Goal: Task Accomplishment & Management: Manage account settings

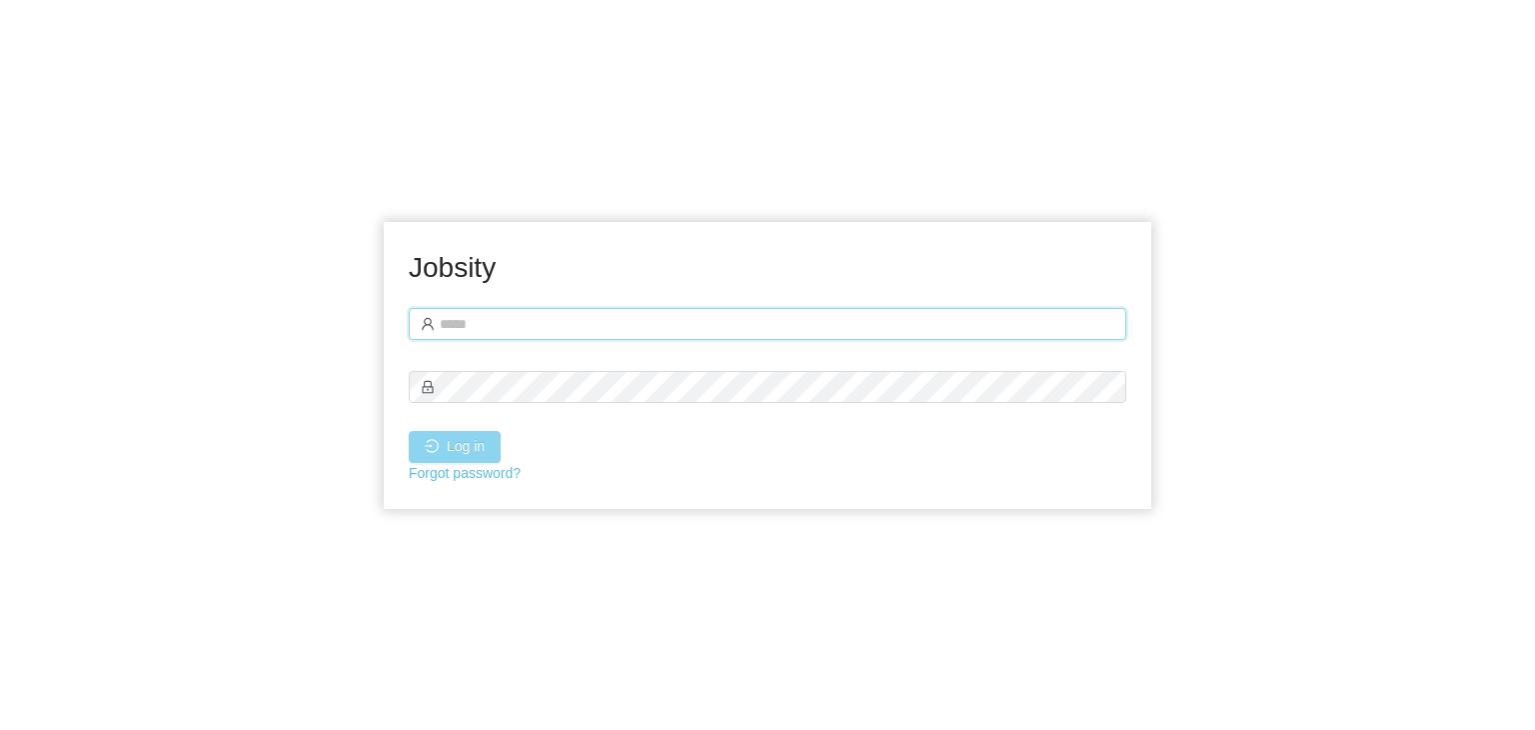
type input "**********"
click at [478, 460] on button "Log in" at bounding box center [455, 447] width 92 height 32
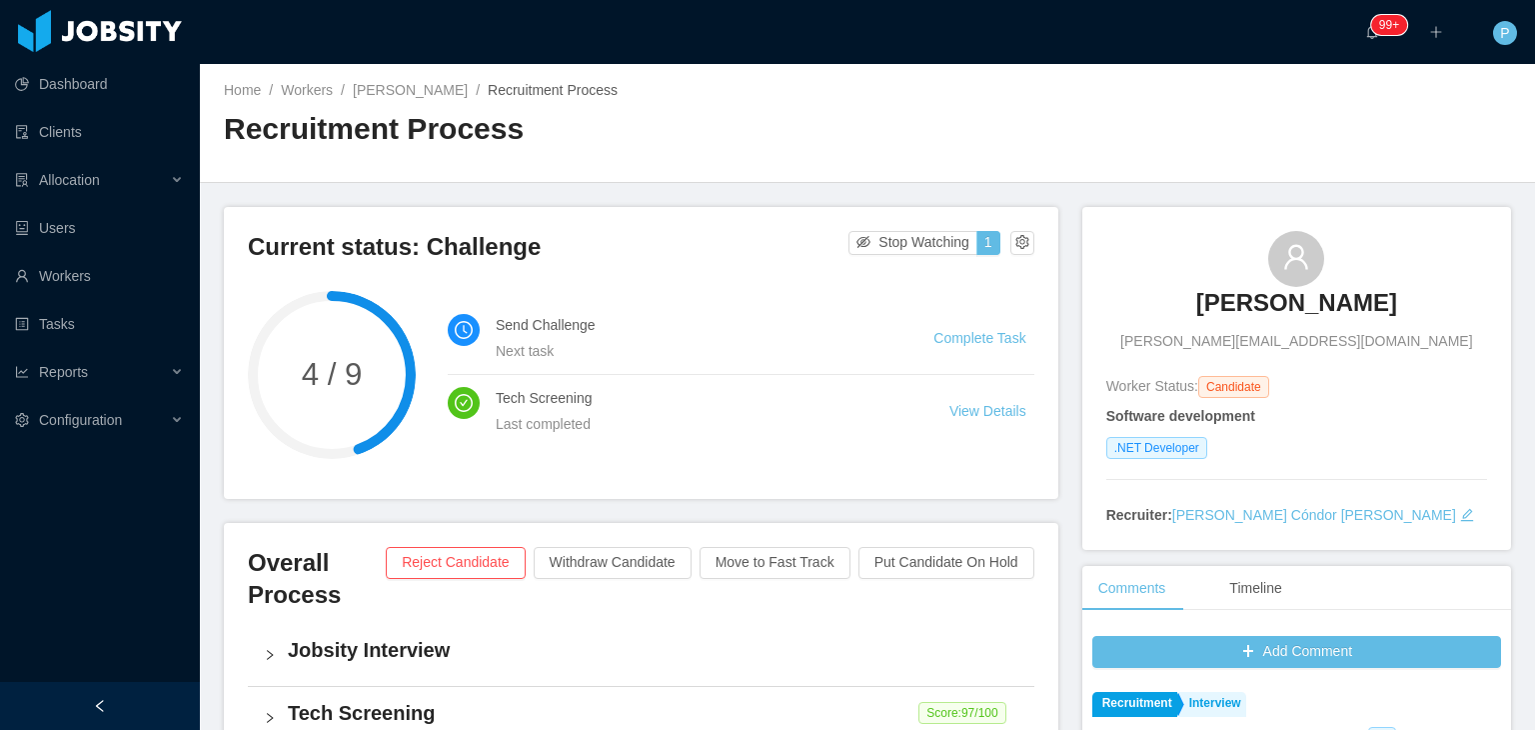
click at [728, 67] on div "Home / Workers / Luis Tassinari / Recruitment Process / Recruitment Process" at bounding box center [867, 123] width 1335 height 119
click at [729, 99] on div "Home / Workers / Luis Tassinari / Recruitment Process /" at bounding box center [546, 90] width 644 height 21
click at [676, 117] on h2 "Recruitment Process" at bounding box center [546, 129] width 644 height 41
click at [384, 93] on link "Luis Tassinari" at bounding box center [410, 90] width 115 height 16
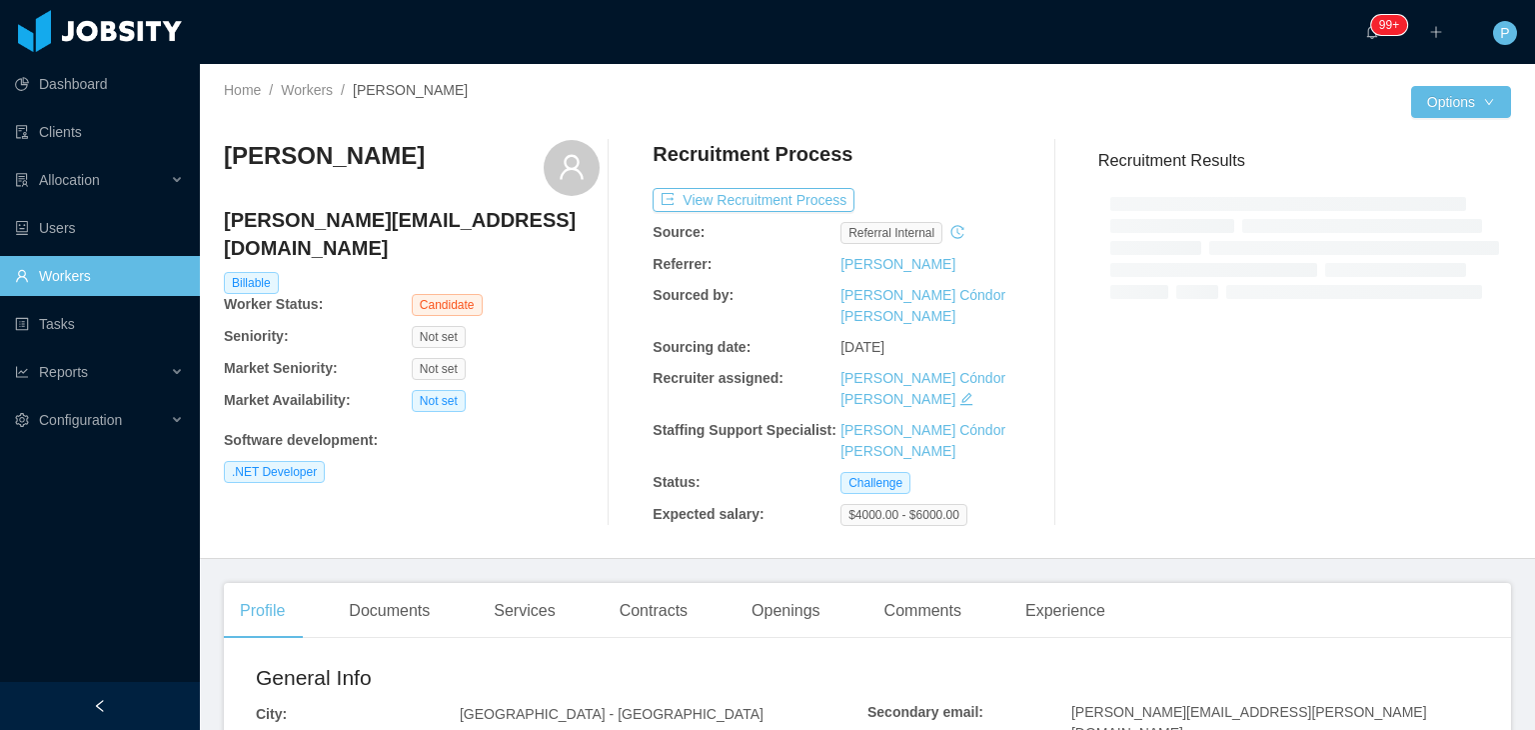
click at [506, 362] on div "Luis Tassinari luis.htignacio@gmail.com Billable Worker Status: Candidate Senio…" at bounding box center [412, 333] width 376 height 386
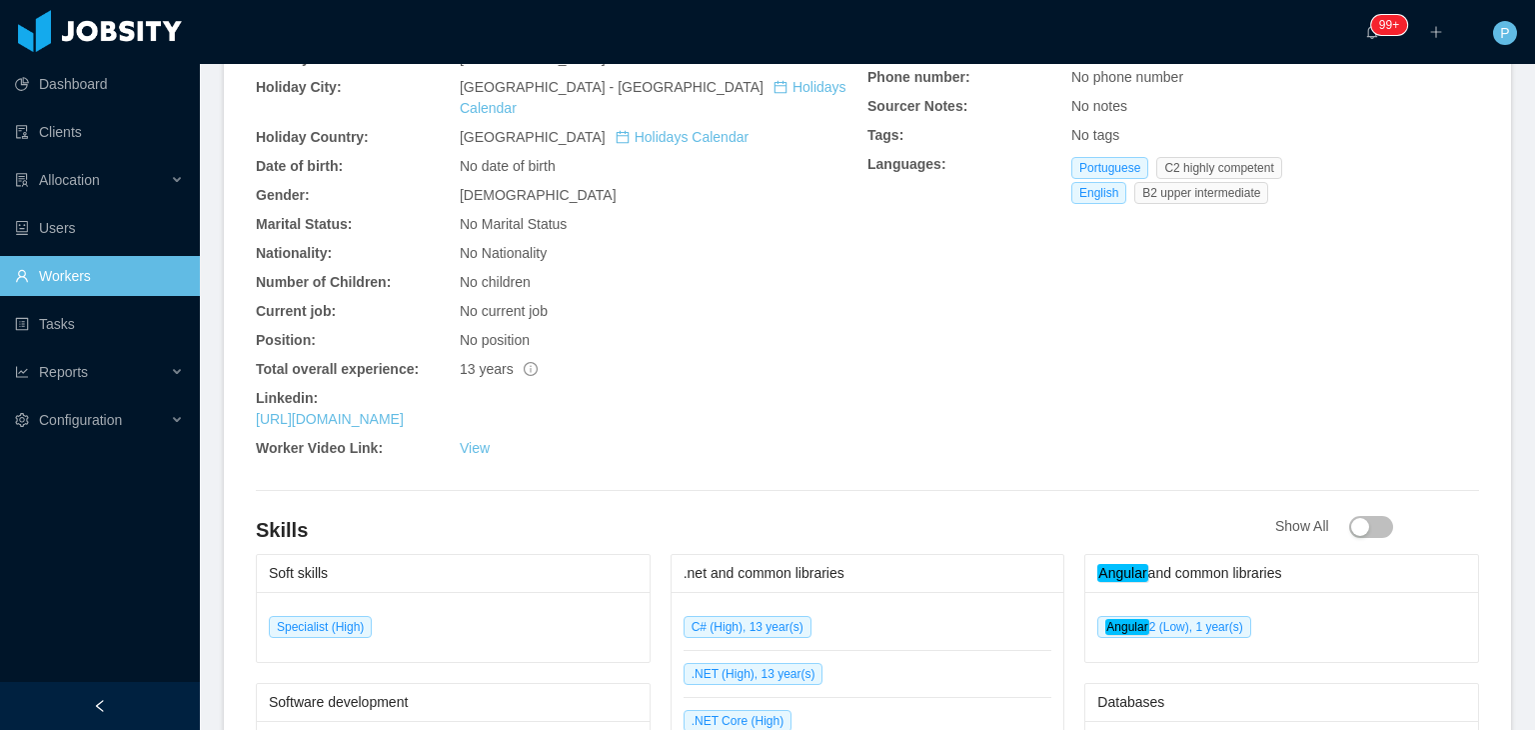
scroll to position [720, 0]
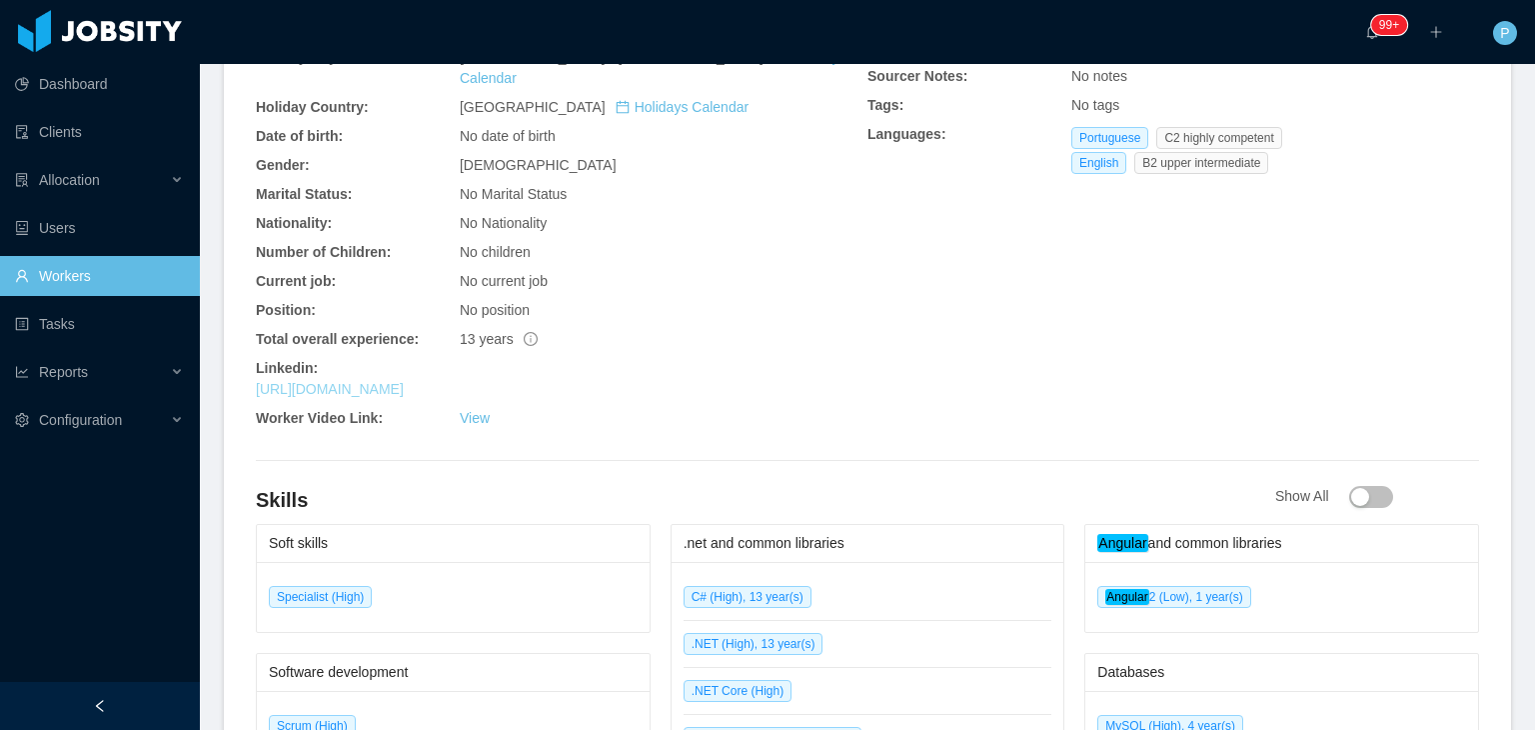
click at [404, 381] on link "https://www.linkedin.com/in/luishtignacio" at bounding box center [330, 389] width 148 height 16
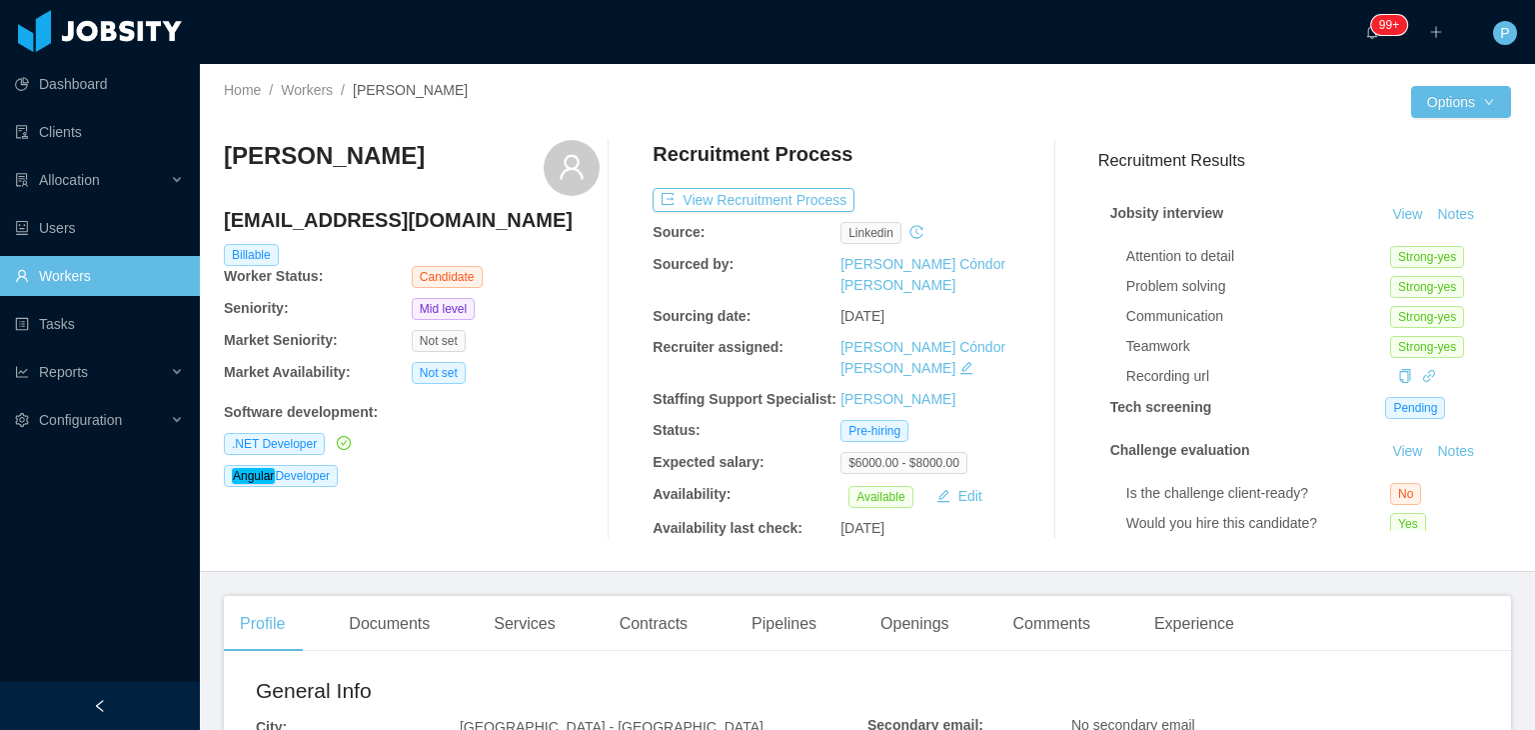
click at [884, 144] on div "Recruitment Process" at bounding box center [841, 159] width 376 height 38
click at [542, 525] on div "[PERSON_NAME] [EMAIL_ADDRESS][DOMAIN_NAME] Billable Worker Status: Candidate Se…" at bounding box center [412, 339] width 376 height 399
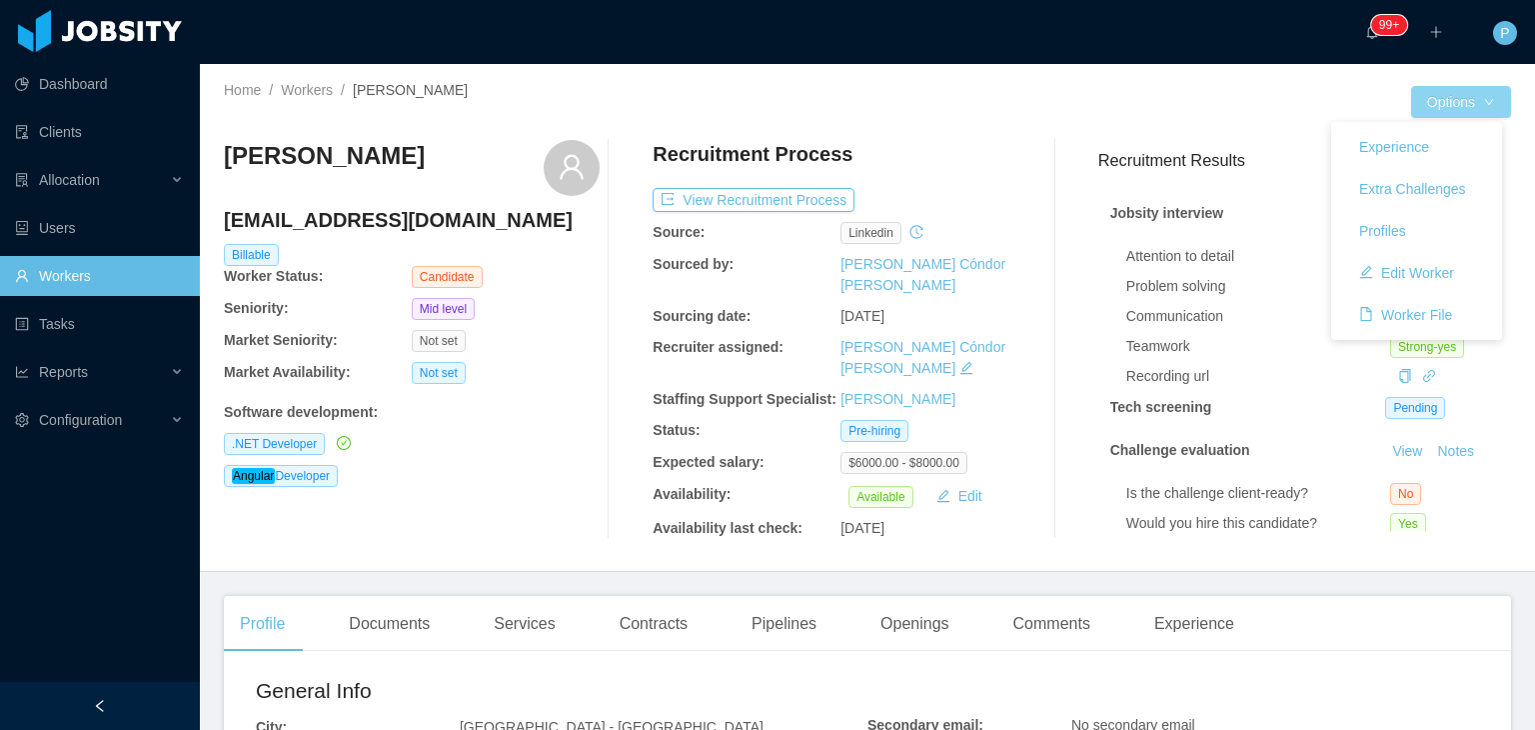
click at [1447, 94] on button "Options" at bounding box center [1461, 102] width 100 height 32
click at [1431, 272] on button "Edit Worker" at bounding box center [1406, 273] width 127 height 32
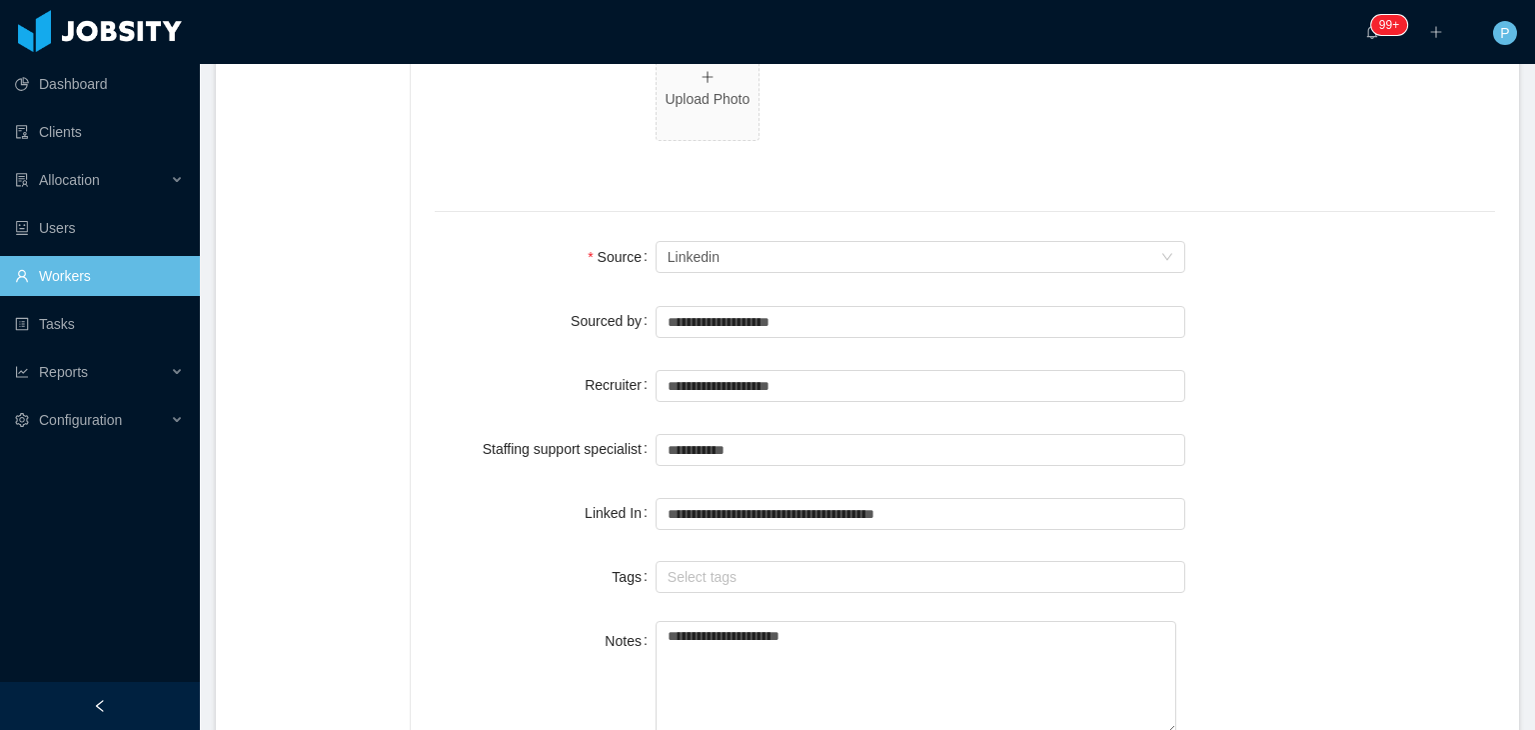
scroll to position [1359, 0]
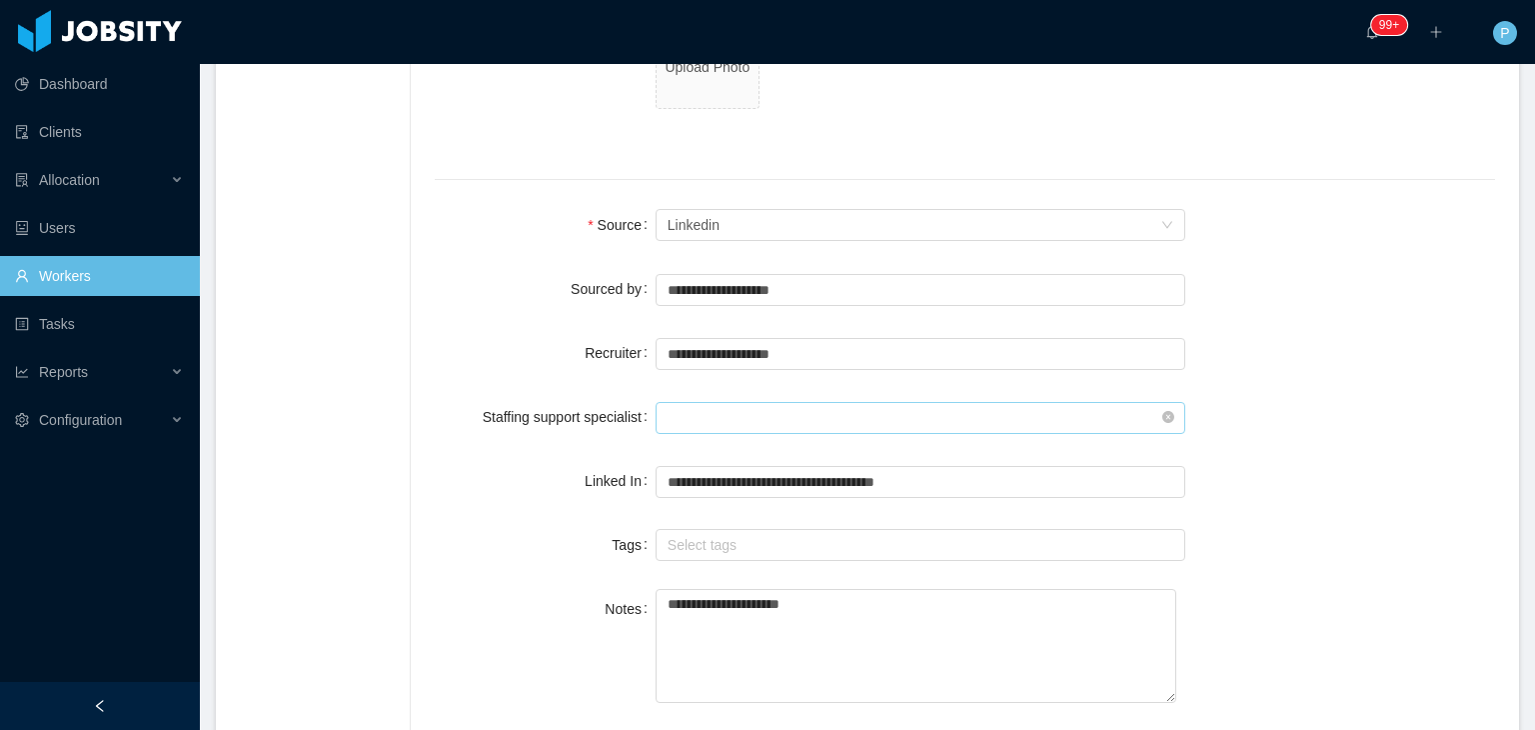
click at [936, 402] on input "text" at bounding box center [921, 418] width 531 height 32
click at [851, 424] on li "Ninna Meister" at bounding box center [916, 426] width 521 height 32
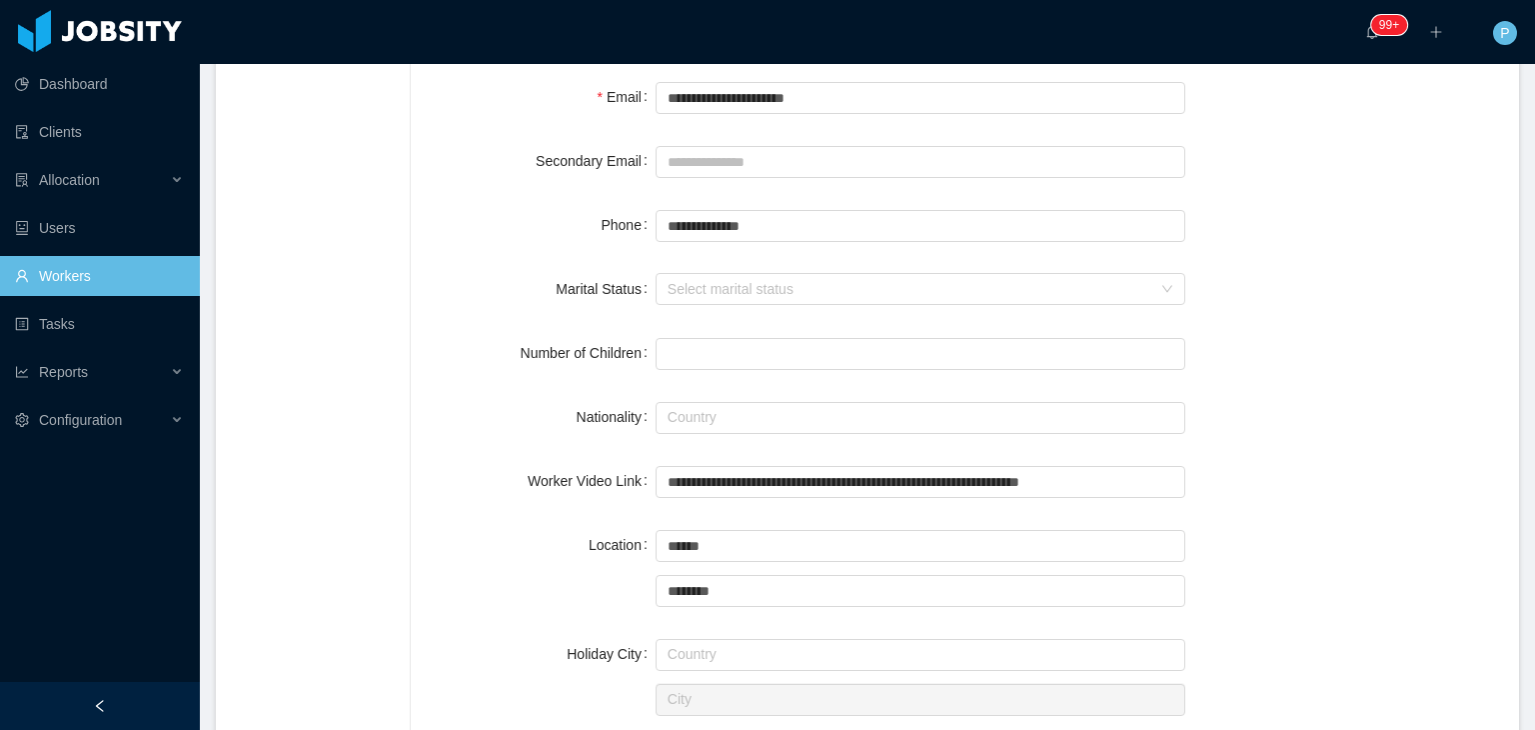
scroll to position [0, 0]
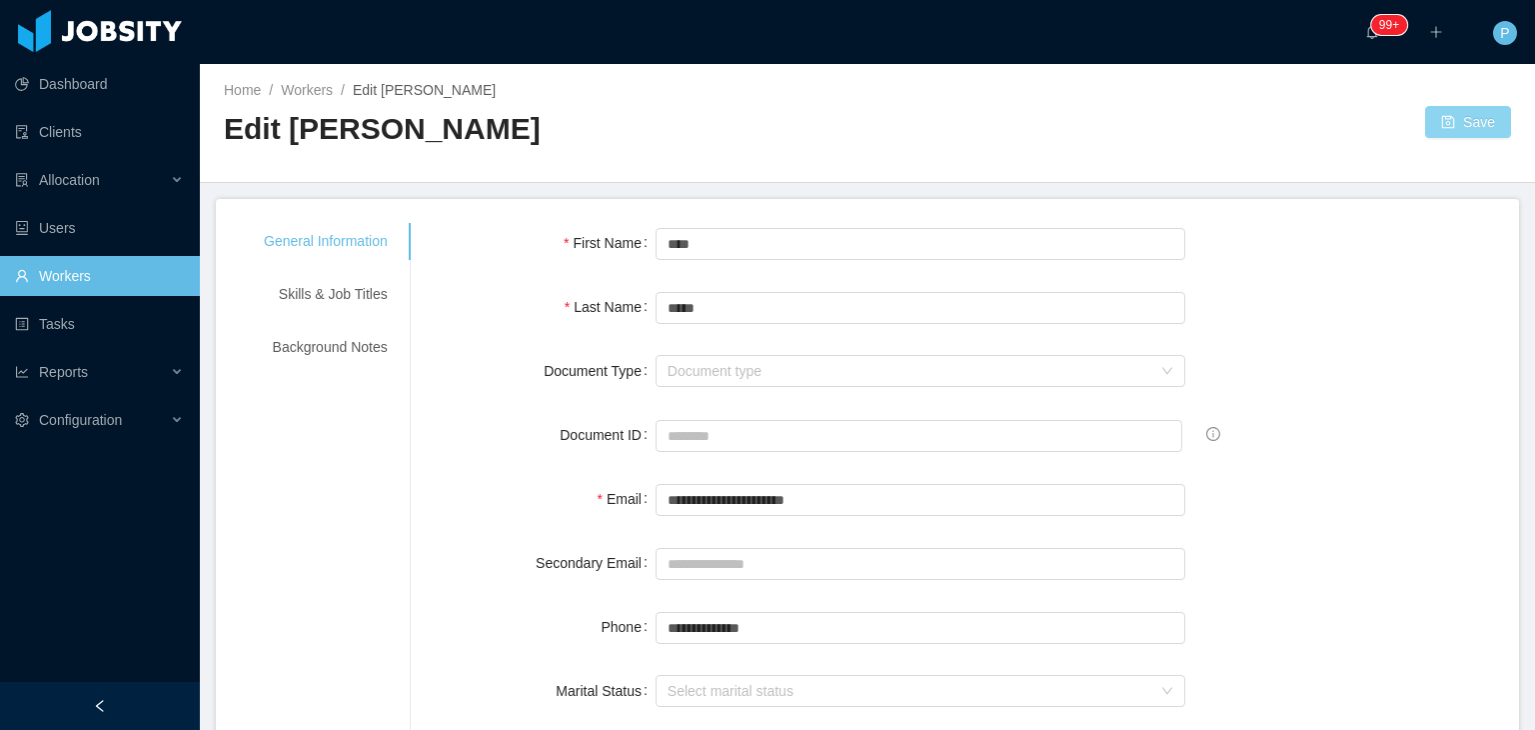
type input "**********"
click at [1454, 123] on button "Save" at bounding box center [1468, 122] width 86 height 32
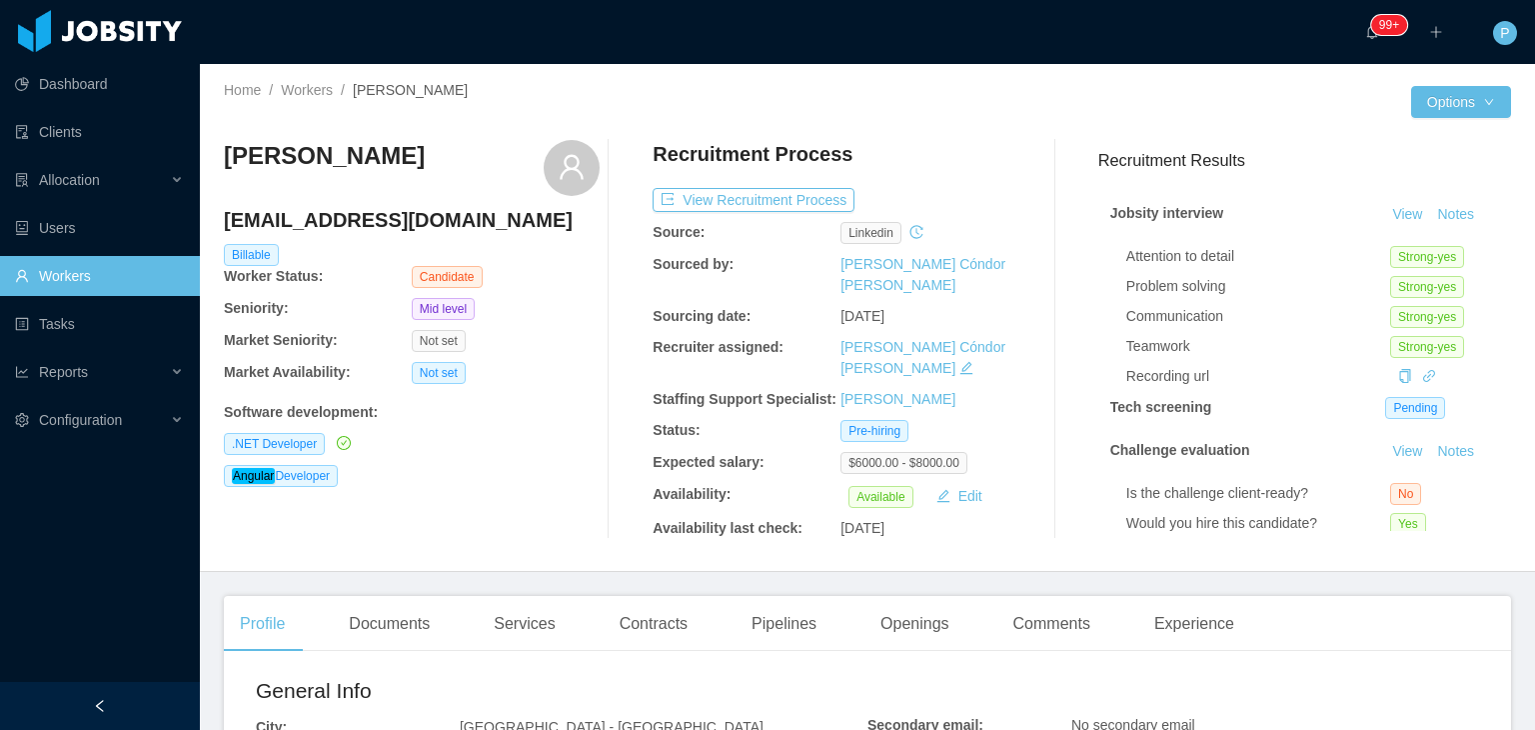
click at [580, 445] on div ".NET Developer" at bounding box center [412, 444] width 376 height 22
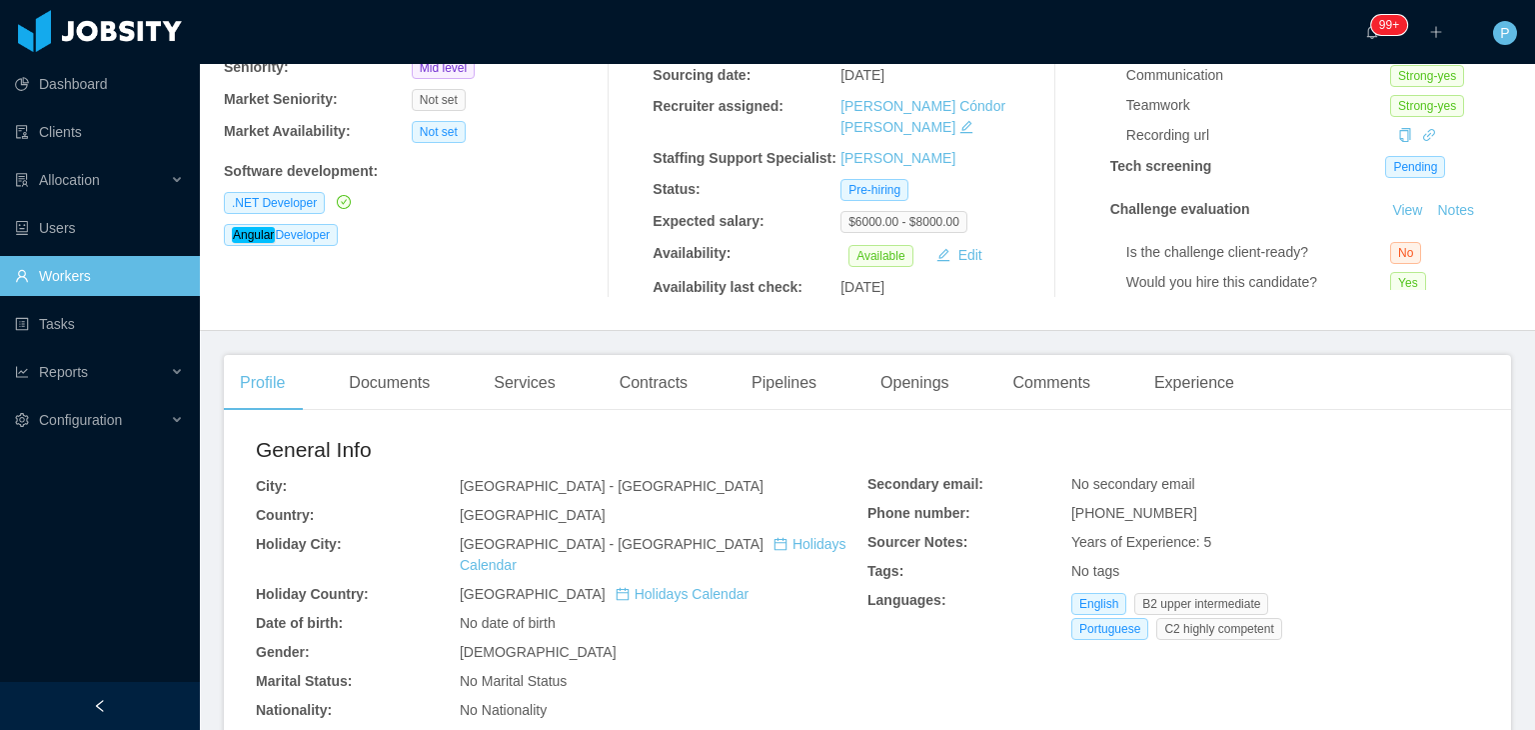
scroll to position [400, 0]
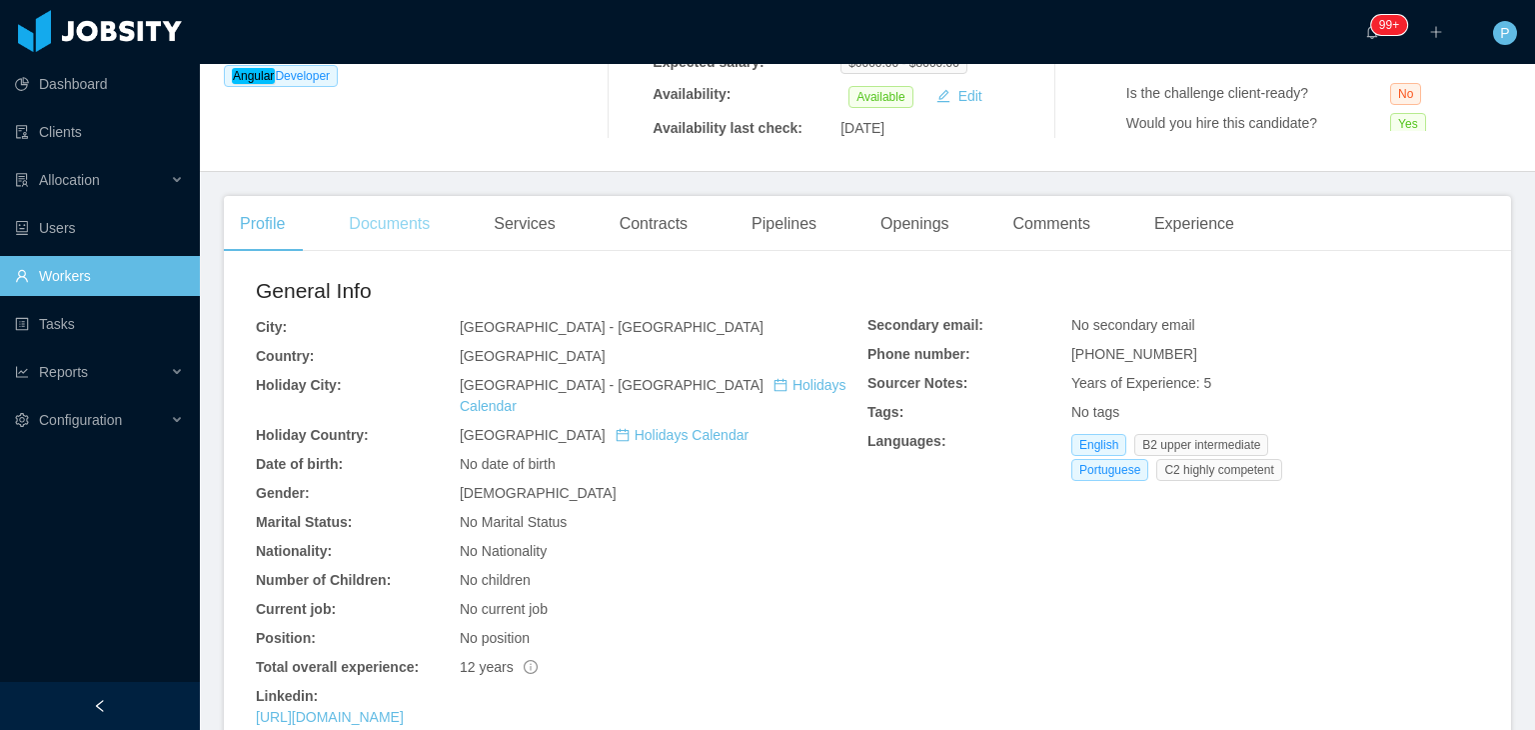
click at [383, 217] on div "Documents" at bounding box center [389, 224] width 113 height 56
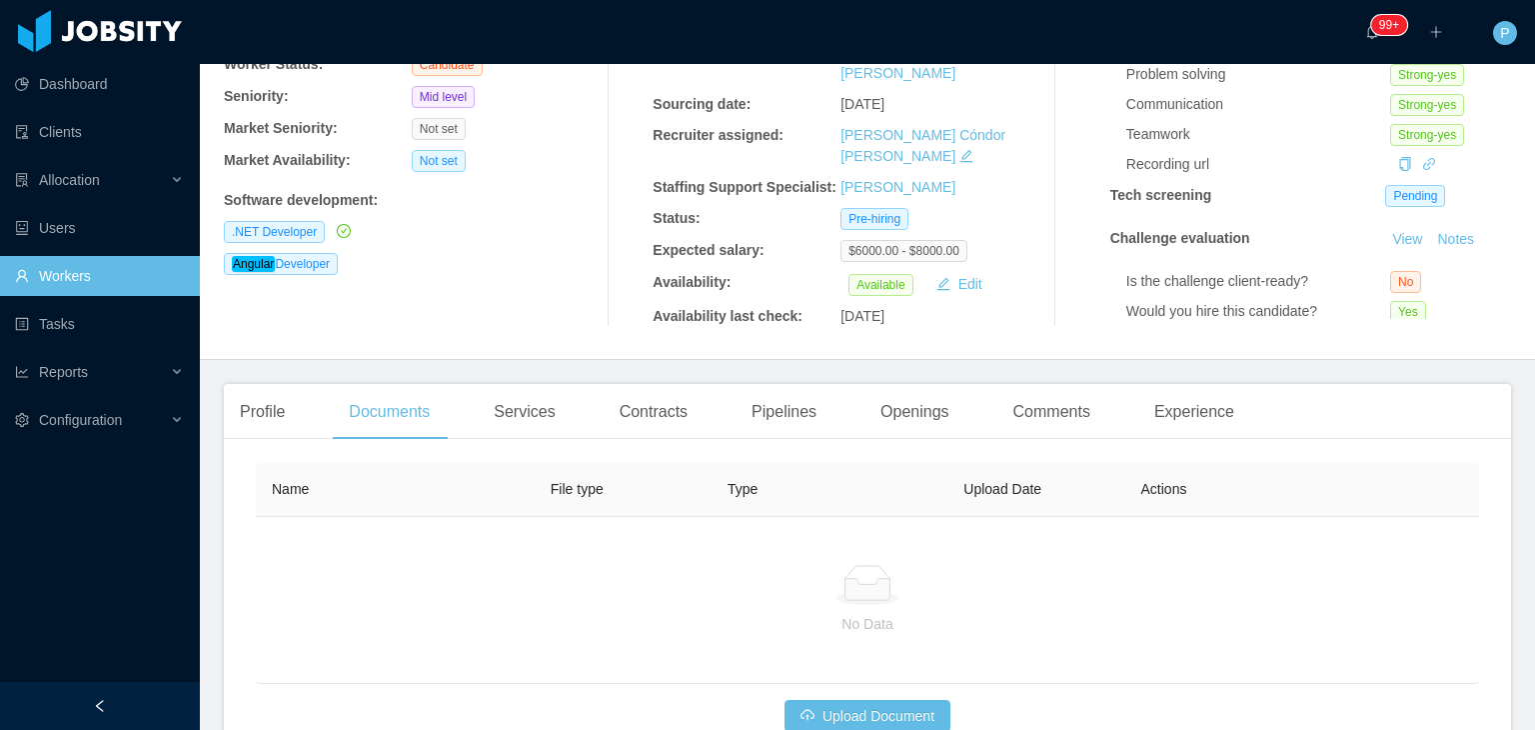
scroll to position [330, 0]
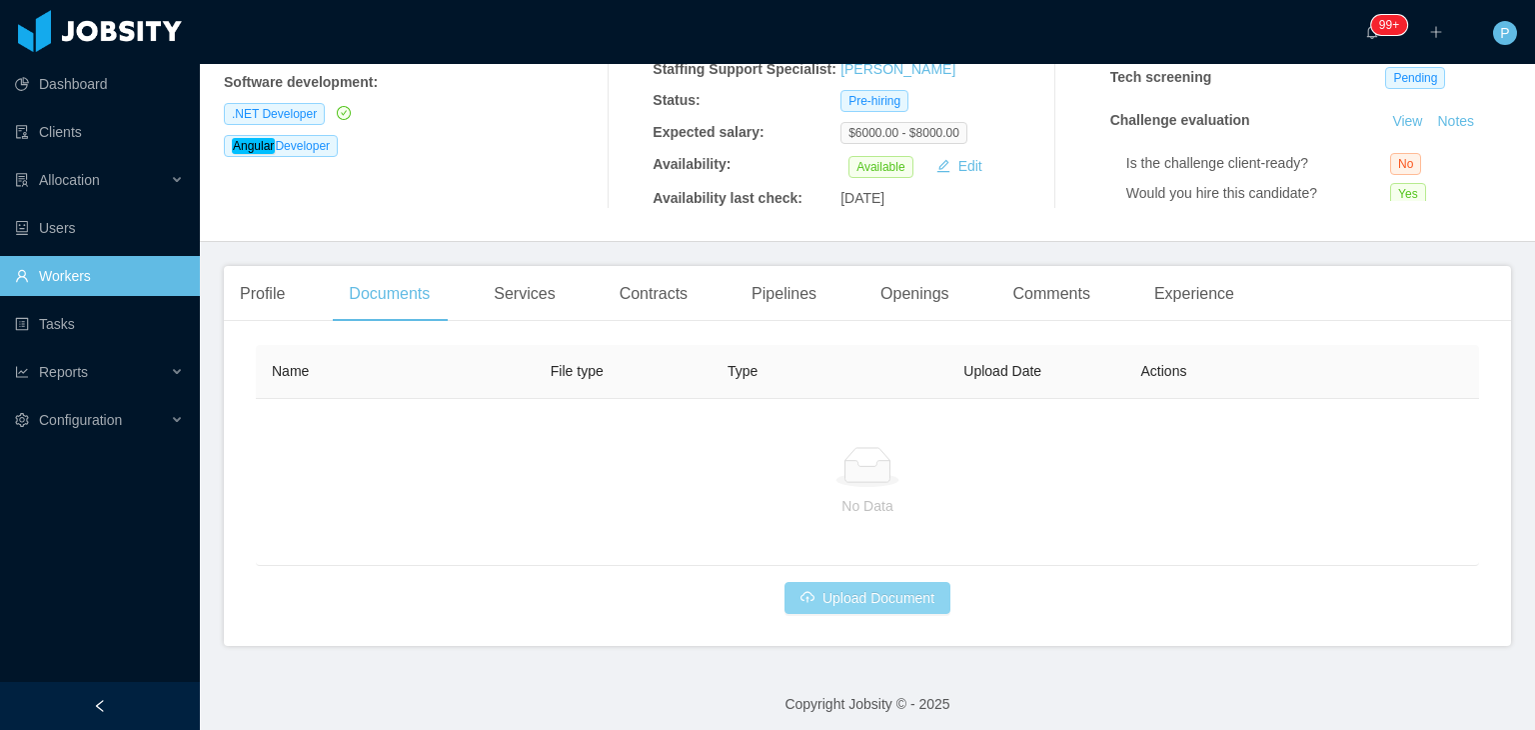
click at [829, 590] on button "Upload Document" at bounding box center [868, 598] width 166 height 32
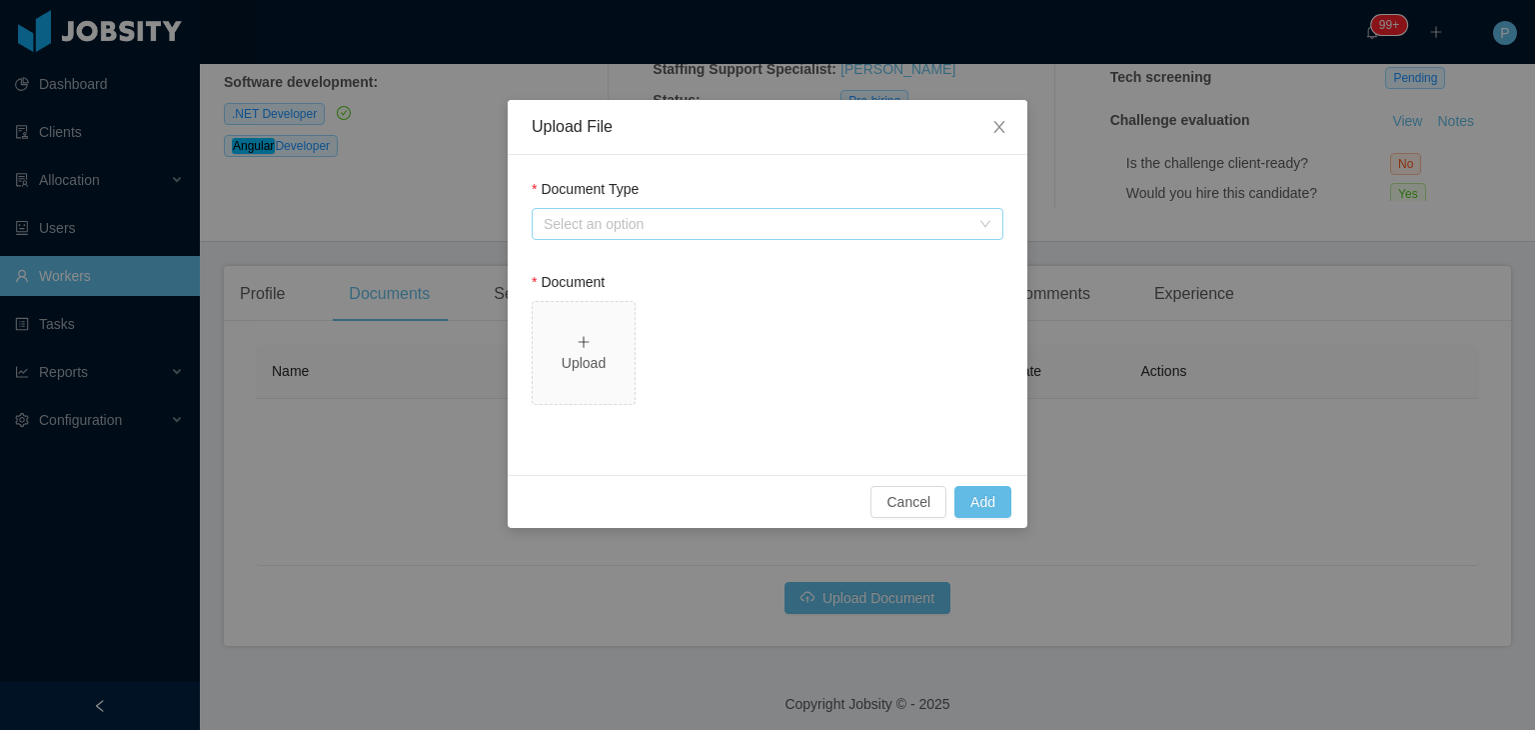
click at [751, 229] on div "Select an option" at bounding box center [757, 224] width 426 height 20
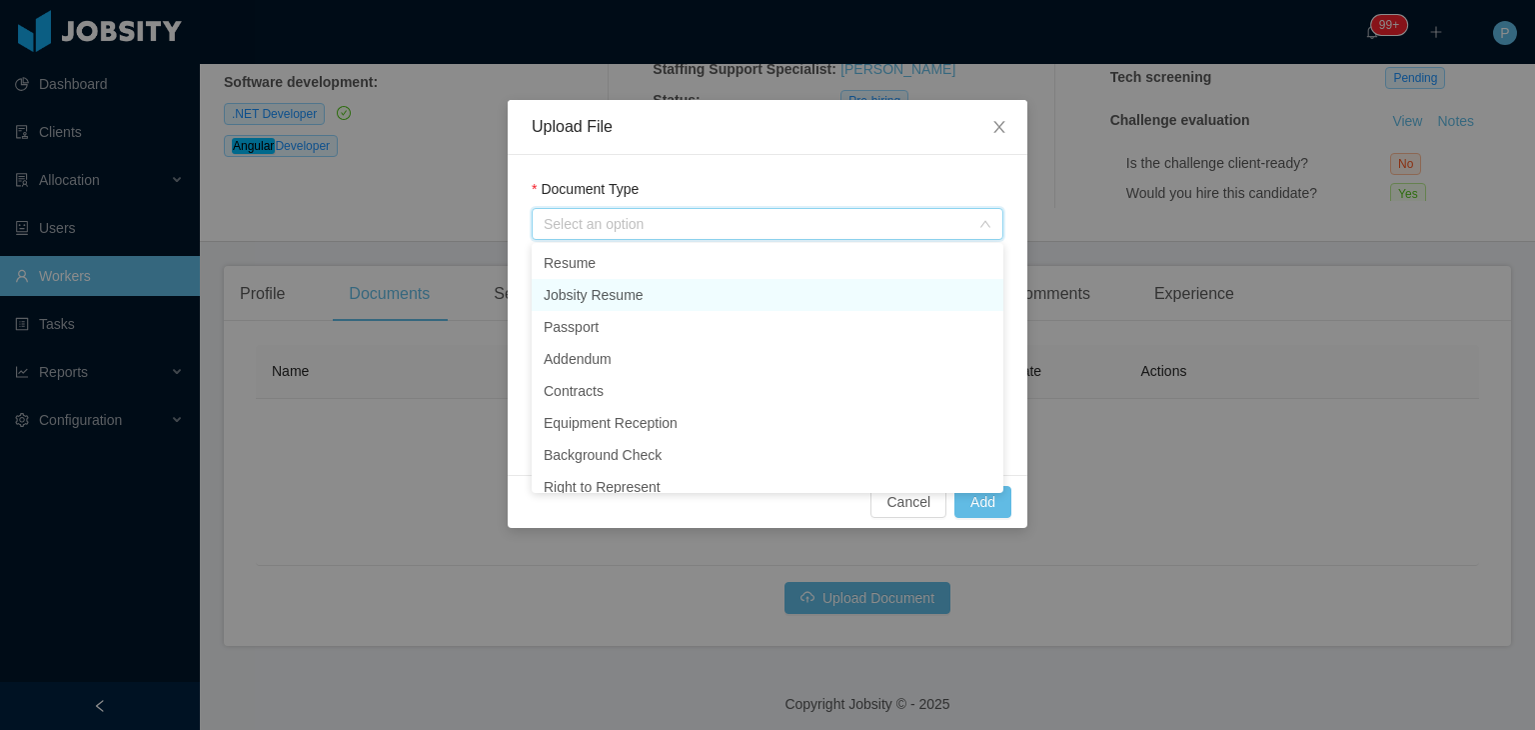
click at [698, 292] on li "Jobsity Resume" at bounding box center [768, 295] width 472 height 32
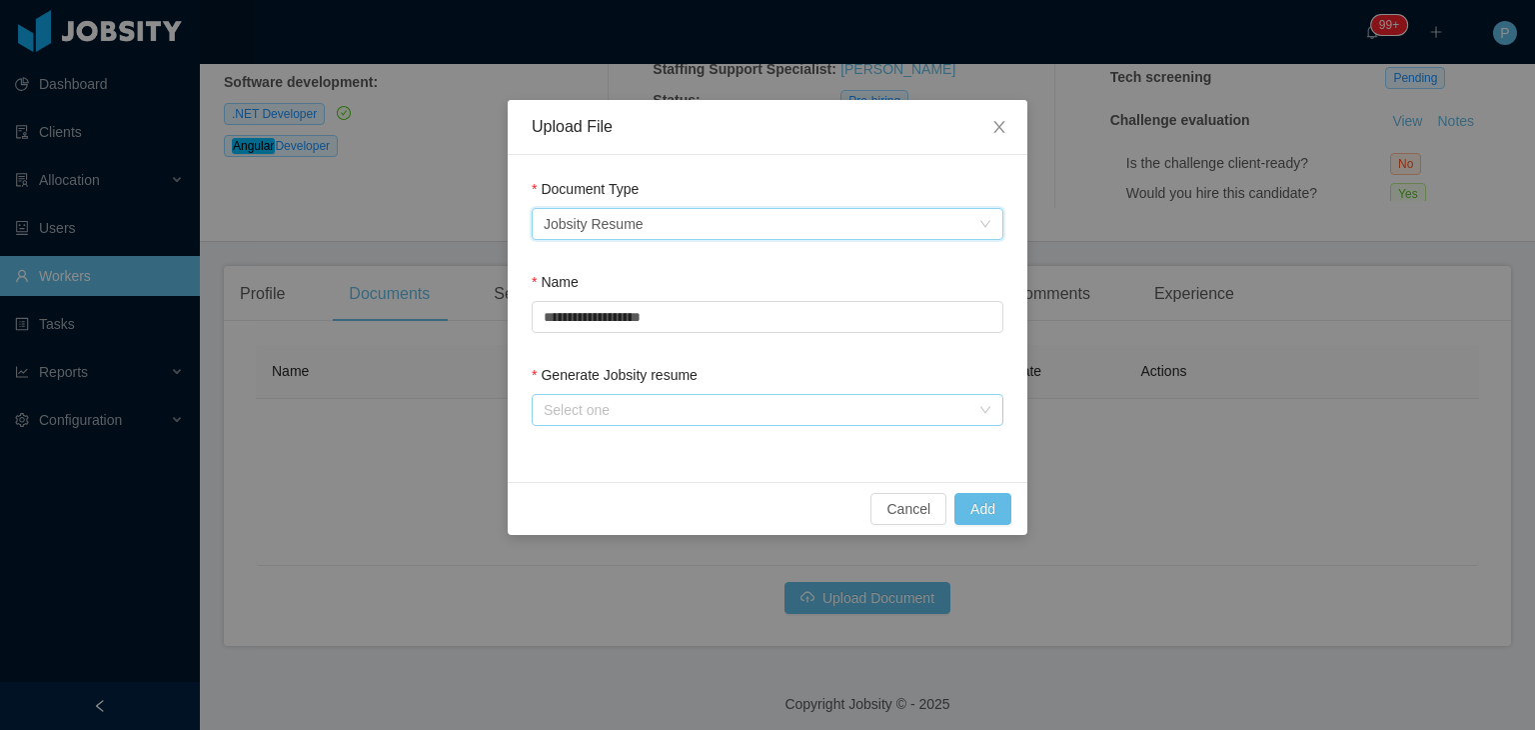
click at [656, 404] on div "Select one" at bounding box center [757, 410] width 426 height 20
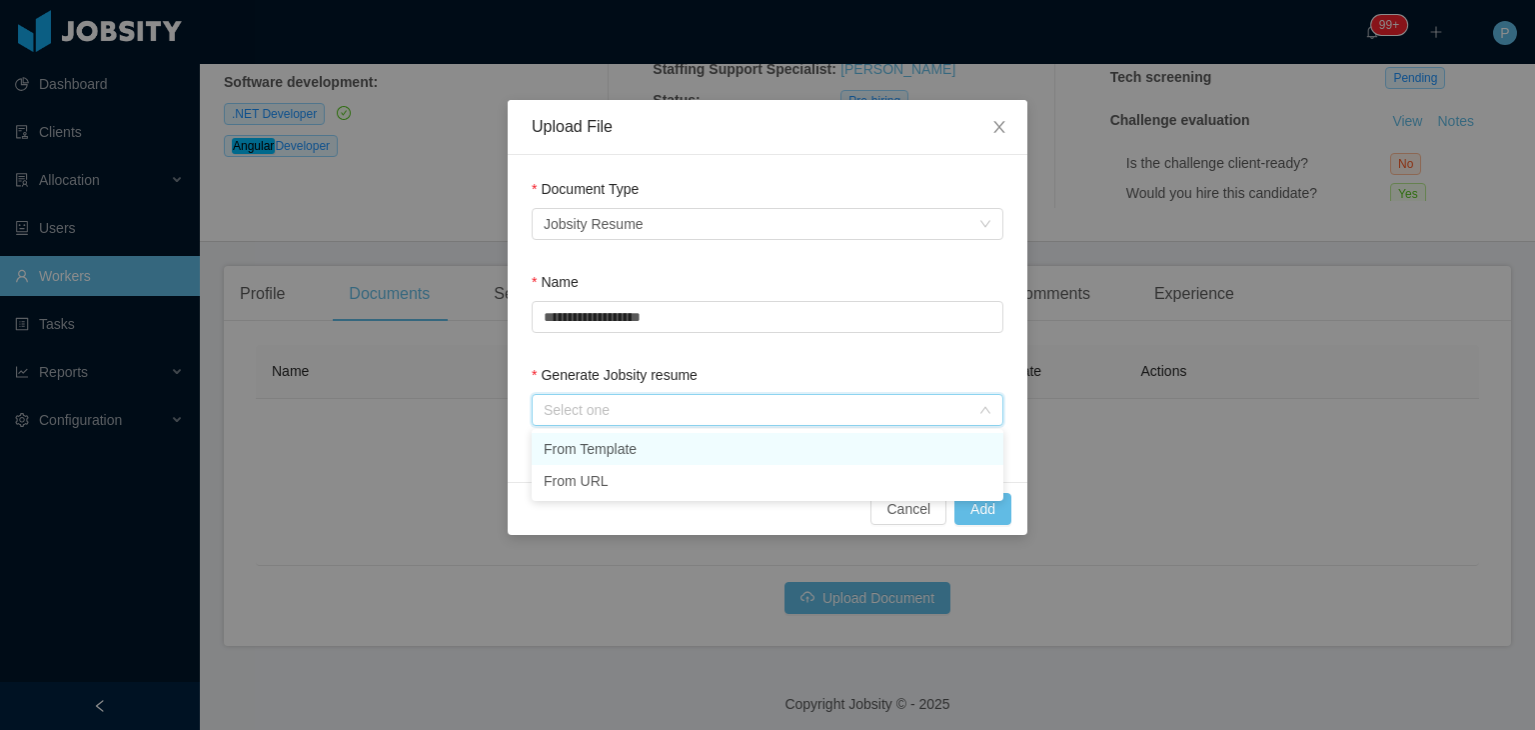
click at [664, 443] on li "From Template" at bounding box center [768, 449] width 472 height 32
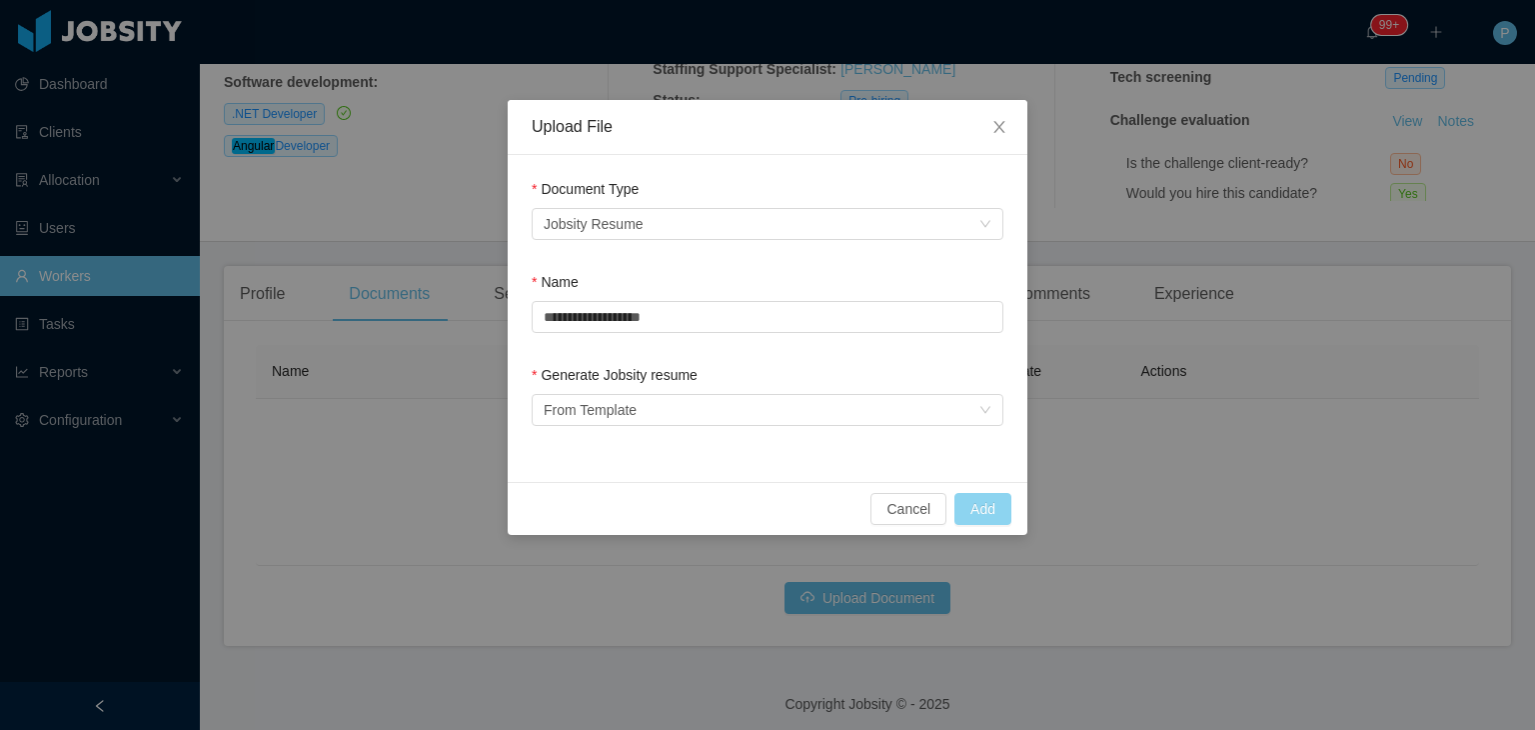
click at [981, 515] on button "Add" at bounding box center [982, 509] width 57 height 32
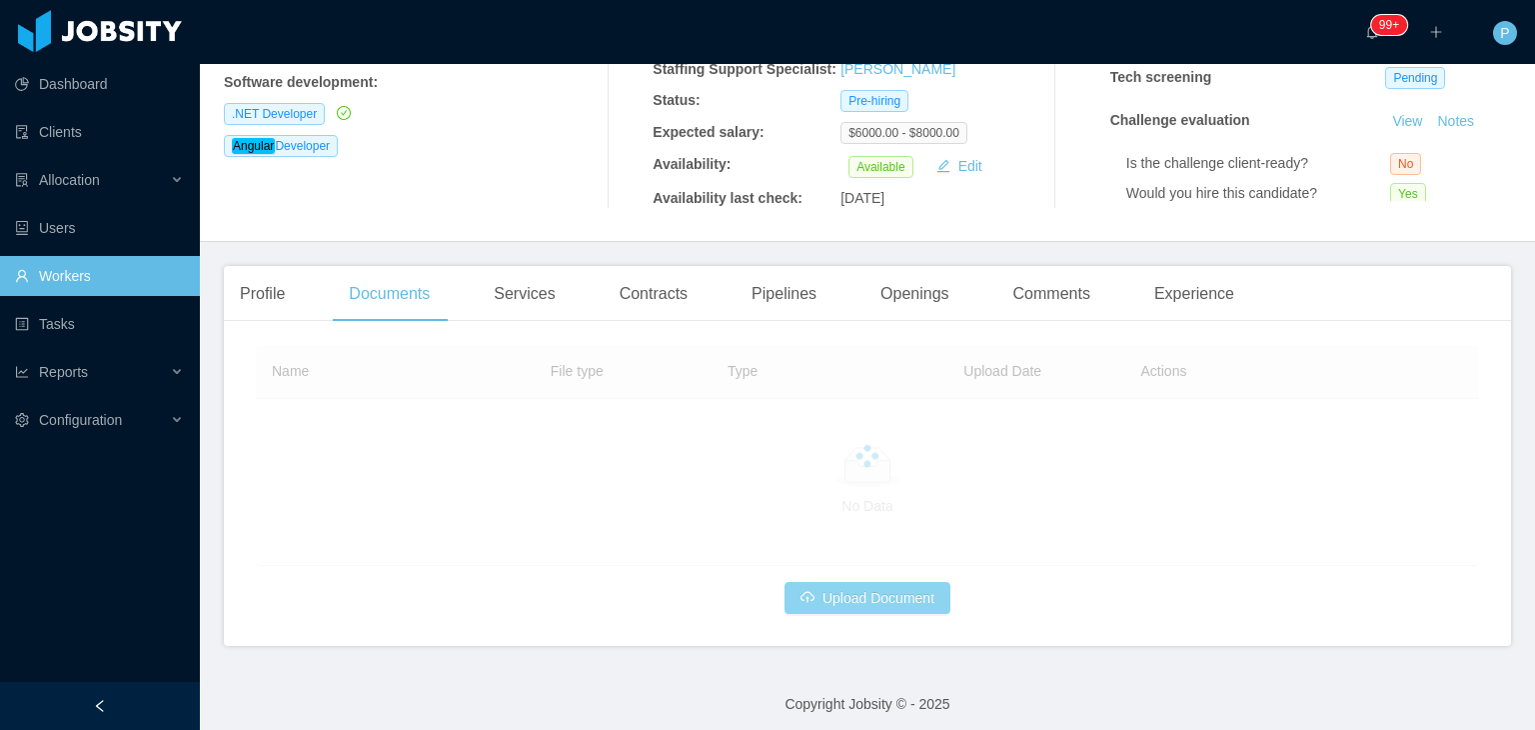
scroll to position [218, 0]
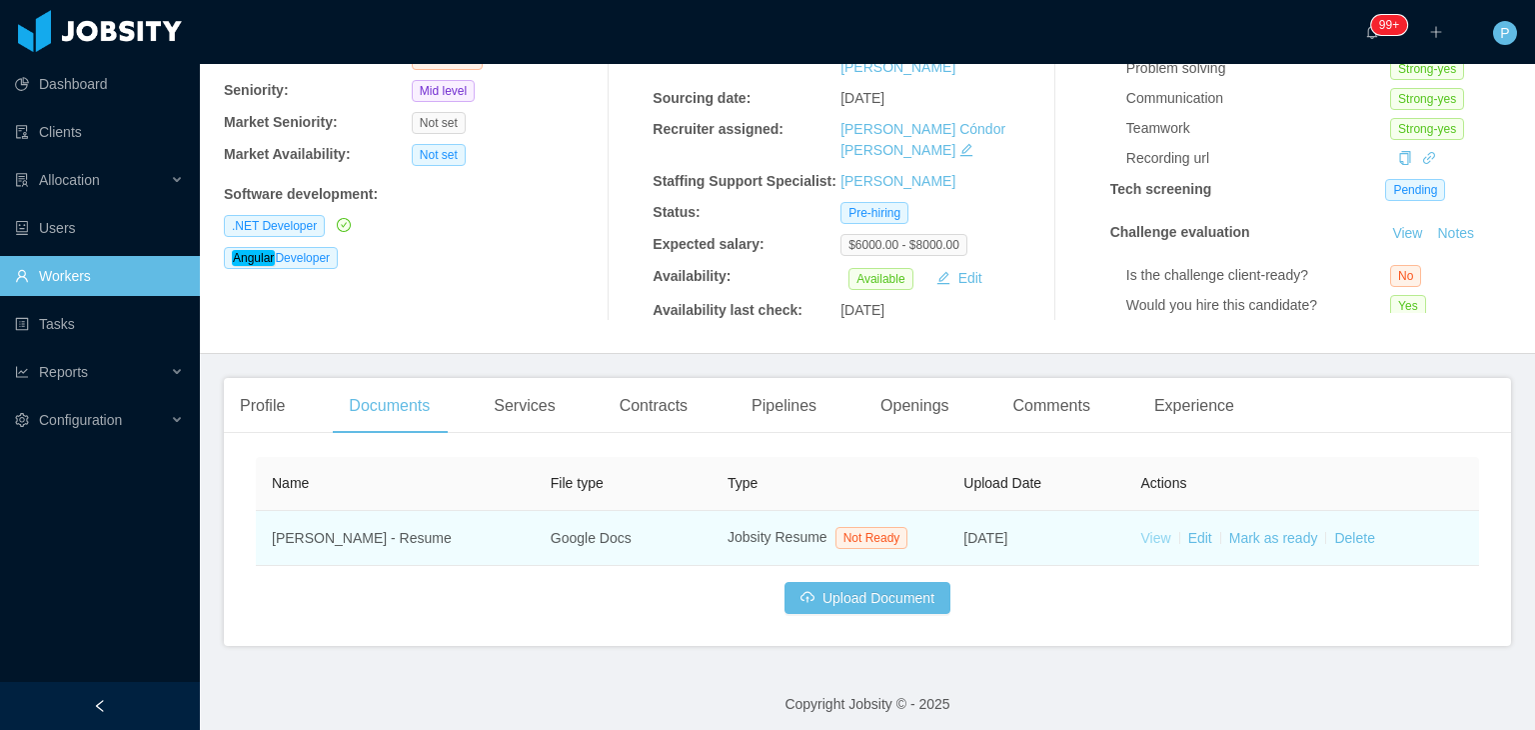
click at [1142, 530] on link "View" at bounding box center [1156, 538] width 30 height 16
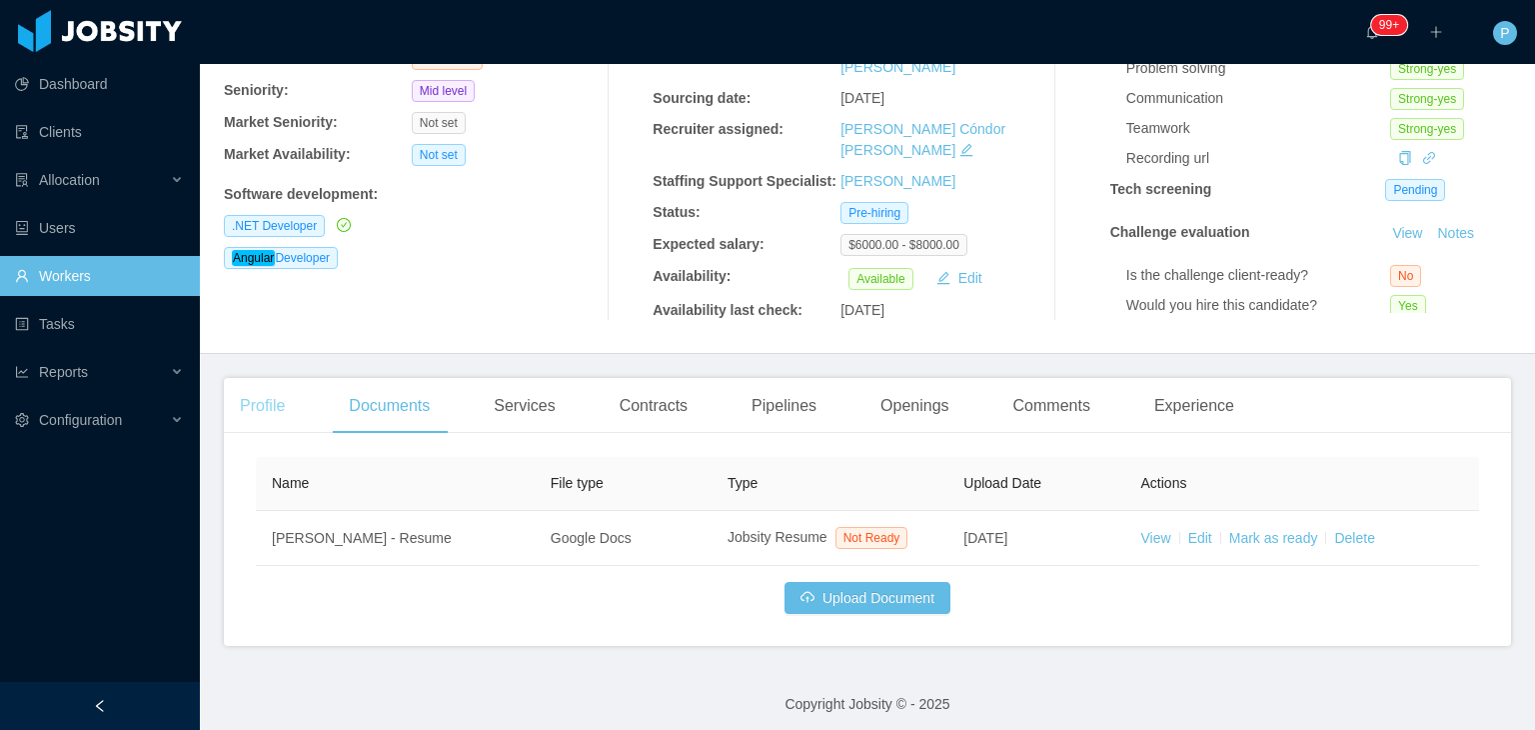
click at [273, 398] on div "Profile" at bounding box center [262, 406] width 77 height 56
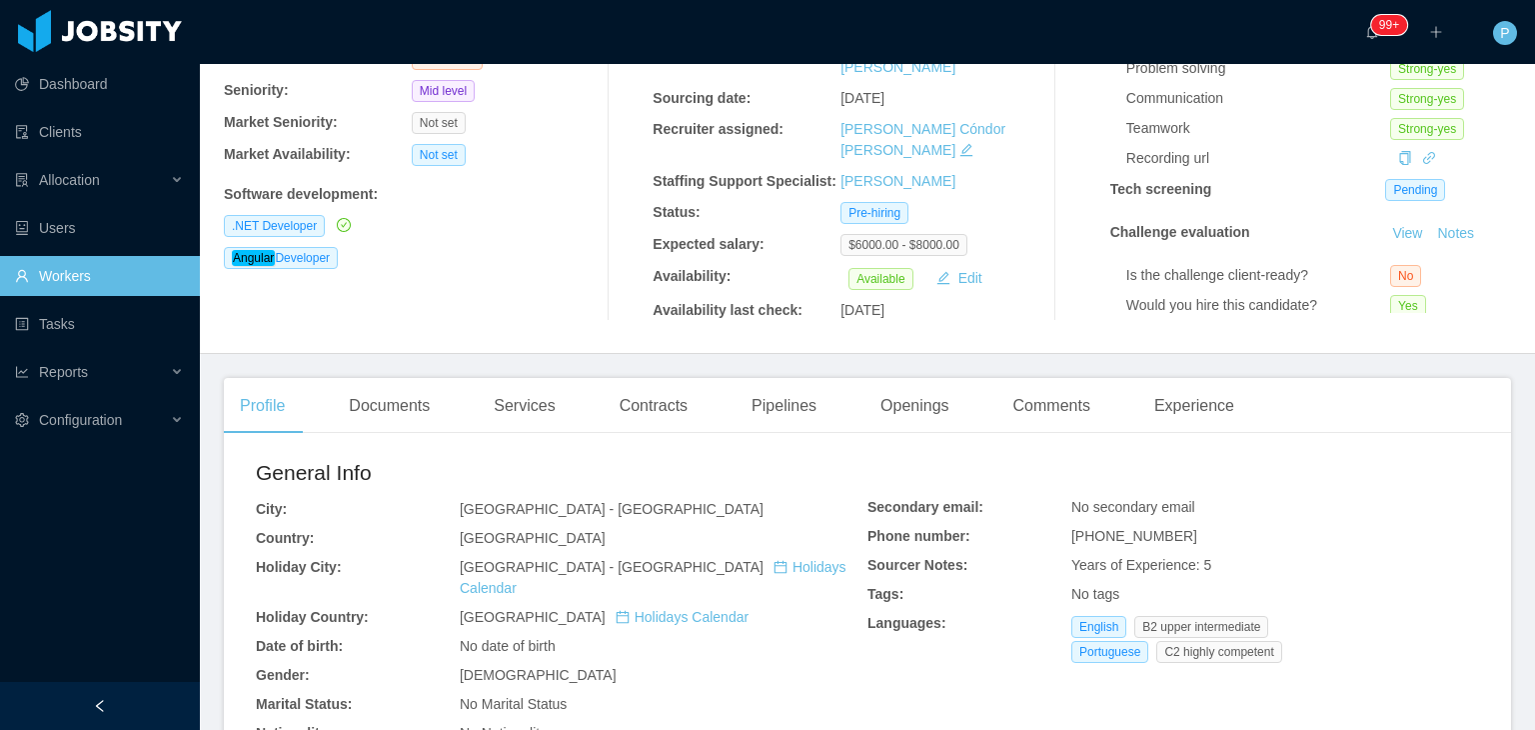
click at [429, 316] on div "Gean Silva geandeveloper@gmail.com Billable Worker Status: Candidate Seniority:…" at bounding box center [867, 121] width 1287 height 431
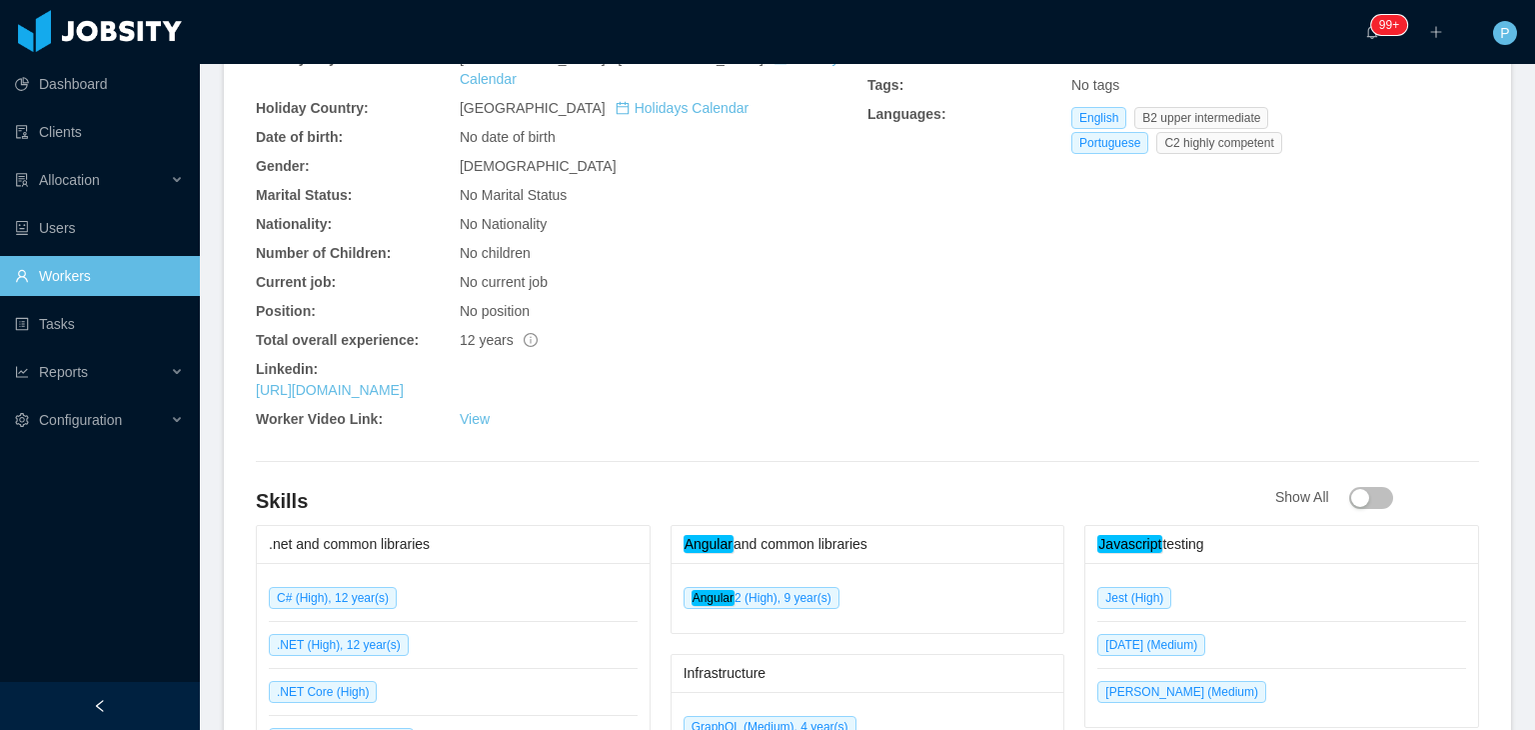
scroll to position [738, 0]
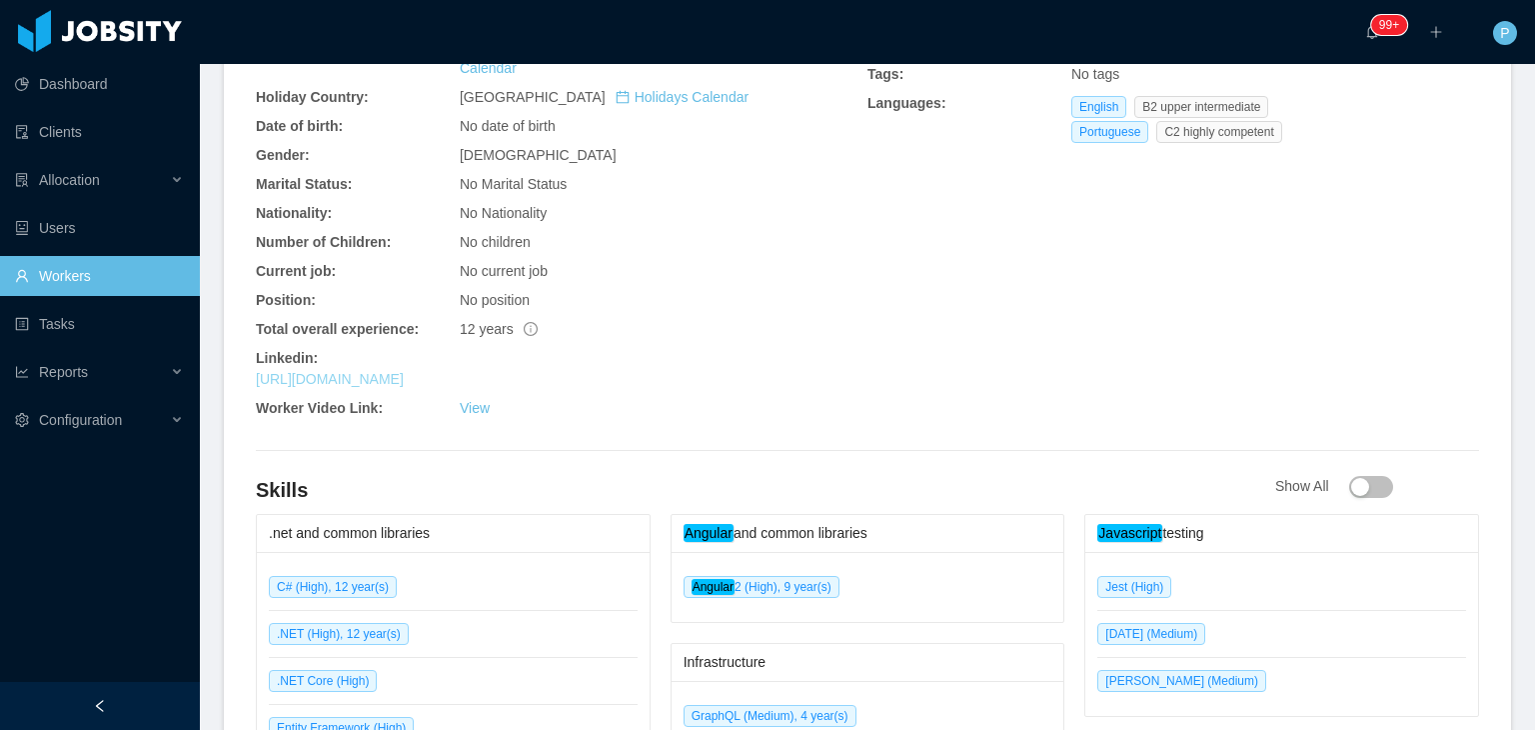
click at [404, 371] on link "https://www.linkedin.com/in/geandeveloper" at bounding box center [330, 379] width 148 height 16
click at [694, 203] on div "No Nationality" at bounding box center [664, 213] width 408 height 21
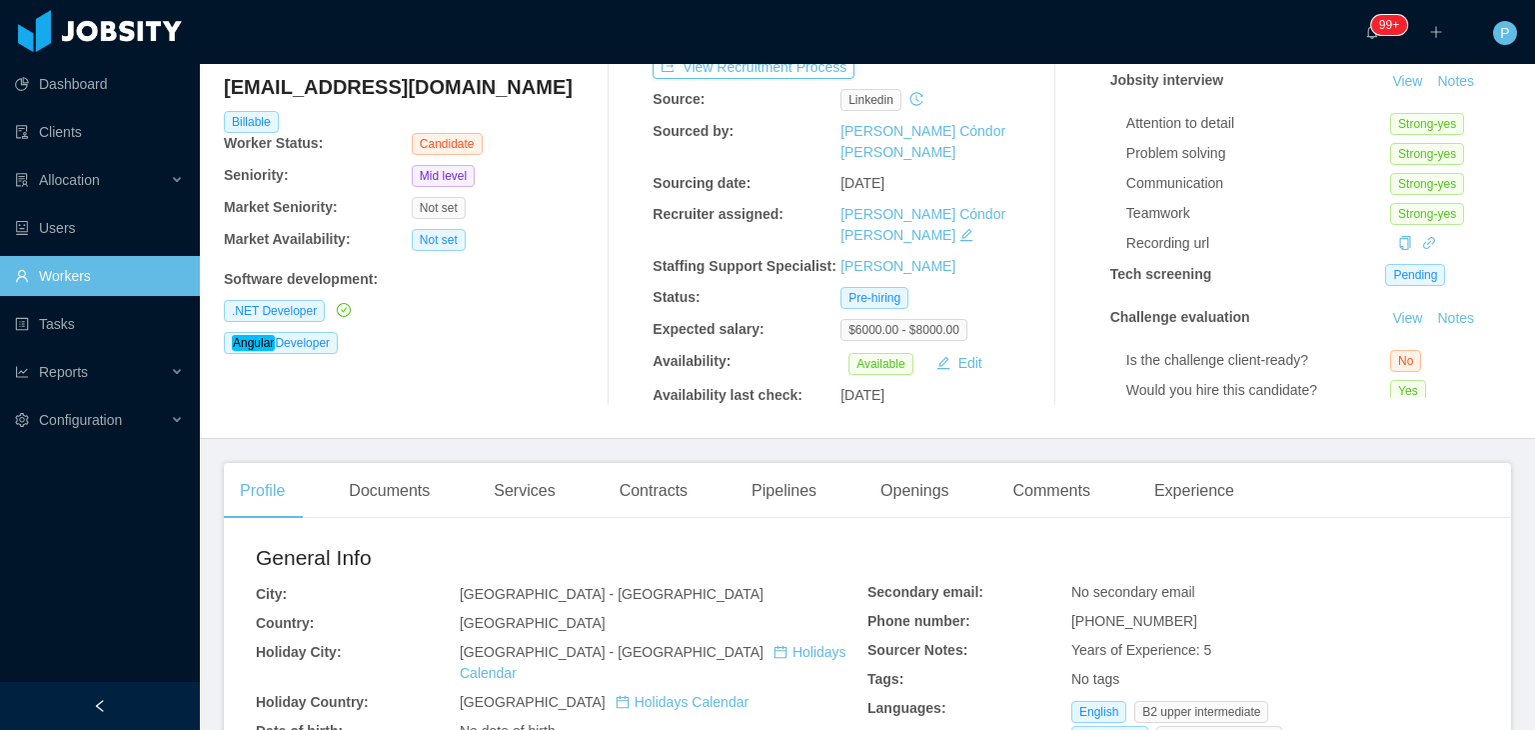
scroll to position [0, 0]
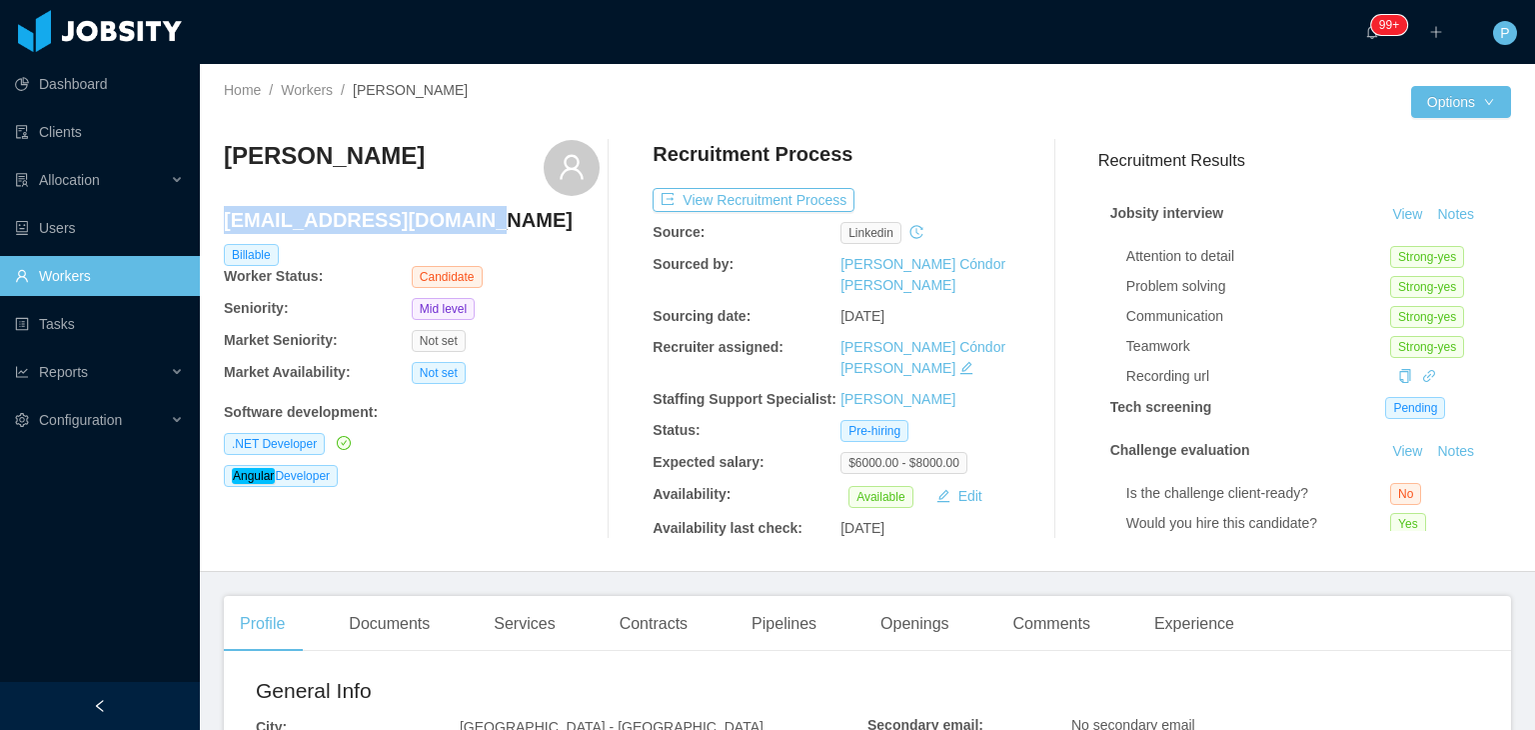
drag, startPoint x: 491, startPoint y: 221, endPoint x: 224, endPoint y: 220, distance: 266.8
click at [224, 220] on h4 "geandeveloper@gmail.com" at bounding box center [412, 220] width 376 height 28
copy h4 "geandeveloper@gmail.com"
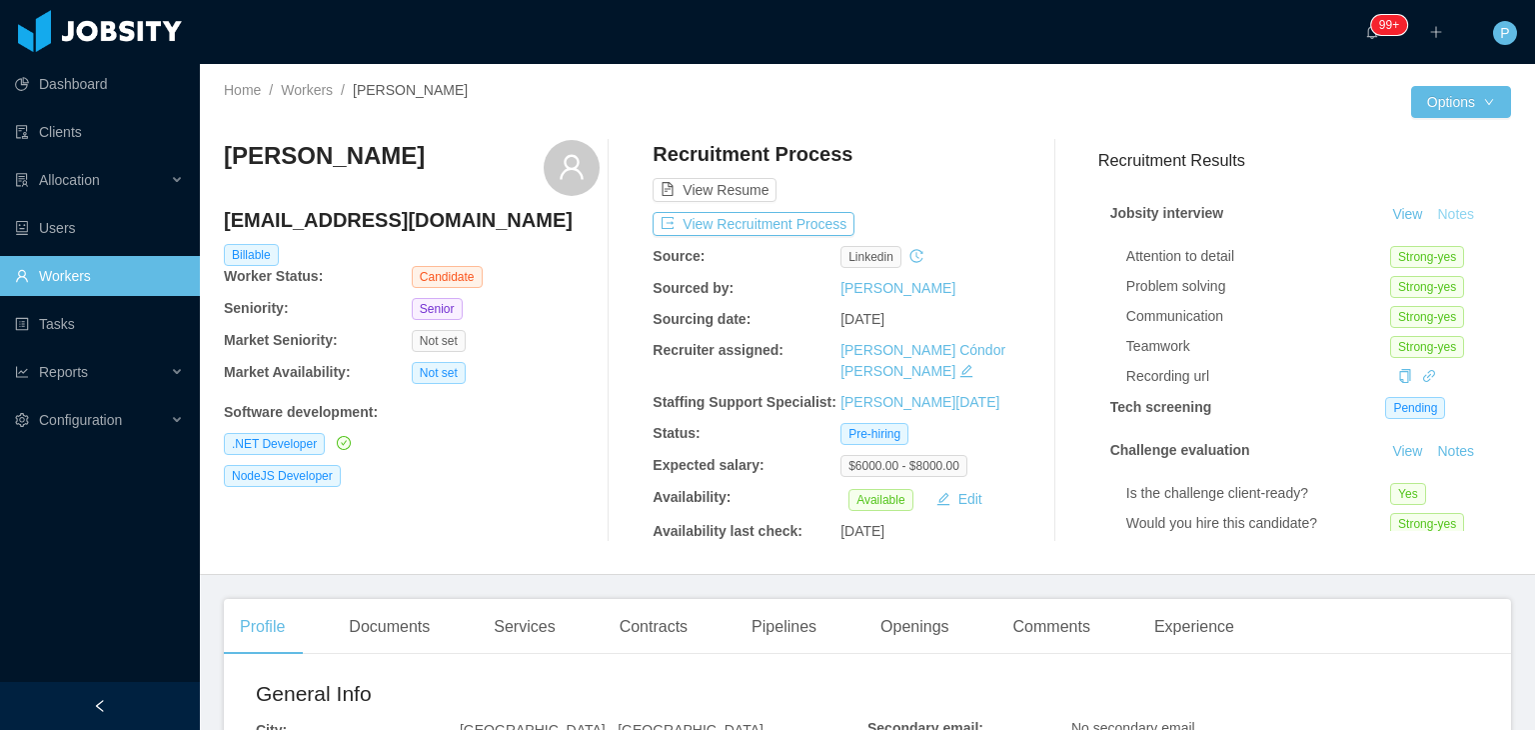
click at [1431, 212] on button "Notes" at bounding box center [1455, 215] width 53 height 24
click at [804, 220] on button "View Recruitment Process" at bounding box center [754, 224] width 202 height 24
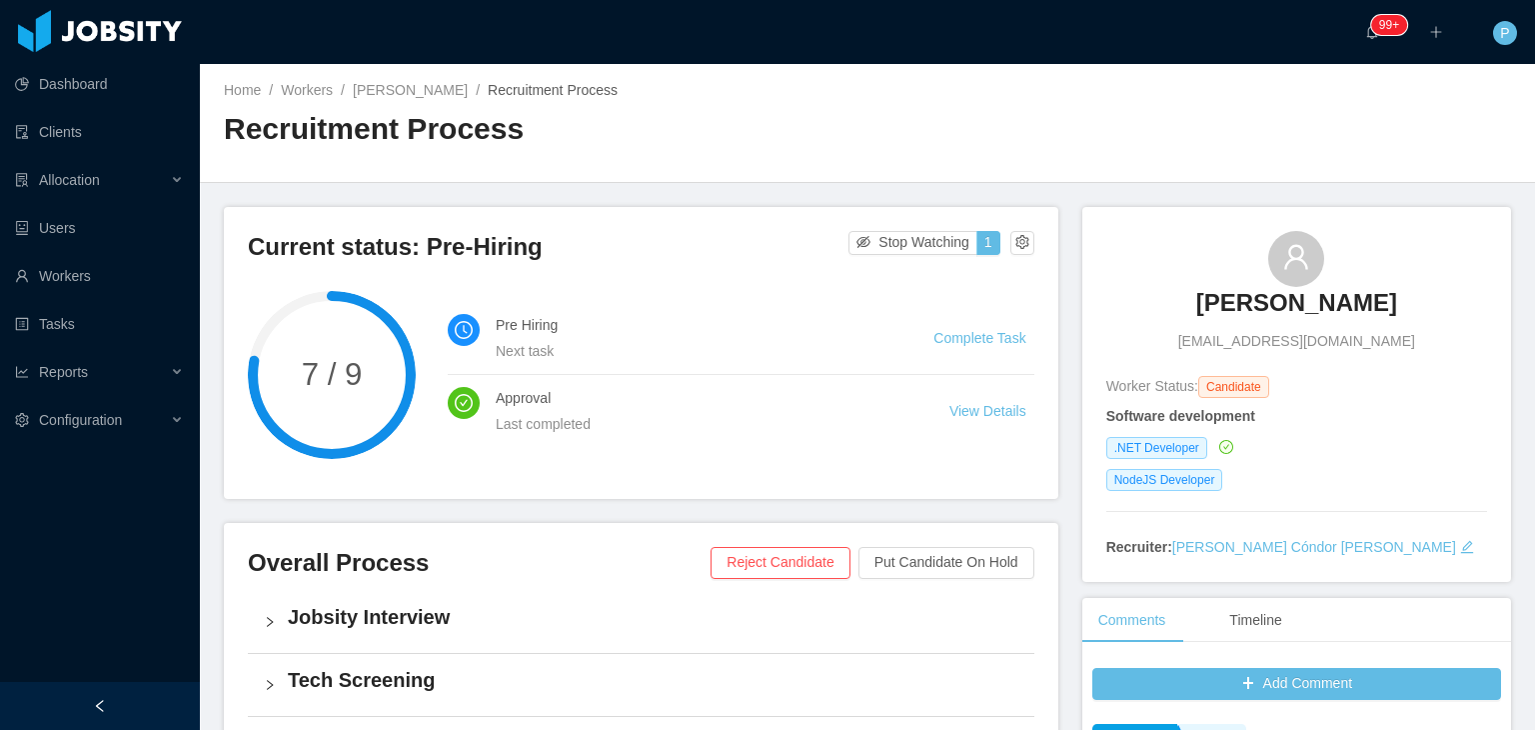
click at [862, 119] on div "Home / Workers / Julio Lemes / Recruitment Process / Recruitment Process" at bounding box center [867, 123] width 1335 height 119
click at [385, 87] on link "Julio Lemes" at bounding box center [410, 90] width 115 height 16
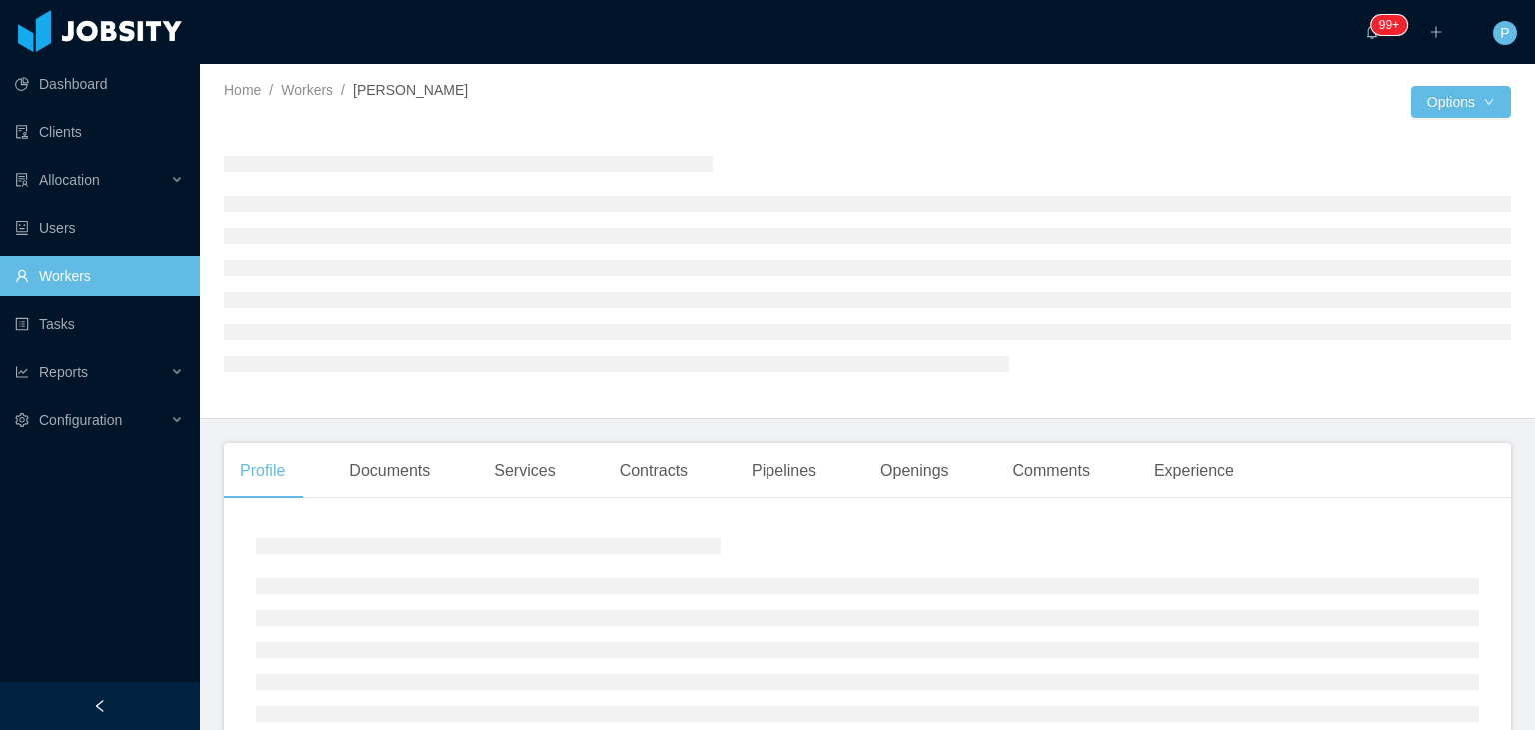
click at [744, 81] on div "Home / Workers / Julio Lemes /" at bounding box center [546, 90] width 644 height 21
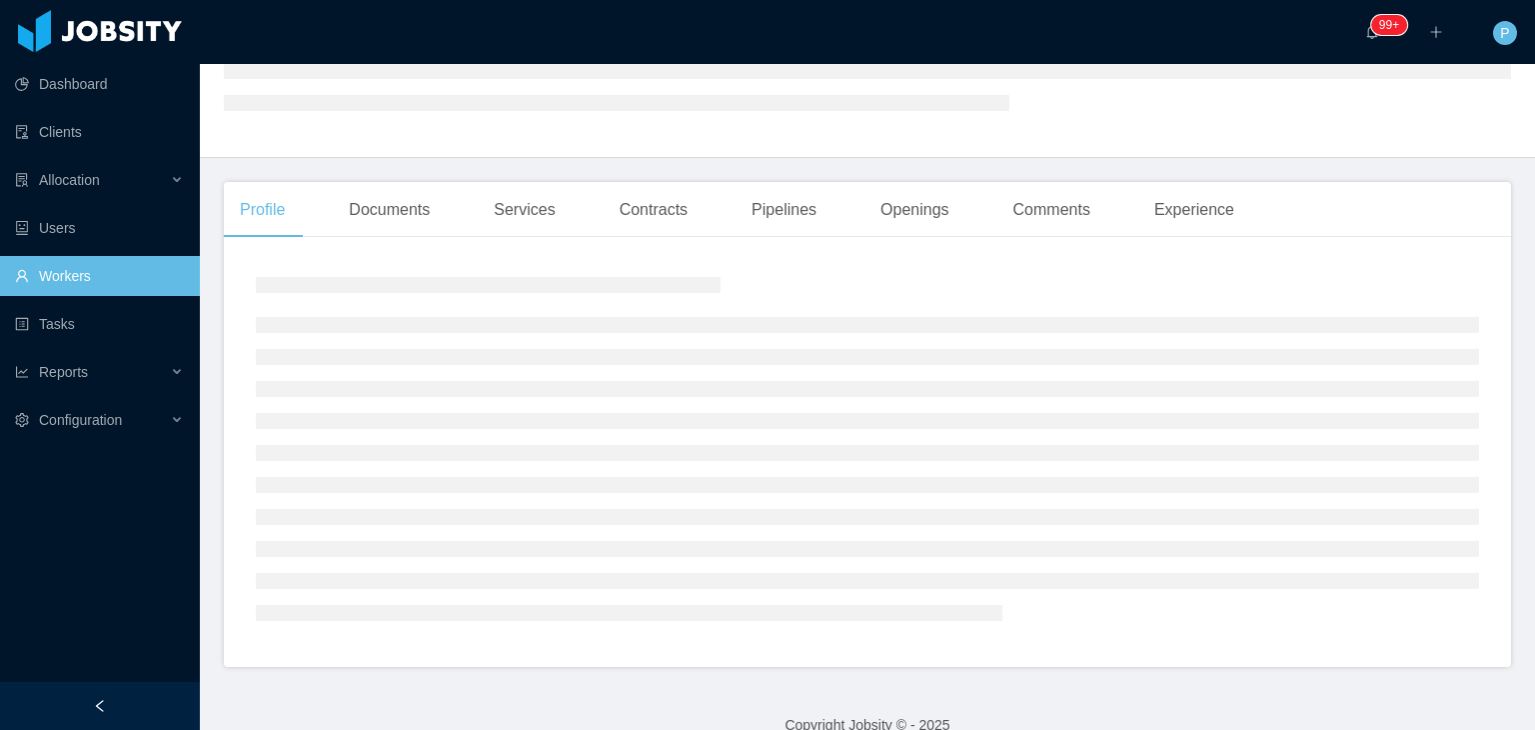
scroll to position [291, 0]
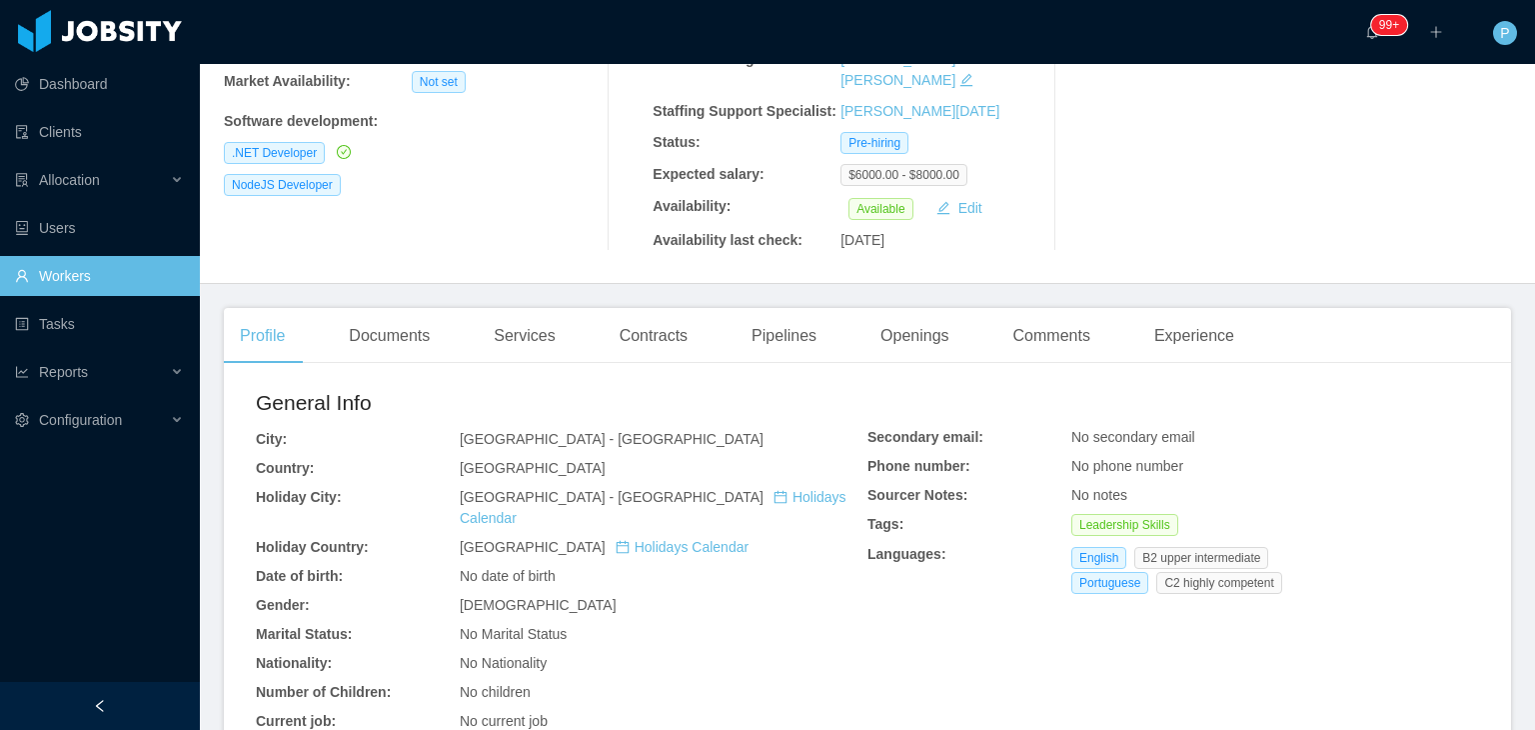
click at [750, 458] on div "Brazil" at bounding box center [664, 468] width 408 height 21
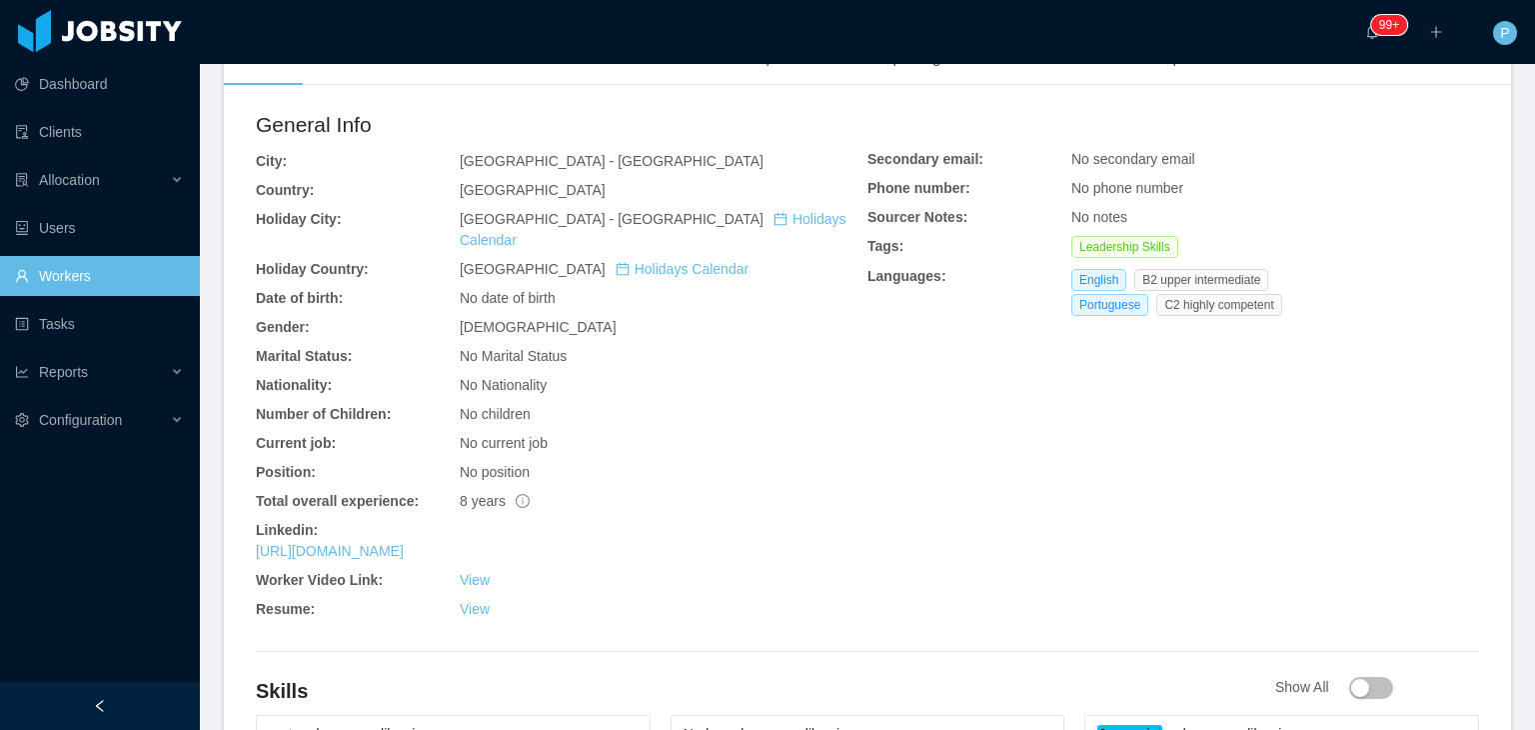
scroll to position [810, 0]
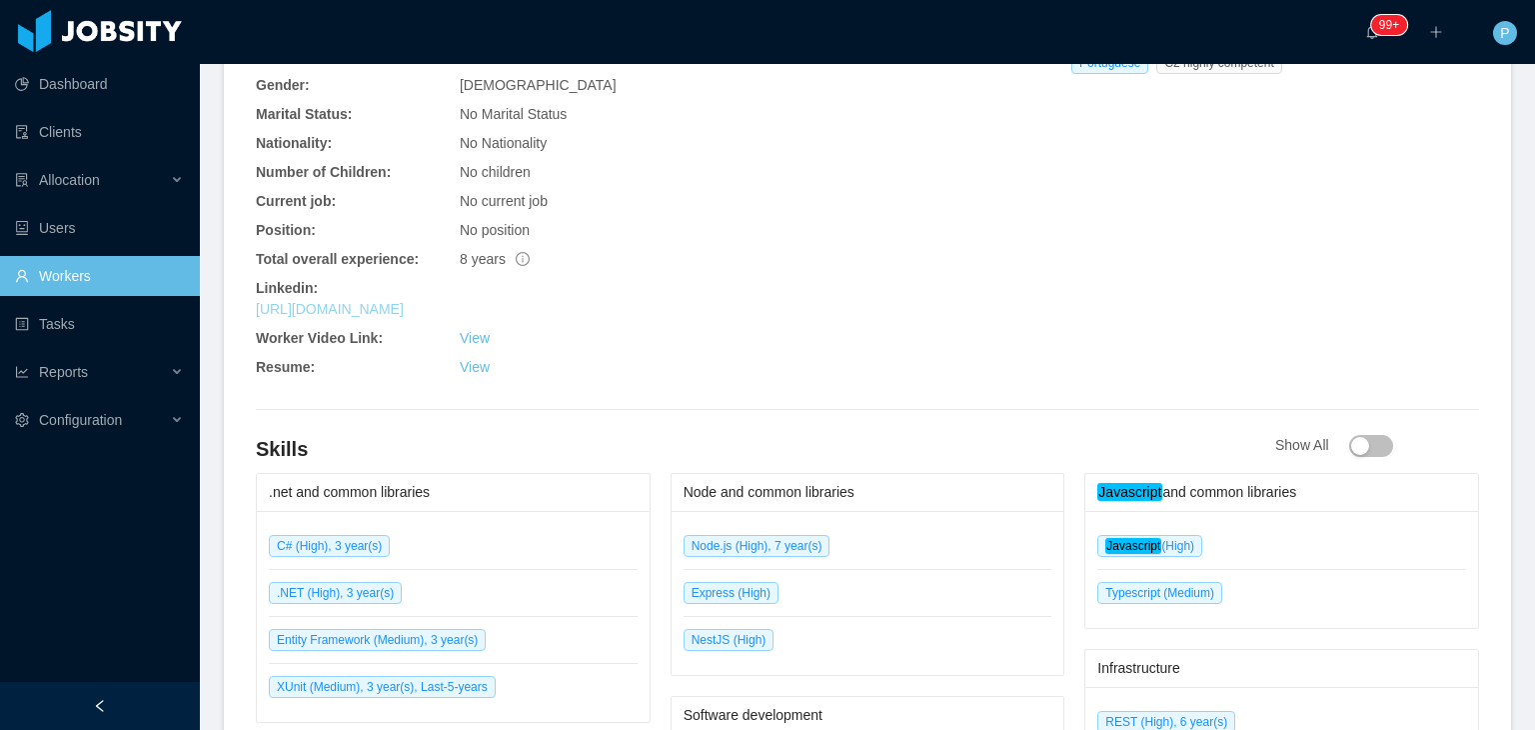
click at [404, 301] on link "https://www.linkedin.com/in/julio-lemes" at bounding box center [330, 309] width 148 height 16
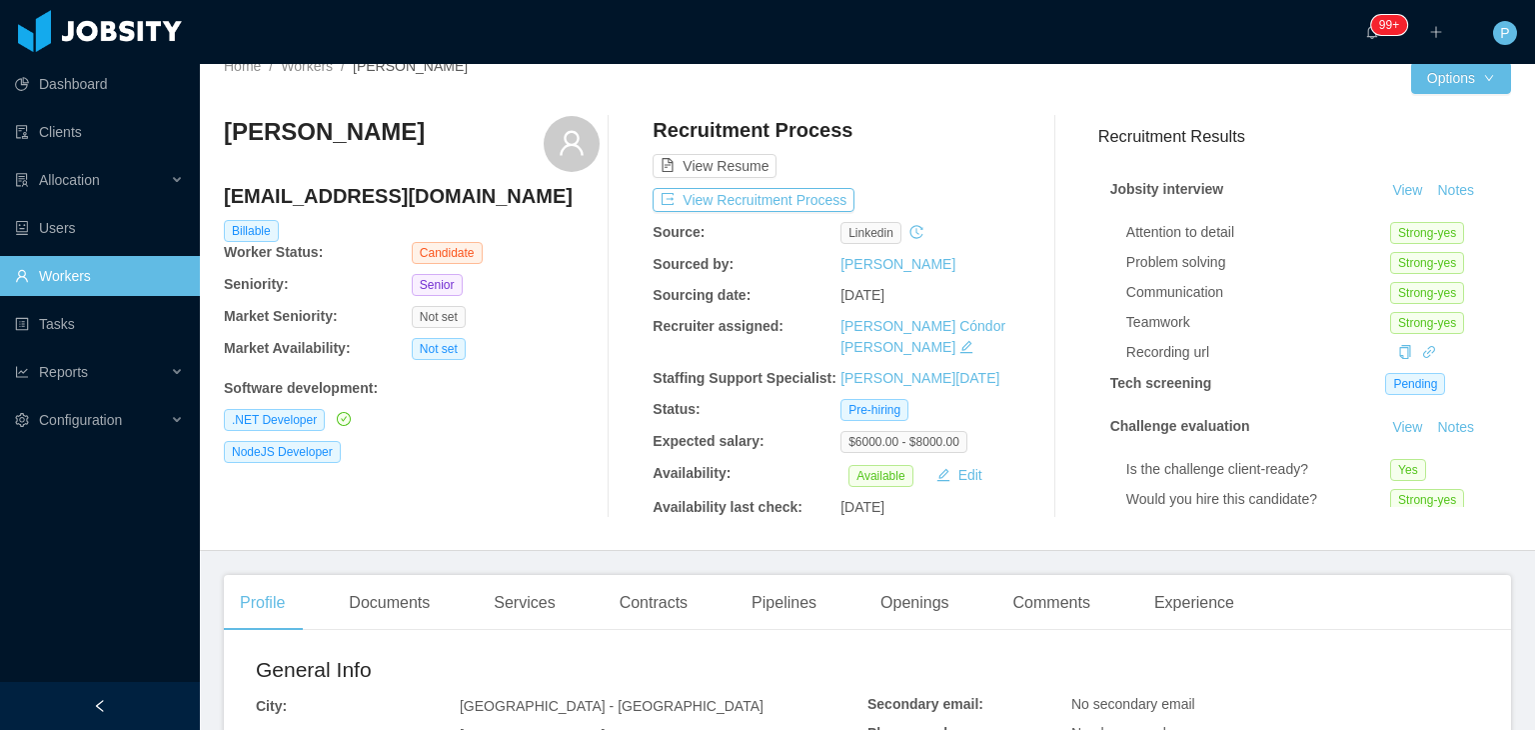
scroll to position [0, 0]
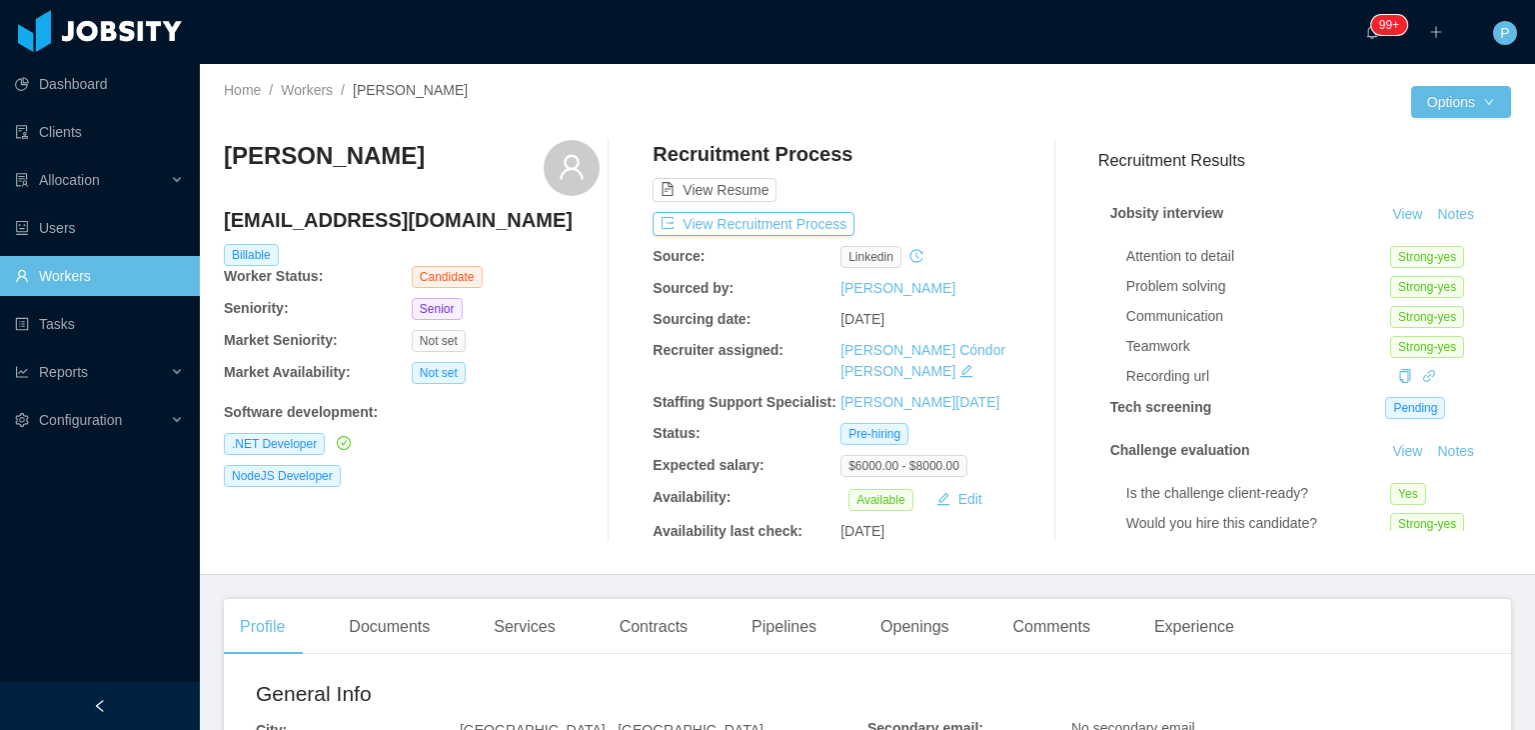
click at [947, 107] on div at bounding box center [1139, 102] width 544 height 32
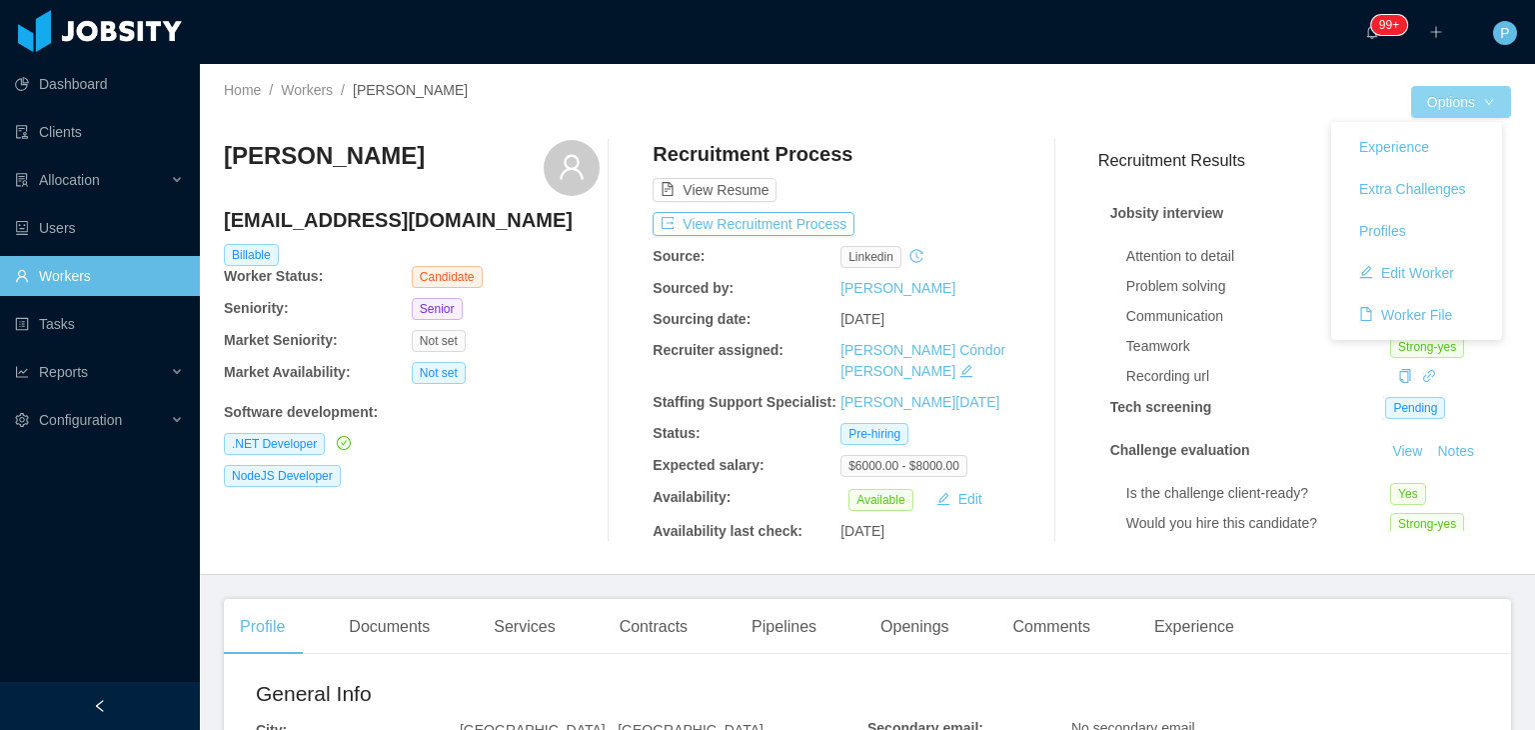
click at [1461, 100] on button "Options" at bounding box center [1461, 102] width 100 height 32
click at [1422, 281] on button "Edit Worker" at bounding box center [1406, 273] width 127 height 32
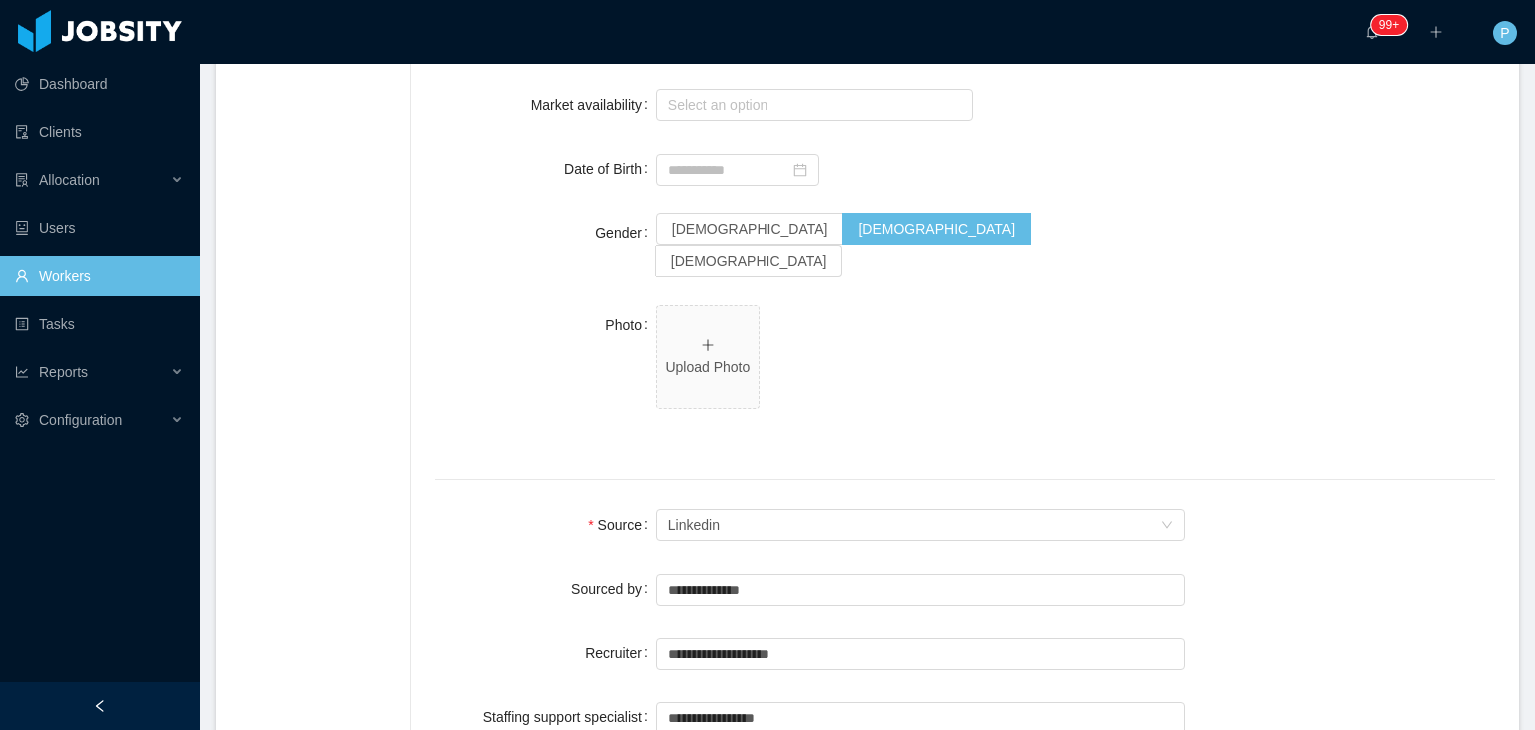
scroll to position [1099, 0]
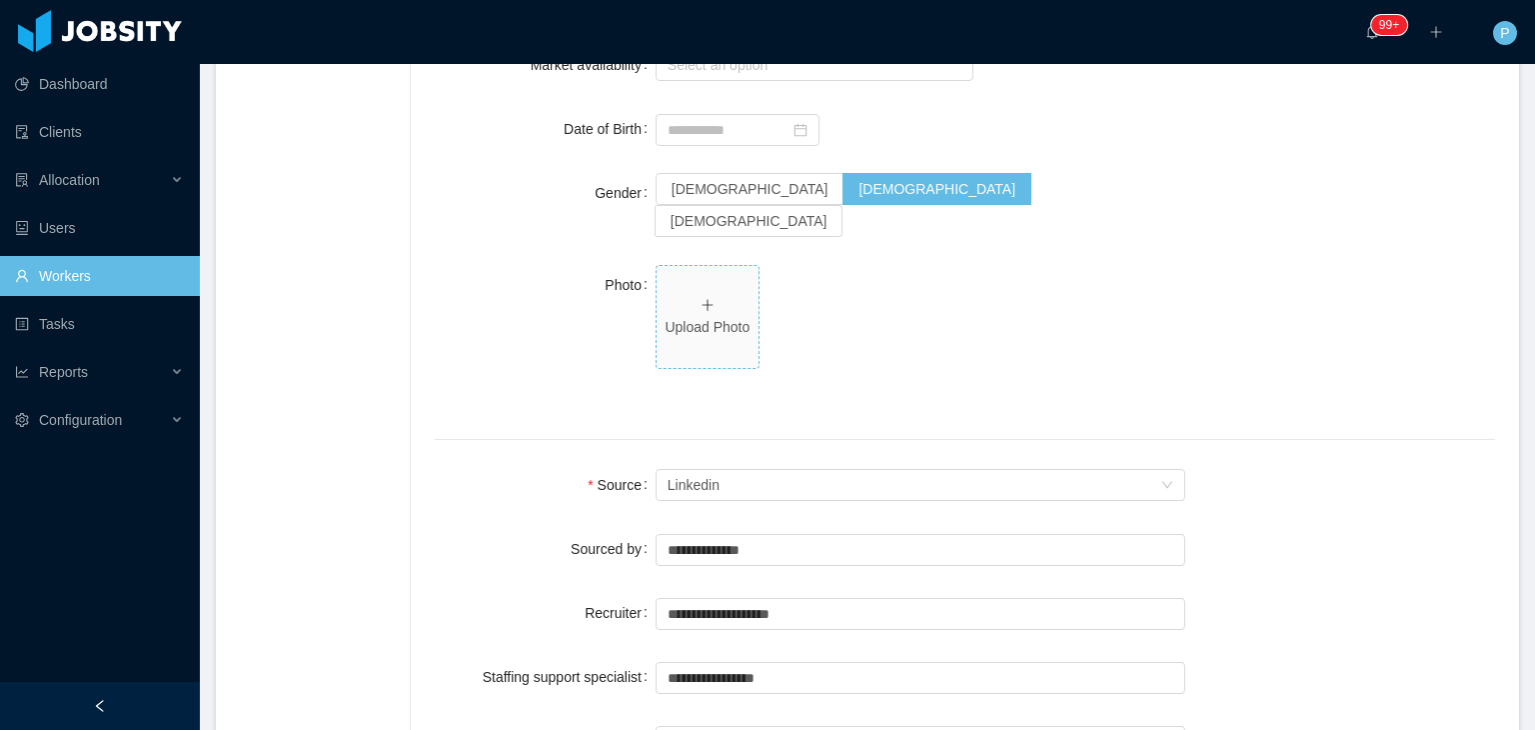
click at [708, 320] on span "Upload Photo" at bounding box center [708, 317] width 102 height 102
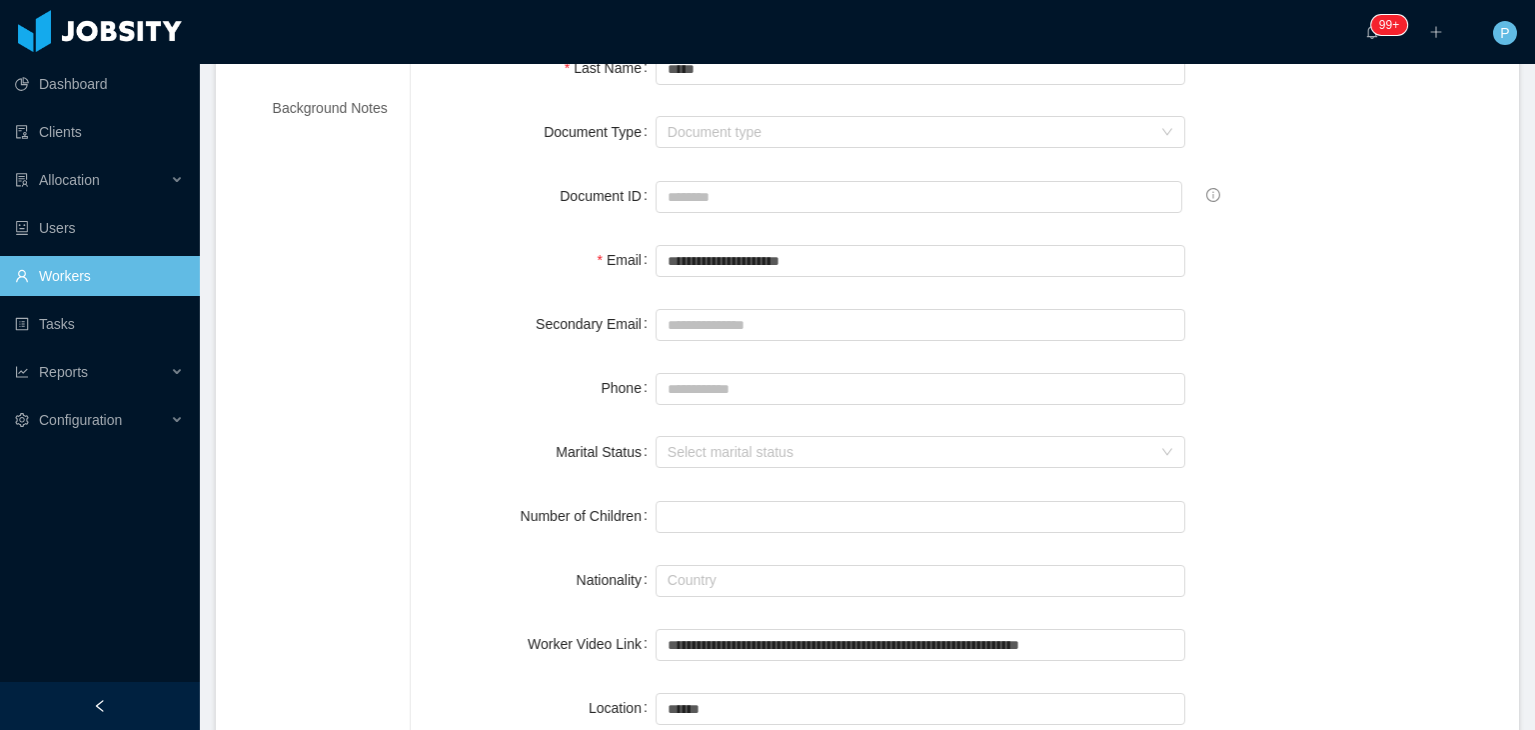
scroll to position [0, 0]
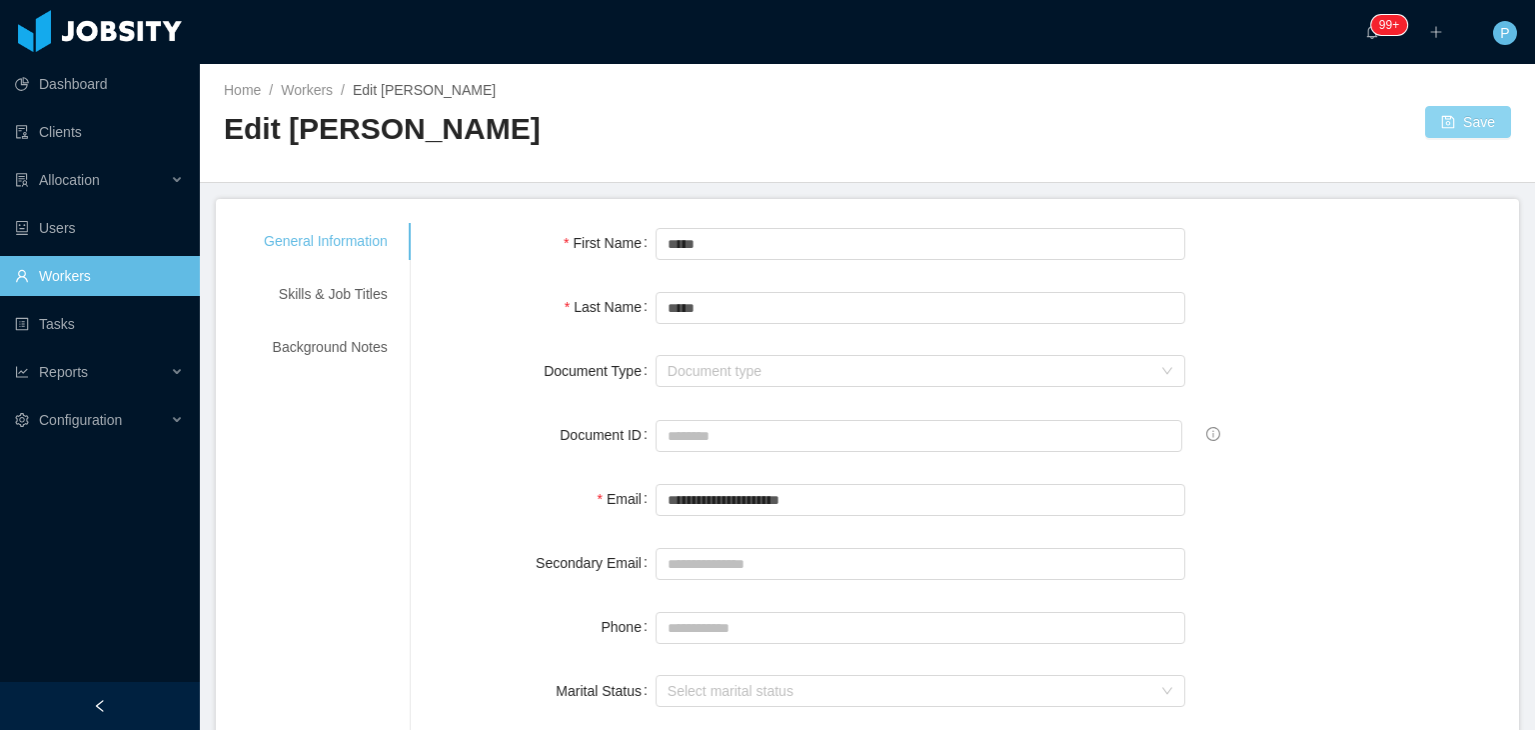
click at [1464, 117] on button "Save" at bounding box center [1468, 122] width 86 height 32
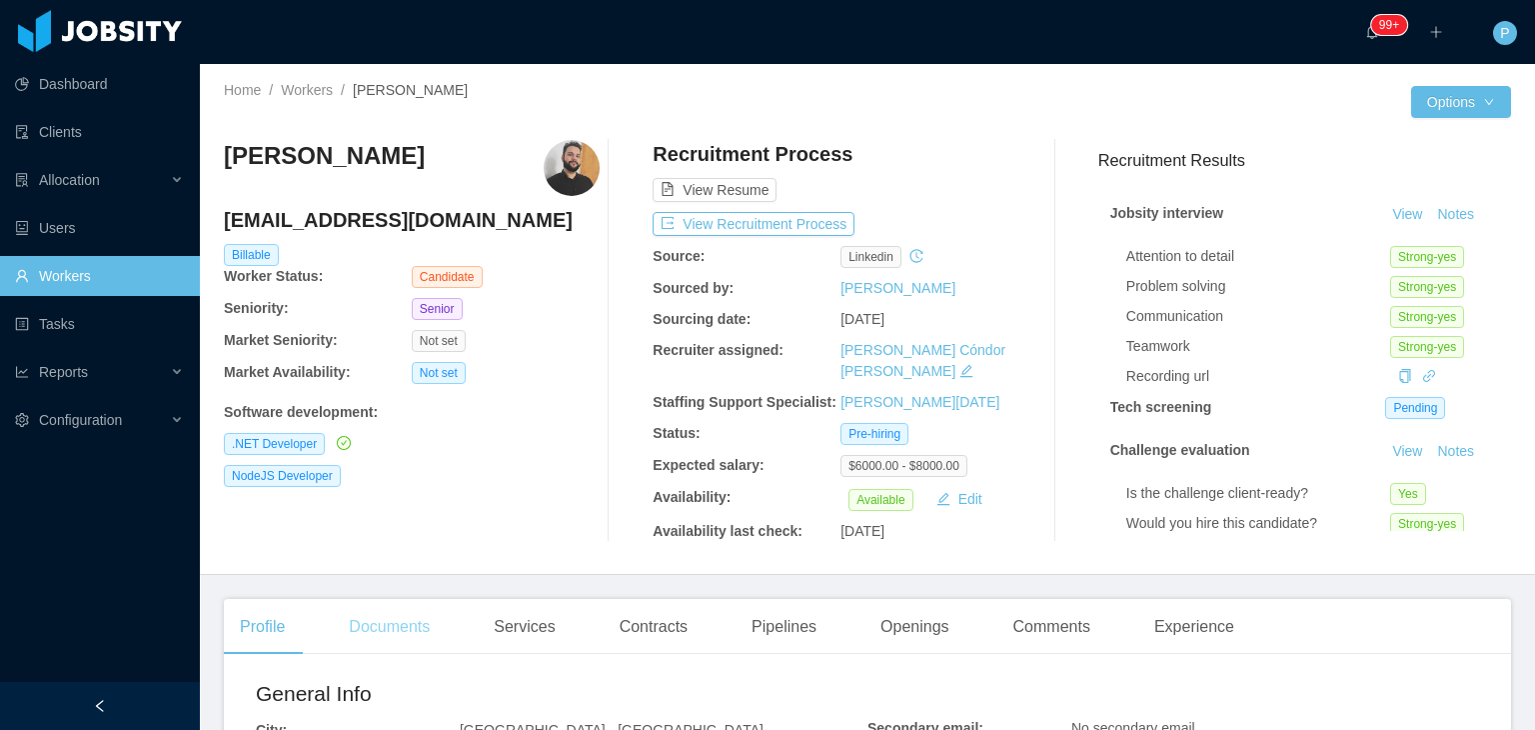
click at [407, 619] on div "Documents" at bounding box center [389, 627] width 113 height 56
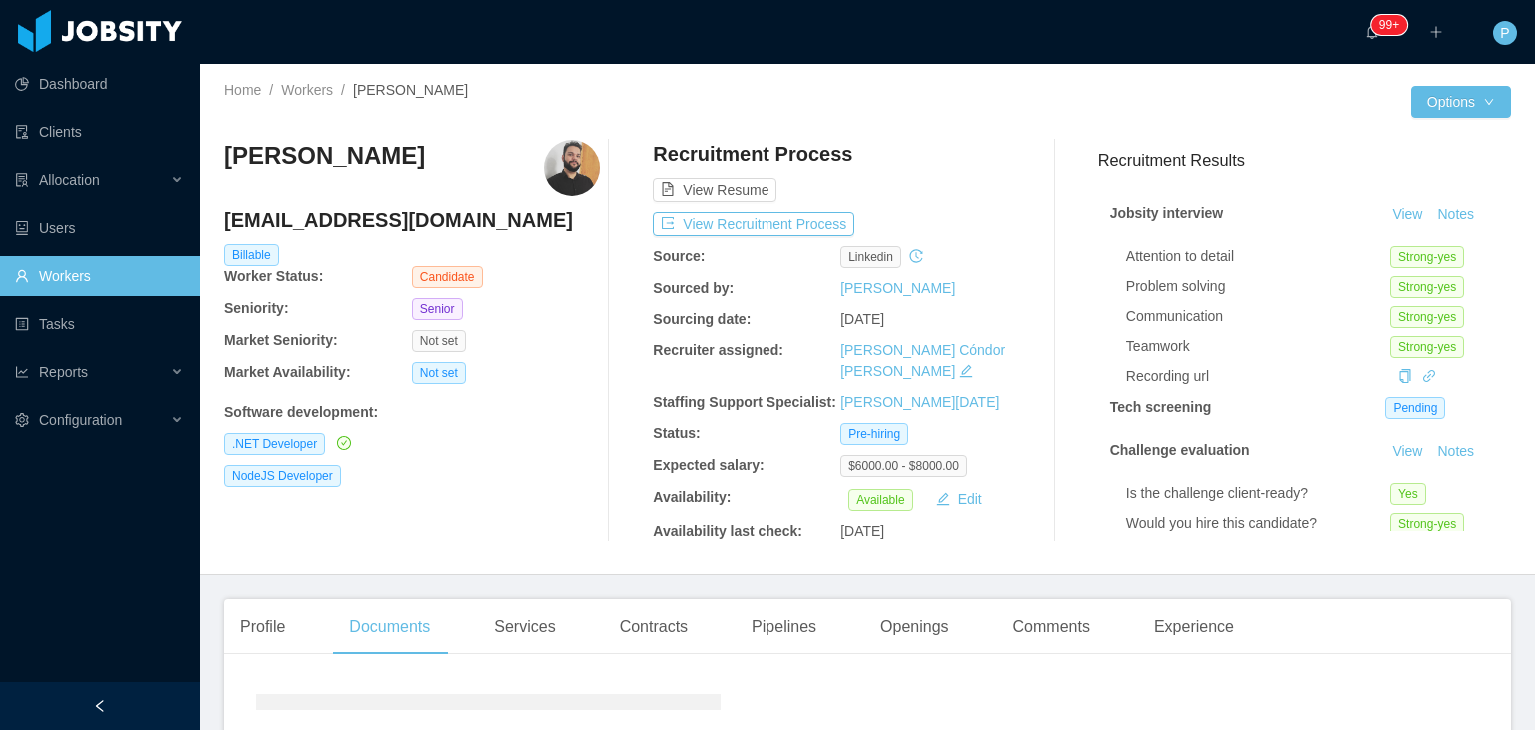
click at [510, 518] on div "Julio Lemes juliolemesti@gmail.com Billable Worker Status: Candidate Seniority:…" at bounding box center [412, 341] width 376 height 402
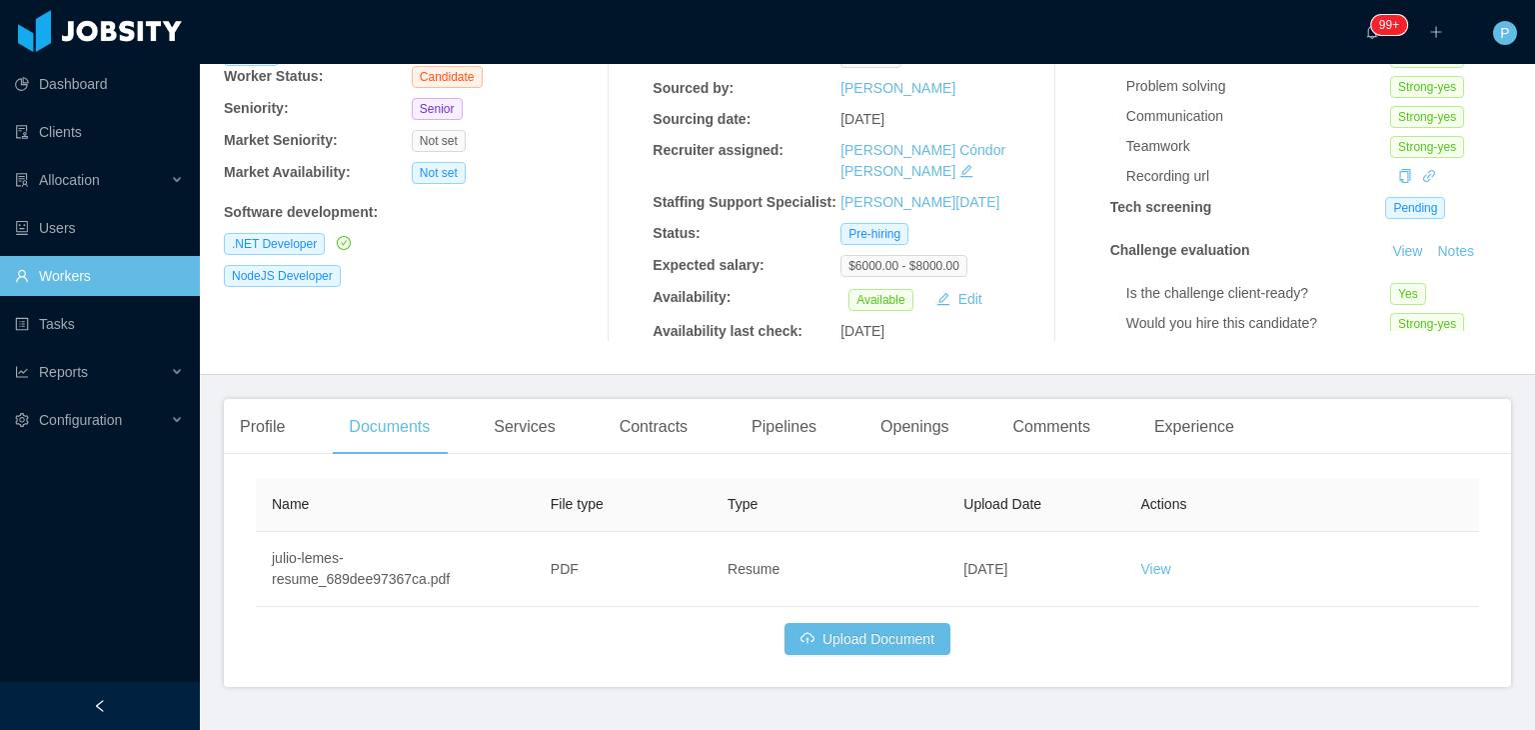
scroll to position [238, 0]
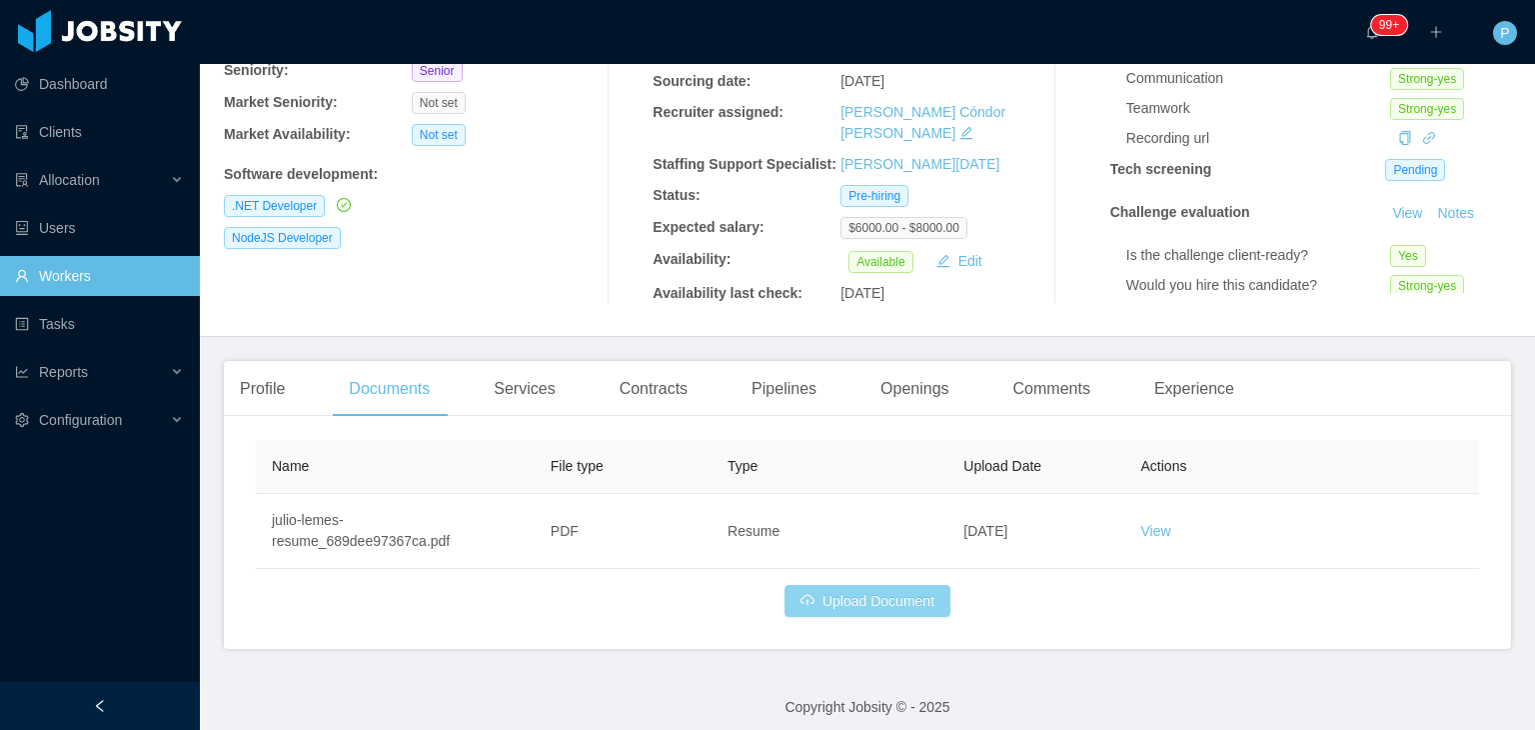
click at [877, 593] on button "Upload Document" at bounding box center [868, 601] width 166 height 32
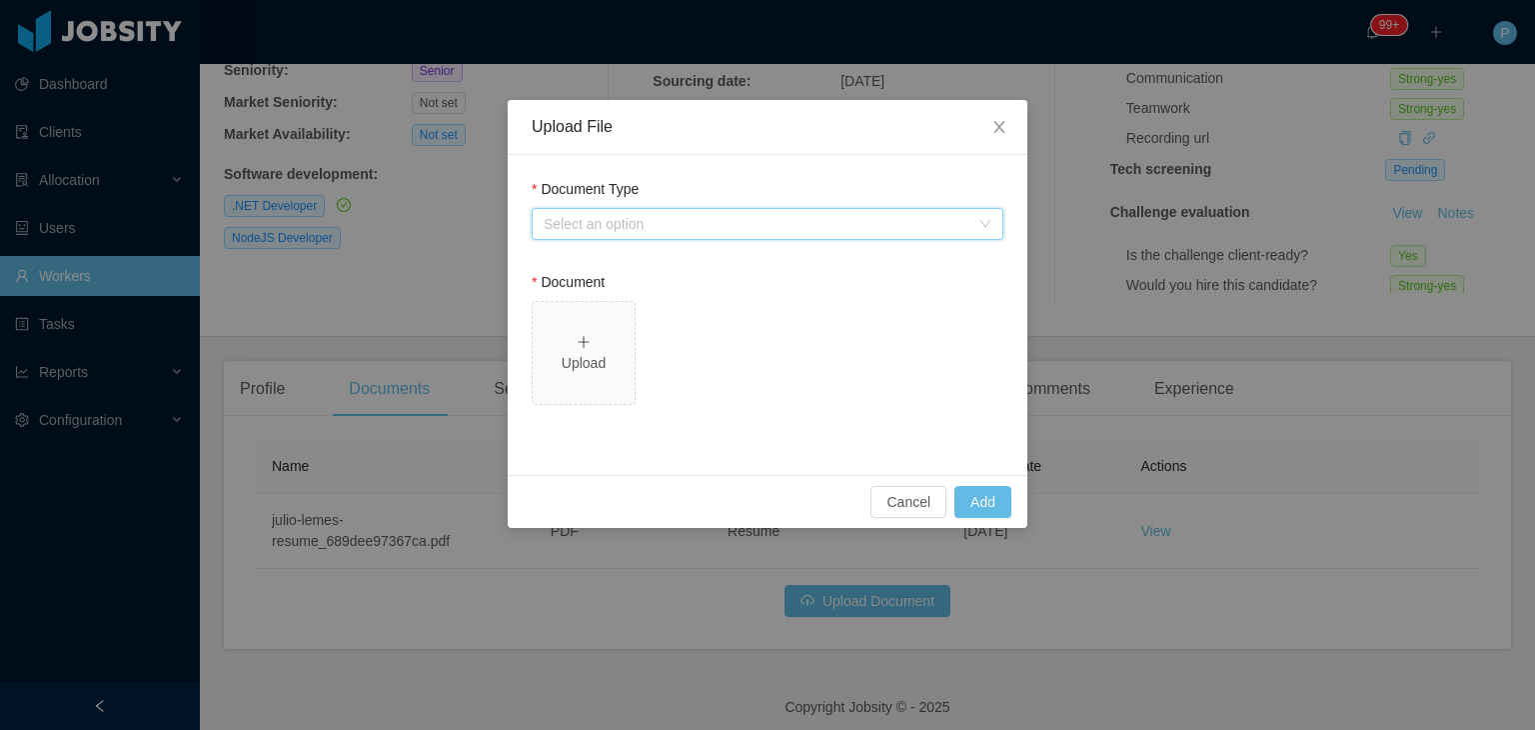
click at [819, 238] on div "Select an option" at bounding box center [768, 224] width 472 height 32
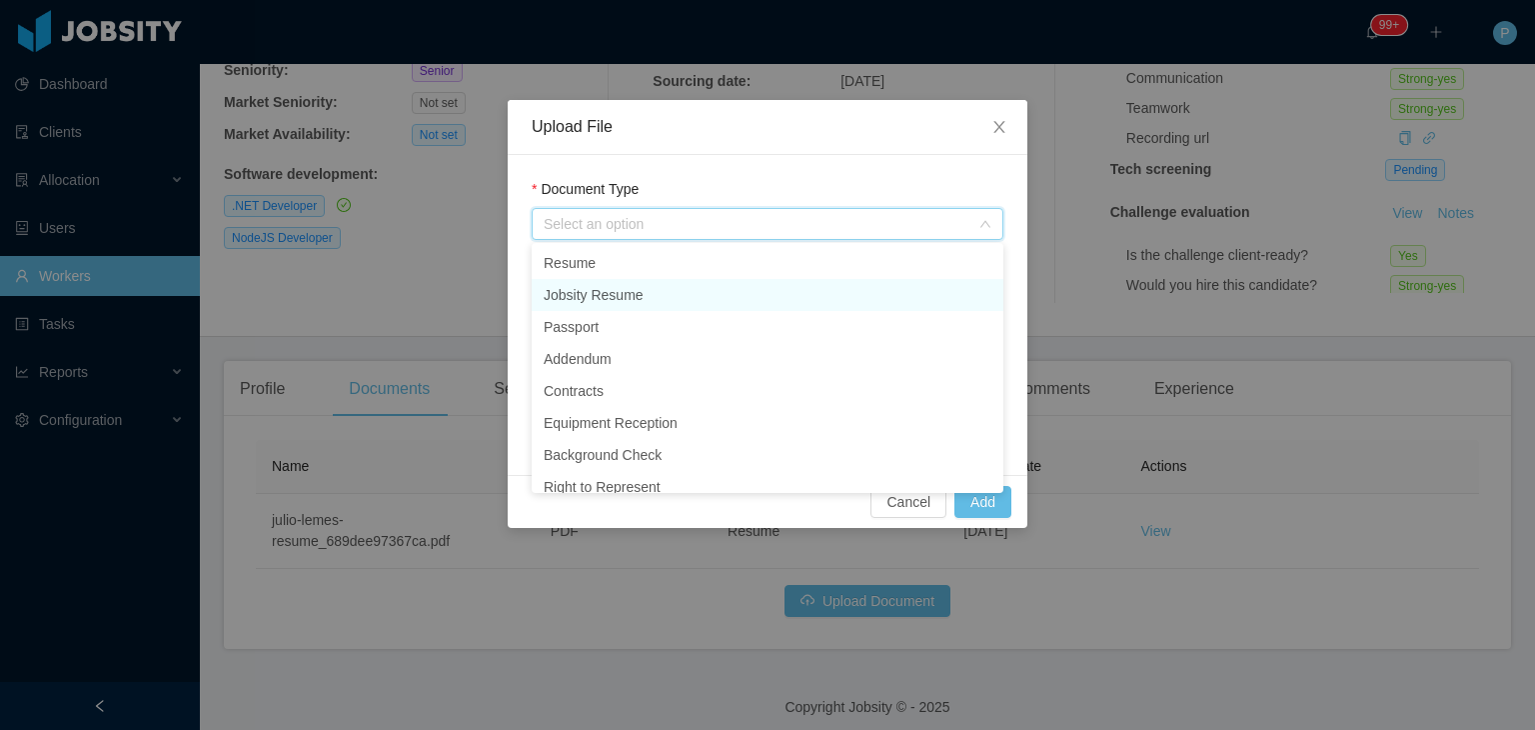
click at [732, 289] on li "Jobsity Resume" at bounding box center [768, 295] width 472 height 32
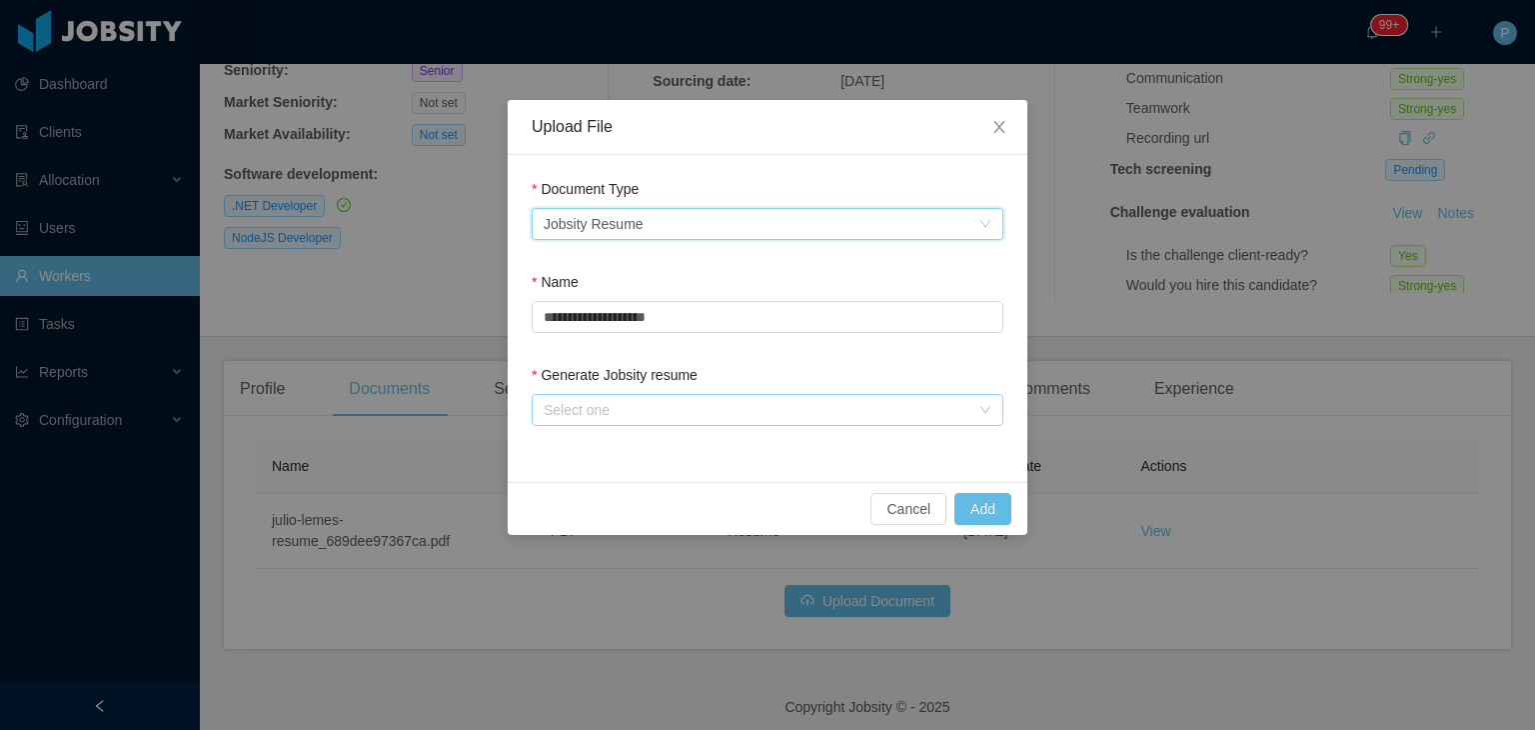
click at [773, 414] on div "Select one" at bounding box center [757, 410] width 426 height 20
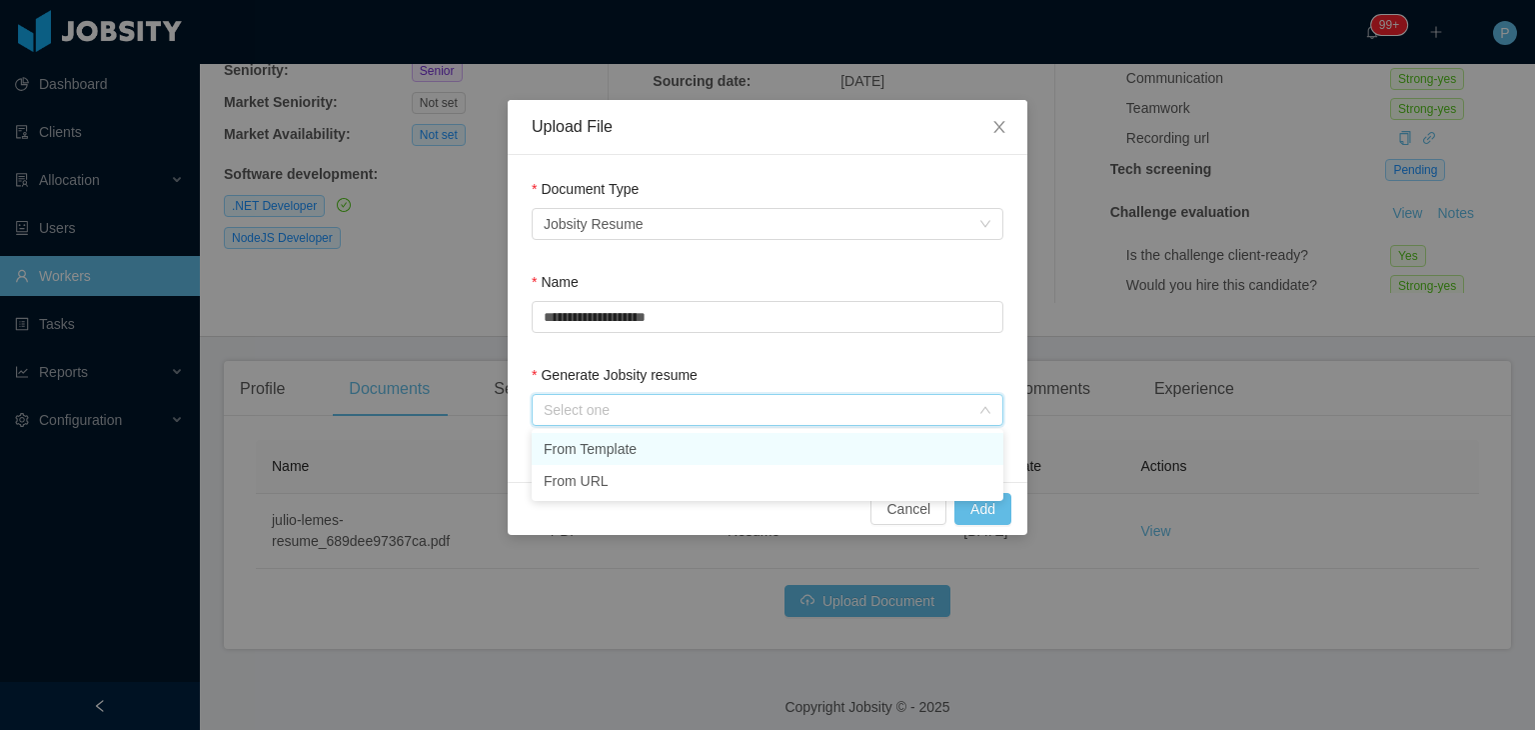
click at [794, 446] on li "From Template" at bounding box center [768, 449] width 472 height 32
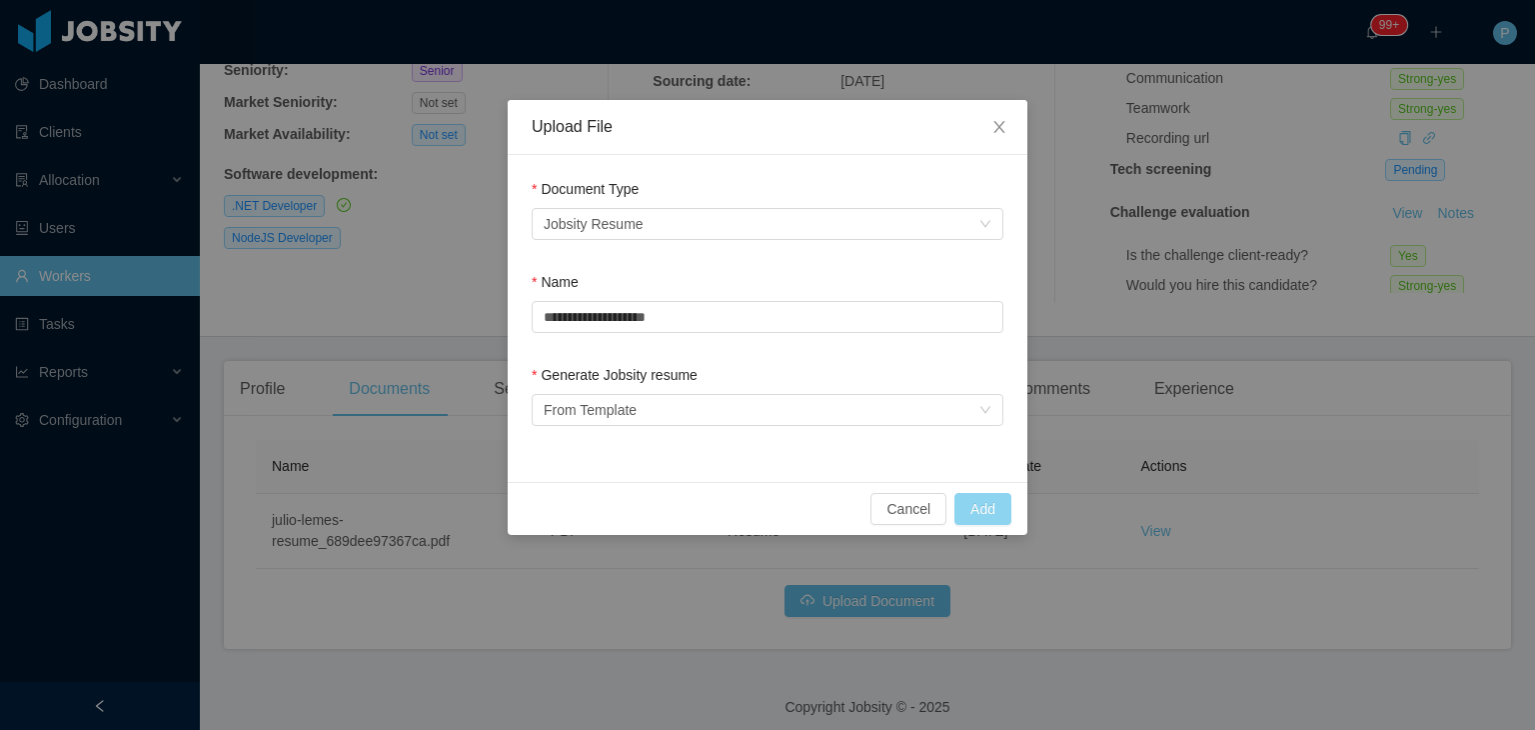
click at [974, 499] on button "Add" at bounding box center [982, 509] width 57 height 32
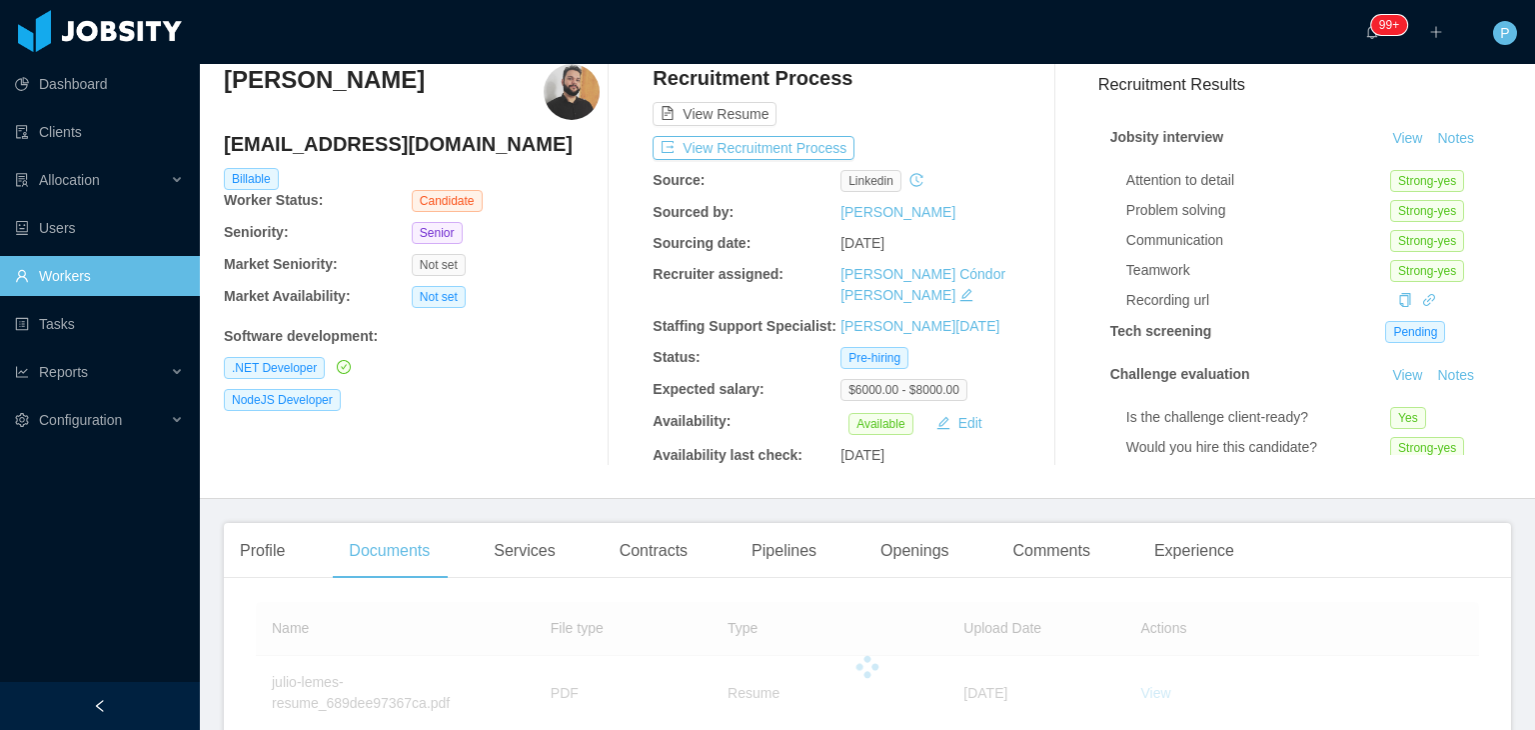
scroll to position [33, 0]
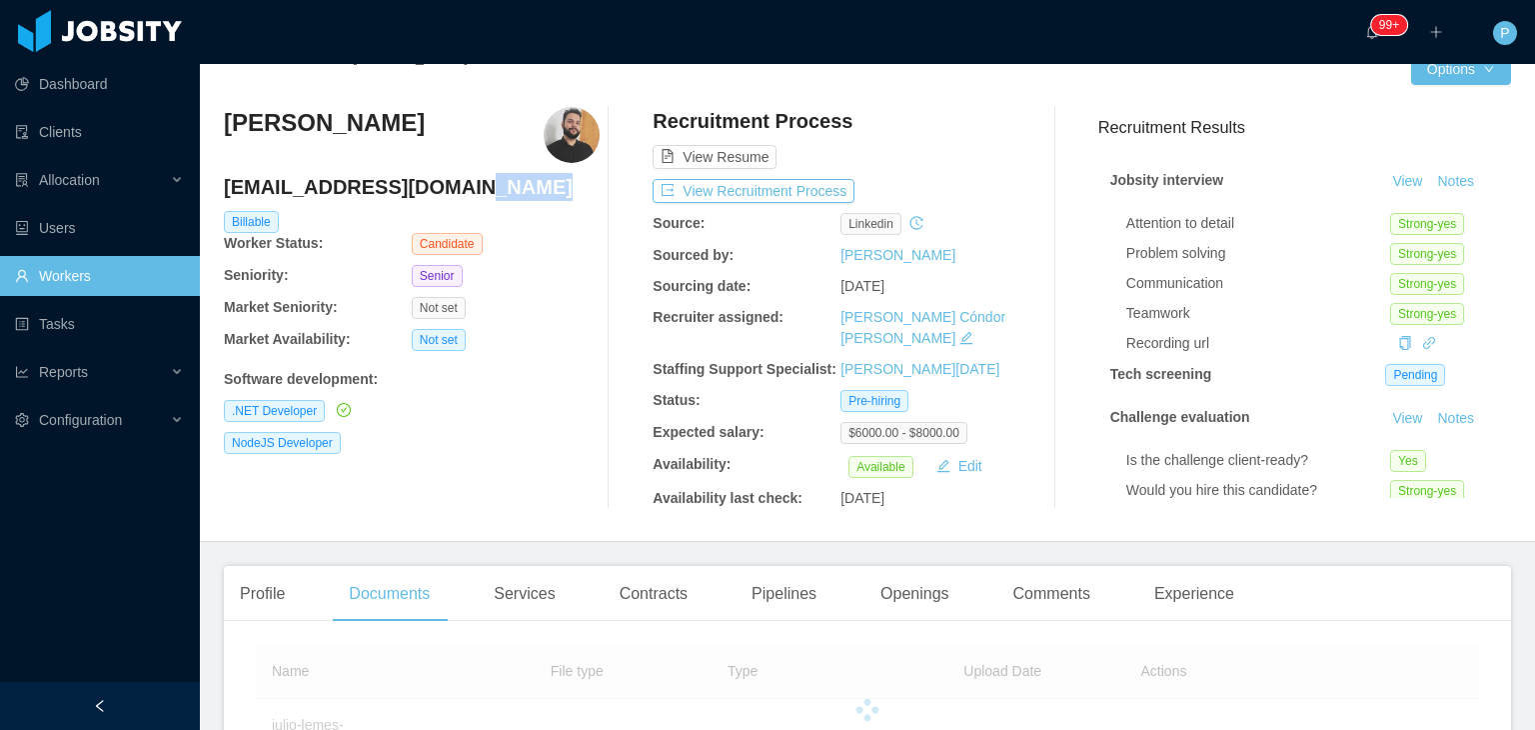
drag, startPoint x: 457, startPoint y: 177, endPoint x: 212, endPoint y: 187, distance: 245.1
click at [212, 187] on div "Home / Workers / Julio Lemes / Options Julio Lemes juliolemesti@gmail.com Billa…" at bounding box center [867, 286] width 1335 height 511
click at [425, 187] on h4 "juliolemesti@gmail.com" at bounding box center [412, 187] width 376 height 28
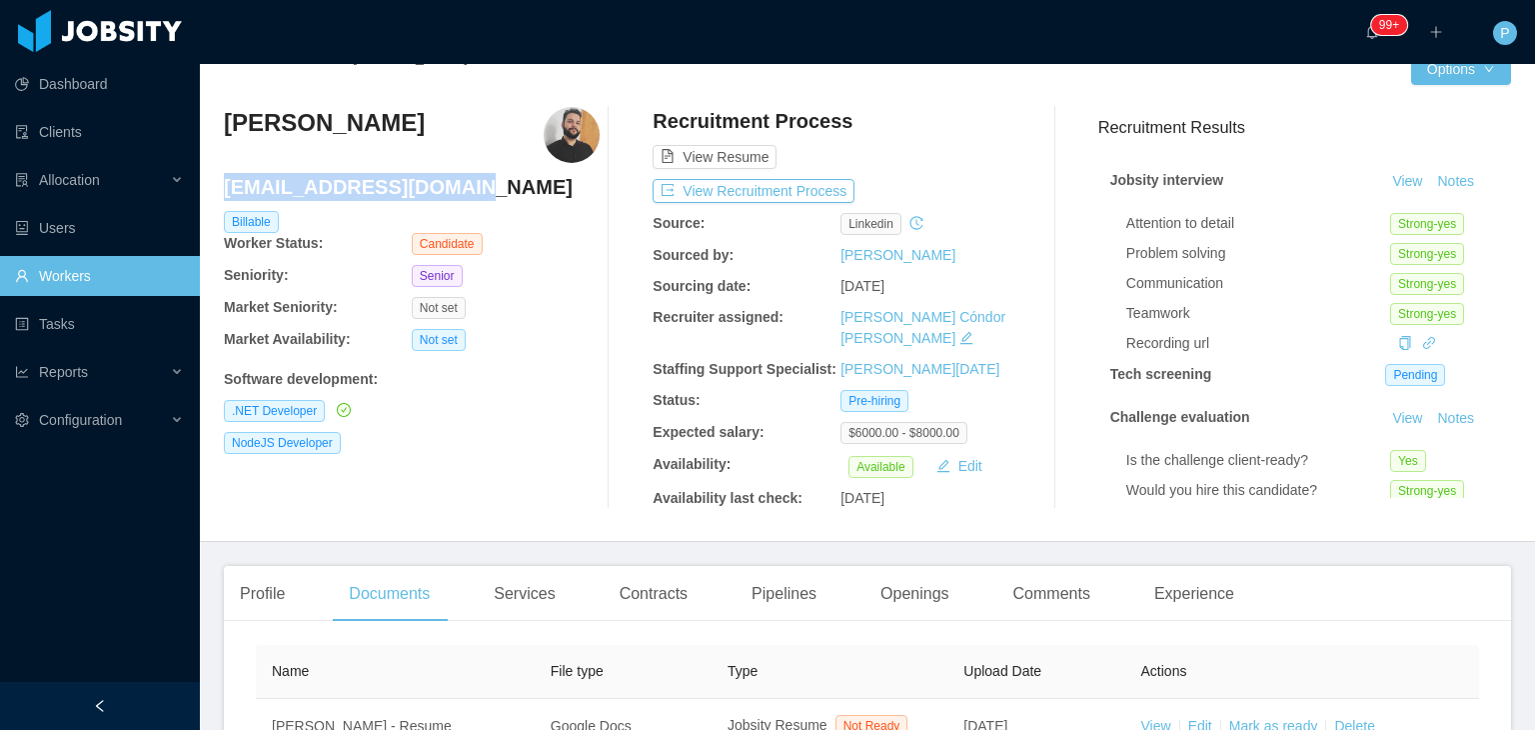
drag, startPoint x: 451, startPoint y: 193, endPoint x: 224, endPoint y: 190, distance: 226.9
click at [224, 190] on h4 "juliolemesti@gmail.com" at bounding box center [412, 187] width 376 height 28
copy h4 "juliolemesti@gmail.com"
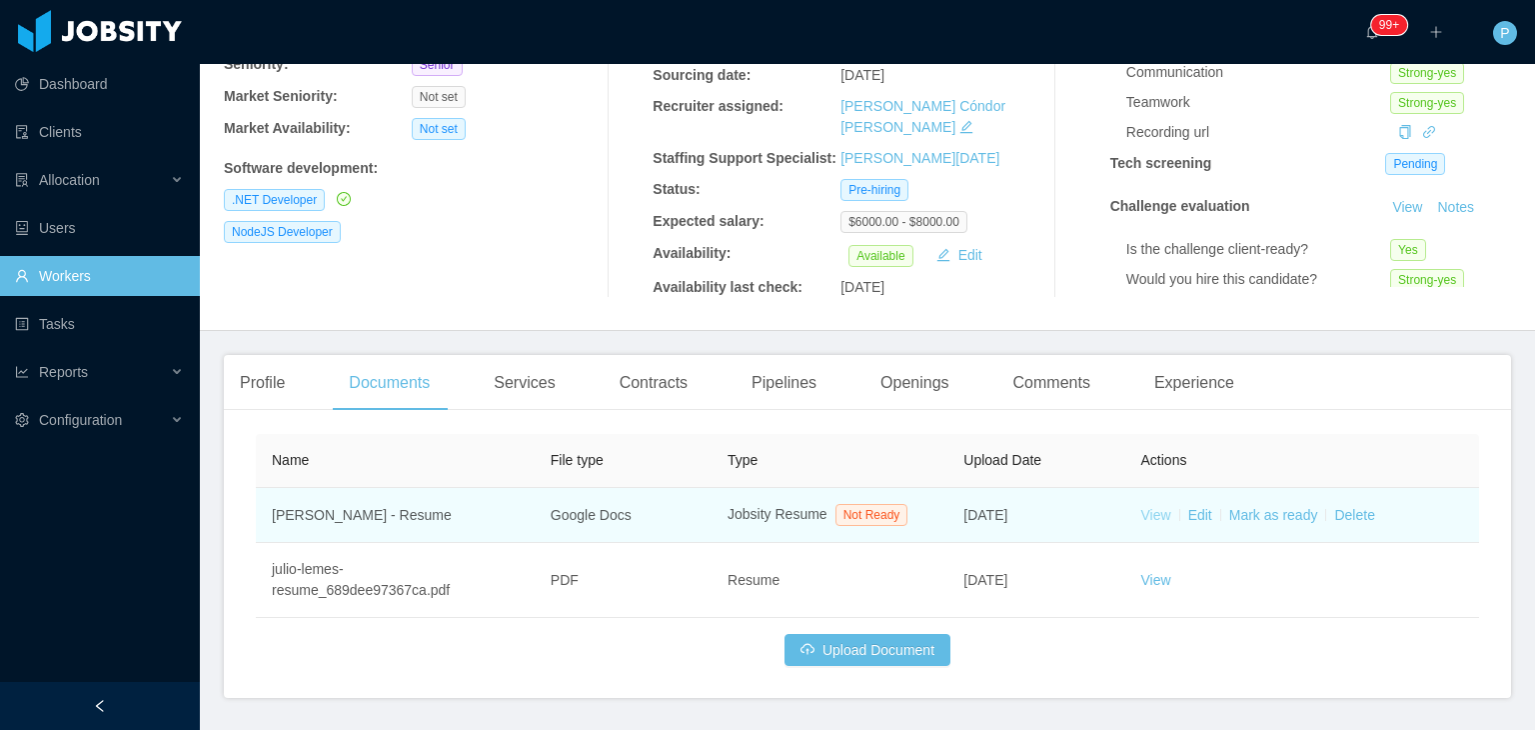
click at [1154, 507] on link "View" at bounding box center [1156, 515] width 30 height 16
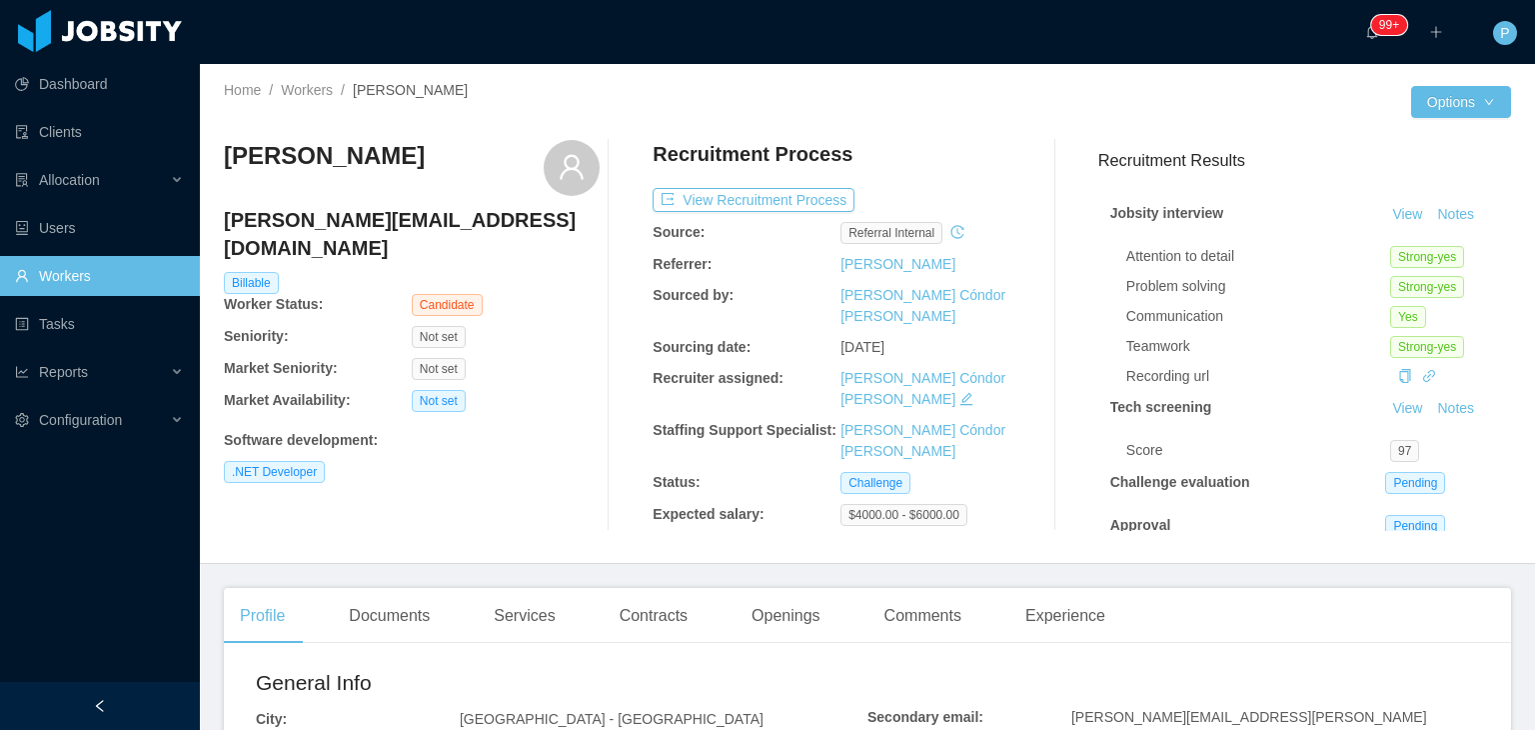
click at [580, 390] on div "Not set" at bounding box center [506, 401] width 188 height 22
click at [555, 510] on div "Luis Tassinari luis.htignacio@gmail.com Billable Worker Status: Candidate Senio…" at bounding box center [412, 335] width 376 height 391
click at [409, 615] on div "Documents" at bounding box center [389, 616] width 113 height 56
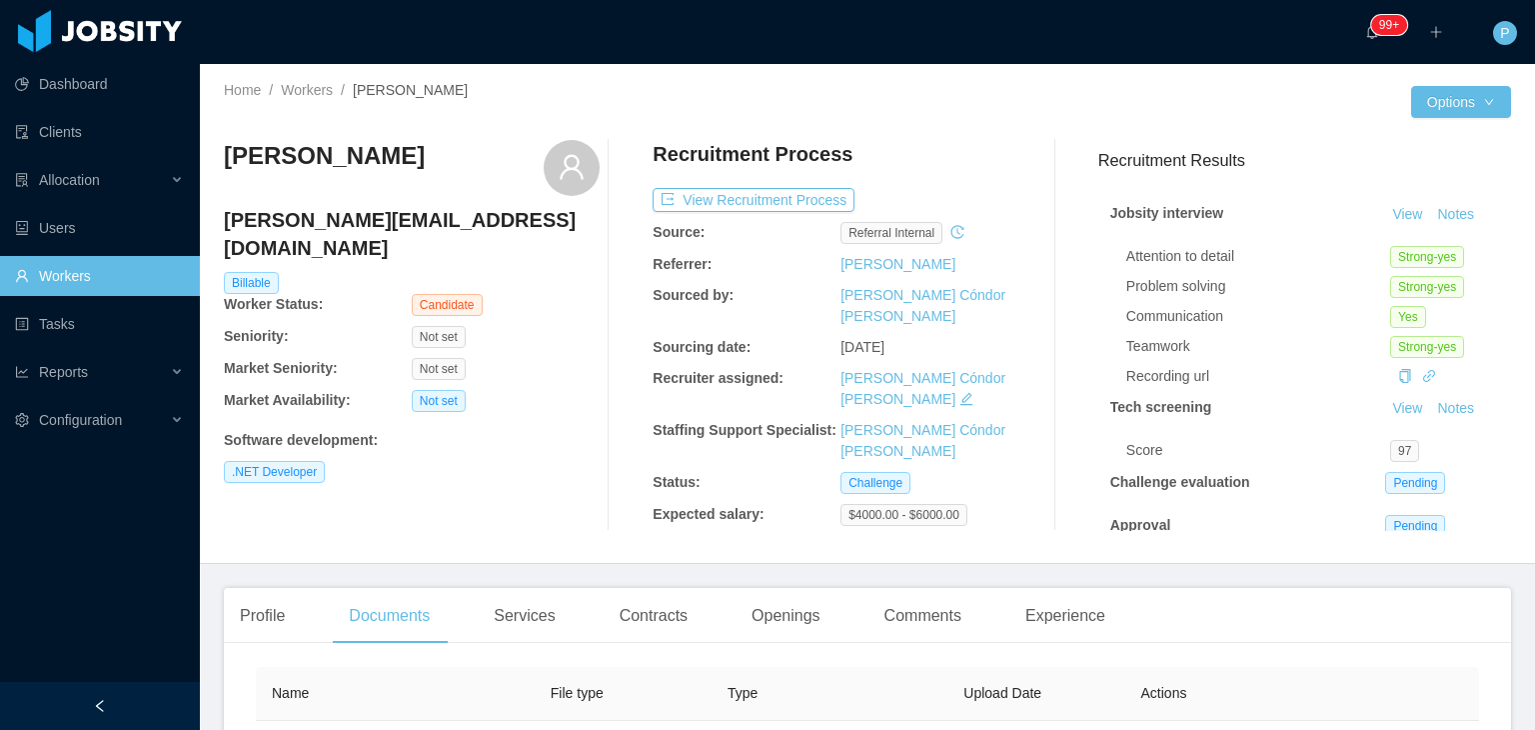
click at [548, 485] on div "Luis Tassinari luis.htignacio@gmail.com Billable Worker Status: Candidate Senio…" at bounding box center [412, 335] width 376 height 391
click at [770, 199] on button "View Recruitment Process" at bounding box center [754, 200] width 202 height 24
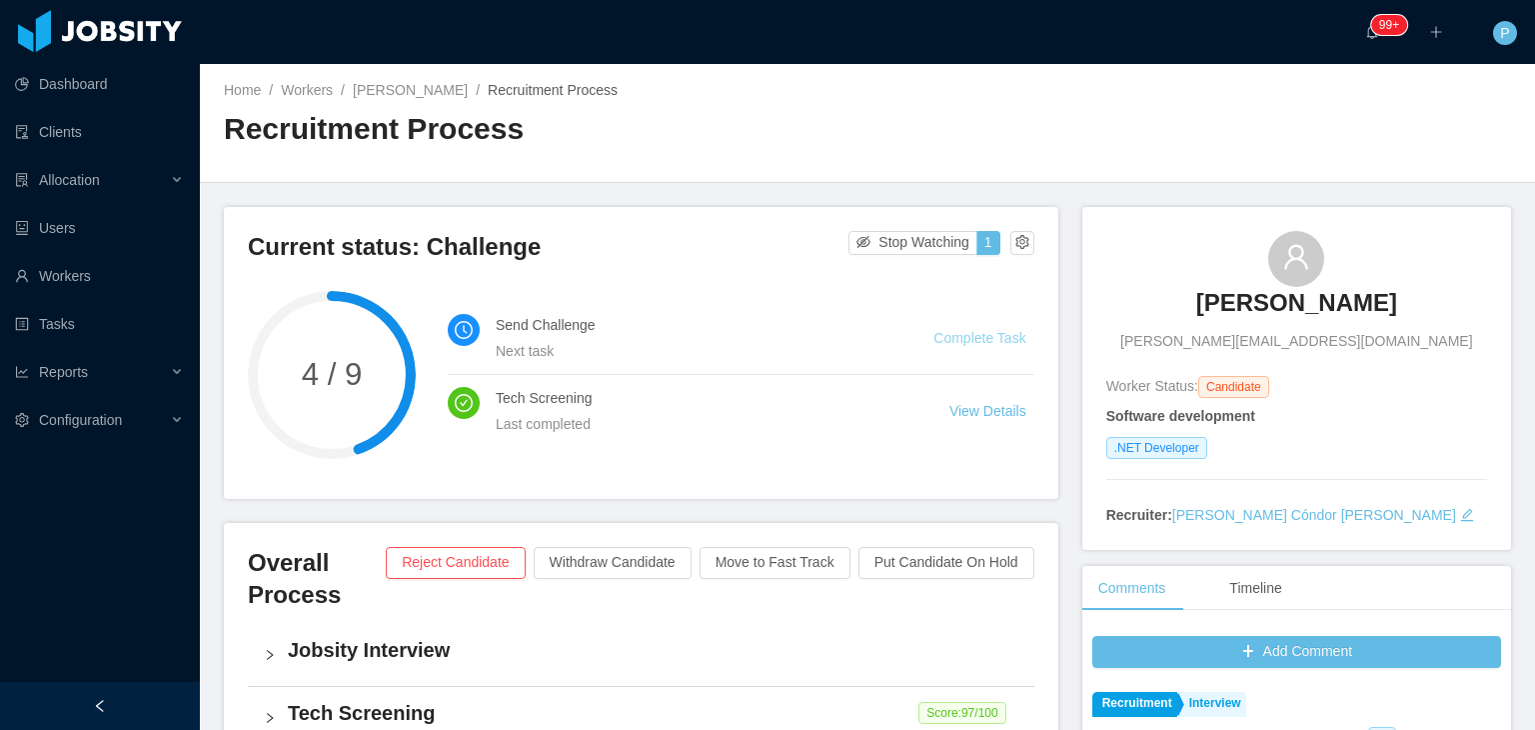
click at [970, 345] on link "Complete Task" at bounding box center [979, 338] width 92 height 16
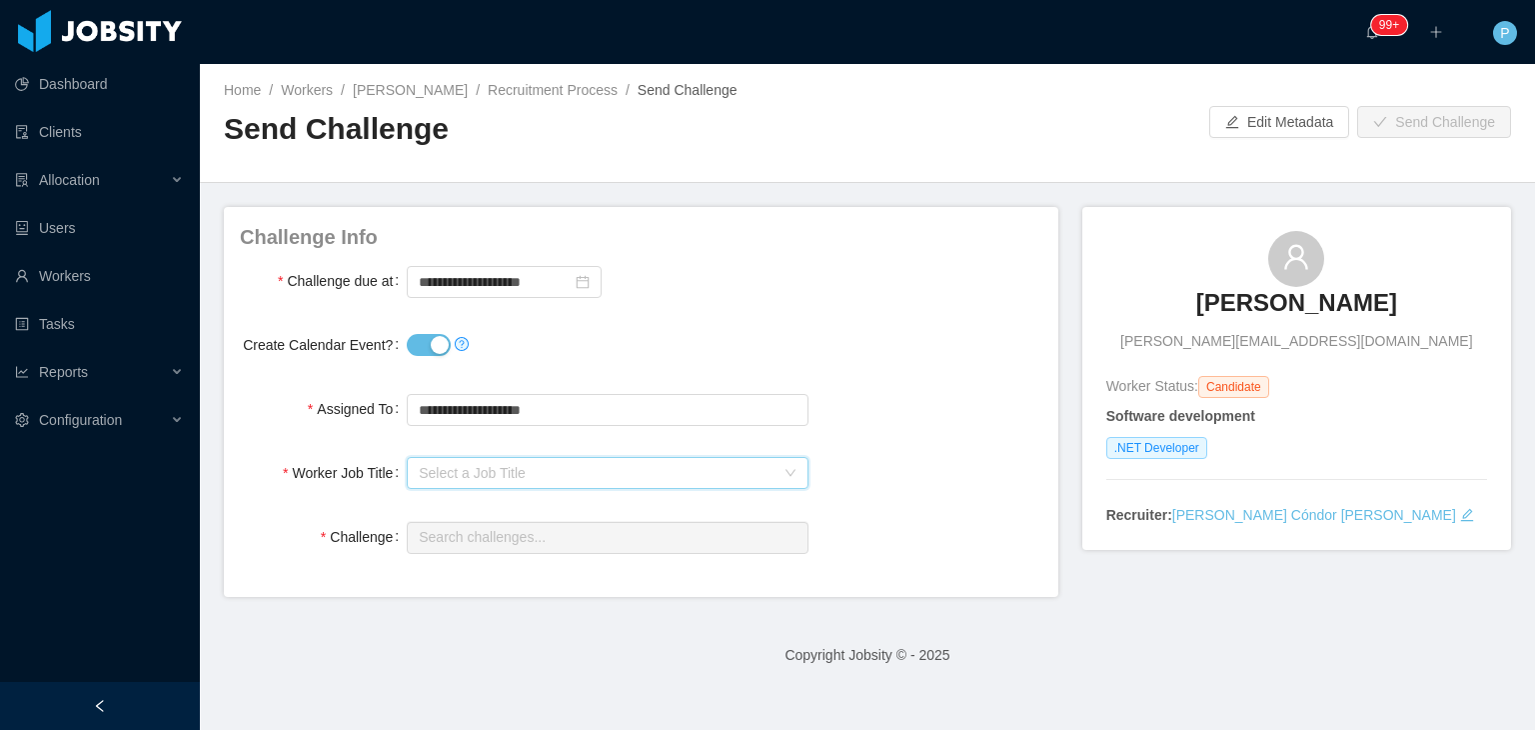
click at [740, 482] on div "Select a Job Title" at bounding box center [601, 473] width 364 height 30
click at [633, 536] on li ".NET Developer" at bounding box center [603, 544] width 396 height 32
click at [468, 282] on input "**********" at bounding box center [504, 282] width 195 height 32
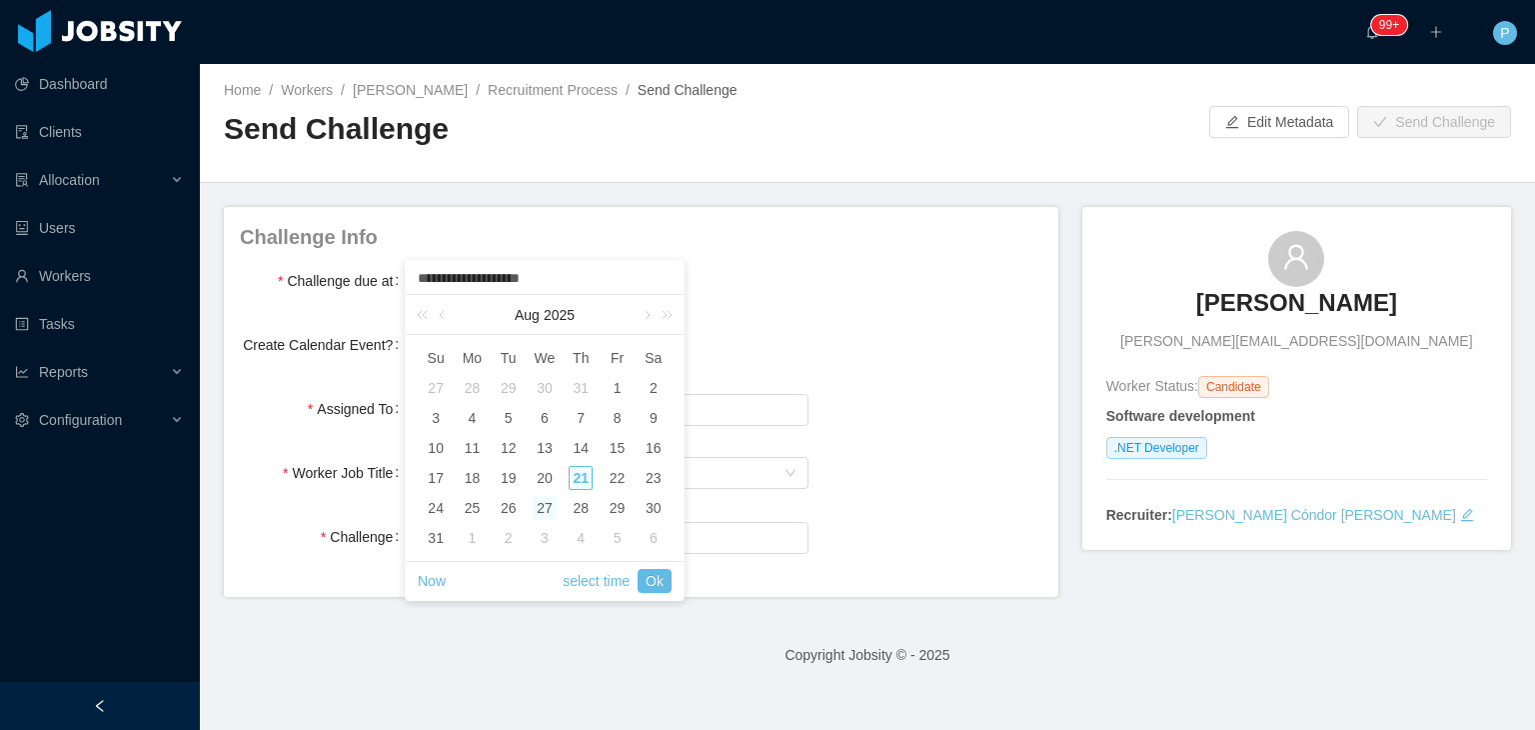
click at [541, 509] on div "27" at bounding box center [545, 508] width 24 height 24
type input "**********"
click at [541, 509] on div "27" at bounding box center [545, 508] width 24 height 24
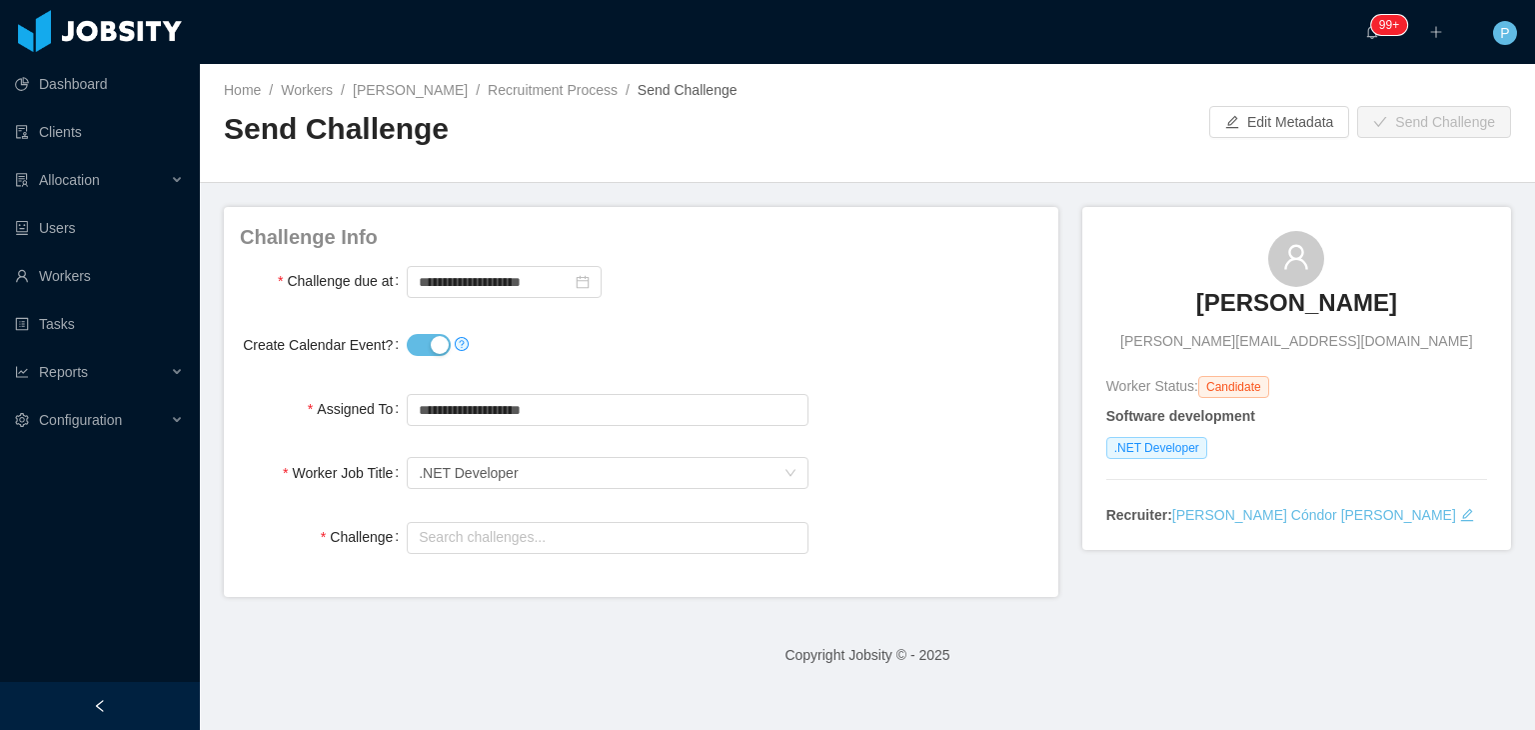
click at [839, 348] on div "Create Calendar Event?" at bounding box center [641, 345] width 803 height 40
click at [678, 525] on input "text" at bounding box center [607, 538] width 401 height 32
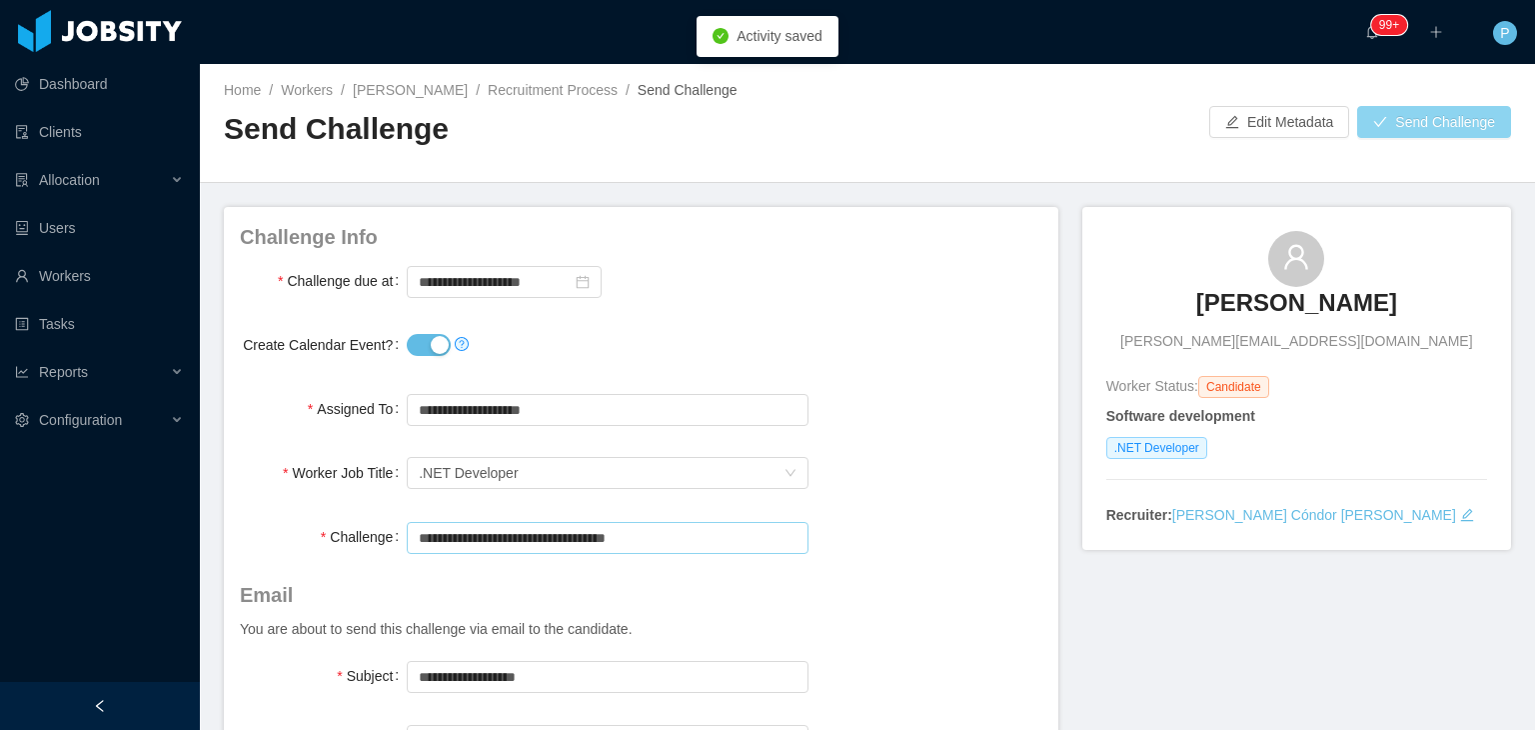
type input "**********"
click at [1383, 121] on button "Send Challenge" at bounding box center [1434, 122] width 154 height 32
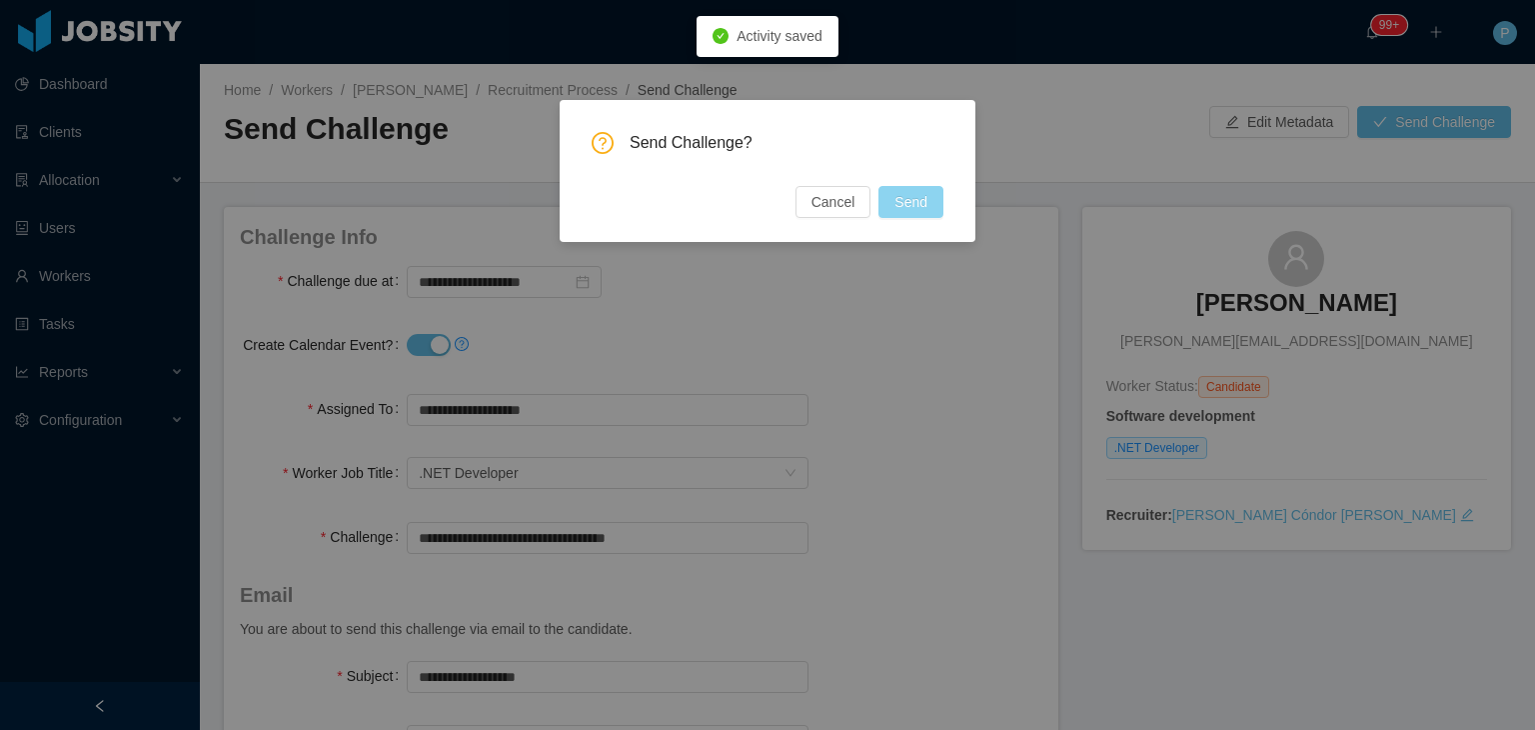
click at [913, 202] on button "Send" at bounding box center [910, 202] width 65 height 32
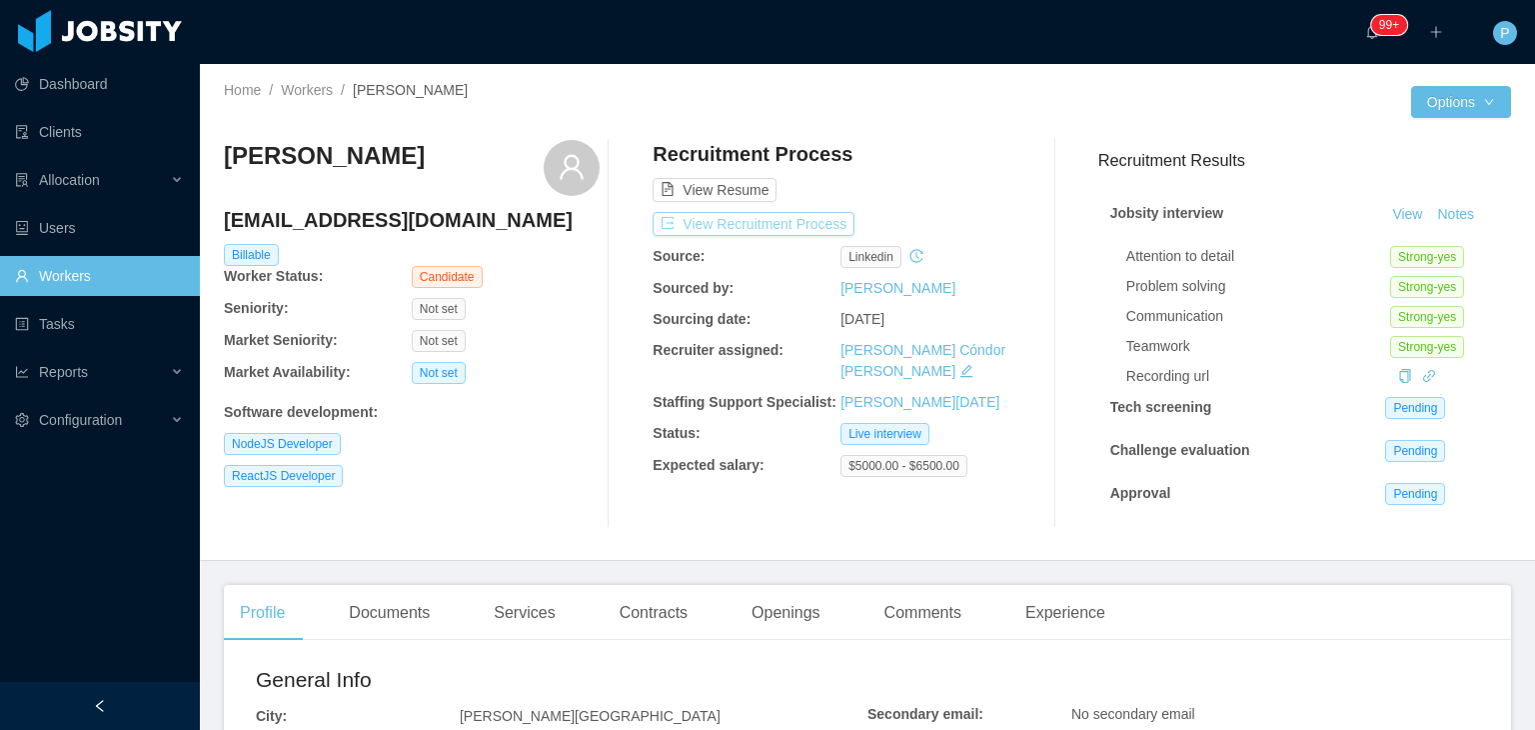
click at [820, 221] on button "View Recruitment Process" at bounding box center [754, 224] width 202 height 24
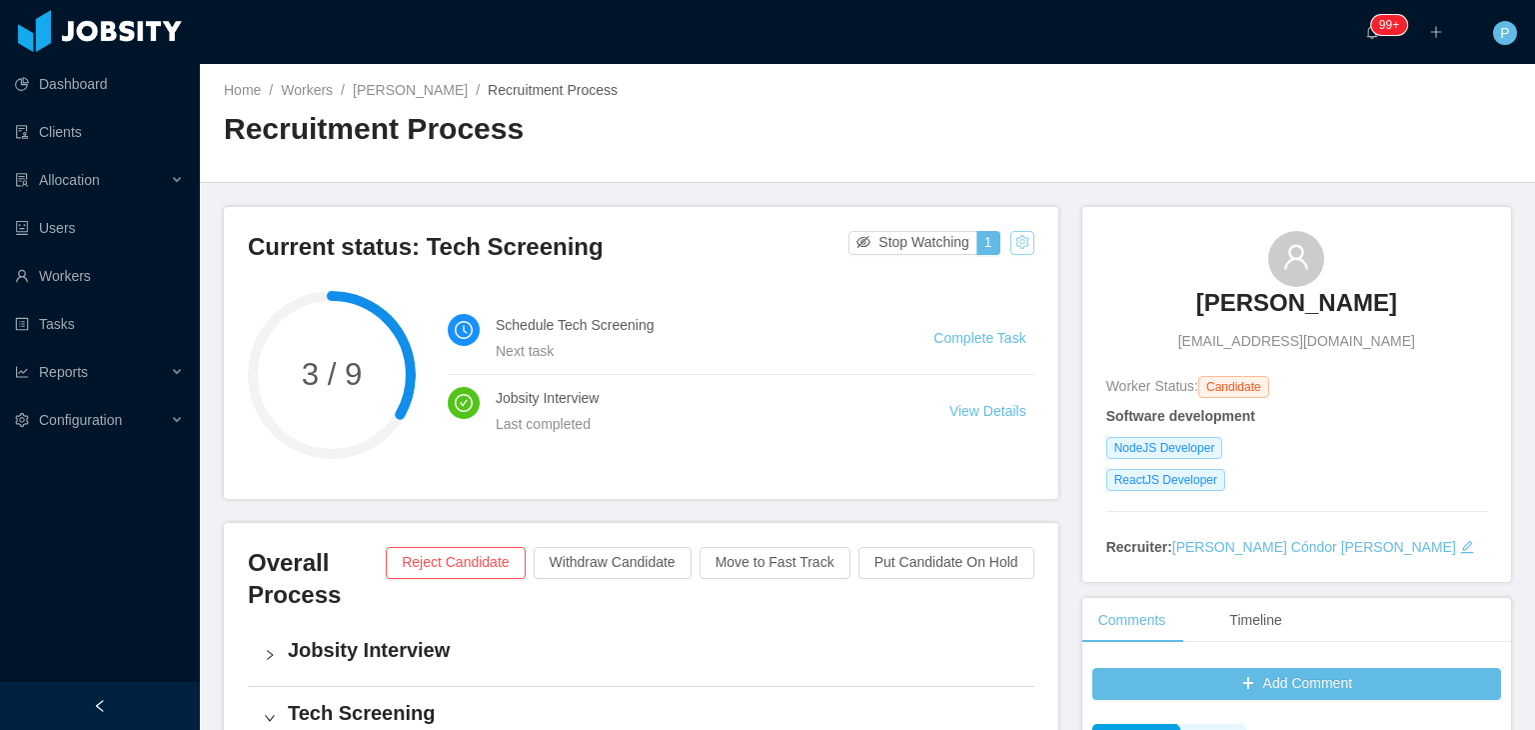
click at [1010, 248] on button "button" at bounding box center [1022, 243] width 24 height 24
click at [987, 313] on div "Change status" at bounding box center [969, 306] width 90 height 22
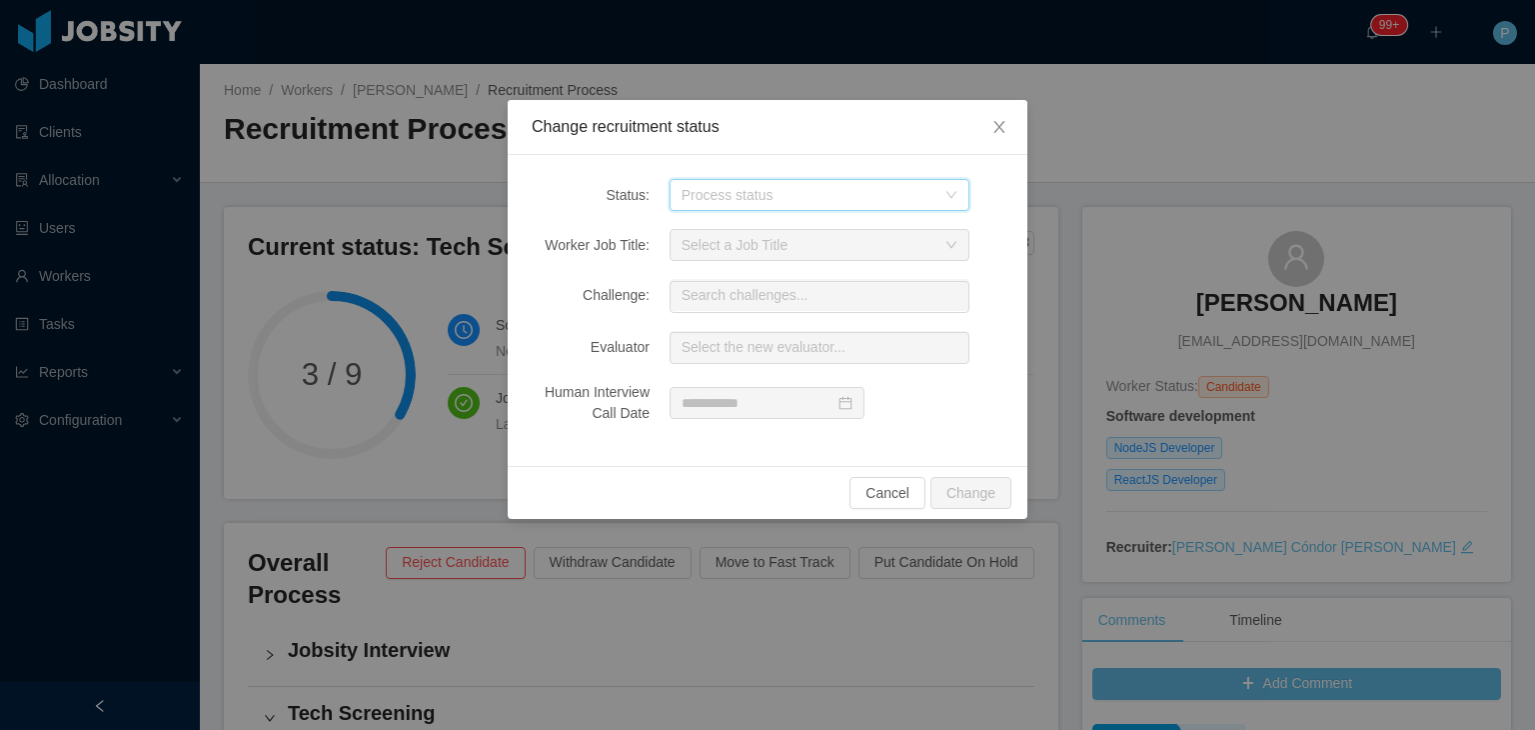
click at [950, 193] on icon "icon: down" at bounding box center [951, 195] width 12 height 12
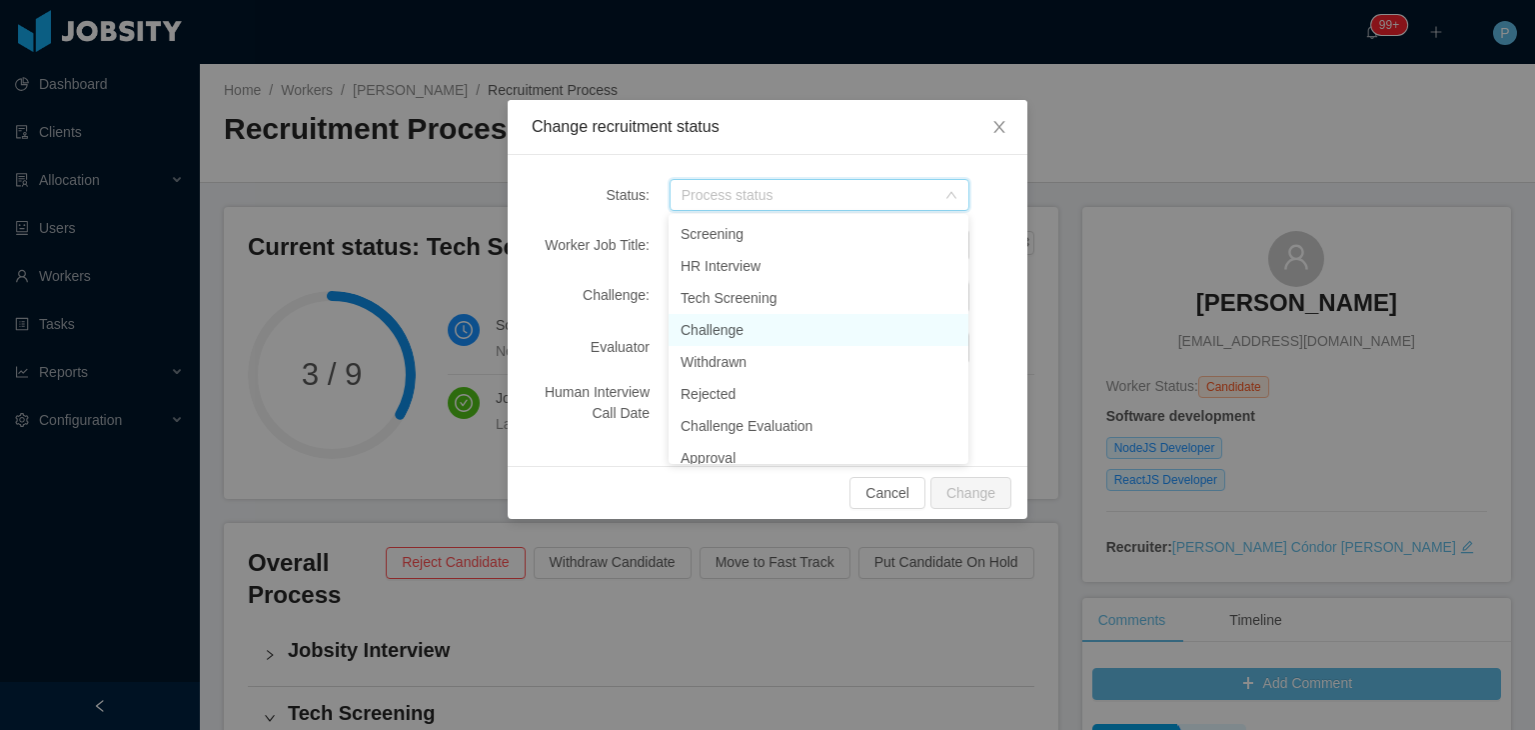
click at [733, 327] on li "Challenge" at bounding box center [819, 330] width 300 height 32
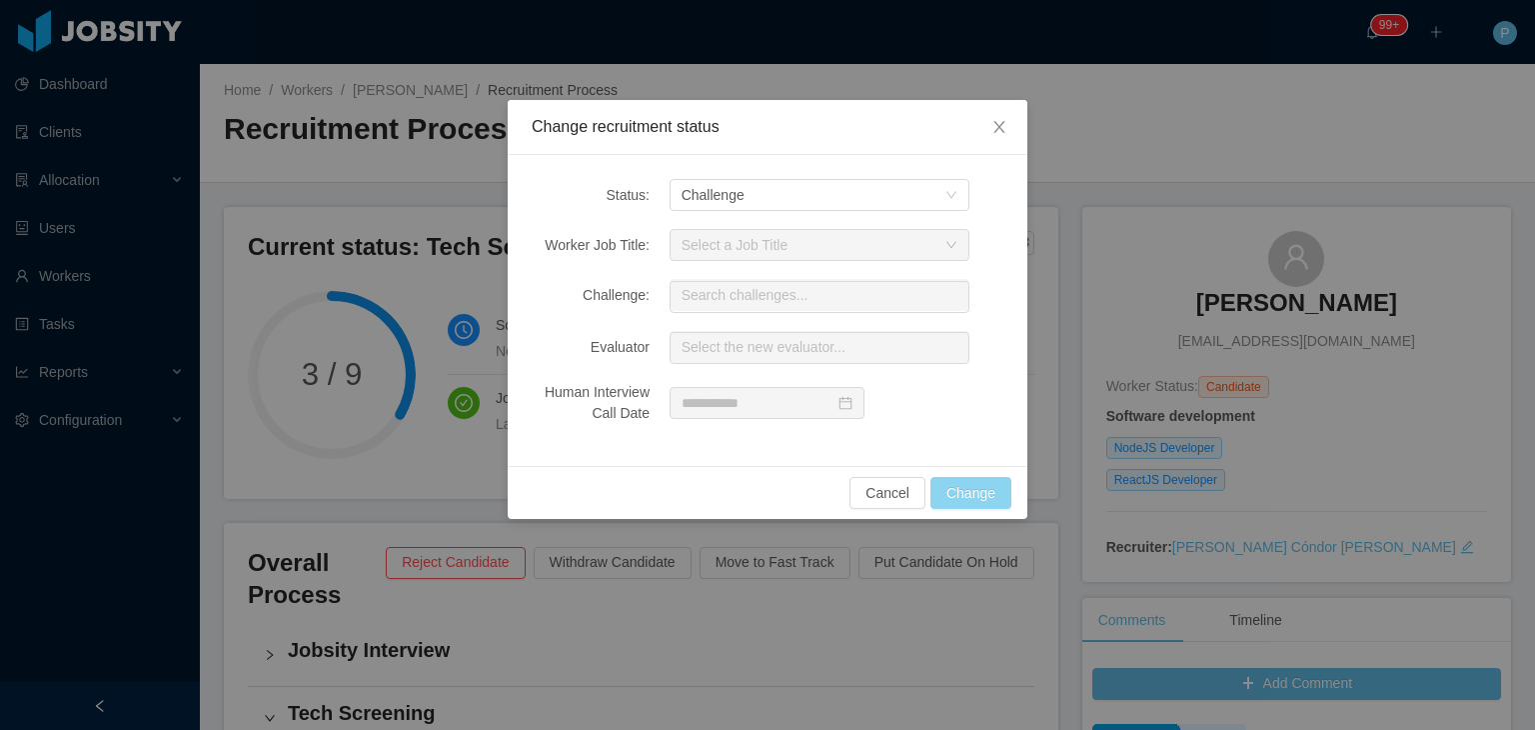
click at [959, 477] on button "Change" at bounding box center [970, 493] width 81 height 32
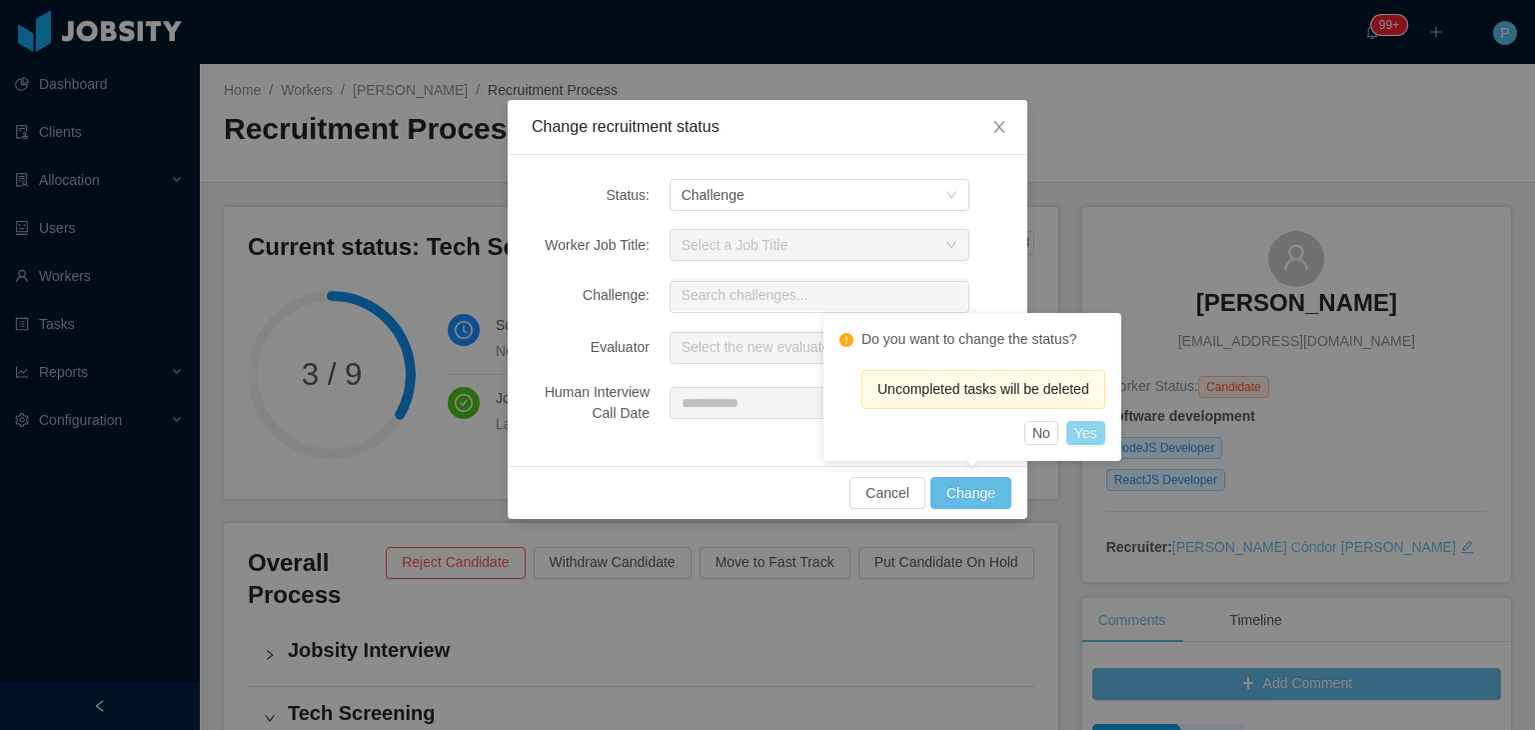
click at [1081, 433] on button "Yes" at bounding box center [1085, 433] width 39 height 24
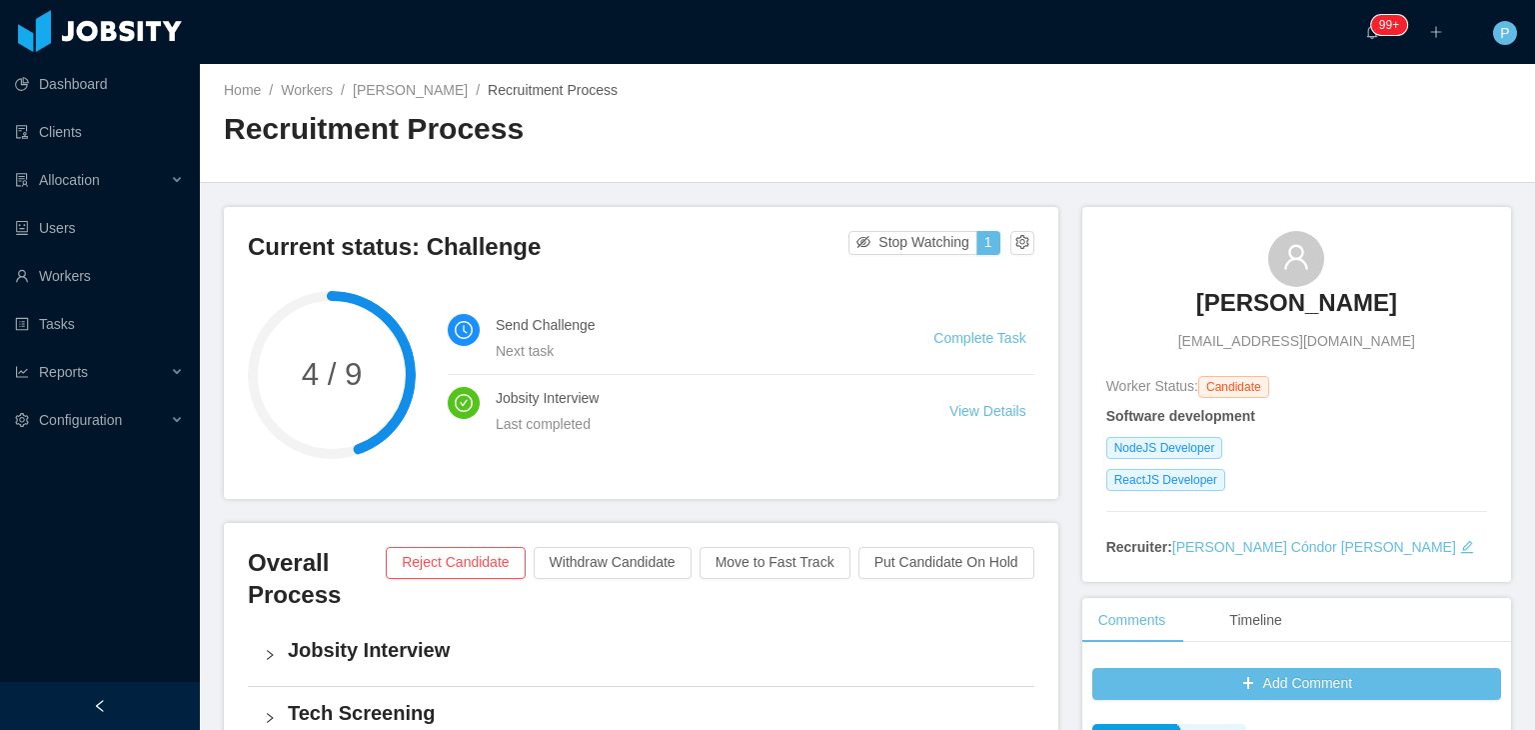
click at [943, 113] on div "Home / Workers / Andres Rivero / Recruitment Process / Recruitment Process" at bounding box center [867, 123] width 1335 height 119
click at [988, 337] on link "Complete Task" at bounding box center [979, 338] width 92 height 16
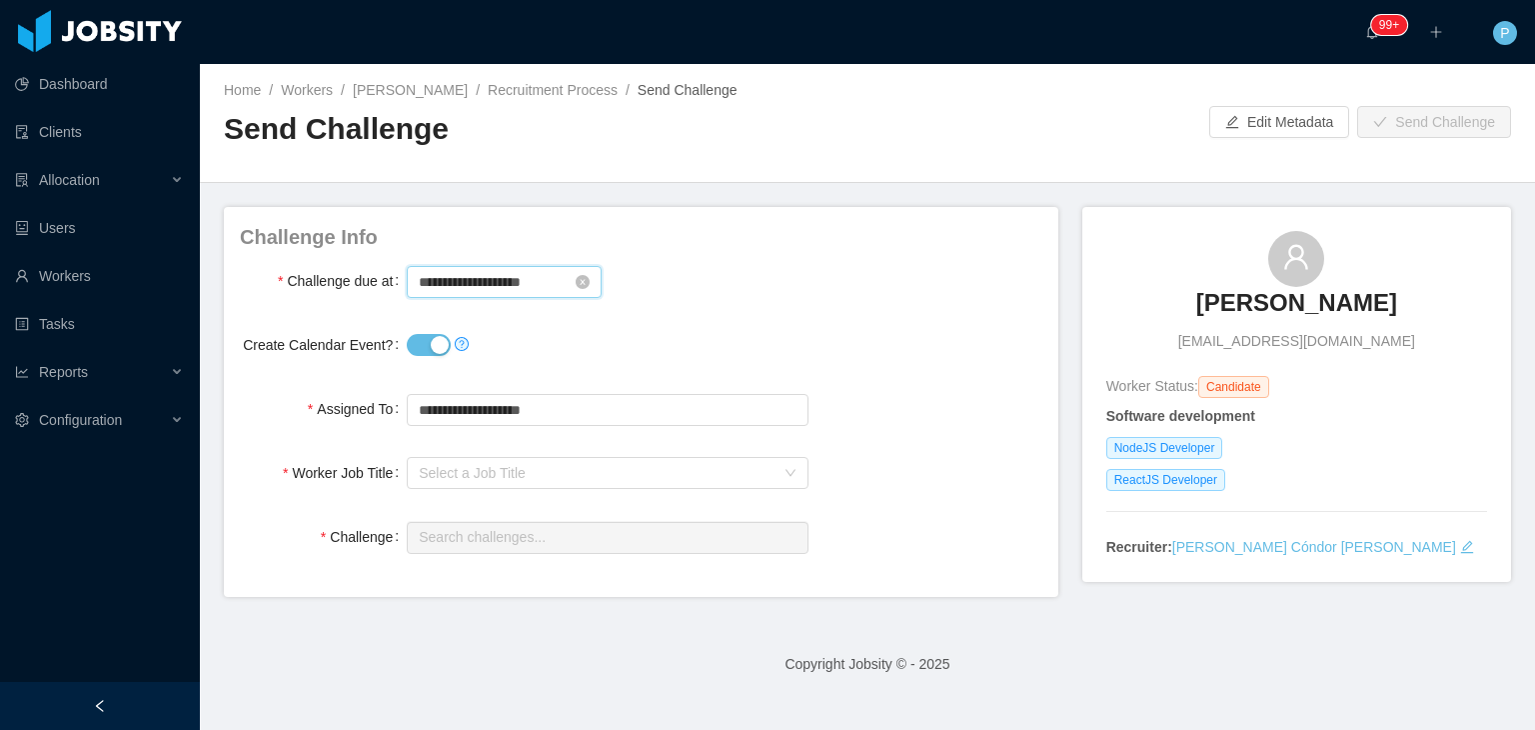
click at [510, 284] on input "**********" at bounding box center [504, 282] width 195 height 32
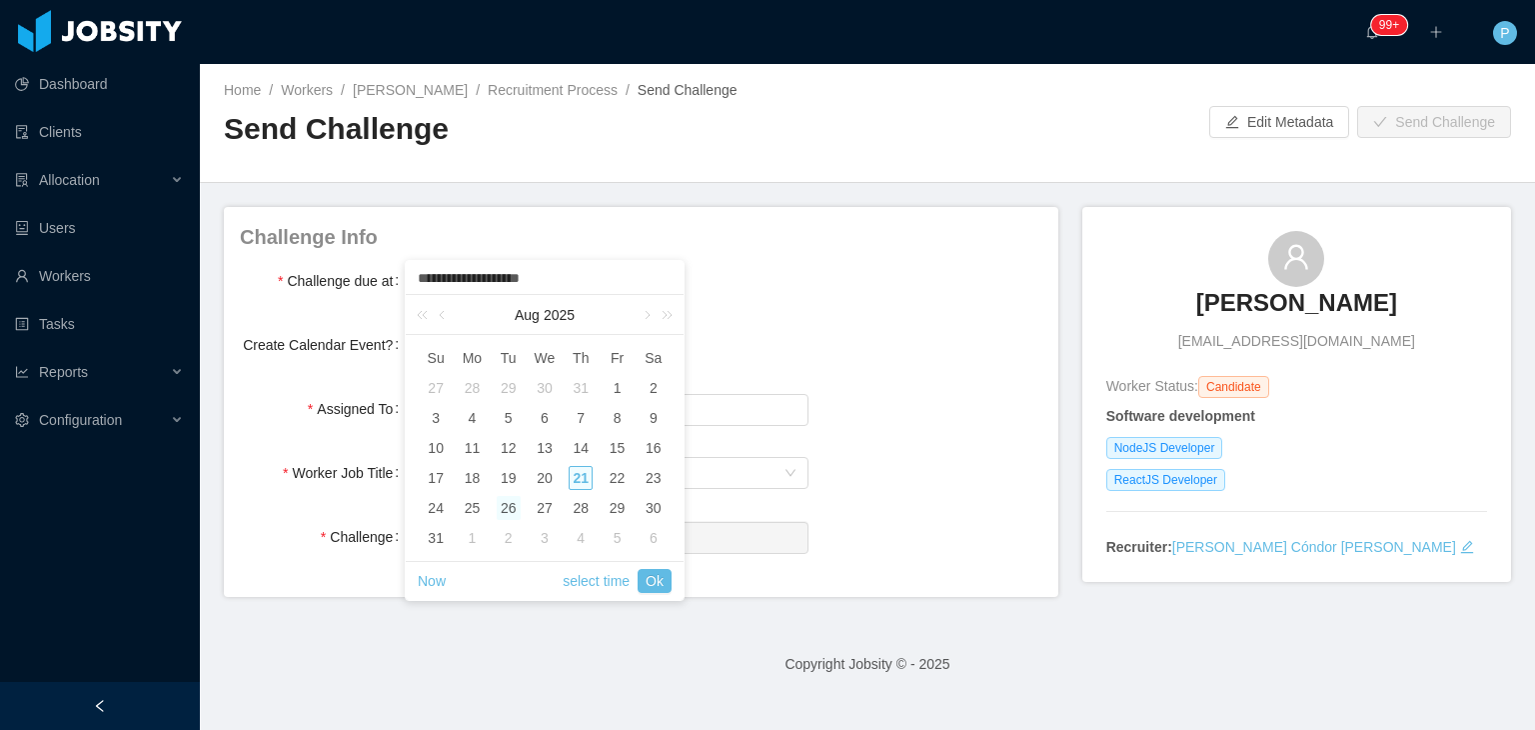
click at [504, 511] on div "26" at bounding box center [509, 508] width 24 height 24
type input "**********"
click at [664, 585] on link "Ok" at bounding box center [655, 581] width 34 height 24
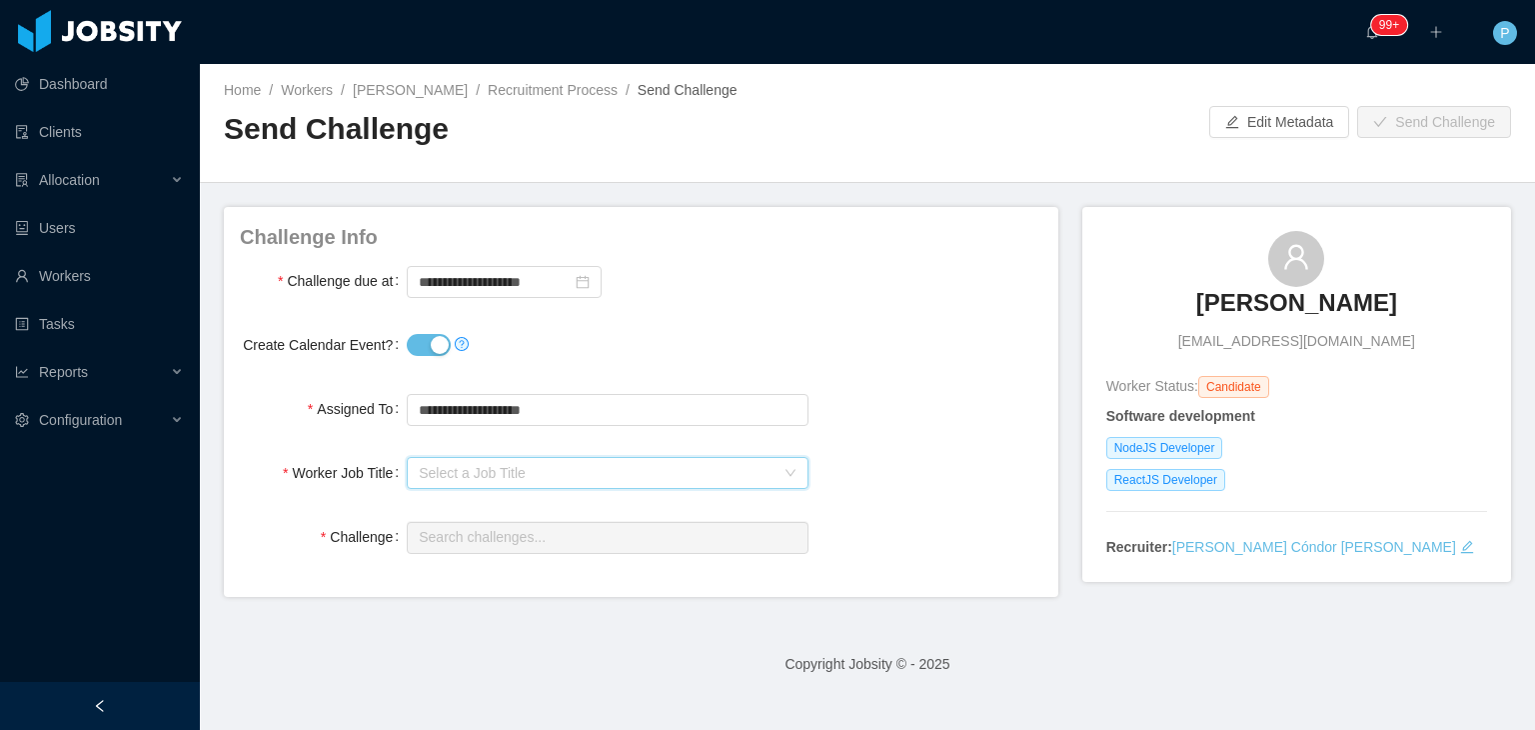
click at [628, 459] on div "Select a Job Title" at bounding box center [601, 473] width 364 height 30
click at [576, 554] on li "NodeJS Developer" at bounding box center [603, 544] width 396 height 32
click at [576, 554] on div "Search challenges..." at bounding box center [607, 537] width 401 height 40
click at [583, 541] on input "text" at bounding box center [607, 538] width 401 height 32
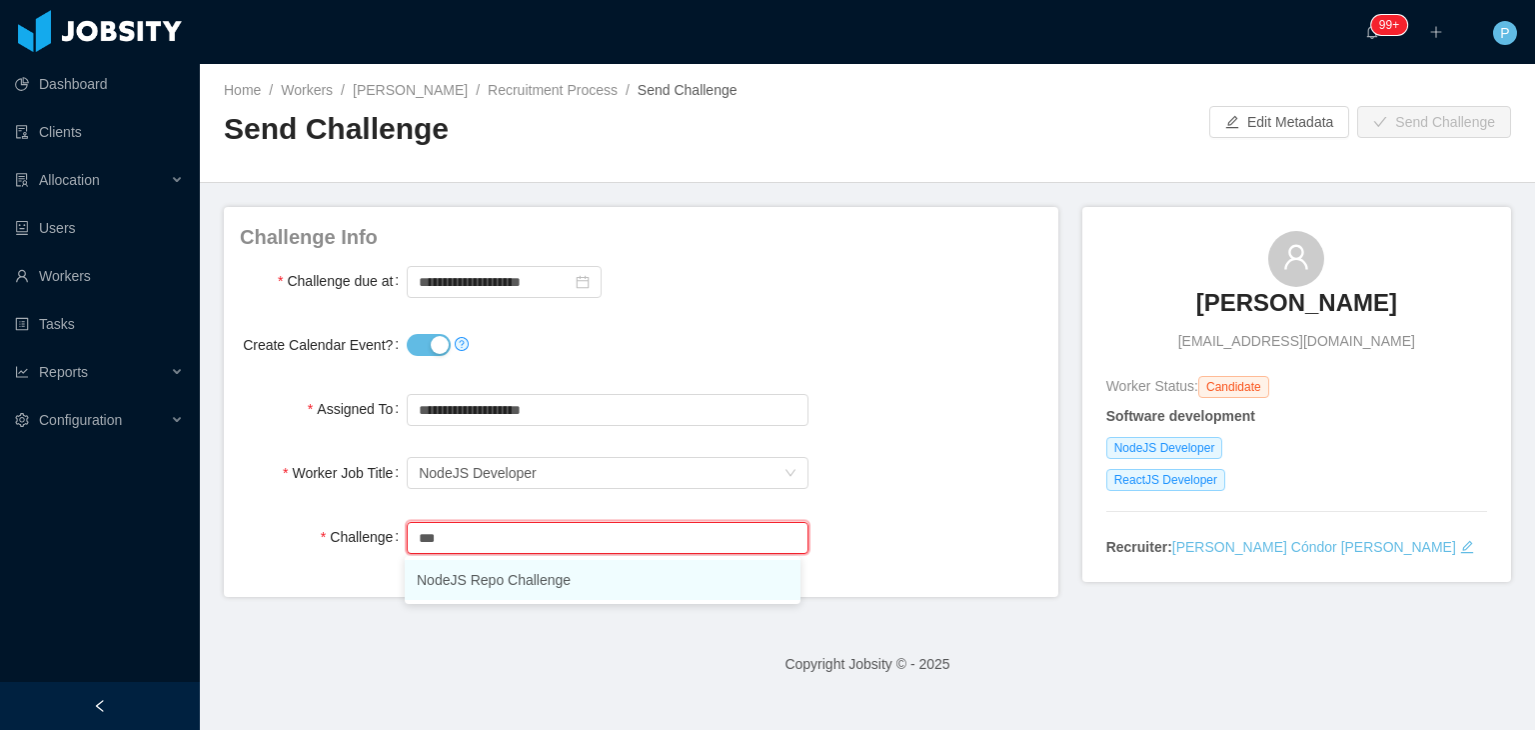
click at [593, 592] on li "NodeJS Repo Challenge" at bounding box center [603, 580] width 396 height 40
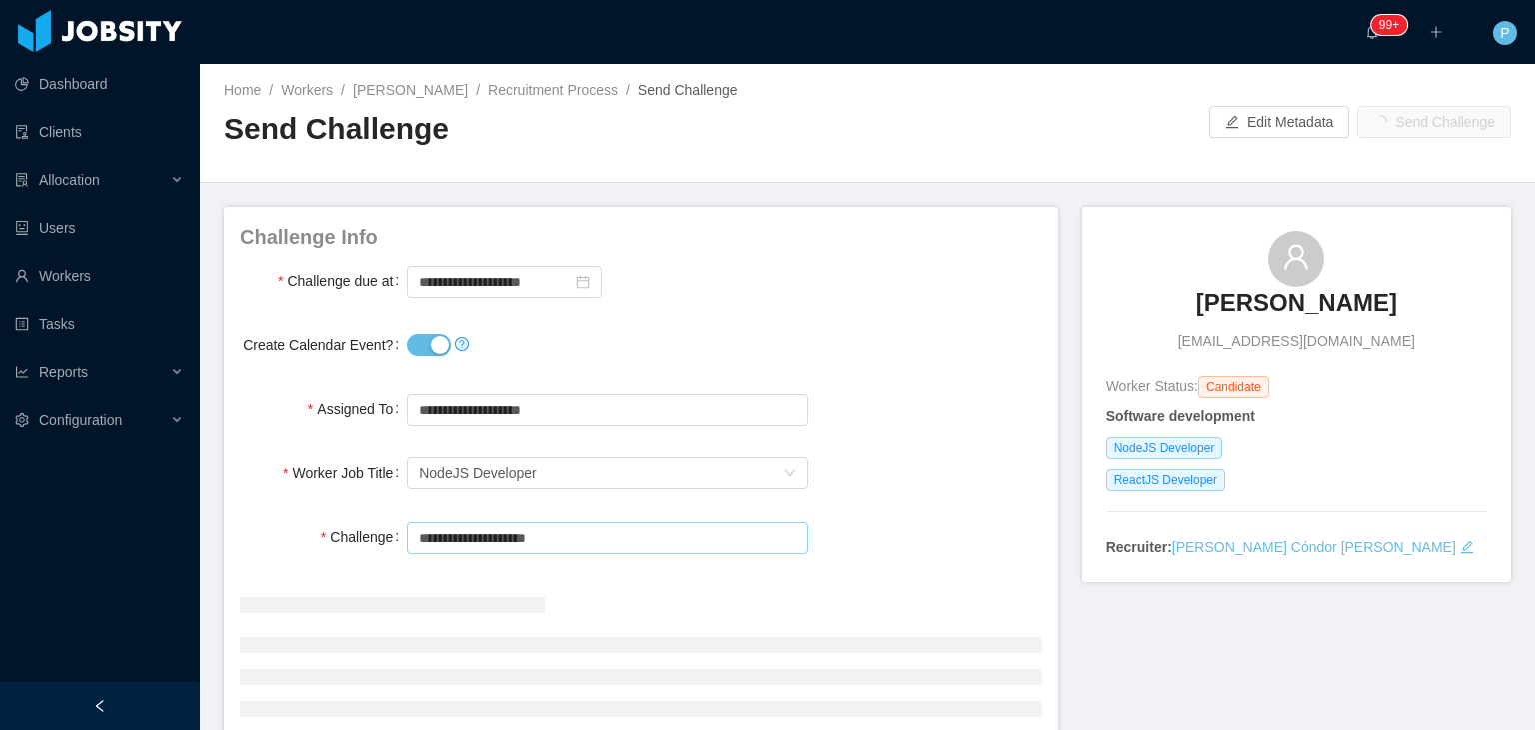
type input "**********"
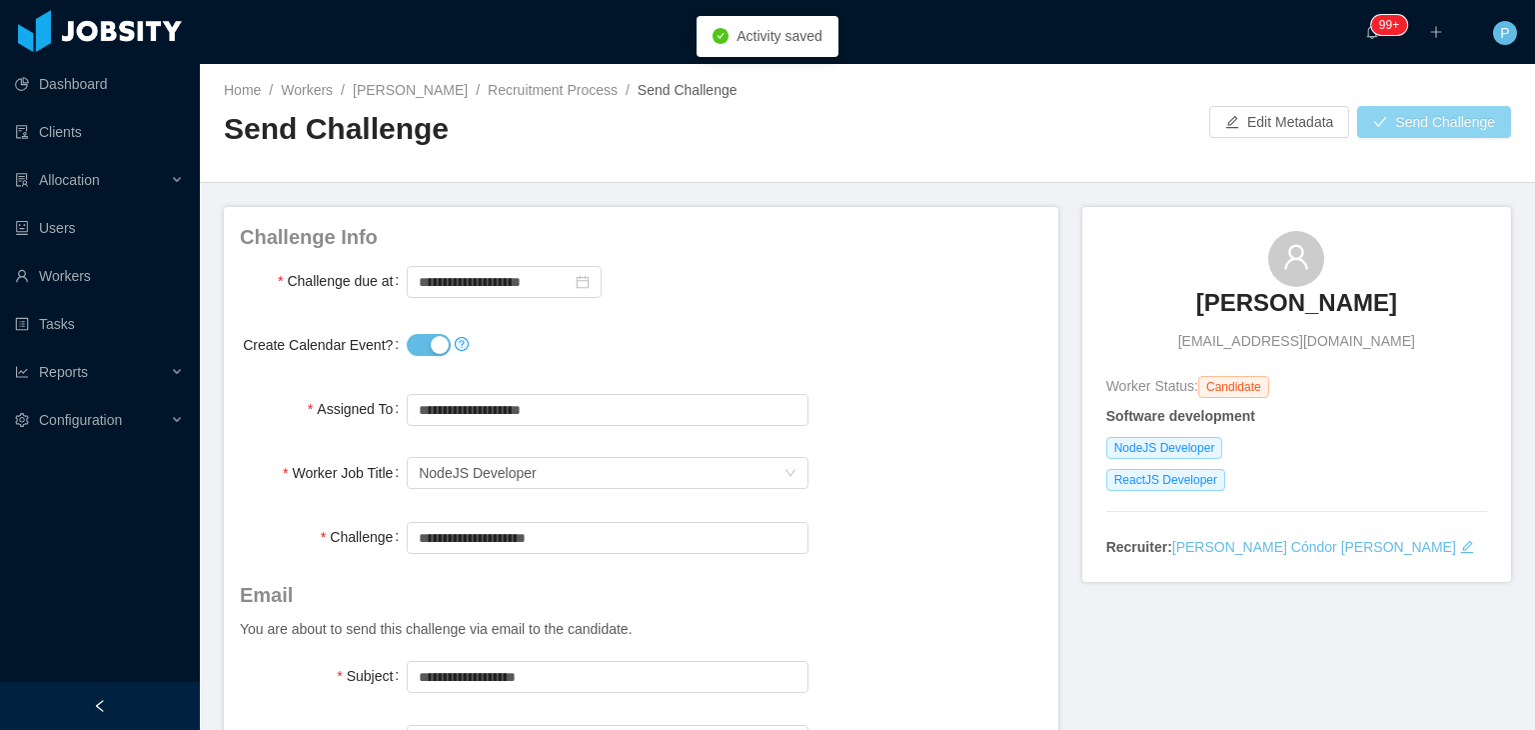
click at [1403, 133] on button "Send Challenge" at bounding box center [1434, 122] width 154 height 32
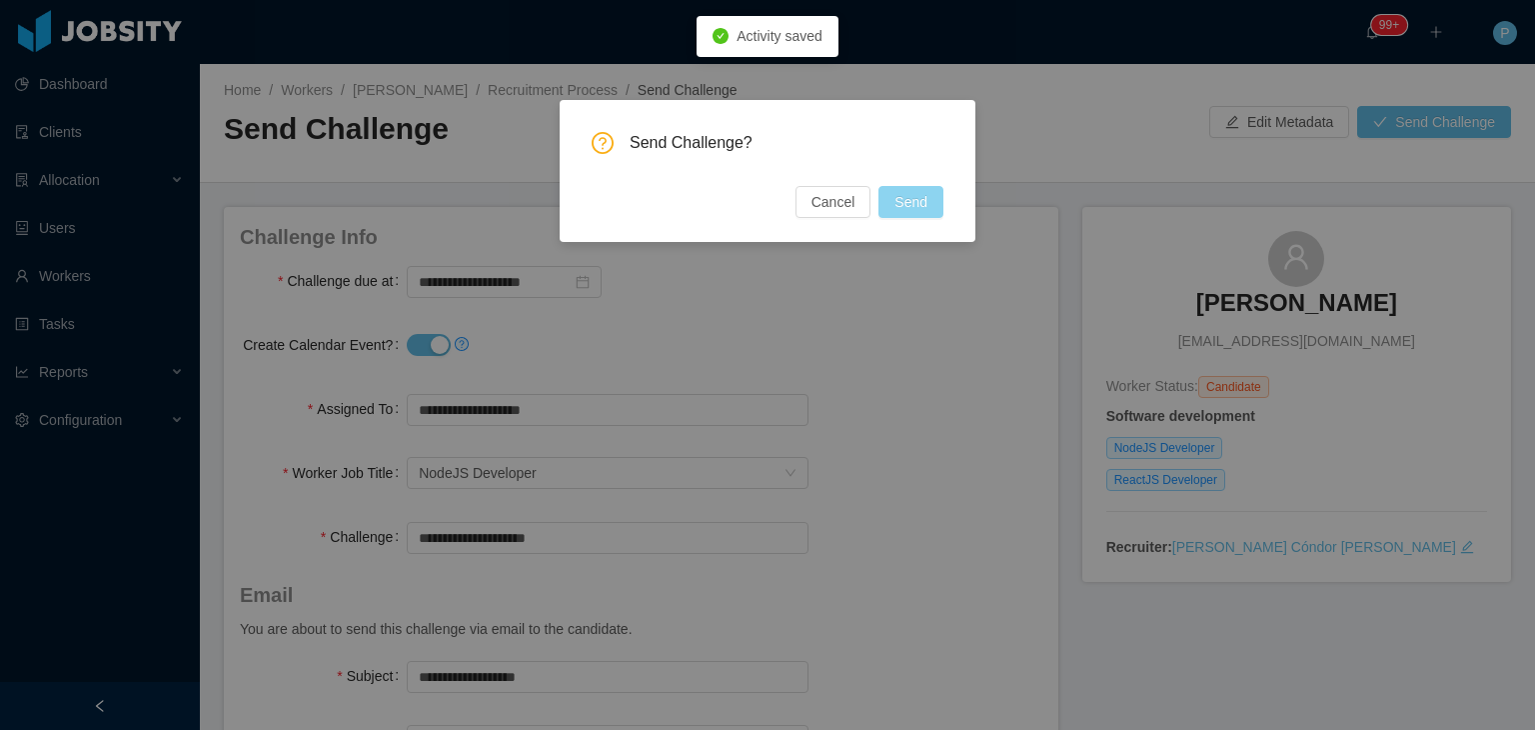
click at [915, 203] on button "Send" at bounding box center [910, 202] width 65 height 32
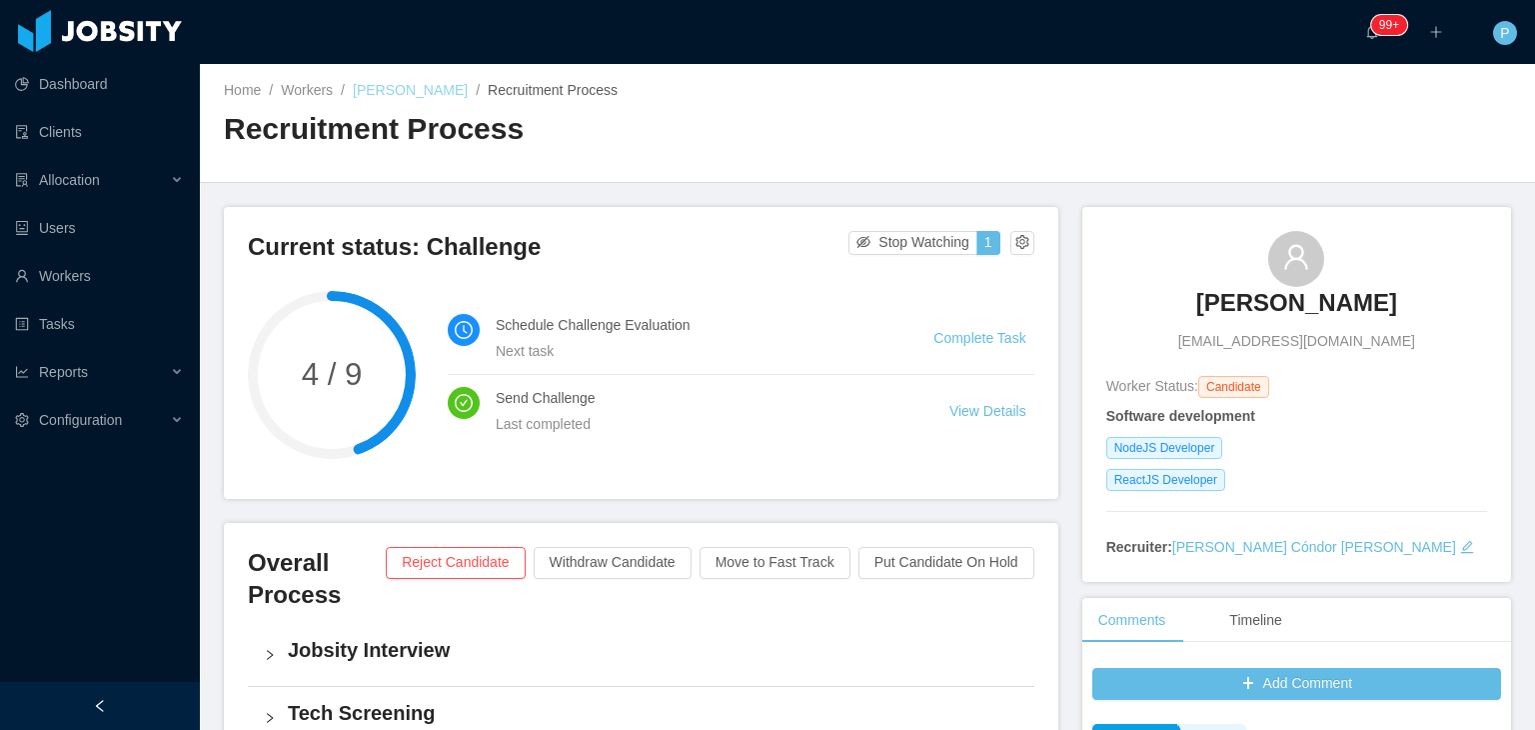
click at [406, 91] on link "Andres Rivero" at bounding box center [410, 90] width 115 height 16
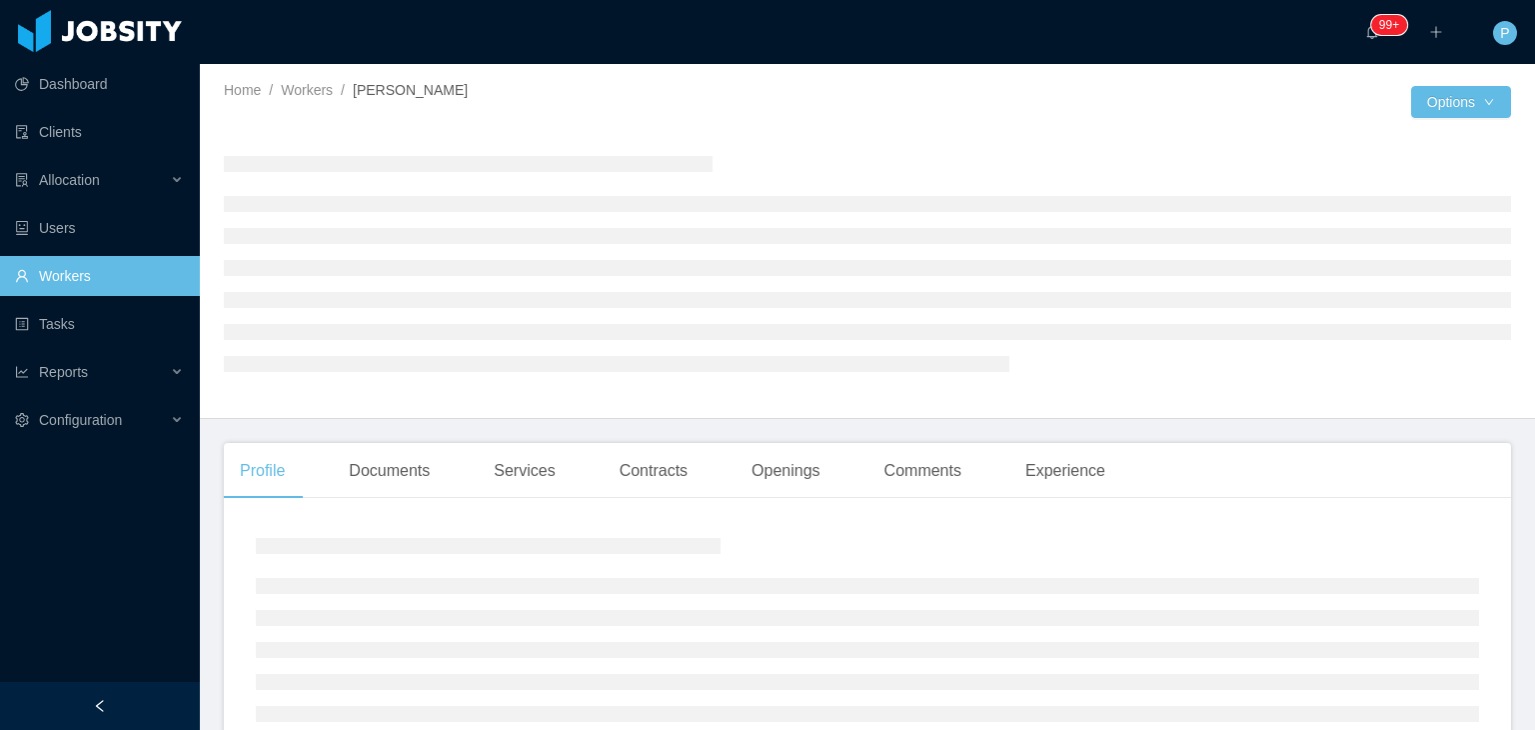
click at [638, 105] on div "Home / Workers / Andres Rivero /" at bounding box center [546, 102] width 644 height 44
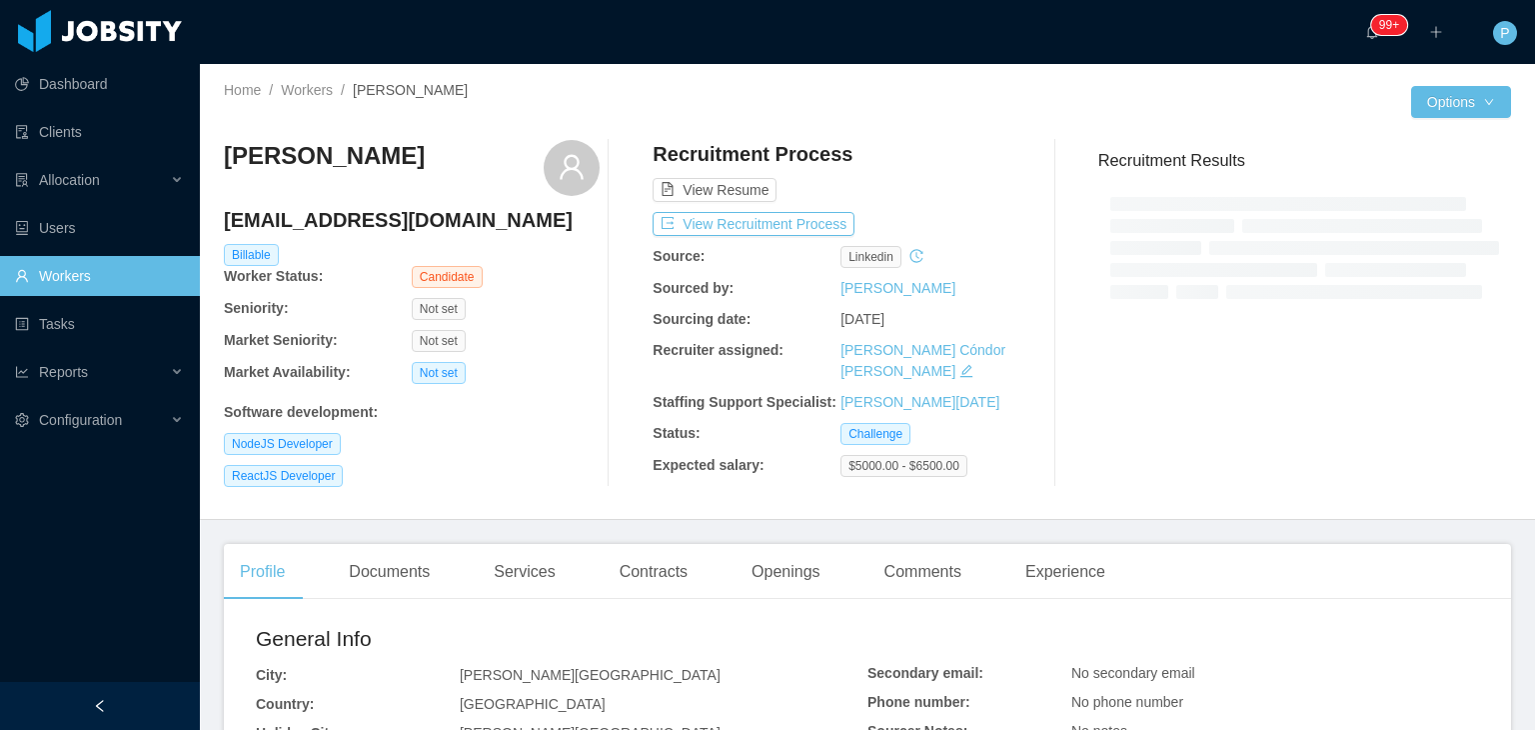
click at [411, 501] on div "Andres Rivero aeriverosalguedo@gmail.com Billable Worker Status: Candidate Seni…" at bounding box center [867, 313] width 1287 height 379
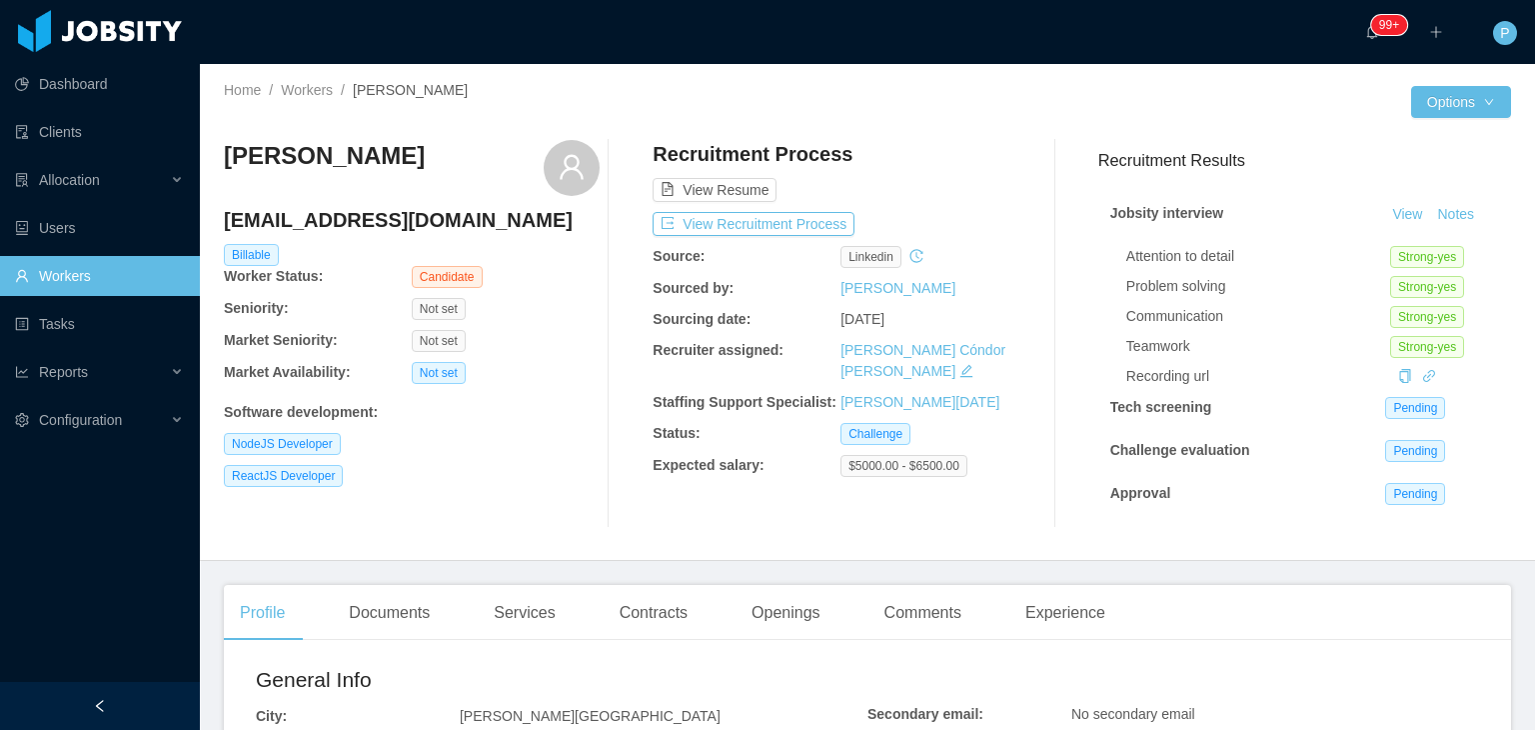
click at [411, 501] on div "Andres Rivero aeriverosalguedo@gmail.com Billable Worker Status: Candidate Seni…" at bounding box center [412, 334] width 376 height 388
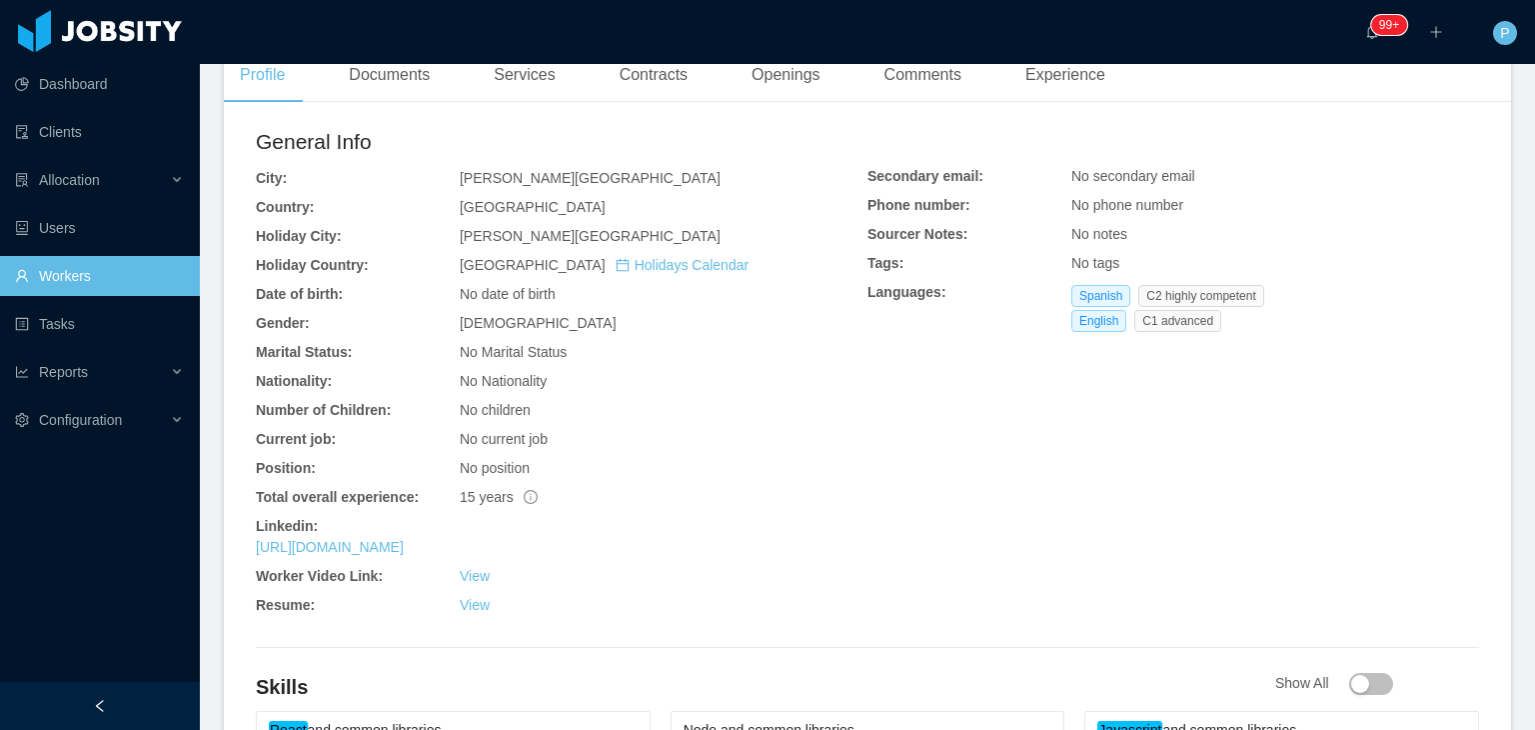
scroll to position [560, 0]
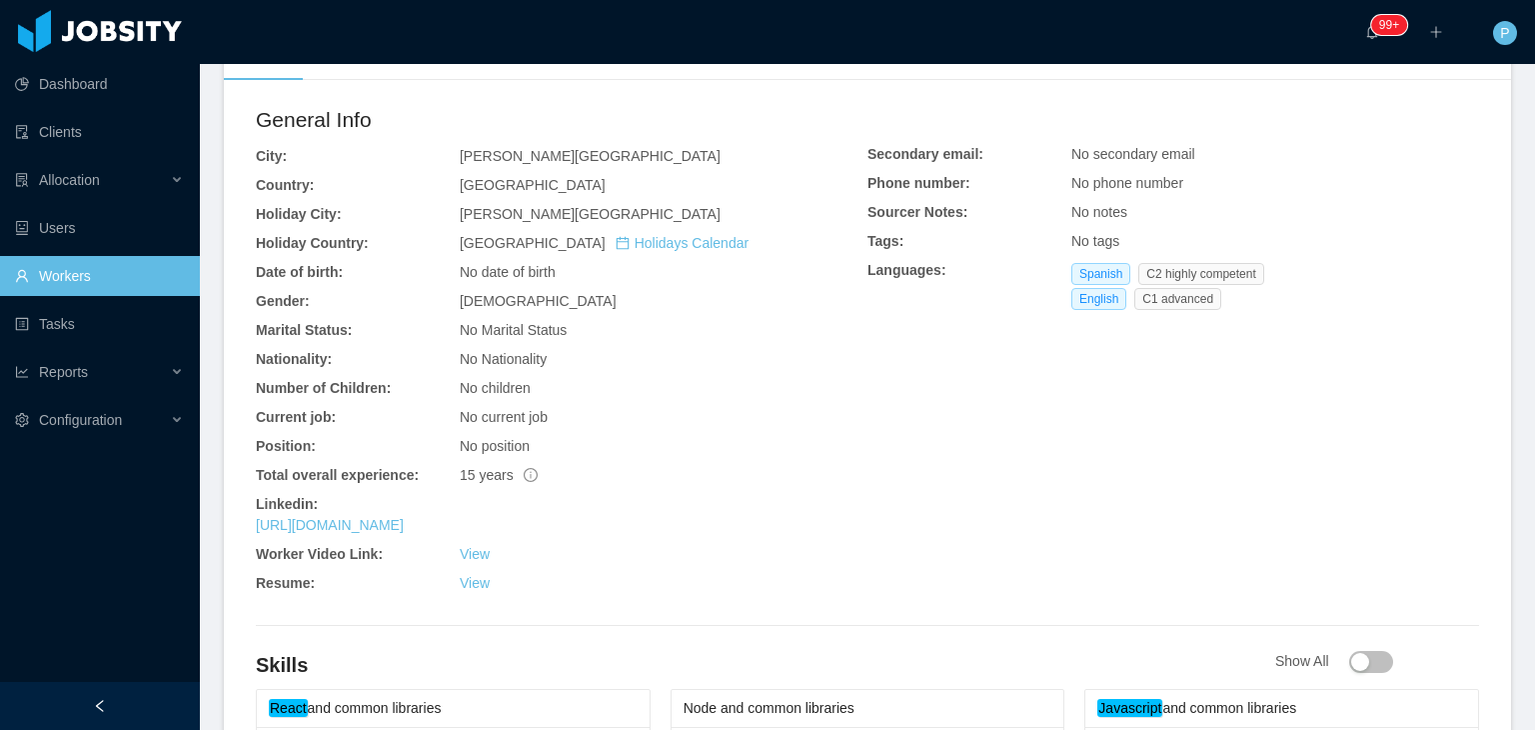
click at [442, 536] on div "https://www.linkedin.com/in/andresriverosalguedo" at bounding box center [562, 525] width 612 height 21
click at [404, 519] on link "https://www.linkedin.com/in/andresriverosalguedo" at bounding box center [330, 525] width 148 height 16
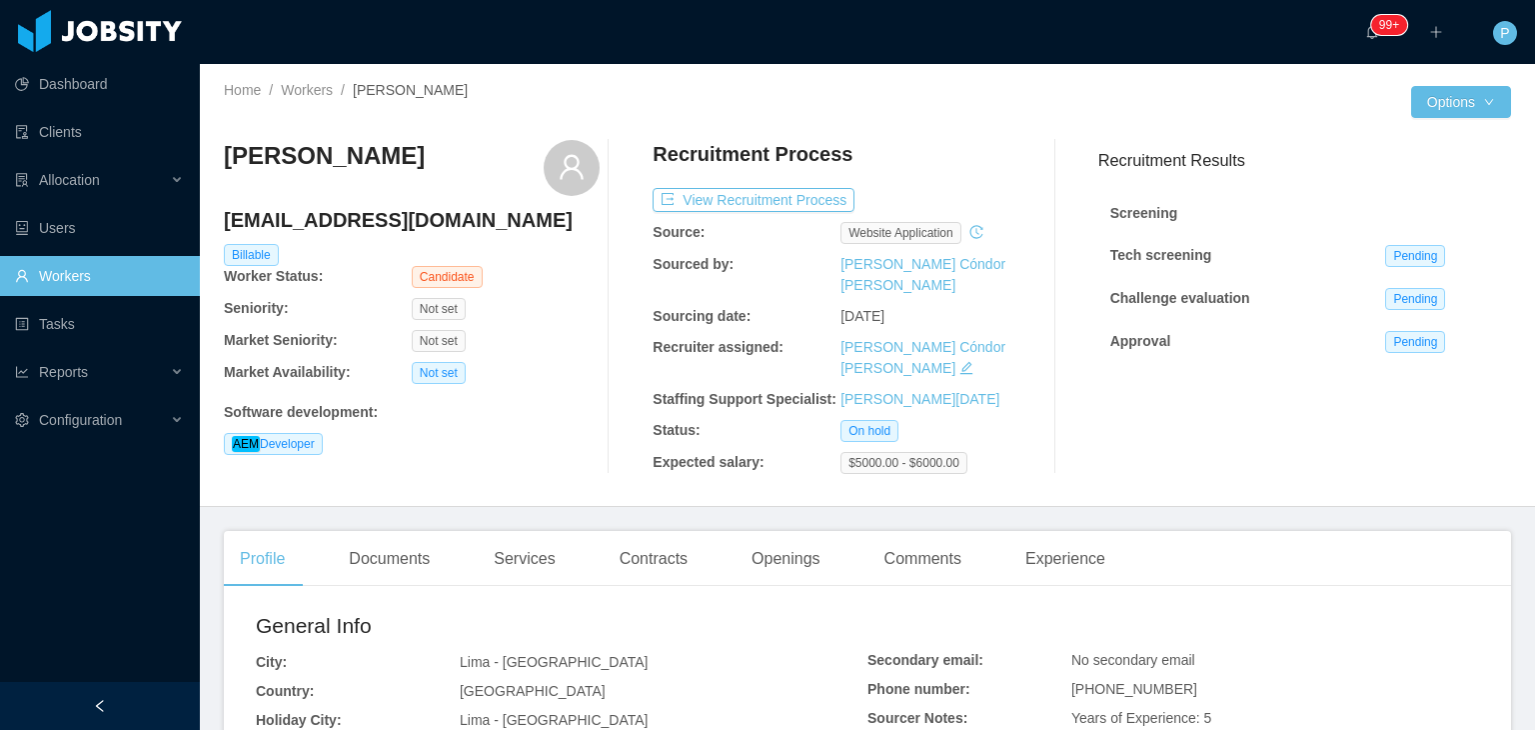
click at [573, 343] on div "Not set" at bounding box center [506, 341] width 188 height 22
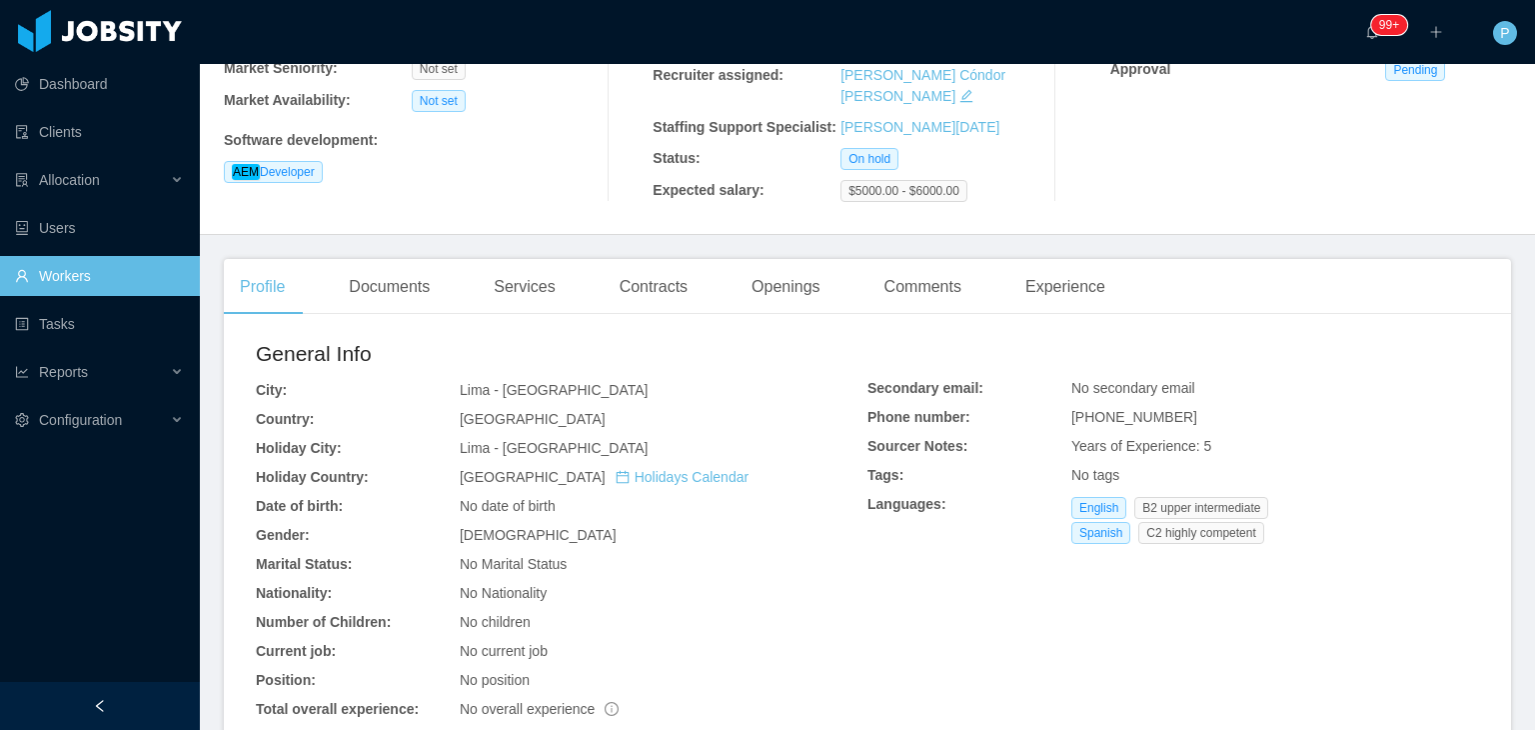
scroll to position [440, 0]
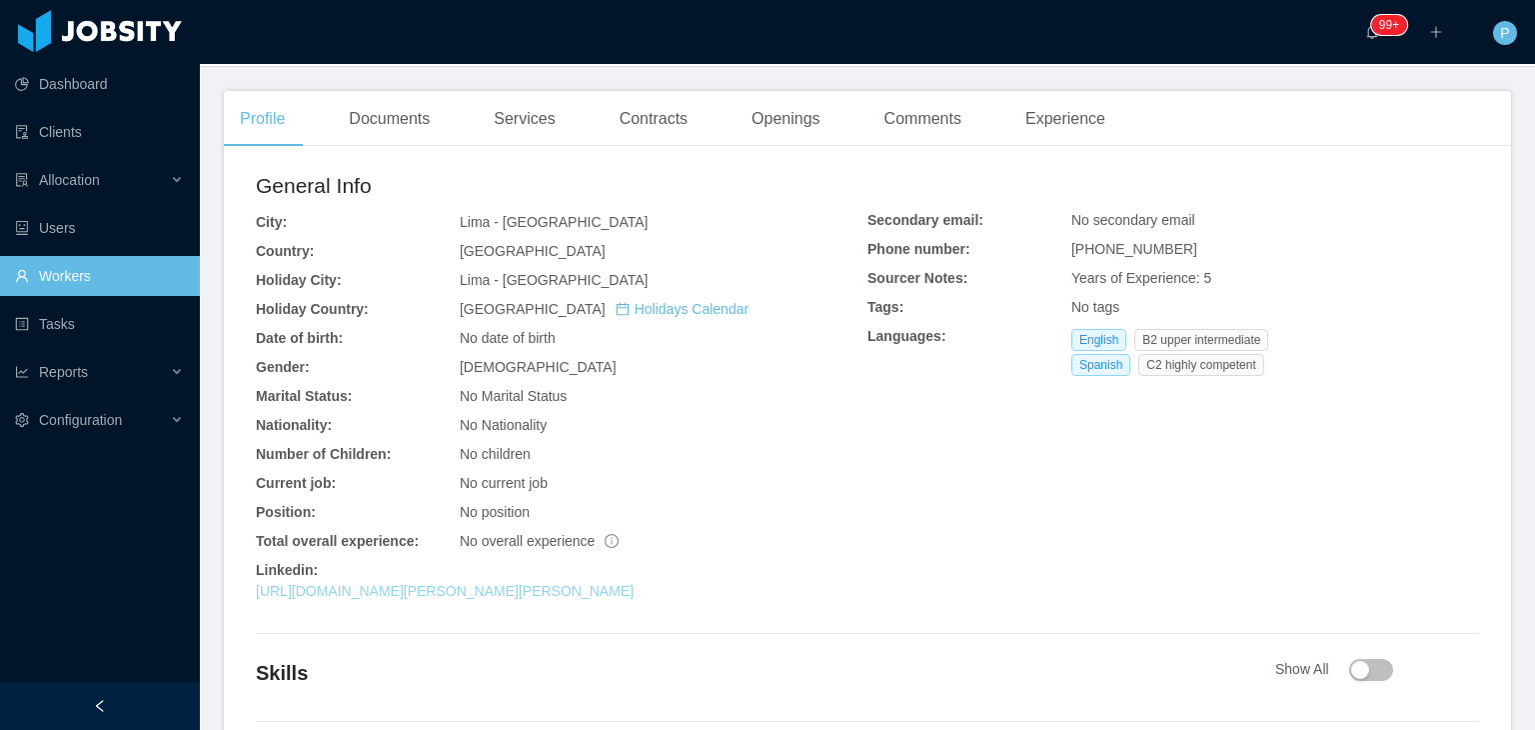
click at [500, 583] on link "[URL][DOMAIN_NAME][PERSON_NAME][PERSON_NAME]" at bounding box center [445, 591] width 378 height 16
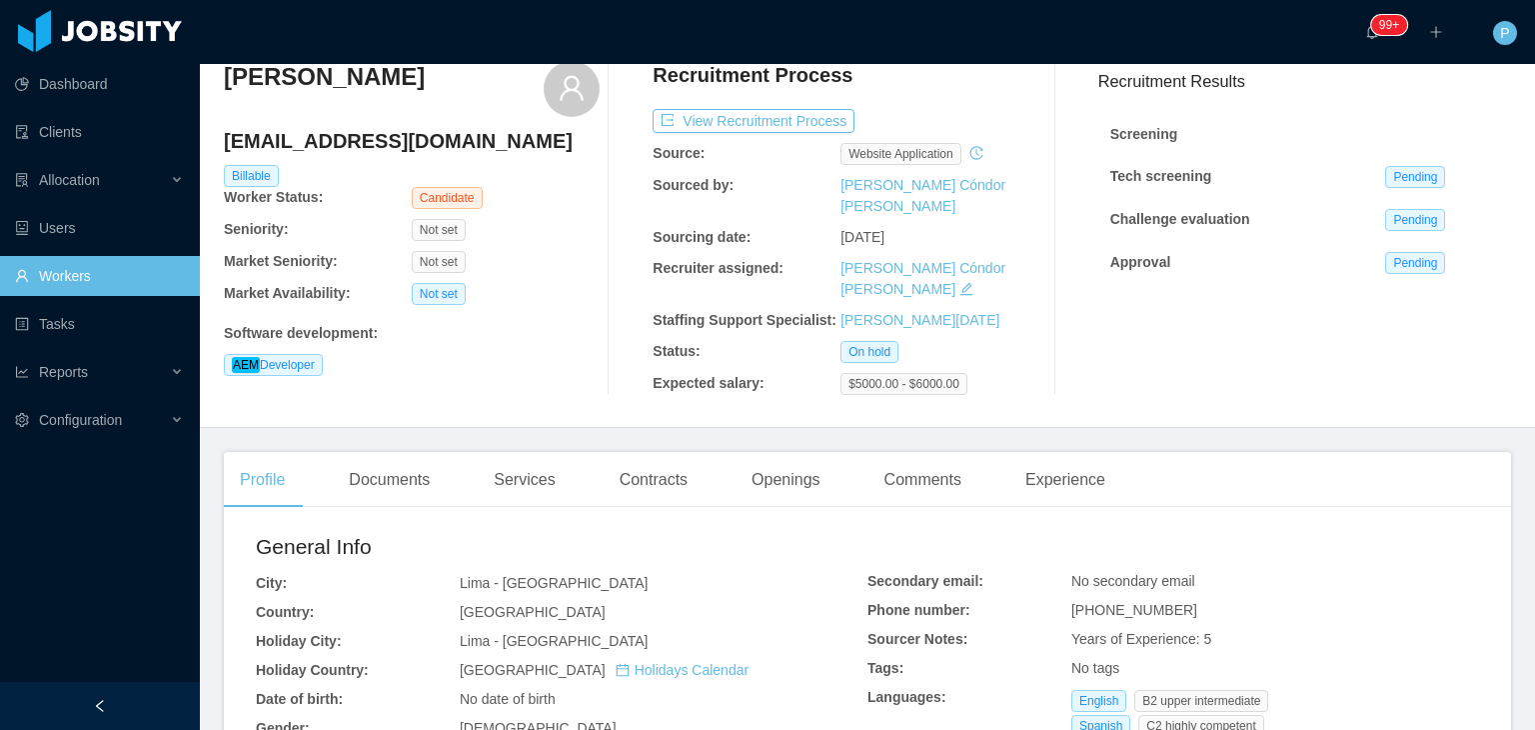
scroll to position [76, 0]
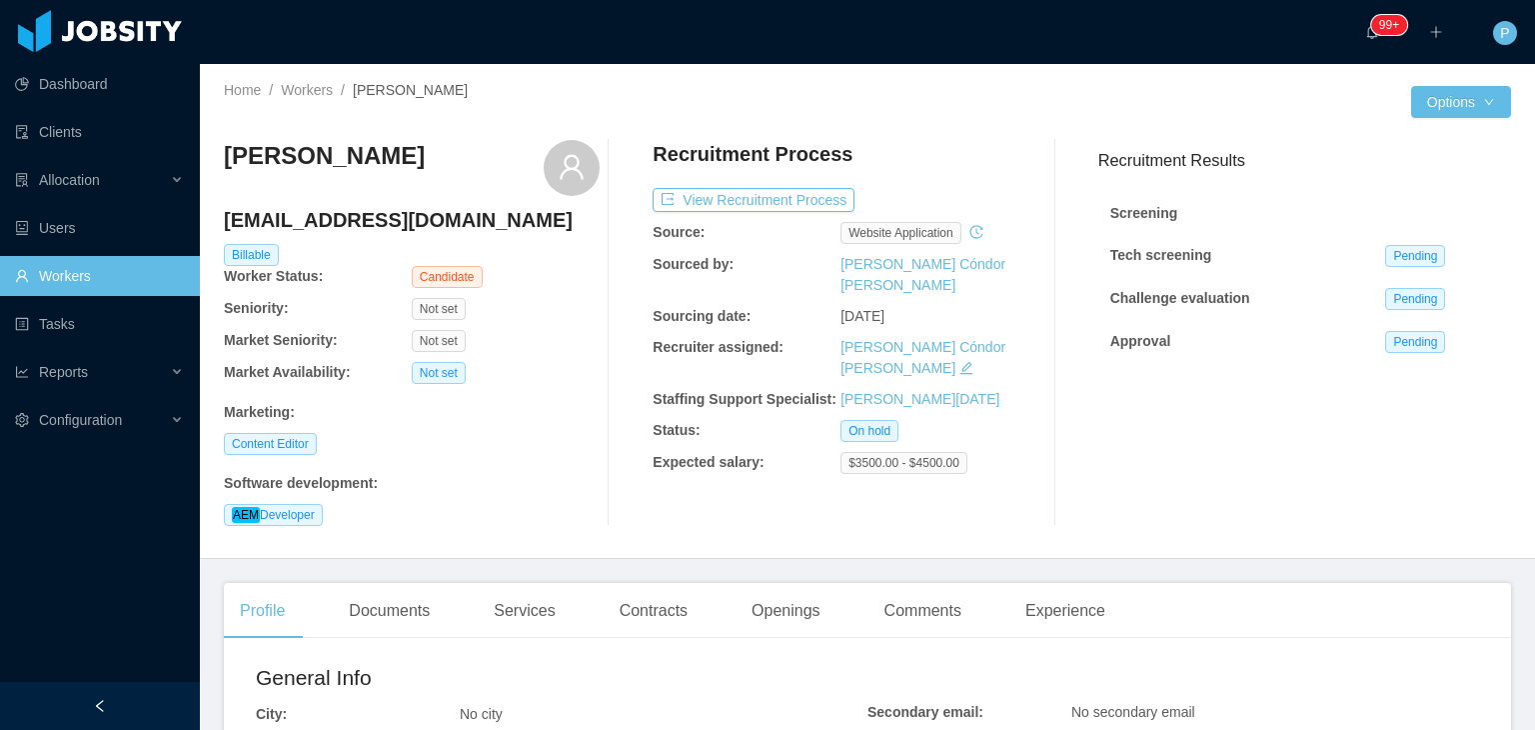
click at [541, 513] on div "AEM Developer" at bounding box center [412, 515] width 376 height 22
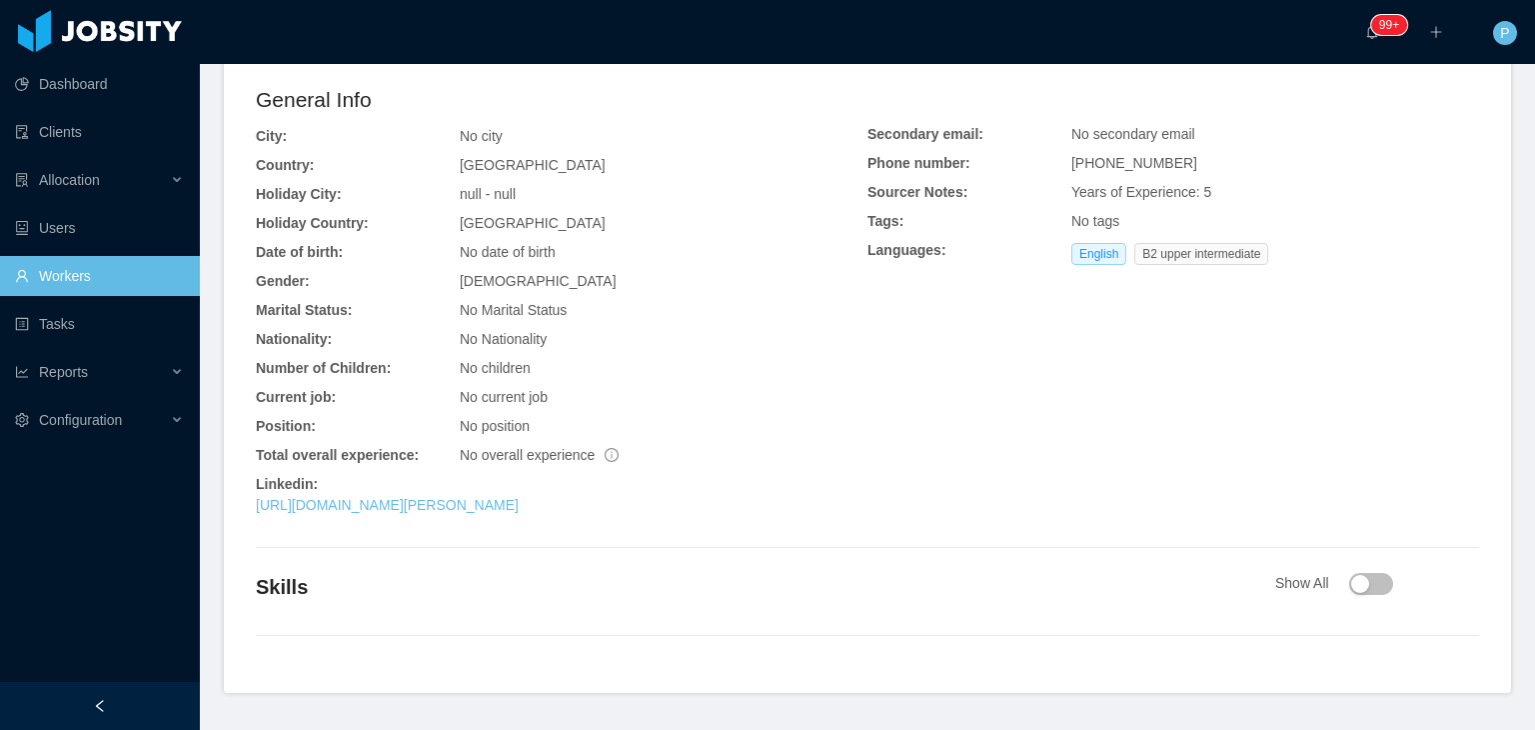
scroll to position [600, 0]
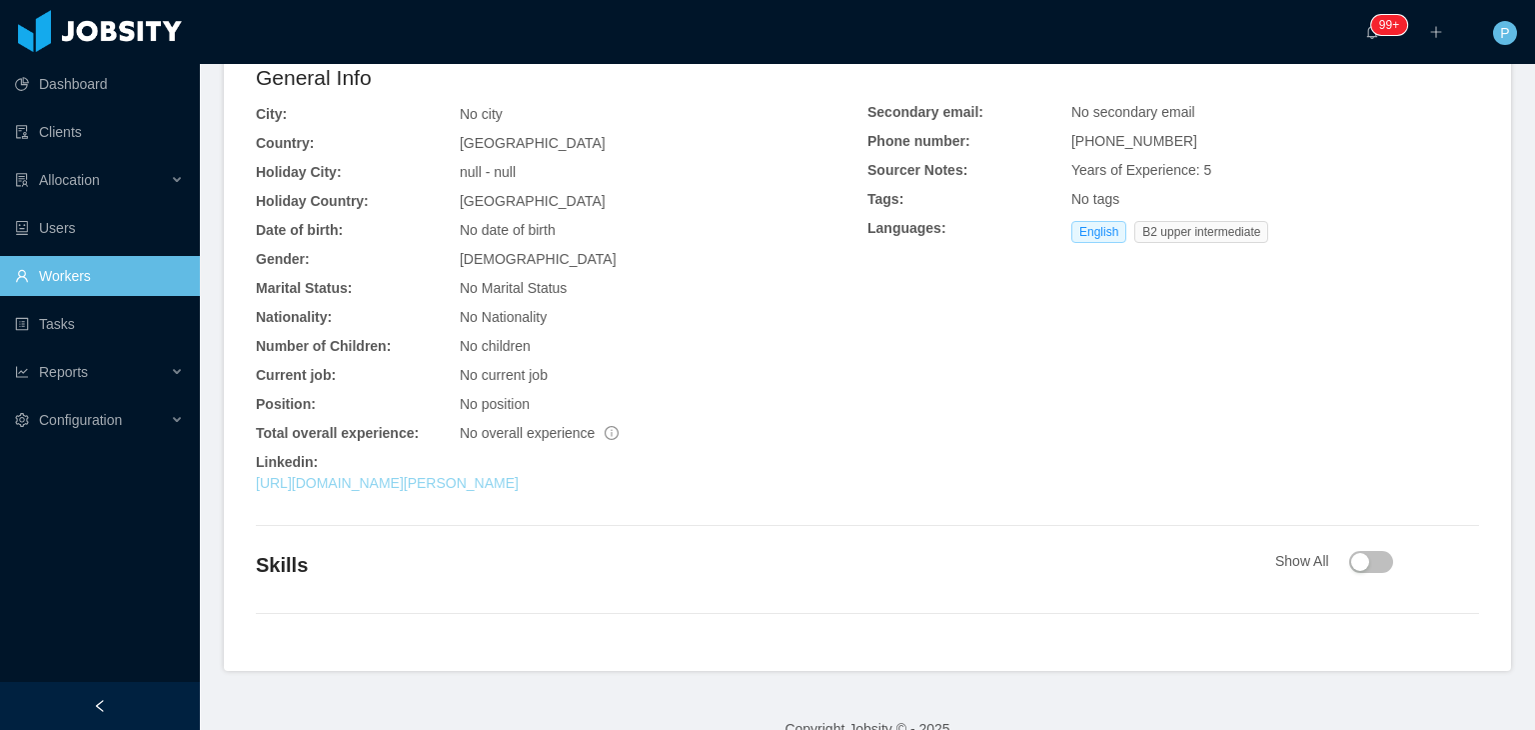
click at [519, 488] on link "[URL][DOMAIN_NAME][PERSON_NAME]" at bounding box center [387, 483] width 263 height 16
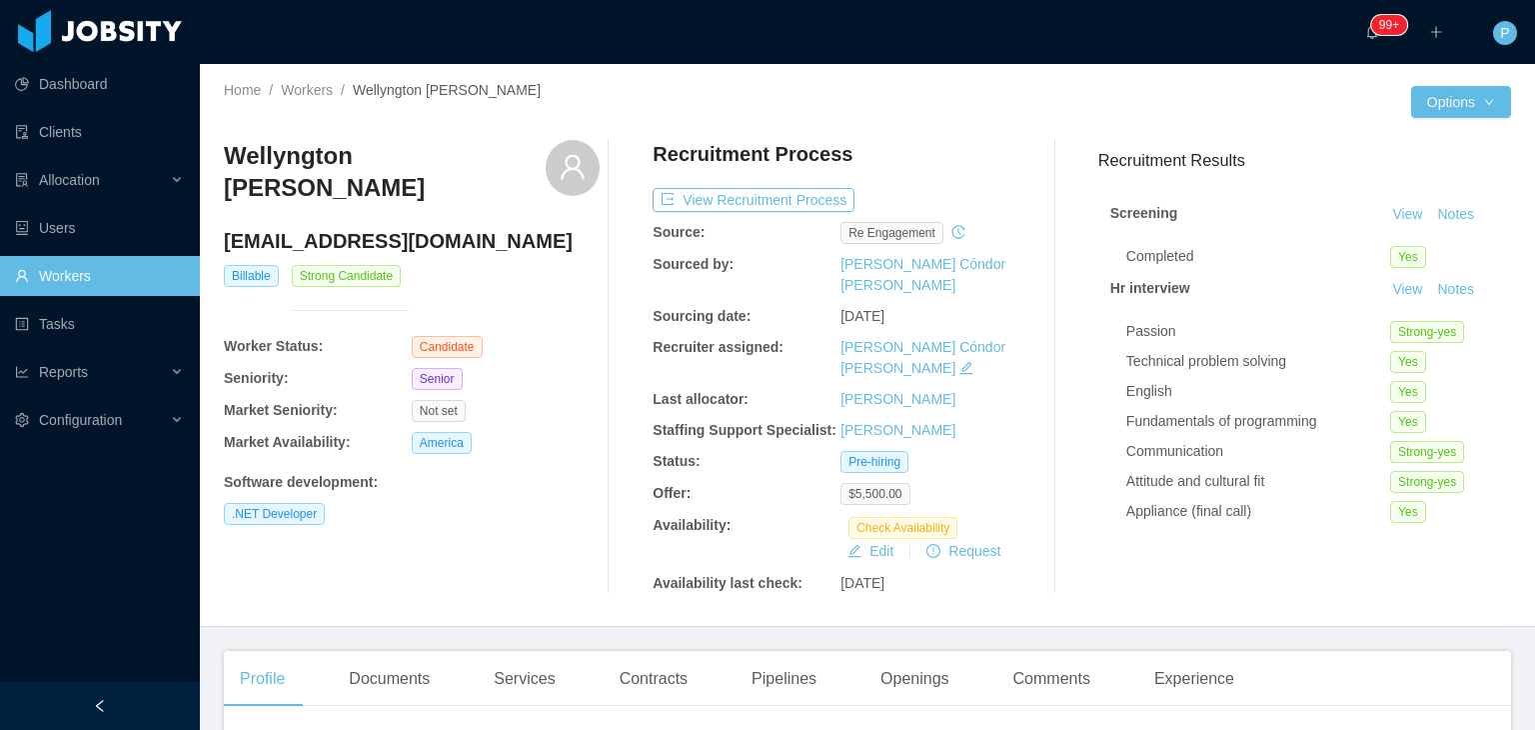
click at [843, 77] on div "Home / Workers / Wellyngton [PERSON_NAME] / Options Wellyngton [PERSON_NAME] [E…" at bounding box center [867, 345] width 1335 height 563
click at [865, 539] on button "Edit" at bounding box center [870, 551] width 62 height 24
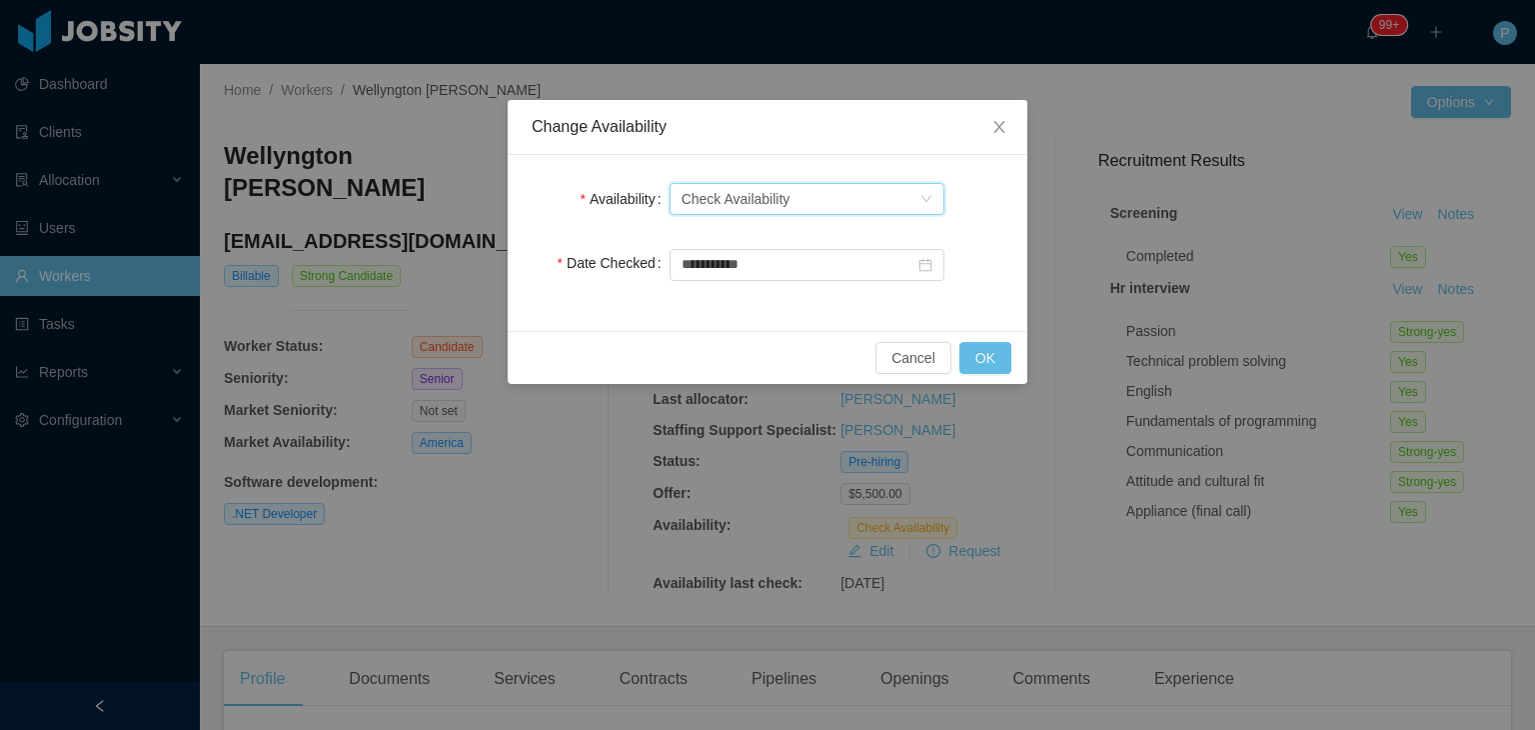
click at [756, 197] on div "Check Availability" at bounding box center [736, 199] width 109 height 30
click at [757, 227] on li "Available" at bounding box center [806, 238] width 275 height 32
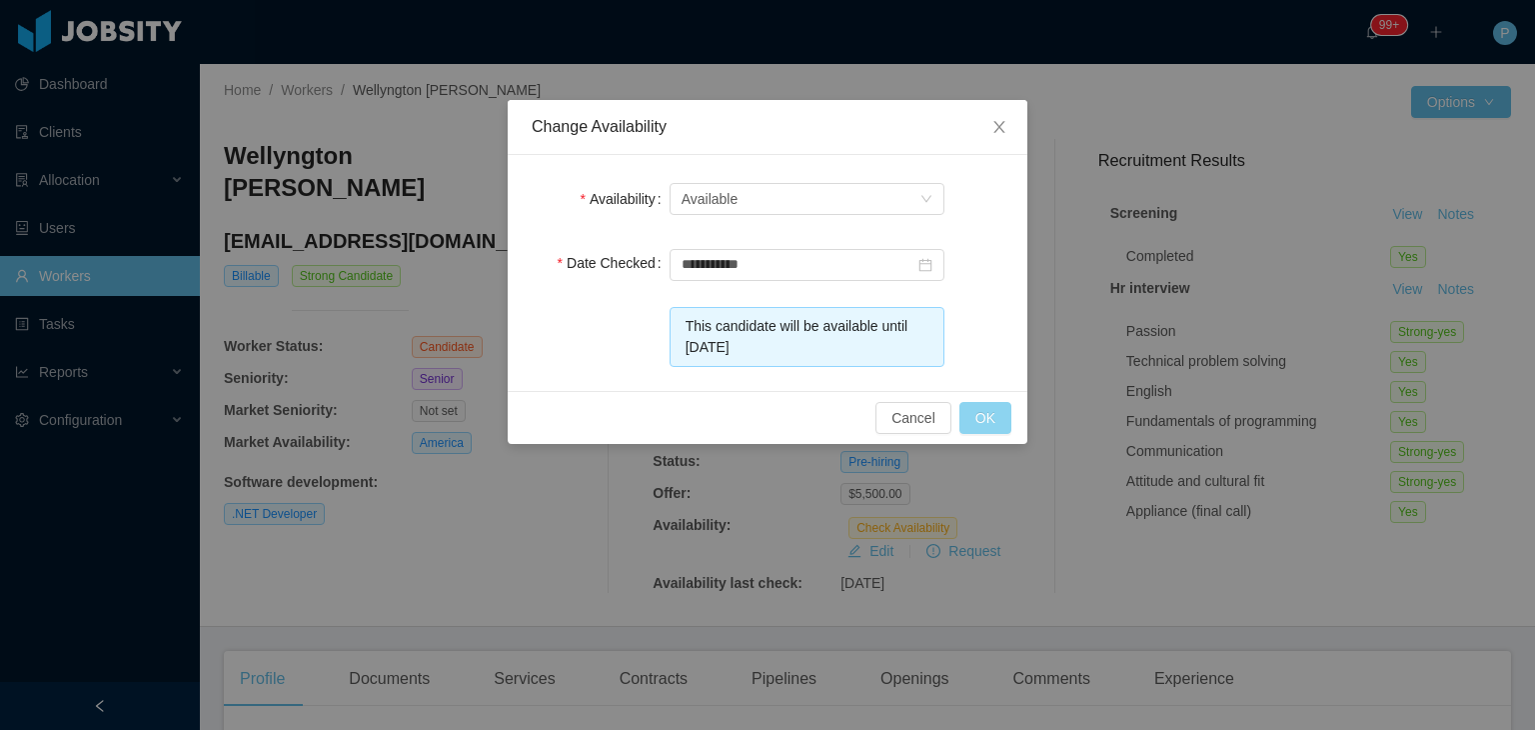
click at [988, 412] on button "OK" at bounding box center [985, 418] width 52 height 32
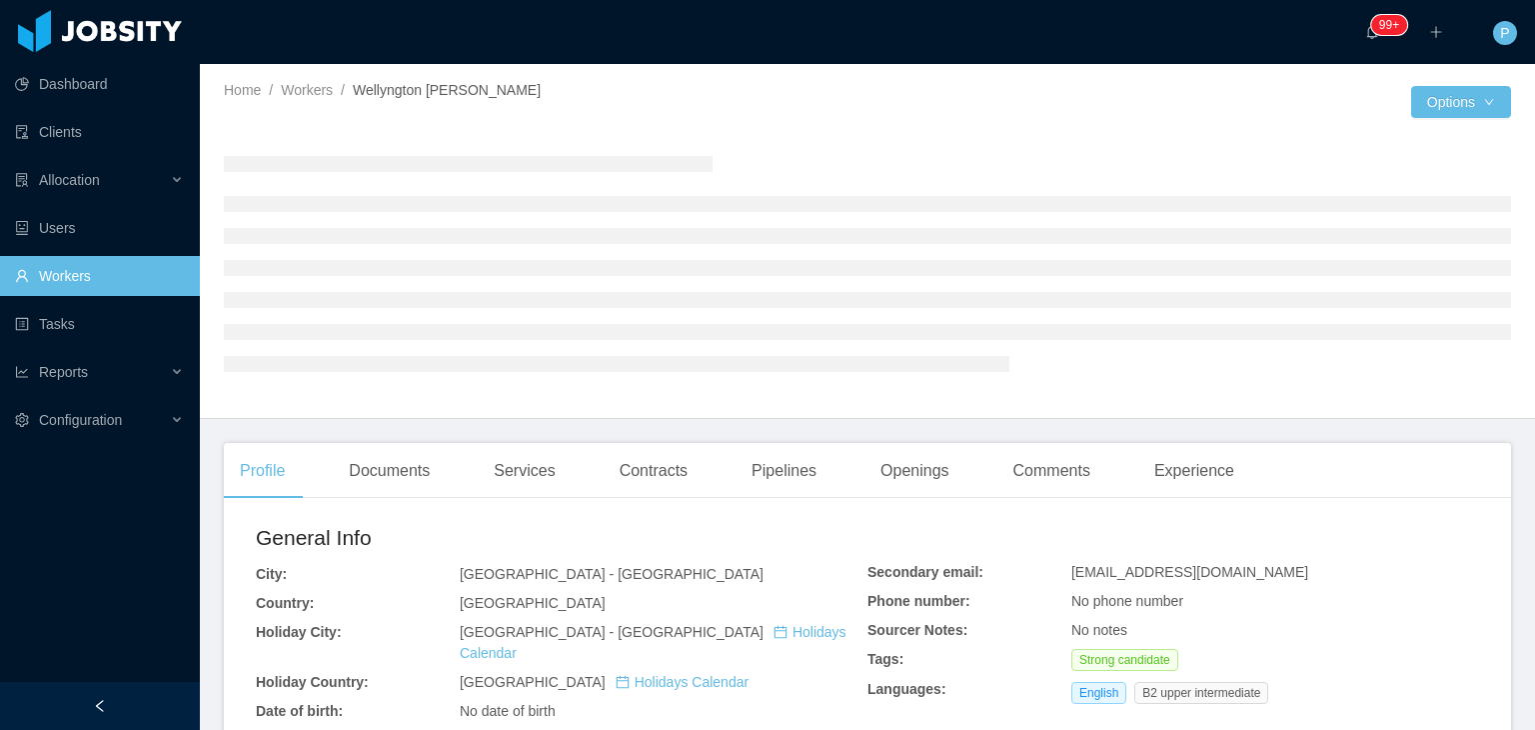
click at [746, 65] on div "Home / Workers / Wellyngton [PERSON_NAME] / Options" at bounding box center [867, 241] width 1335 height 355
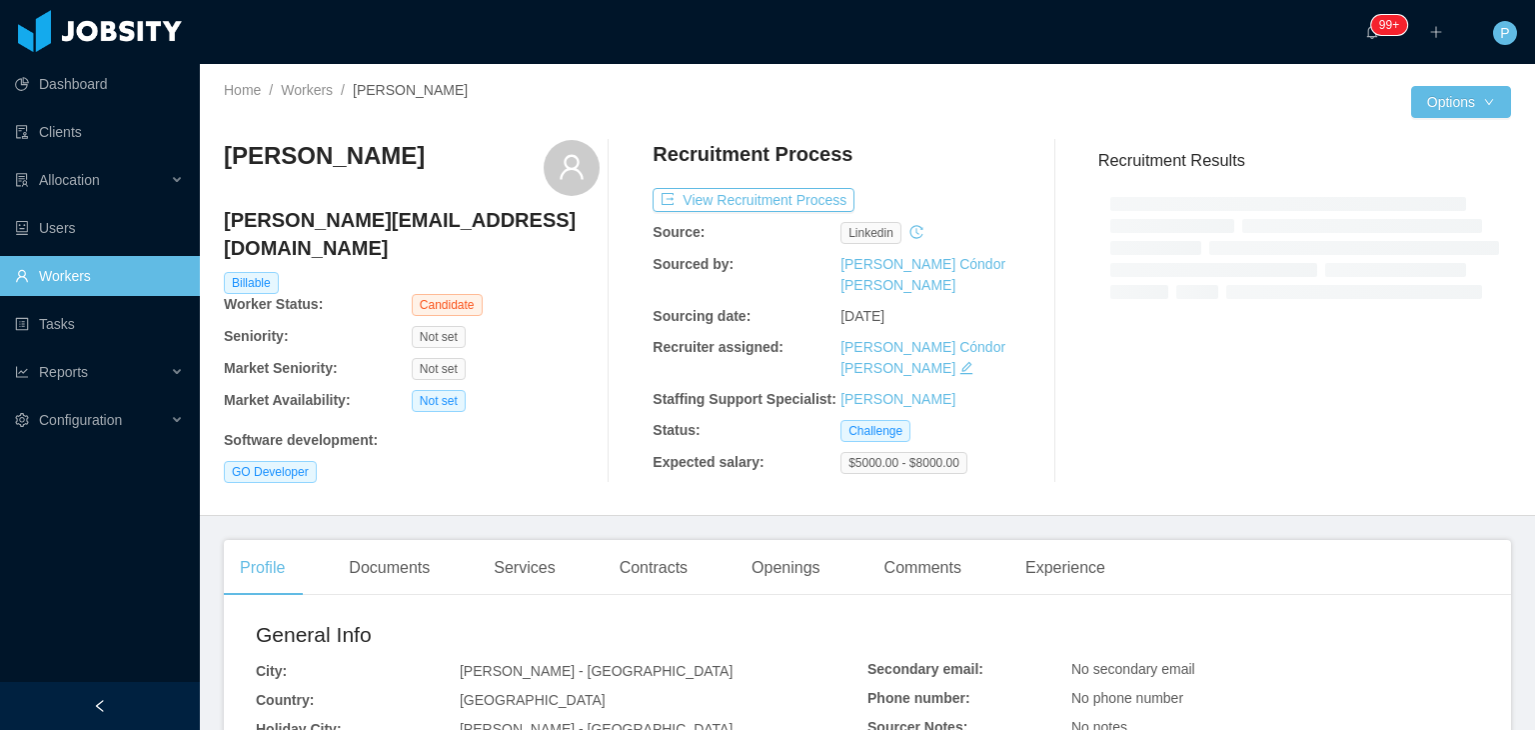
click at [735, 107] on div "Home / Workers / [PERSON_NAME] /" at bounding box center [546, 102] width 644 height 44
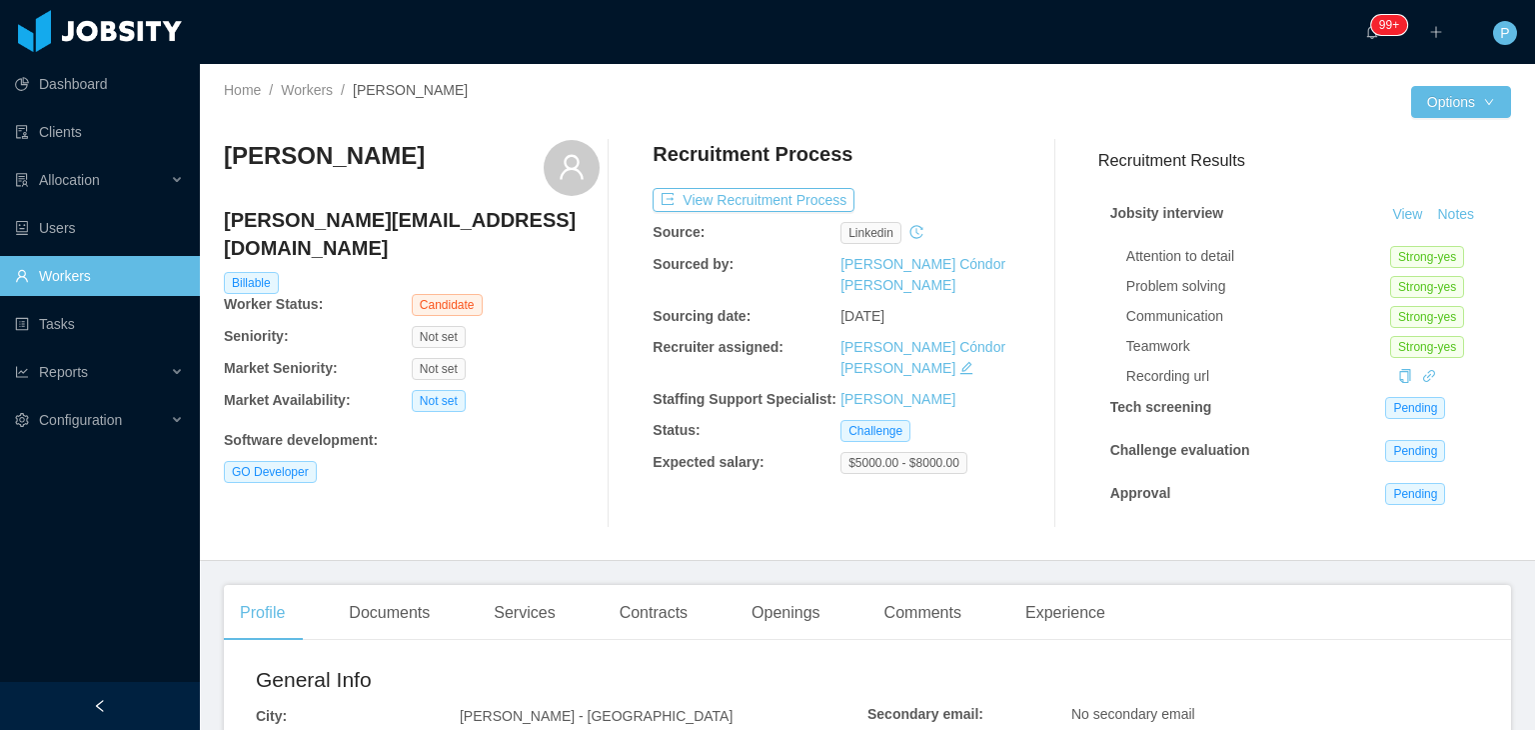
click at [540, 389] on div "Abner García [EMAIL_ADDRESS][DOMAIN_NAME] Billable Worker Status: Candidate Sen…" at bounding box center [412, 334] width 376 height 388
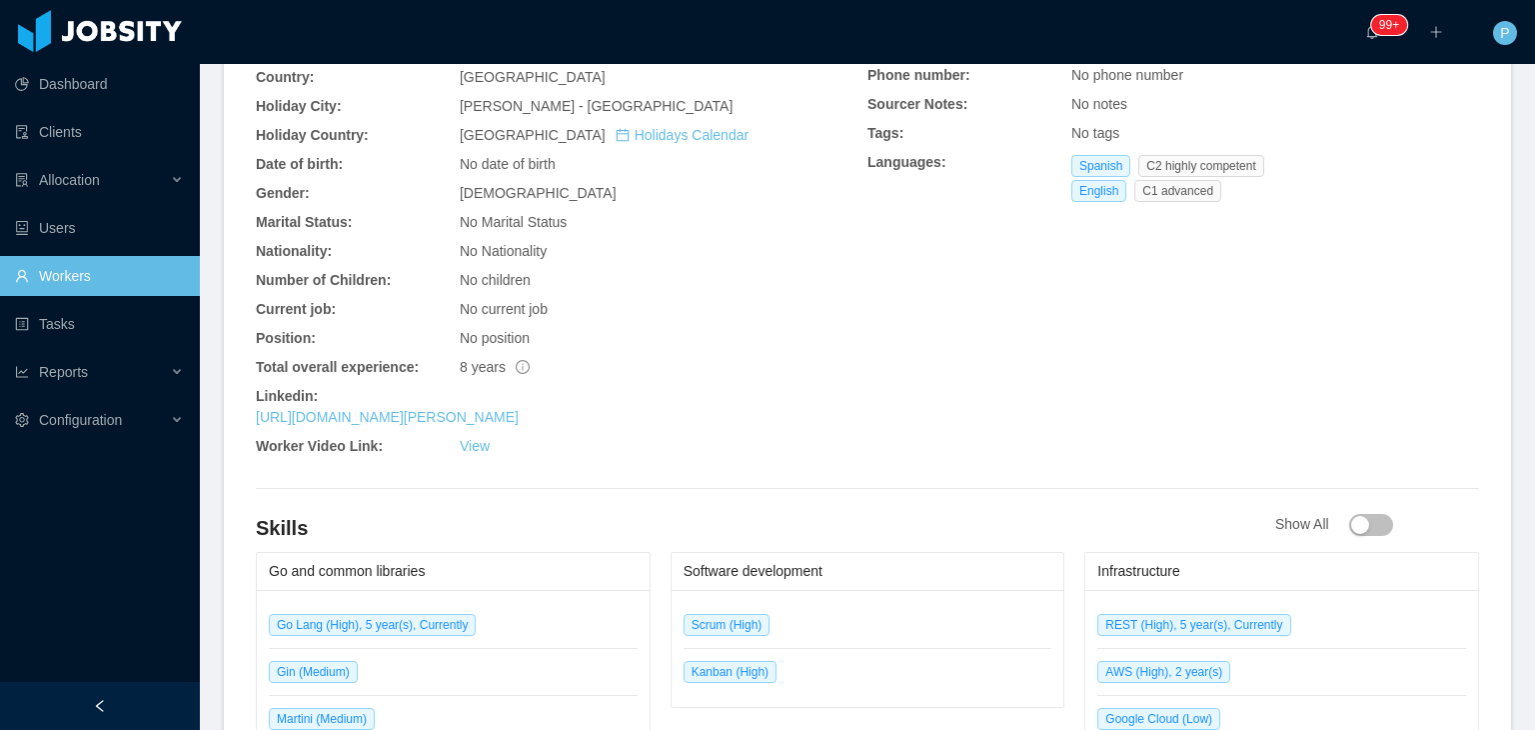
scroll to position [680, 0]
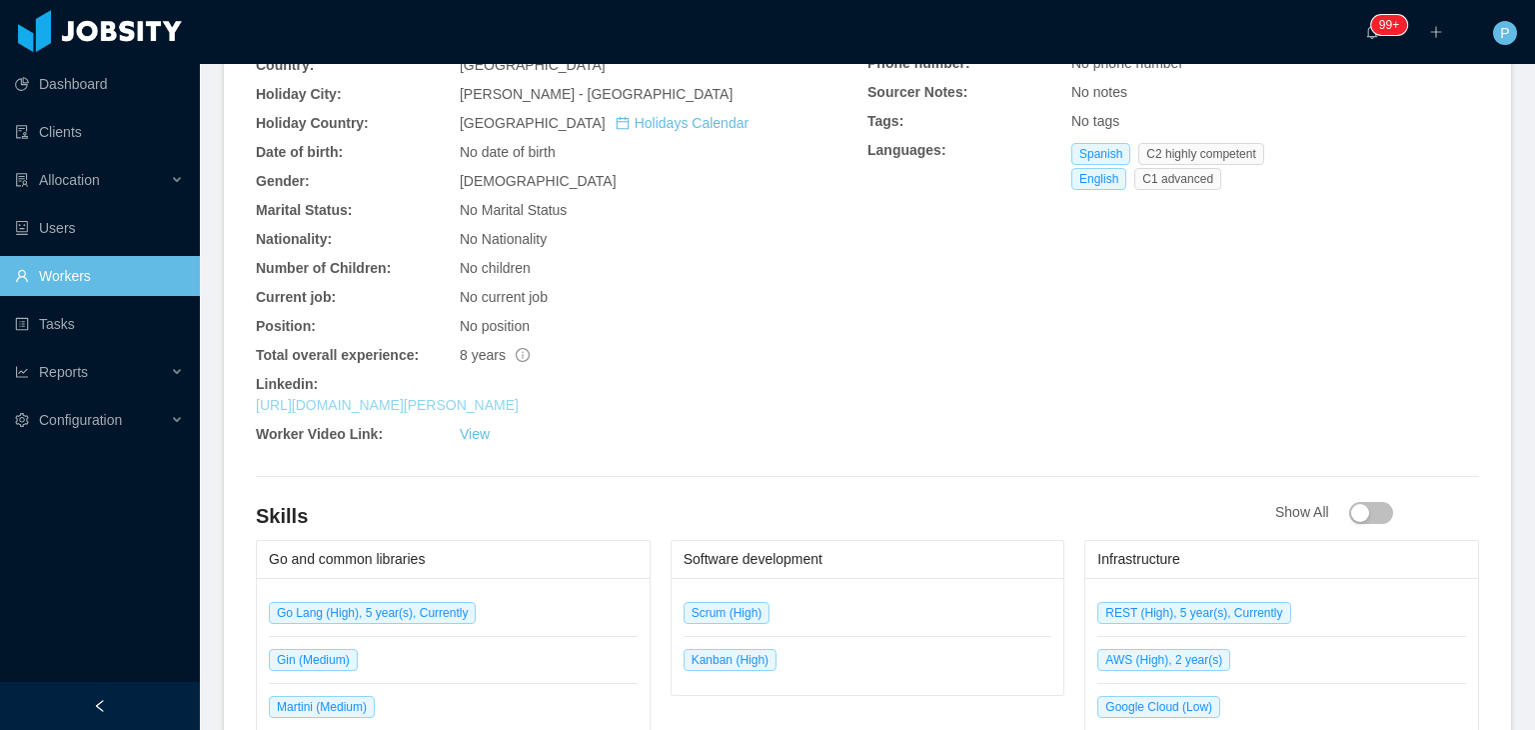
click at [507, 404] on link "[URL][DOMAIN_NAME][PERSON_NAME]" at bounding box center [387, 405] width 263 height 16
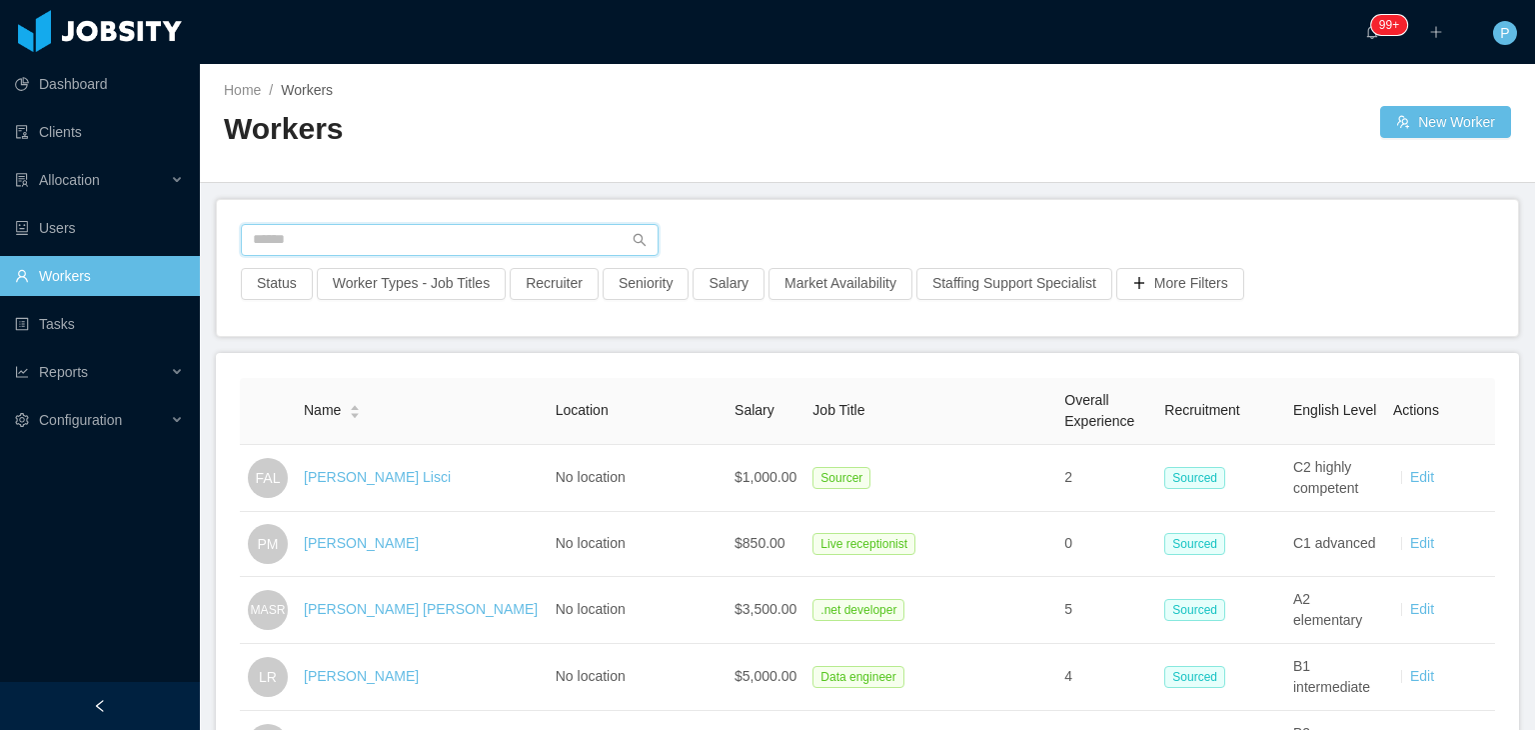
click at [496, 247] on input "text" at bounding box center [450, 240] width 418 height 32
paste input "**********"
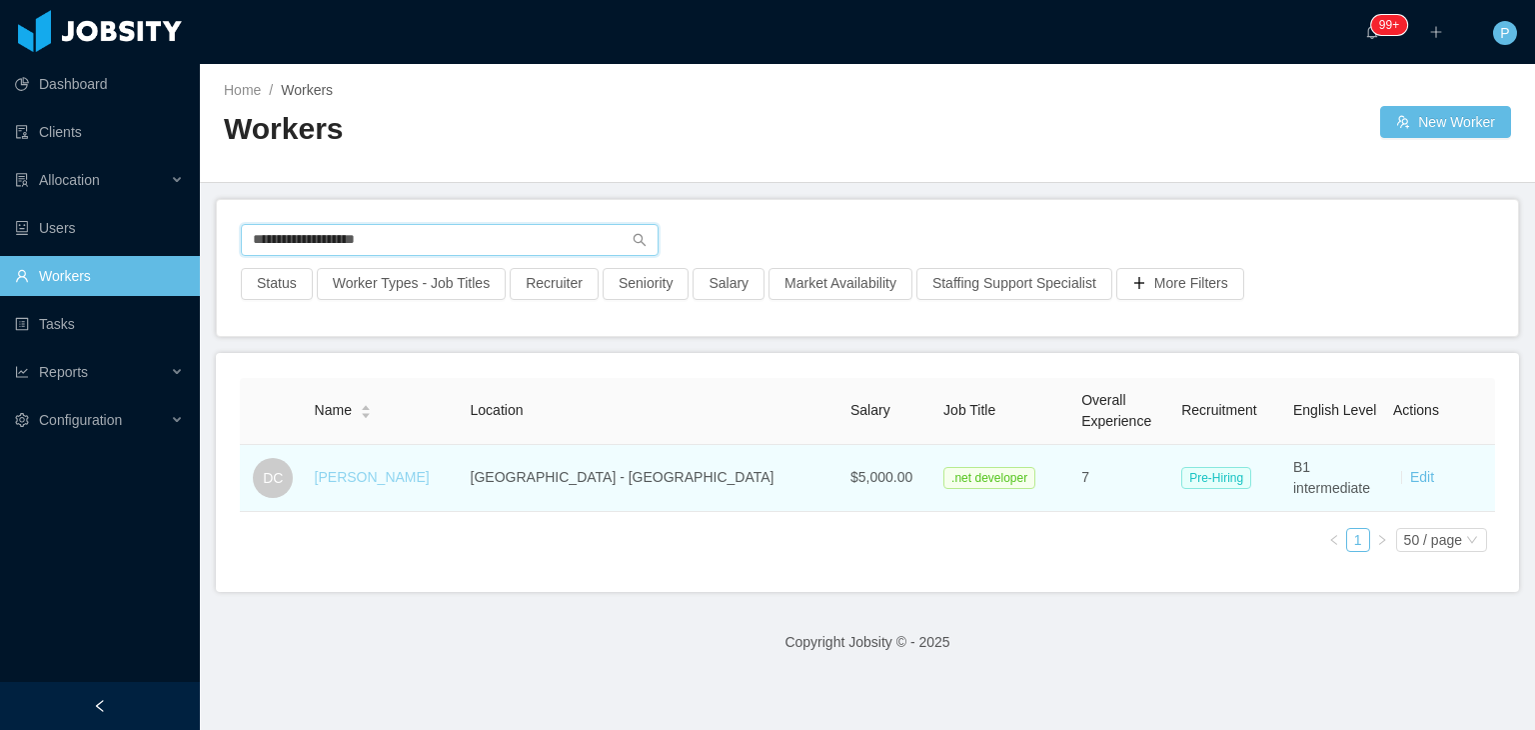
type input "**********"
click at [369, 481] on link "David Cortez" at bounding box center [372, 477] width 115 height 16
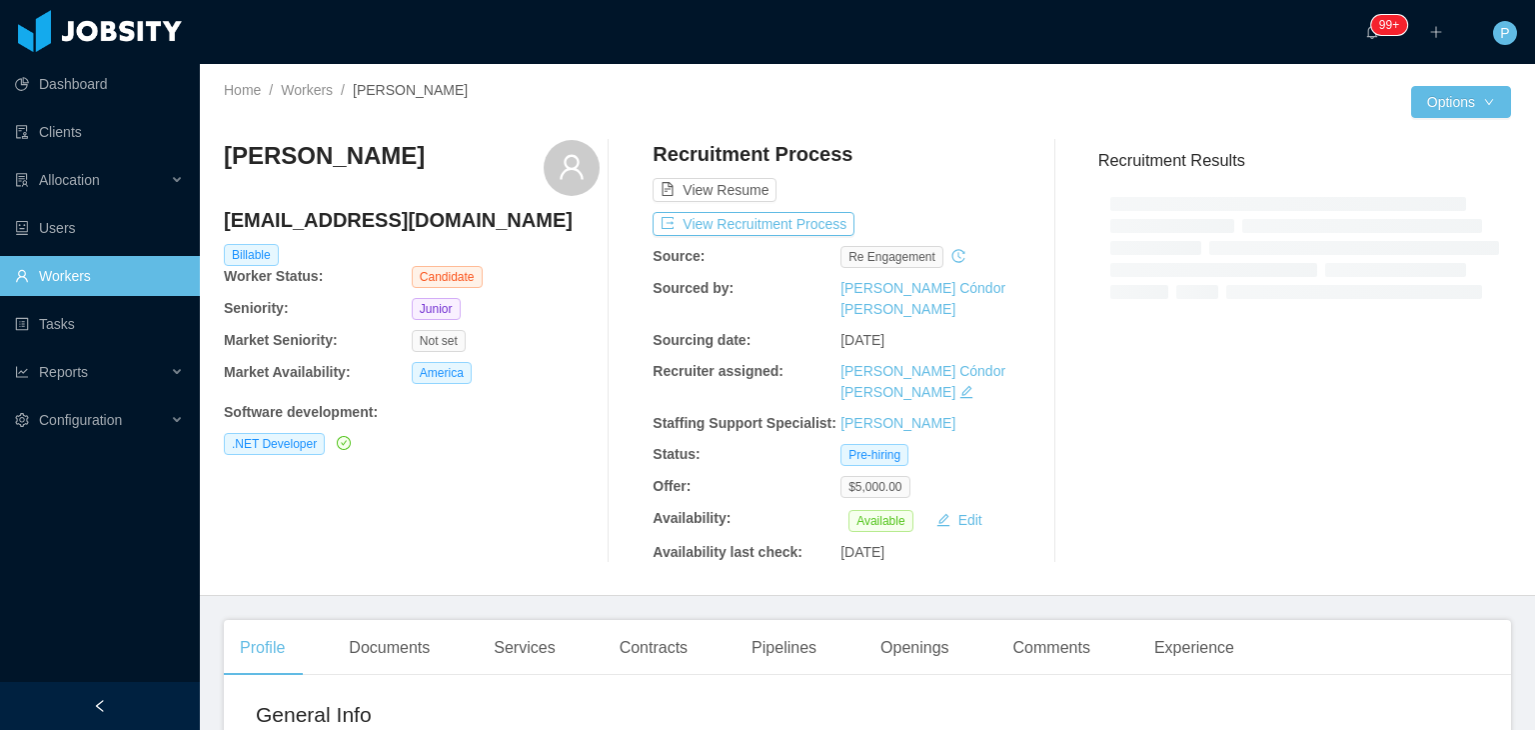
click at [568, 457] on div "David Cortez dncortez14@gmail.com Billable Worker Status: Candidate Seniority: …" at bounding box center [412, 351] width 376 height 423
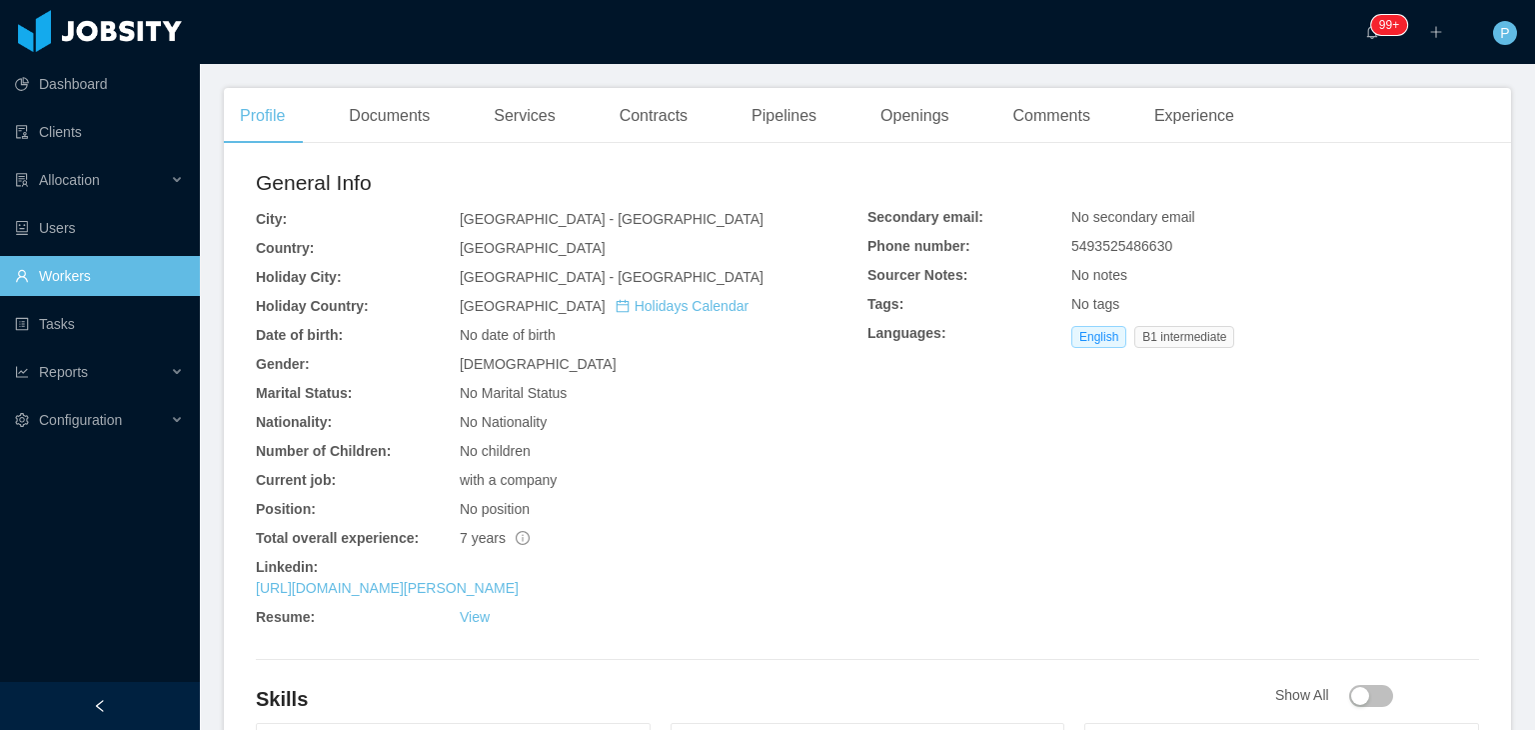
scroll to position [560, 0]
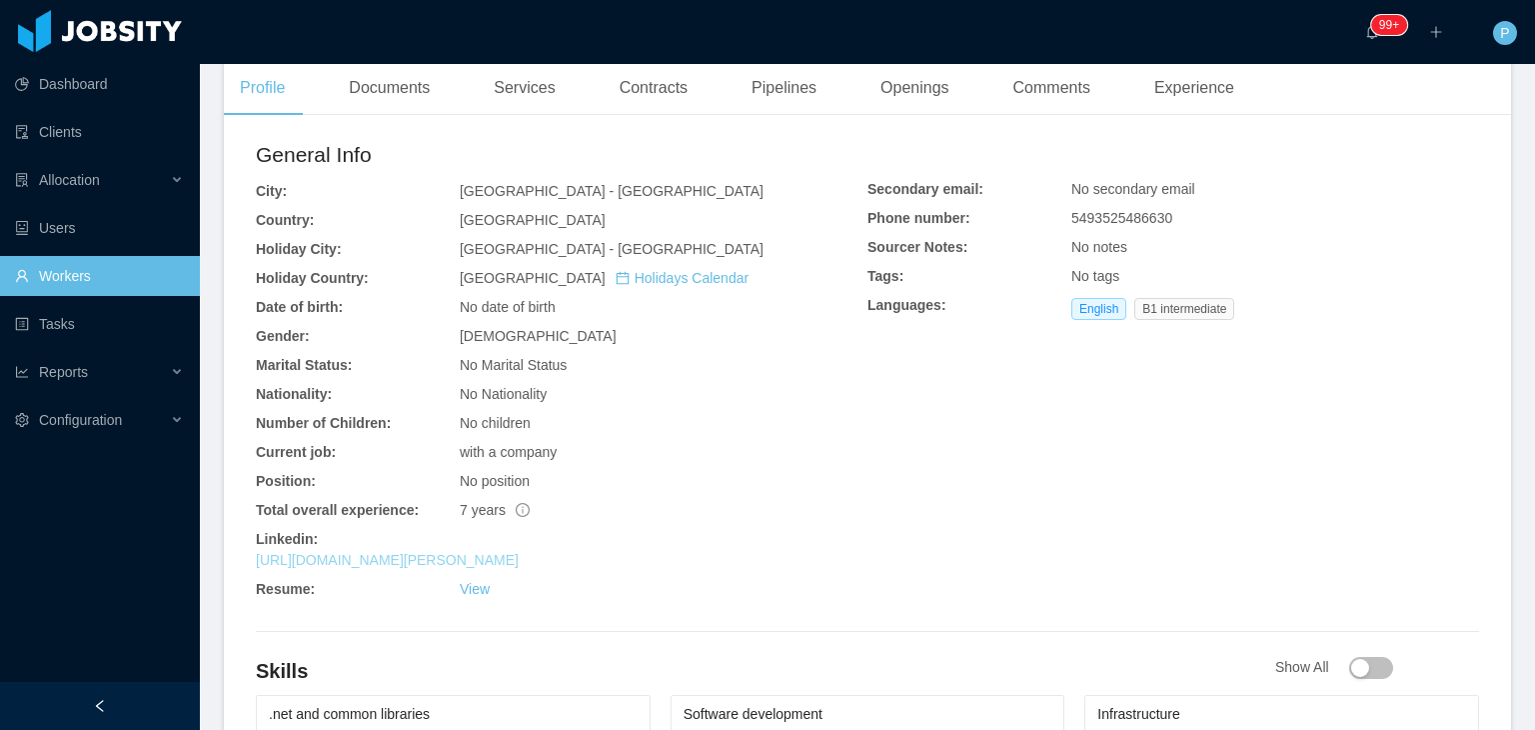
click at [519, 552] on link "https://www.linkedin.com/in/david-cortez-40108611a" at bounding box center [387, 560] width 263 height 16
click at [811, 173] on div "General Info City: Córdoba - Córdoba Country: Argentina Holiday City: Córdoba -…" at bounding box center [562, 373] width 612 height 469
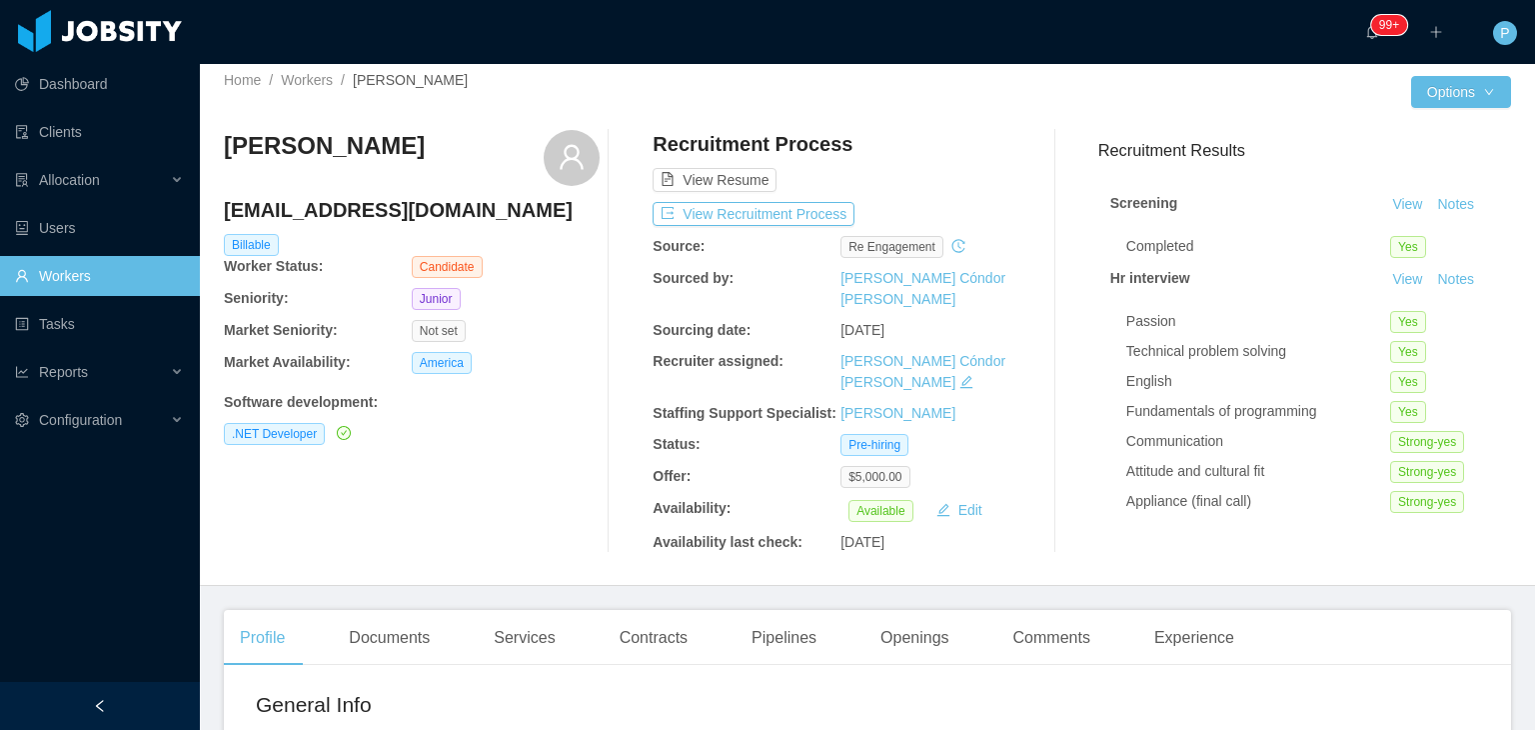
scroll to position [0, 0]
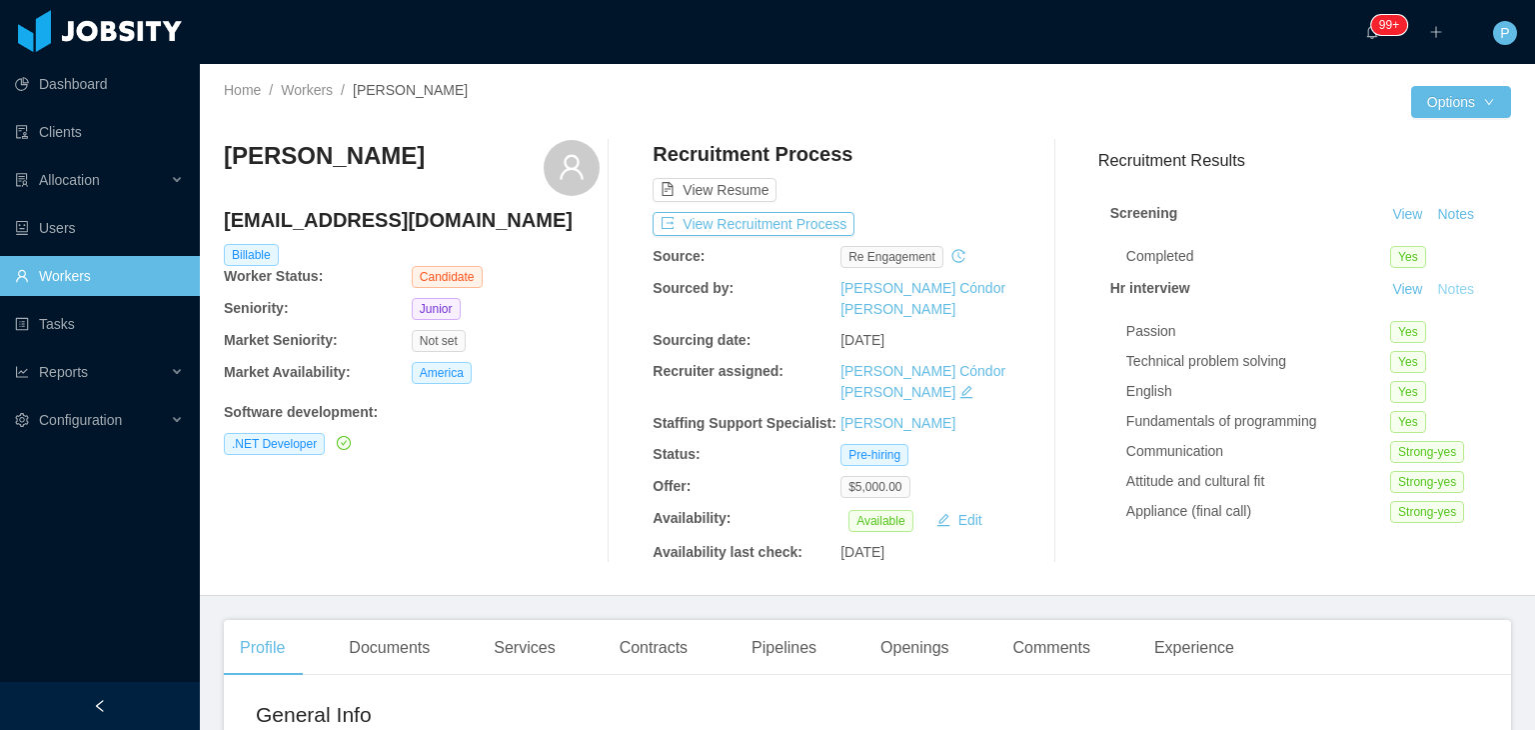
click at [1439, 299] on button "Notes" at bounding box center [1455, 290] width 53 height 24
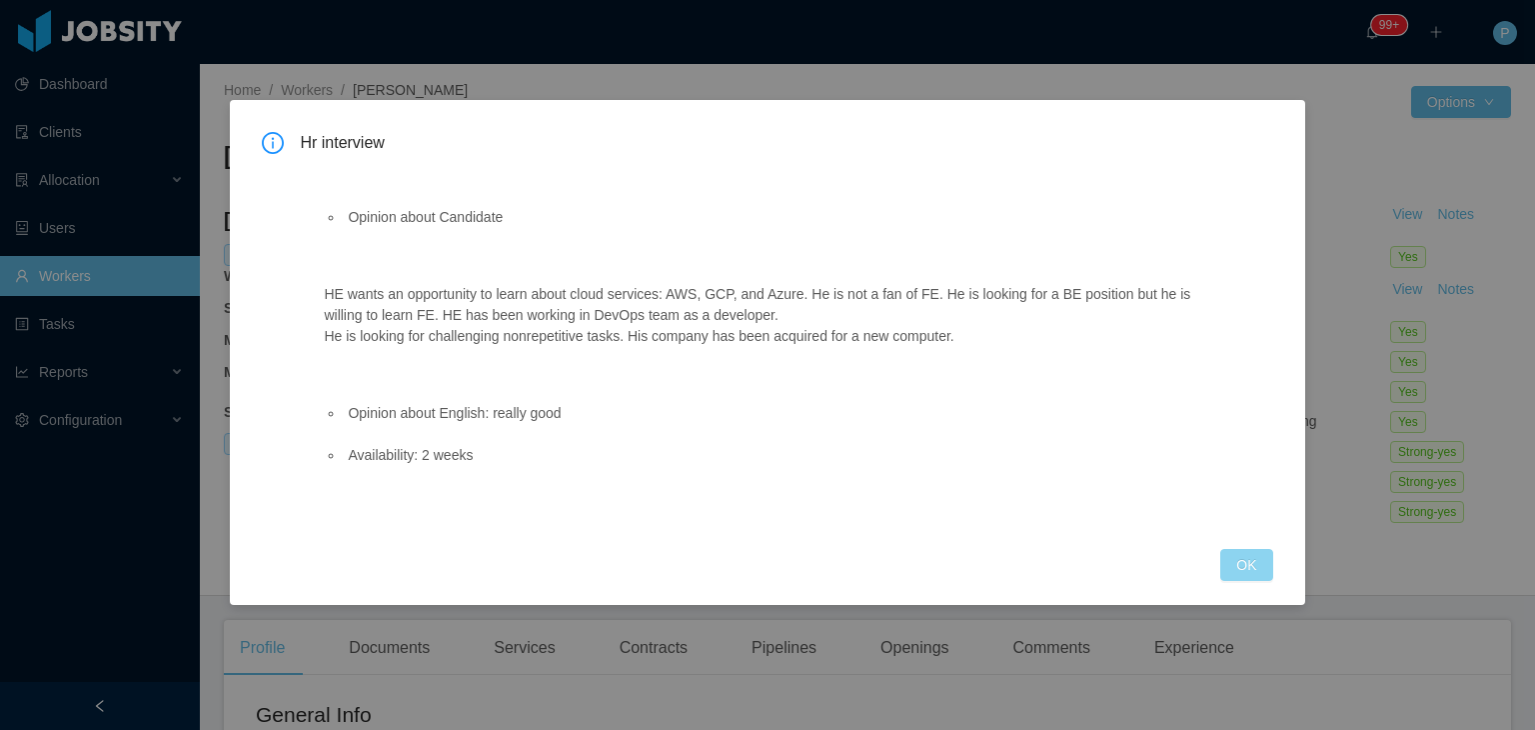
click at [1253, 556] on button "OK" at bounding box center [1246, 565] width 52 height 32
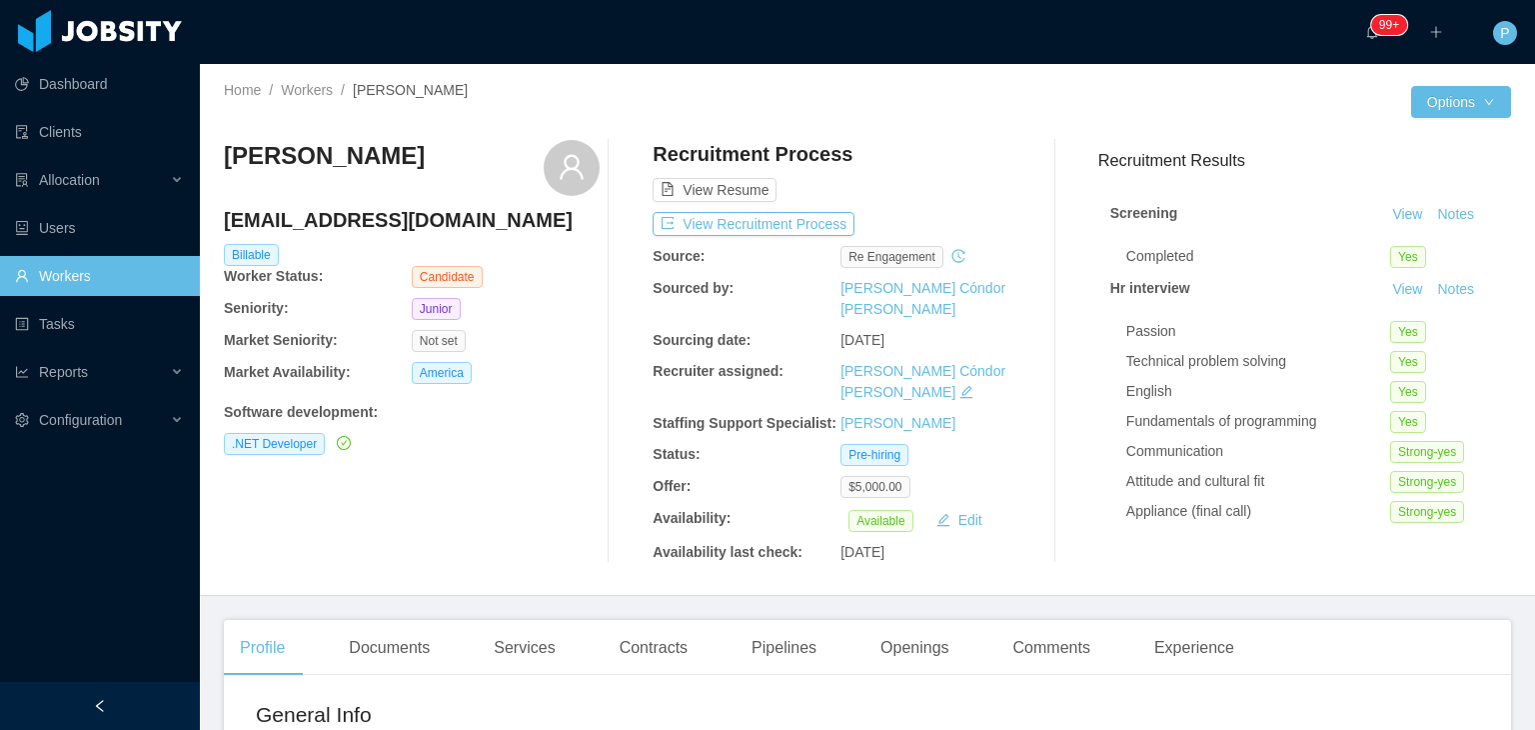
click at [1041, 183] on div at bounding box center [1055, 351] width 54 height 423
click at [931, 157] on div "View Resume" at bounding box center [841, 171] width 376 height 62
click at [811, 209] on div "Recruitment Process View Resume View Recruitment Process Source: re engagement …" at bounding box center [841, 351] width 376 height 423
click at [830, 214] on button "View Recruitment Process" at bounding box center [754, 224] width 202 height 24
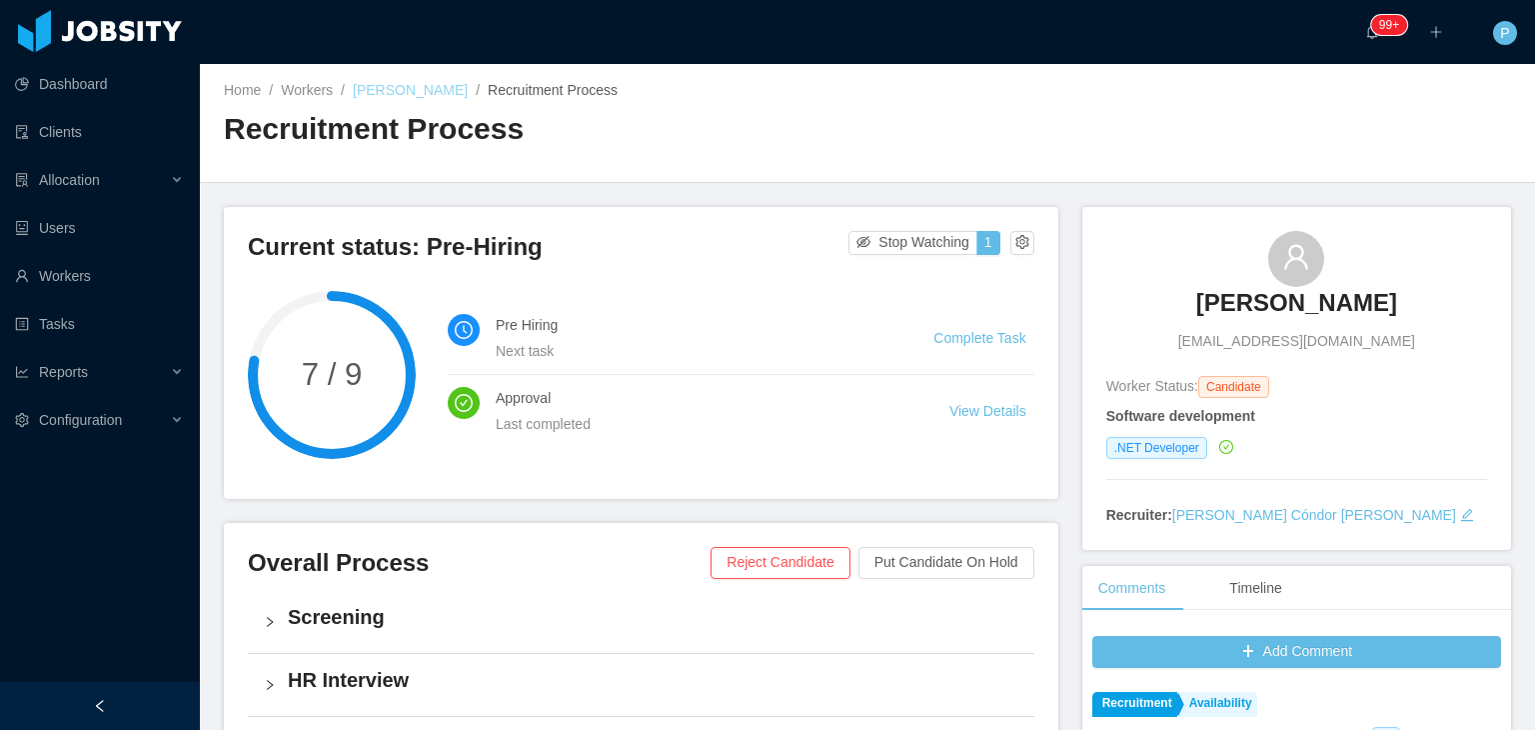
click at [376, 85] on link "David Cortez" at bounding box center [410, 90] width 115 height 16
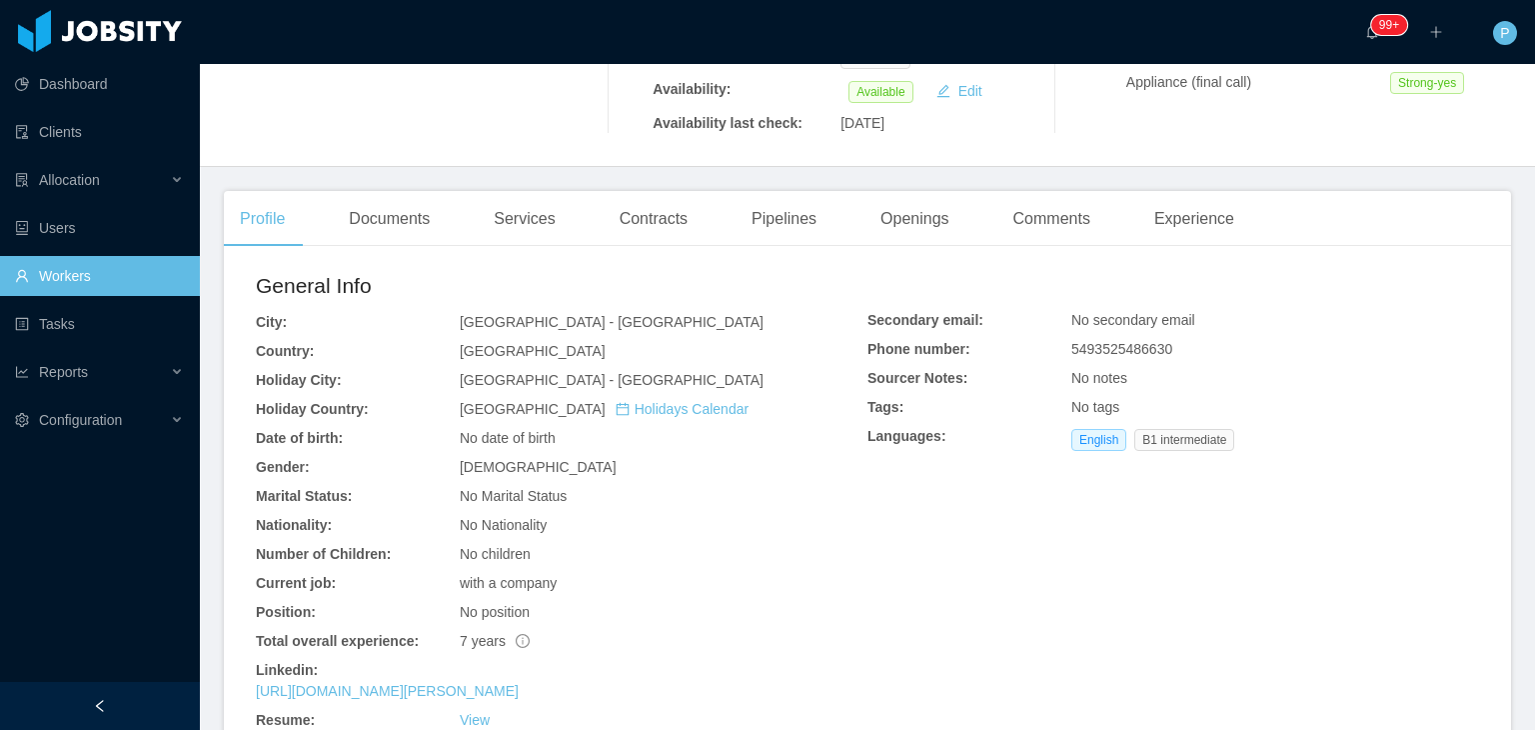
scroll to position [401, 0]
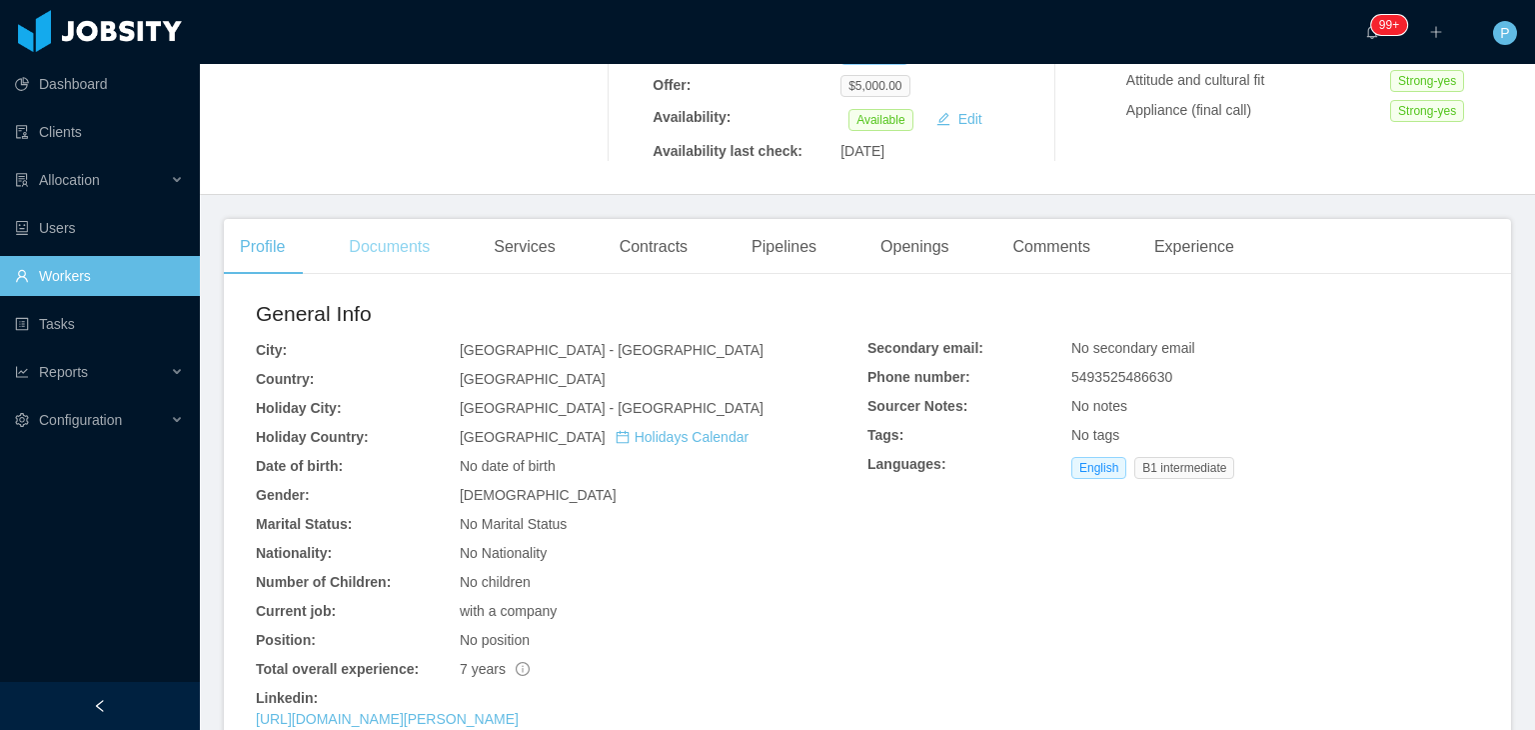
click at [424, 229] on div "Documents" at bounding box center [389, 247] width 113 height 56
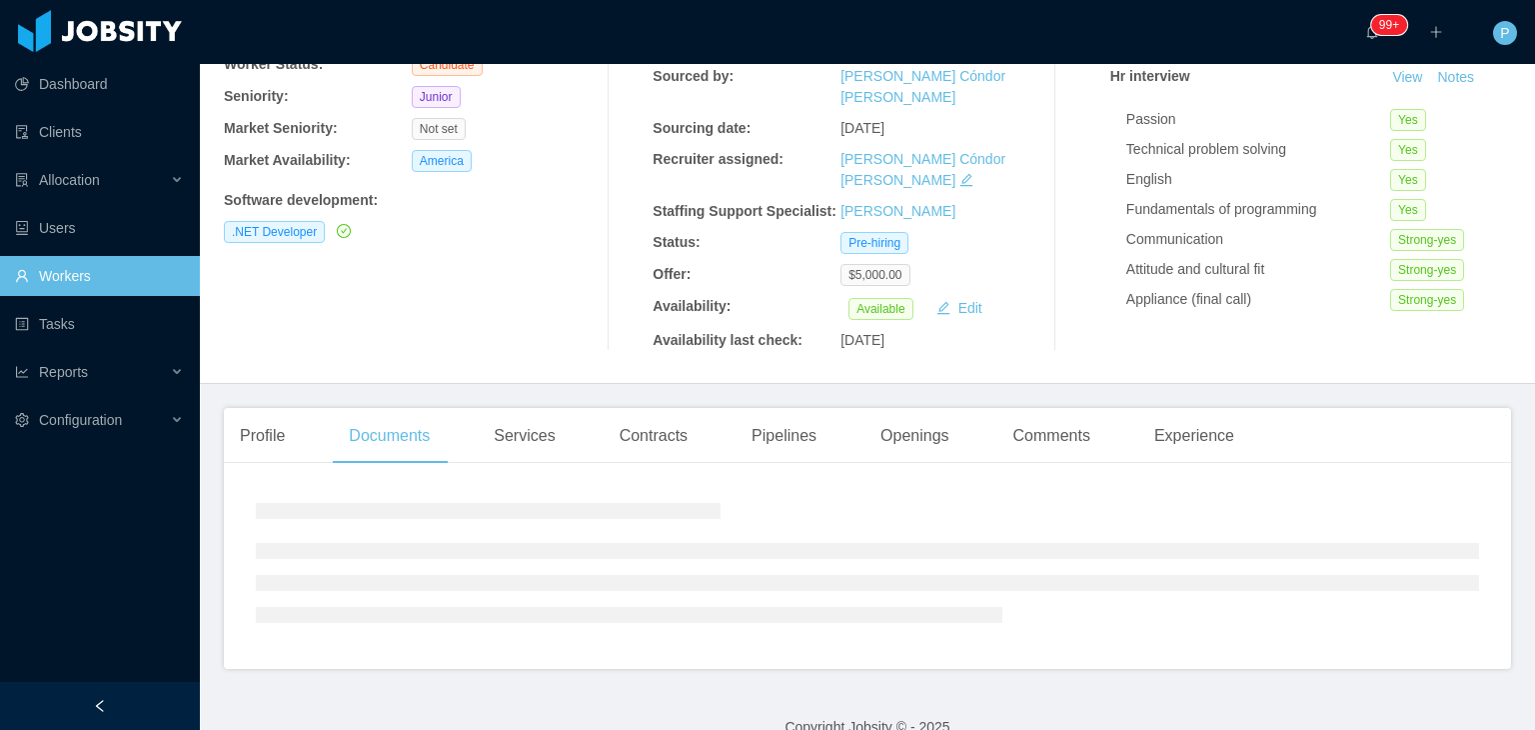
scroll to position [401, 0]
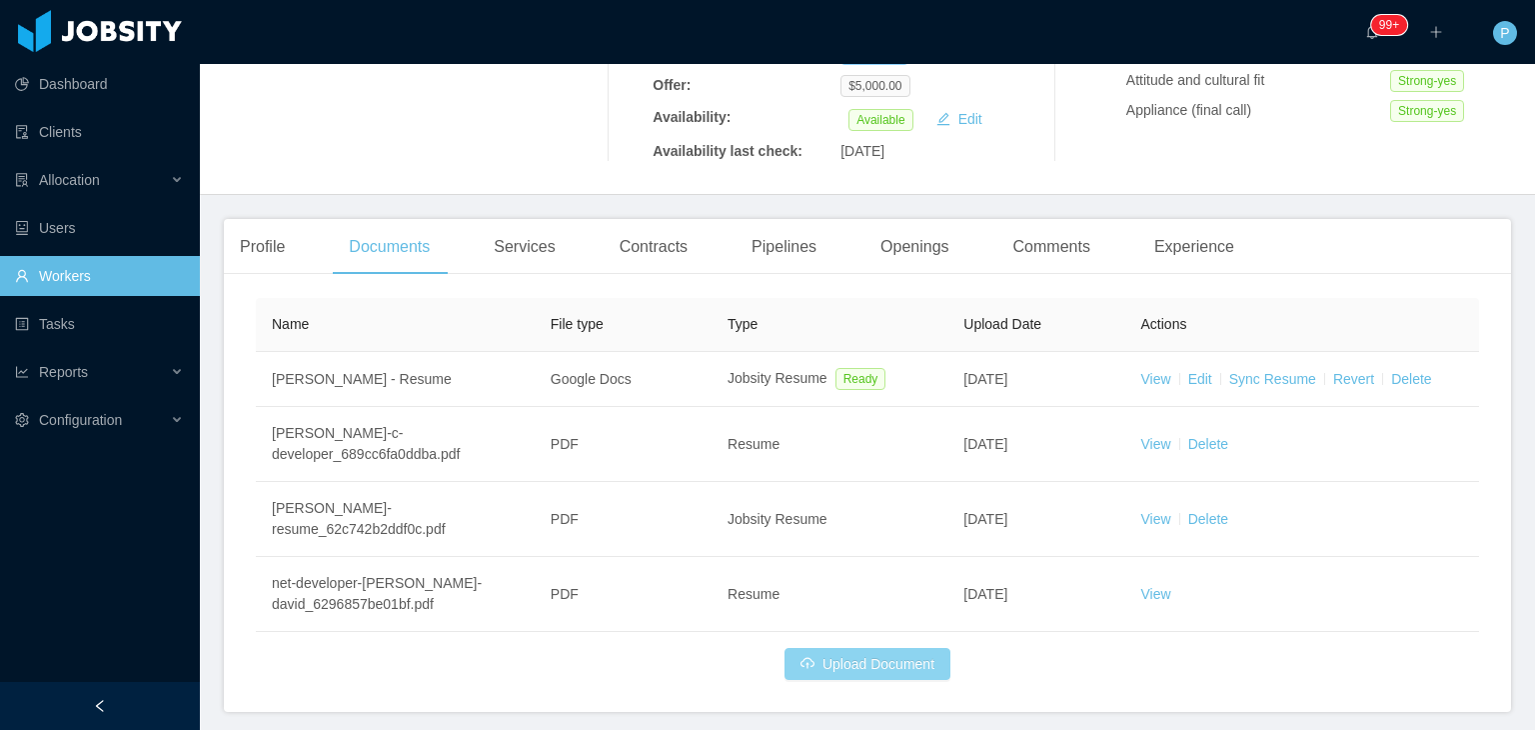
click at [874, 648] on button "Upload Document" at bounding box center [868, 664] width 166 height 32
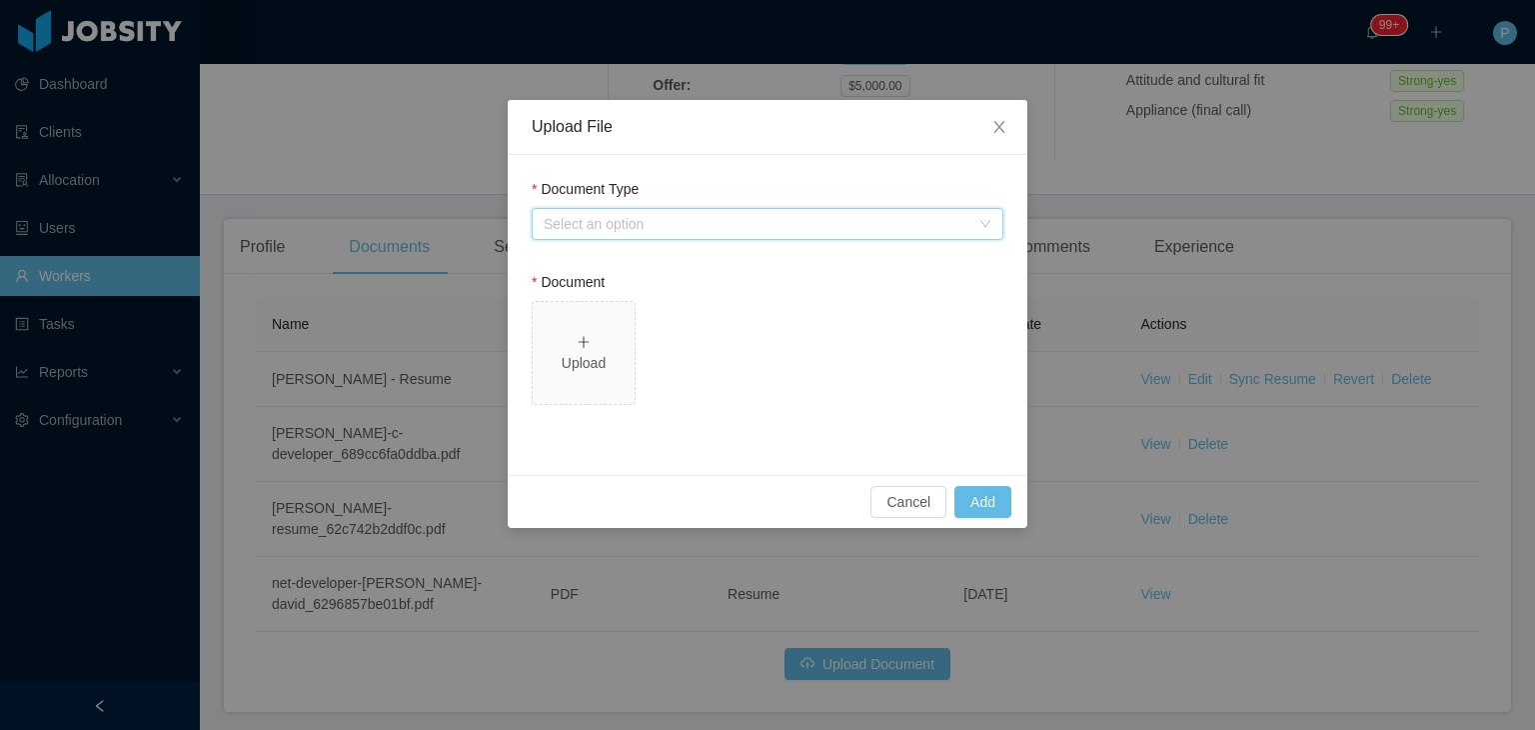
click at [835, 239] on div "Select an option" at bounding box center [768, 224] width 472 height 32
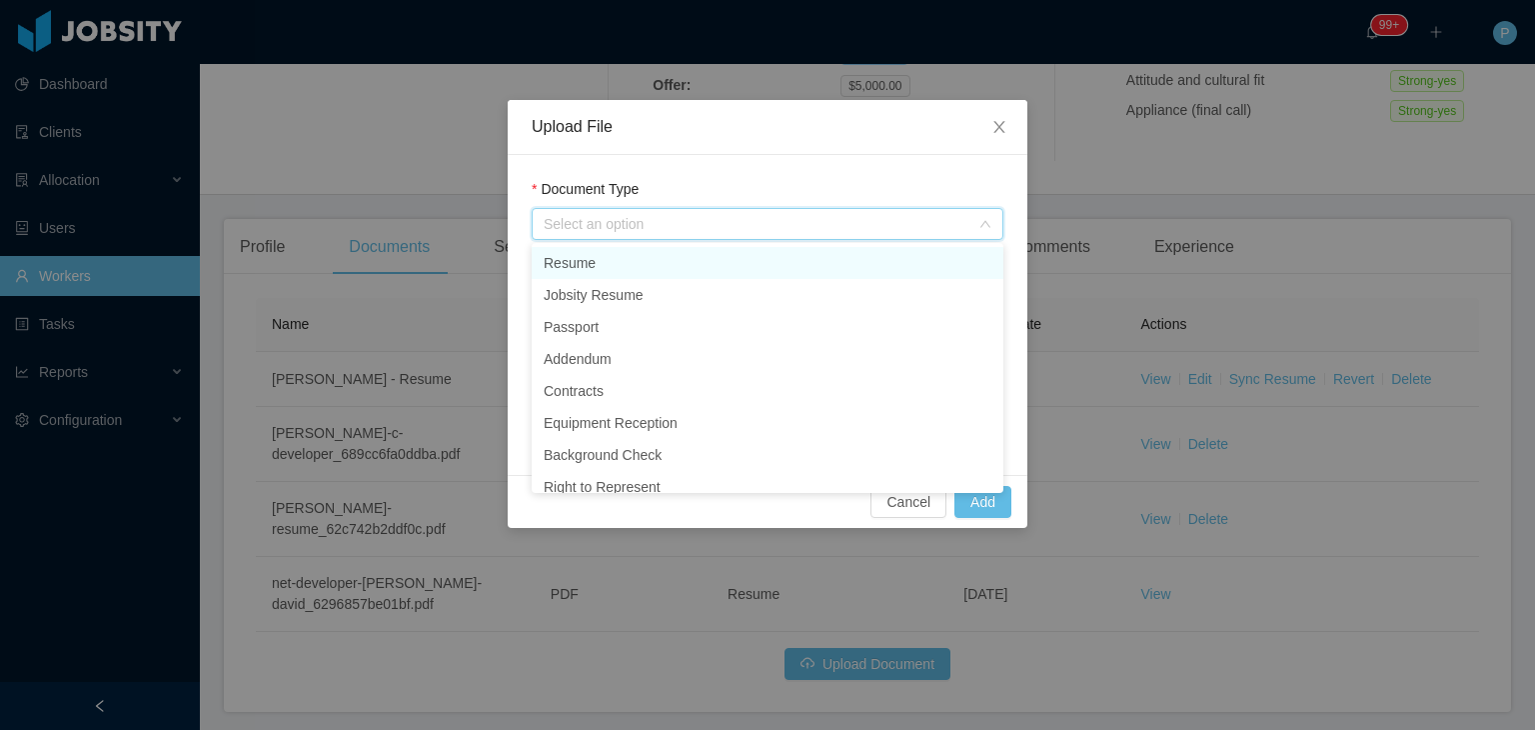
click at [732, 255] on li "Resume" at bounding box center [768, 263] width 472 height 32
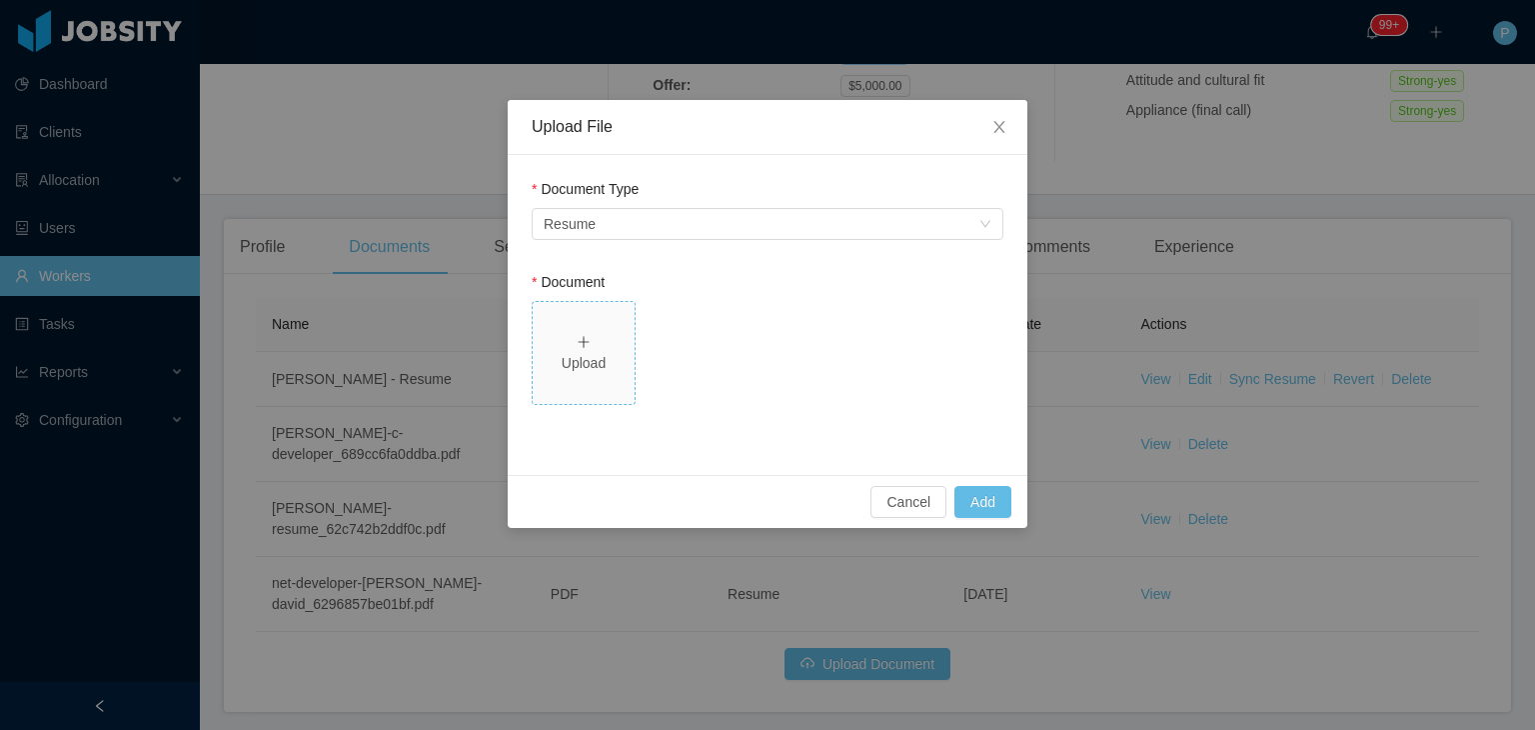
click at [593, 366] on div "Upload" at bounding box center [584, 363] width 86 height 21
click at [1006, 120] on icon "icon: close" at bounding box center [999, 127] width 16 height 16
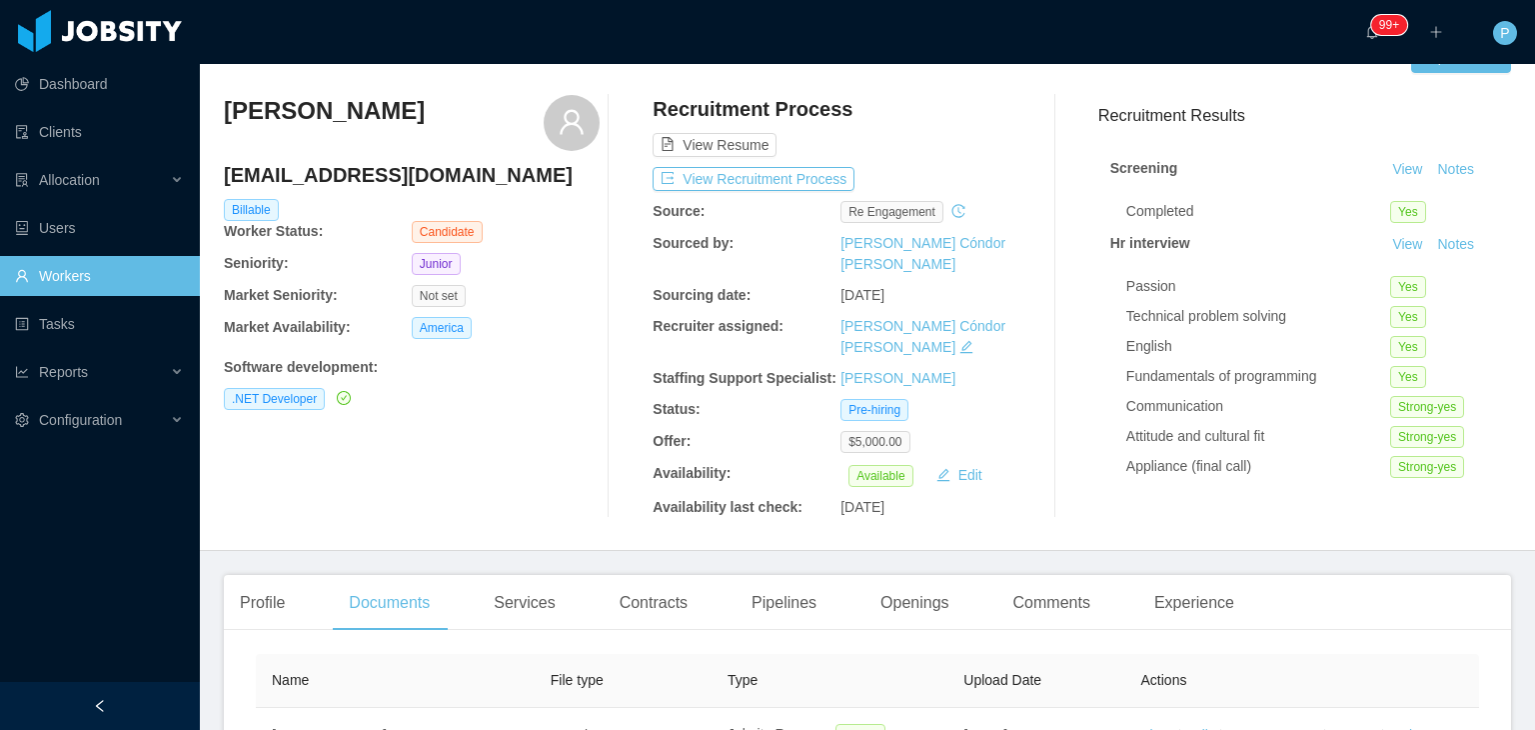
scroll to position [41, 0]
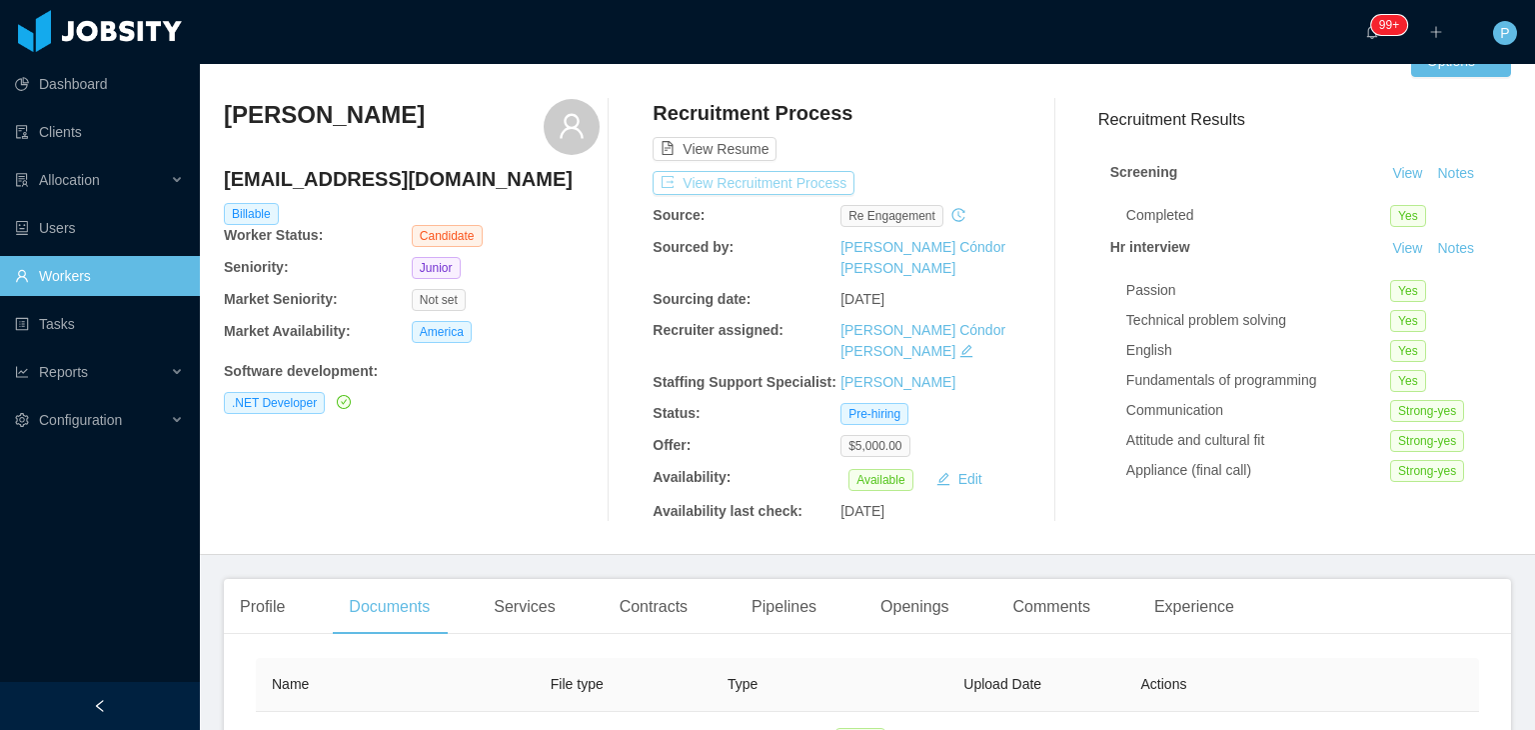
click at [817, 187] on button "View Recruitment Process" at bounding box center [754, 183] width 202 height 24
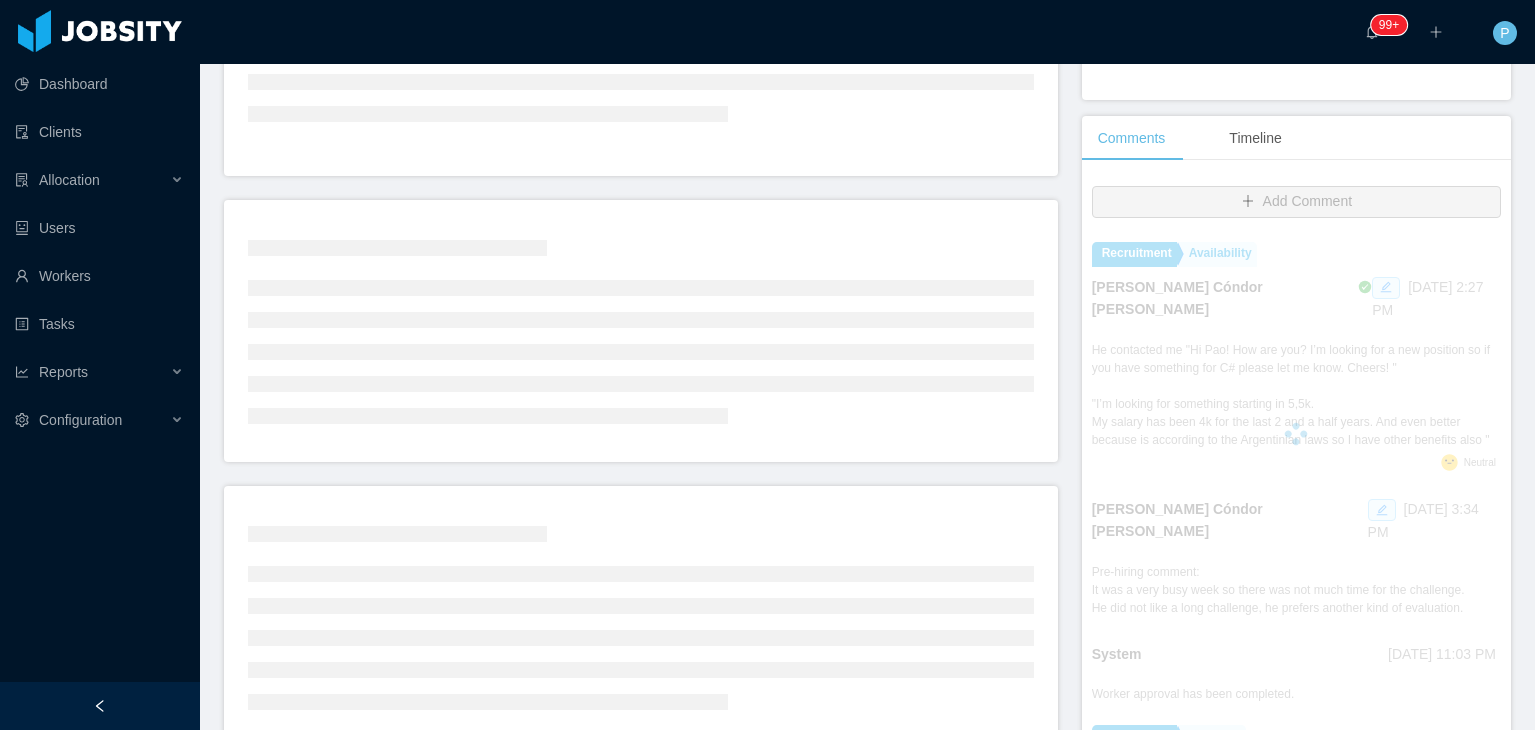
scroll to position [400, 0]
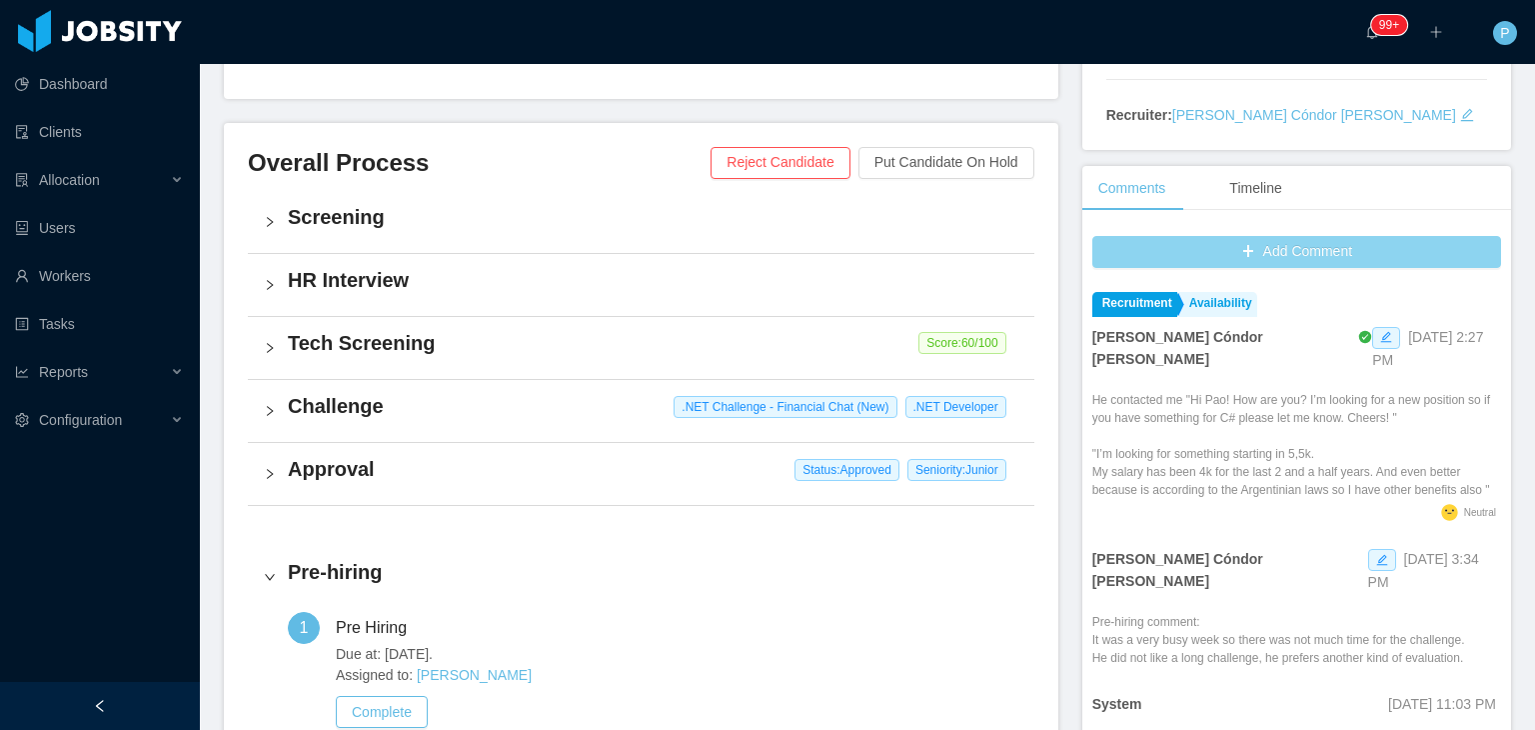
click at [1252, 245] on button "Add Comment" at bounding box center [1296, 252] width 409 height 32
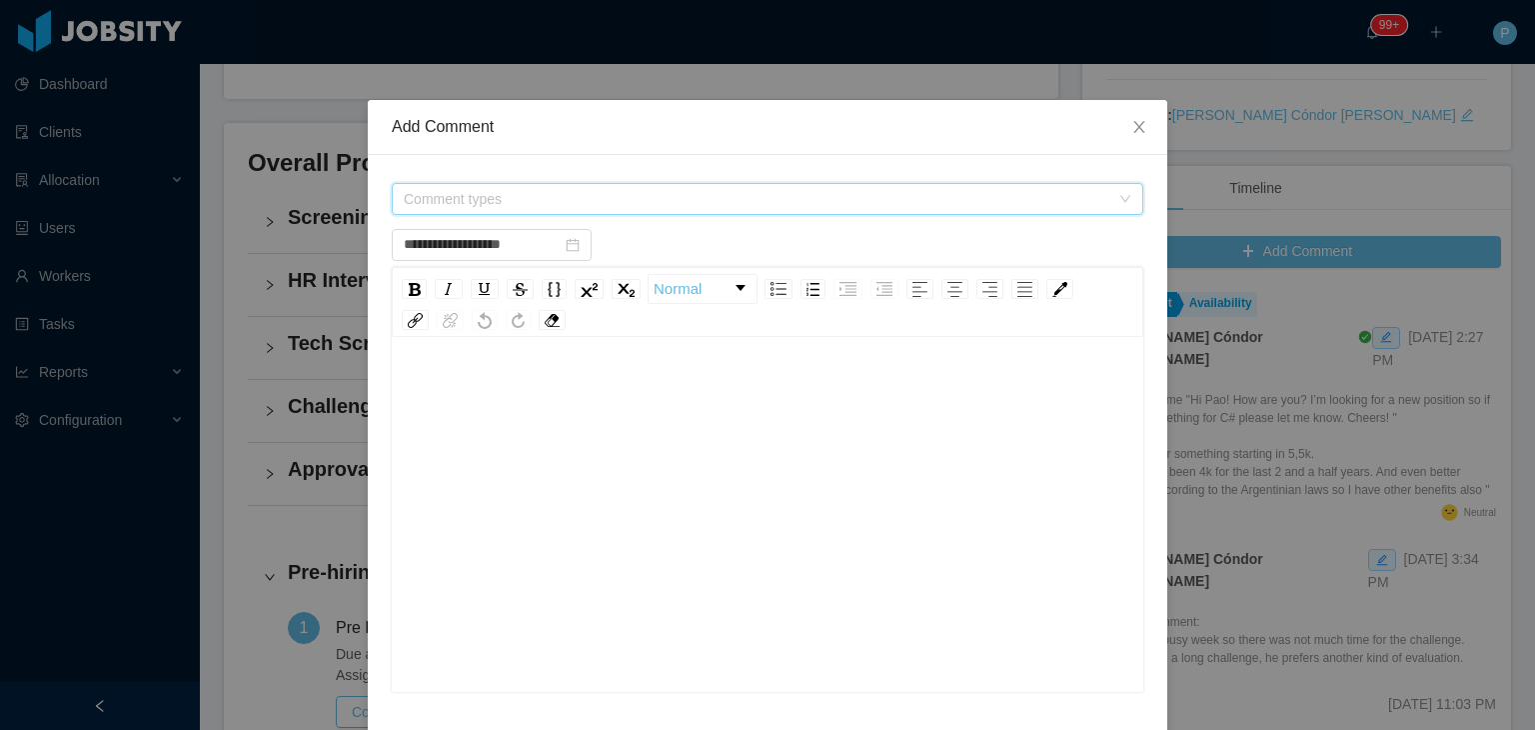
click at [895, 206] on span "Comment types" at bounding box center [757, 199] width 706 height 20
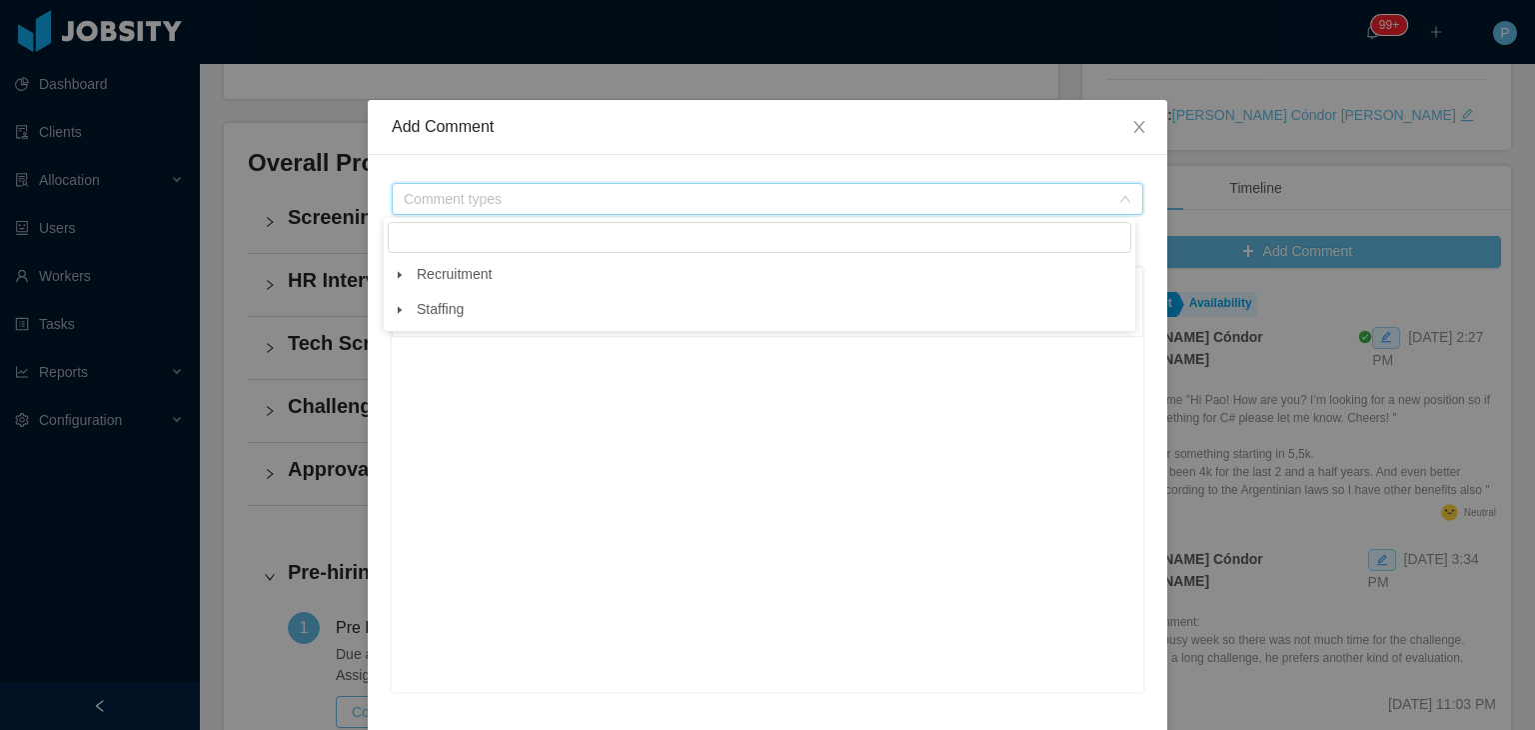
click at [407, 277] on span at bounding box center [400, 275] width 24 height 24
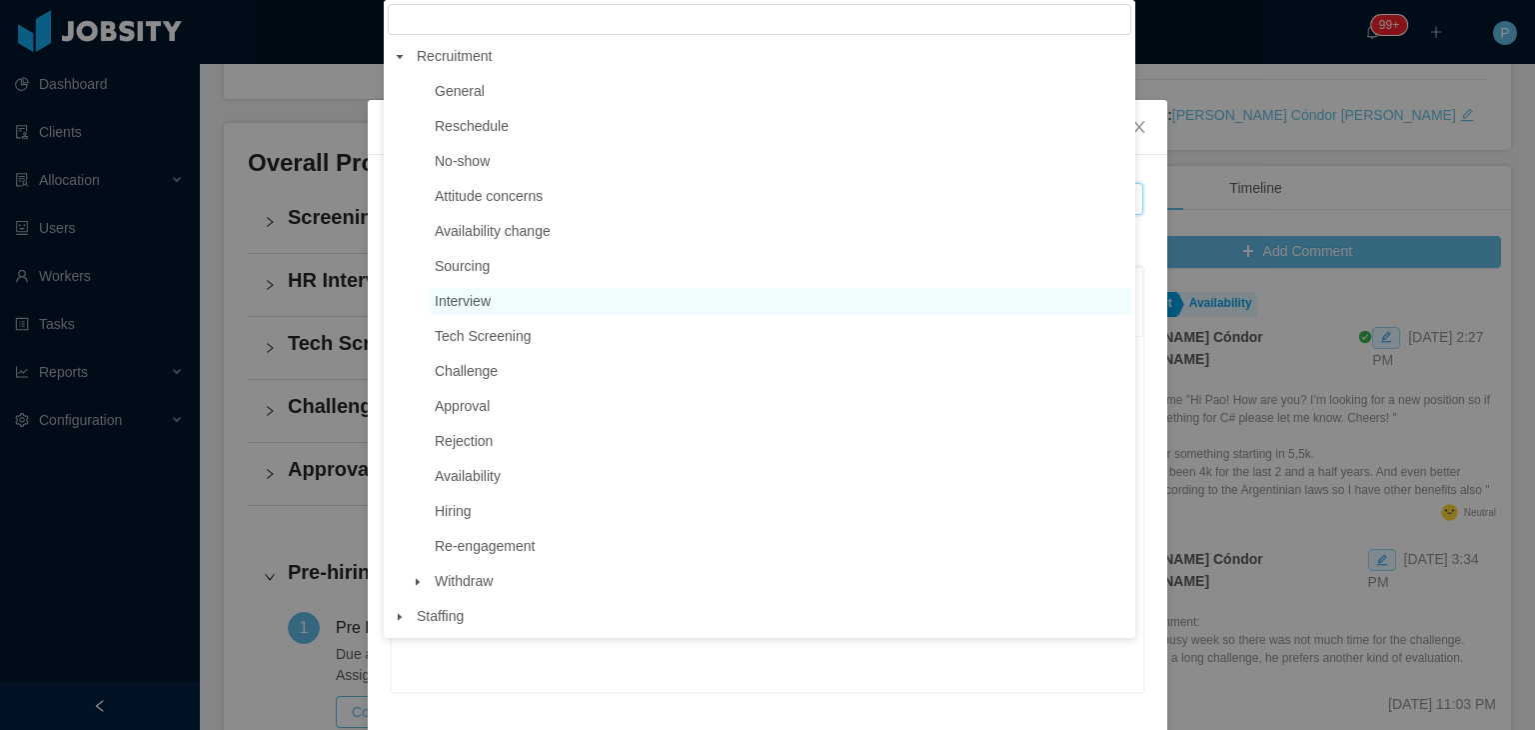
click at [511, 303] on span "Interview" at bounding box center [781, 301] width 702 height 27
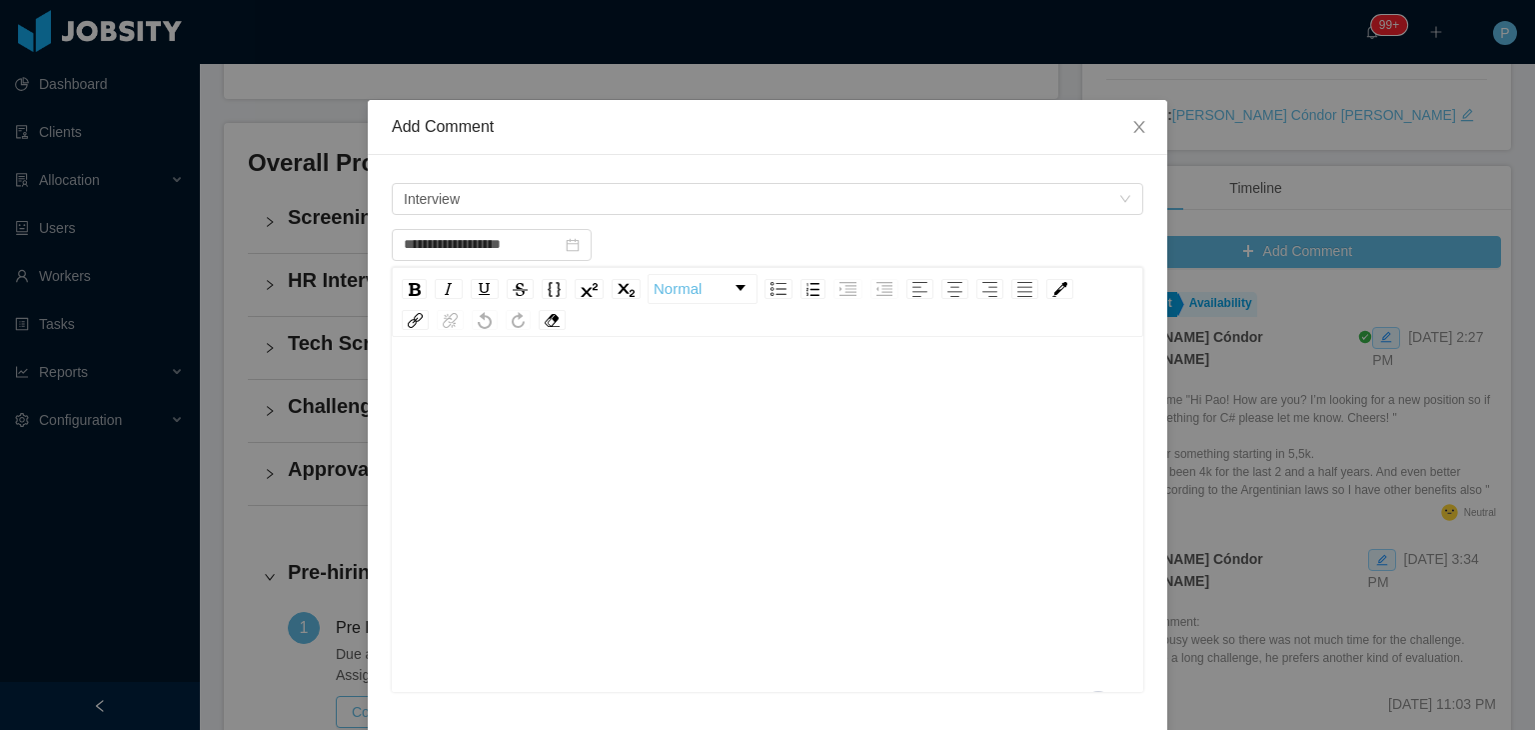
click at [540, 393] on div "To enrich screen reader interactions, please activate Accessibility in Grammarl…" at bounding box center [768, 391] width 721 height 40
type input "**********"
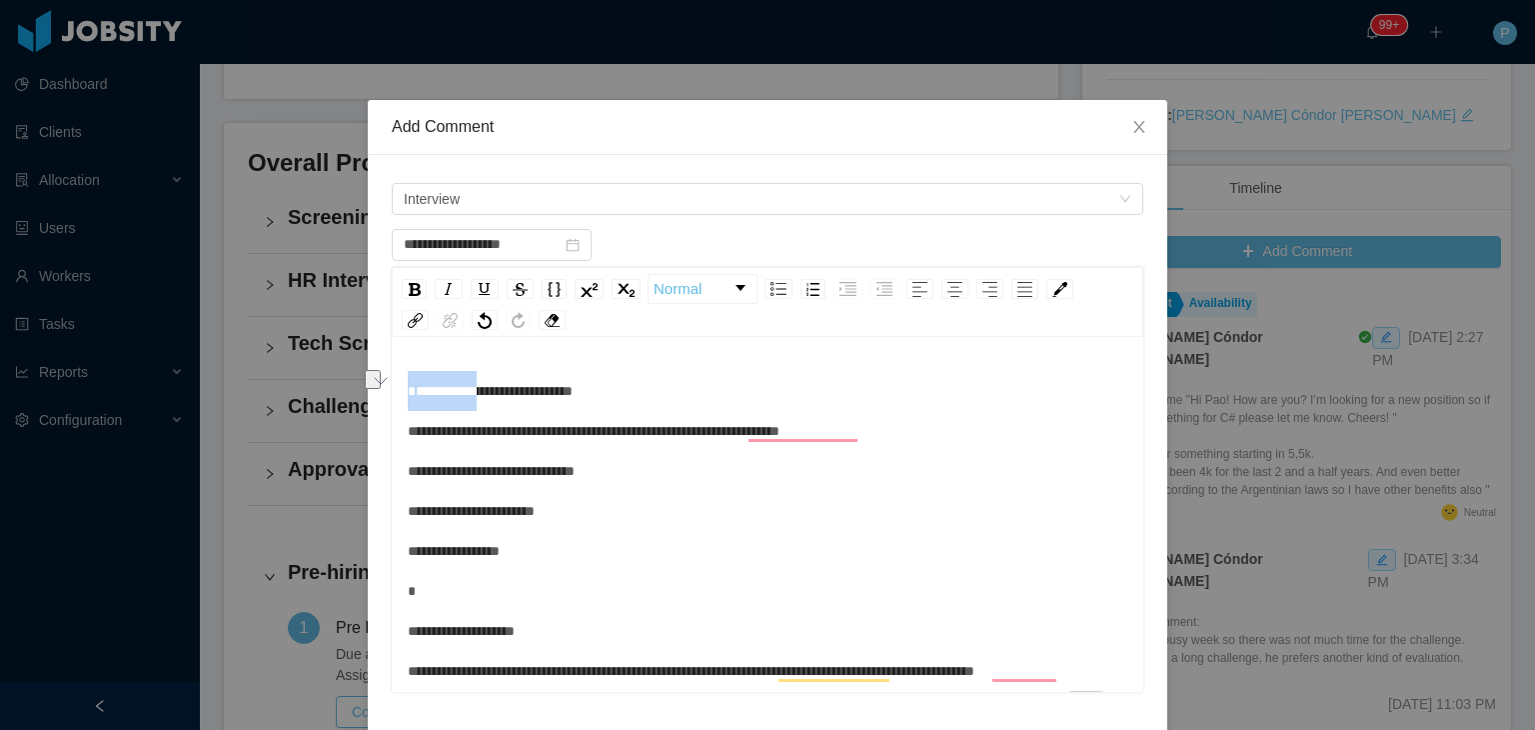
drag, startPoint x: 469, startPoint y: 393, endPoint x: 366, endPoint y: 395, distance: 103.0
click at [368, 395] on div "**********" at bounding box center [768, 551] width 800 height 793
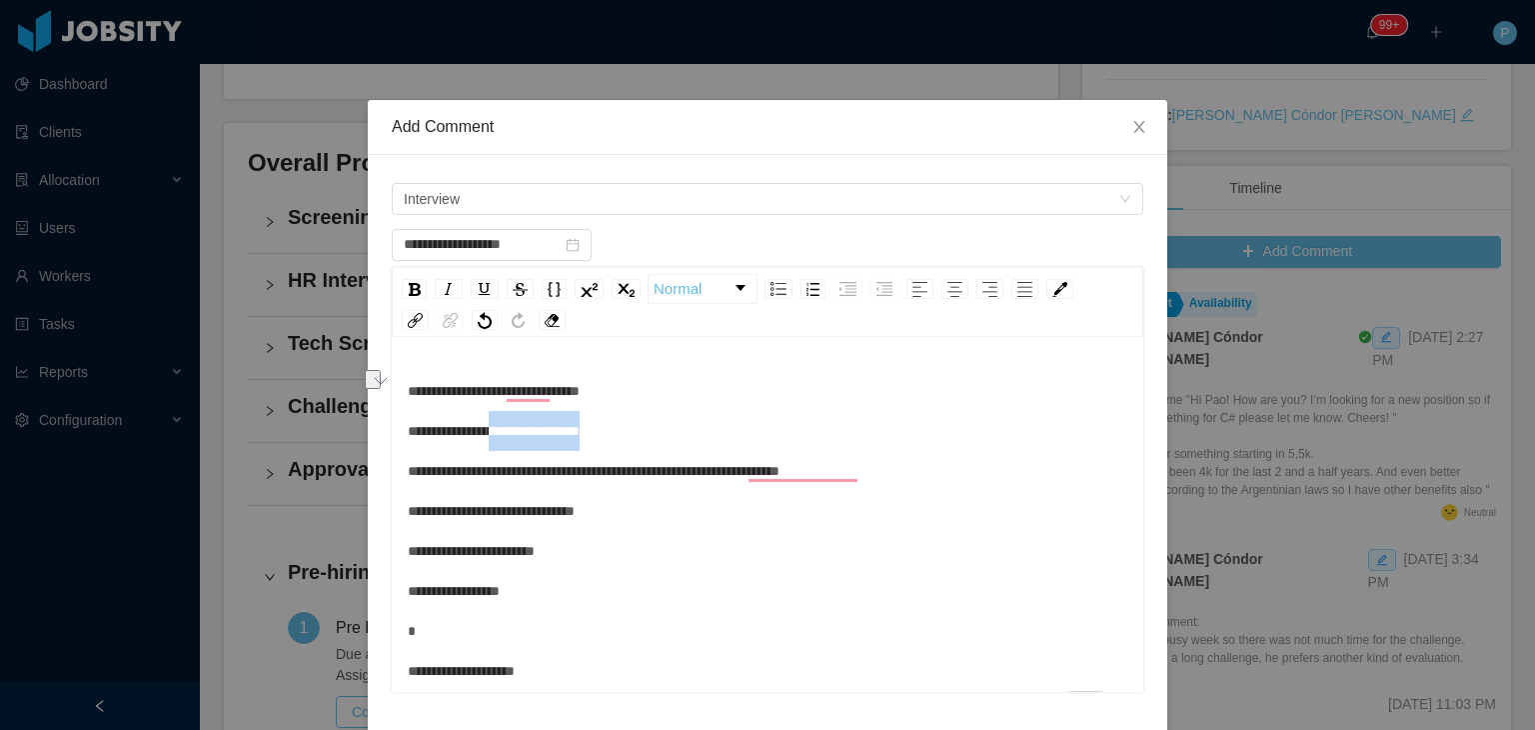
drag, startPoint x: 647, startPoint y: 432, endPoint x: 506, endPoint y: 433, distance: 140.9
click at [506, 433] on div "**********" at bounding box center [768, 611] width 721 height 480
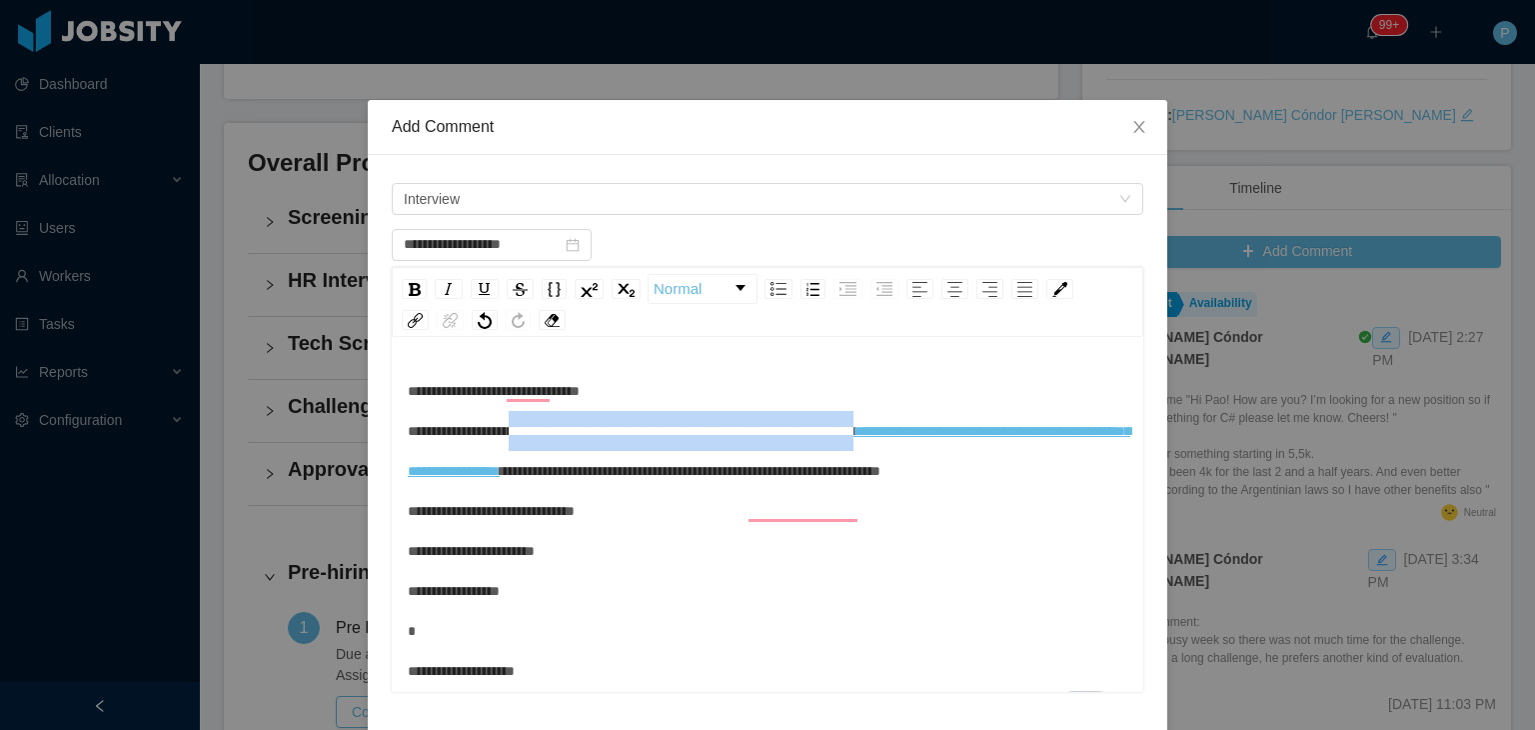
drag, startPoint x: 951, startPoint y: 428, endPoint x: 528, endPoint y: 449, distance: 424.3
click at [528, 449] on div "**********" at bounding box center [768, 611] width 721 height 480
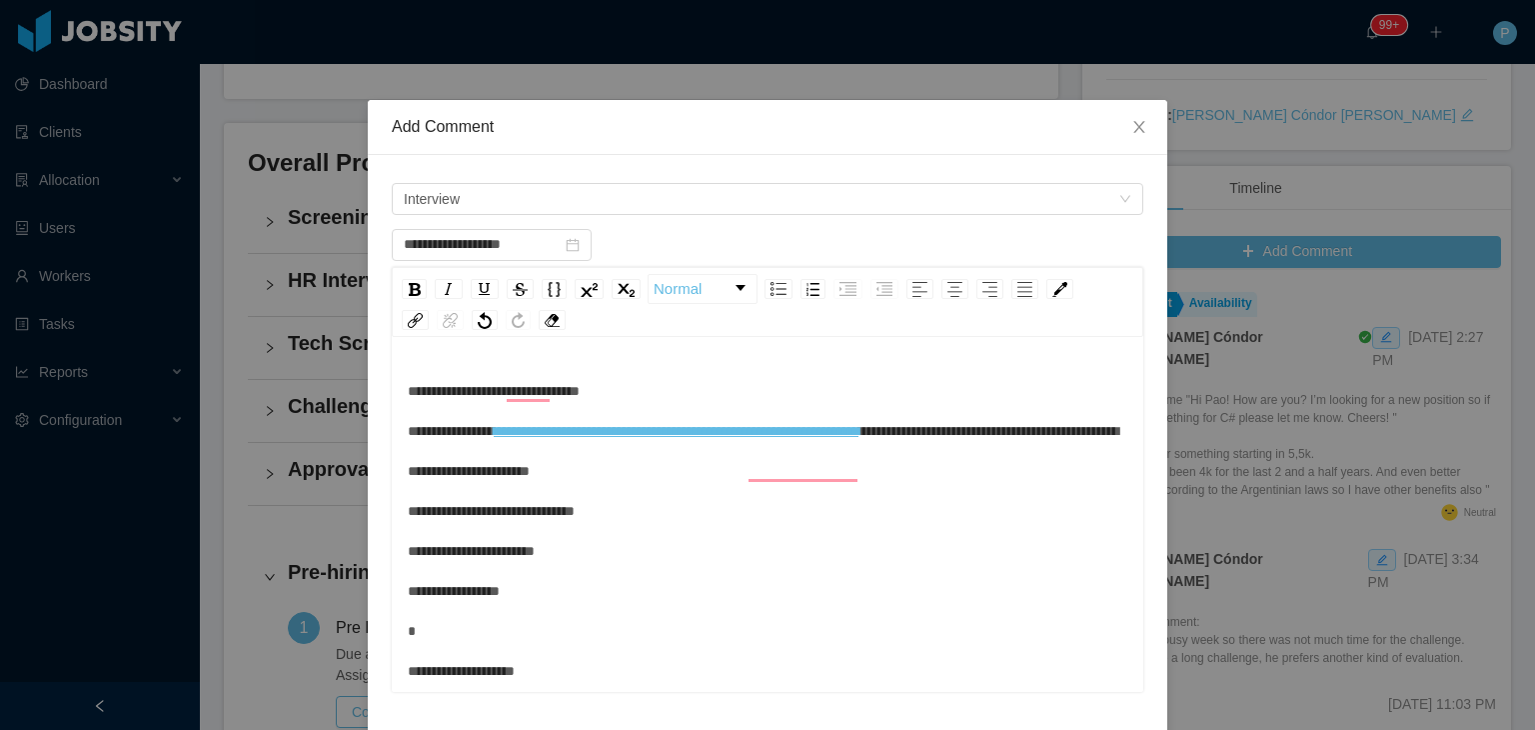
click at [1011, 421] on div "**********" at bounding box center [768, 611] width 721 height 480
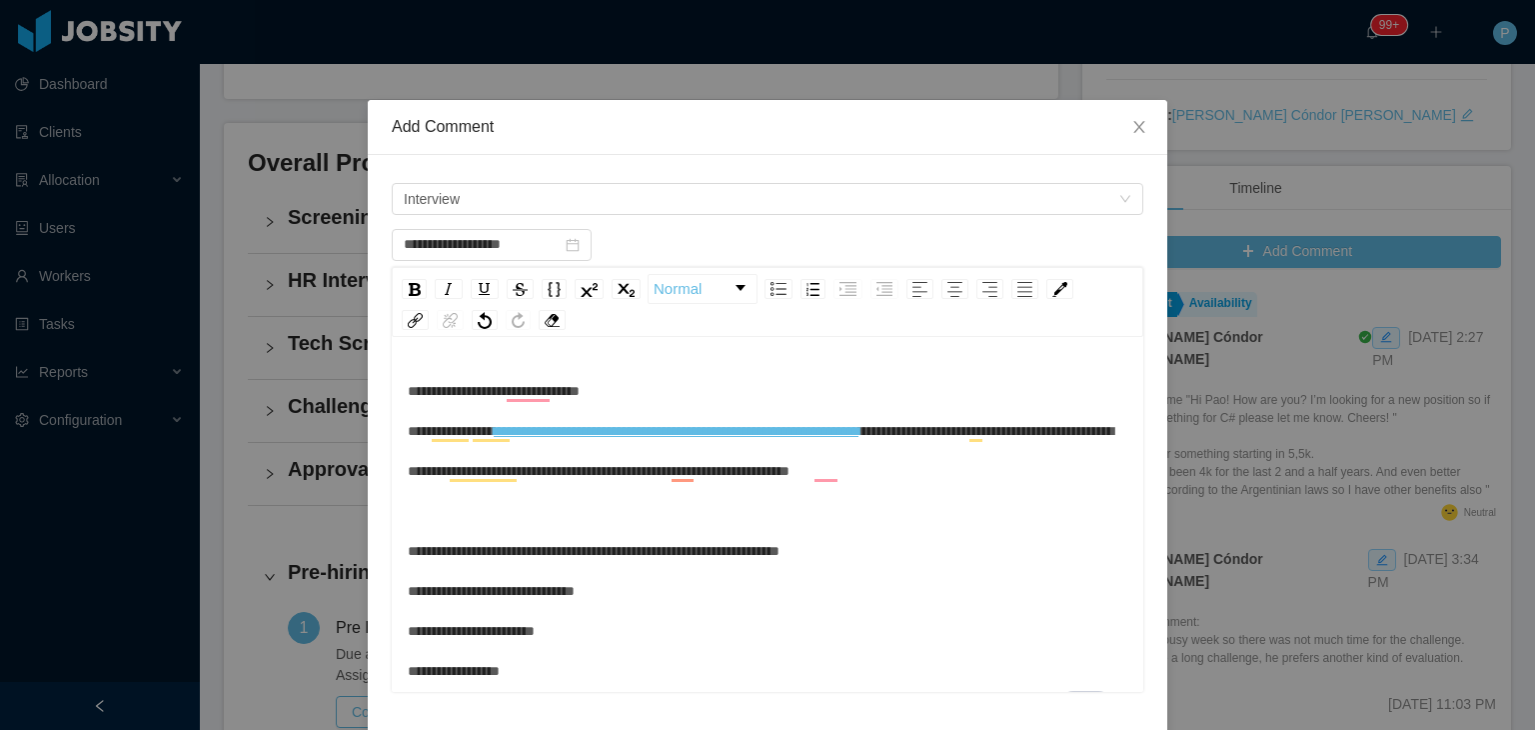
click at [684, 585] on div "**********" at bounding box center [768, 651] width 721 height 560
click at [808, 605] on div "**********" at bounding box center [768, 631] width 721 height 520
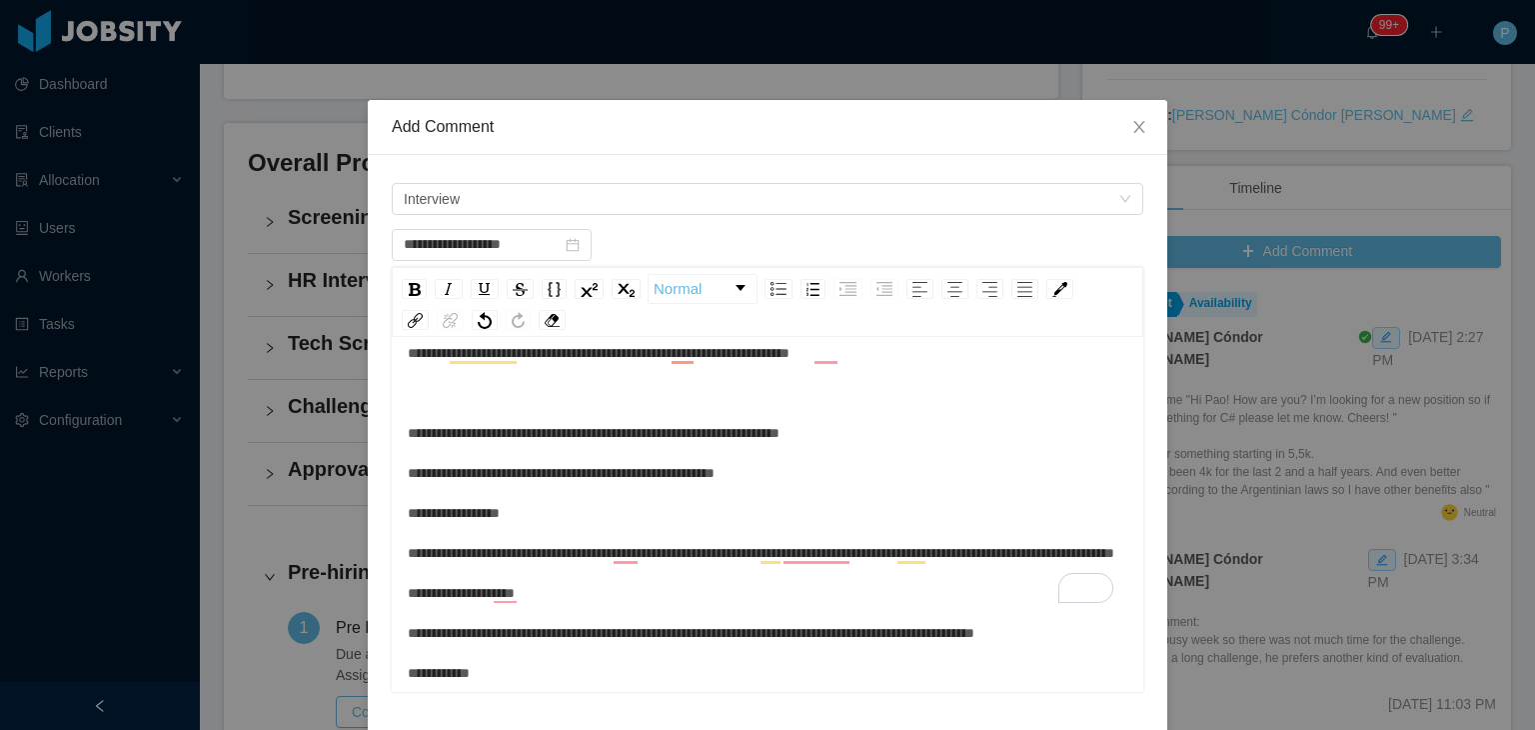
scroll to position [146, 0]
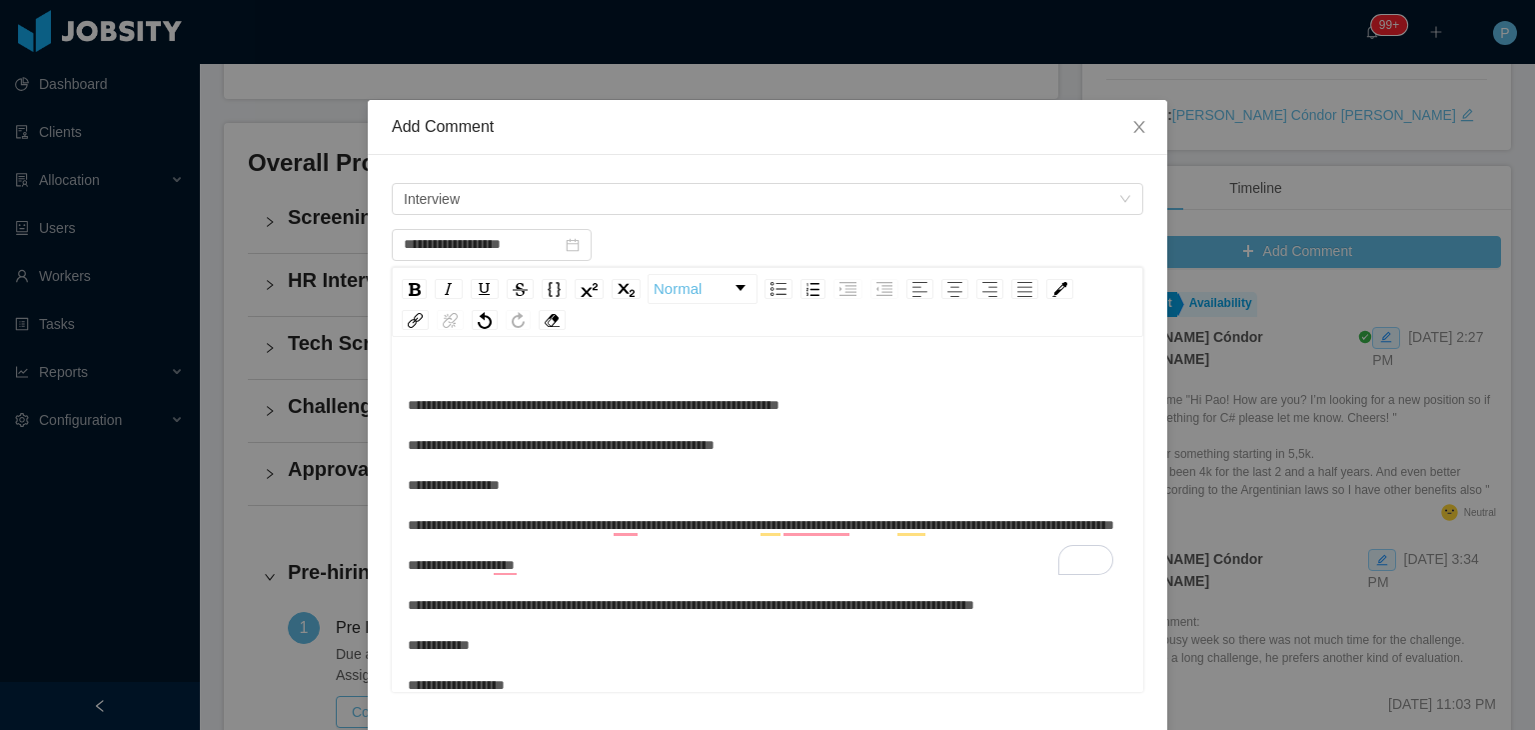
click at [682, 557] on div "**********" at bounding box center [768, 485] width 721 height 520
click at [467, 605] on span "**********" at bounding box center [761, 505] width 706 height 454
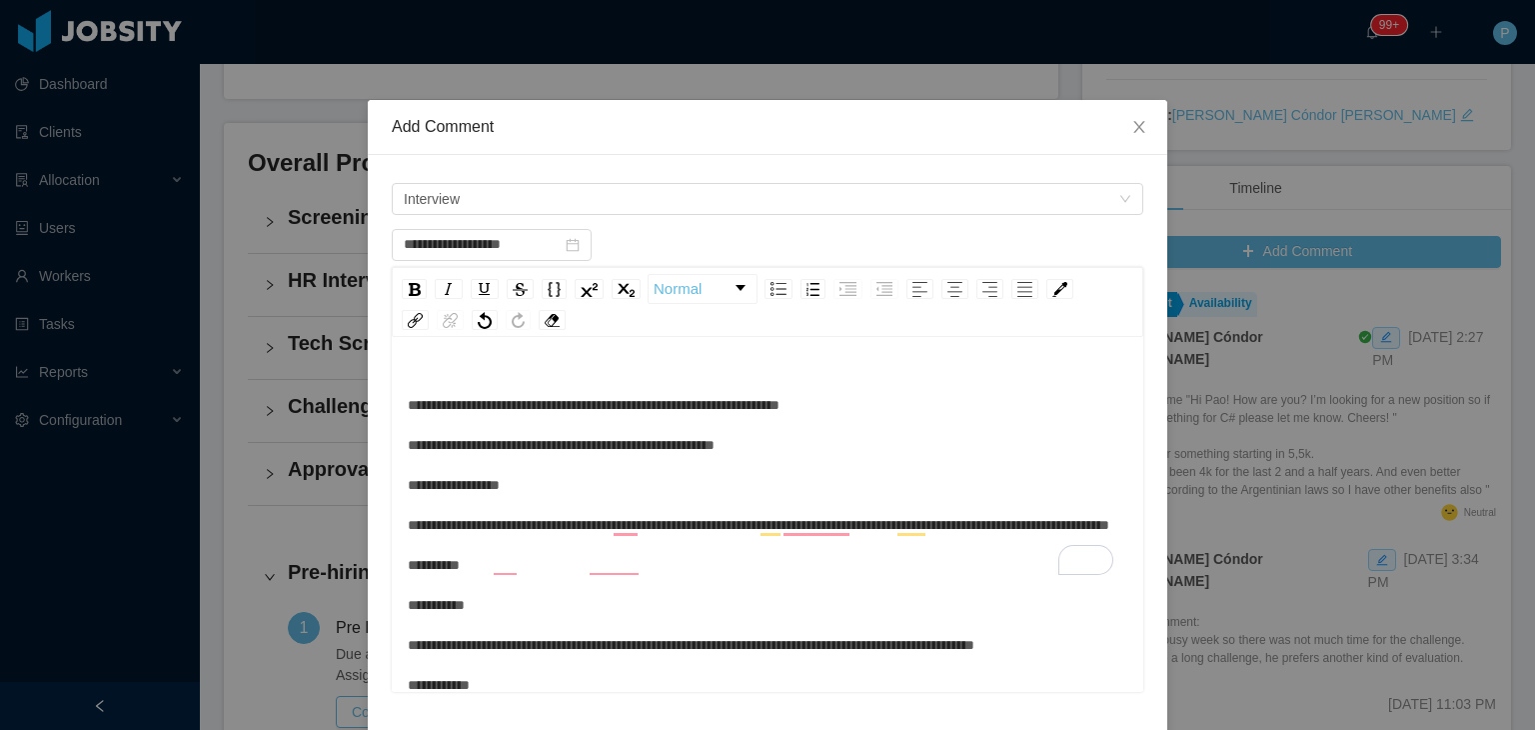
click at [528, 615] on div "**********" at bounding box center [768, 505] width 721 height 560
click at [433, 641] on span "**********" at bounding box center [761, 525] width 706 height 494
click at [458, 645] on span "**********" at bounding box center [761, 525] width 706 height 494
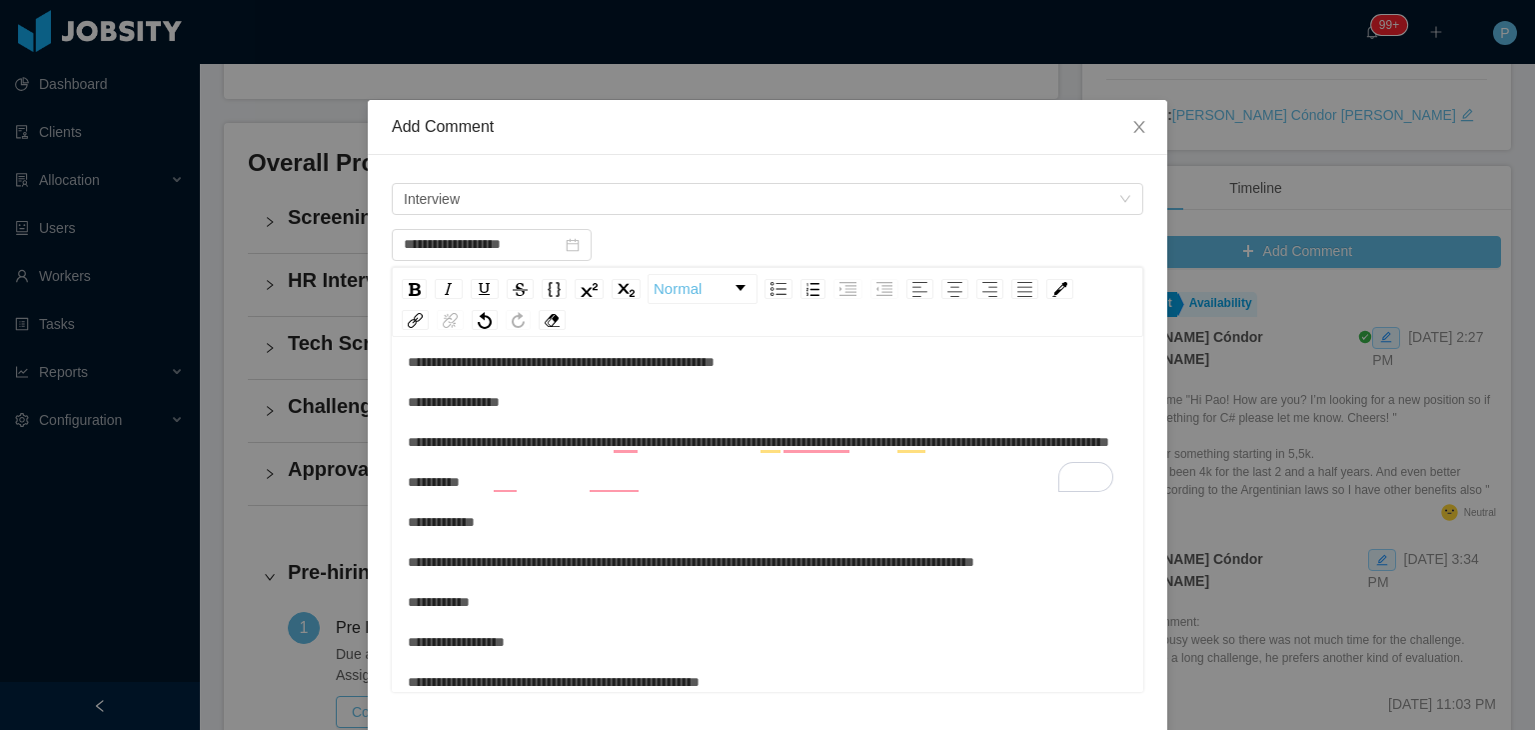
scroll to position [253, 0]
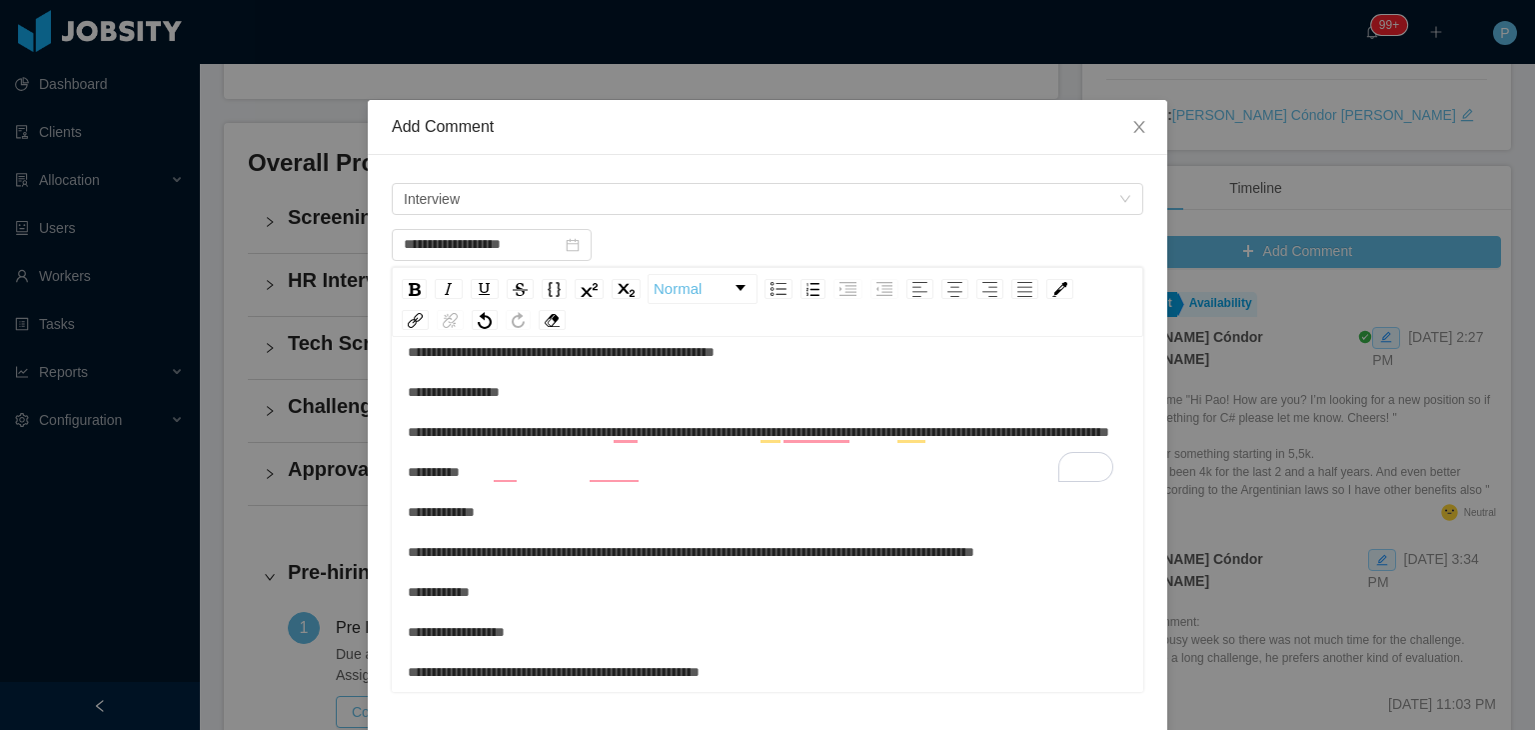
click at [839, 579] on span "**********" at bounding box center [761, 432] width 706 height 494
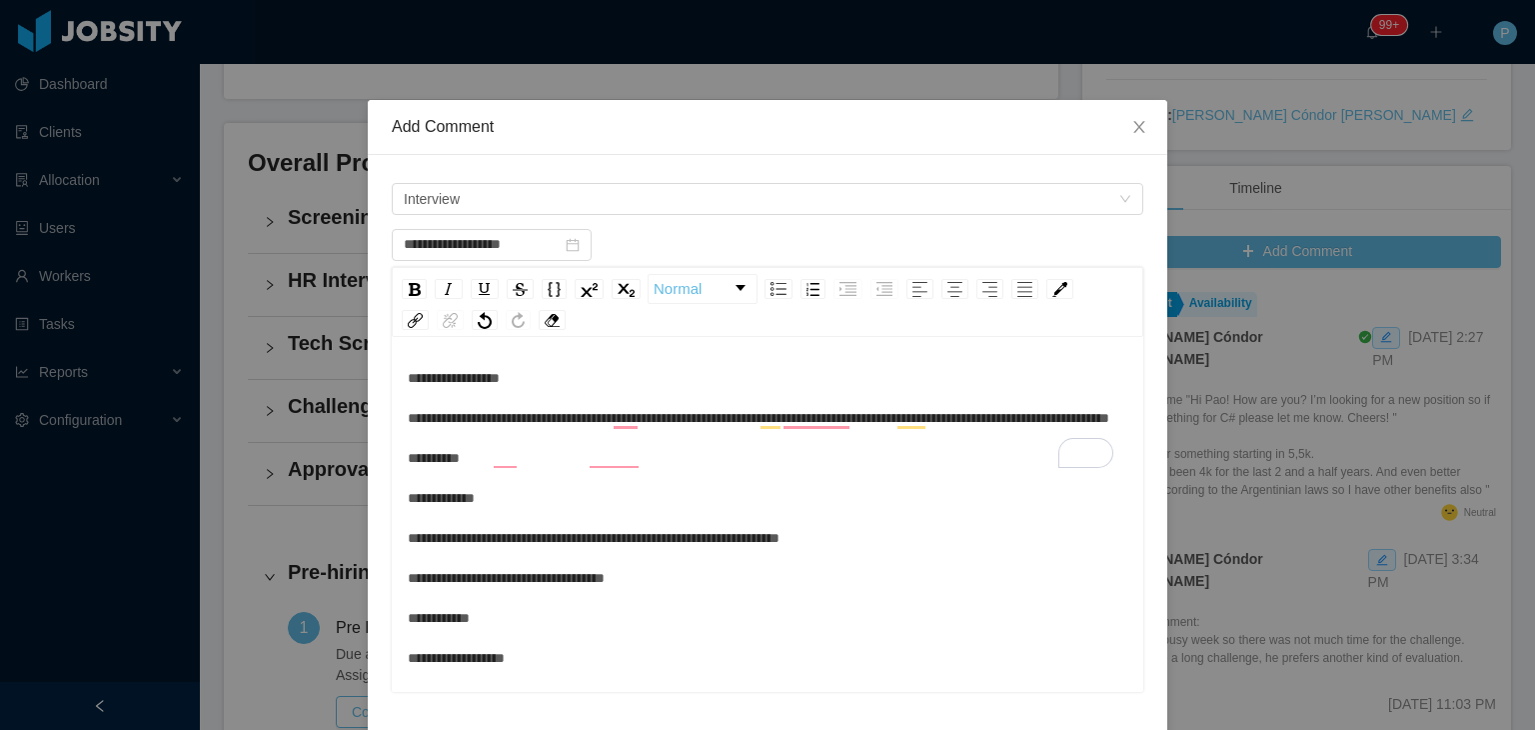
click at [857, 576] on div "**********" at bounding box center [768, 418] width 721 height 600
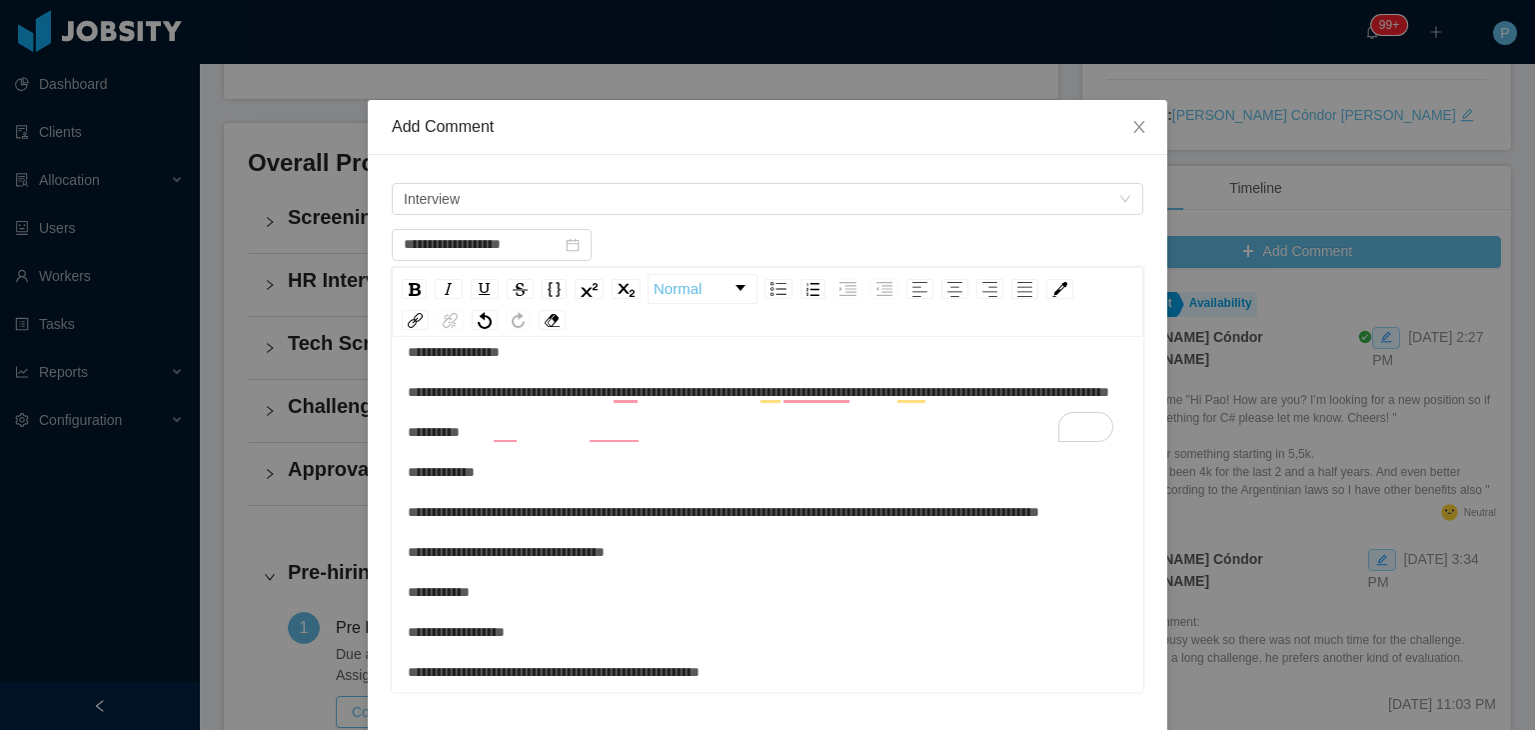
scroll to position [0, 0]
click at [496, 562] on div "**********" at bounding box center [768, 392] width 721 height 600
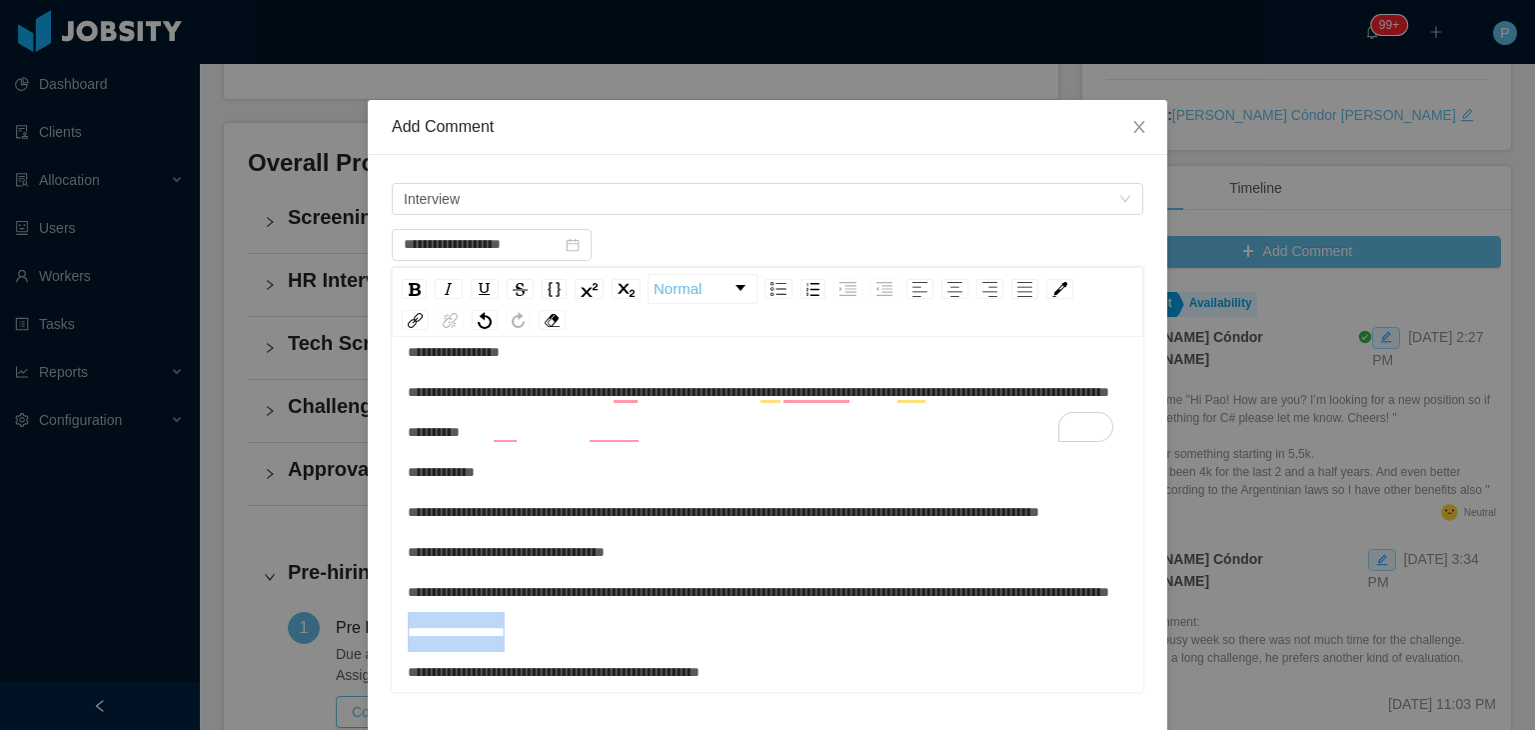
drag, startPoint x: 531, startPoint y: 641, endPoint x: 401, endPoint y: 641, distance: 129.9
click at [408, 641] on div "**********" at bounding box center [768, 392] width 721 height 600
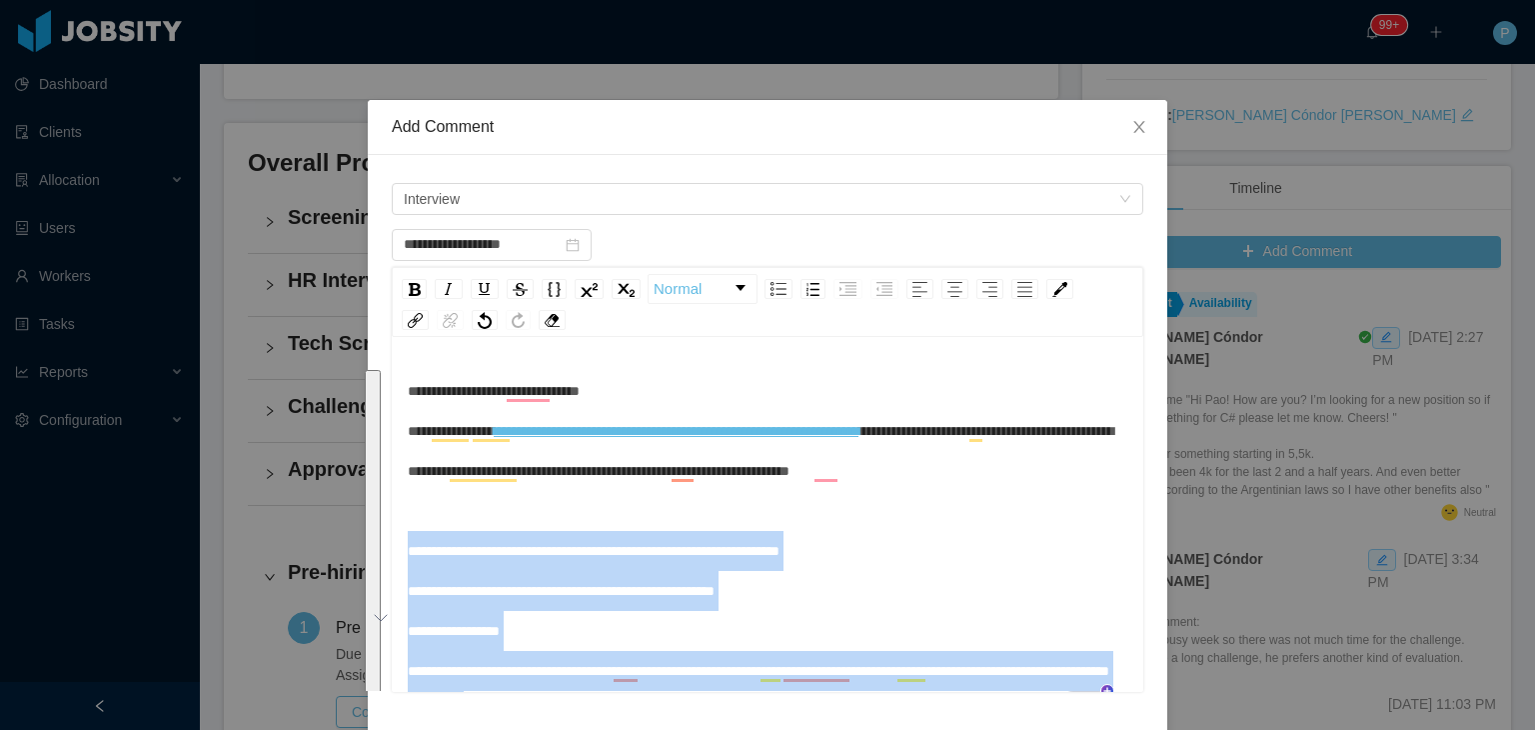
drag, startPoint x: 440, startPoint y: 643, endPoint x: 394, endPoint y: 549, distance: 104.6
click at [394, 549] on div "**********" at bounding box center [768, 517] width 752 height 350
click at [771, 285] on img "rdw-list-control" at bounding box center [779, 289] width 16 height 14
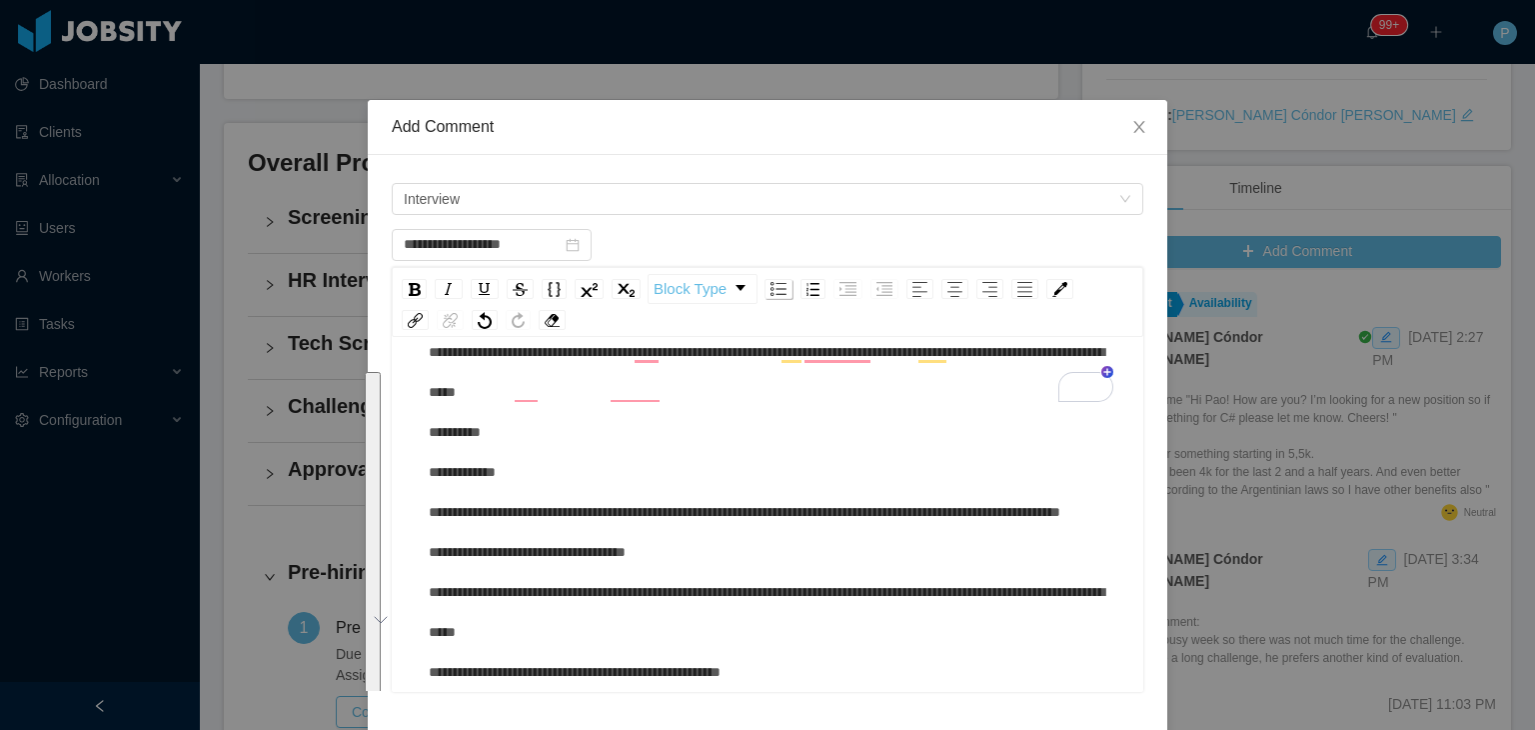
scroll to position [380, 0]
click at [773, 290] on img "rdw-list-control" at bounding box center [779, 289] width 16 height 14
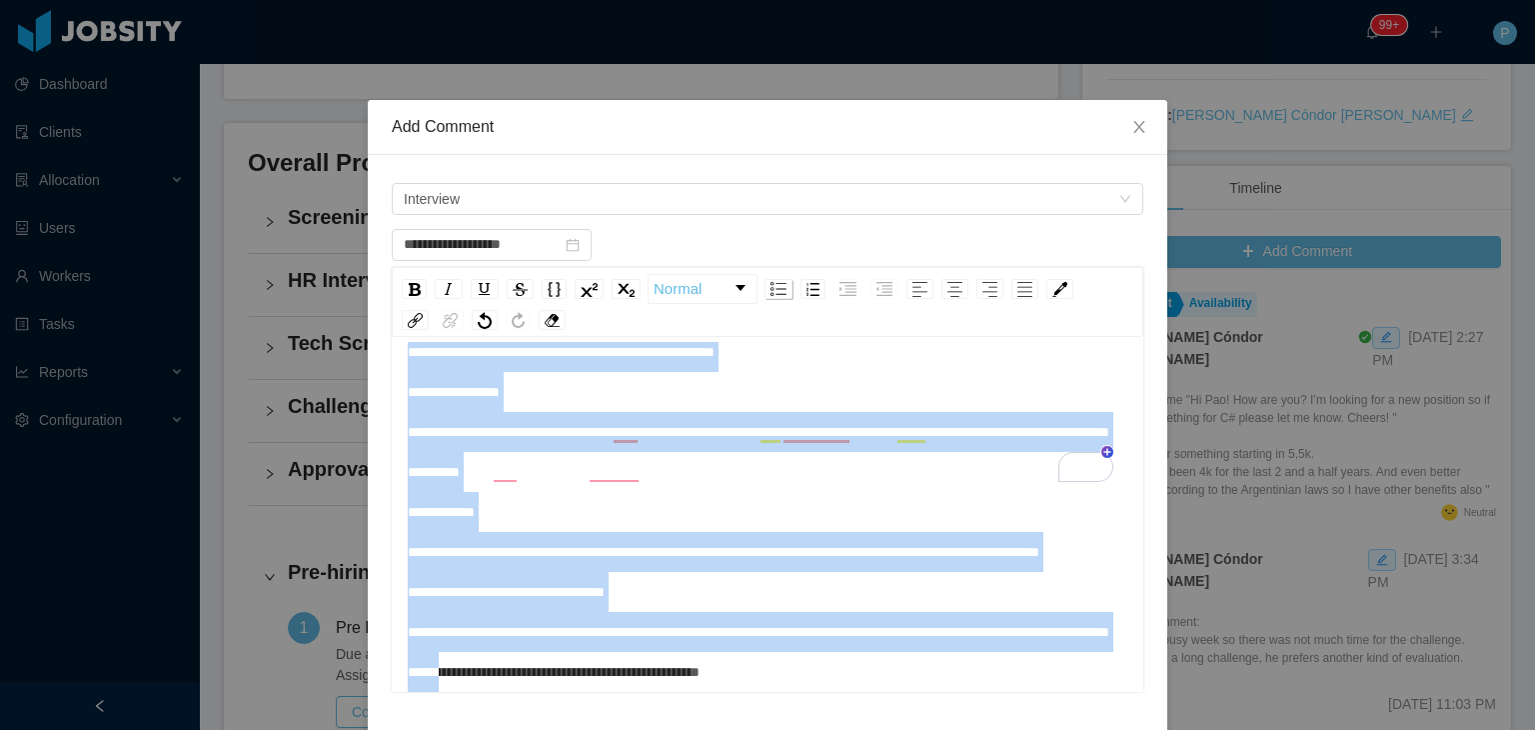
scroll to position [377, 0]
click at [807, 291] on img "rdw-list-control" at bounding box center [813, 289] width 13 height 13
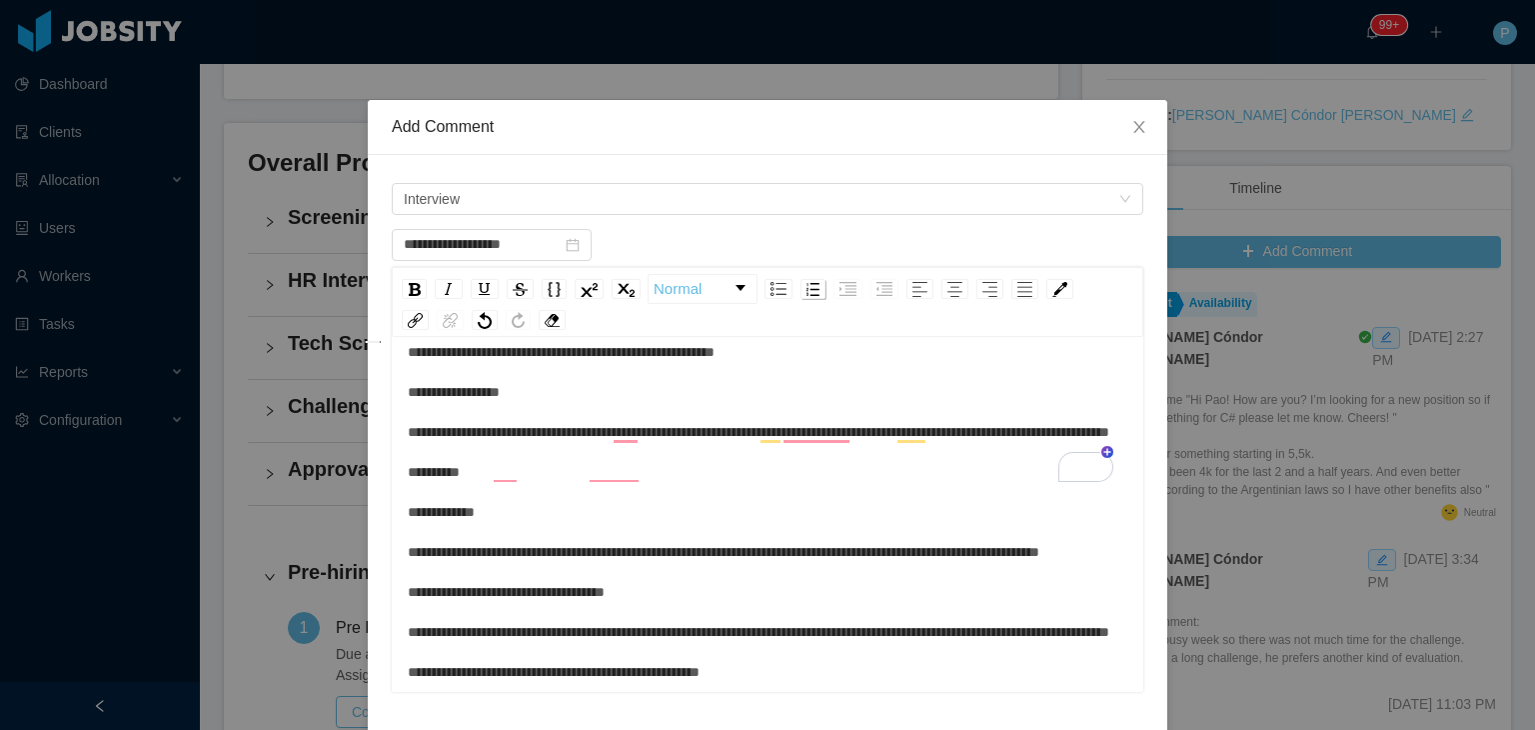
scroll to position [380, 0]
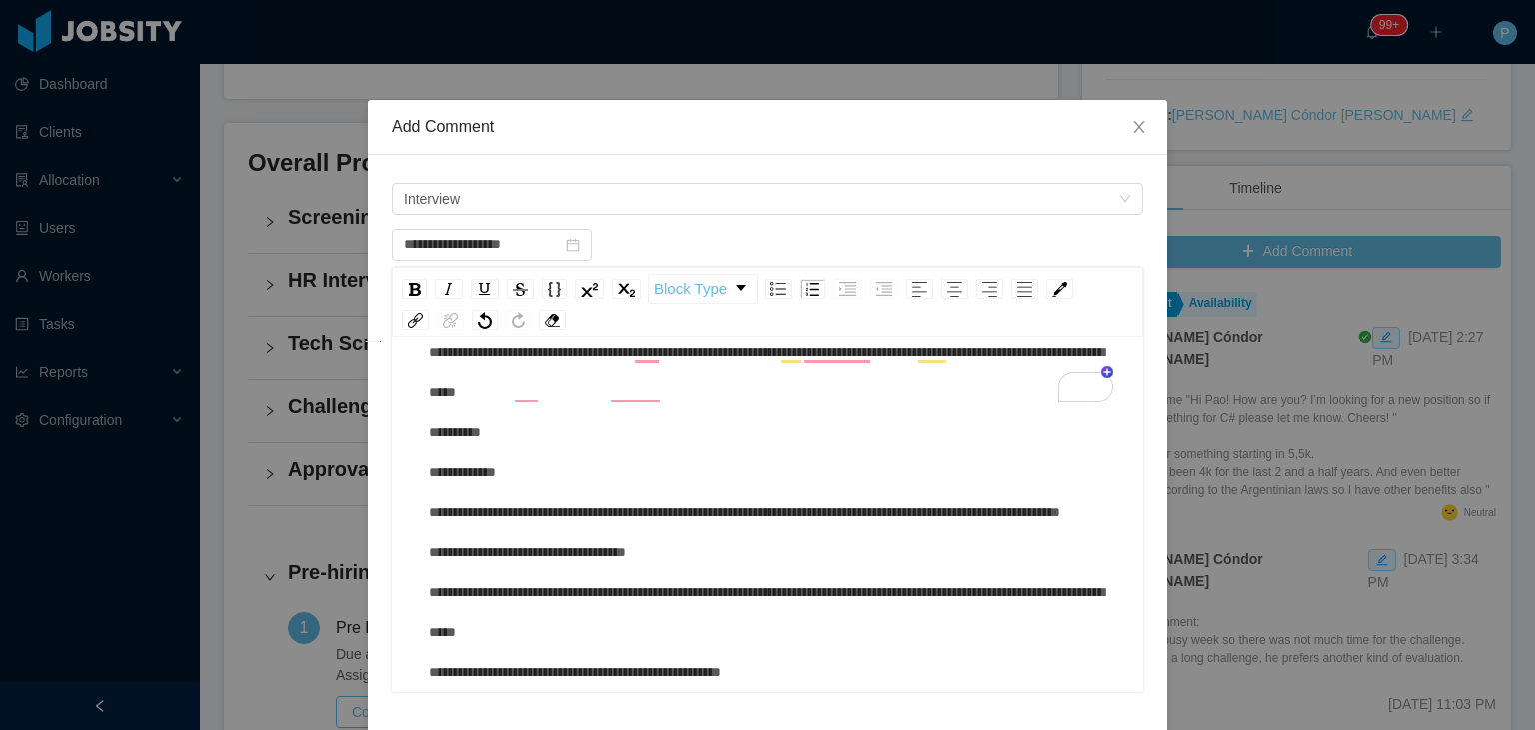
click at [752, 390] on div "**********" at bounding box center [779, 372] width 700 height 640
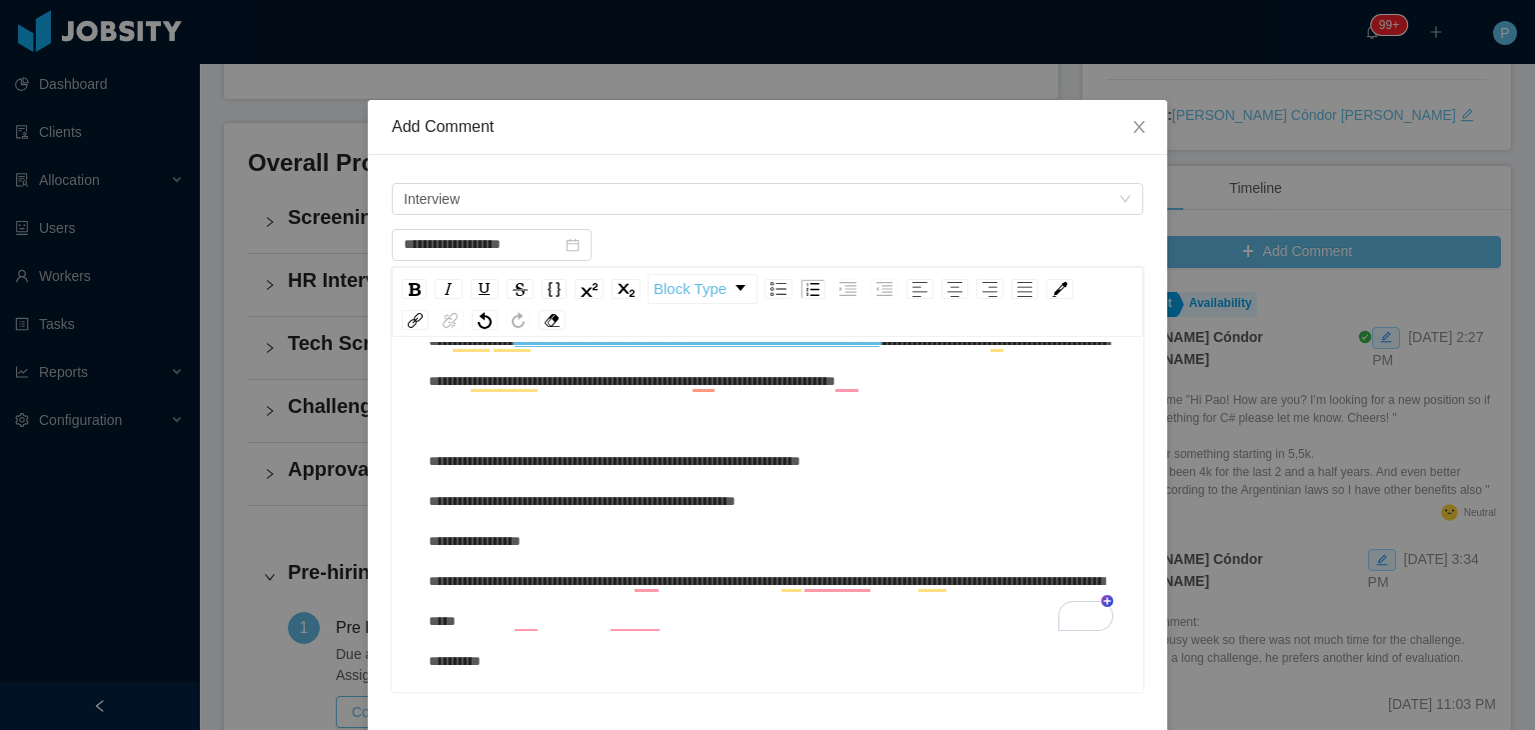
scroll to position [64, 0]
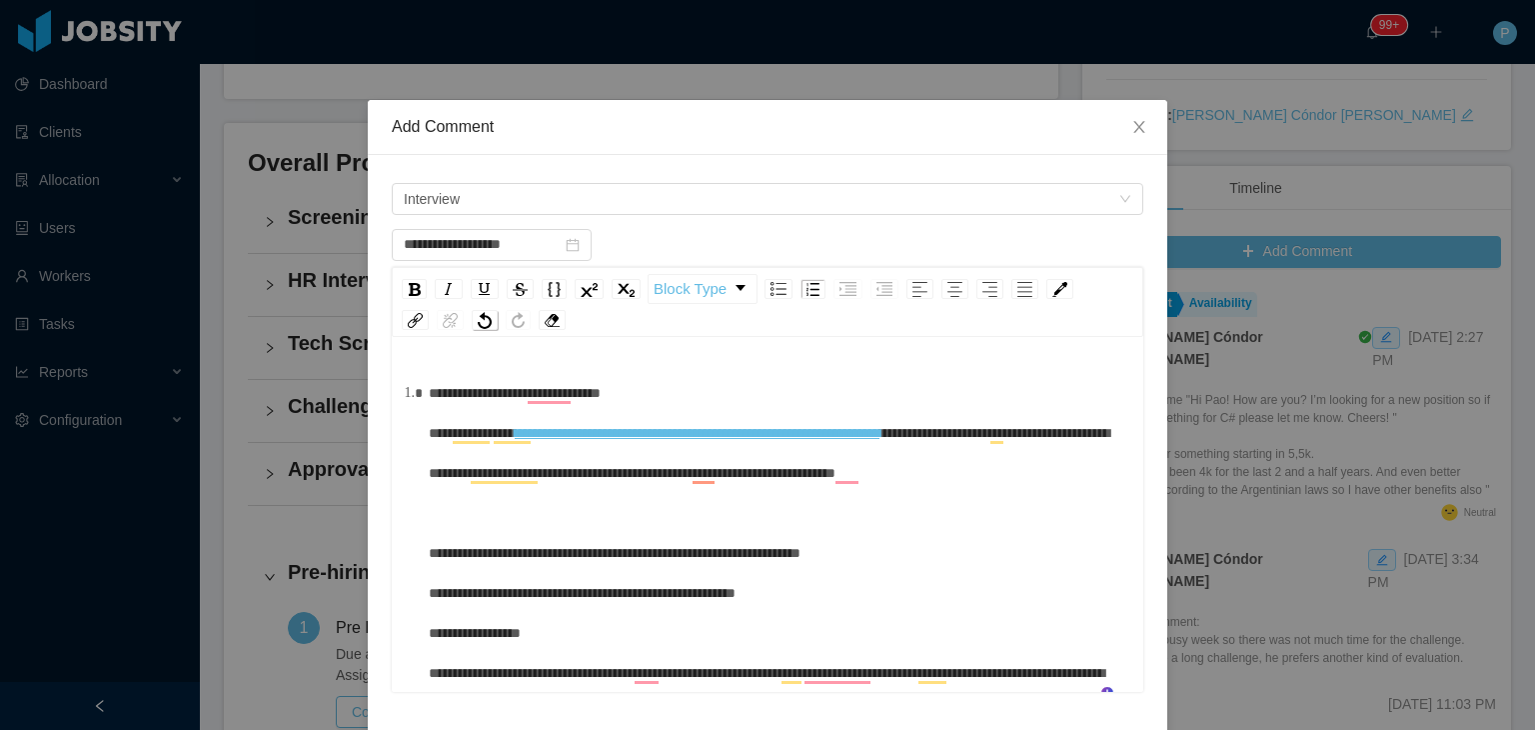
click at [478, 318] on img "rdw-history-control" at bounding box center [485, 320] width 14 height 17
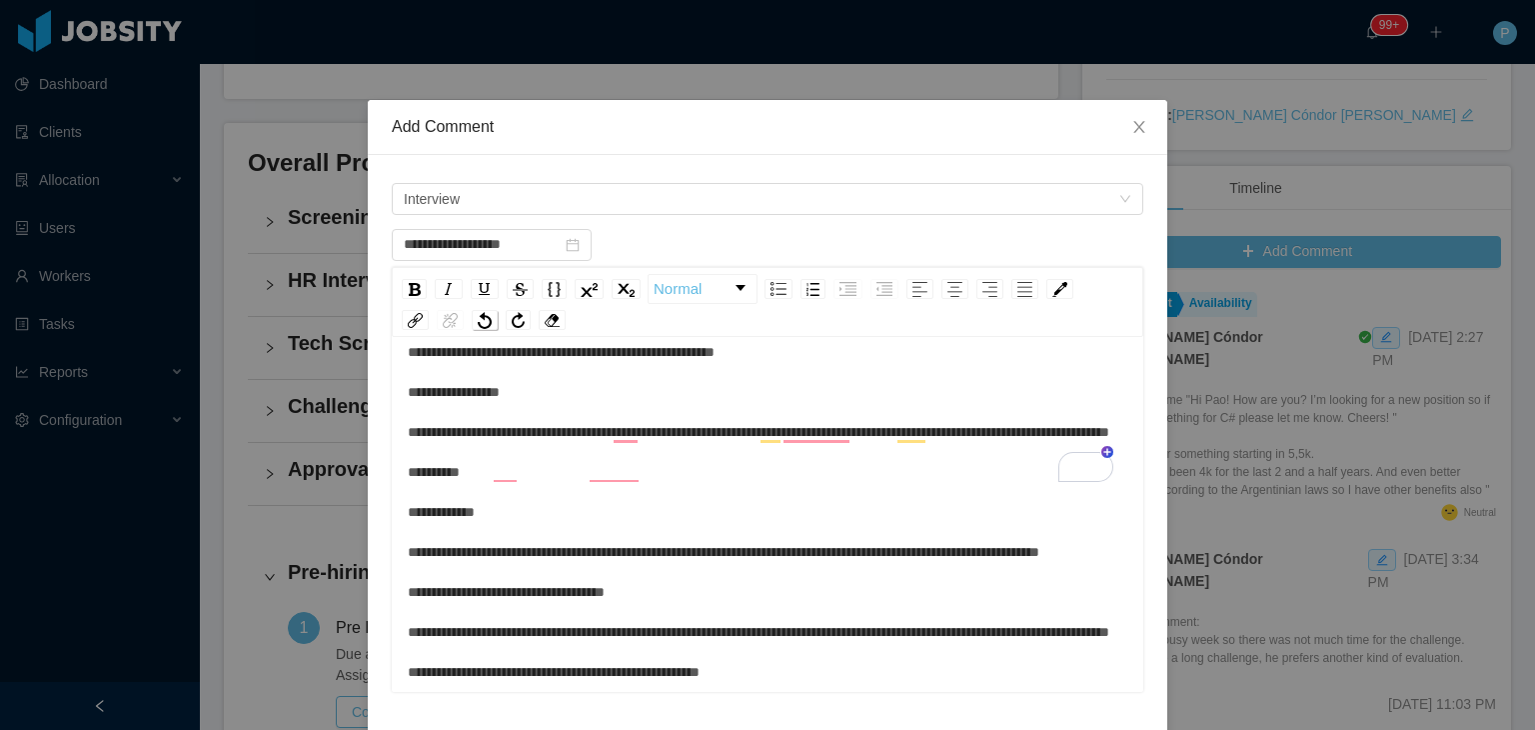
click at [478, 322] on img "rdw-history-control" at bounding box center [485, 320] width 14 height 17
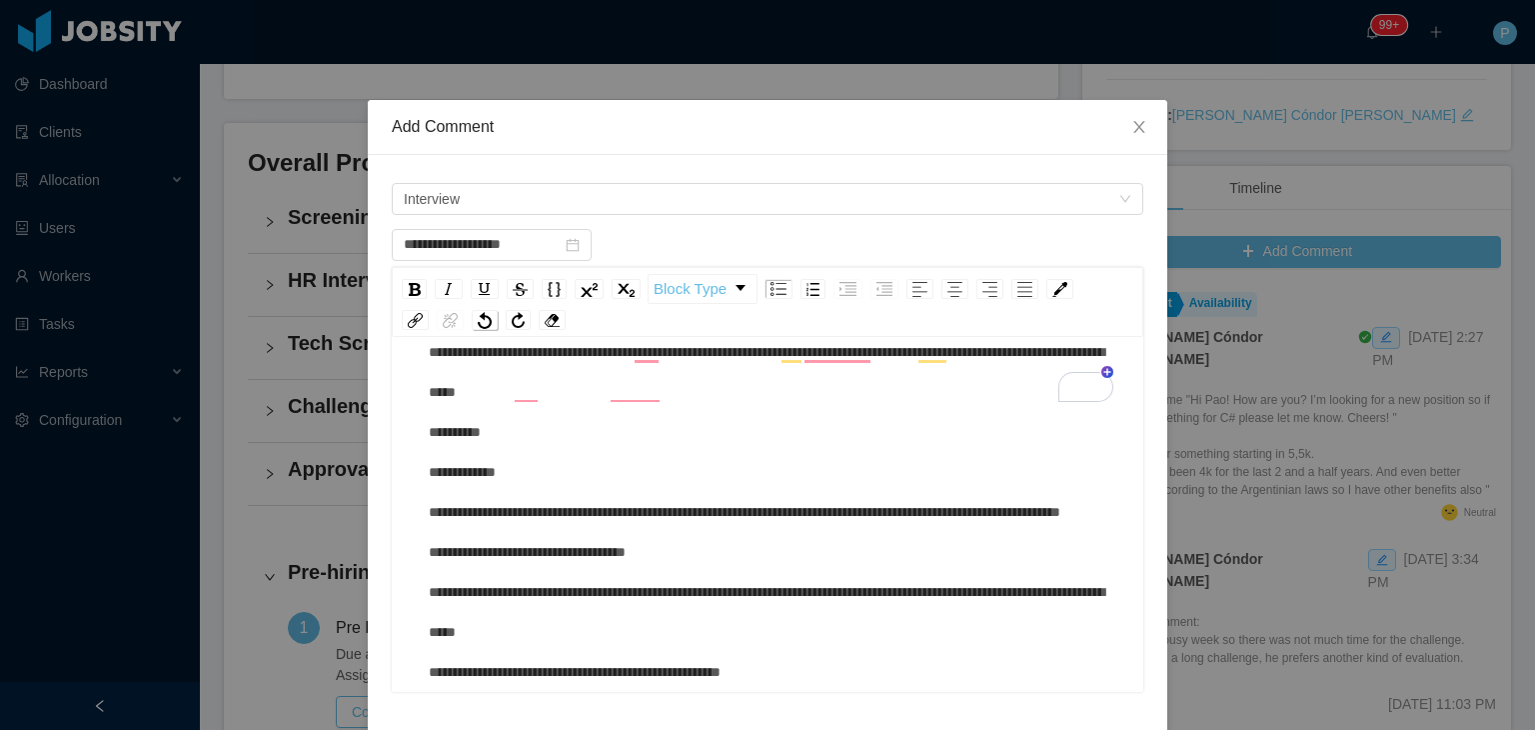
scroll to position [382, 0]
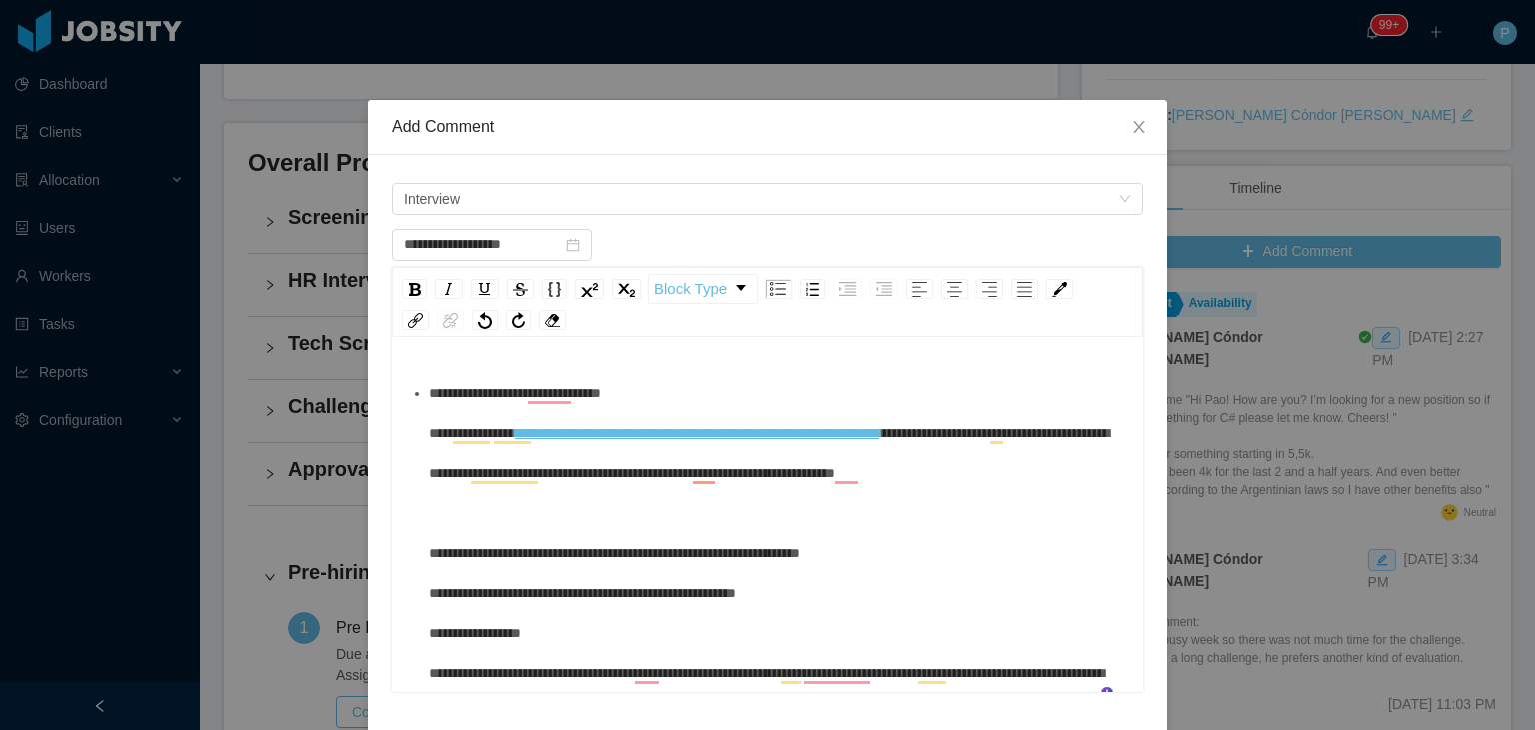
click at [429, 554] on span "**********" at bounding box center [769, 713] width 681 height 574
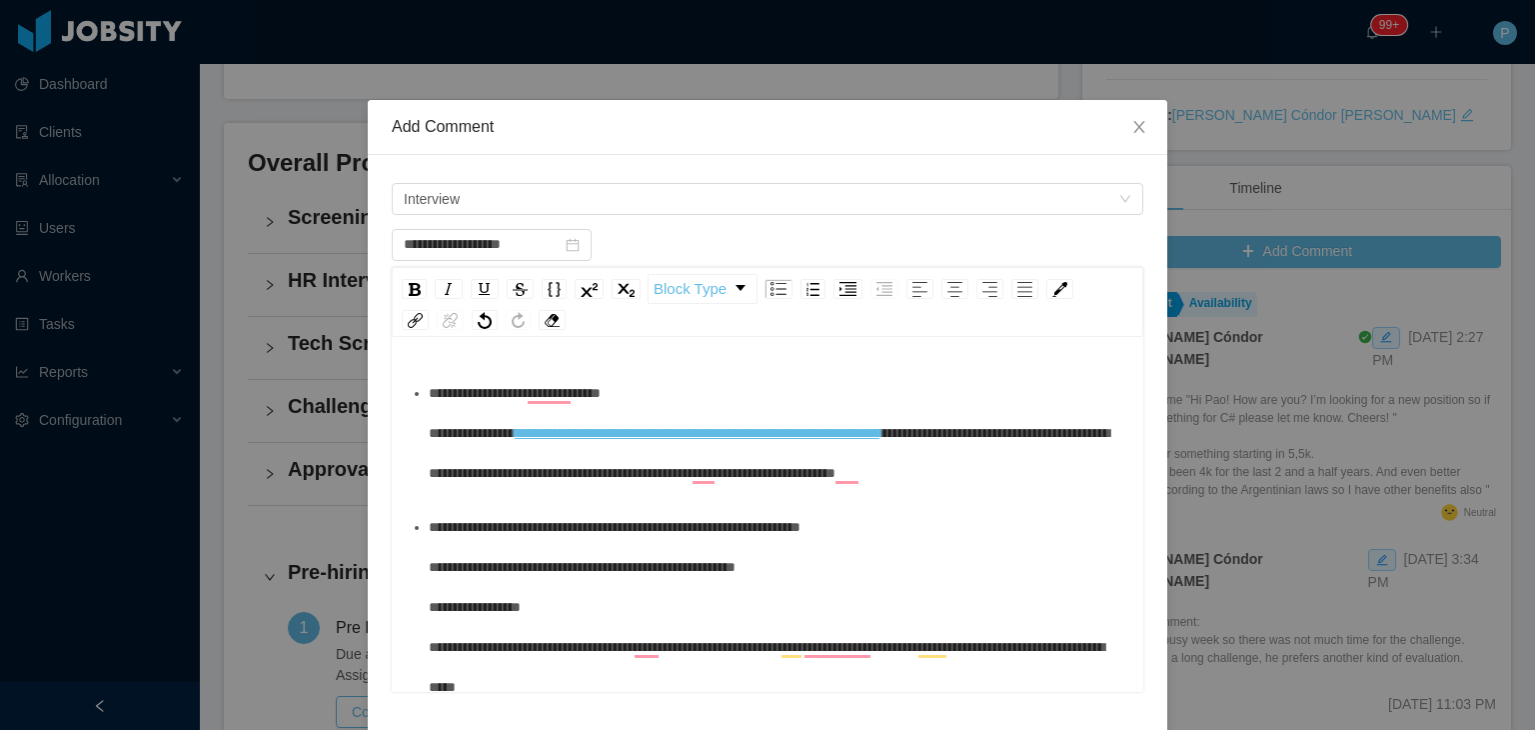
click at [429, 393] on span "**********" at bounding box center [515, 413] width 172 height 54
click at [775, 288] on img "rdw-list-control" at bounding box center [779, 289] width 16 height 14
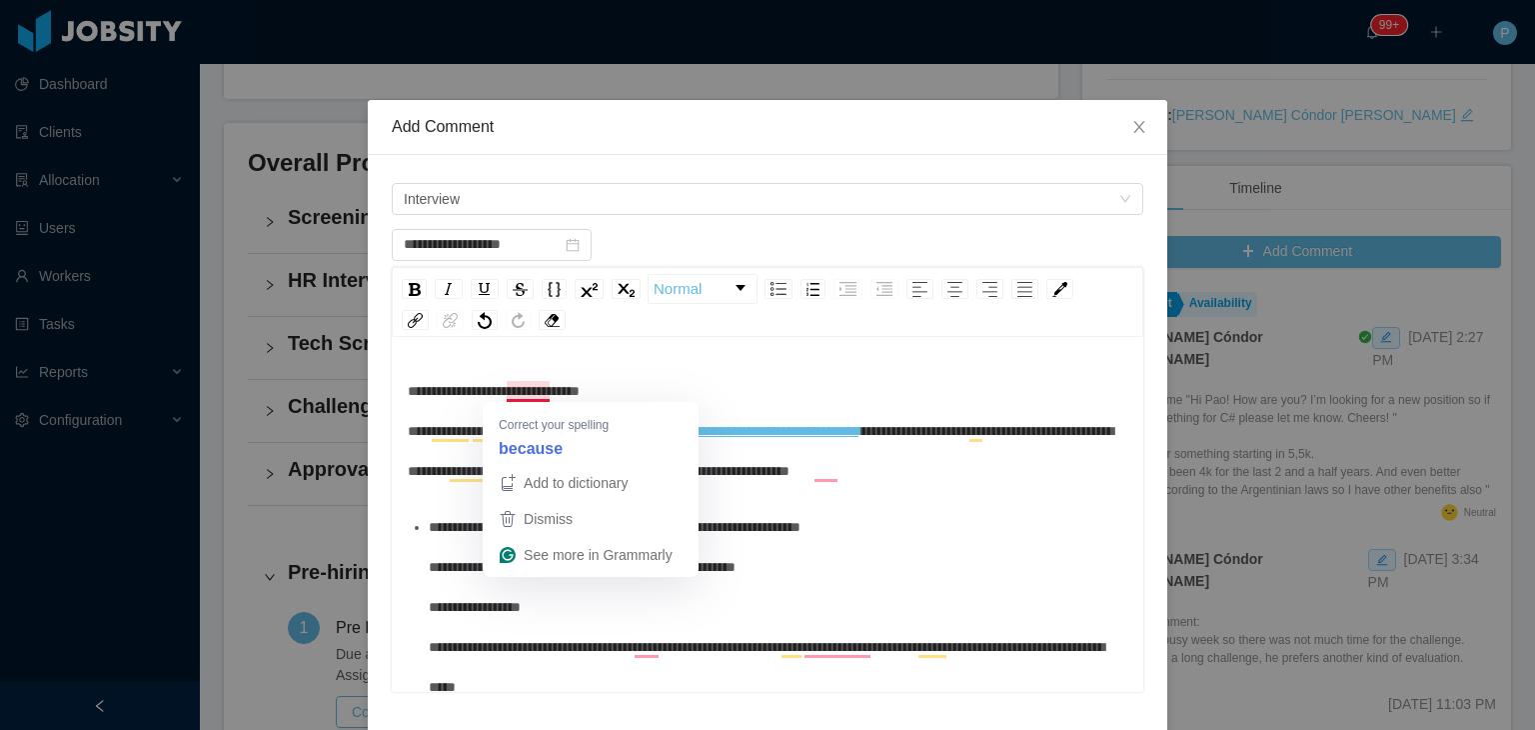
click at [523, 387] on span "**********" at bounding box center [494, 411] width 172 height 54
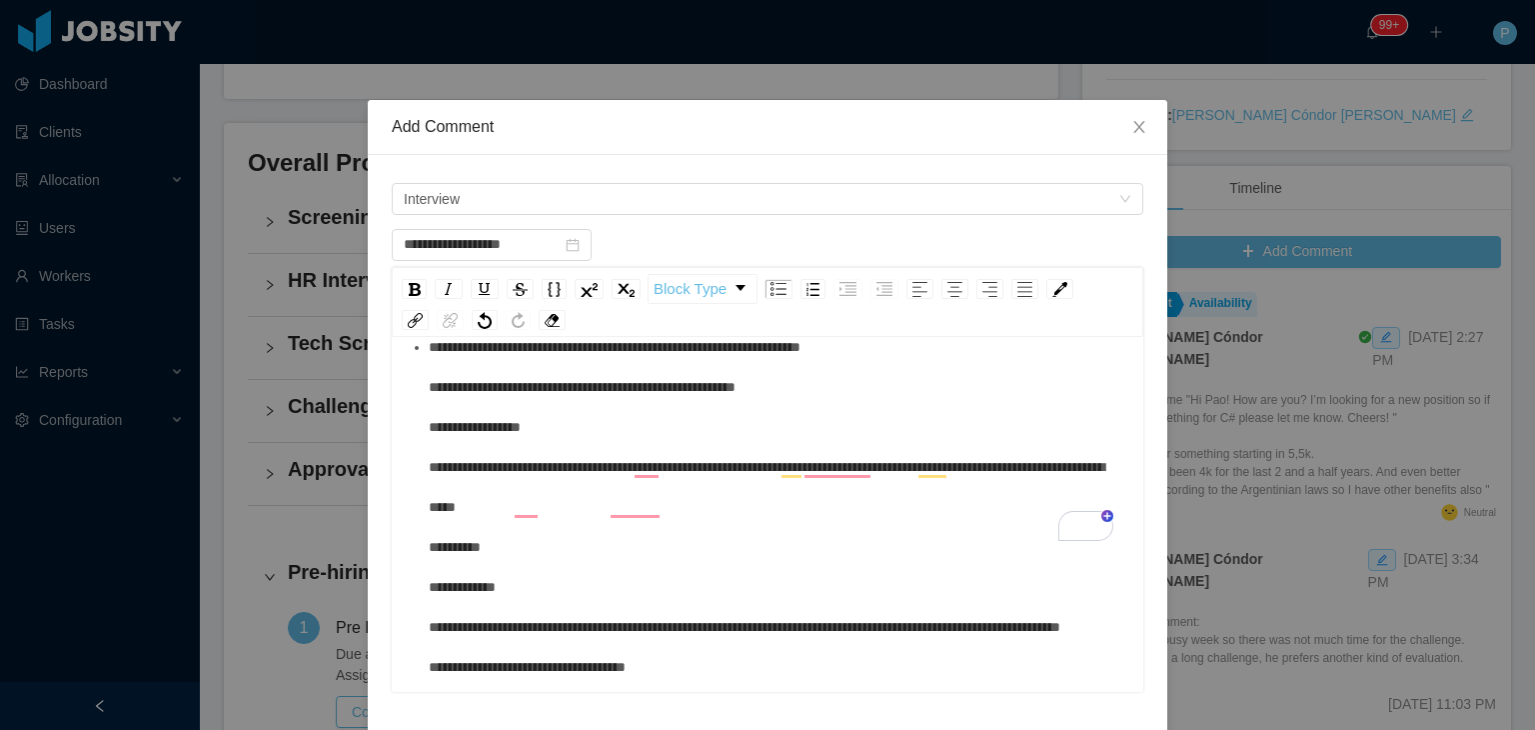
click at [416, 548] on ul "**********" at bounding box center [768, 567] width 721 height 480
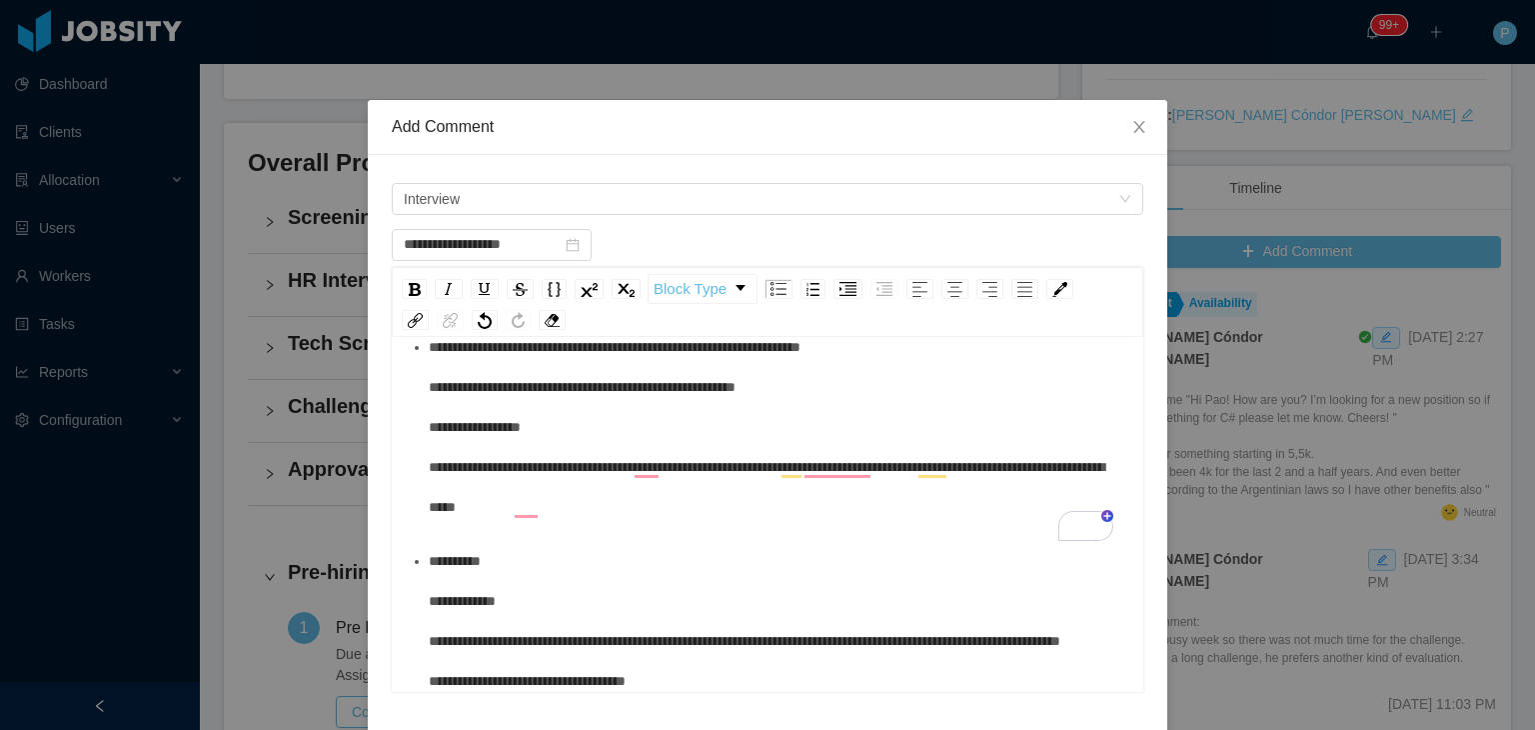
click at [429, 596] on span "**********" at bounding box center [767, 681] width 676 height 254
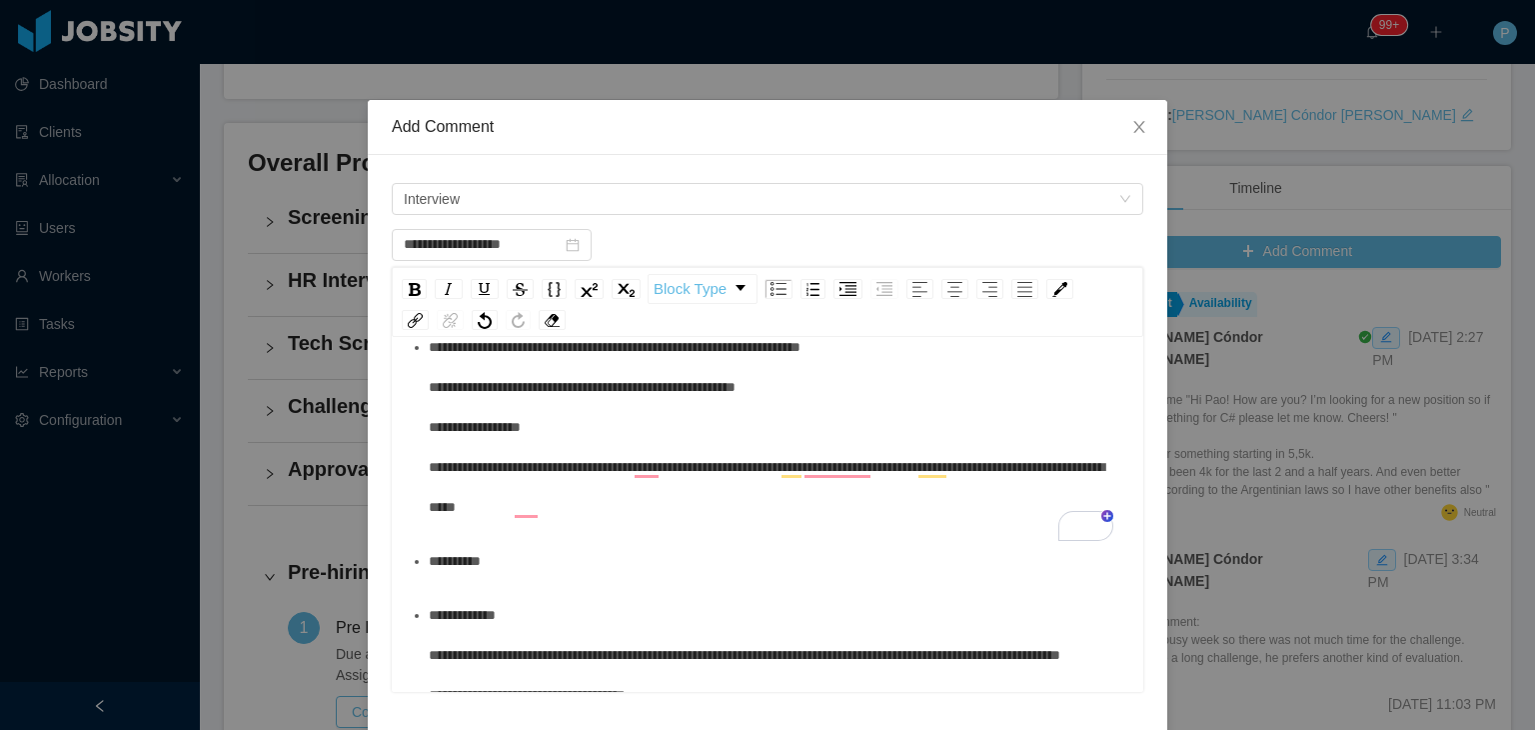
click at [412, 657] on ul "**********" at bounding box center [768, 581] width 721 height 508
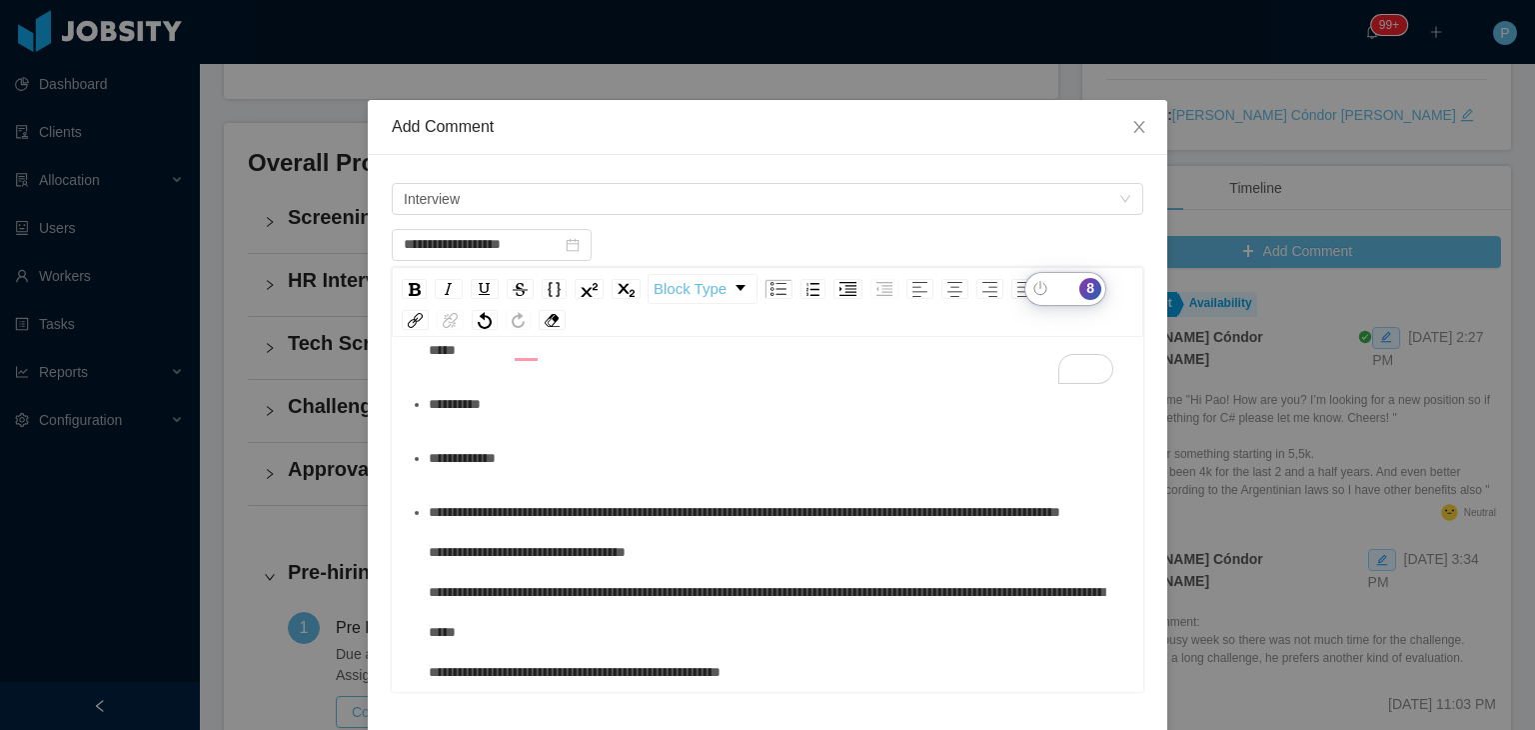
click at [416, 514] on ul "**********" at bounding box center [768, 431] width 721 height 522
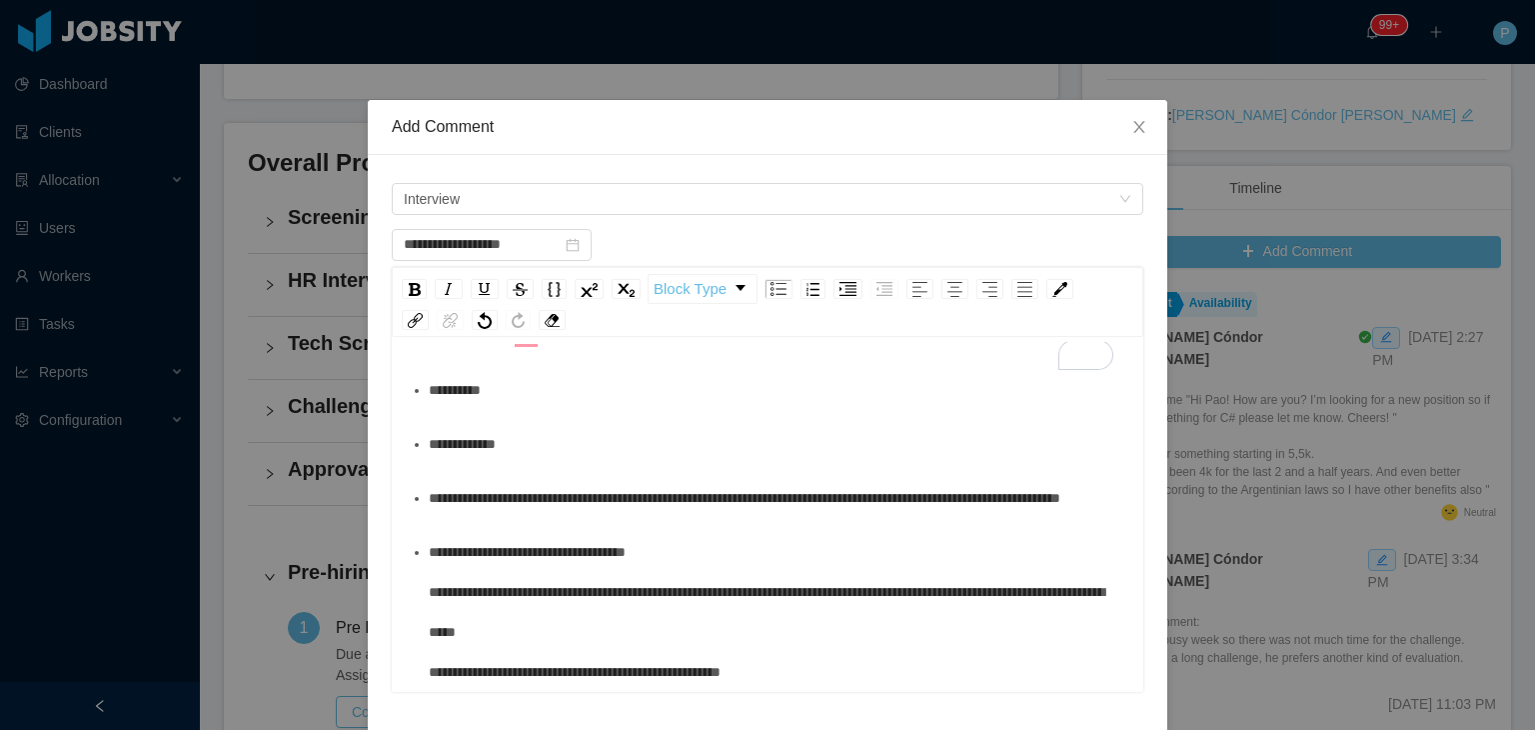
click at [429, 570] on span "**********" at bounding box center [767, 612] width 676 height 134
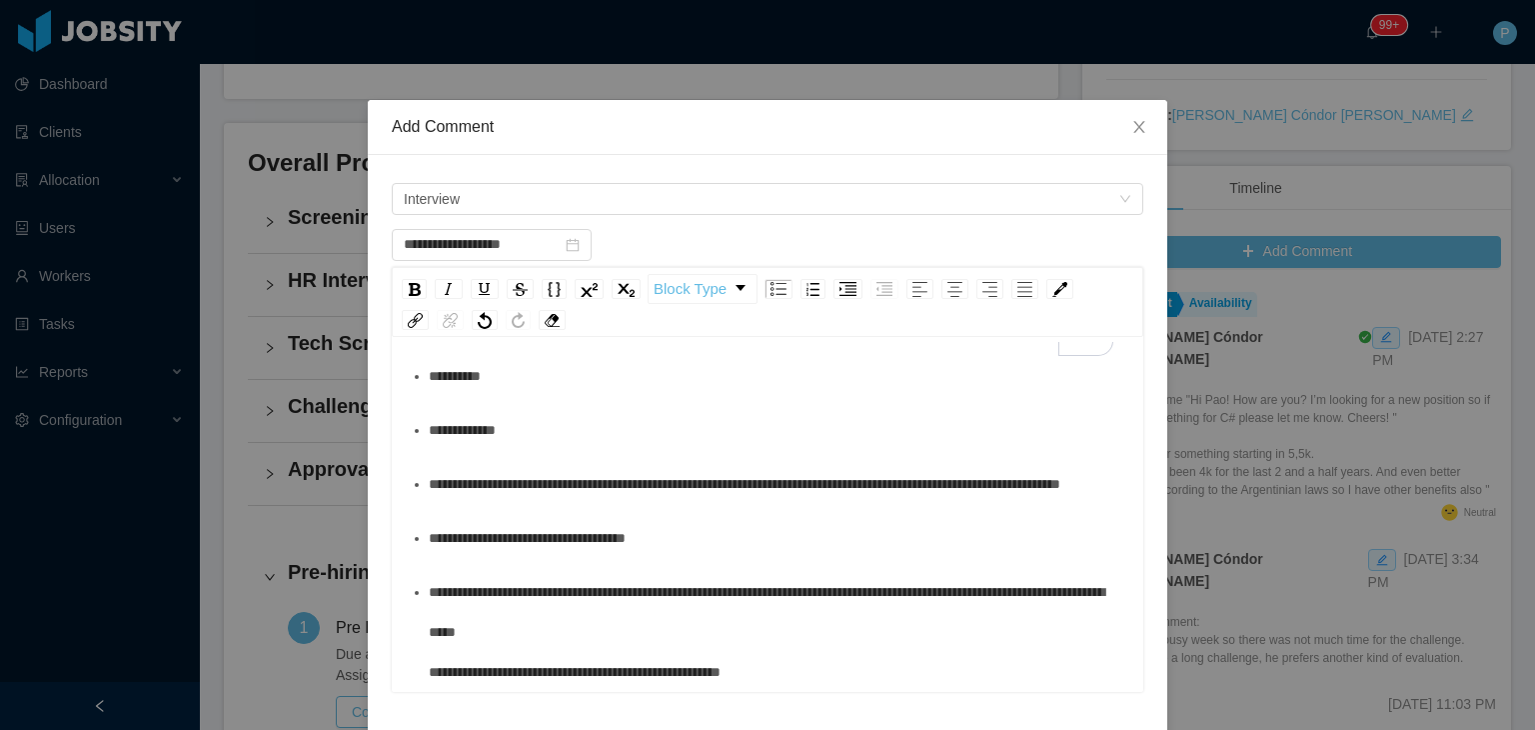
click at [429, 667] on span "**********" at bounding box center [767, 632] width 676 height 94
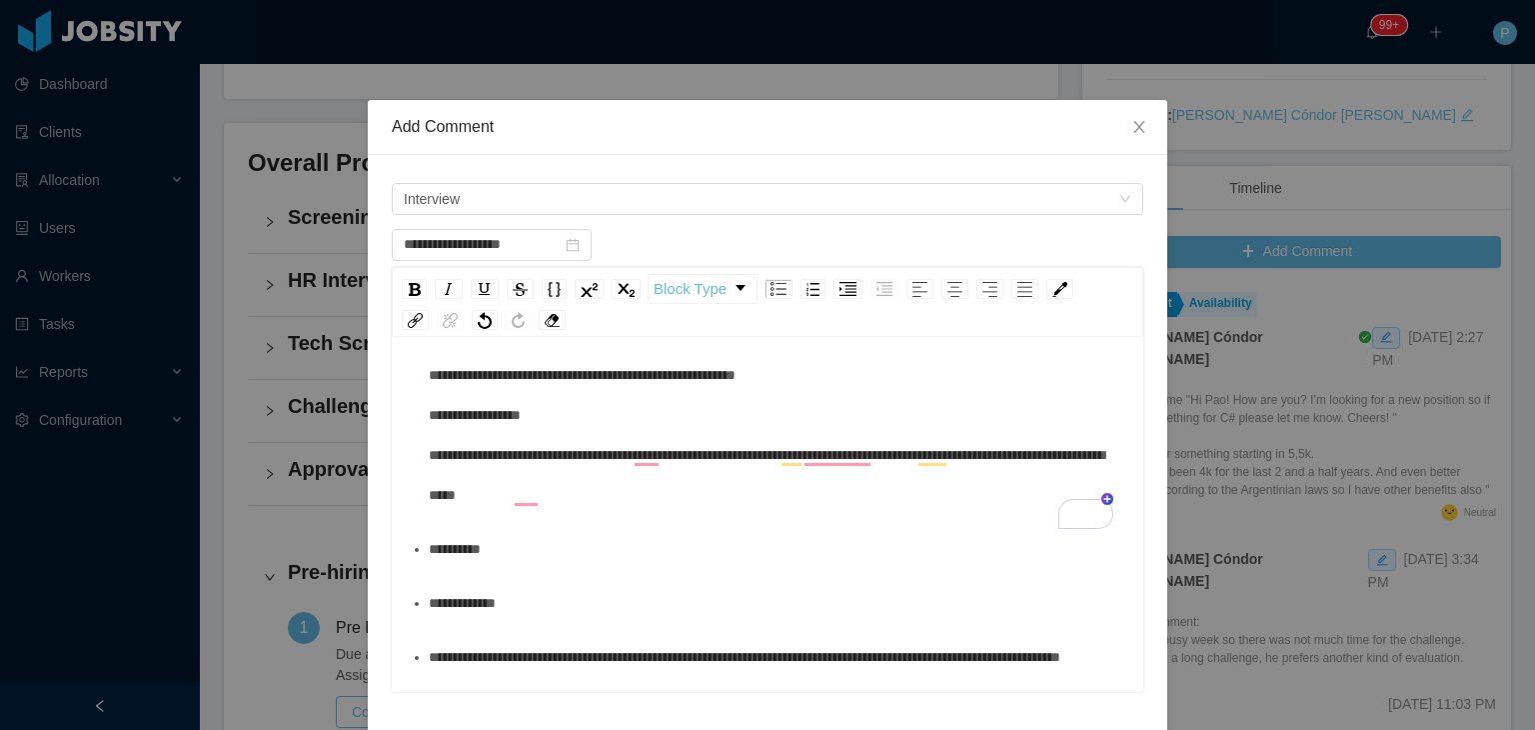
scroll to position [192, 0]
click at [608, 561] on div "**********" at bounding box center [779, 549] width 700 height 40
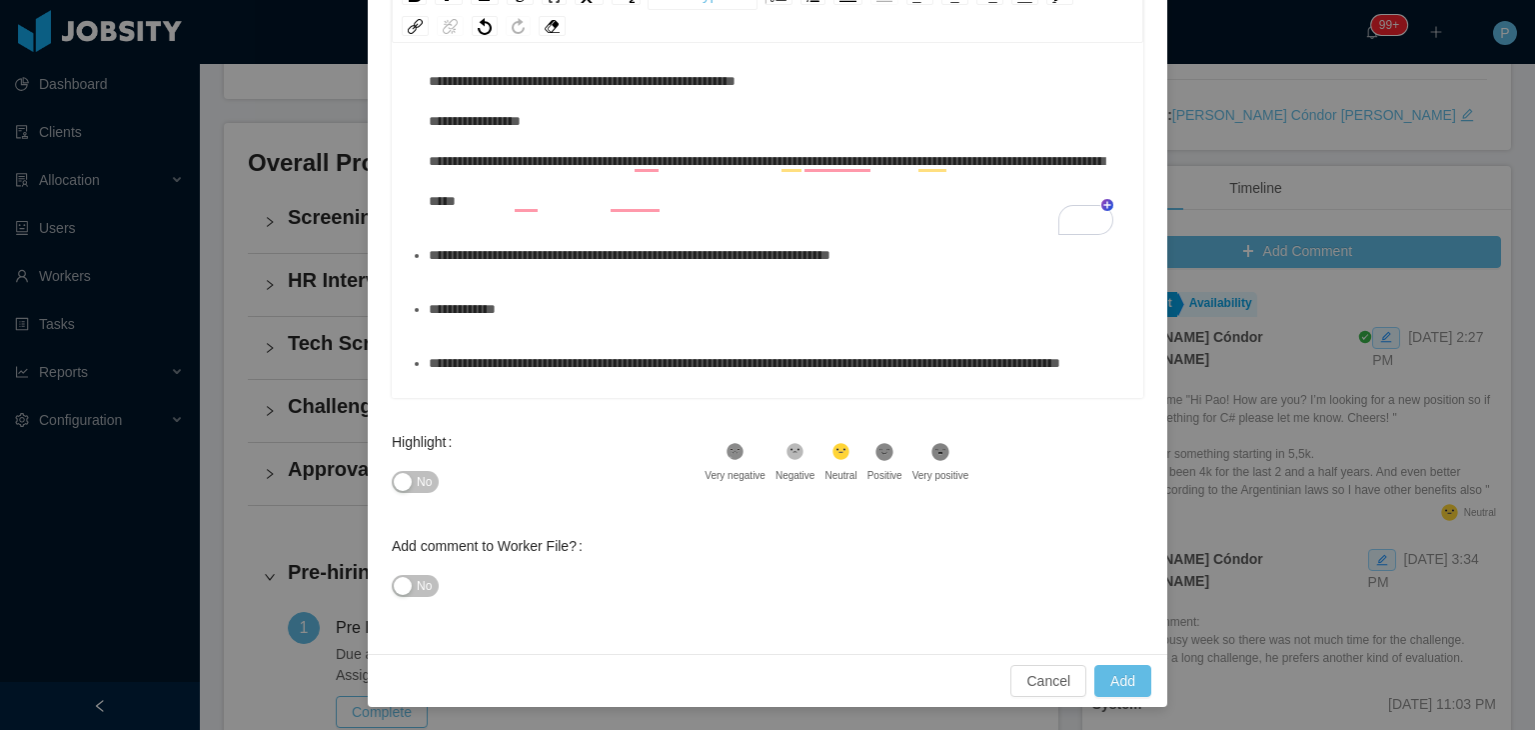
click at [417, 476] on span "No" at bounding box center [424, 482] width 15 height 20
click at [1117, 680] on button "Add" at bounding box center [1122, 681] width 57 height 32
type input "**********"
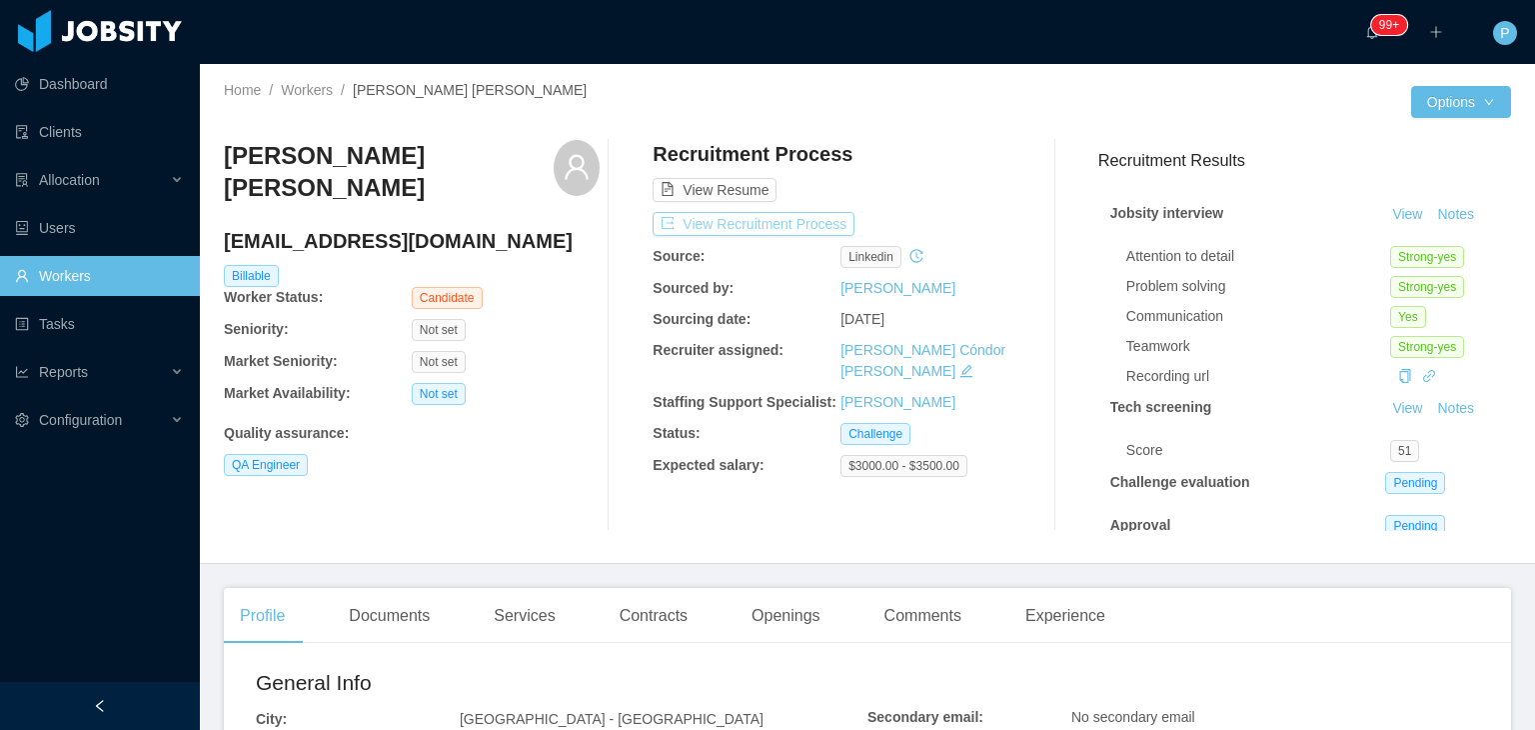
click at [792, 217] on button "View Recruitment Process" at bounding box center [754, 224] width 202 height 24
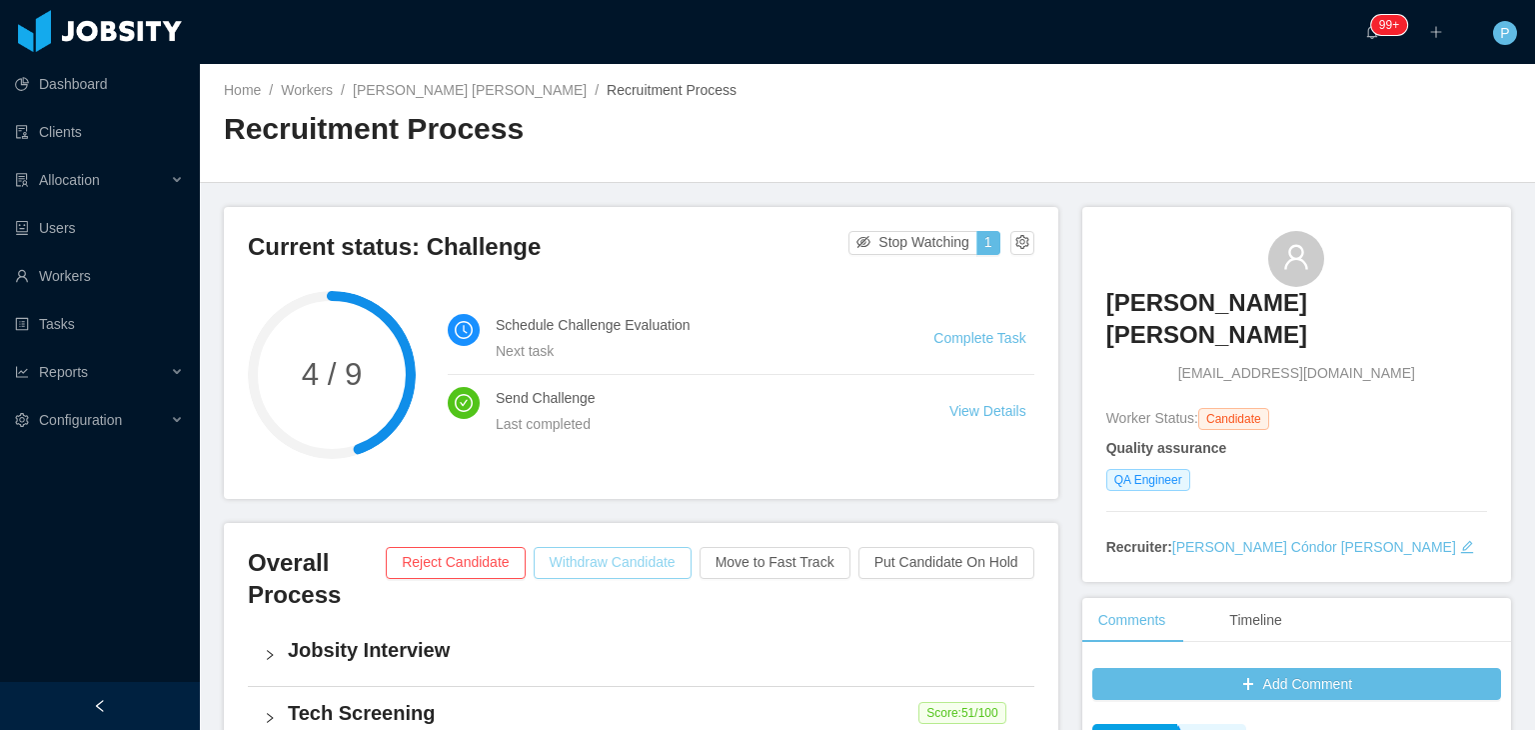
click at [621, 556] on button "Withdraw Candidate" at bounding box center [613, 563] width 158 height 32
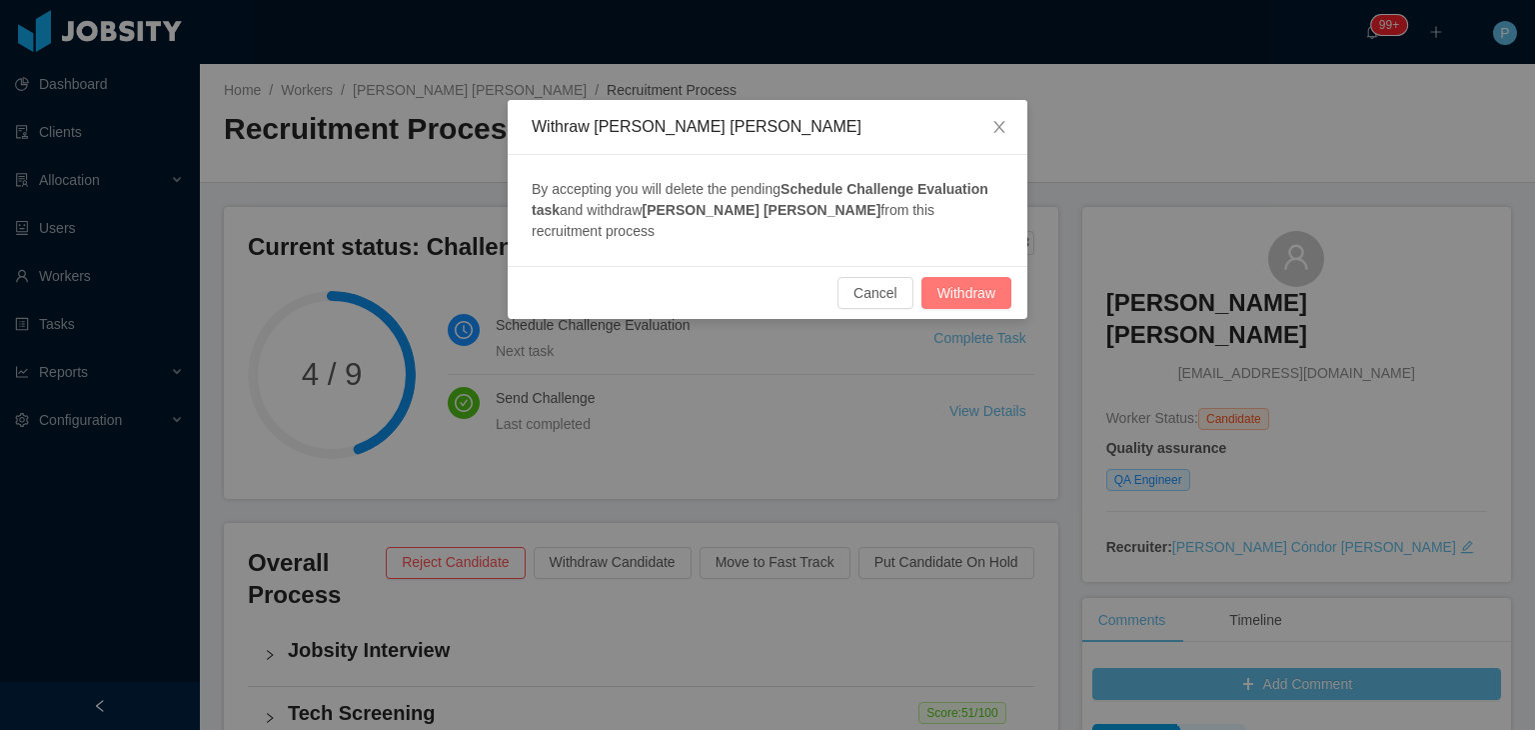
click at [976, 297] on button "Withdraw" at bounding box center [966, 293] width 90 height 32
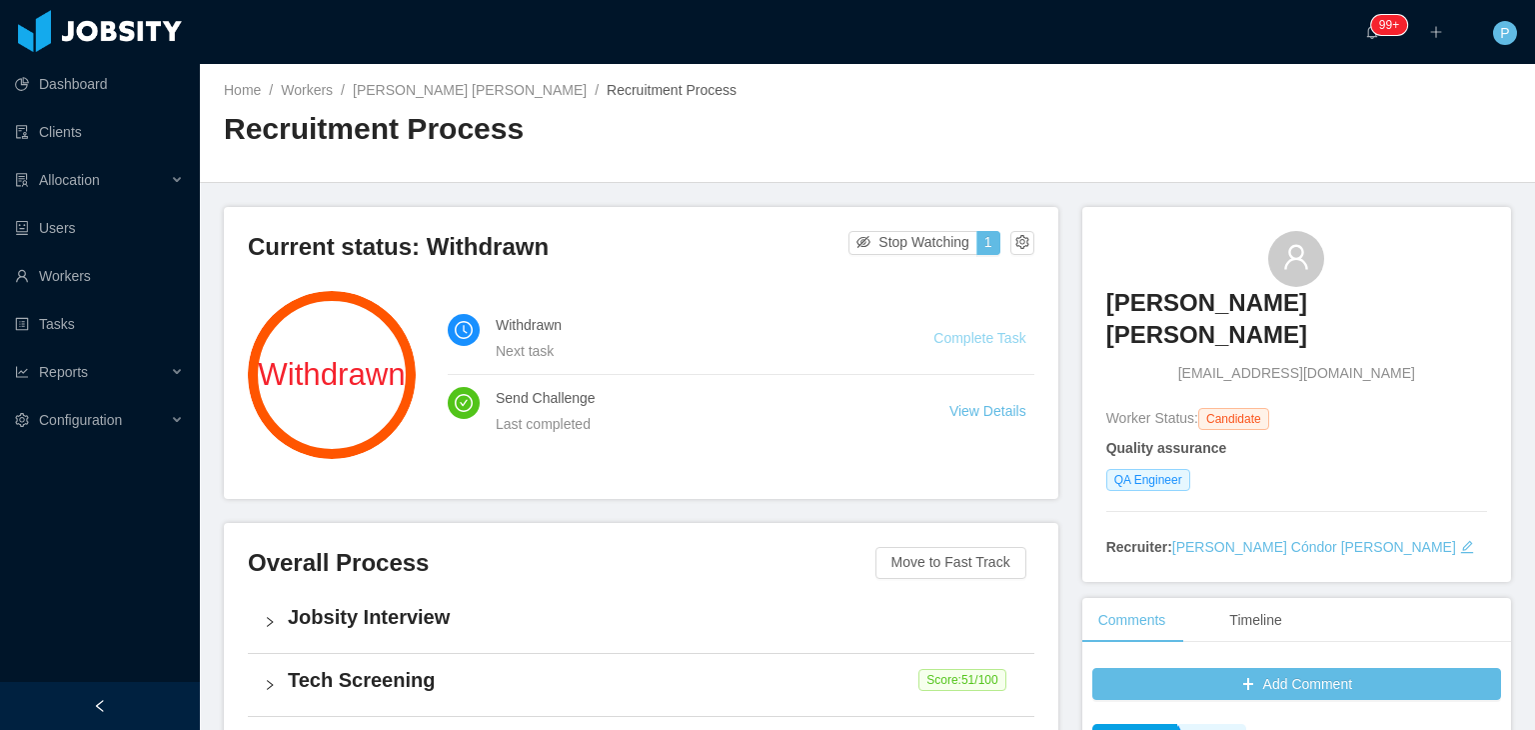
click at [989, 330] on link "Complete Task" at bounding box center [979, 338] width 92 height 16
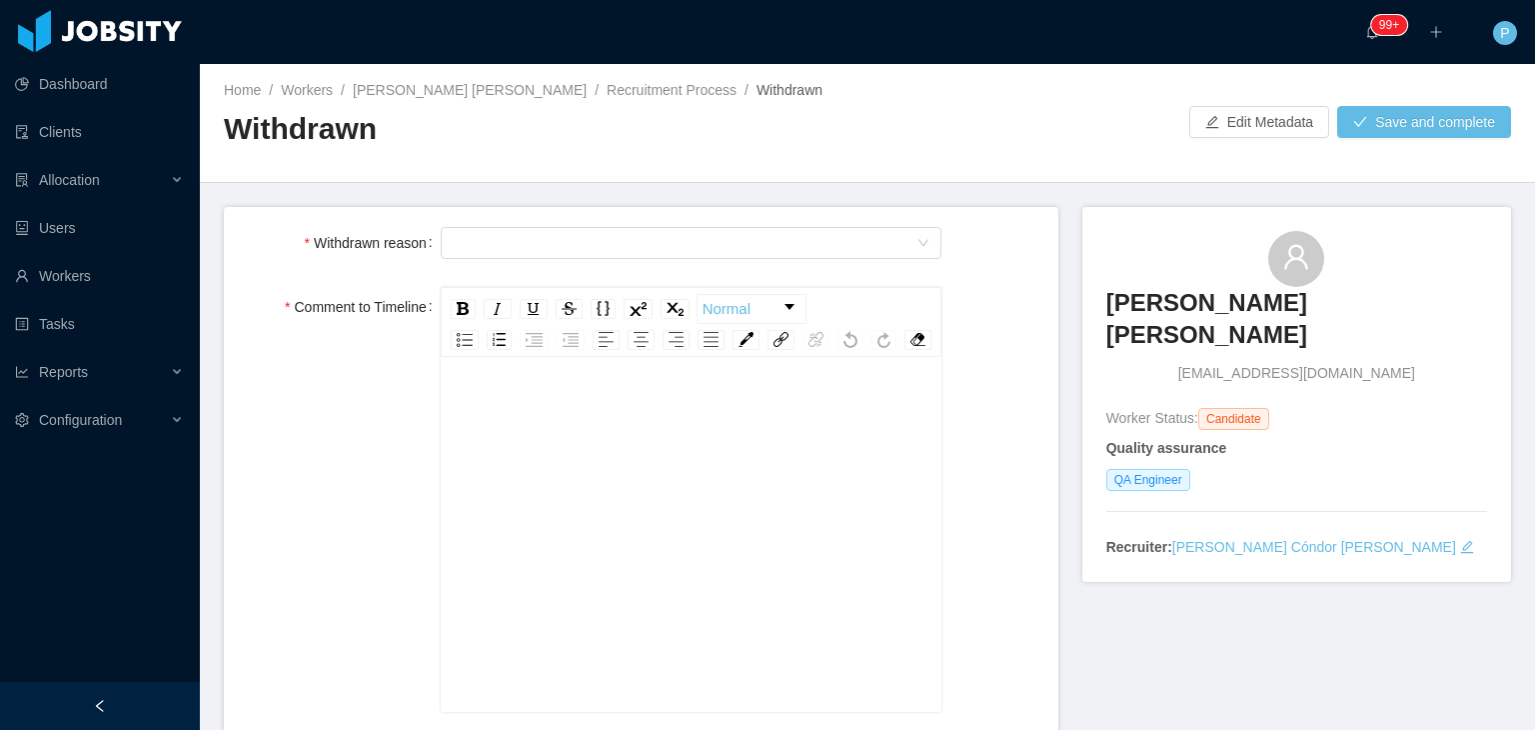
click at [524, 397] on div "rdw-wrapper" at bounding box center [692, 537] width 502 height 350
click at [533, 485] on div "To enrich screen reader interactions, please activate Accessibility in Grammarl…" at bounding box center [692, 566] width 471 height 350
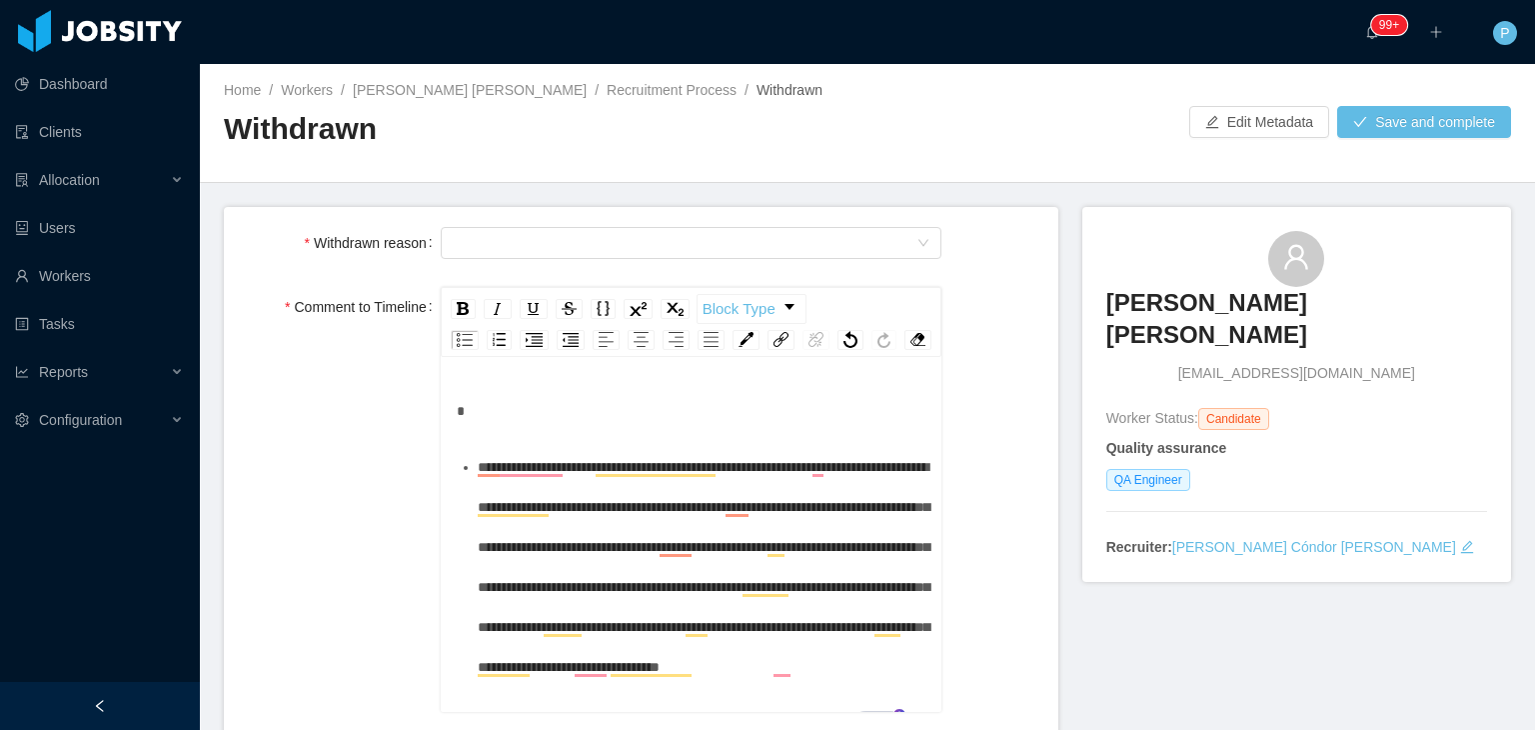
click at [472, 492] on ul "**********" at bounding box center [692, 715] width 471 height 536
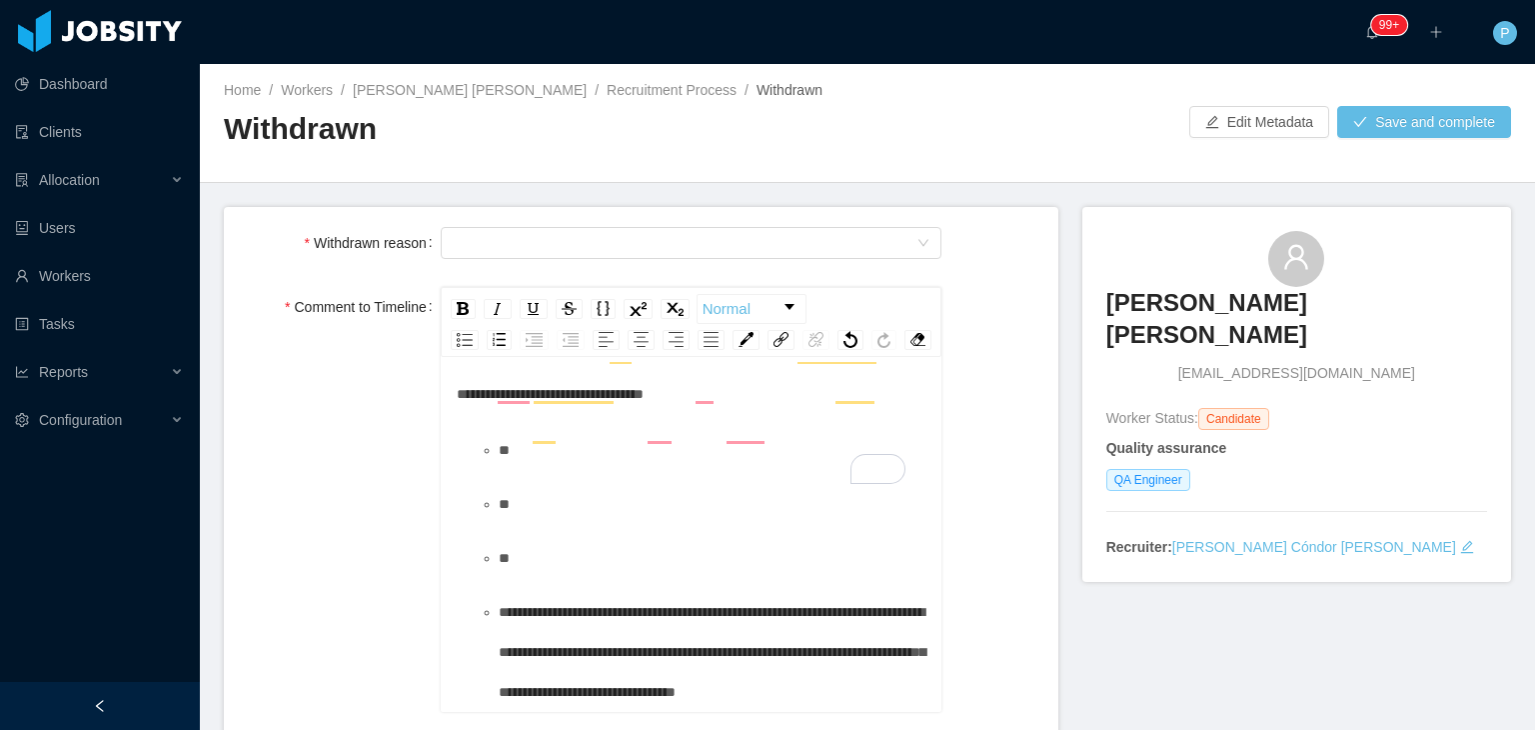
click at [572, 573] on div "**" at bounding box center [713, 558] width 429 height 40
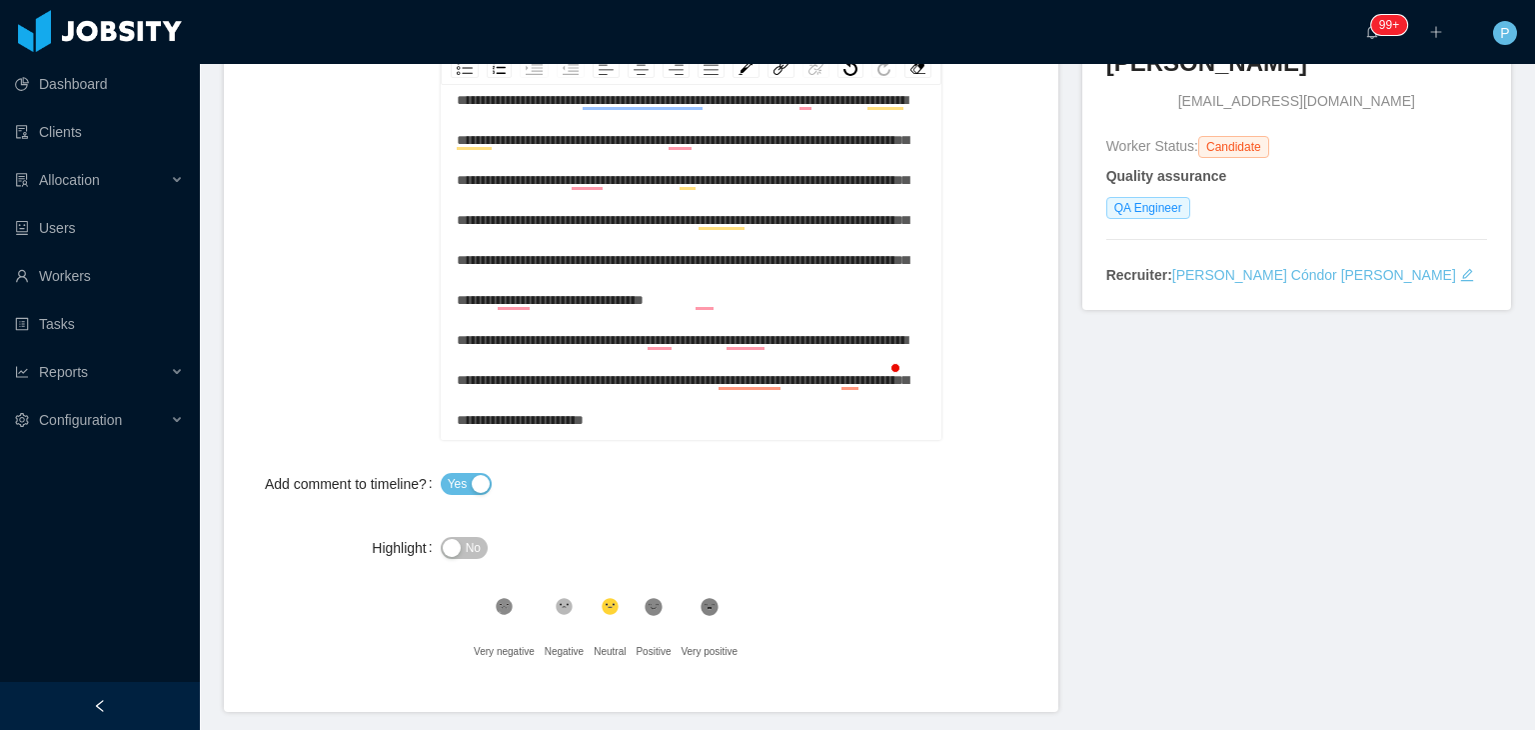
scroll to position [290, 0]
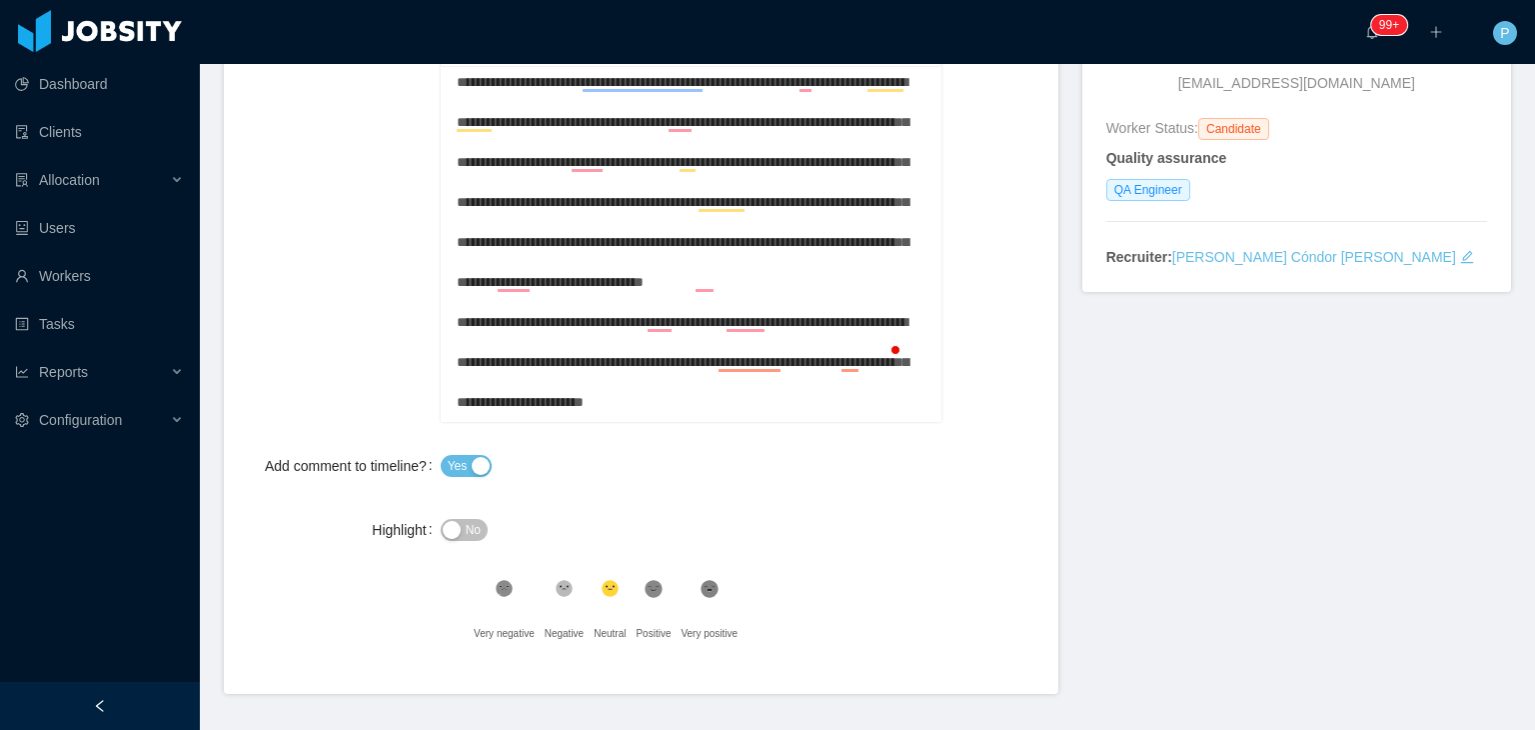
click at [871, 422] on div "**********" at bounding box center [692, 222] width 471 height 400
click at [472, 540] on span "No" at bounding box center [473, 530] width 15 height 20
click at [512, 596] on icon at bounding box center [505, 589] width 13 height 13
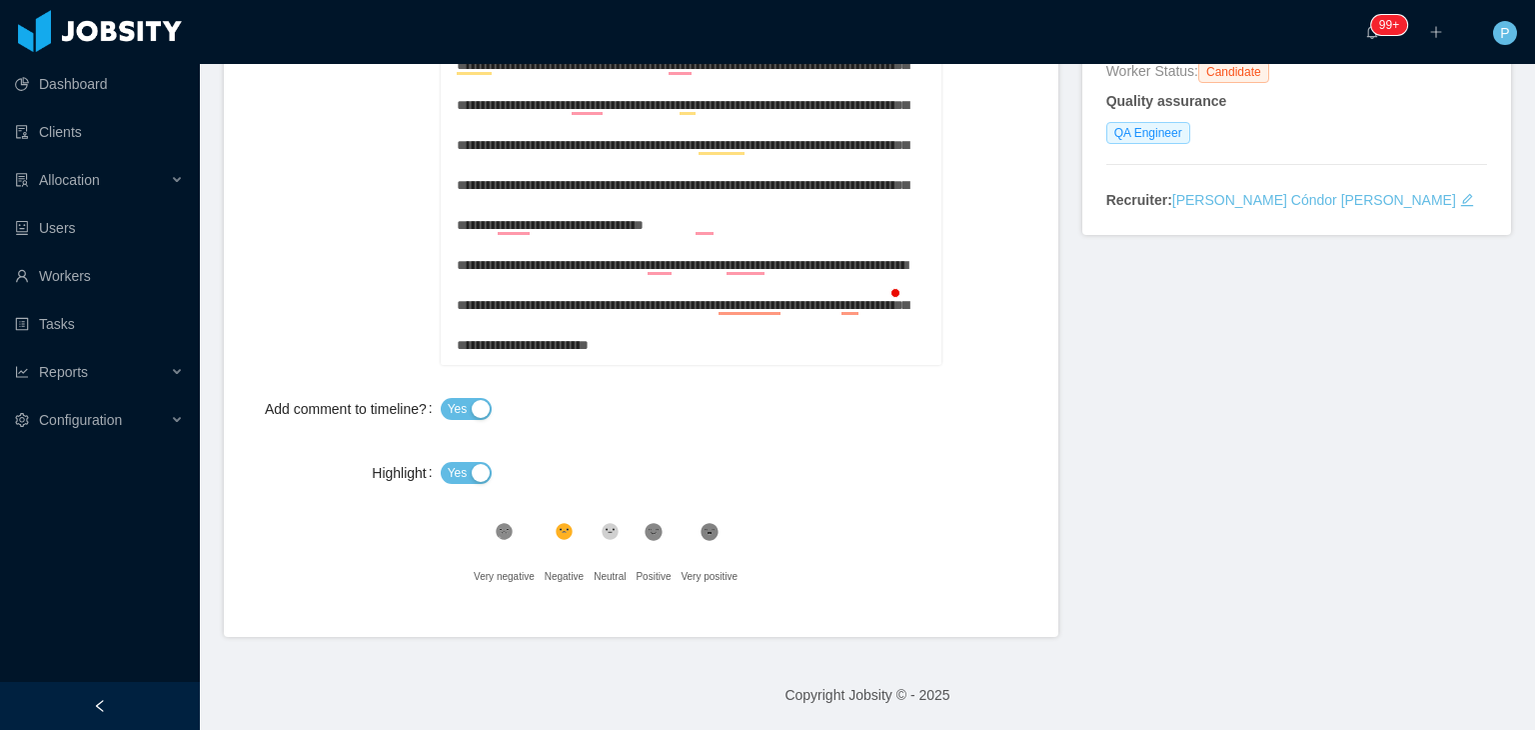
scroll to position [0, 0]
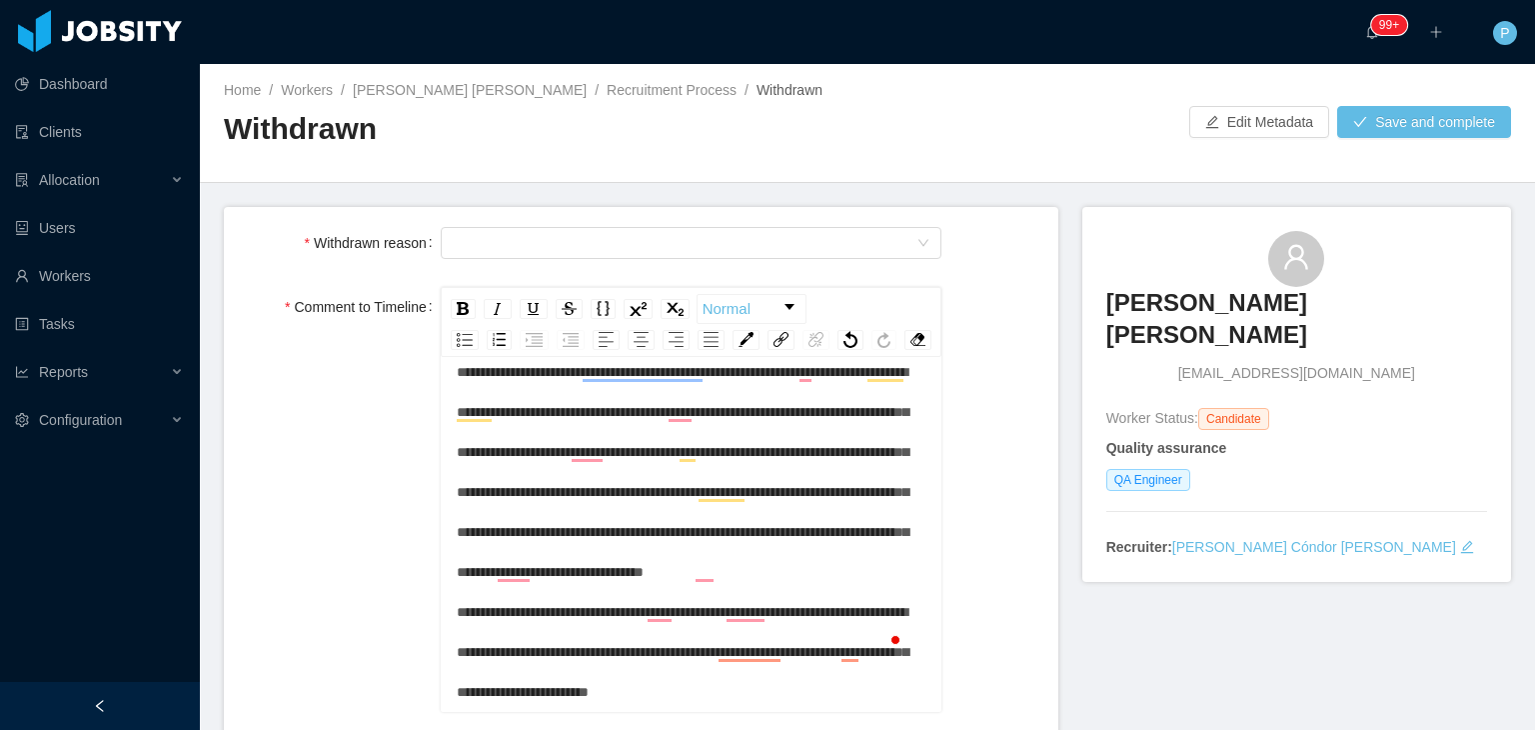
click at [677, 259] on div "Select Type" at bounding box center [692, 243] width 502 height 40
click at [690, 249] on div "Select Type" at bounding box center [685, 243] width 465 height 30
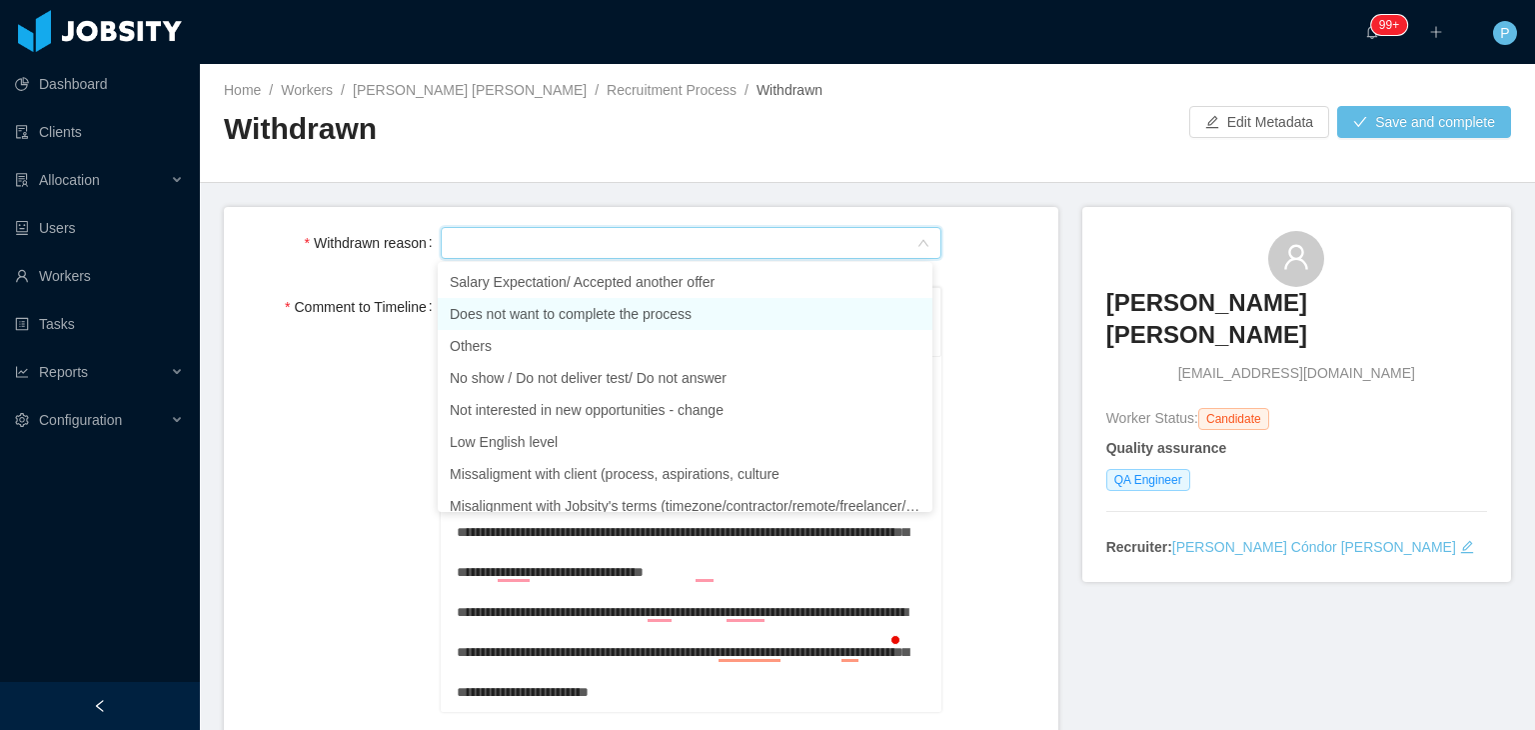
click at [669, 302] on li "Does not want to complete the process" at bounding box center [685, 314] width 495 height 32
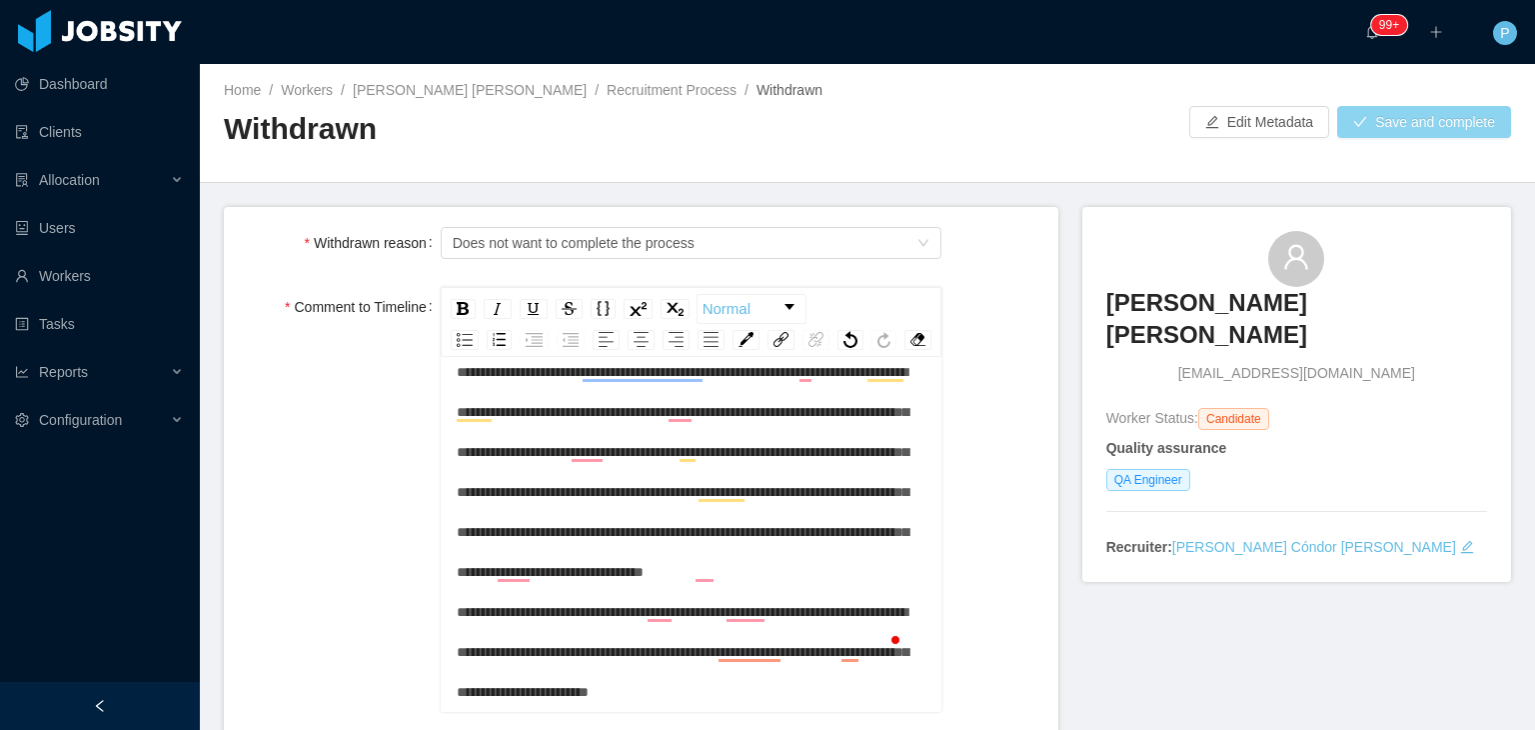
click at [1413, 119] on button "Save and complete" at bounding box center [1424, 122] width 174 height 32
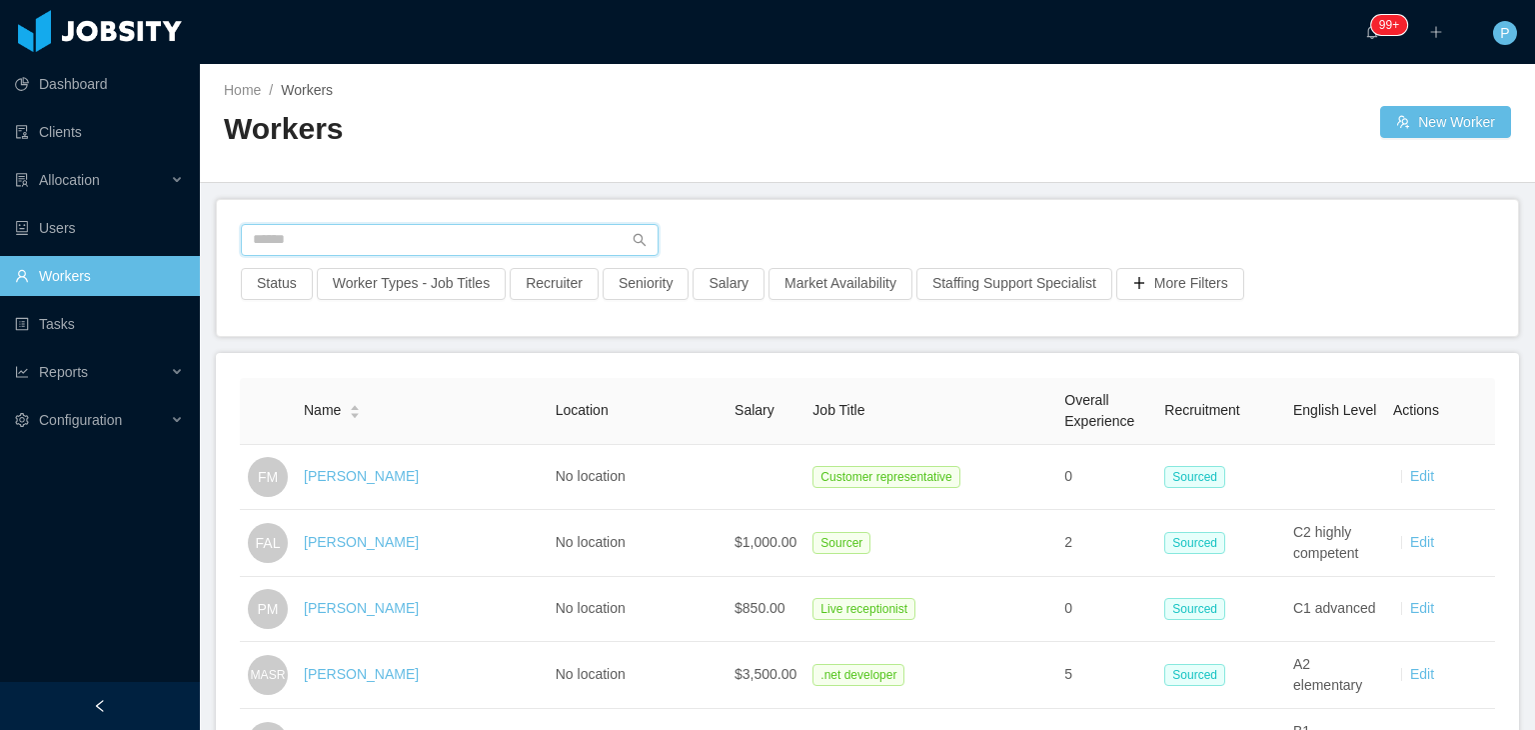
click at [564, 245] on input "text" at bounding box center [450, 240] width 418 height 32
paste input "**********"
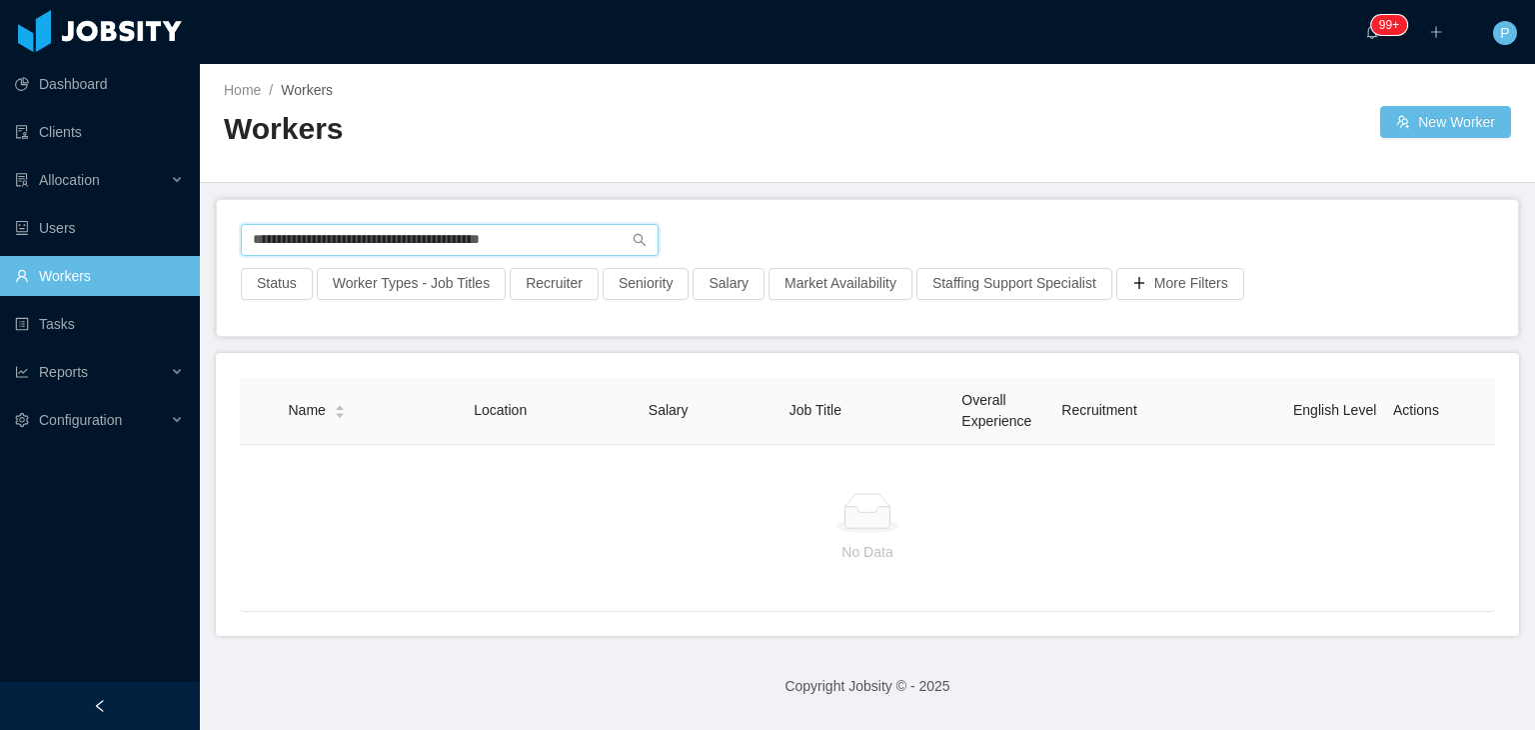
drag, startPoint x: 542, startPoint y: 236, endPoint x: 210, endPoint y: 204, distance: 333.3
click at [210, 204] on main "**********" at bounding box center [867, 397] width 1335 height 666
paste input "text"
drag, startPoint x: 496, startPoint y: 236, endPoint x: 224, endPoint y: 225, distance: 272.1
click at [224, 225] on div "**********" at bounding box center [867, 268] width 1301 height 136
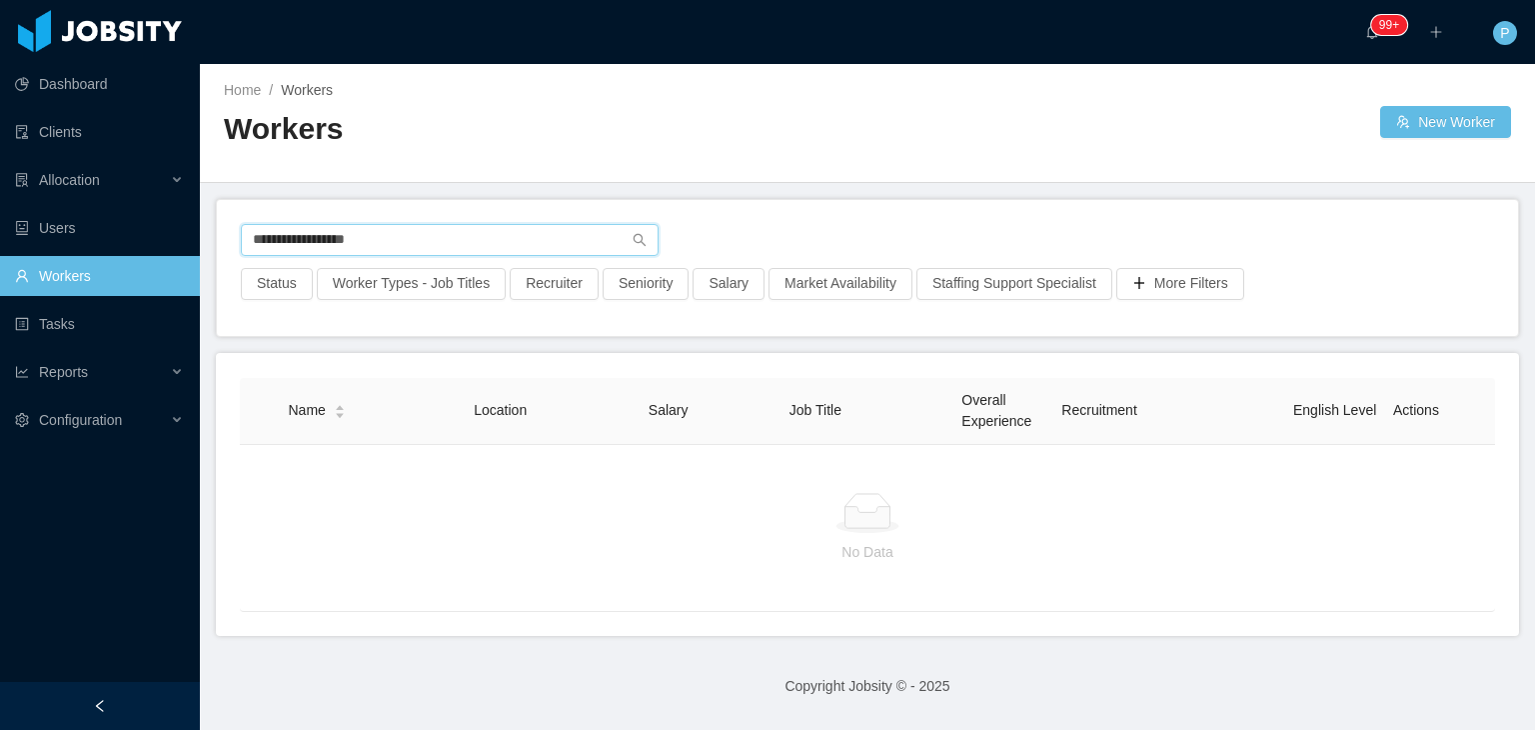
paste input "*********"
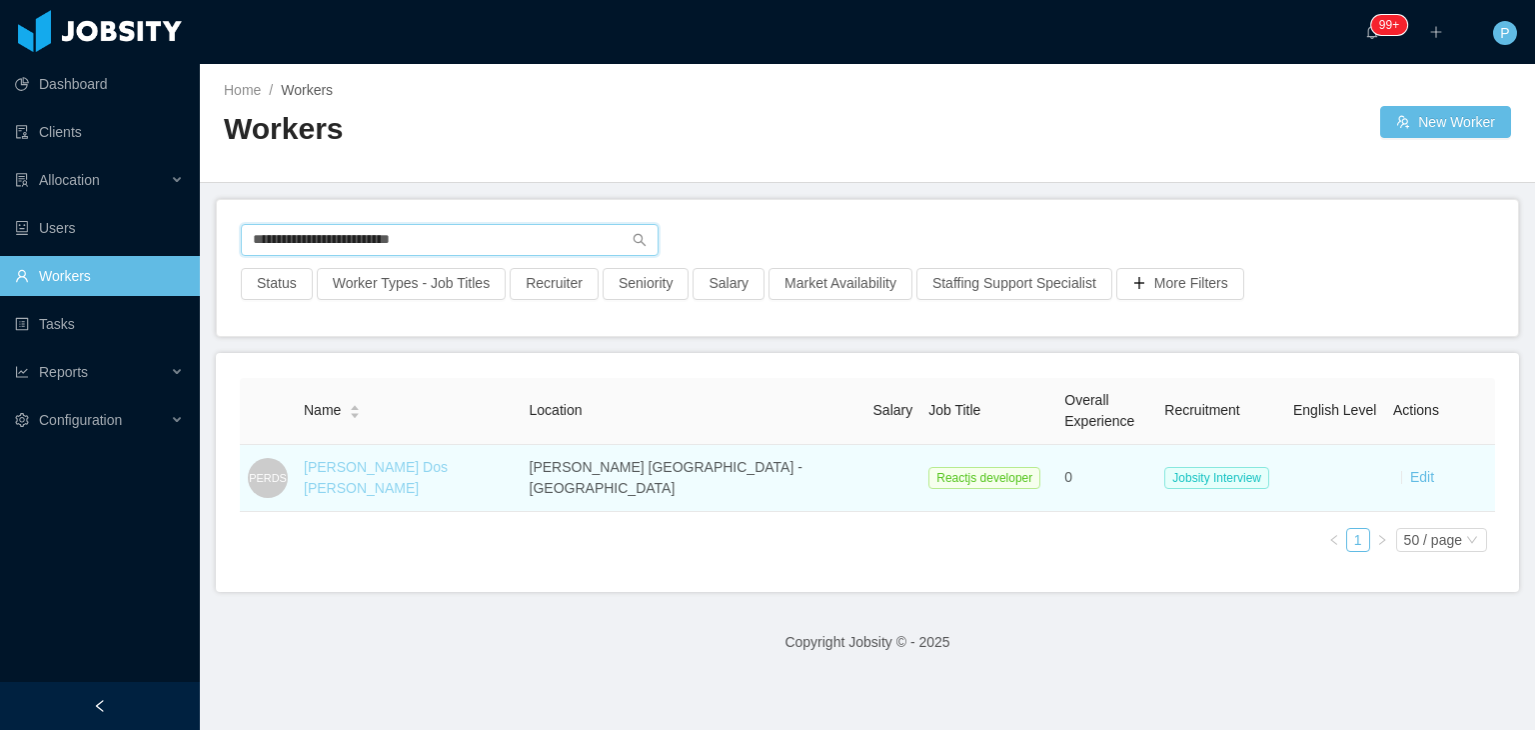
type input "**********"
click at [403, 468] on link "Paulo Enrique Rocha Dos Santos" at bounding box center [376, 477] width 144 height 37
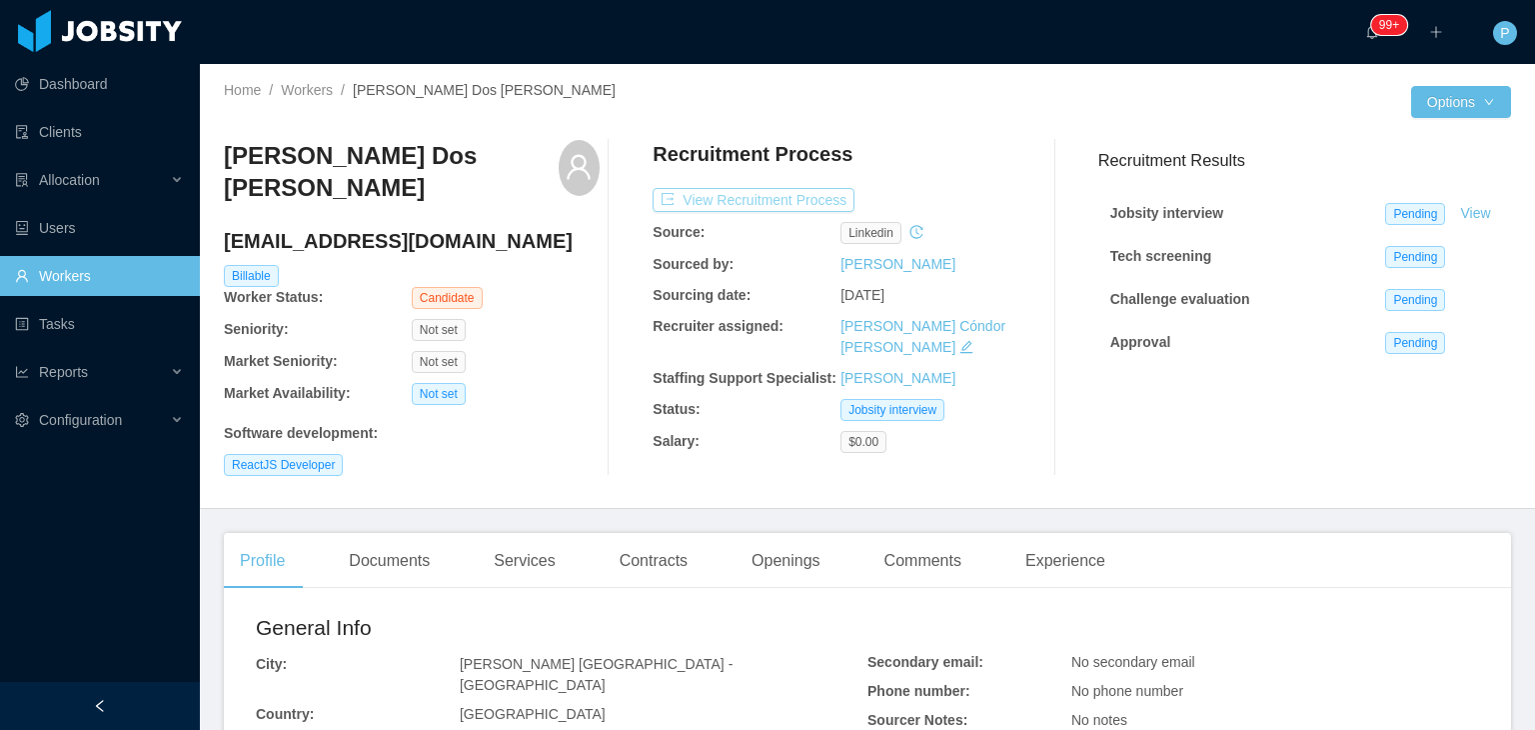
click at [760, 208] on button "View Recruitment Process" at bounding box center [754, 200] width 202 height 24
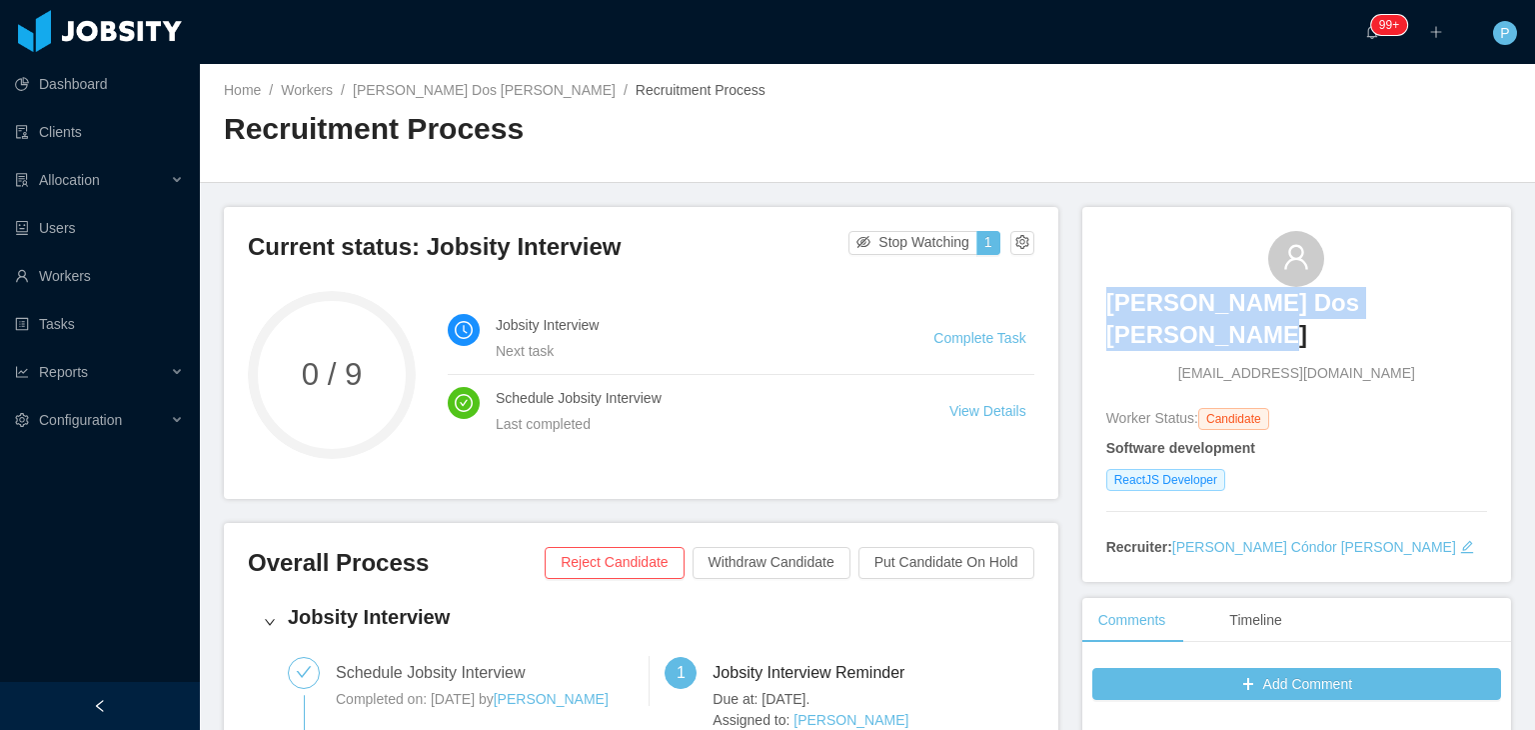
drag, startPoint x: 1471, startPoint y: 296, endPoint x: 1111, endPoint y: 308, distance: 360.0
click at [1111, 308] on div "Paulo Enrique Rocha Dos Santos paulohsantosrocha@gmail.com Worker Status: Candi…" at bounding box center [1296, 395] width 429 height 376
copy h3 "Paulo Enrique Rocha Dos Santos"
click at [307, 84] on link "Workers" at bounding box center [307, 90] width 52 height 16
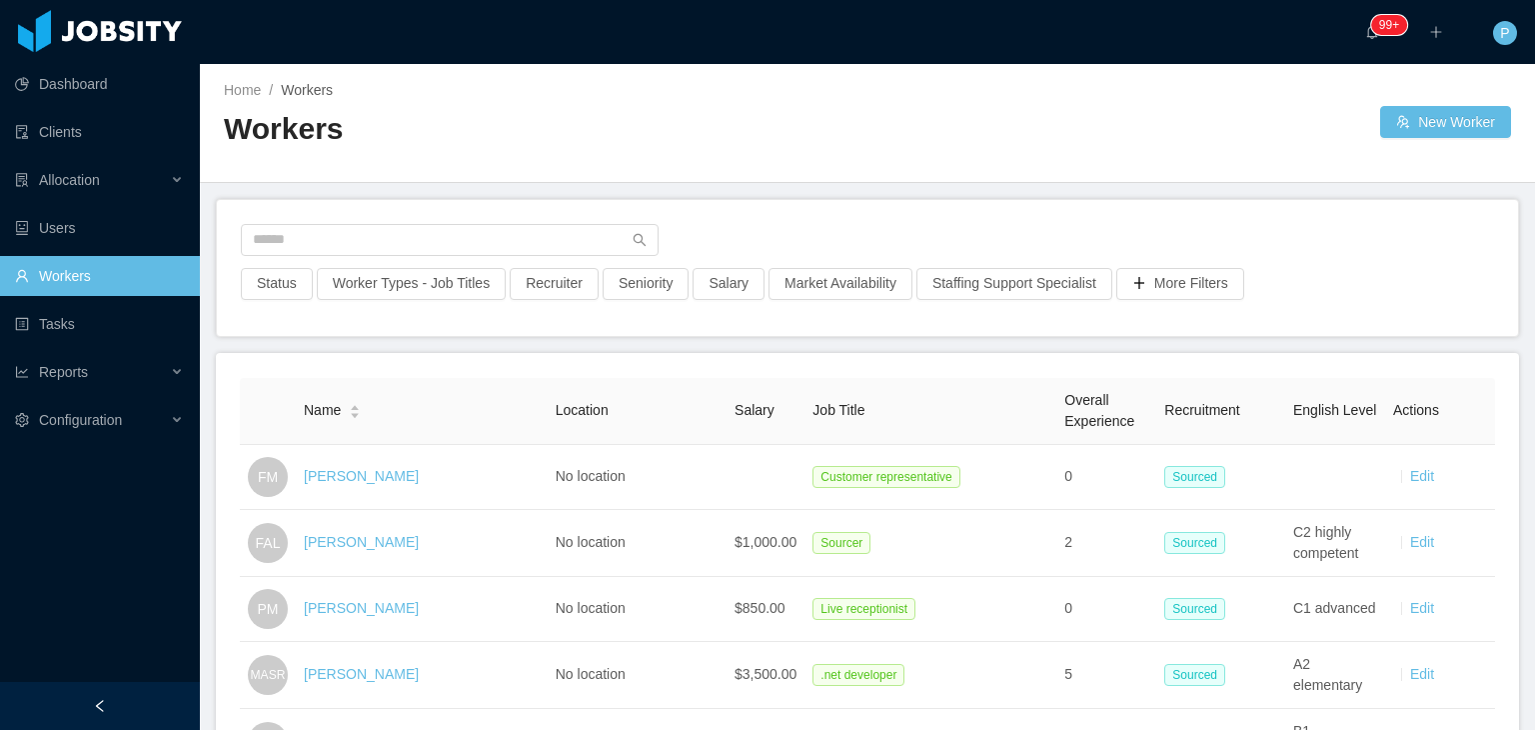
click at [456, 255] on div at bounding box center [867, 246] width 1253 height 44
click at [473, 237] on input "text" at bounding box center [450, 240] width 418 height 32
paste input "**********"
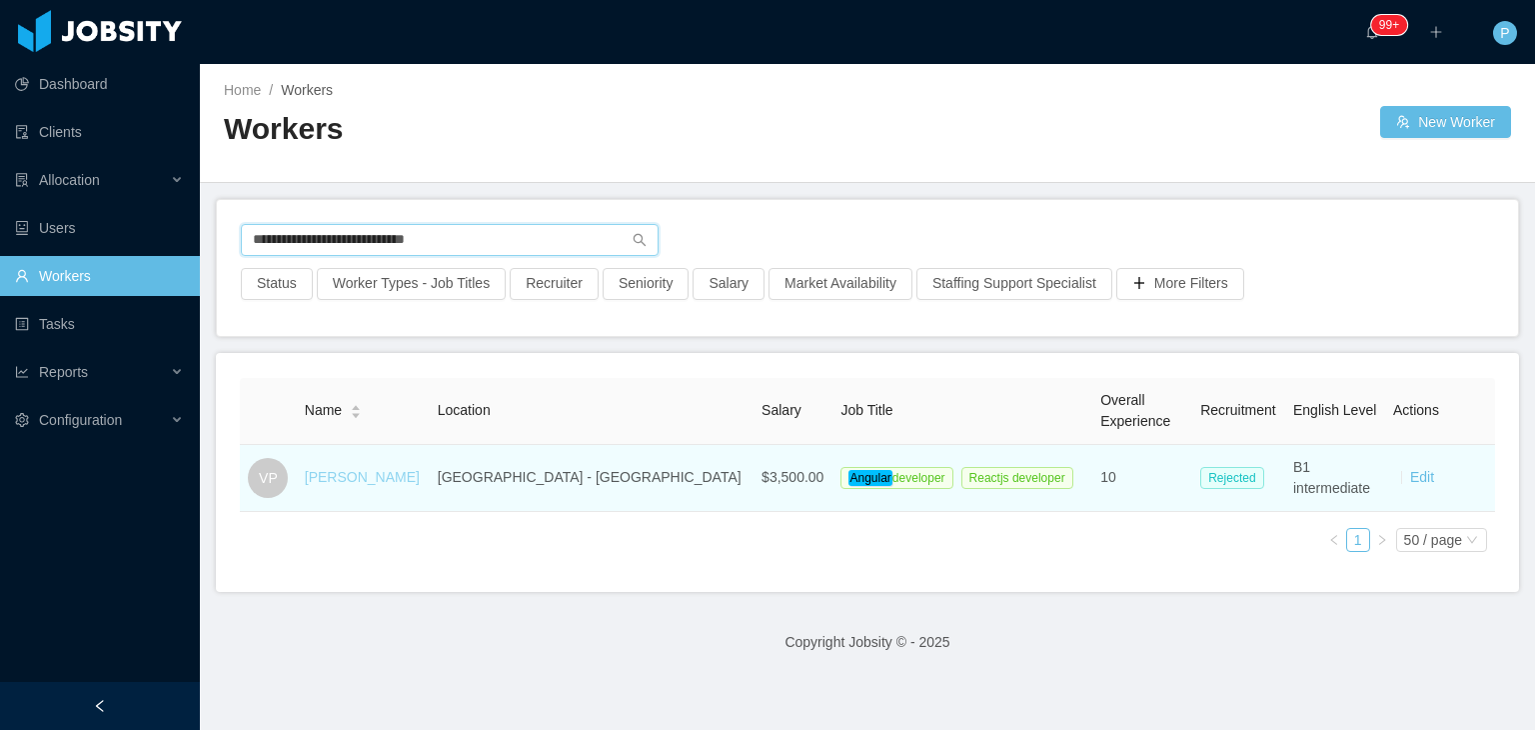
type input "**********"
click at [351, 473] on link "Victor Pinedo" at bounding box center [362, 477] width 115 height 16
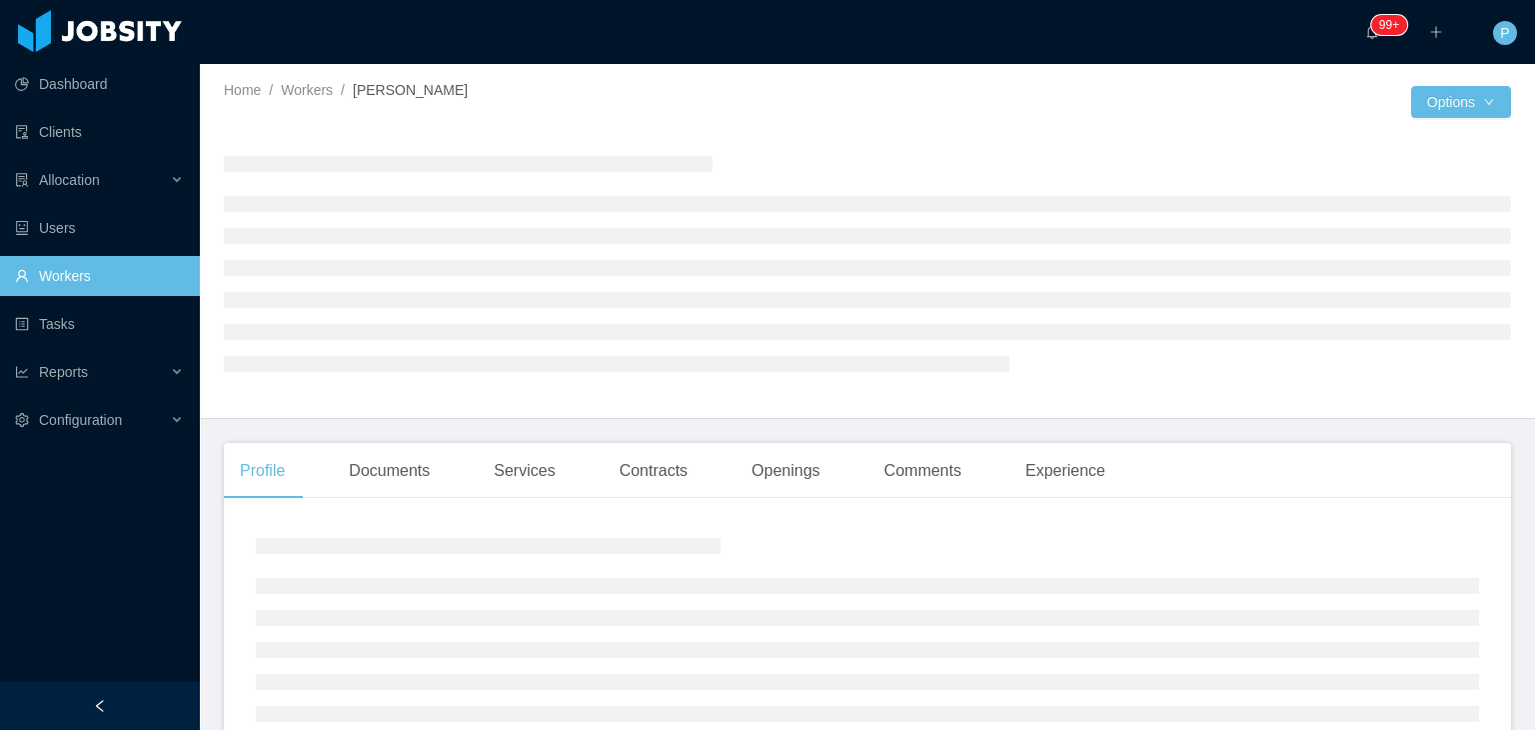
click at [920, 132] on div at bounding box center [867, 263] width 1287 height 278
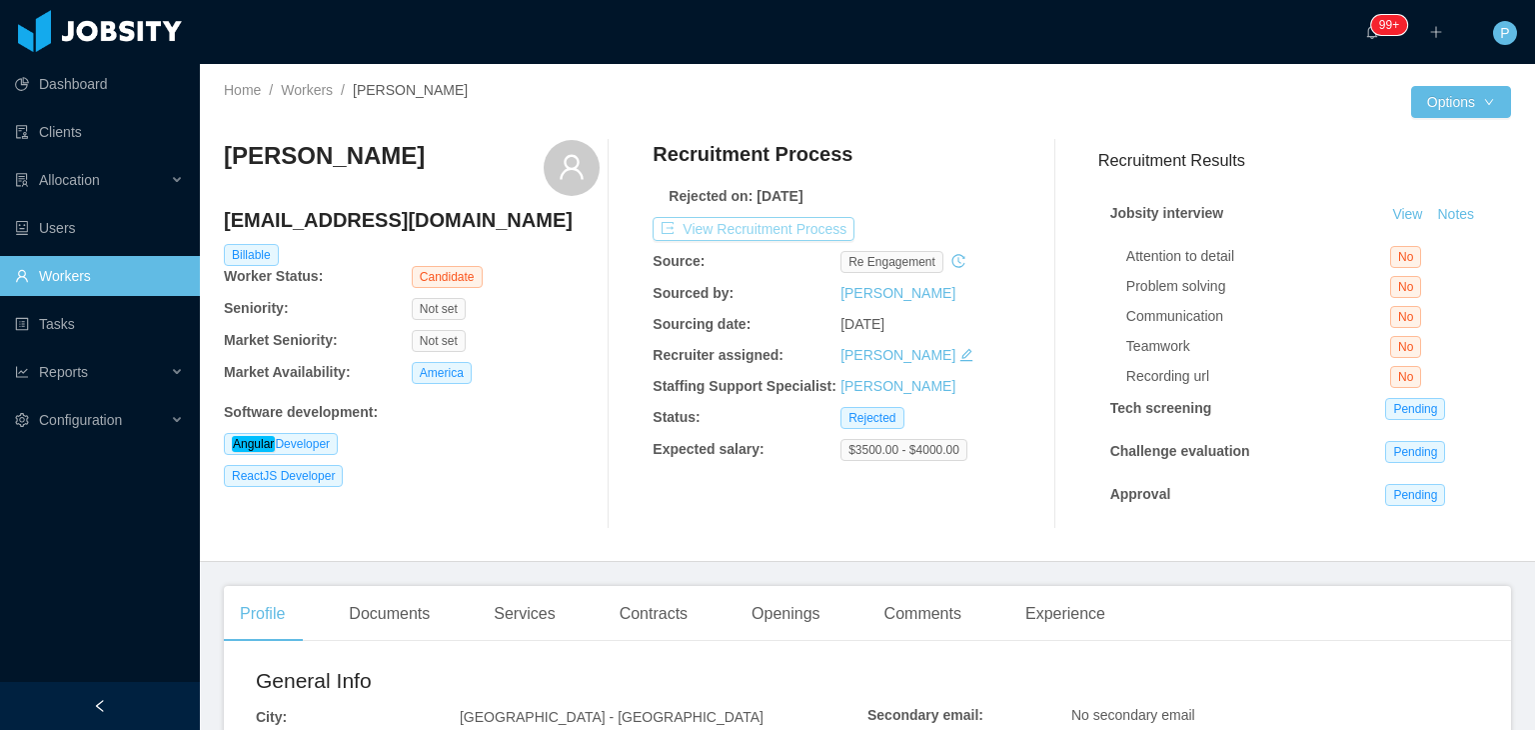
click at [817, 229] on button "View Recruitment Process" at bounding box center [754, 229] width 202 height 24
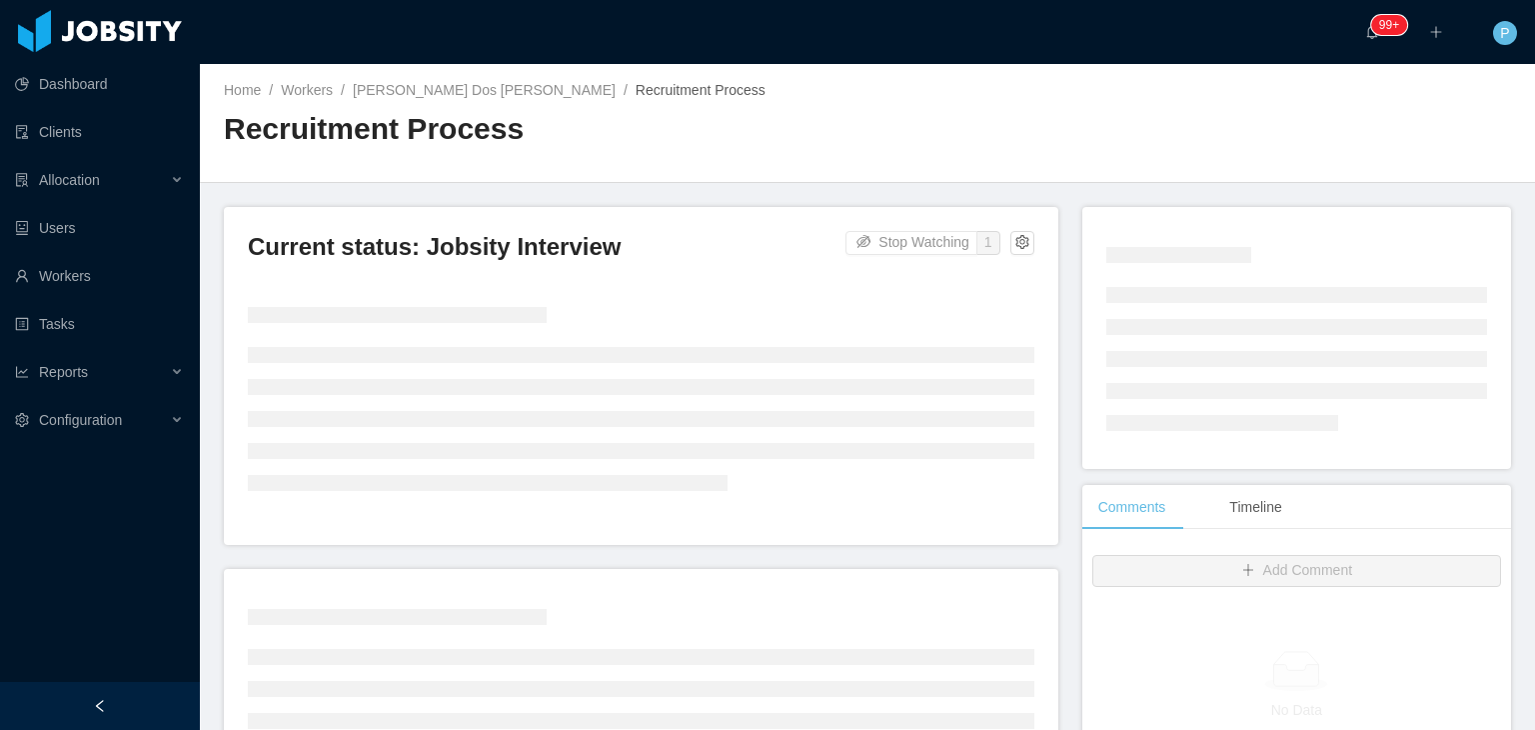
click at [969, 141] on div "Home / Workers / Paulo Enrique Rocha Dos Santos / Recruitment Process / Recruit…" at bounding box center [867, 123] width 1335 height 119
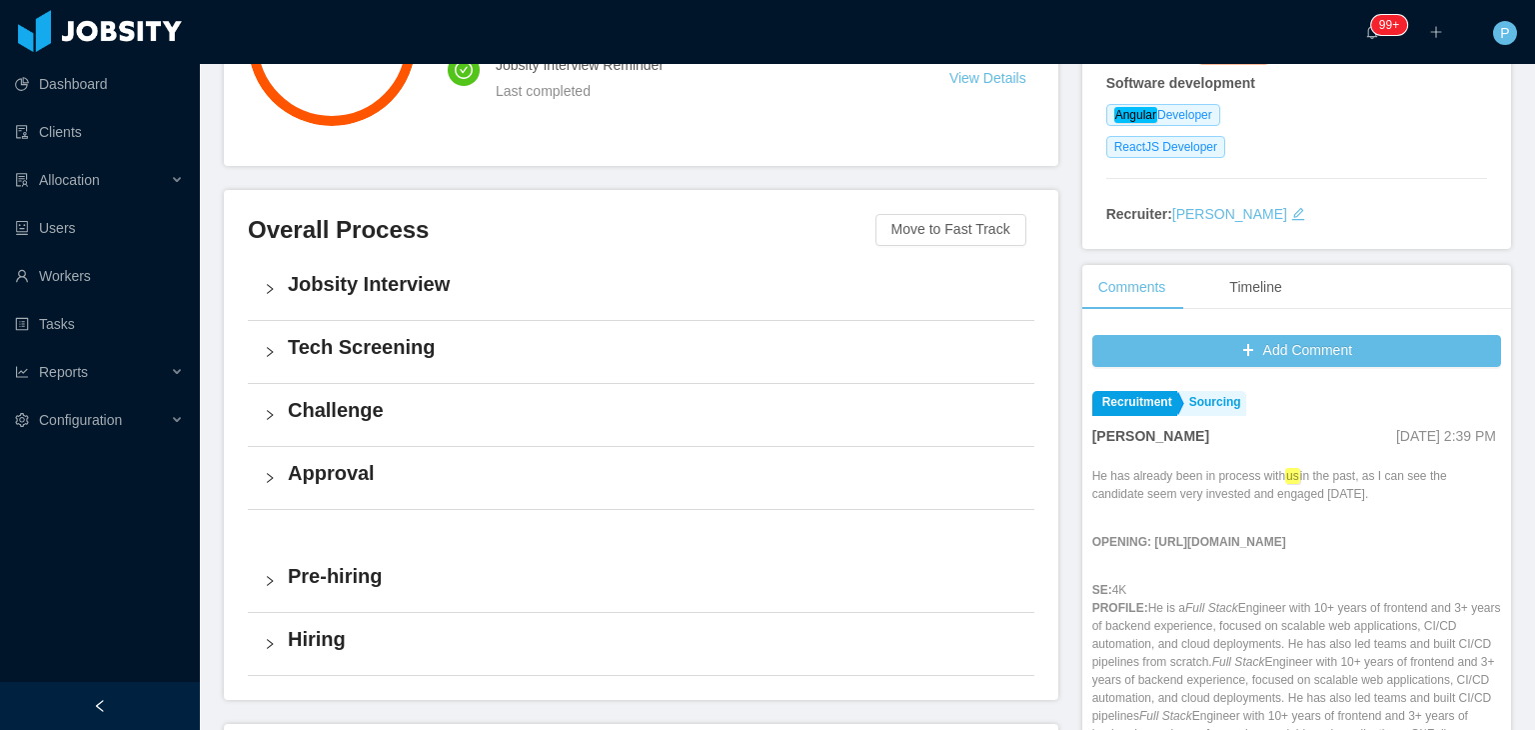
scroll to position [320, 0]
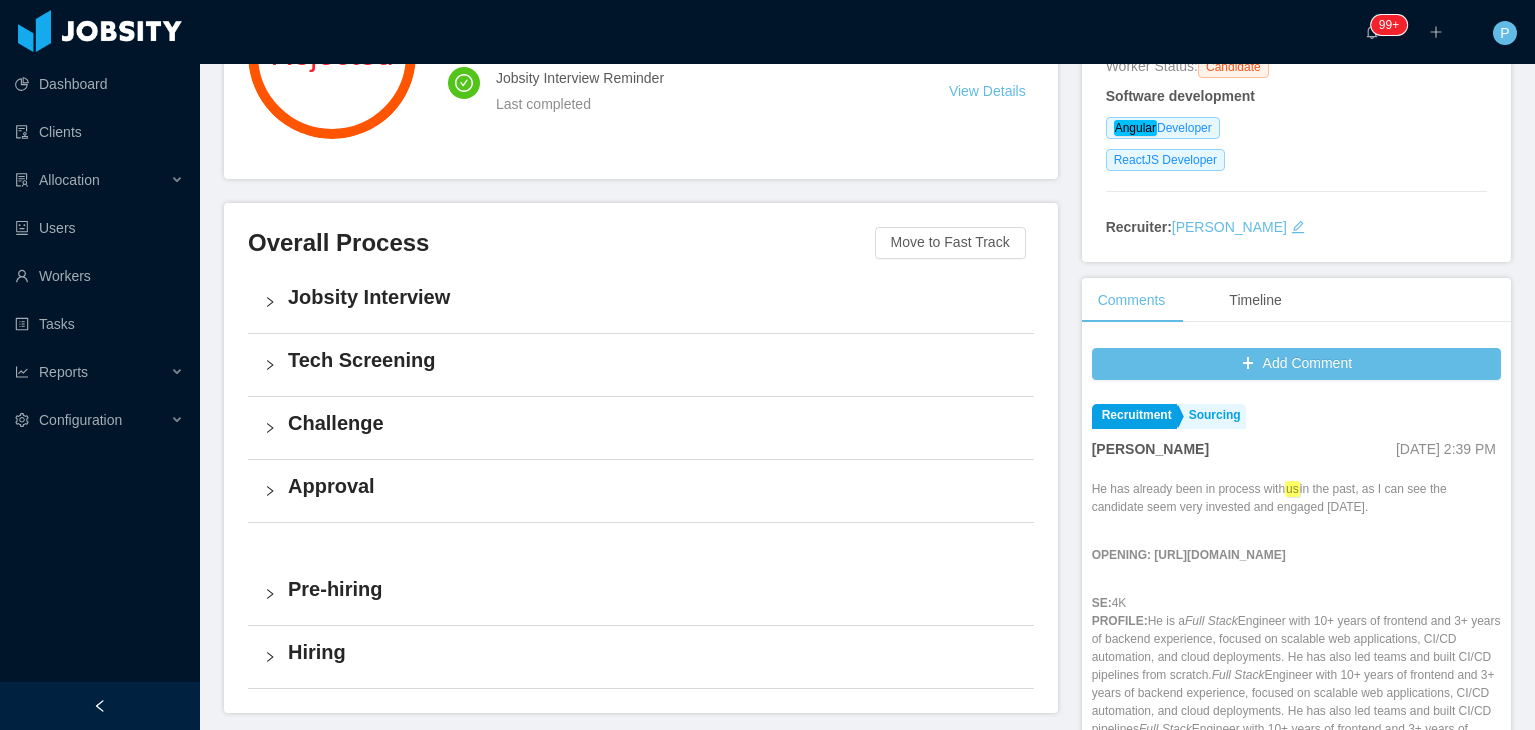
click at [987, 306] on h4 "Jobsity Interview" at bounding box center [653, 297] width 731 height 28
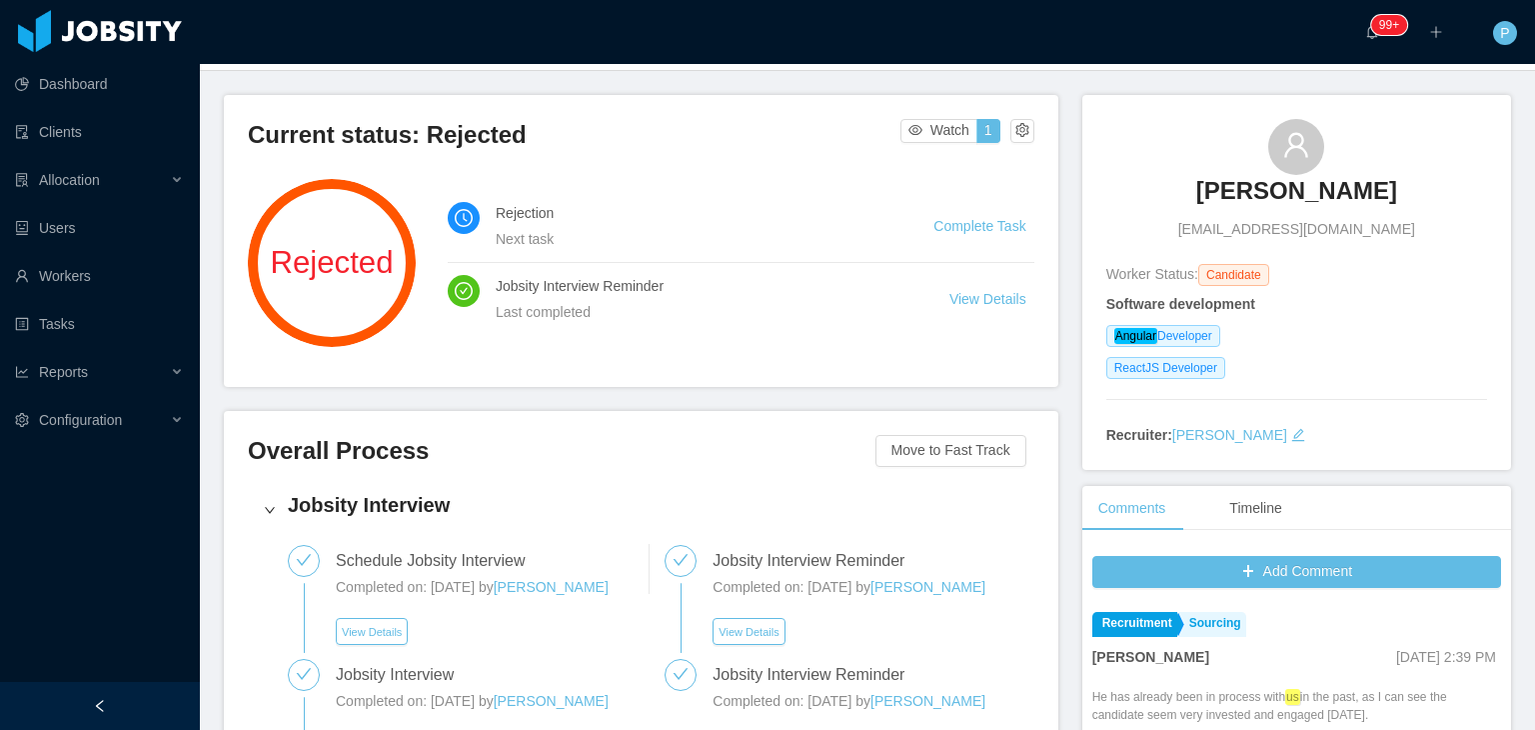
scroll to position [0, 0]
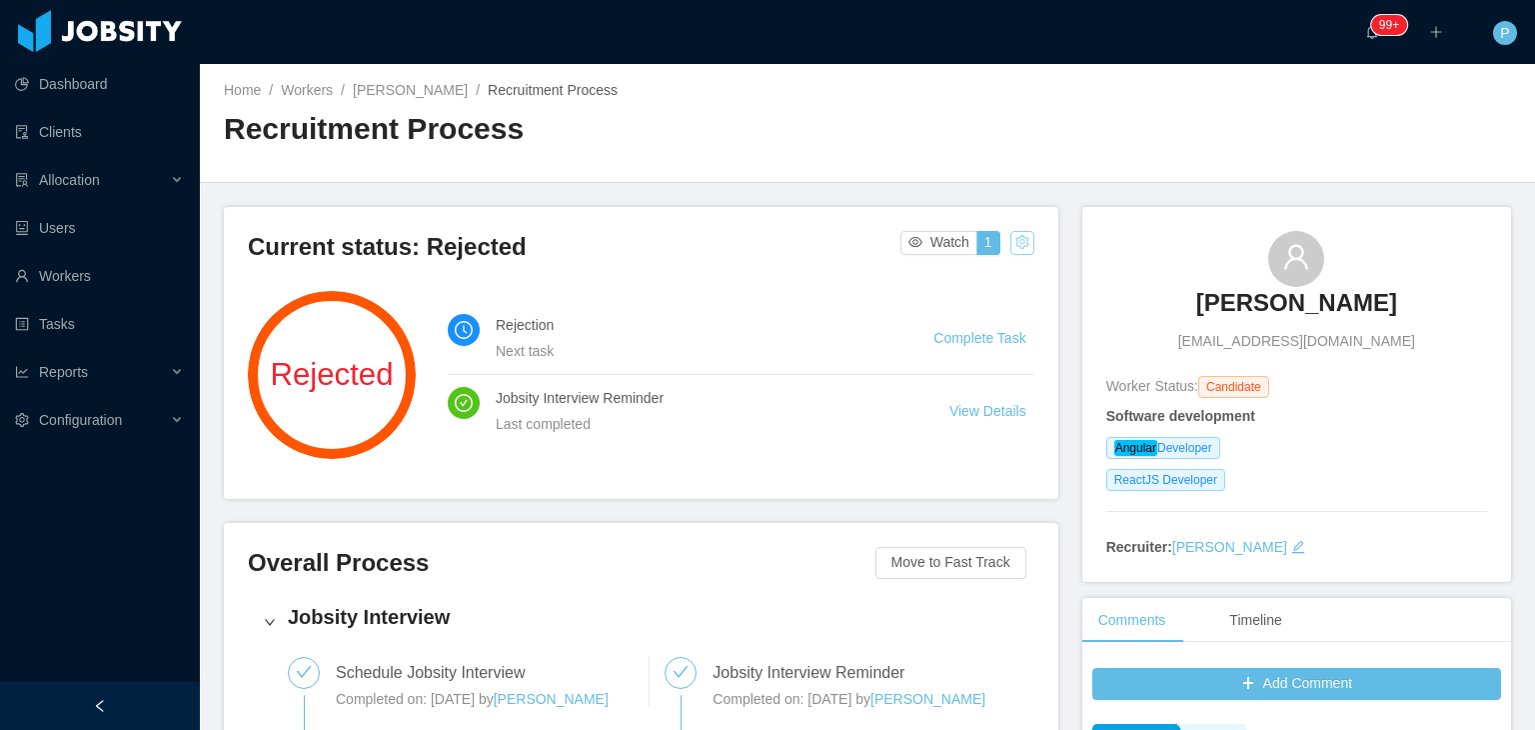
click at [1012, 238] on button "button" at bounding box center [1022, 243] width 24 height 24
click at [992, 304] on div "Change status" at bounding box center [969, 306] width 90 height 22
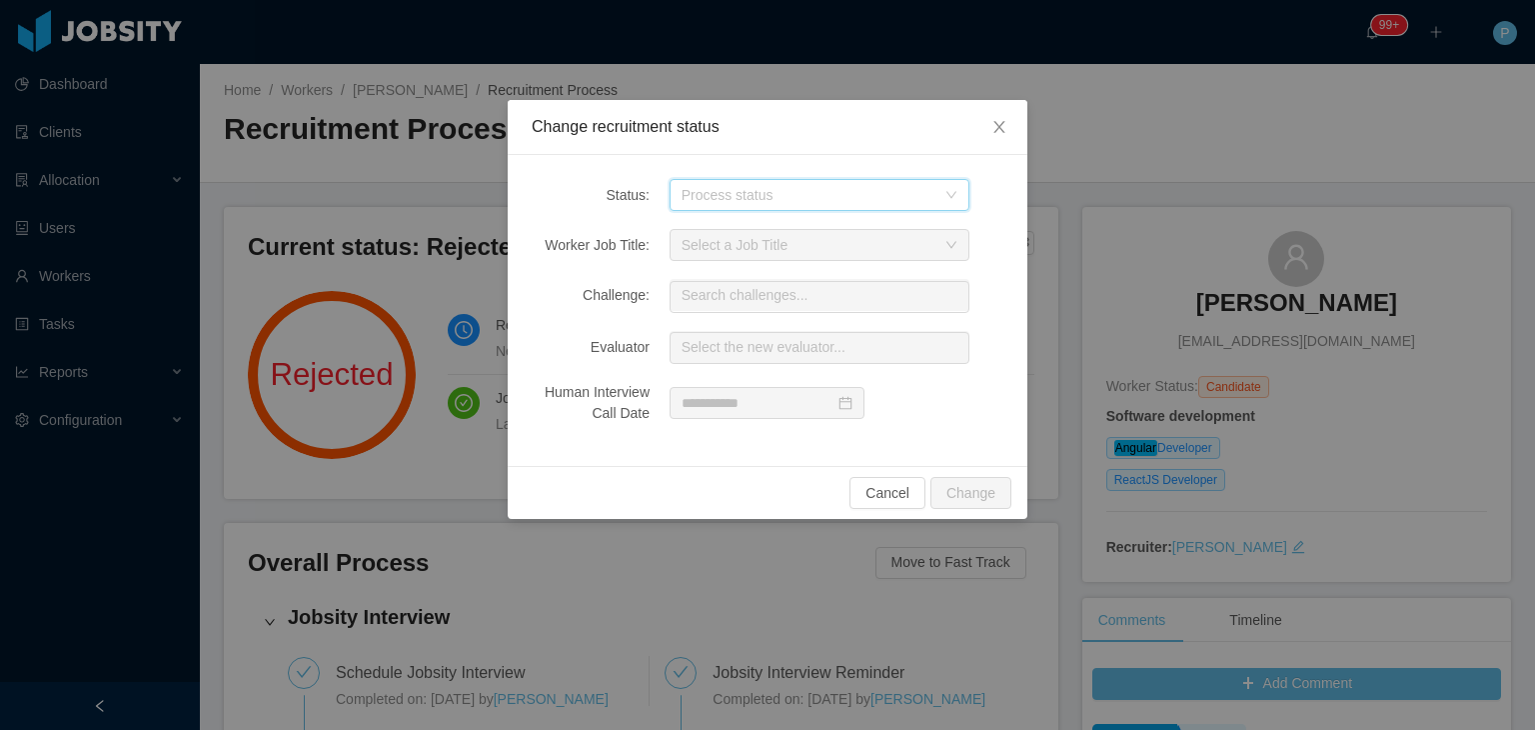
click at [953, 199] on icon "icon: down" at bounding box center [951, 195] width 12 height 12
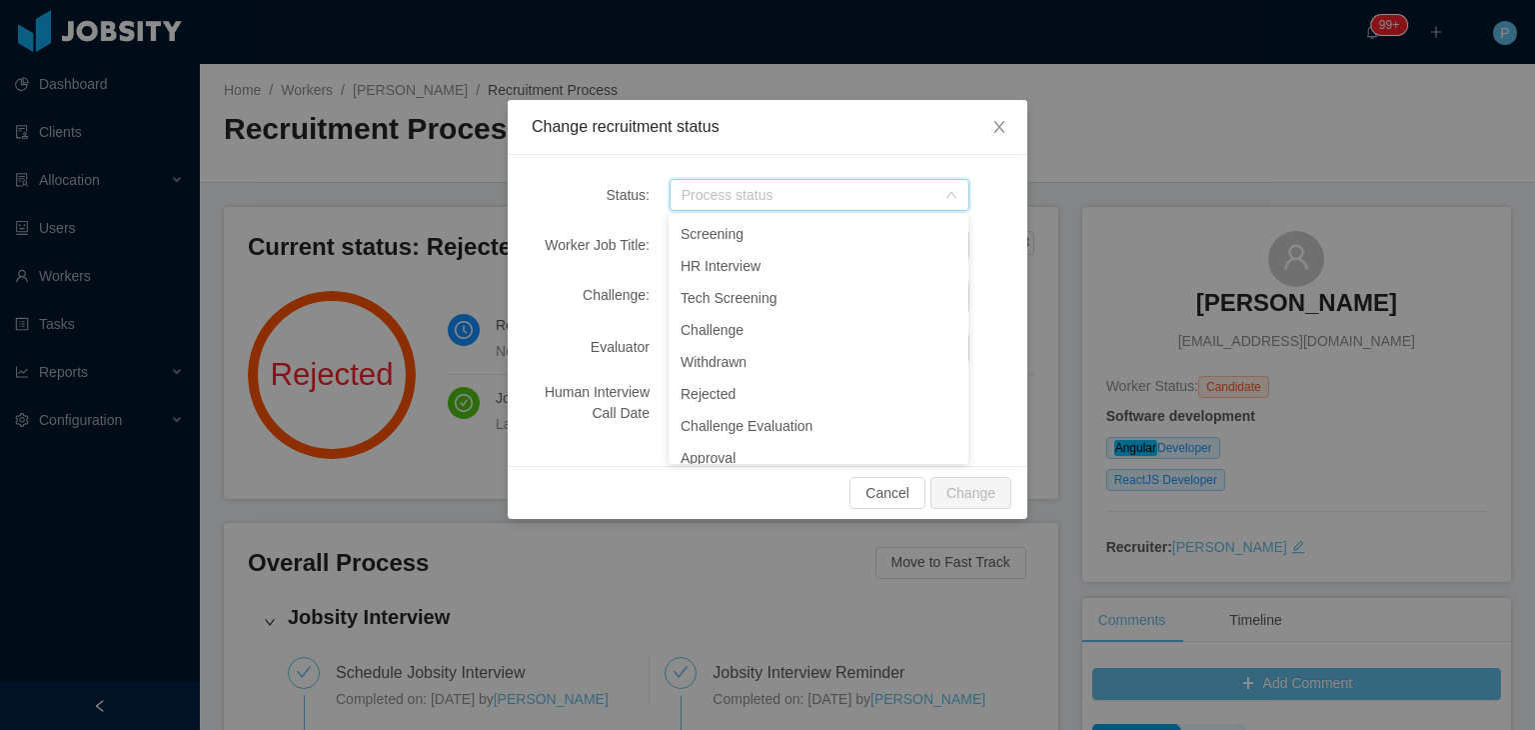
scroll to position [218, 0]
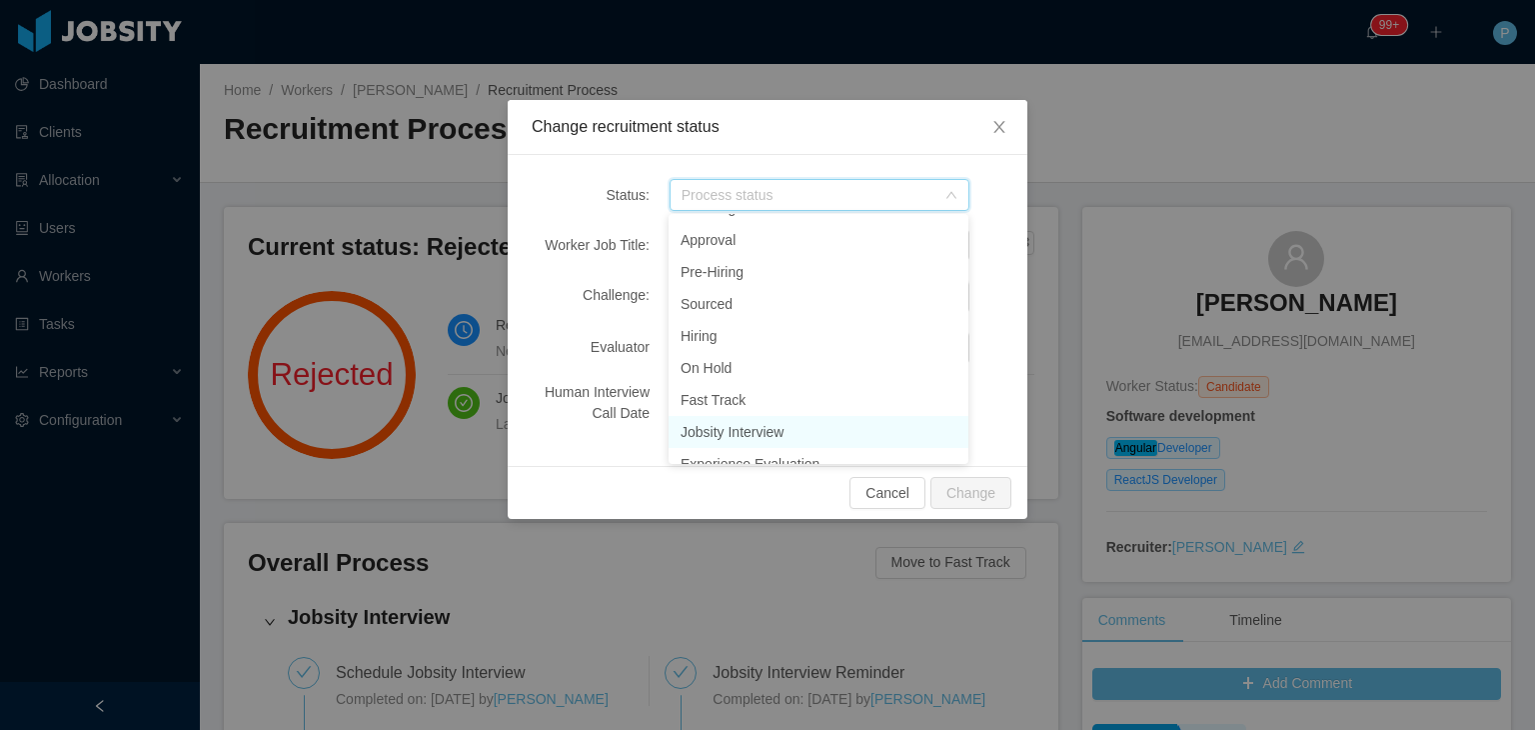
click at [810, 421] on li "Jobsity Interview" at bounding box center [819, 432] width 300 height 32
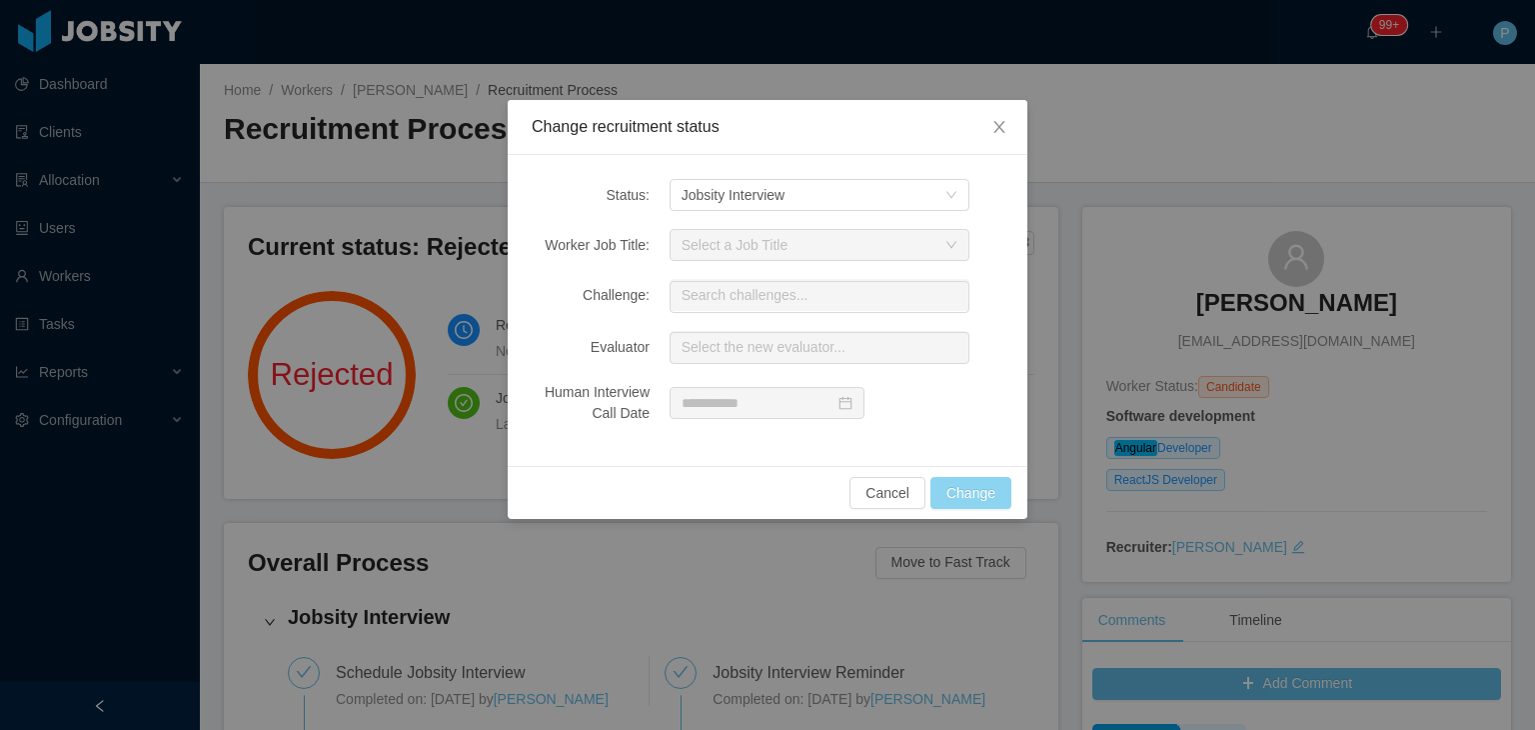
click at [963, 477] on button "Change" at bounding box center [970, 493] width 81 height 32
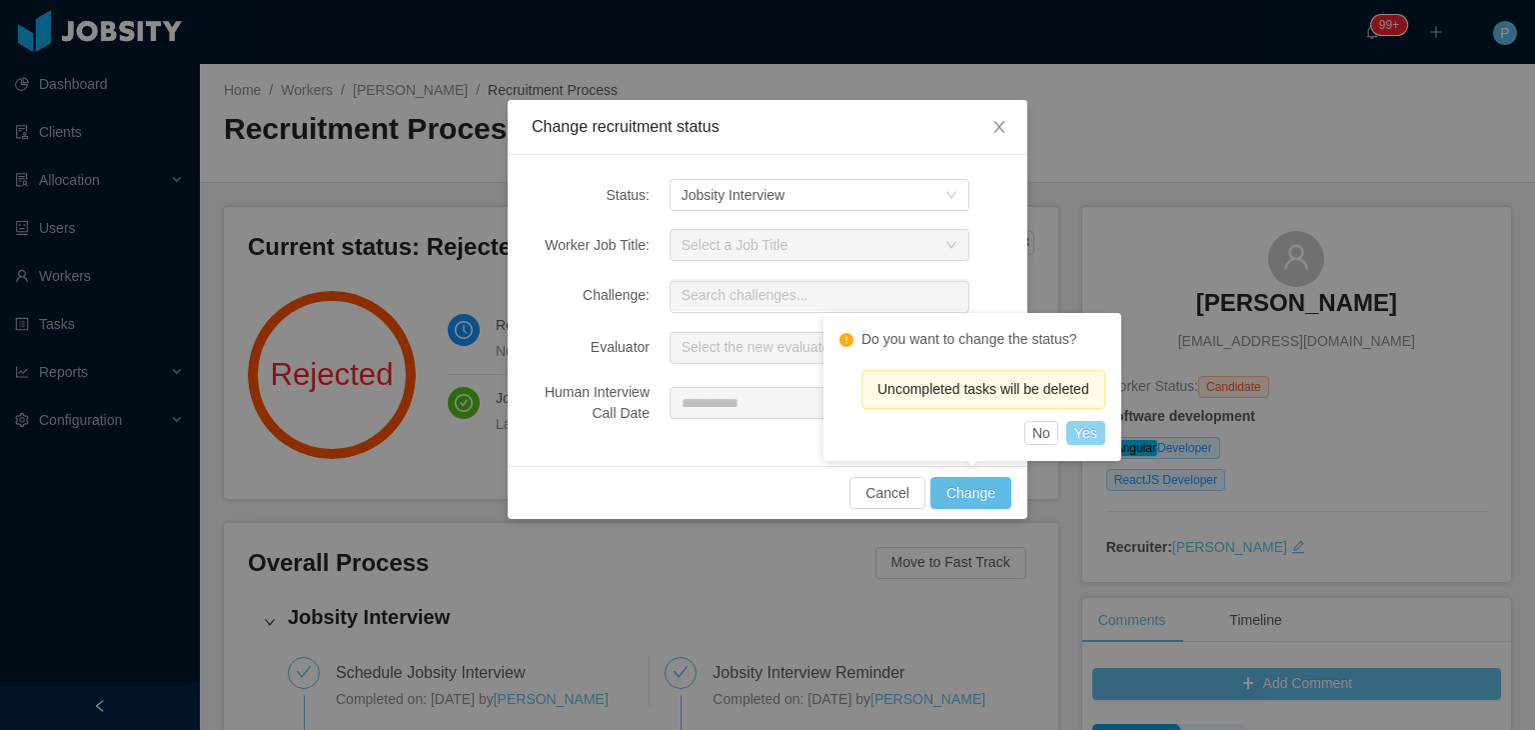
click at [1087, 435] on button "Yes" at bounding box center [1085, 433] width 39 height 24
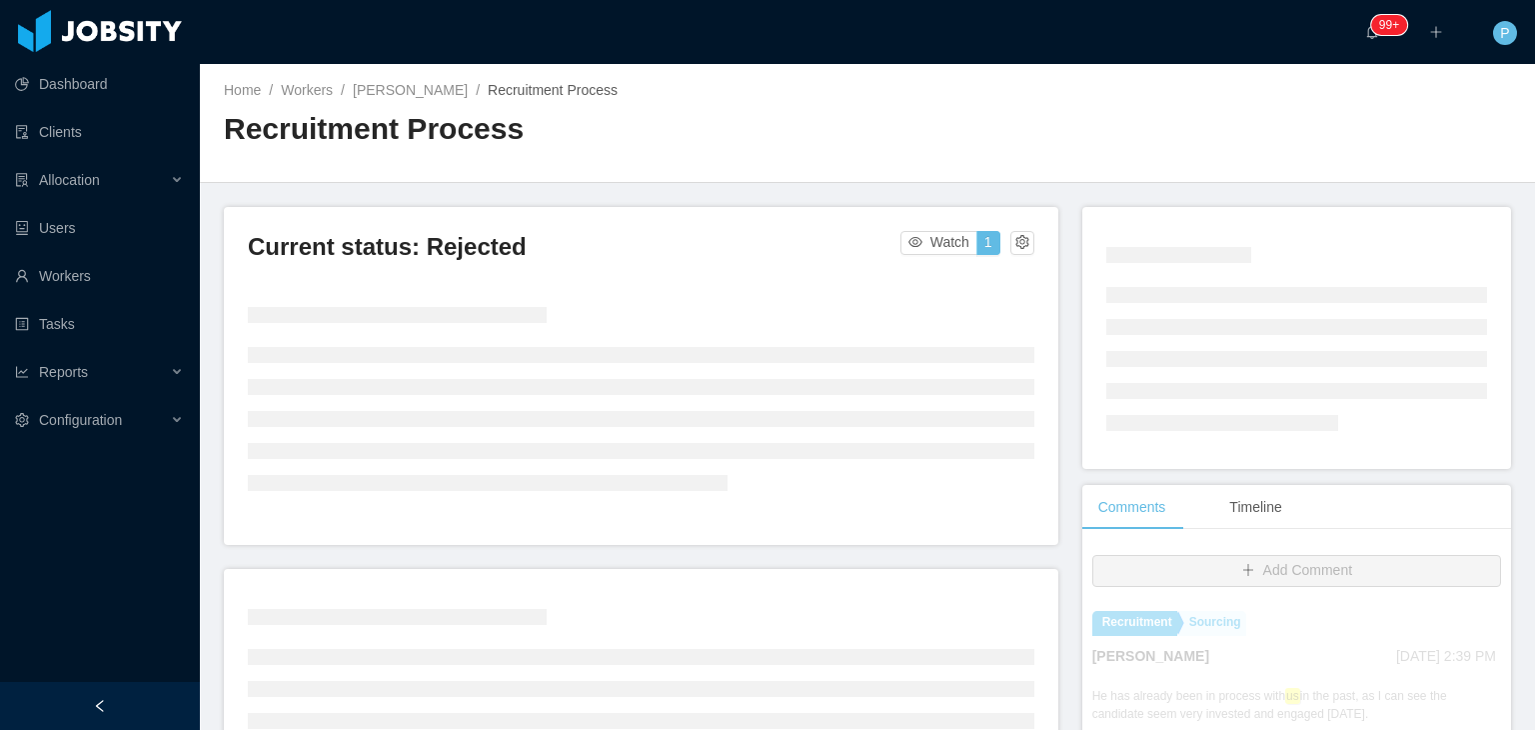
click at [688, 149] on div "Recruitment Process" at bounding box center [546, 137] width 644 height 56
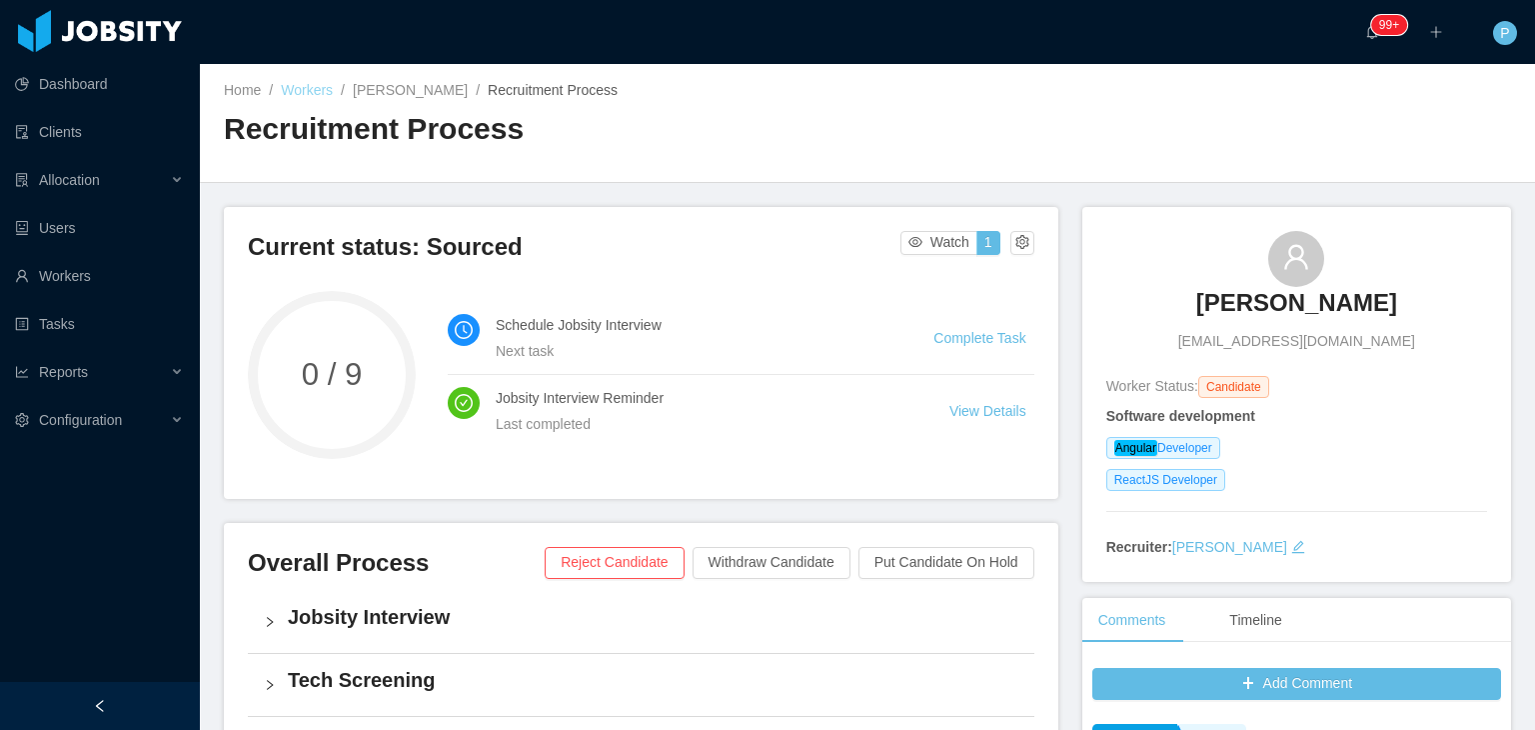
click at [318, 86] on link "Workers" at bounding box center [307, 90] width 52 height 16
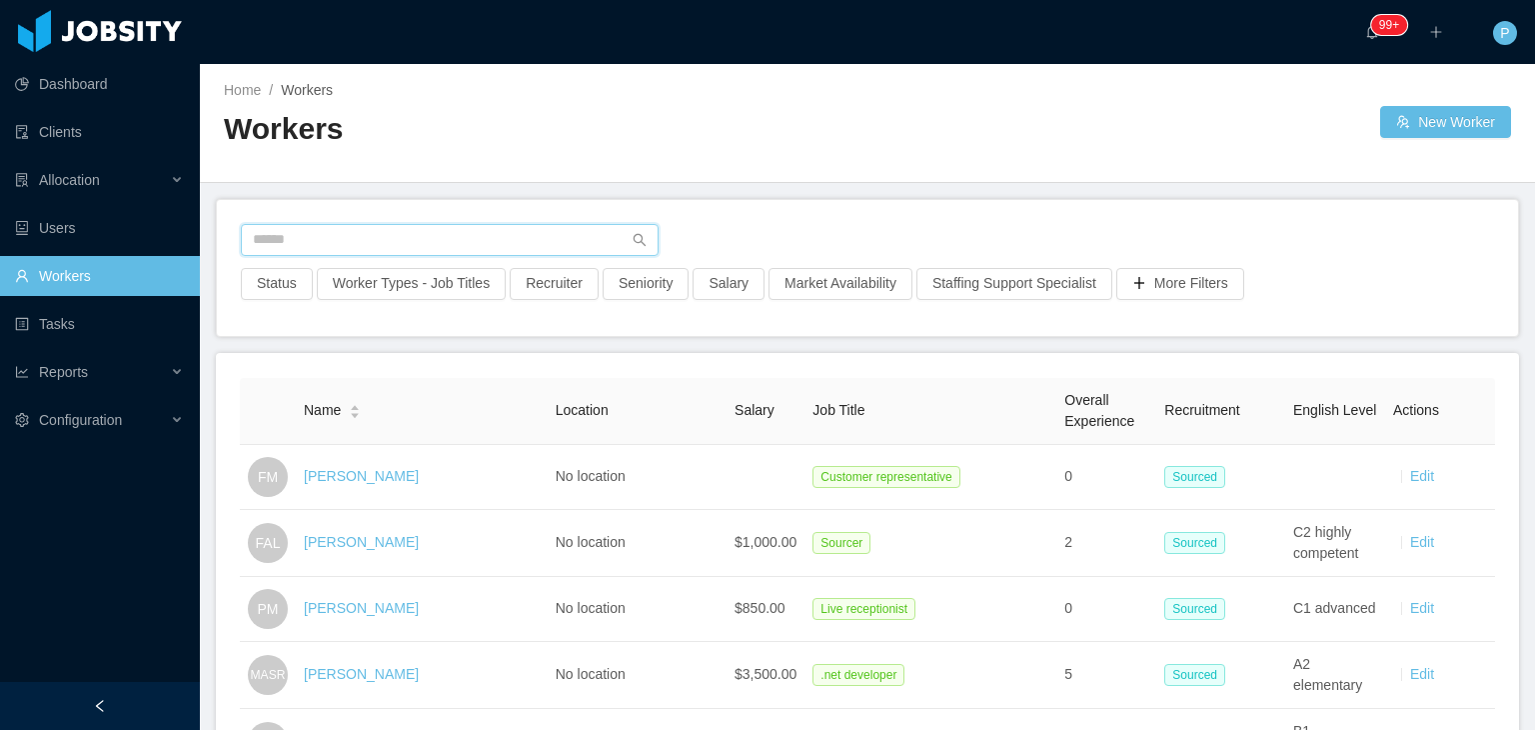
click at [410, 235] on input "text" at bounding box center [450, 240] width 418 height 32
paste input "**********"
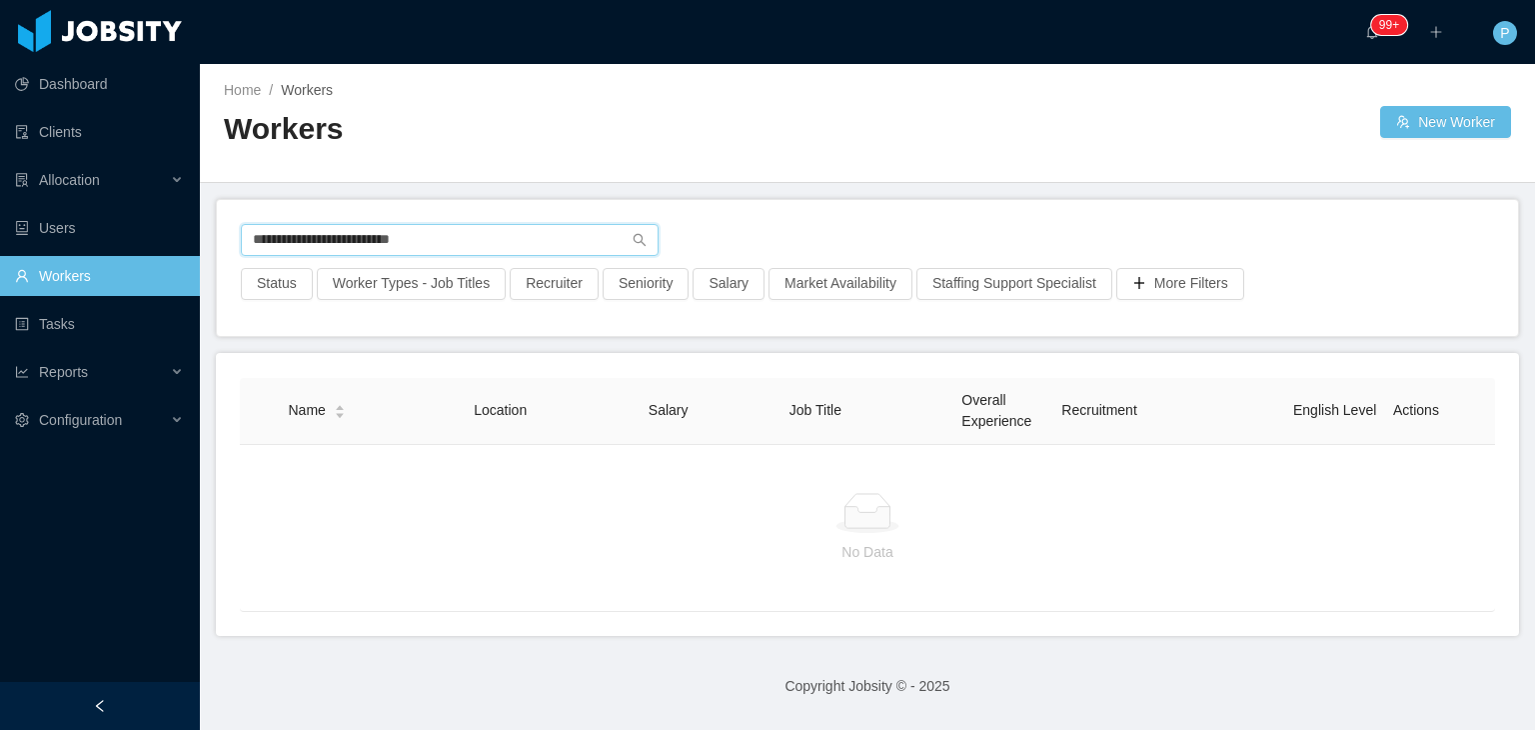
drag, startPoint x: 489, startPoint y: 233, endPoint x: 236, endPoint y: 260, distance: 254.3
click at [236, 260] on div "**********" at bounding box center [867, 268] width 1301 height 136
paste input "**********"
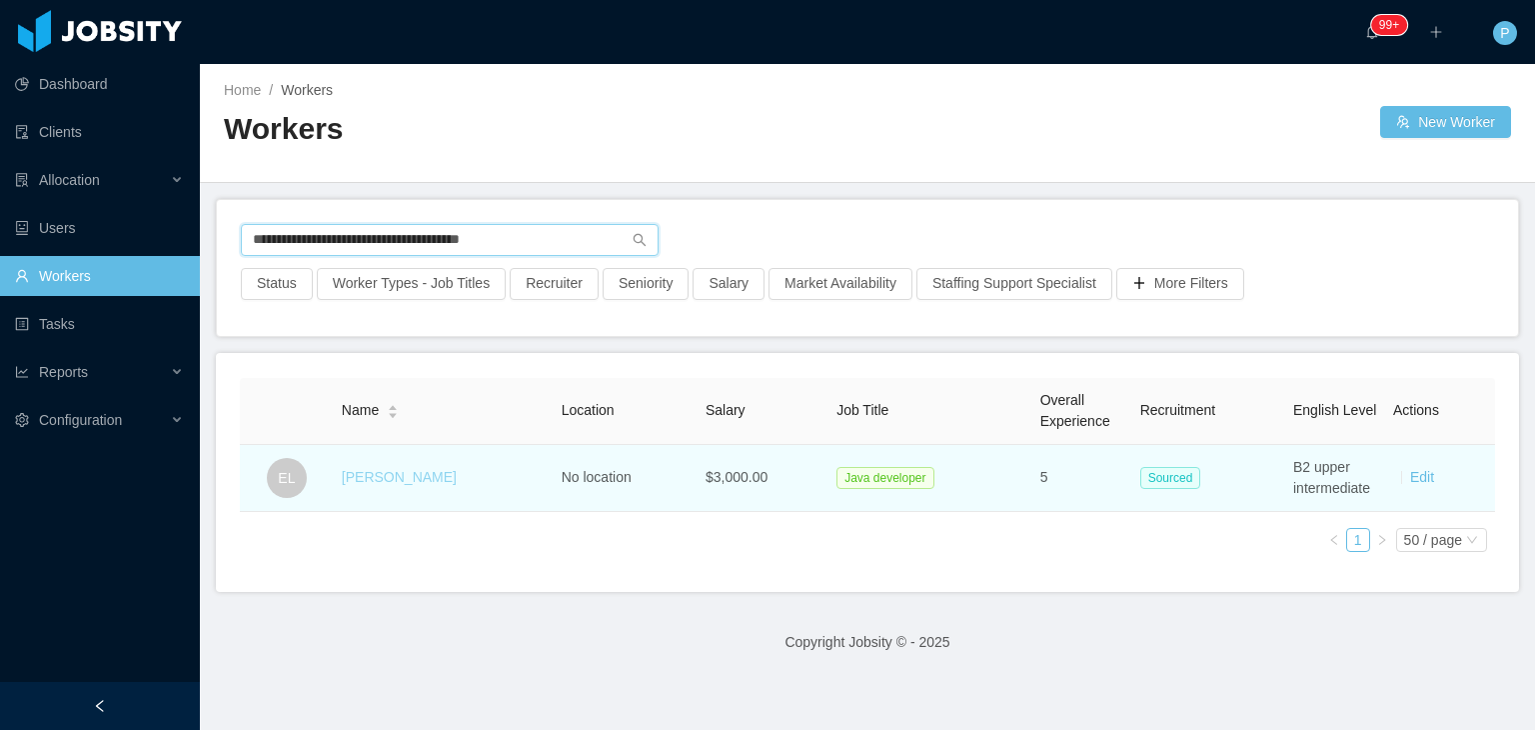
type input "**********"
click at [420, 480] on link "Ewerton Lima" at bounding box center [399, 477] width 115 height 16
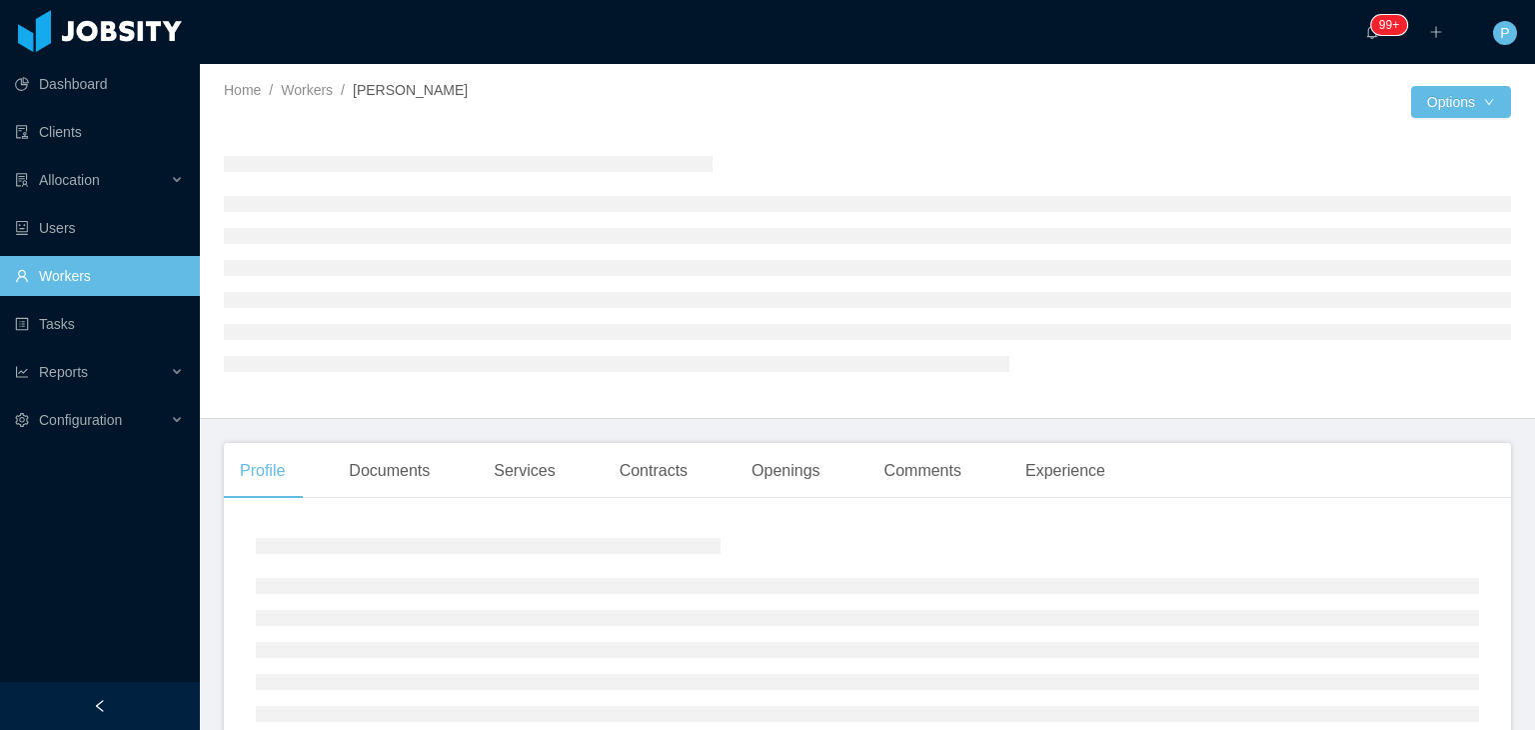
click at [1083, 140] on div at bounding box center [867, 263] width 1287 height 246
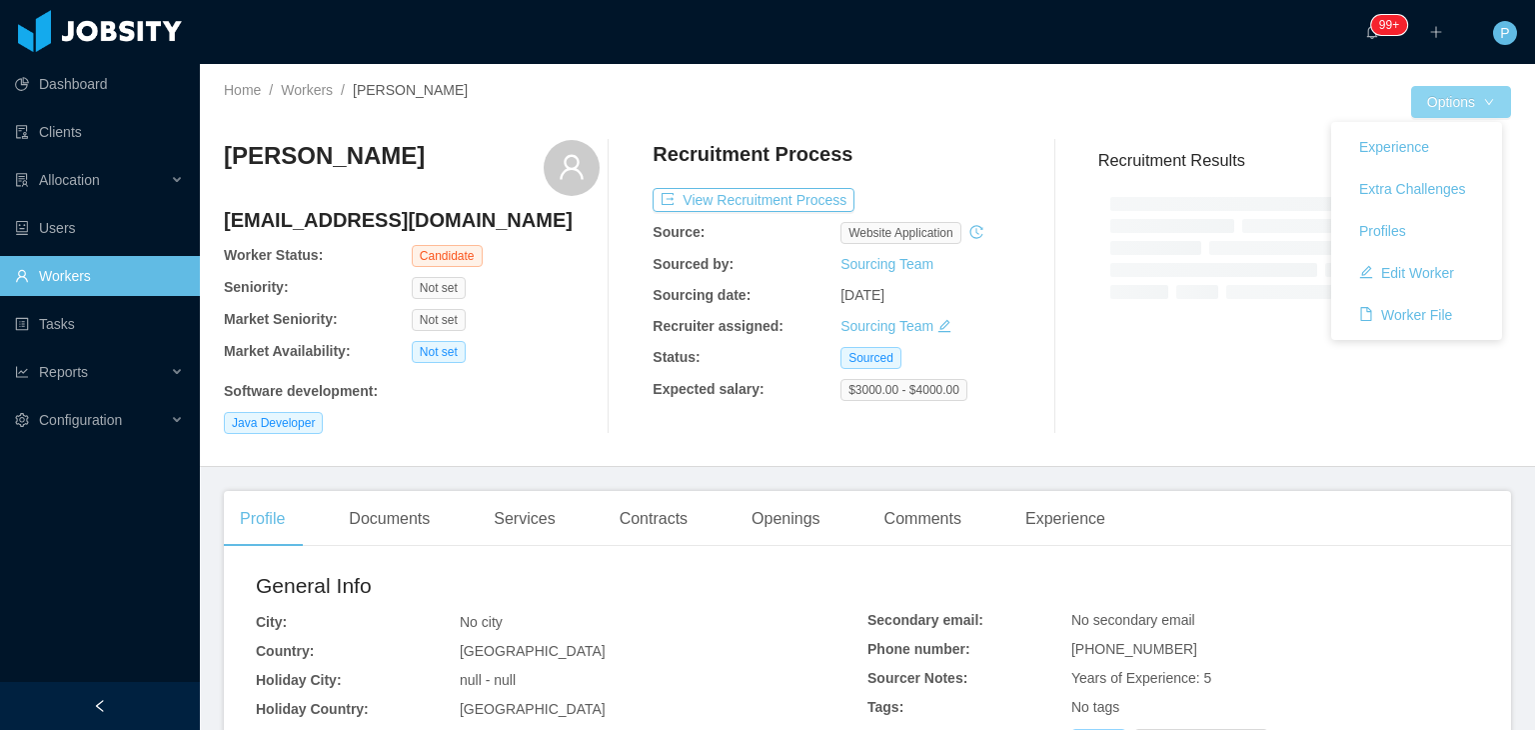
click at [1422, 107] on button "Options" at bounding box center [1461, 102] width 100 height 32
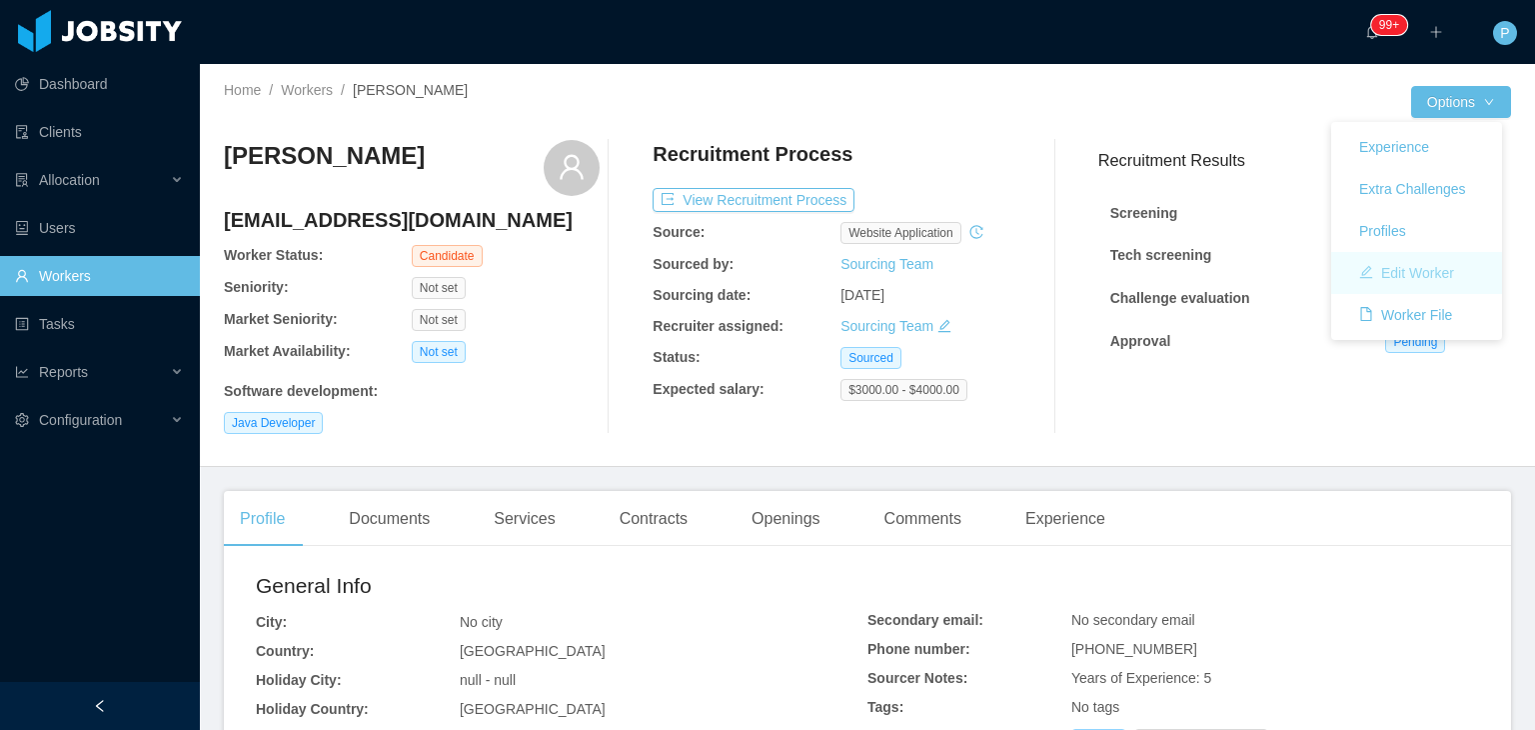
click at [1413, 277] on button "Edit Worker" at bounding box center [1406, 273] width 127 height 32
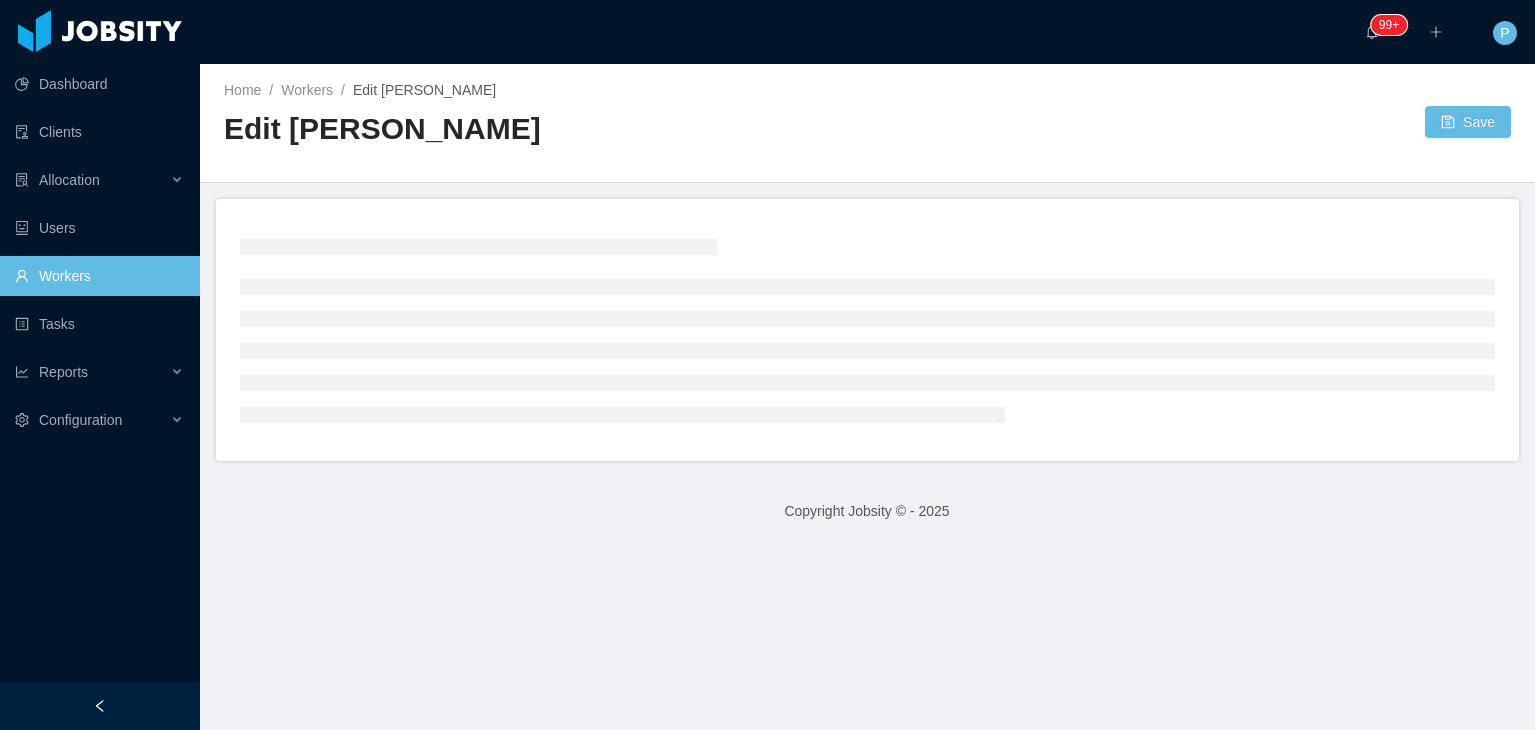
click at [1335, 191] on form "Home / Workers / Edit Ewerton Lima / Edit Ewerton Lima Save" at bounding box center [867, 262] width 1335 height 397
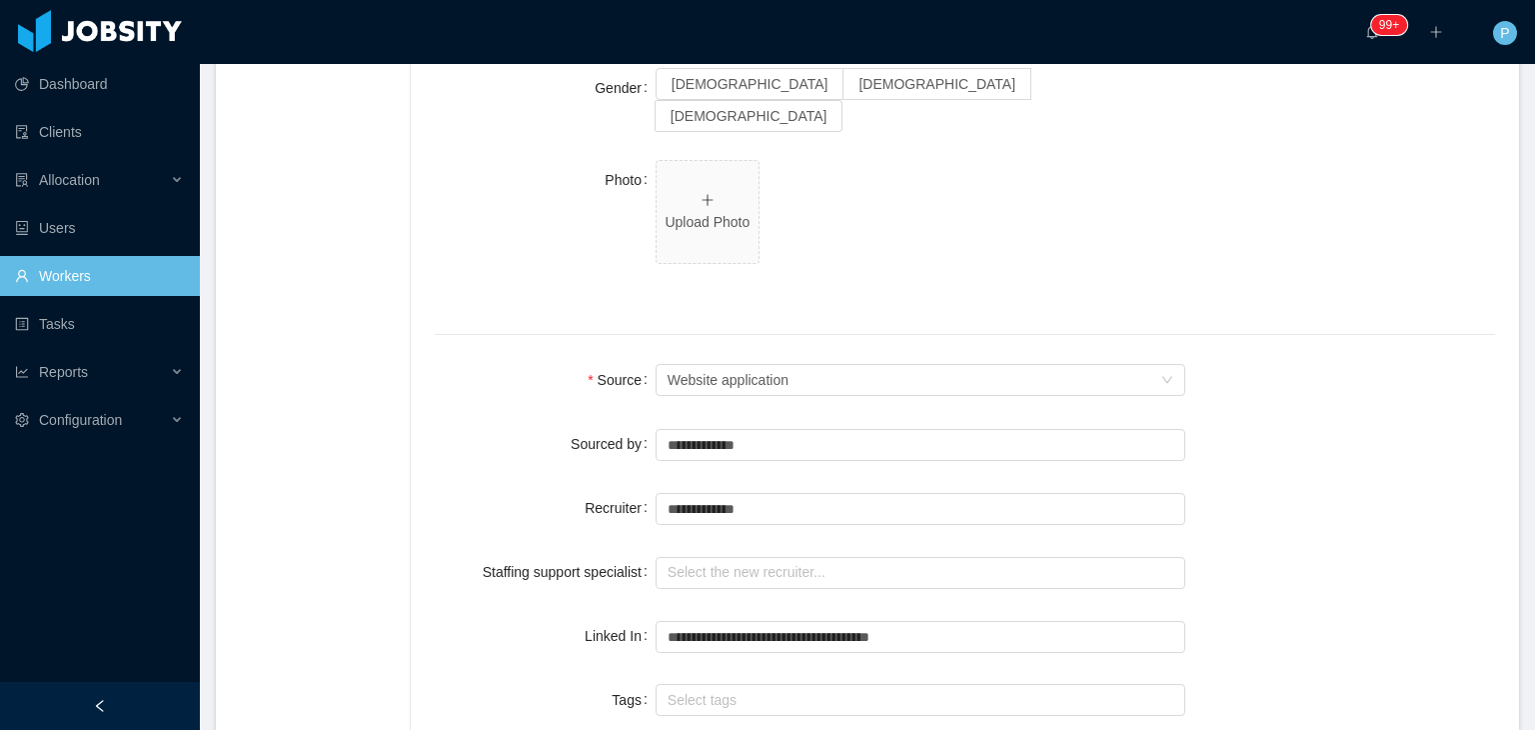
scroll to position [1212, 0]
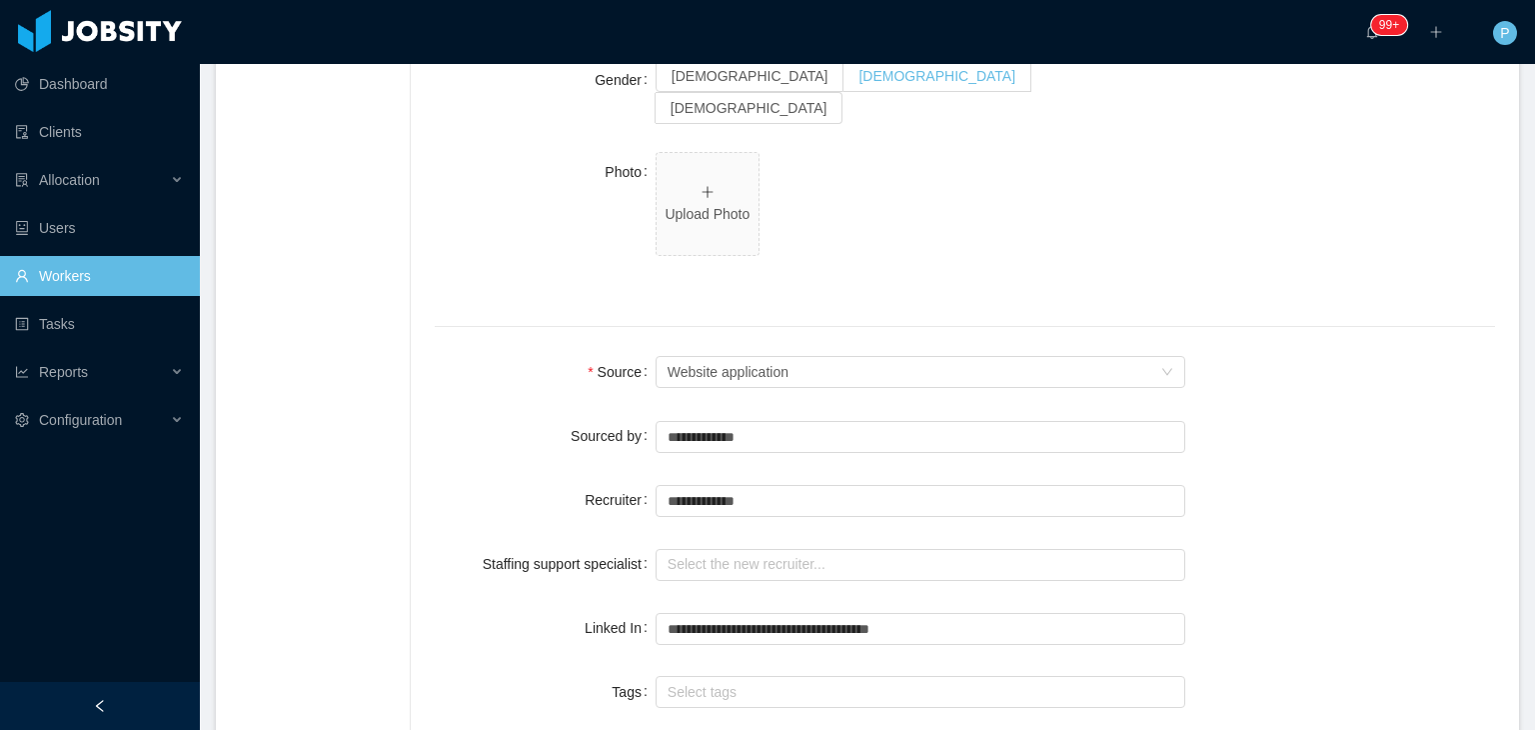
click at [858, 84] on span "Male" at bounding box center [936, 76] width 157 height 16
click at [770, 416] on div "**********" at bounding box center [921, 436] width 531 height 40
click at [789, 421] on input "text" at bounding box center [921, 437] width 531 height 32
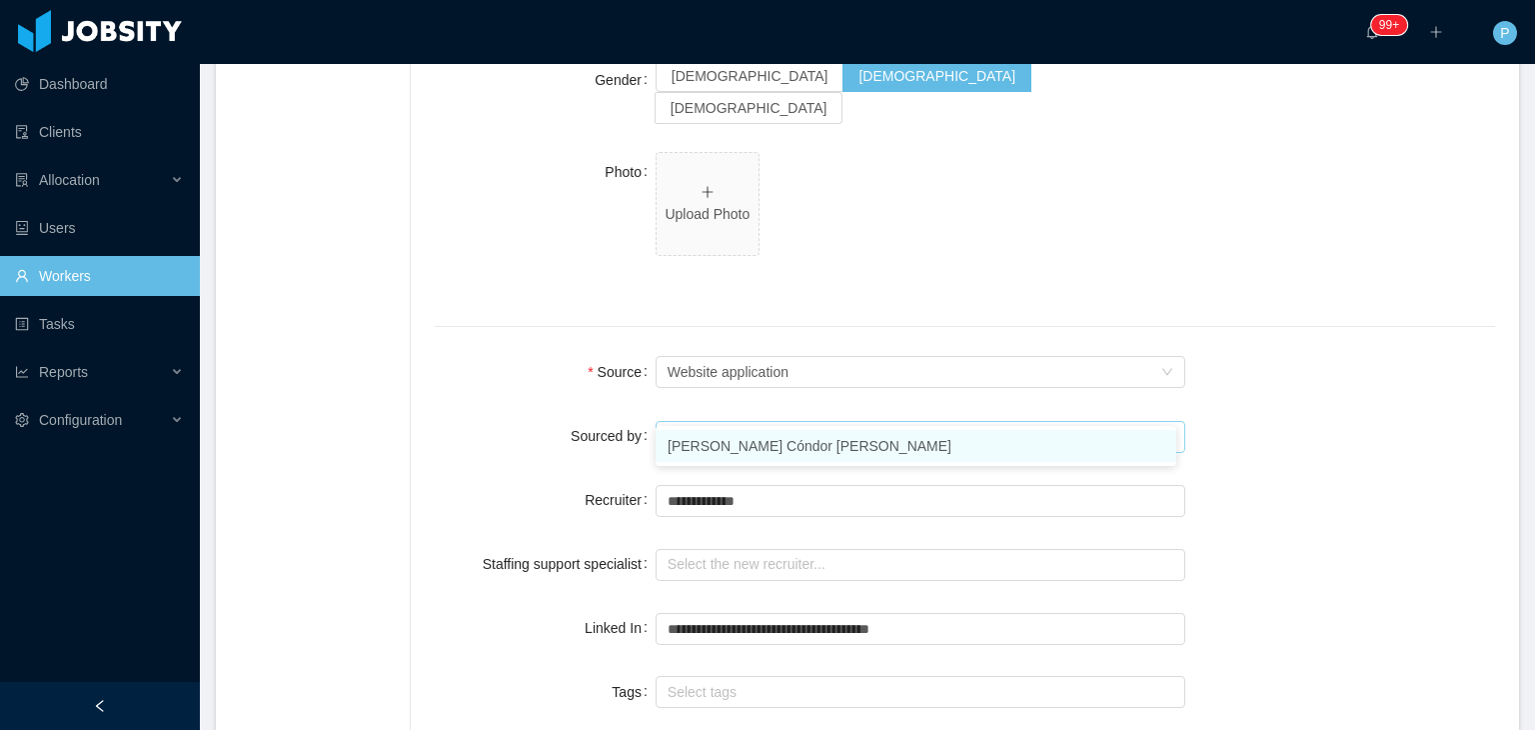
click at [800, 442] on li "[PERSON_NAME] Cóndor [PERSON_NAME]" at bounding box center [916, 446] width 521 height 32
type input "**********"
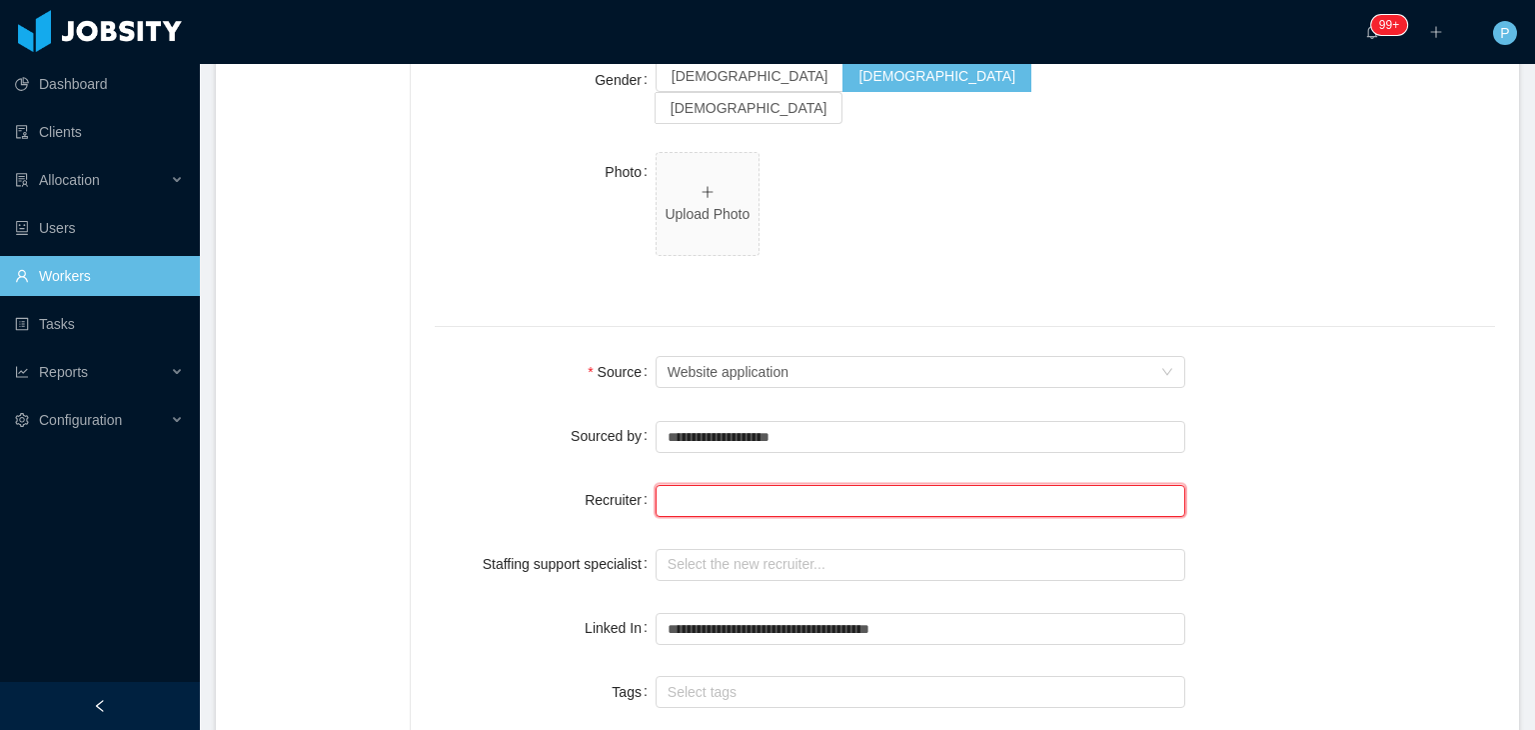
click at [799, 485] on input "text" at bounding box center [921, 501] width 531 height 32
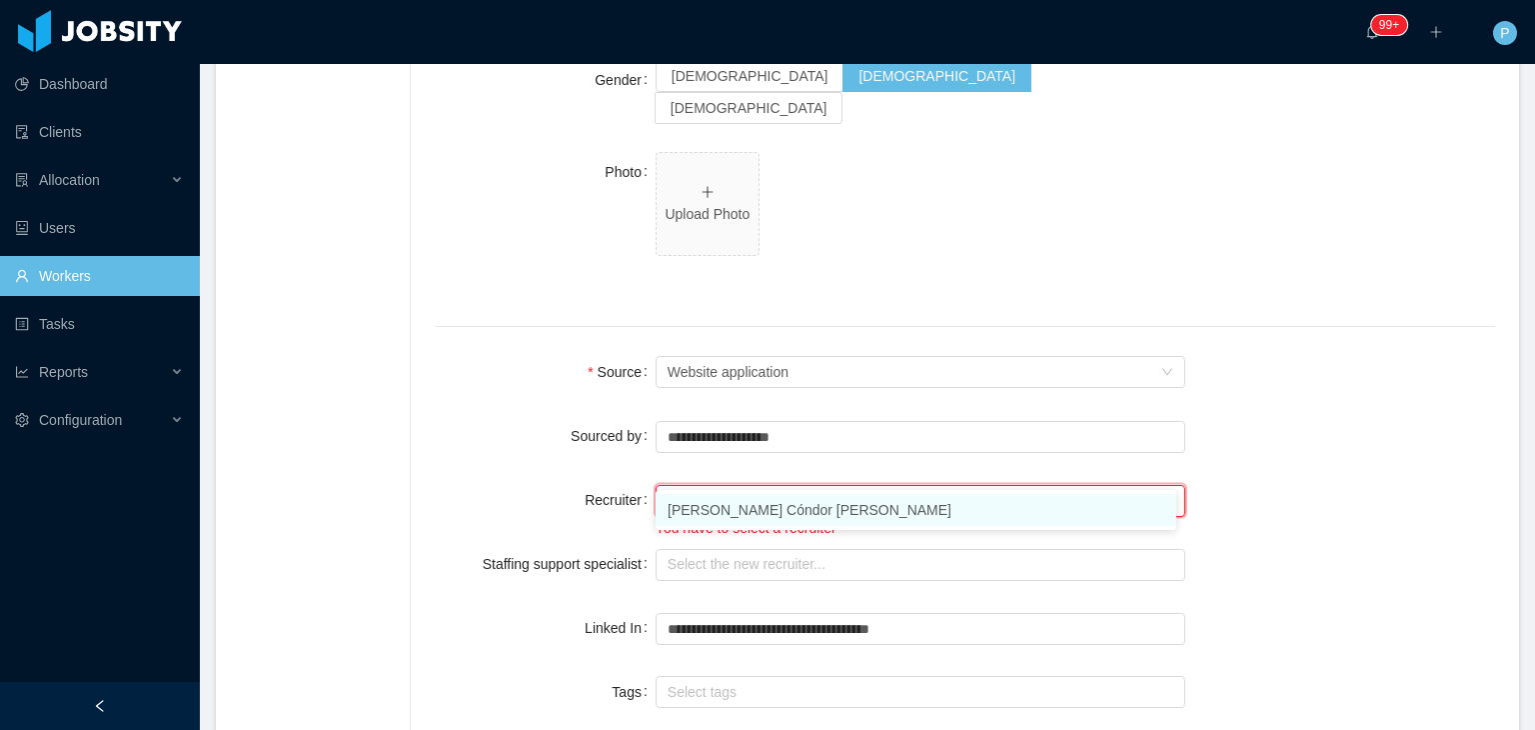
click at [813, 517] on li "[PERSON_NAME] Cóndor [PERSON_NAME]" at bounding box center [916, 510] width 521 height 32
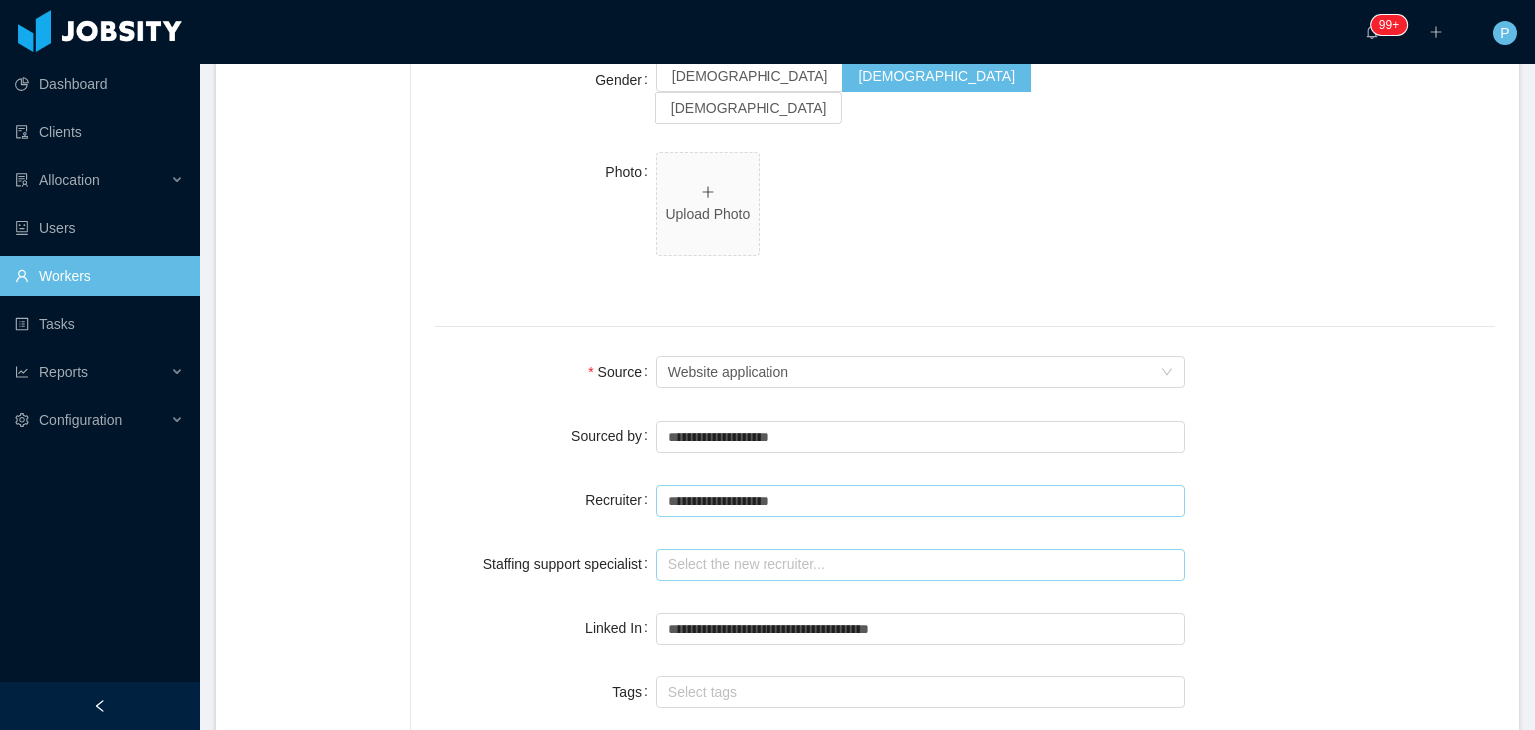
type input "**********"
click at [813, 549] on input "text" at bounding box center [921, 565] width 531 height 32
type input "**********"
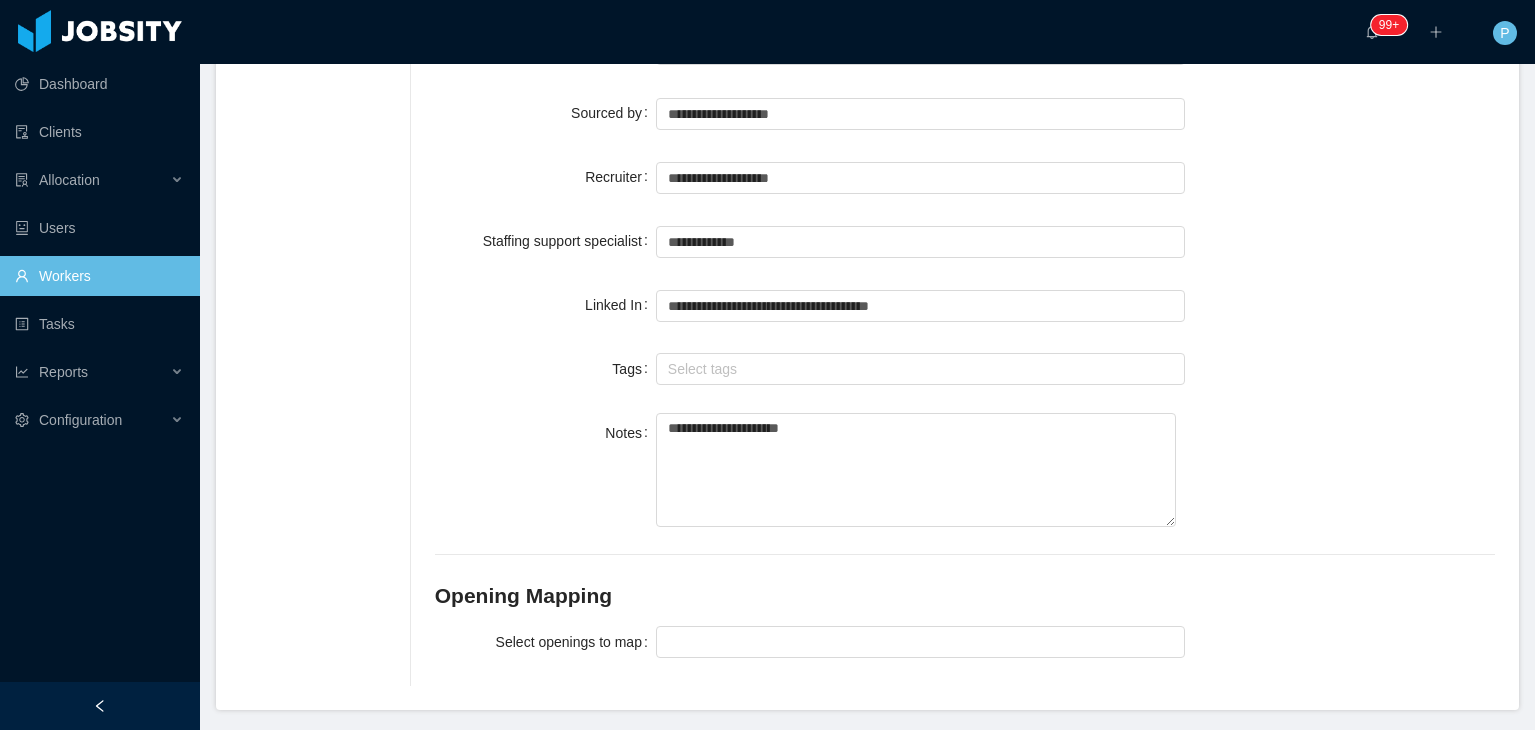
scroll to position [1571, 0]
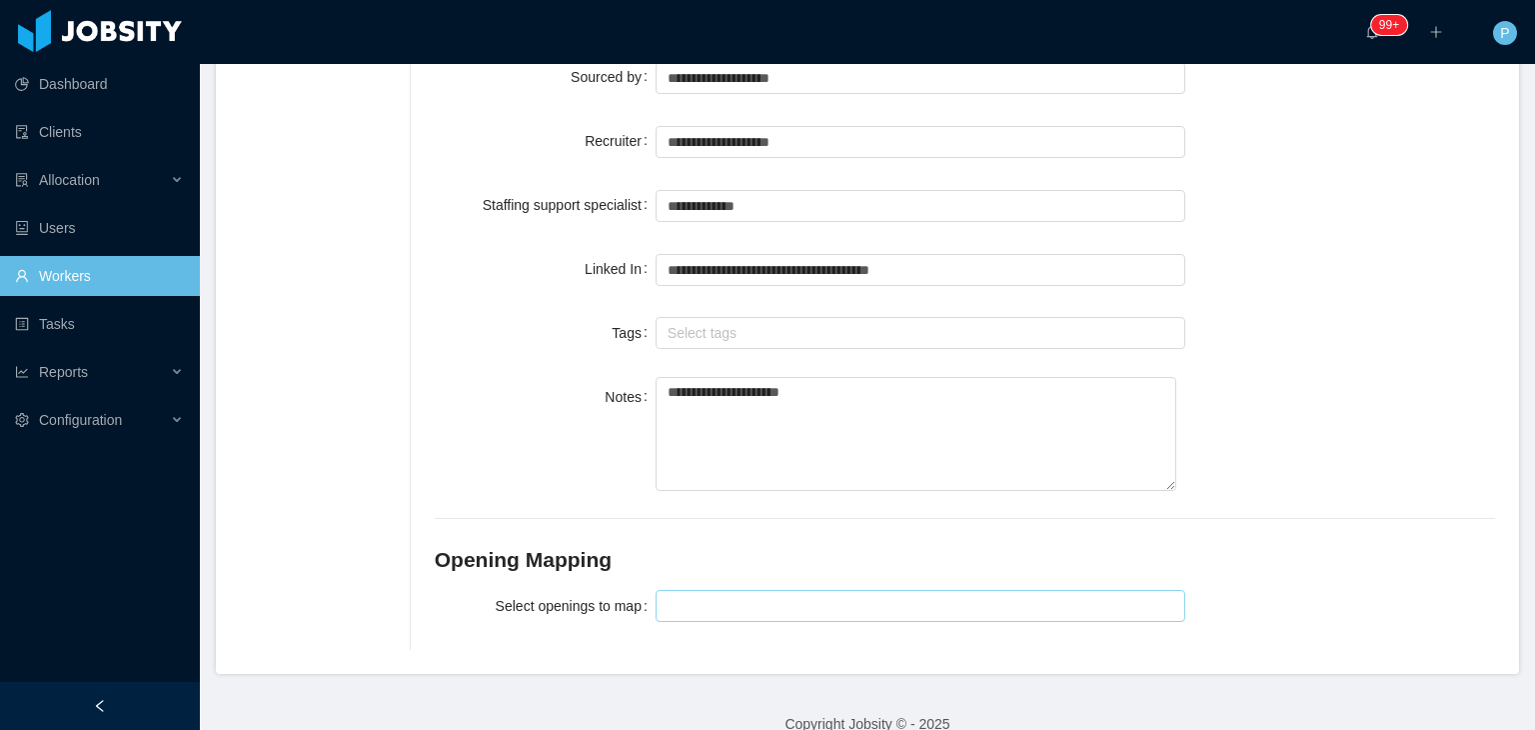
click at [907, 591] on div at bounding box center [918, 606] width 513 height 30
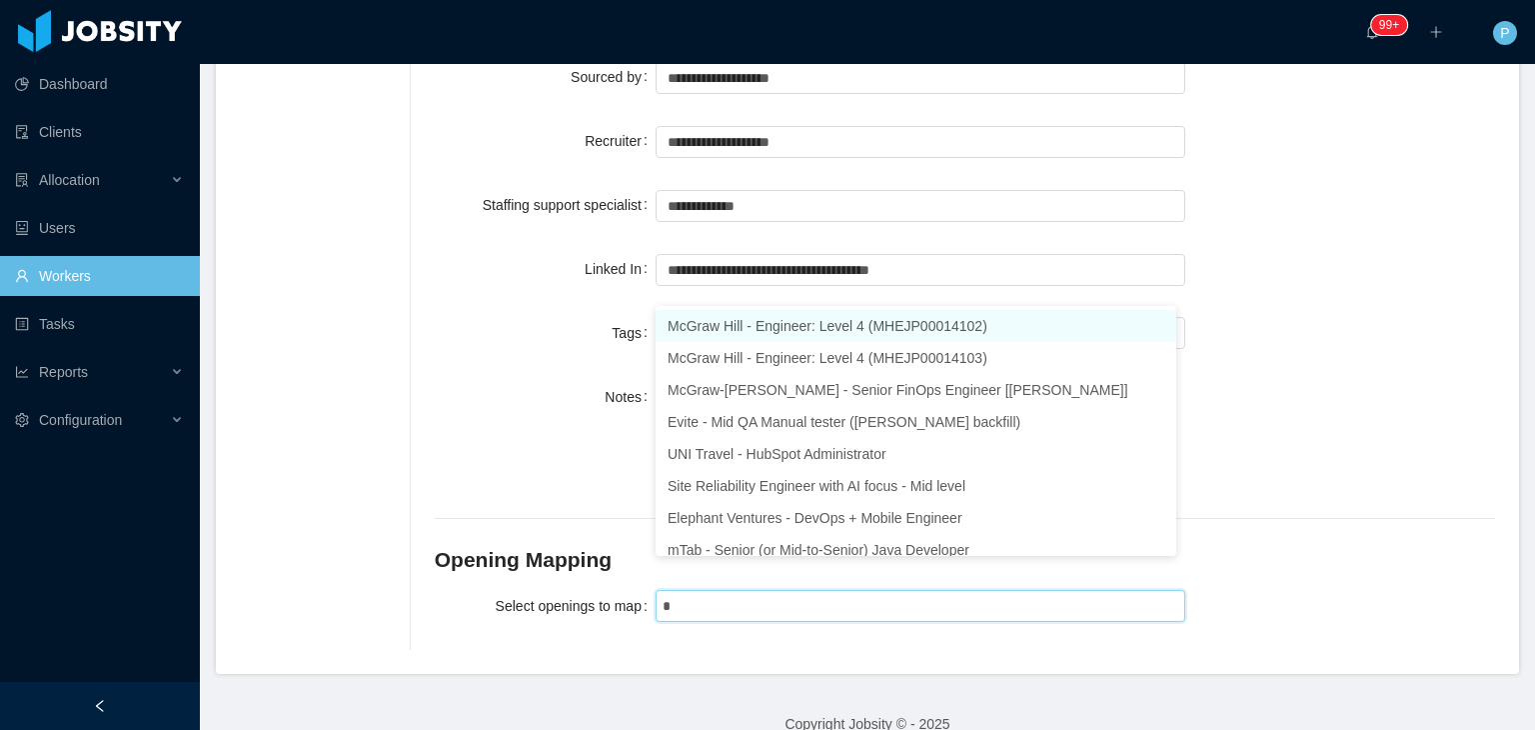
type input "**"
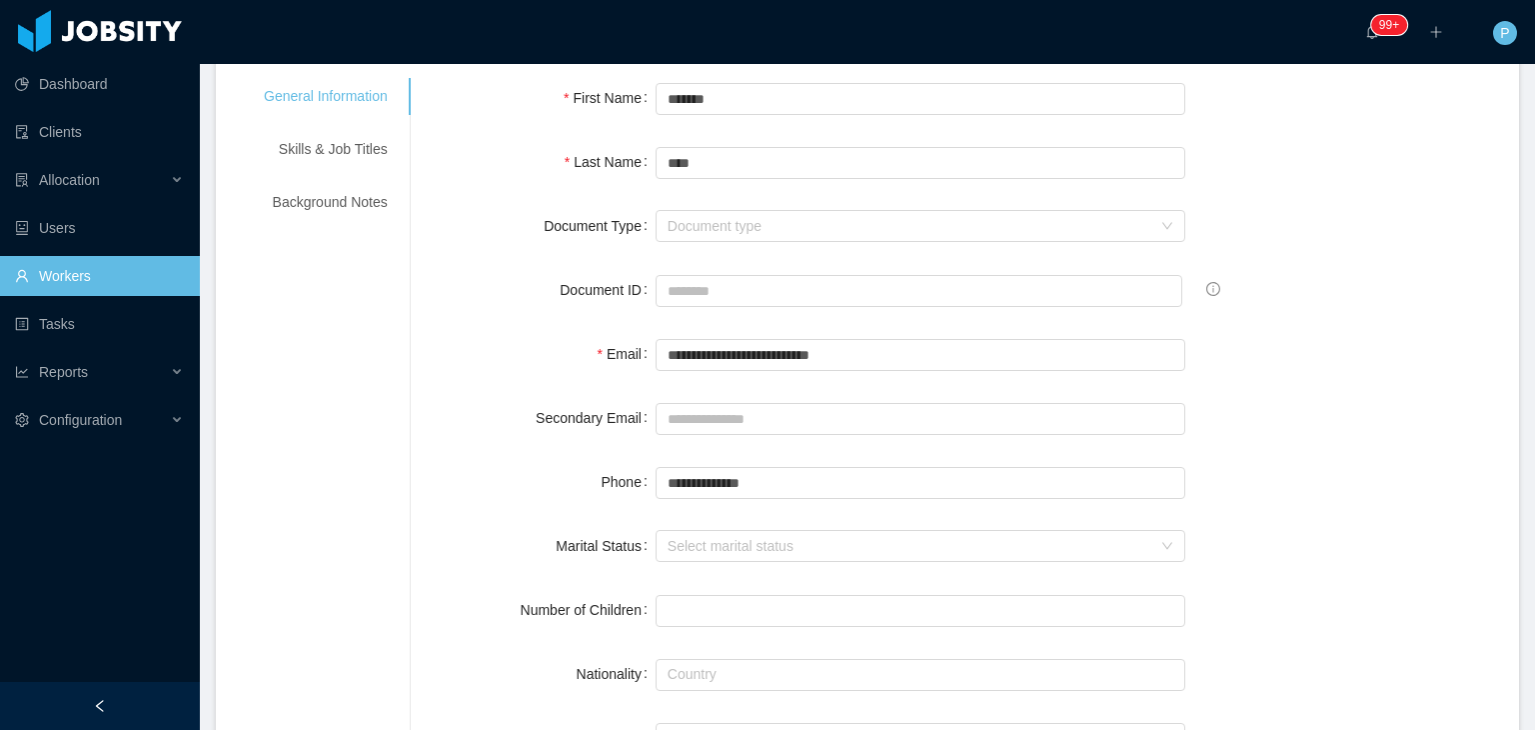
scroll to position [0, 0]
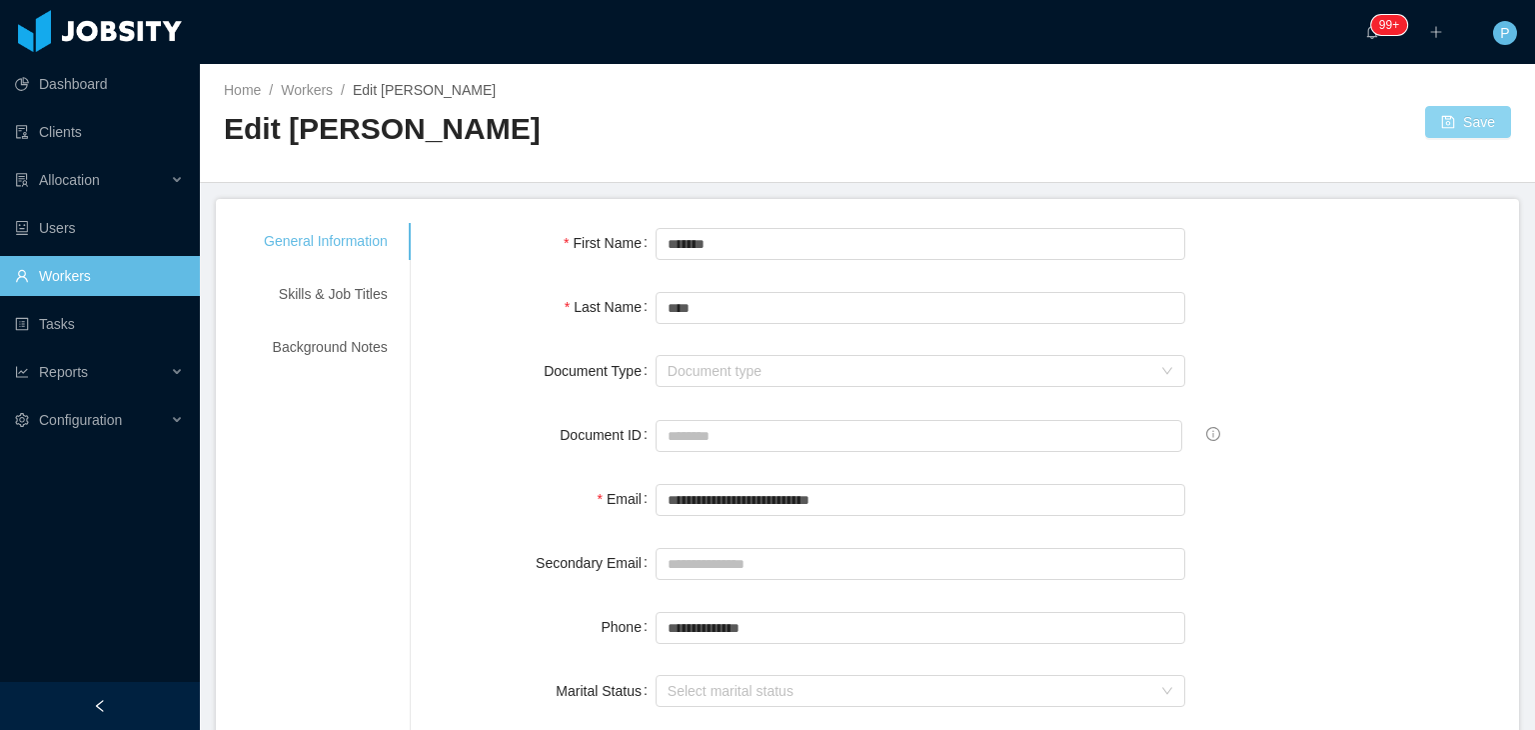
click at [1468, 117] on button "Save" at bounding box center [1468, 122] width 86 height 32
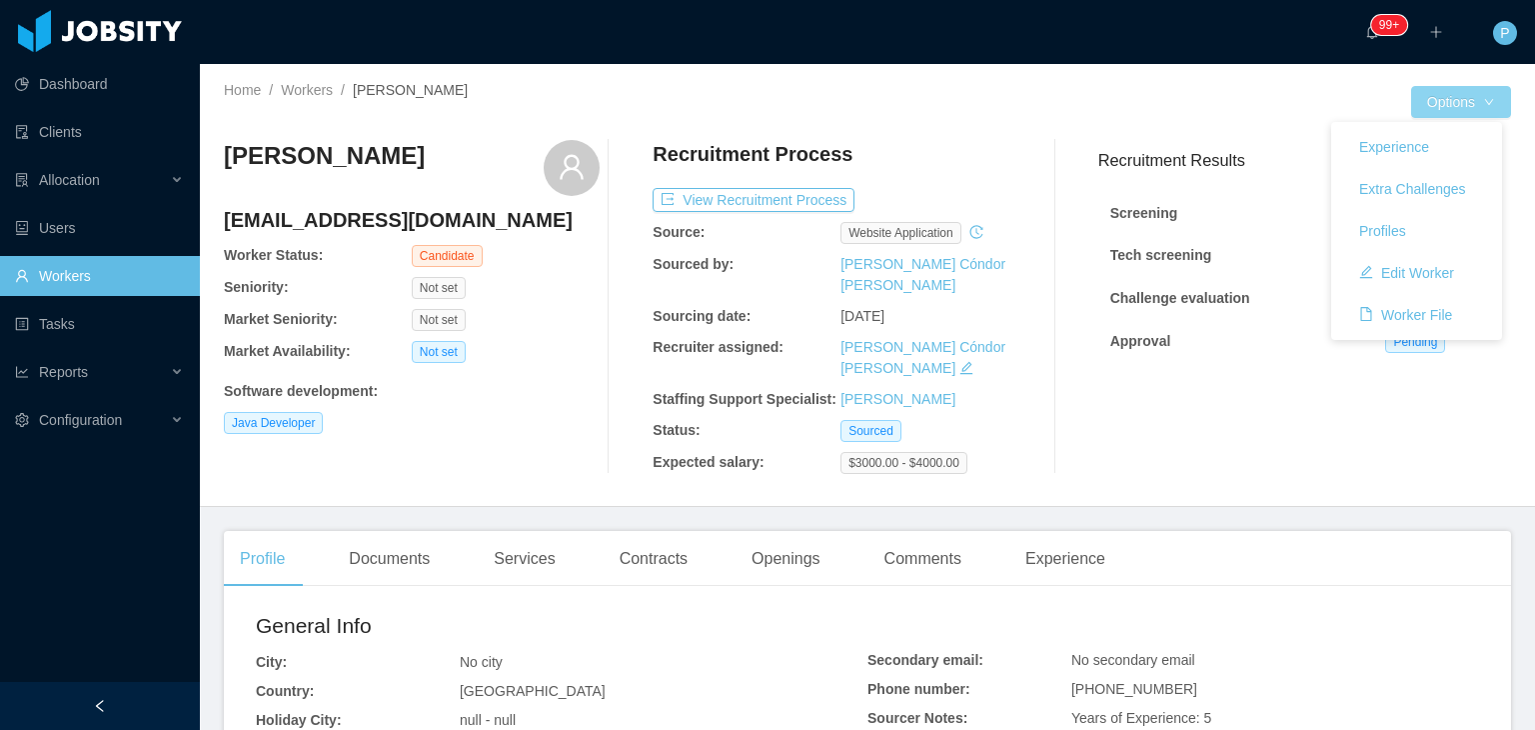
click at [1427, 122] on div "Experience Extra Challenges Profiles Edit Worker Worker File" at bounding box center [1416, 231] width 171 height 218
click at [1392, 275] on button "Edit Worker" at bounding box center [1406, 273] width 127 height 32
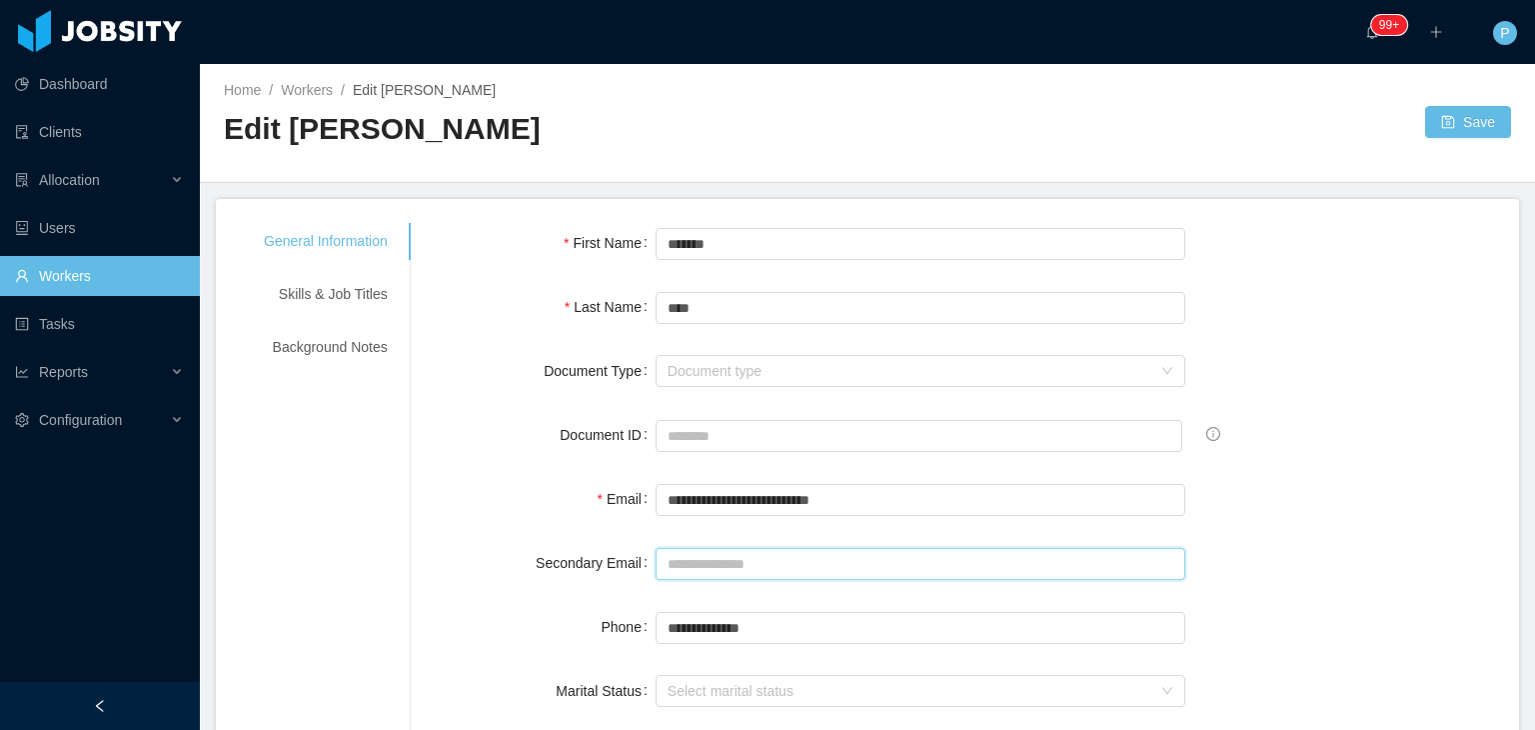
click at [769, 561] on input "Secondary Email" at bounding box center [921, 564] width 531 height 32
click at [1314, 415] on div "Document ID" at bounding box center [965, 435] width 1060 height 40
click at [1440, 112] on button "Save" at bounding box center [1468, 122] width 86 height 32
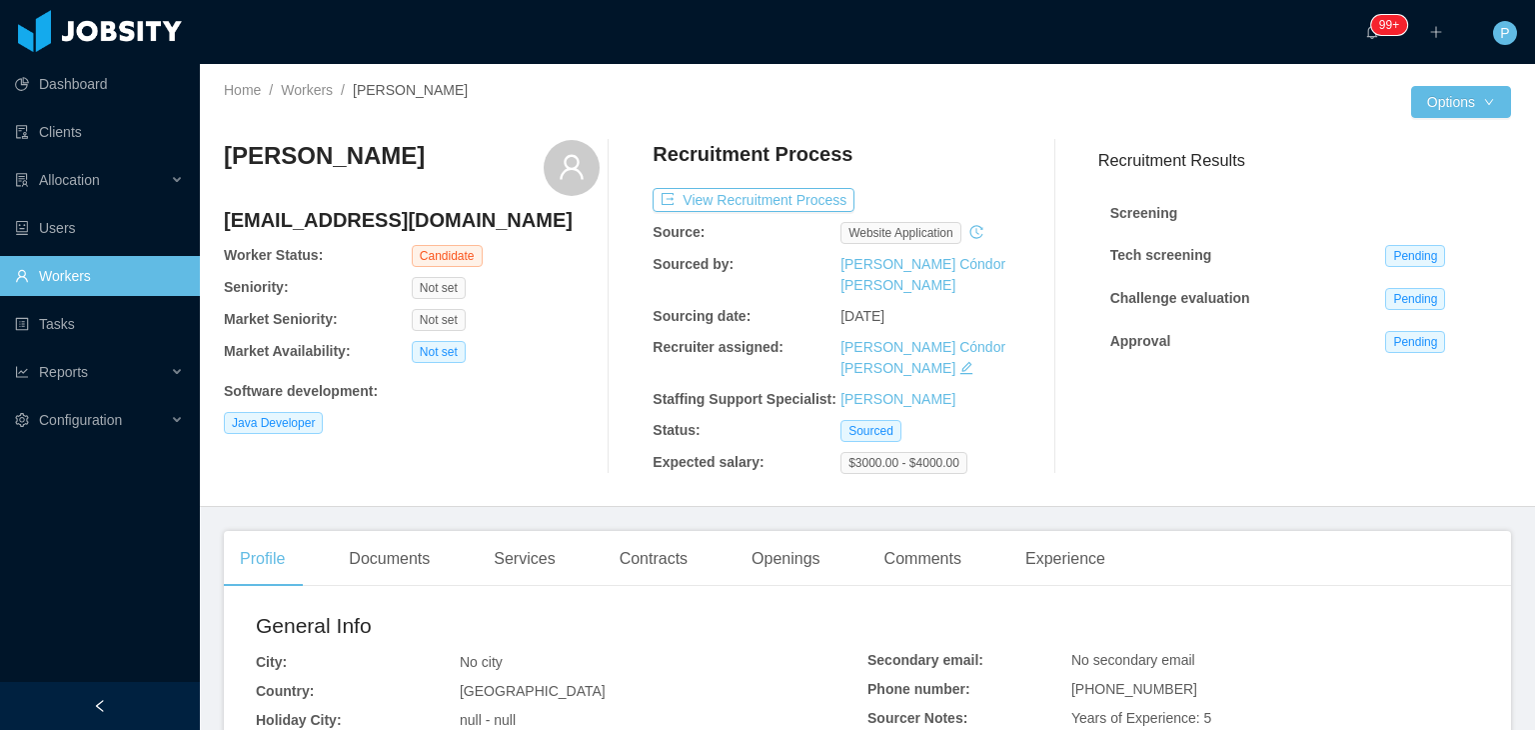
click at [748, 132] on div "Ewerton Lima ewerrtoninaciolima@gmail.com Worker Status: Candidate Seniority: N…" at bounding box center [867, 307] width 1287 height 366
click at [760, 96] on div "Home / Workers / Ewerton Lima /" at bounding box center [546, 90] width 644 height 21
click at [315, 89] on link "Workers" at bounding box center [307, 90] width 52 height 16
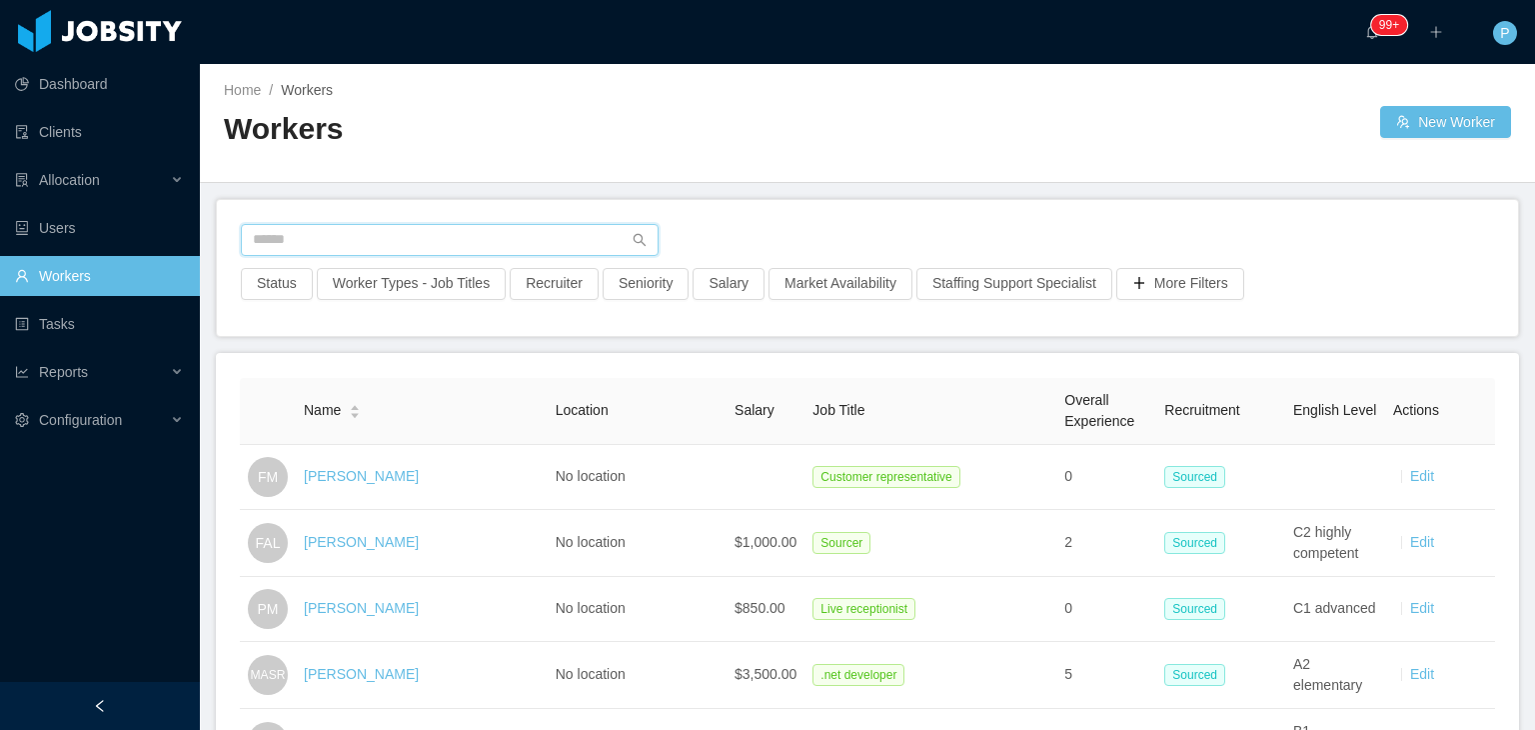
click at [543, 229] on input "text" at bounding box center [450, 240] width 418 height 32
paste input "**********"
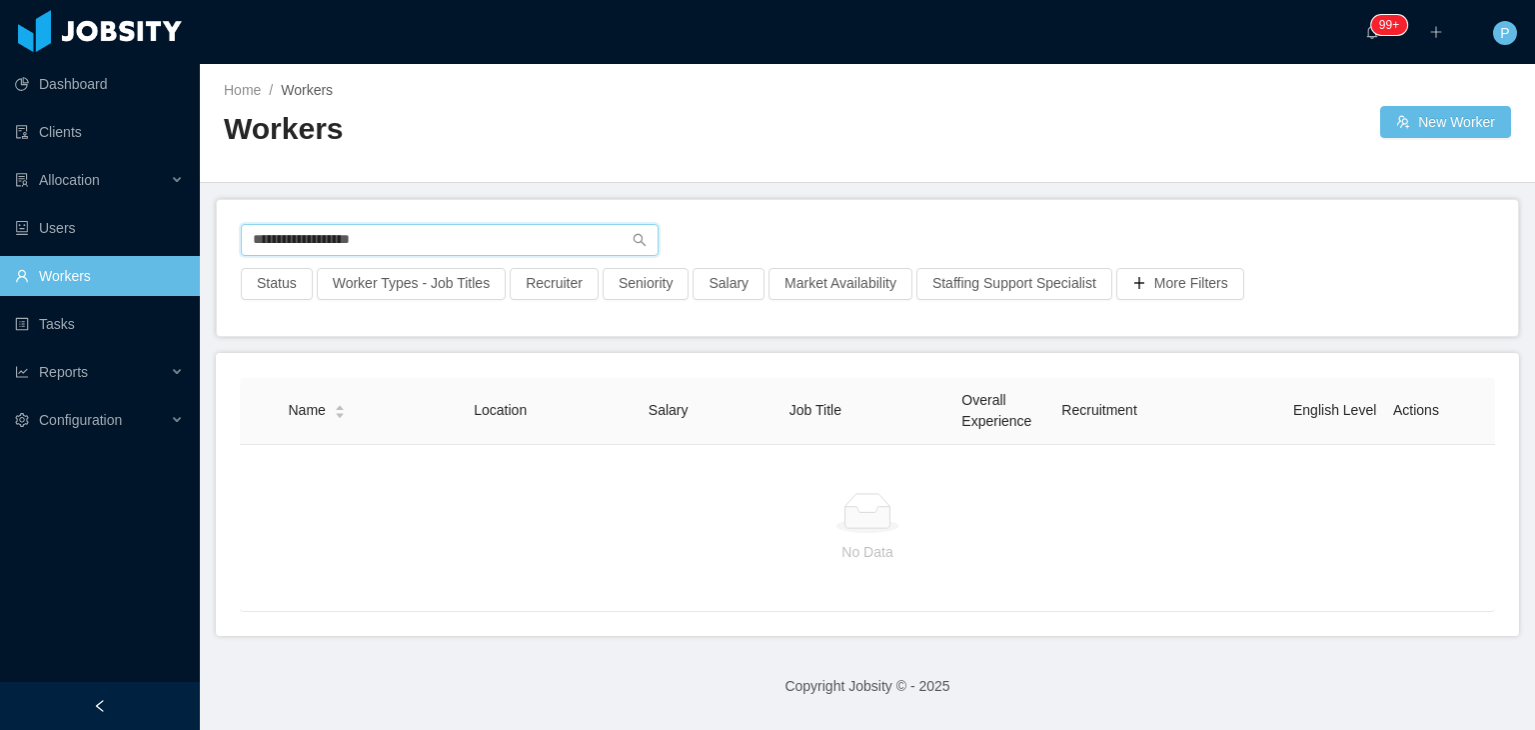
drag, startPoint x: 421, startPoint y: 239, endPoint x: 225, endPoint y: 250, distance: 196.2
click at [225, 250] on div "**********" at bounding box center [867, 268] width 1301 height 136
paste input "**********"
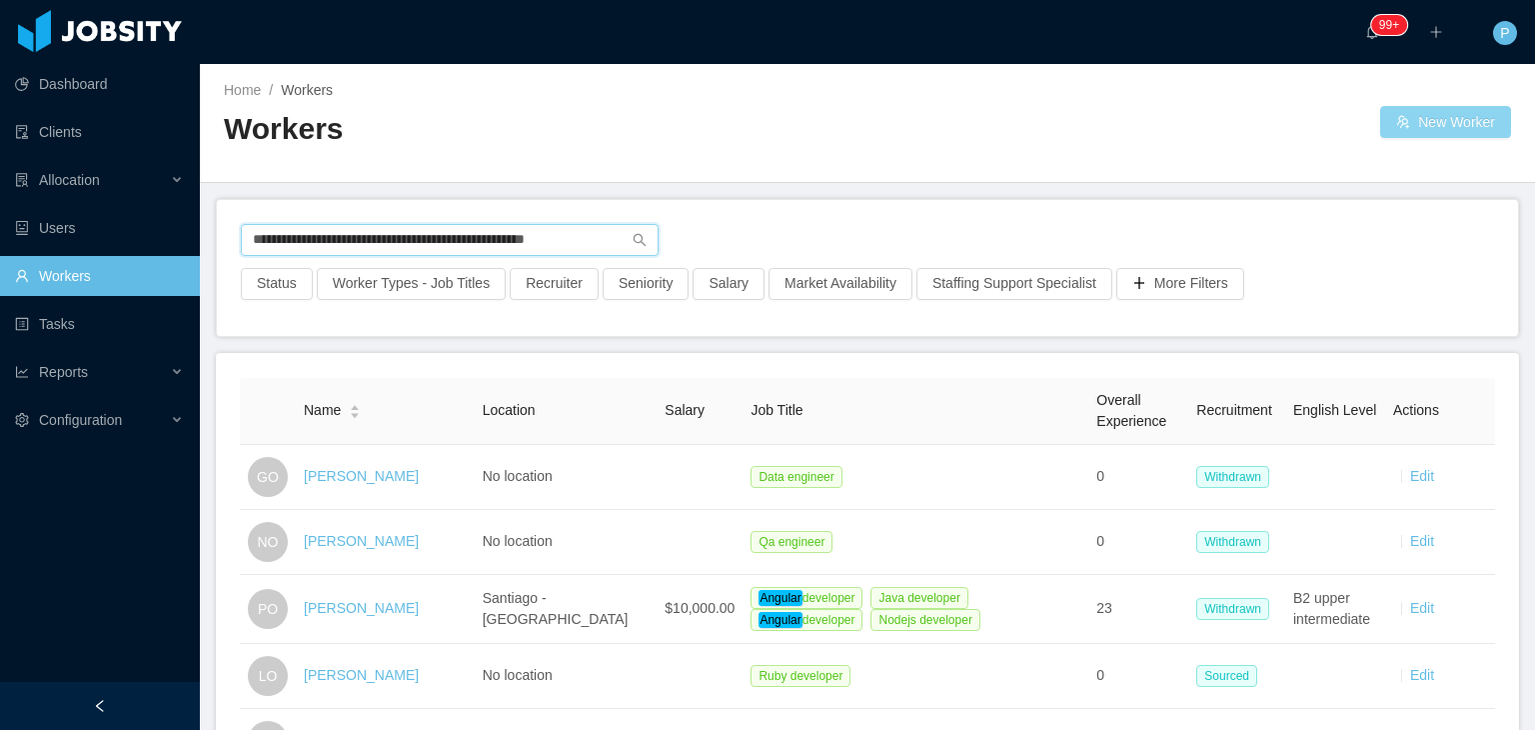
type input "**********"
click at [1391, 126] on button "New Worker" at bounding box center [1445, 122] width 131 height 32
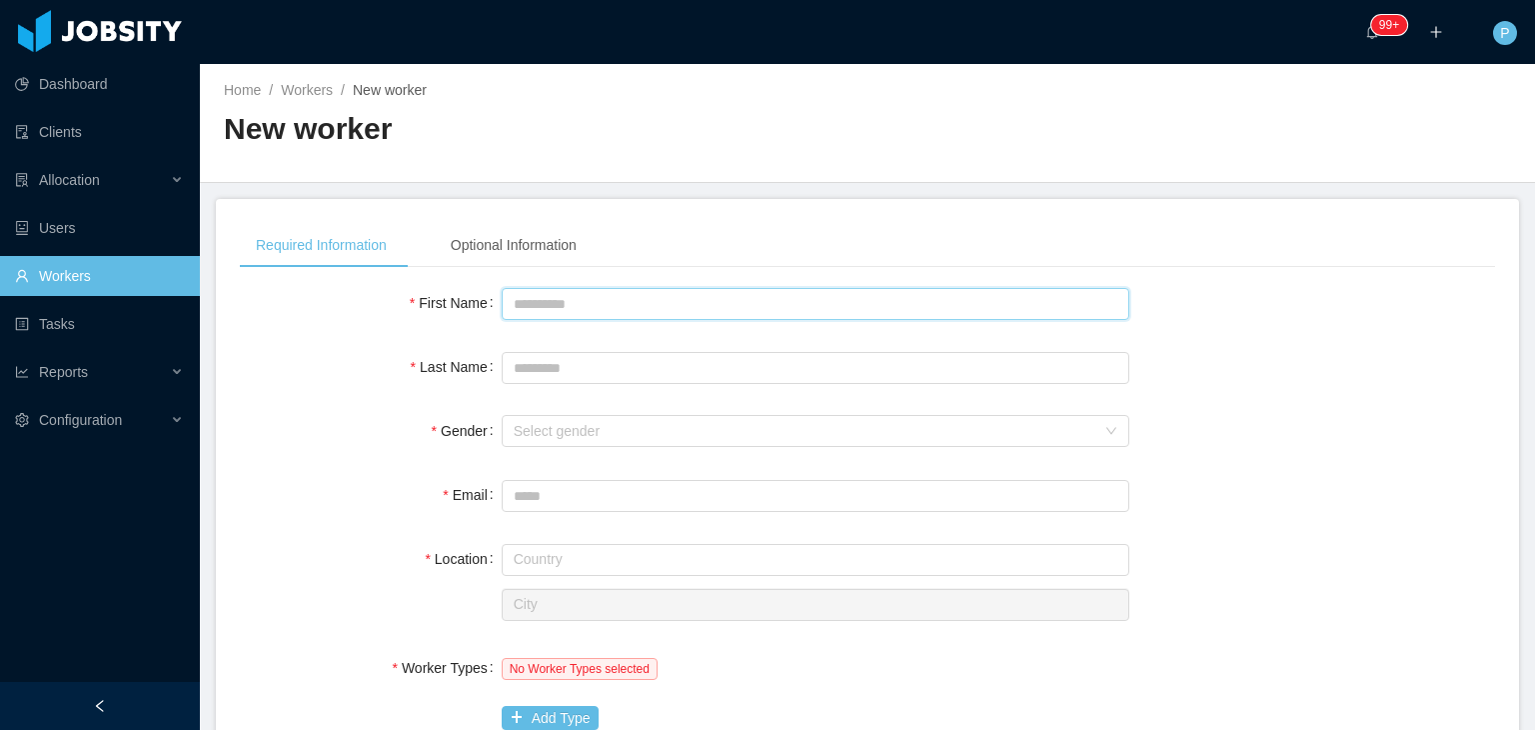
click at [808, 300] on input "First Name" at bounding box center [816, 304] width 628 height 32
type input "*********"
click at [701, 437] on div "Select gender" at bounding box center [805, 431] width 582 height 20
type input "******"
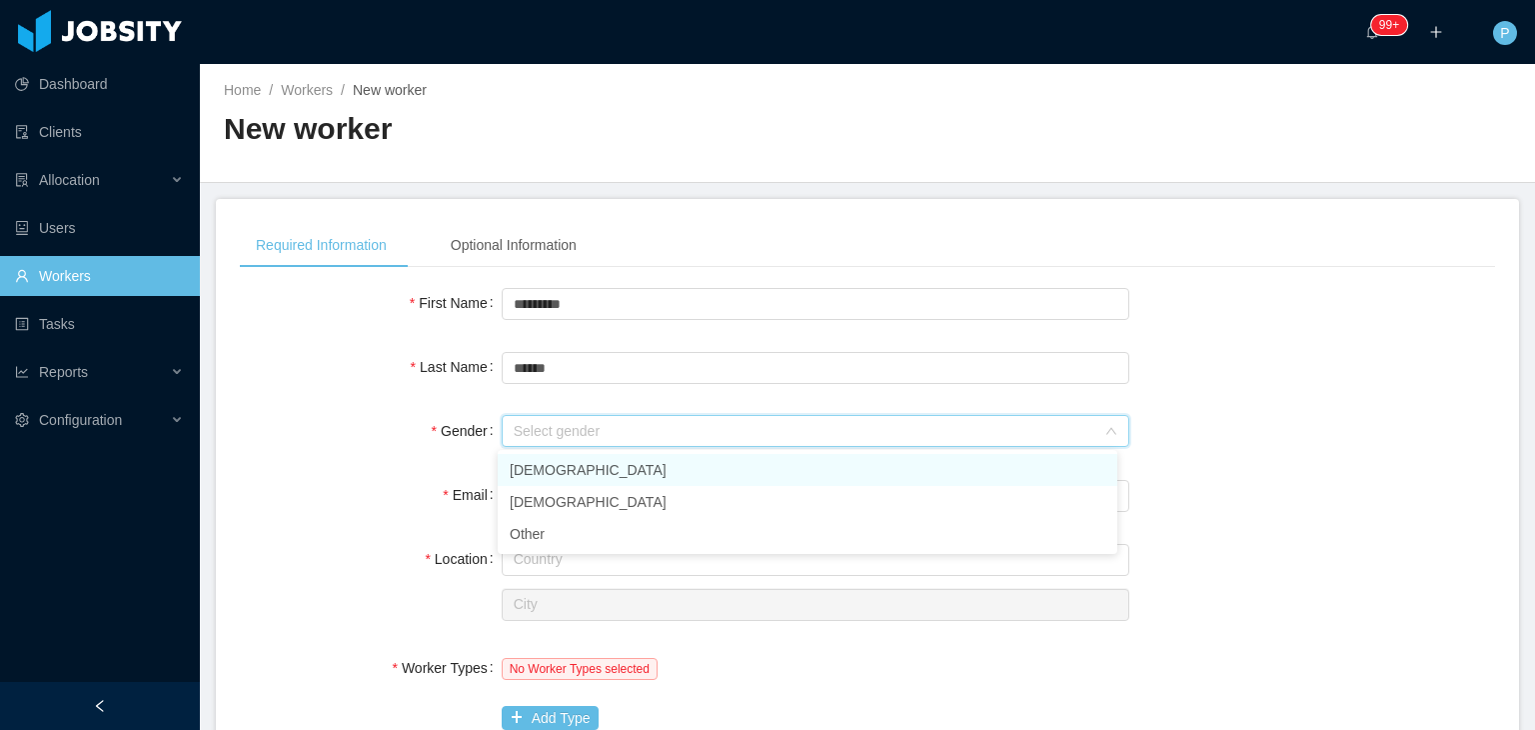
click at [685, 479] on li "Male" at bounding box center [808, 470] width 620 height 32
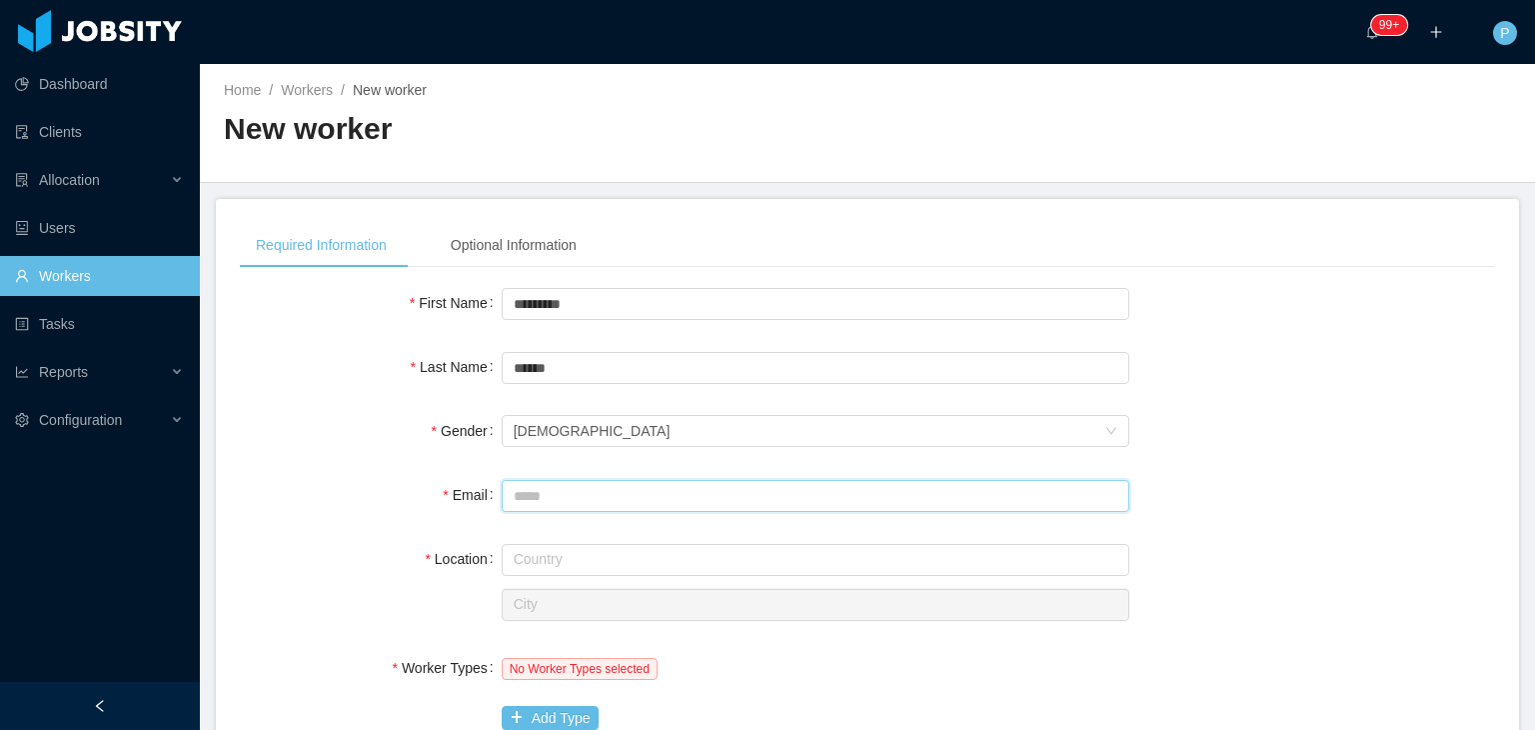
click at [675, 509] on input "Email" at bounding box center [816, 496] width 628 height 32
paste input "**********"
type input "**********"
click at [556, 554] on input "text" at bounding box center [816, 560] width 628 height 32
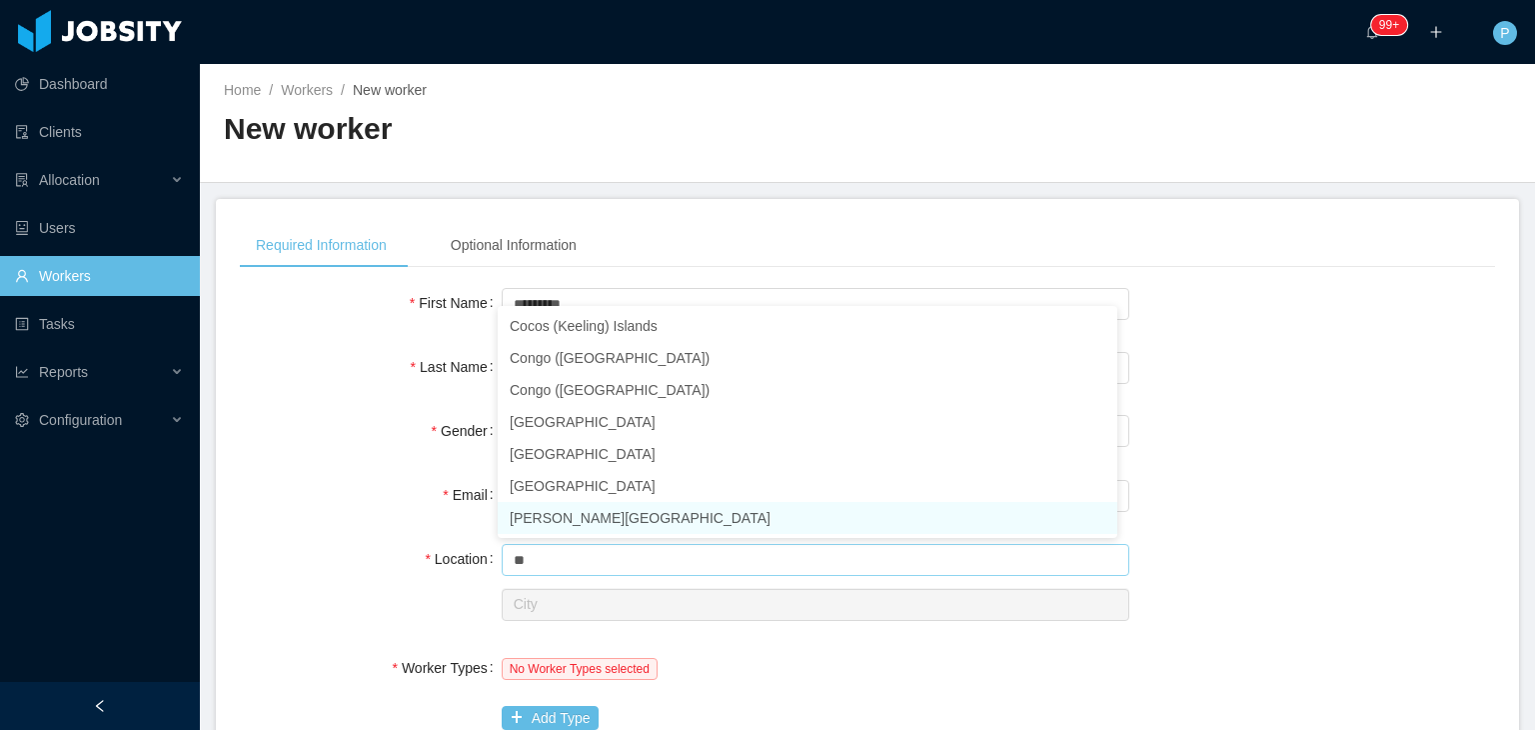
click at [575, 526] on li "Costa Rica" at bounding box center [808, 518] width 620 height 32
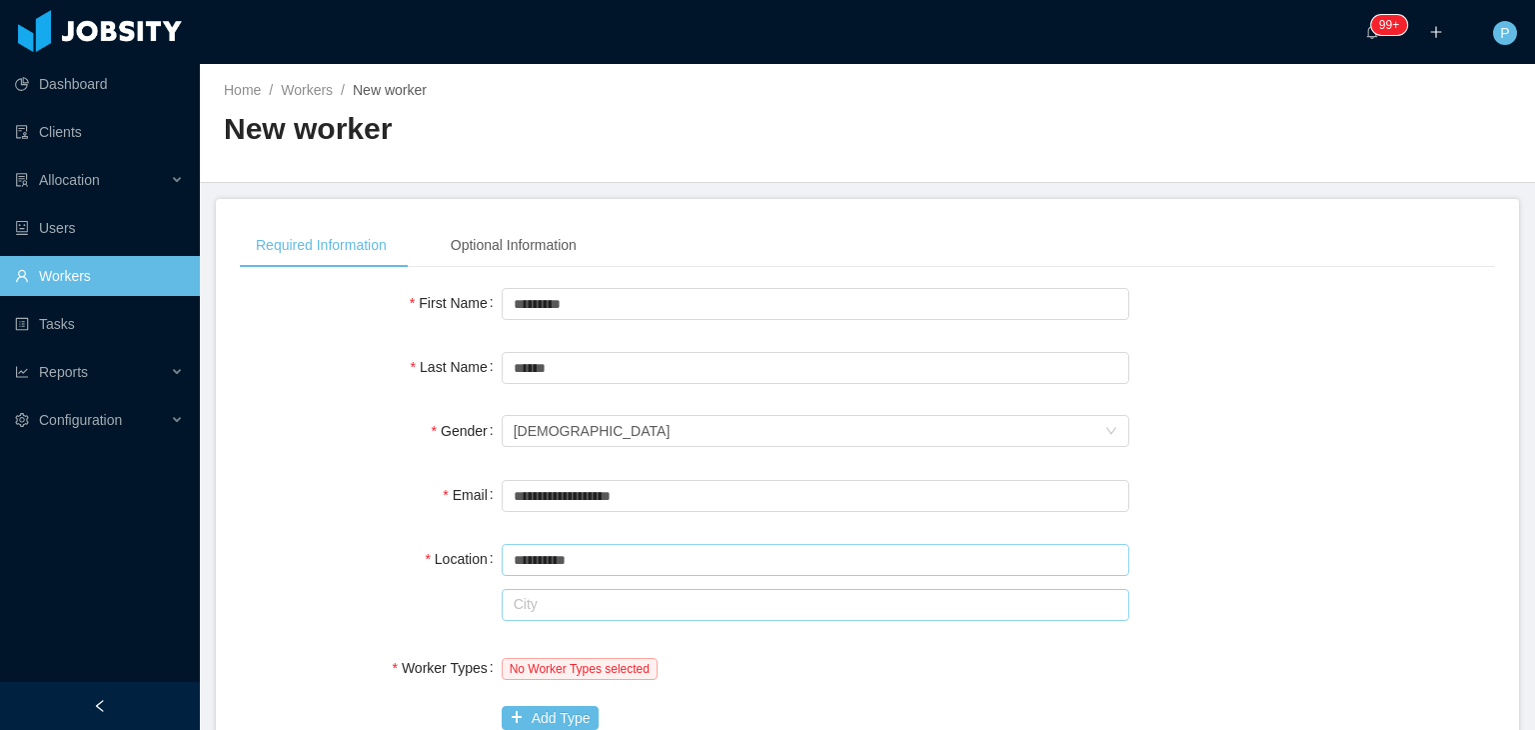
type input "**********"
click at [576, 603] on input "text" at bounding box center [816, 605] width 628 height 32
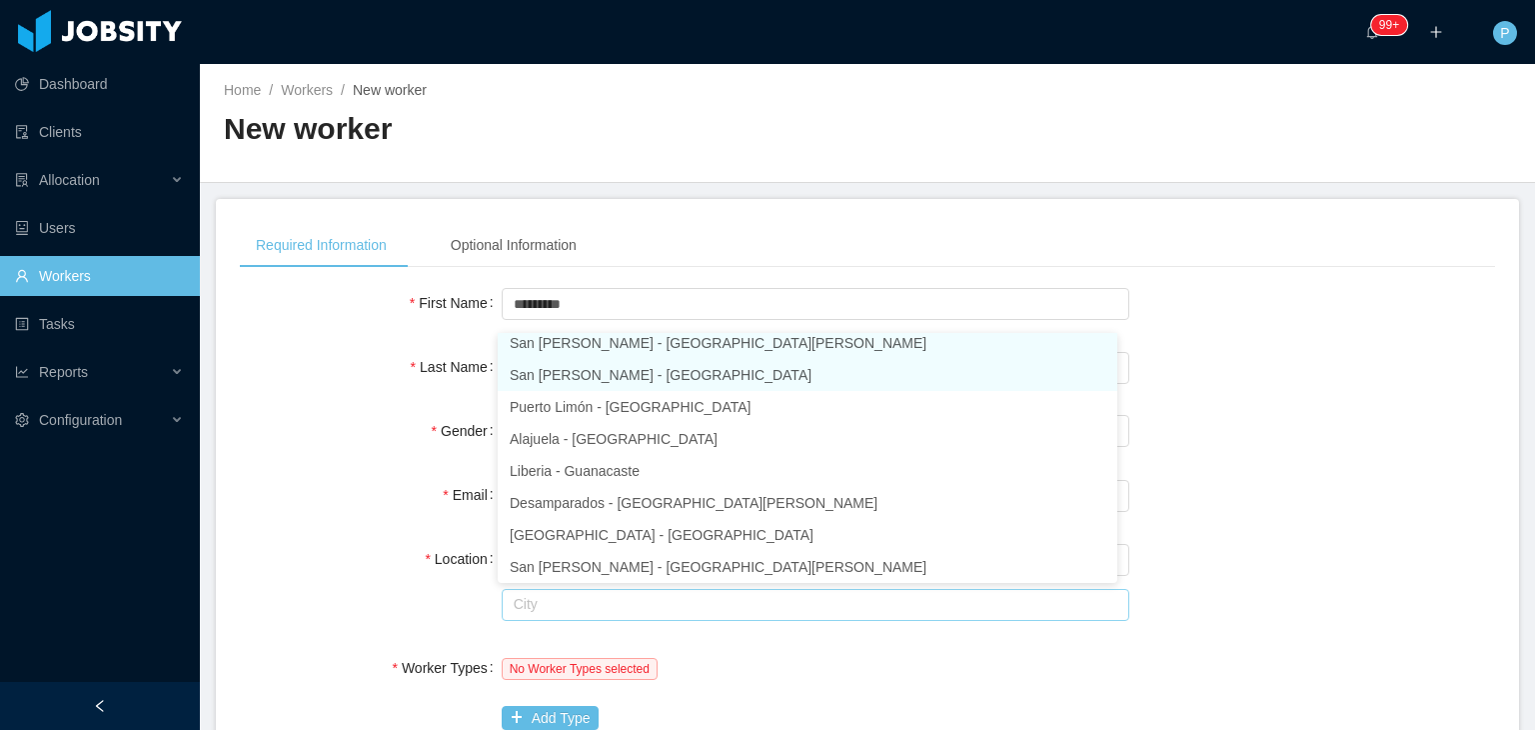
scroll to position [4, 0]
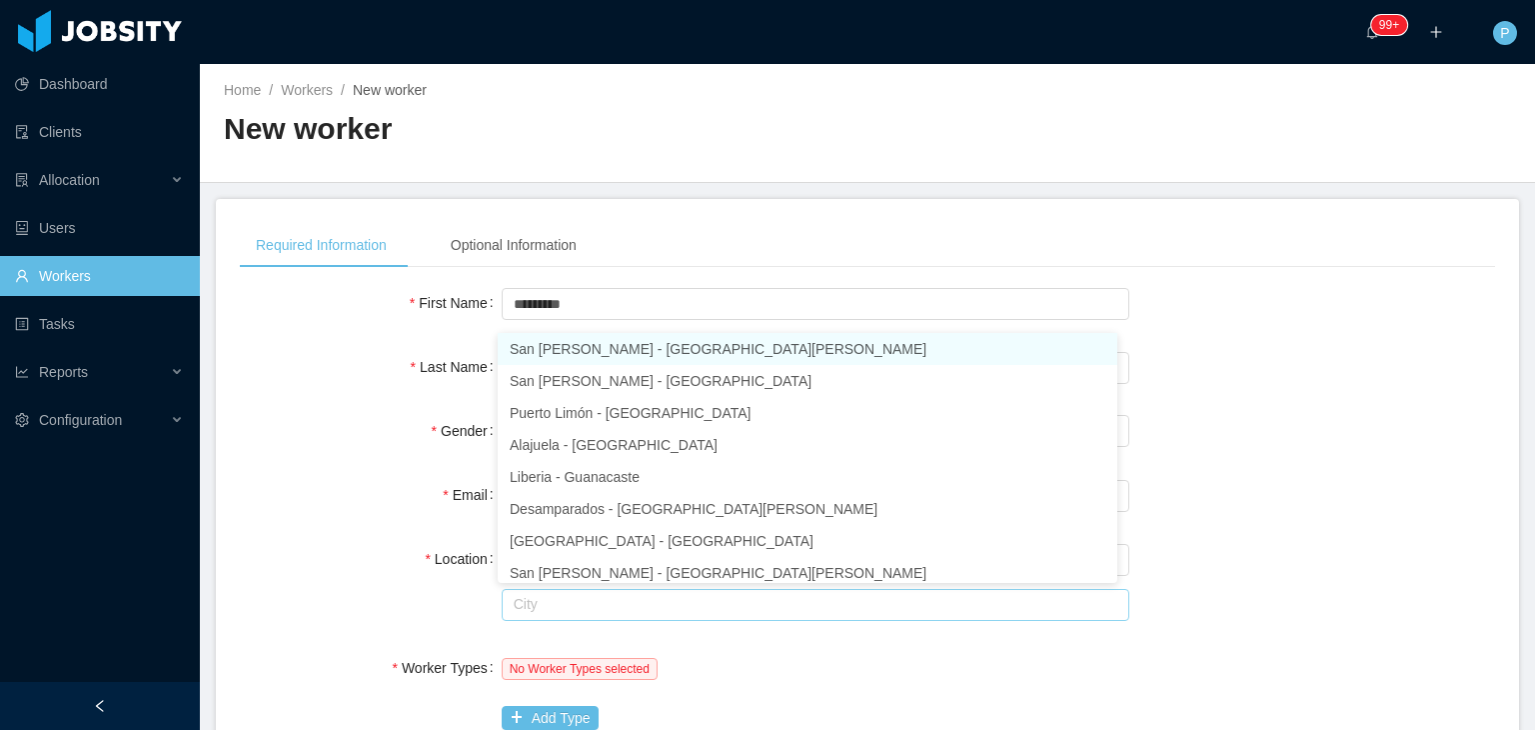
click at [585, 345] on li "San José - San José" at bounding box center [808, 349] width 620 height 32
type input "********"
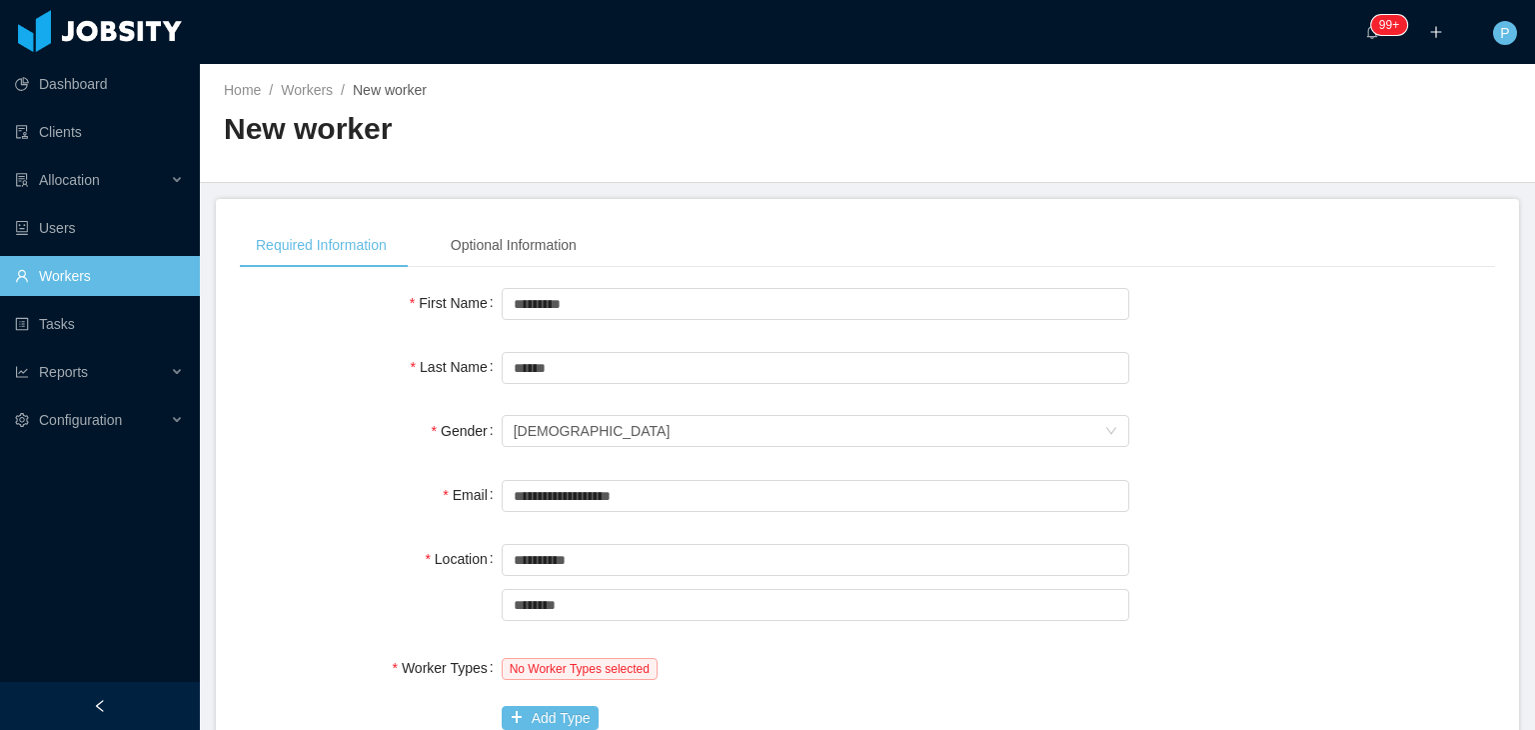
click at [280, 547] on div "Location" at bounding box center [371, 559] width 262 height 40
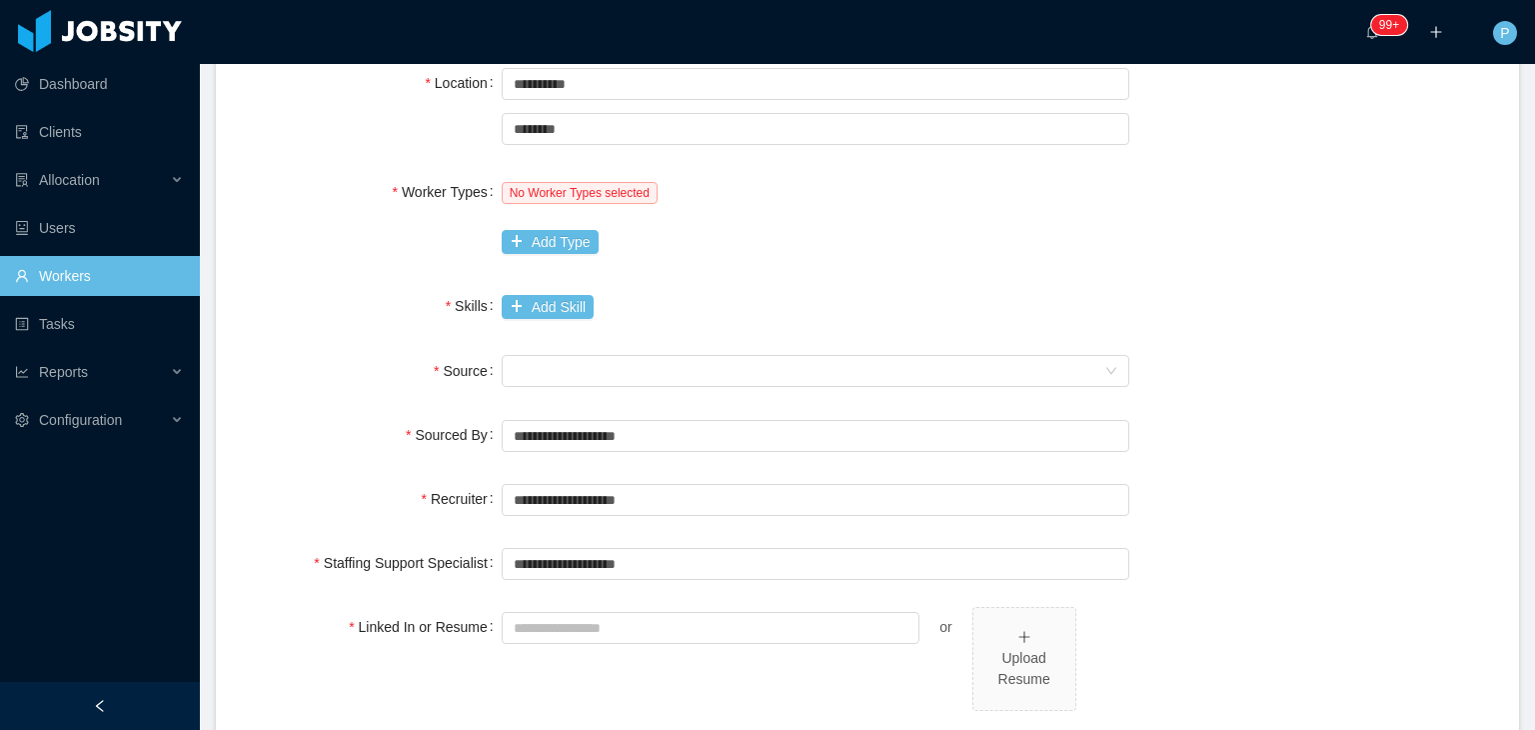
scroll to position [480, 0]
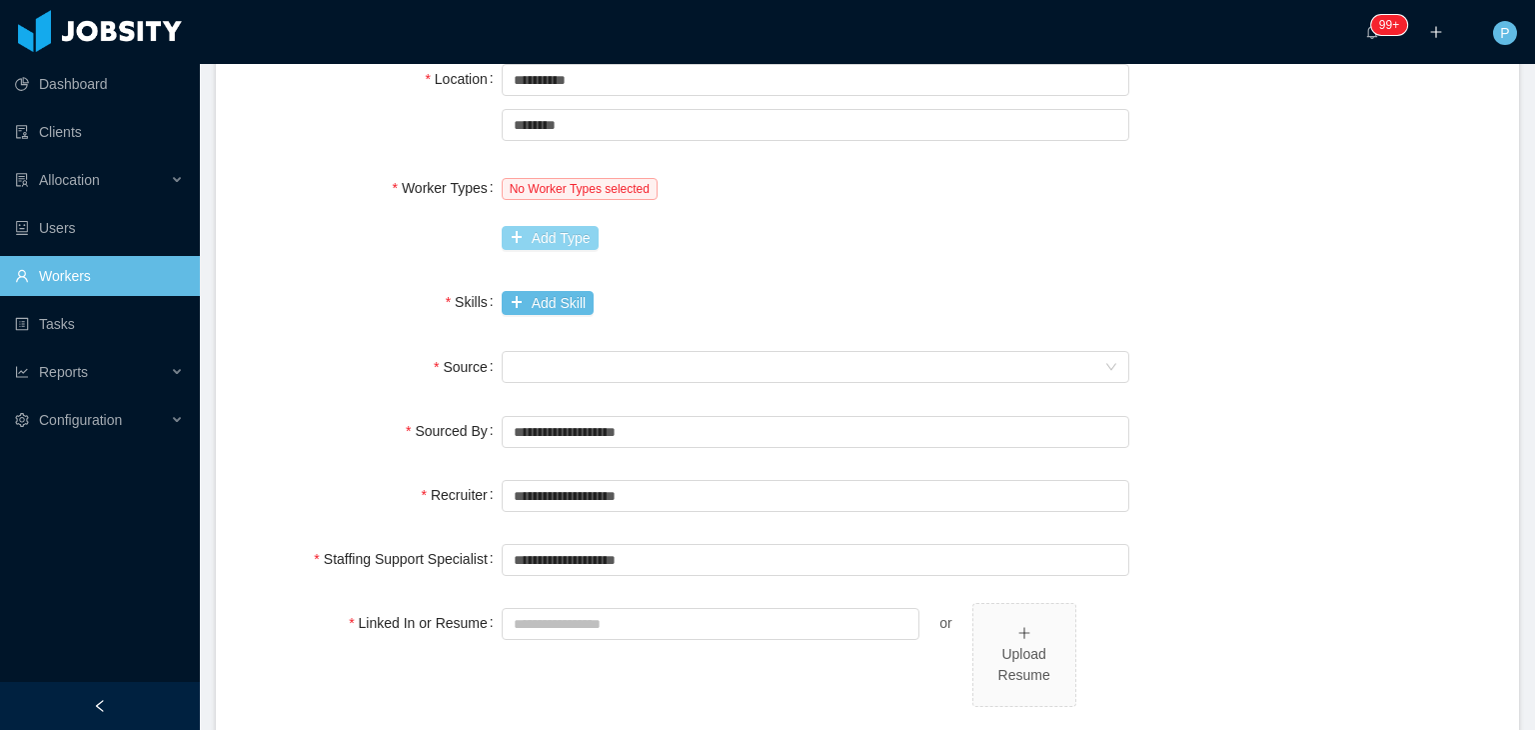
click at [539, 231] on button "Add Type" at bounding box center [550, 238] width 97 height 24
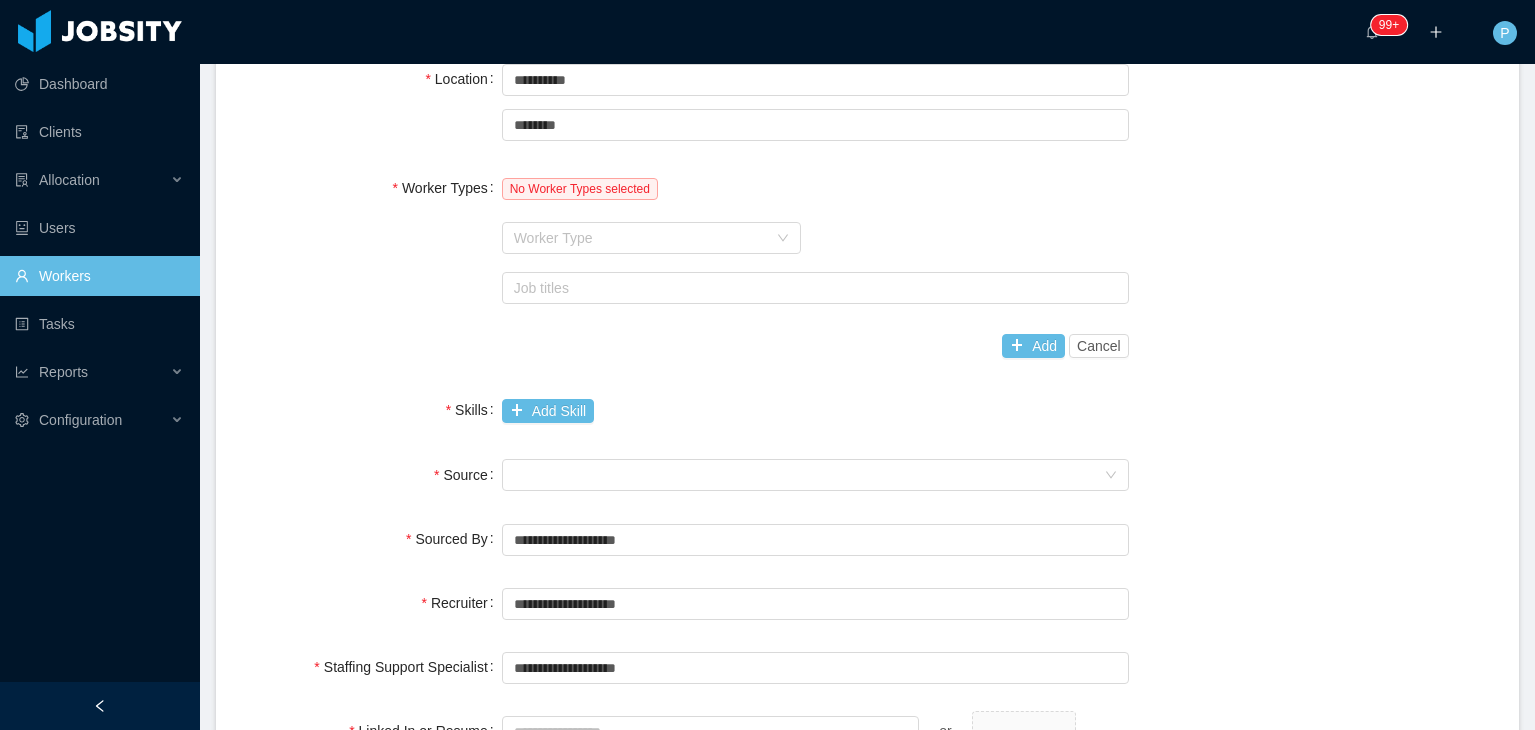
click at [539, 231] on div "Worker Type" at bounding box center [641, 238] width 254 height 20
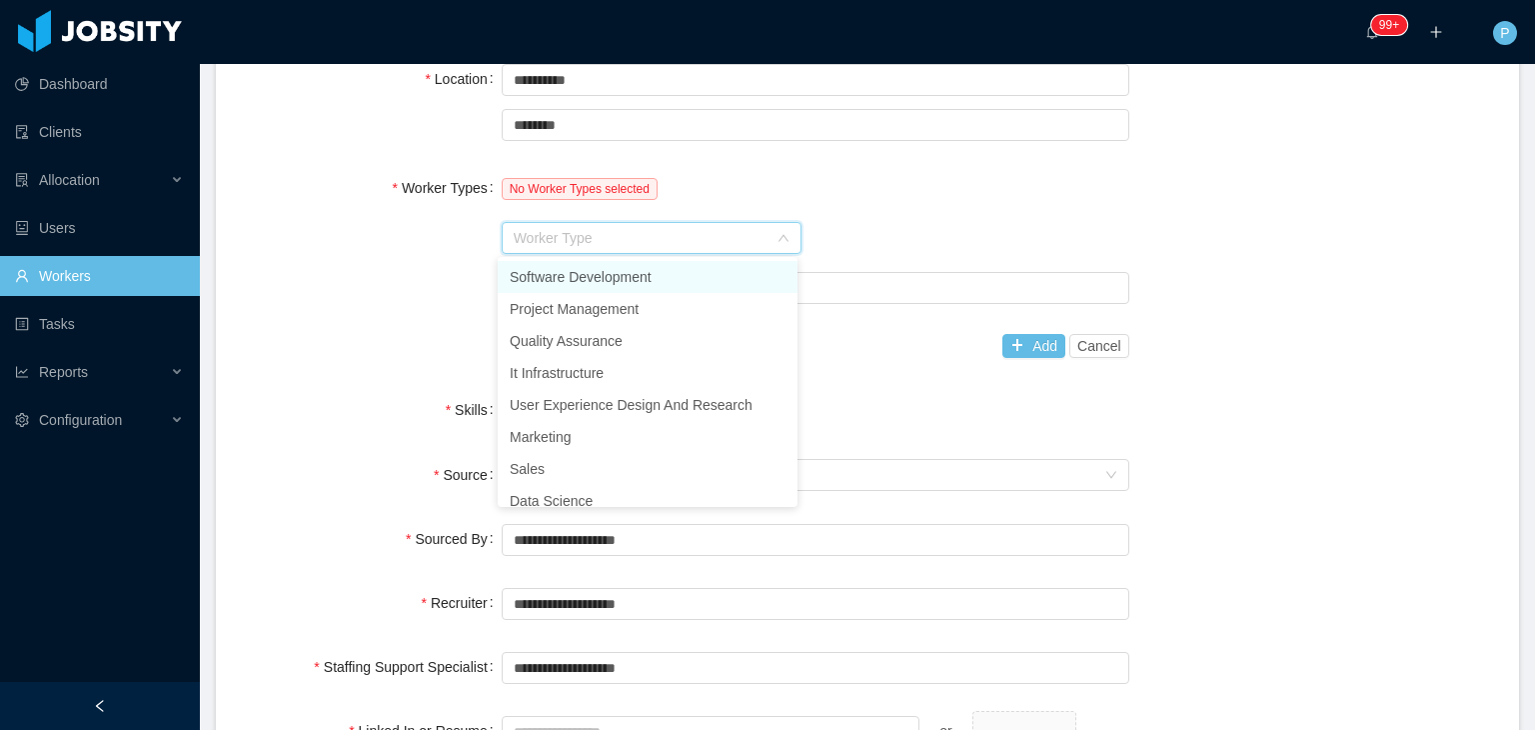
click at [545, 285] on li "Software Development" at bounding box center [648, 277] width 300 height 32
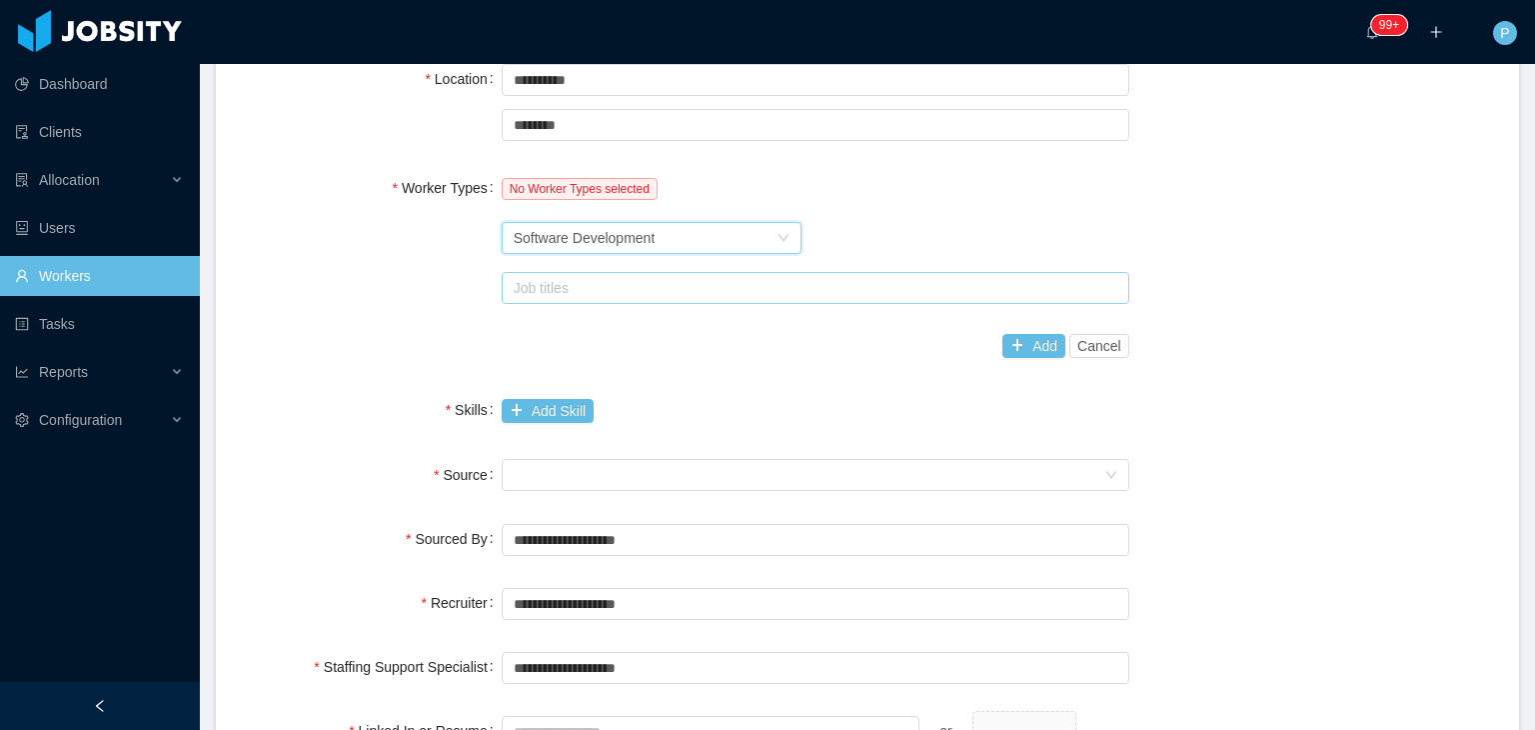
click at [566, 282] on div "Job titles" at bounding box center [811, 288] width 595 height 20
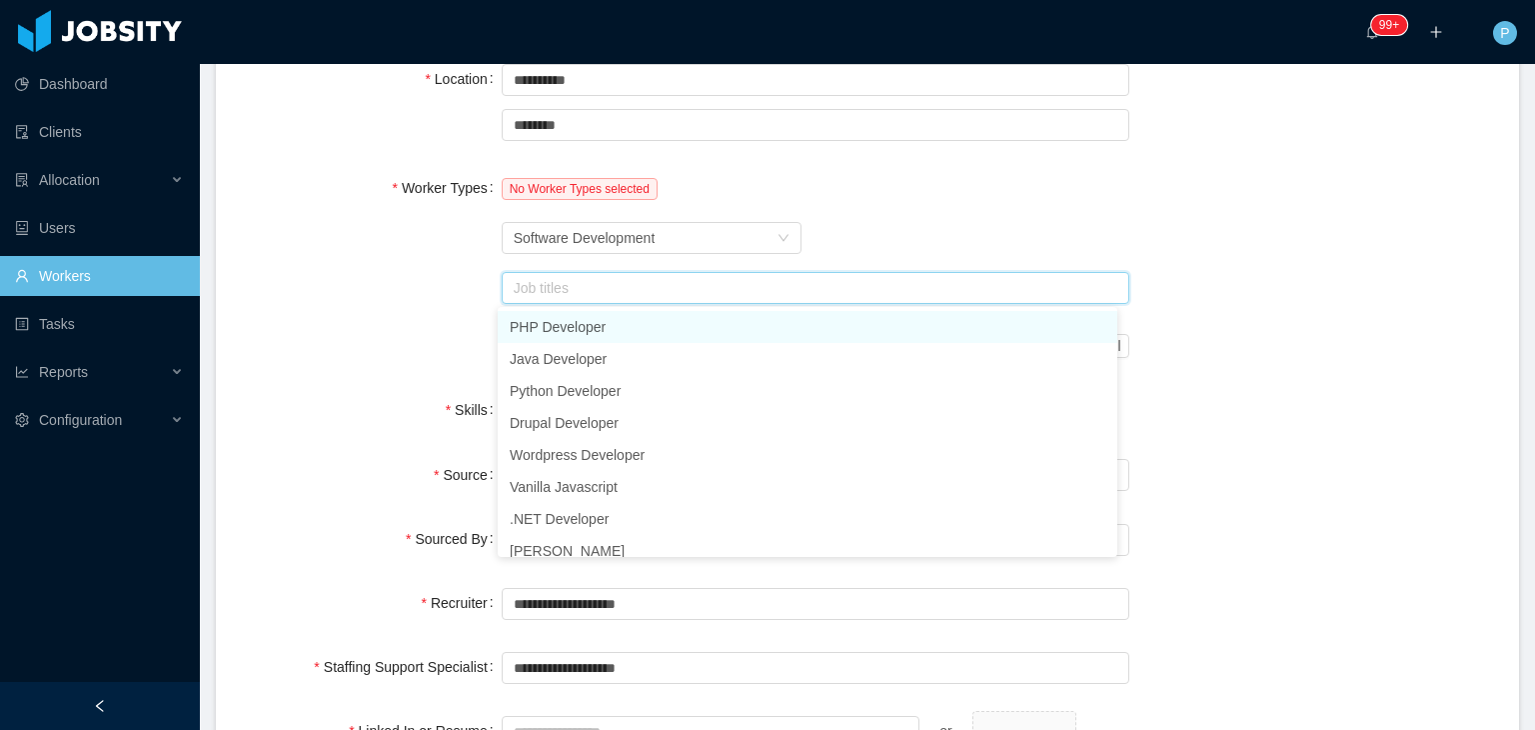
type input "*"
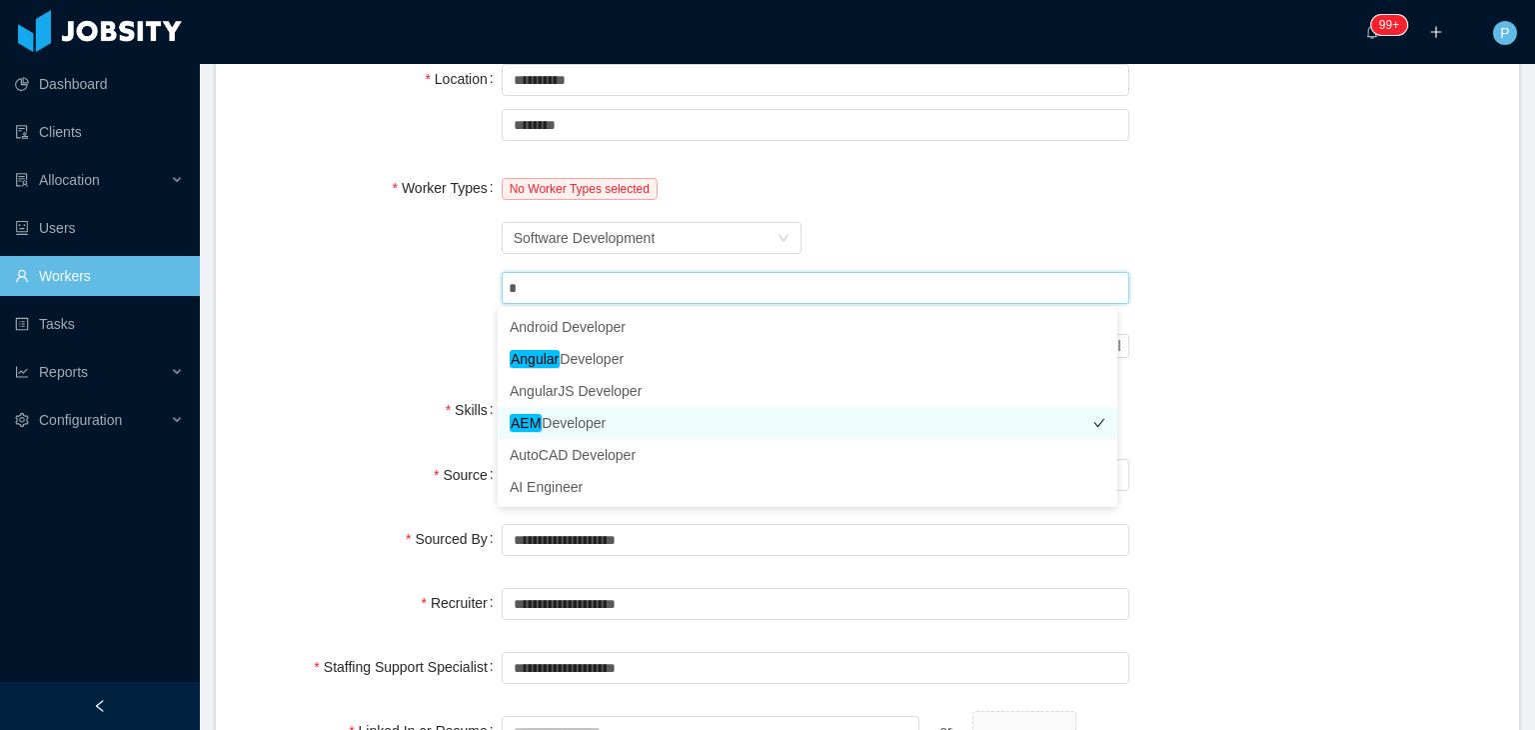
click at [573, 425] on li "AEM Developer" at bounding box center [808, 423] width 620 height 32
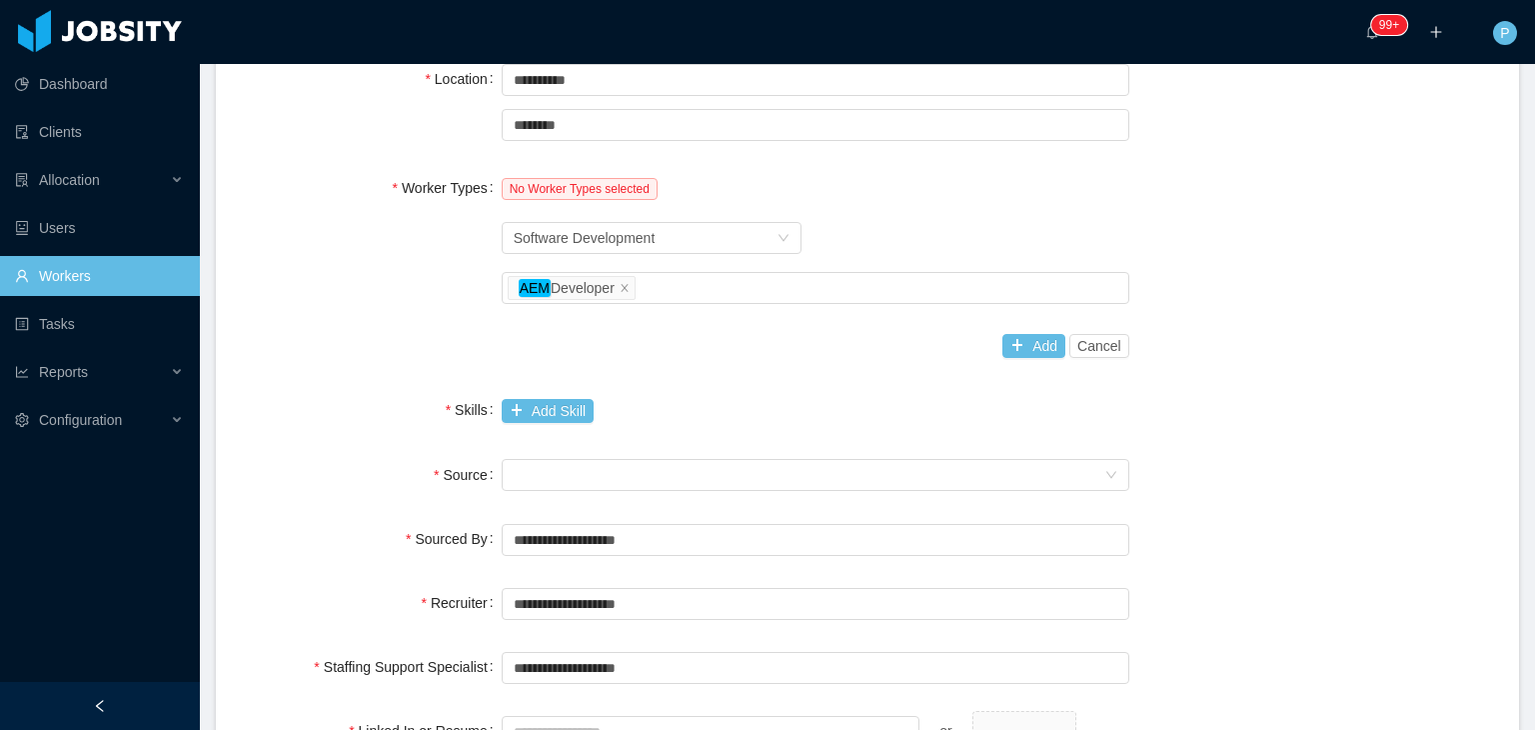
click at [408, 318] on div "Worker Types No Worker Types selected Worker Type Software Development Job titl…" at bounding box center [867, 267] width 1255 height 198
click at [1003, 337] on button "Add" at bounding box center [1033, 346] width 63 height 24
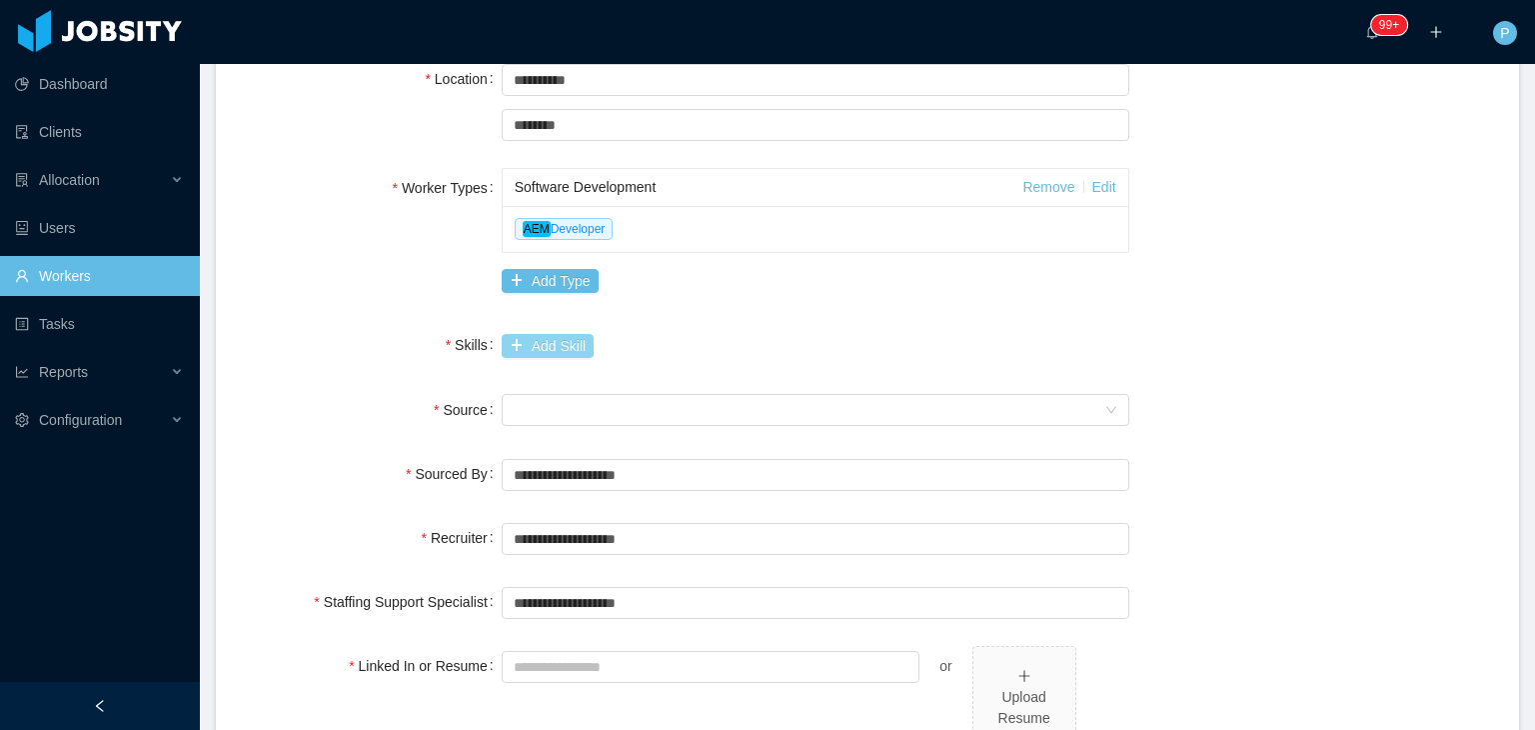
click at [552, 340] on button "Add Skill" at bounding box center [548, 346] width 92 height 24
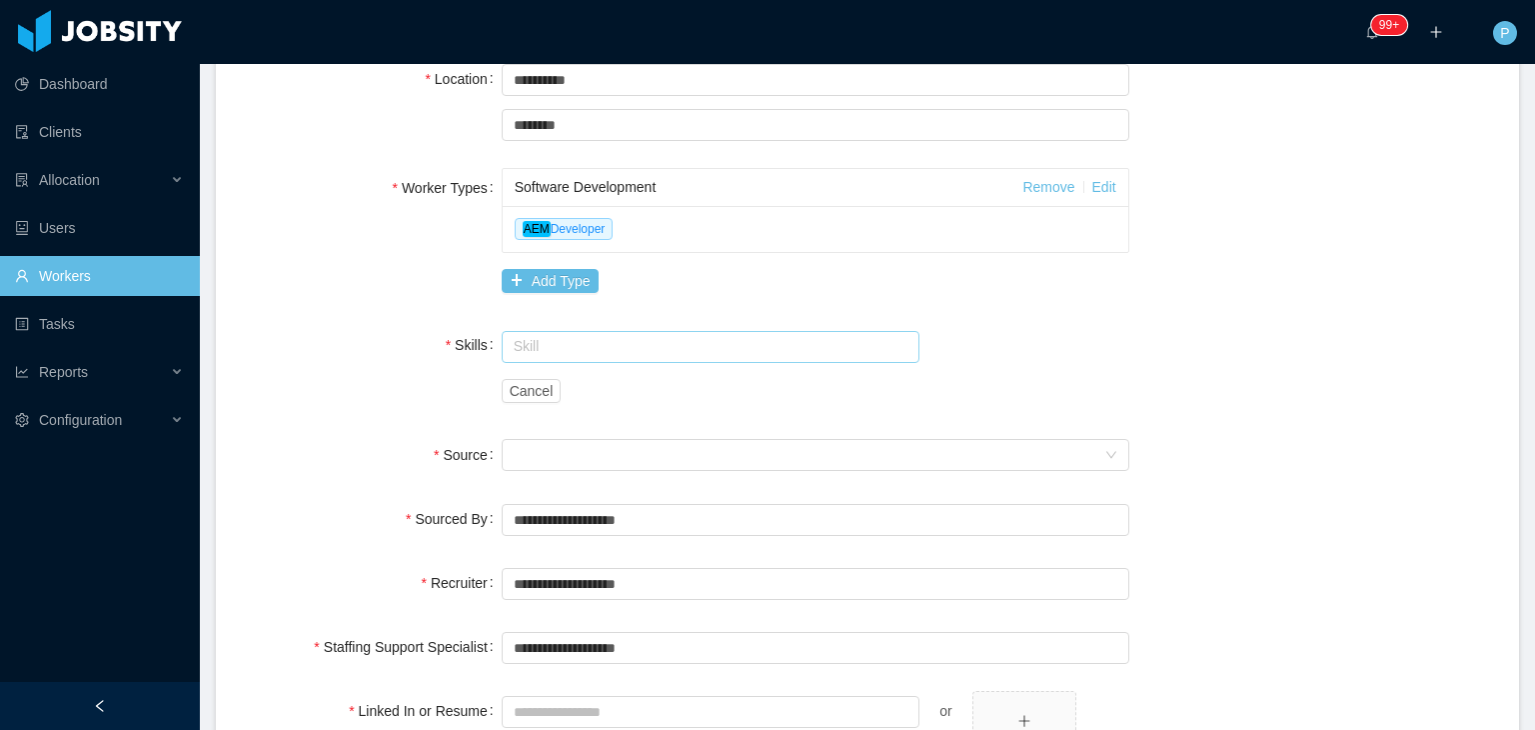
click at [552, 340] on input "text" at bounding box center [711, 347] width 419 height 32
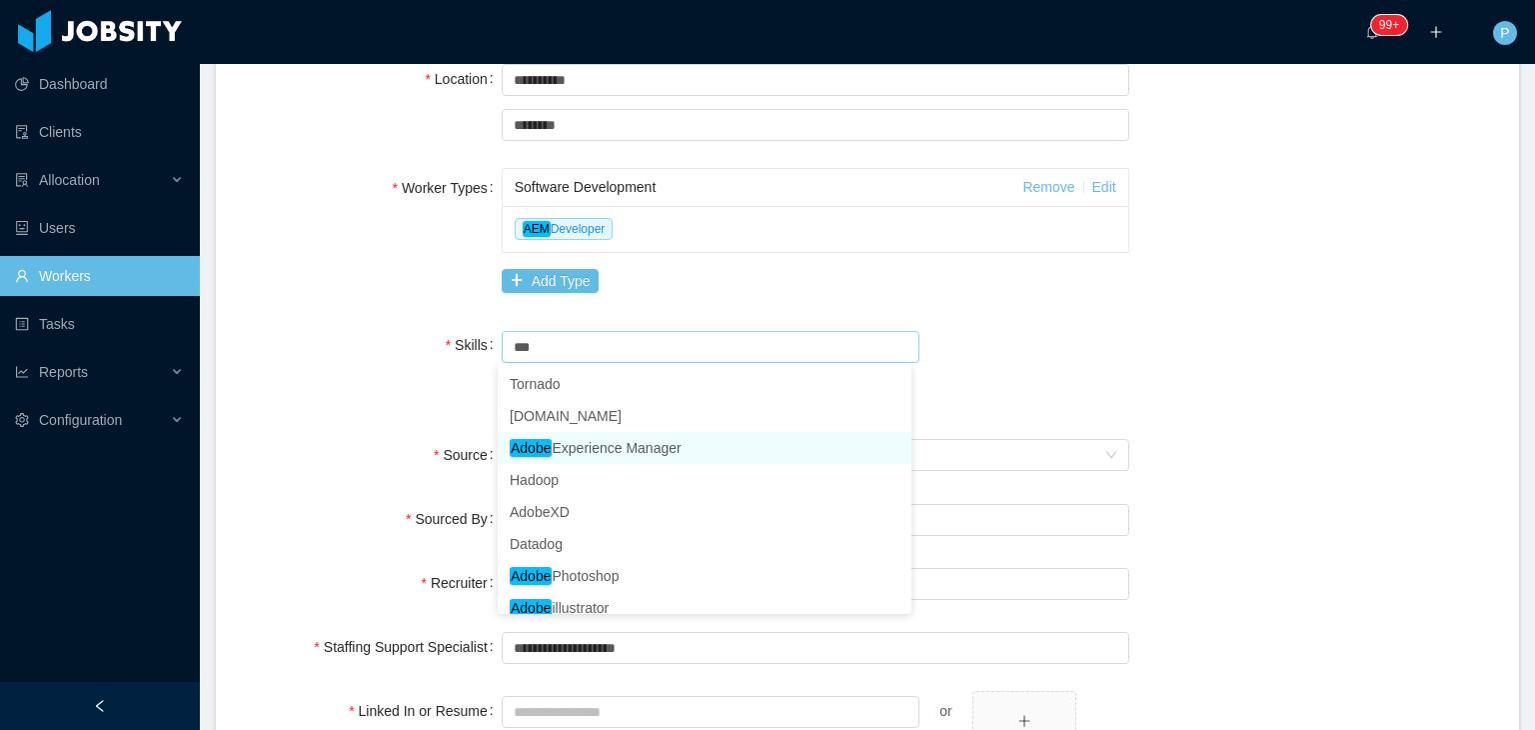
click at [604, 457] on li "Adobe Experience Manager" at bounding box center [705, 448] width 414 height 32
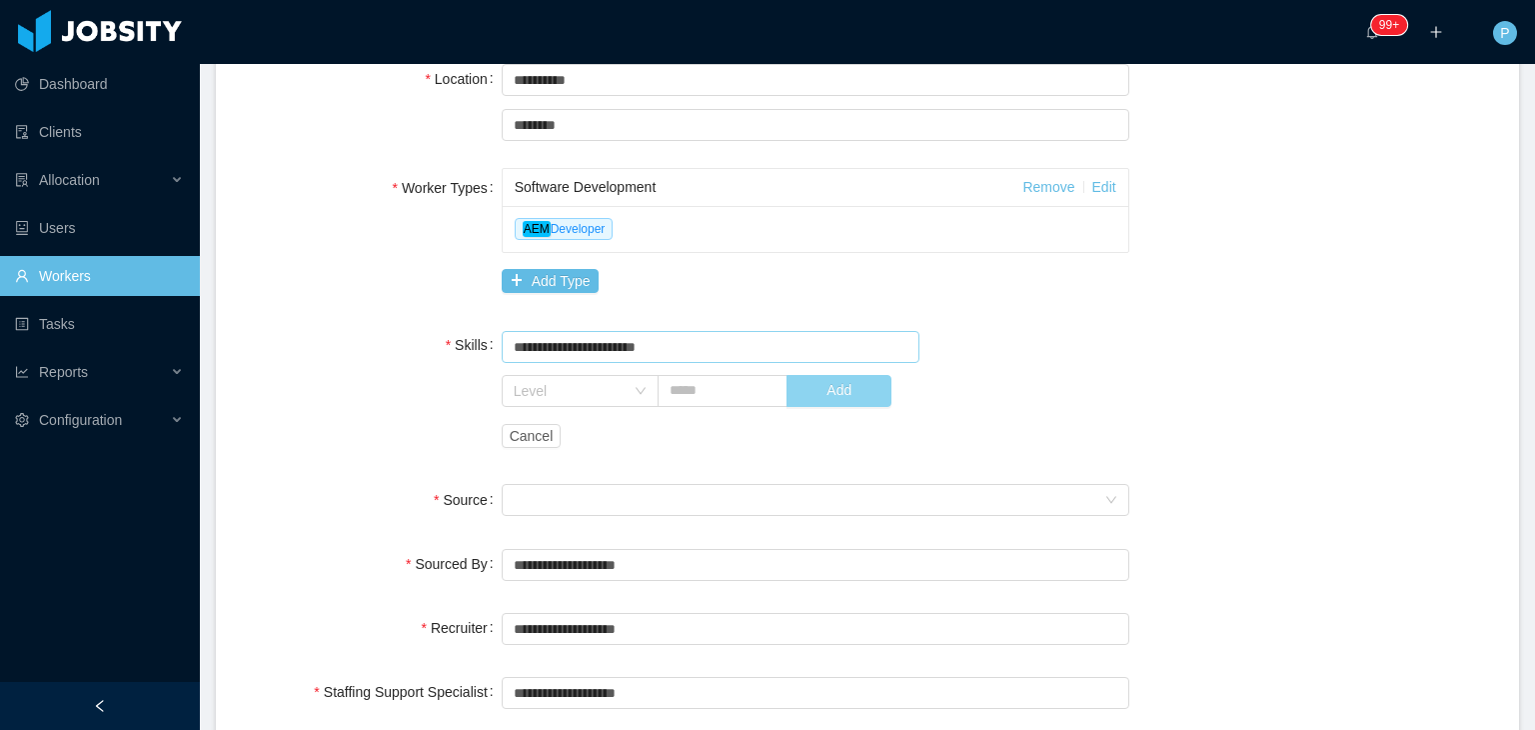
type input "**********"
click at [853, 388] on button "Add" at bounding box center [839, 391] width 105 height 32
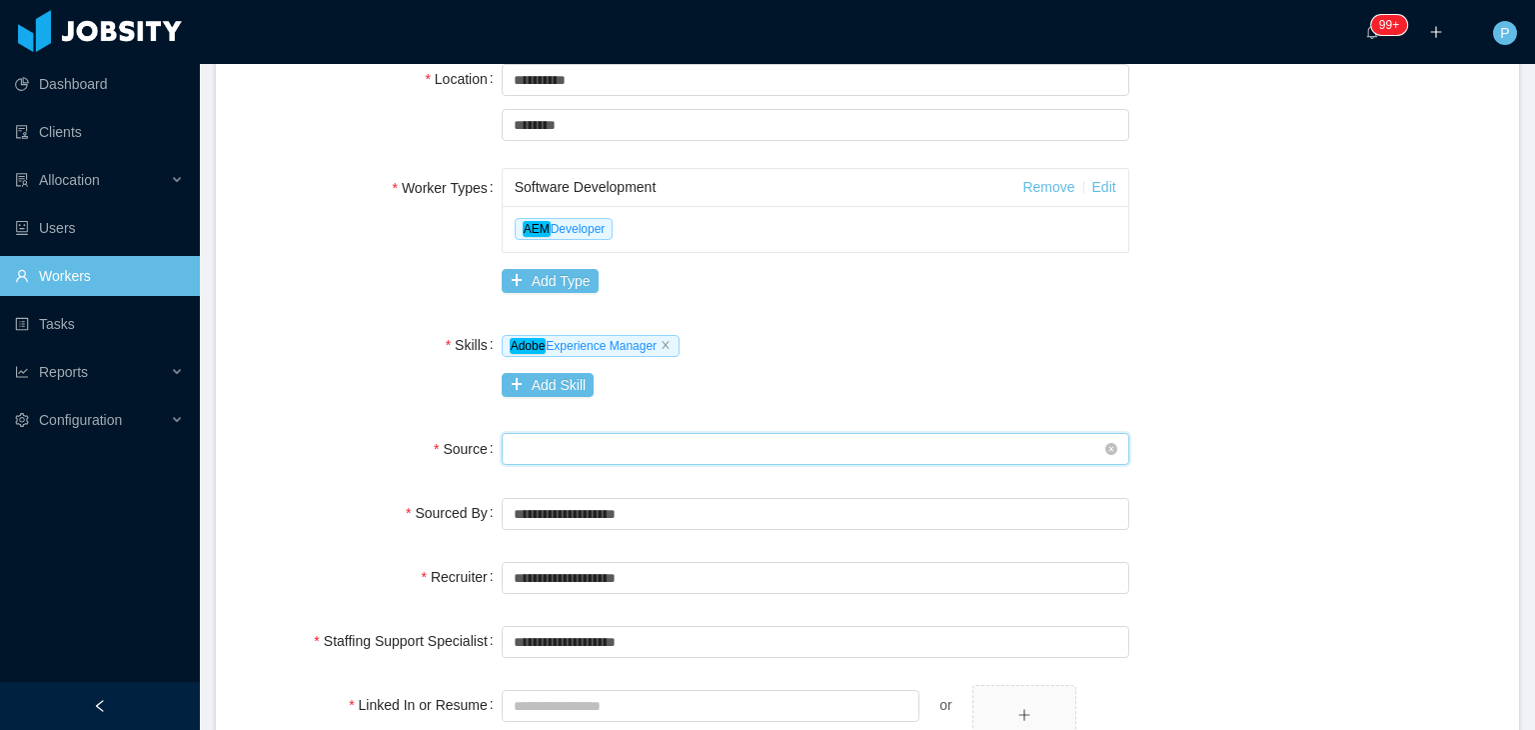
click at [673, 442] on div "Seniority" at bounding box center [809, 449] width 591 height 30
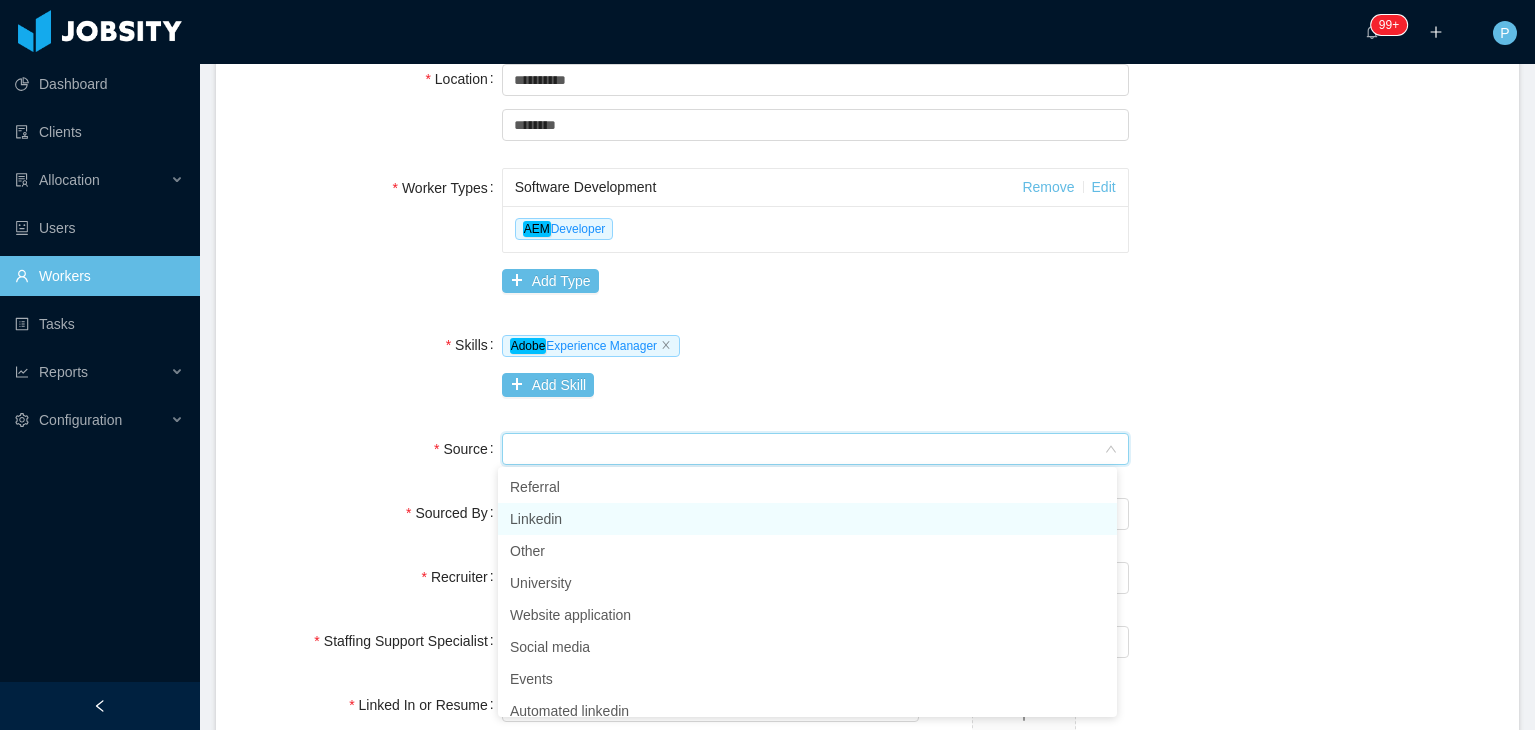
click at [579, 510] on li "Linkedin" at bounding box center [808, 519] width 620 height 32
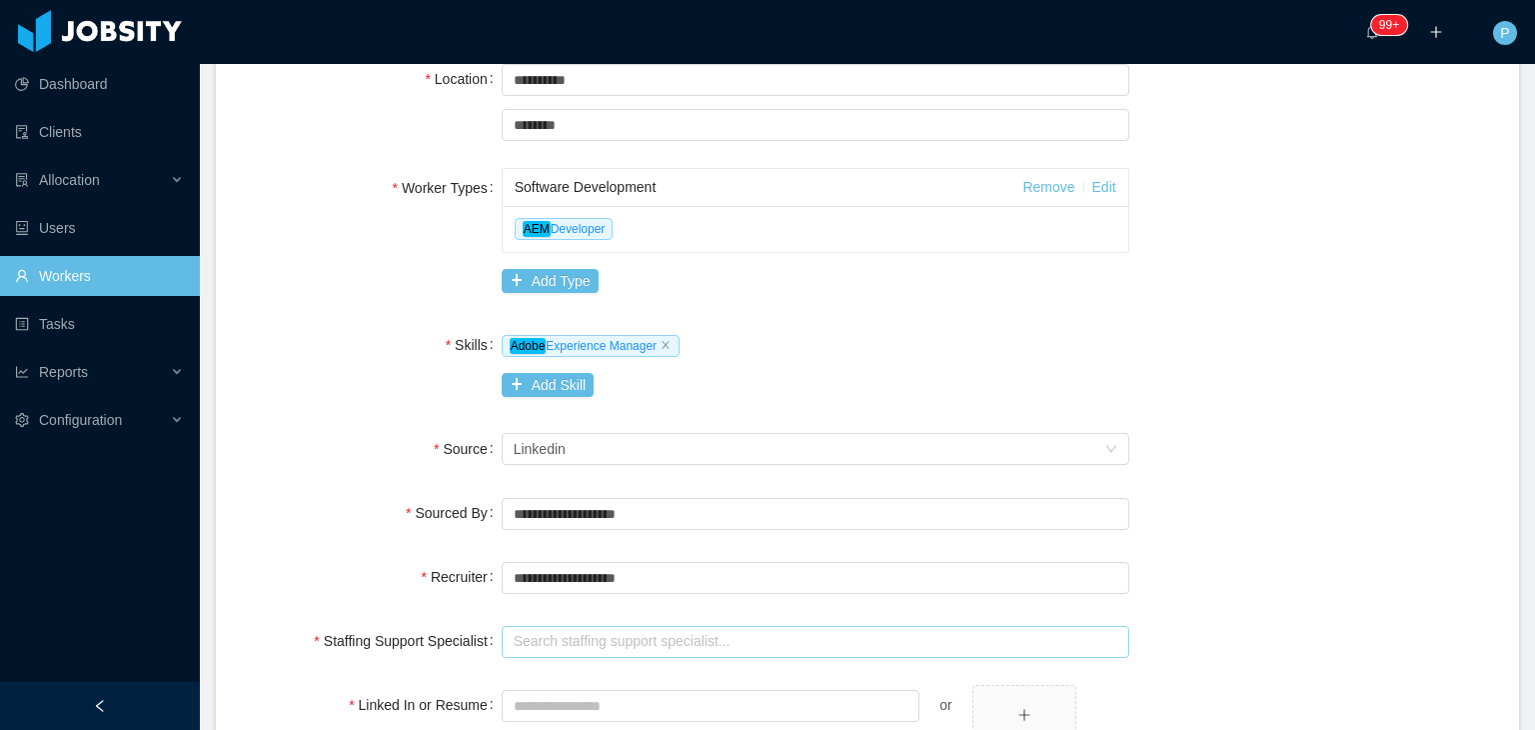
click at [678, 641] on input "text" at bounding box center [816, 642] width 628 height 32
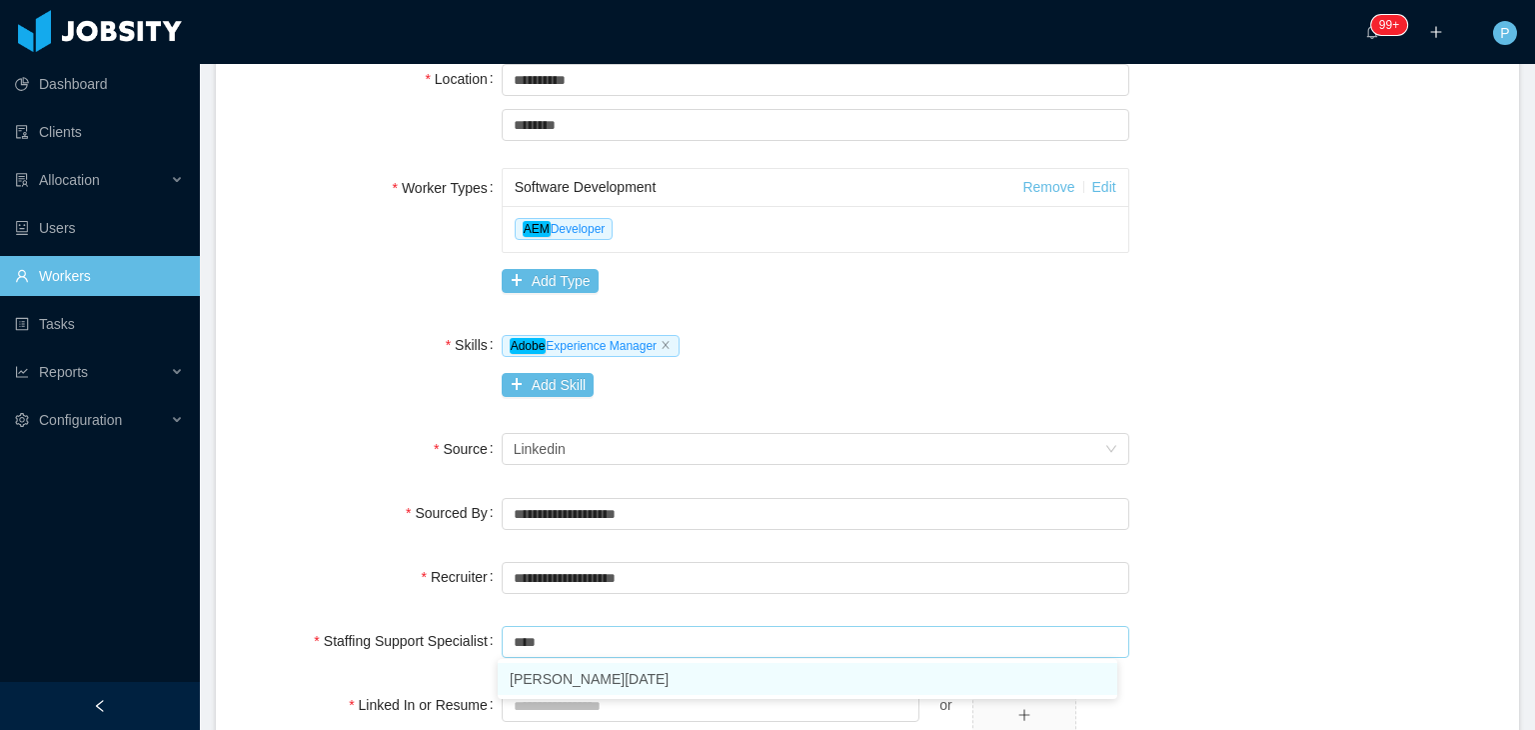
click at [644, 686] on li "Larissa De Natale" at bounding box center [808, 679] width 620 height 32
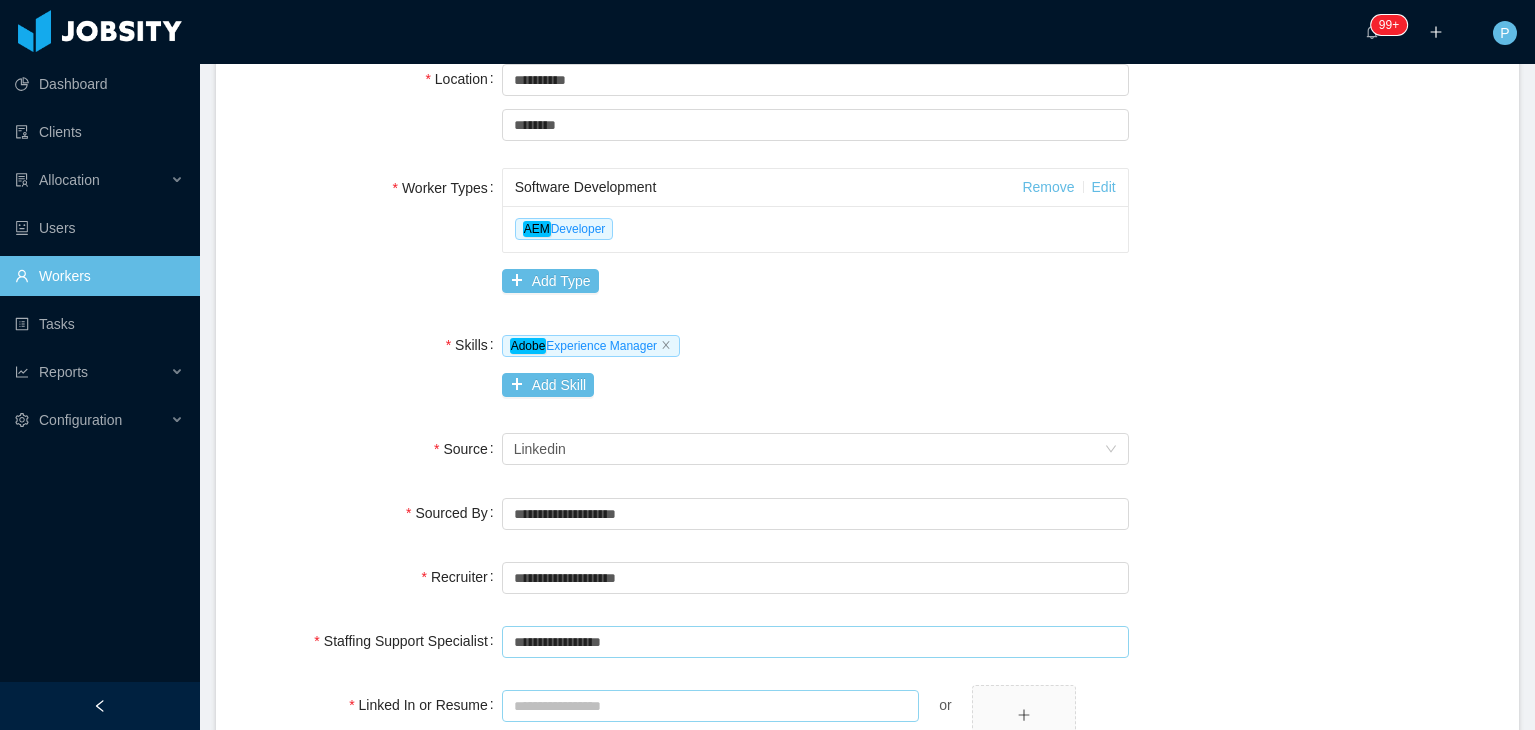
type input "**********"
click at [643, 694] on input "Linked In or Resume" at bounding box center [711, 706] width 419 height 32
paste input "**********"
type input "**********"
click at [1366, 468] on div "**********" at bounding box center [867, 363] width 1255 height 1121
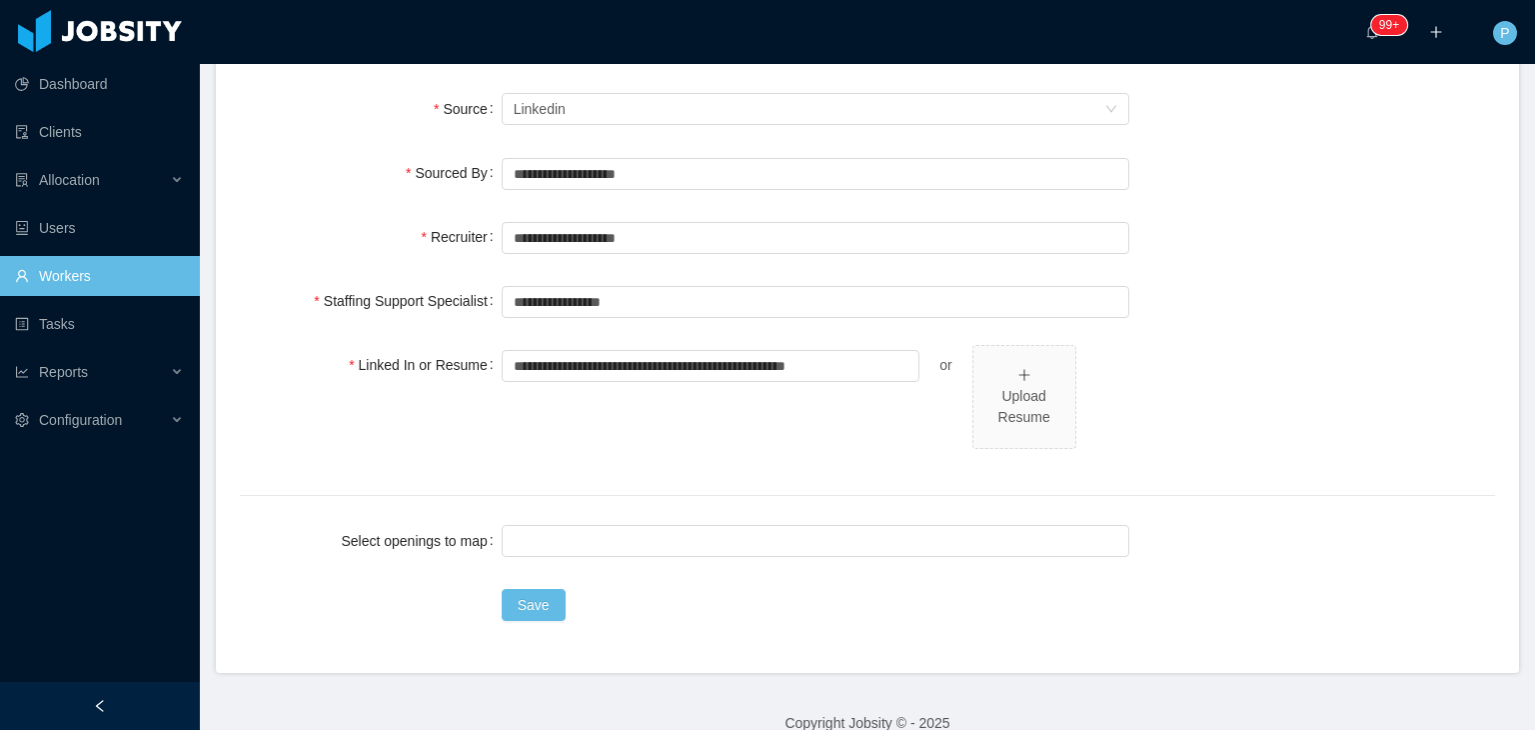
scroll to position [845, 0]
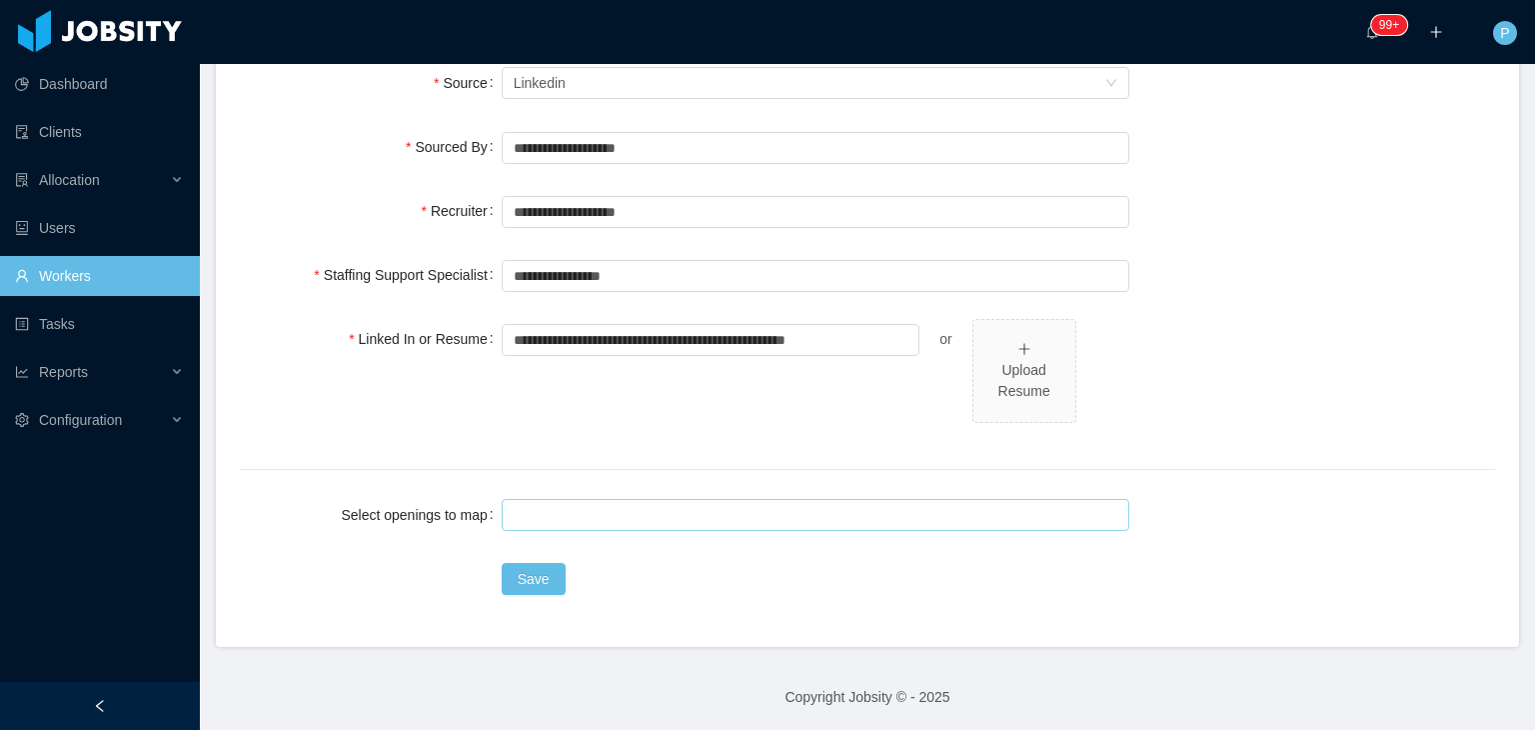
click at [1089, 526] on div at bounding box center [813, 515] width 610 height 30
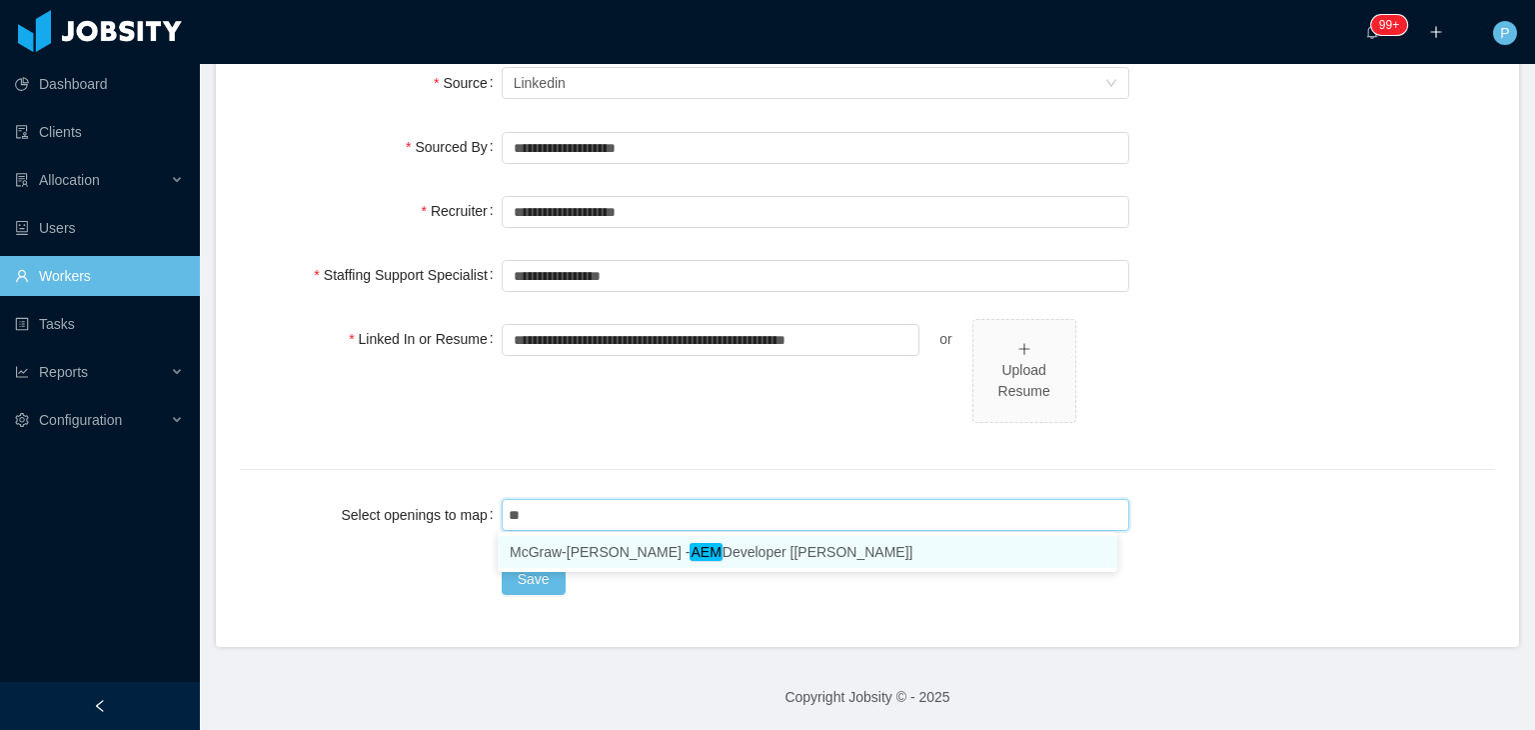
type input "***"
click at [794, 552] on li "McGraw-Hill - AEM Developer [Vijay Yadav]" at bounding box center [808, 552] width 620 height 32
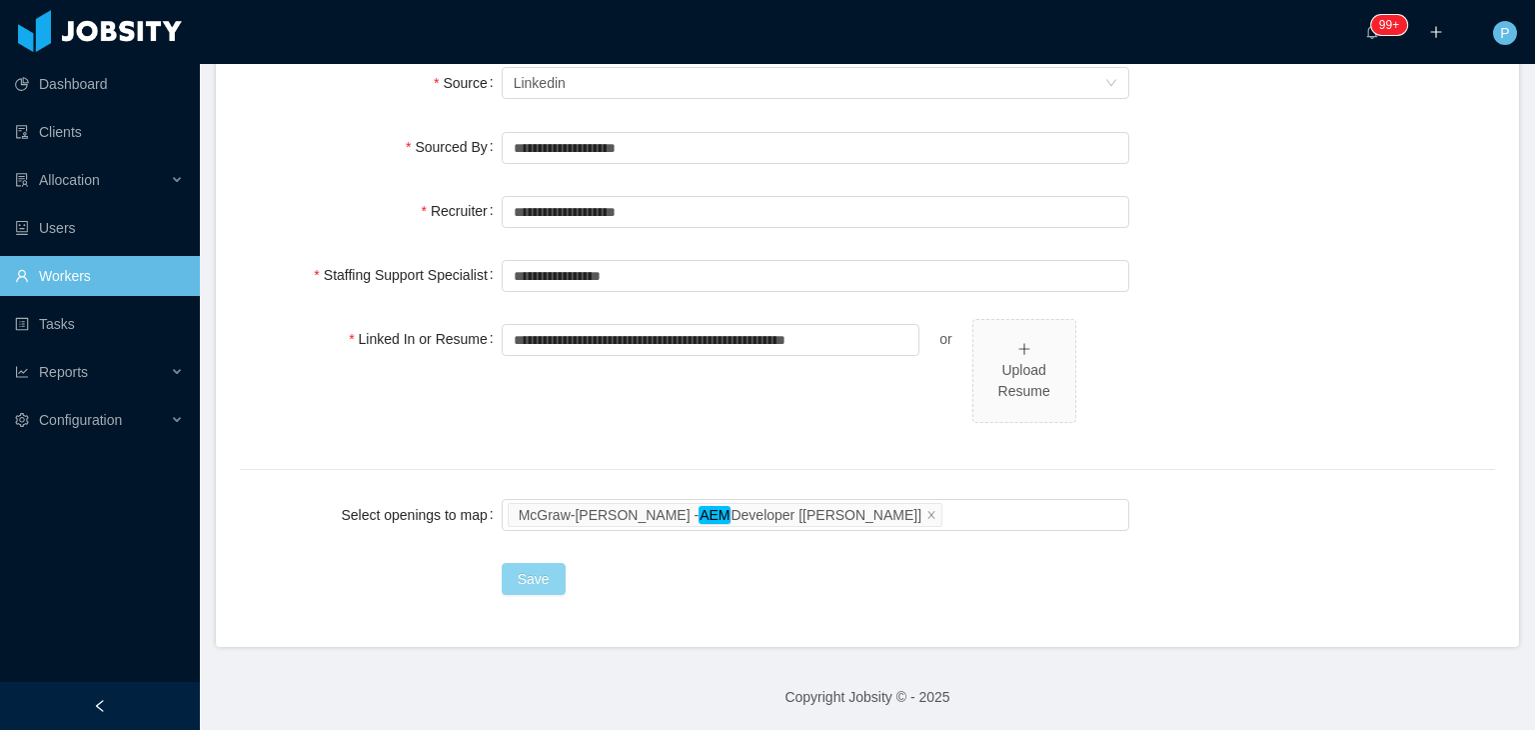
click at [528, 587] on button "Save" at bounding box center [534, 579] width 64 height 32
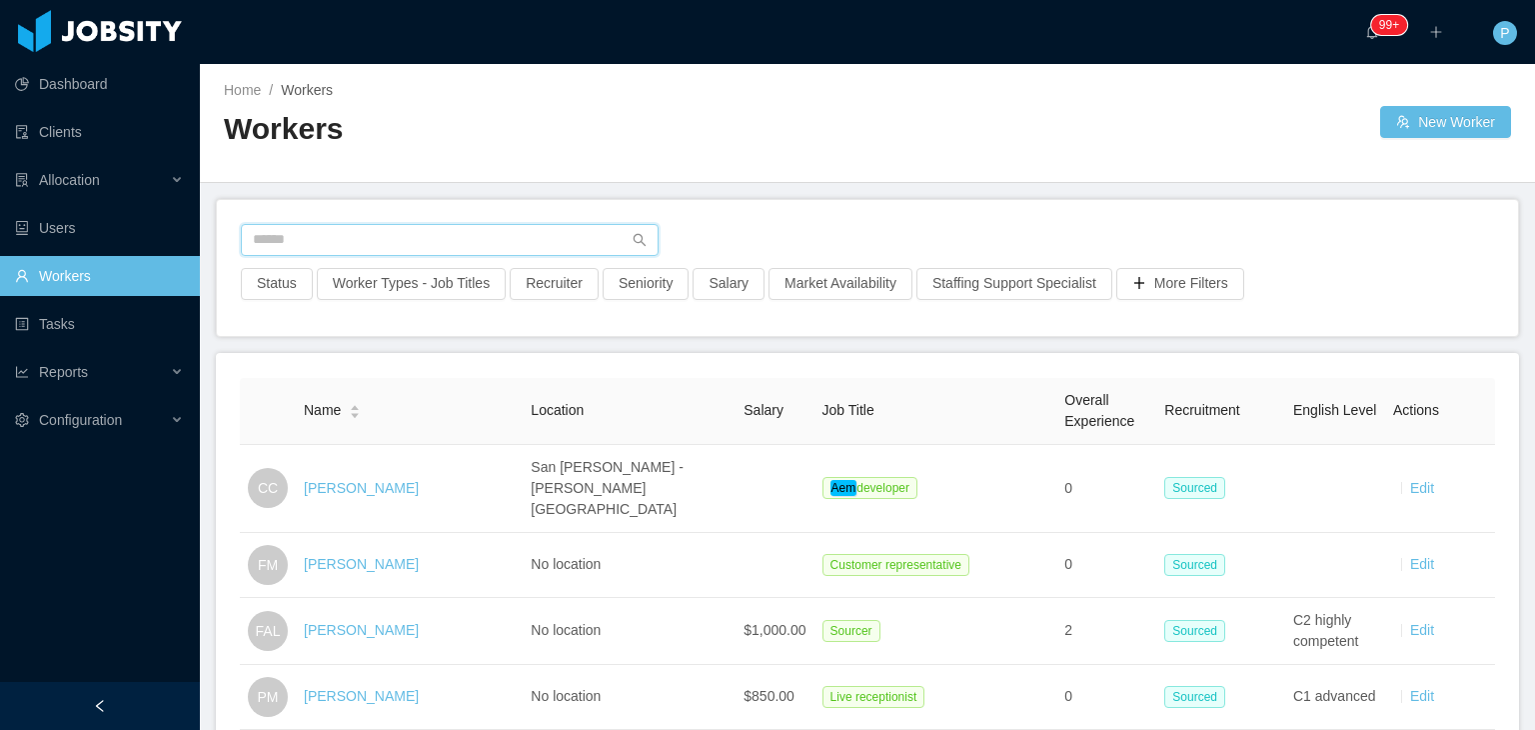
click at [527, 242] on input "text" at bounding box center [450, 240] width 418 height 32
paste input "**********"
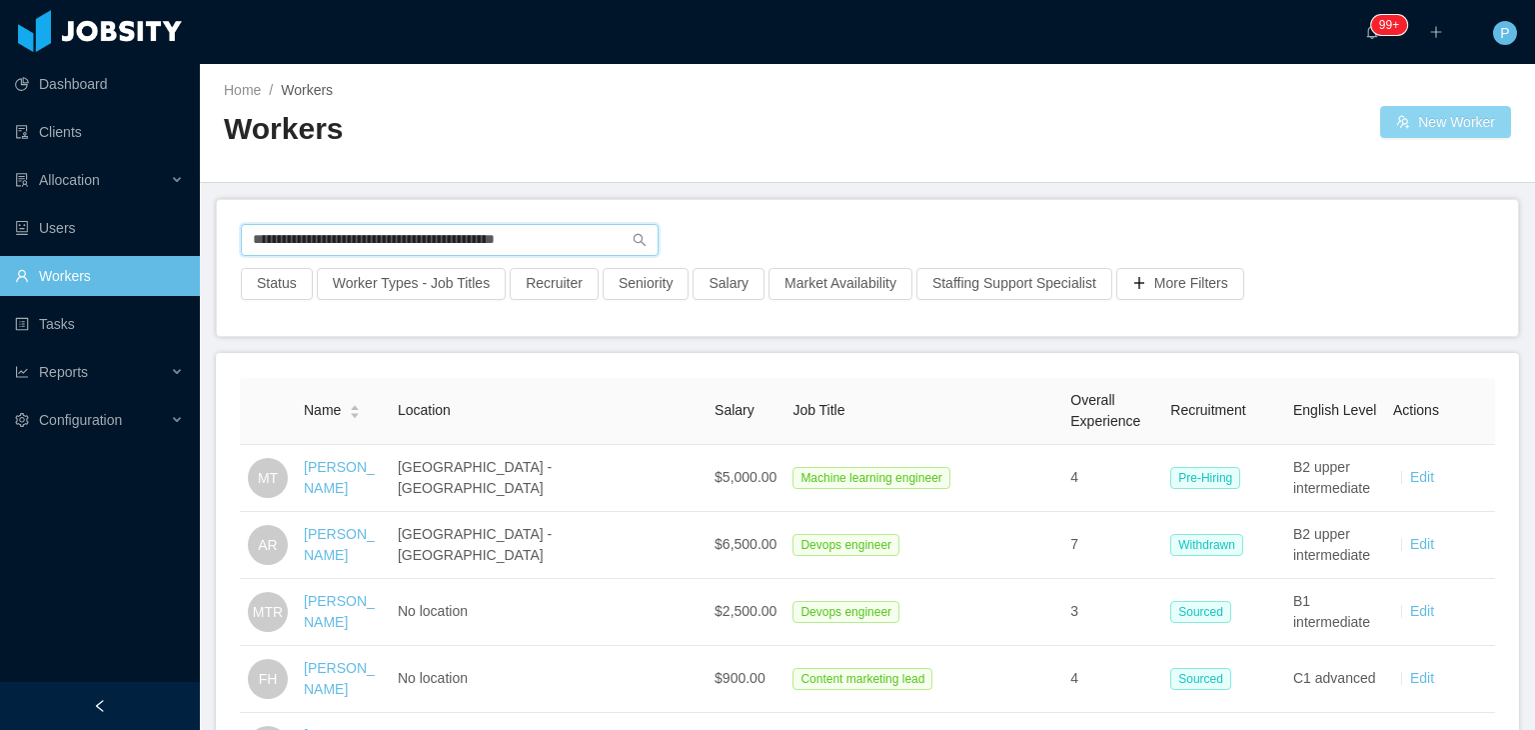
type input "**********"
click at [1387, 119] on button "New Worker" at bounding box center [1445, 122] width 131 height 32
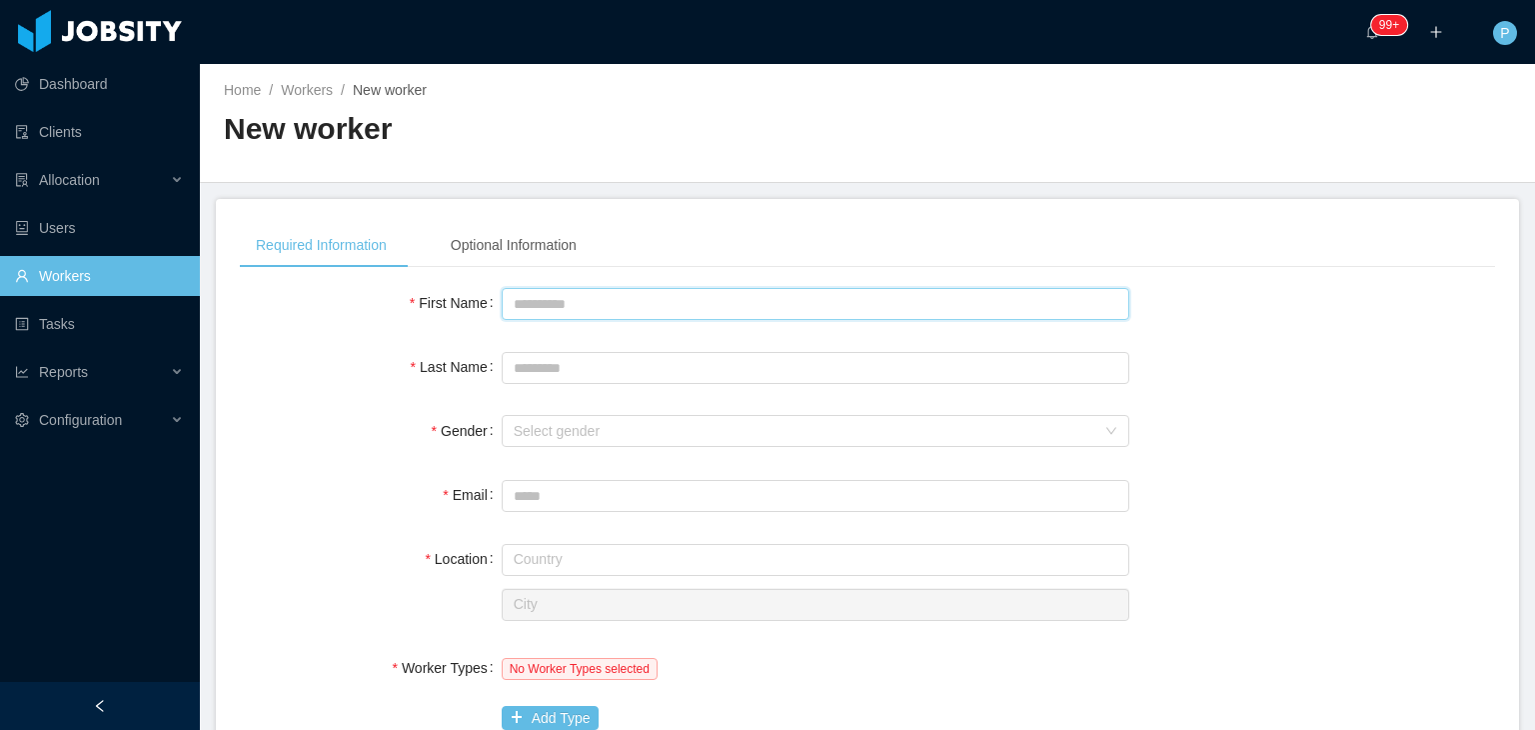
click at [933, 292] on input "First Name" at bounding box center [816, 304] width 628 height 32
type input "******"
type input "*"
click at [685, 424] on div "Select gender" at bounding box center [805, 431] width 582 height 20
type input "*****"
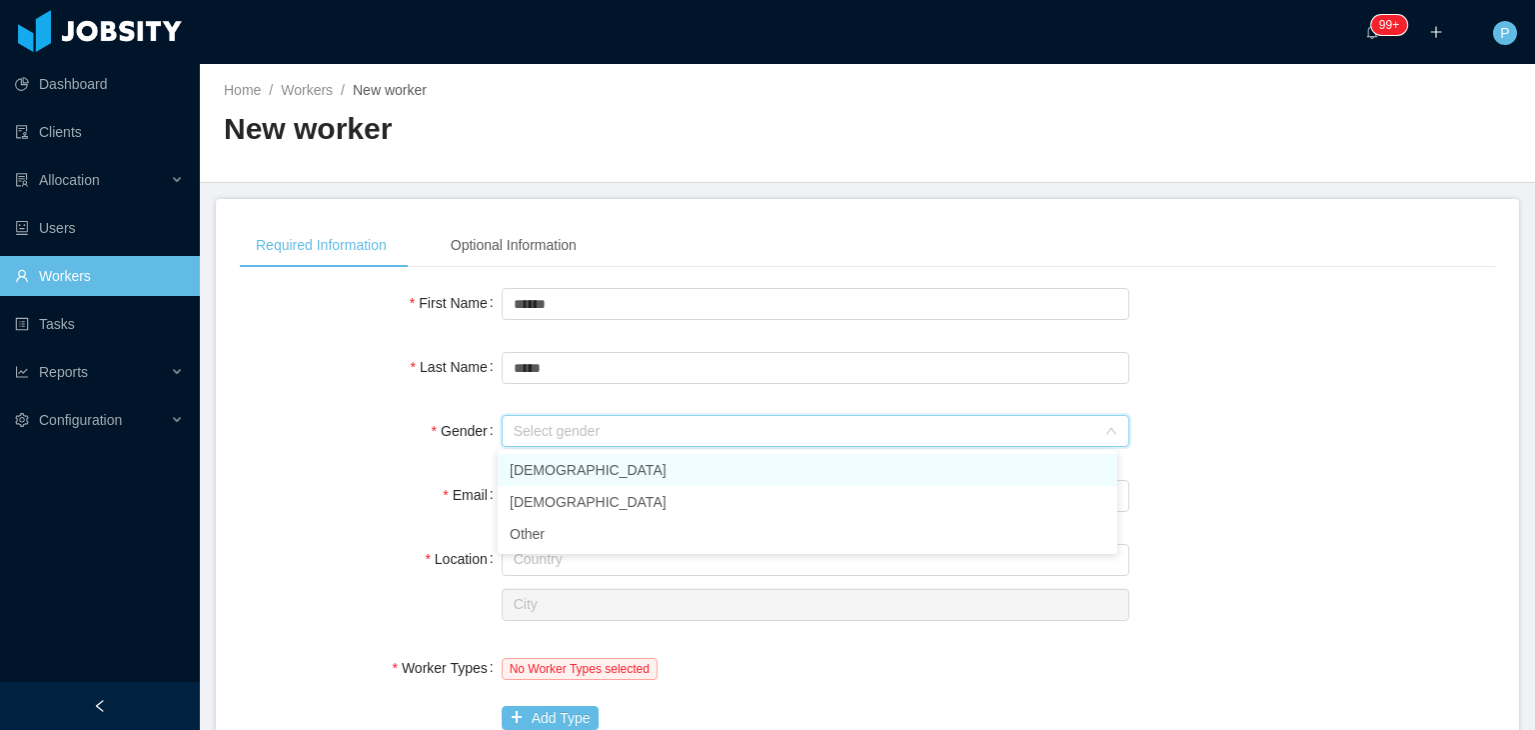
click at [560, 475] on li "Male" at bounding box center [808, 470] width 620 height 32
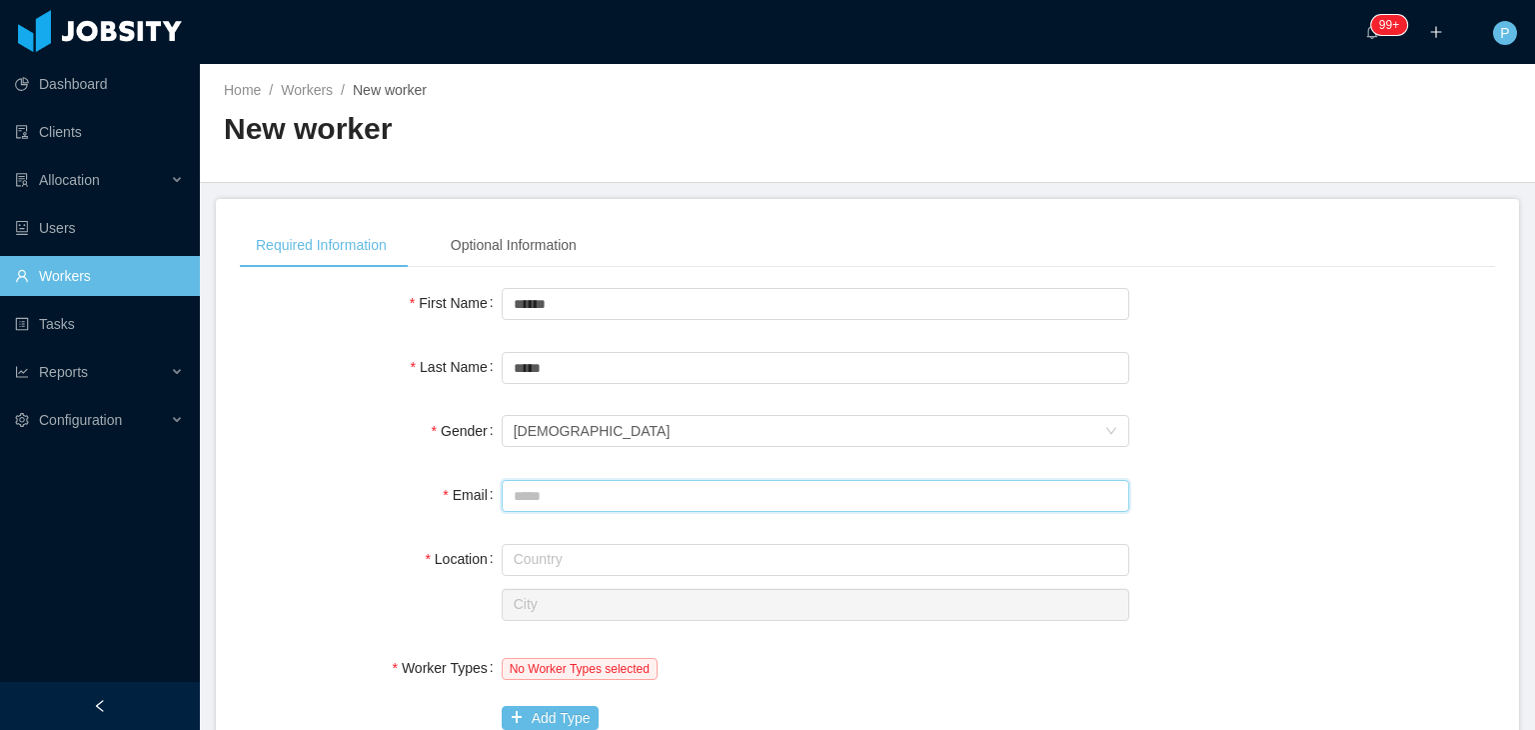
click at [560, 509] on input "Email" at bounding box center [816, 496] width 628 height 32
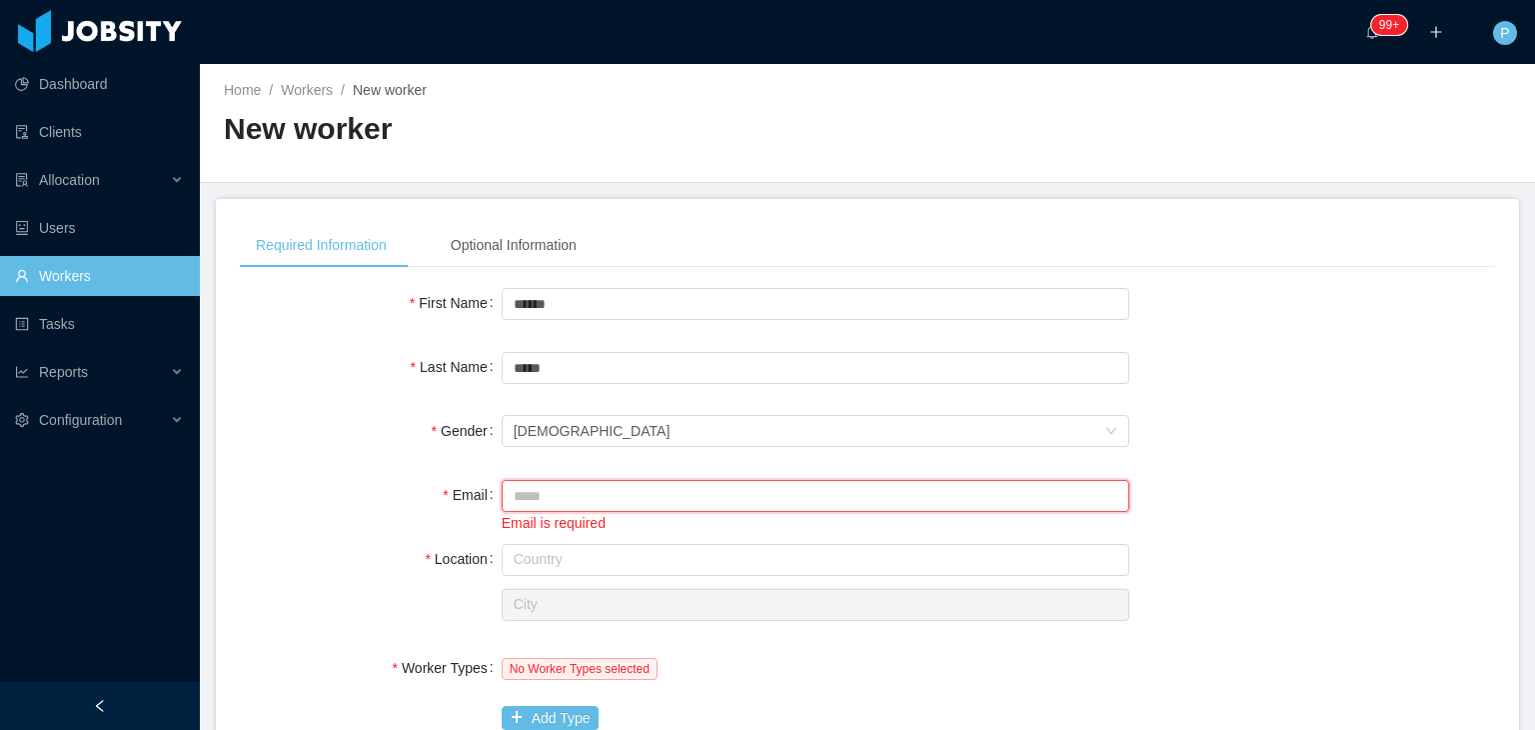
paste input "**********"
type input "**********"
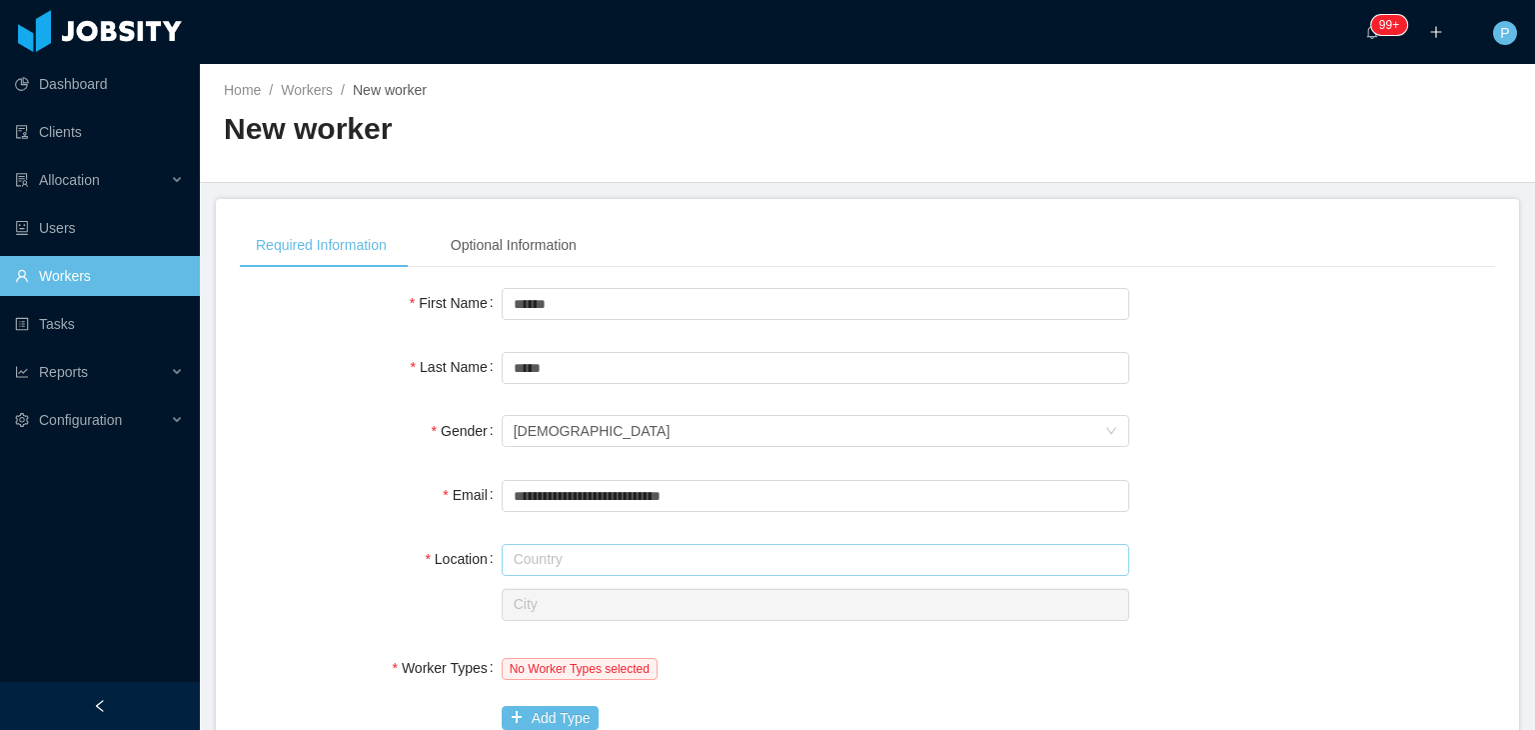
click at [588, 561] on input "text" at bounding box center [816, 560] width 628 height 32
click at [536, 557] on input "text" at bounding box center [816, 560] width 628 height 32
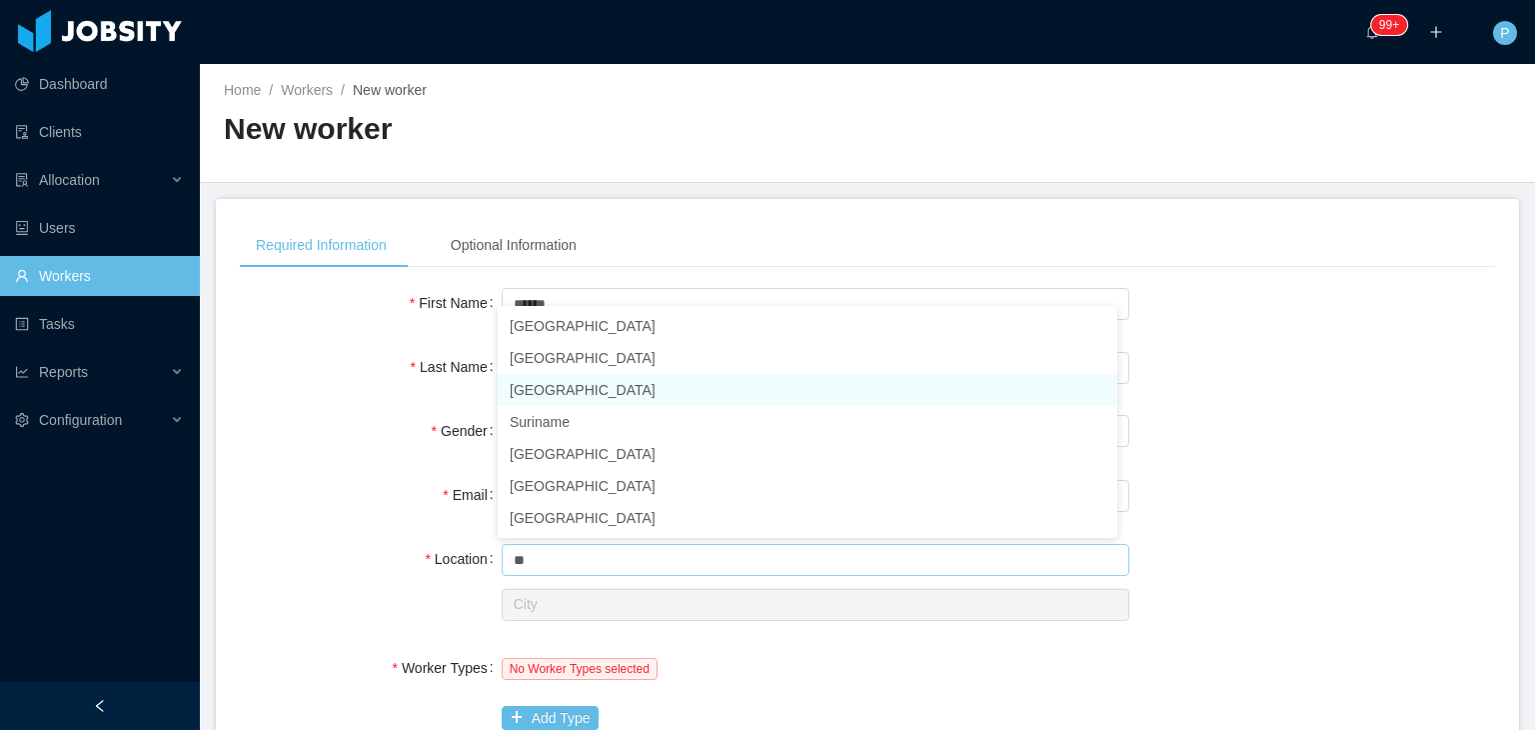
click at [545, 397] on li "Mexico" at bounding box center [808, 390] width 620 height 32
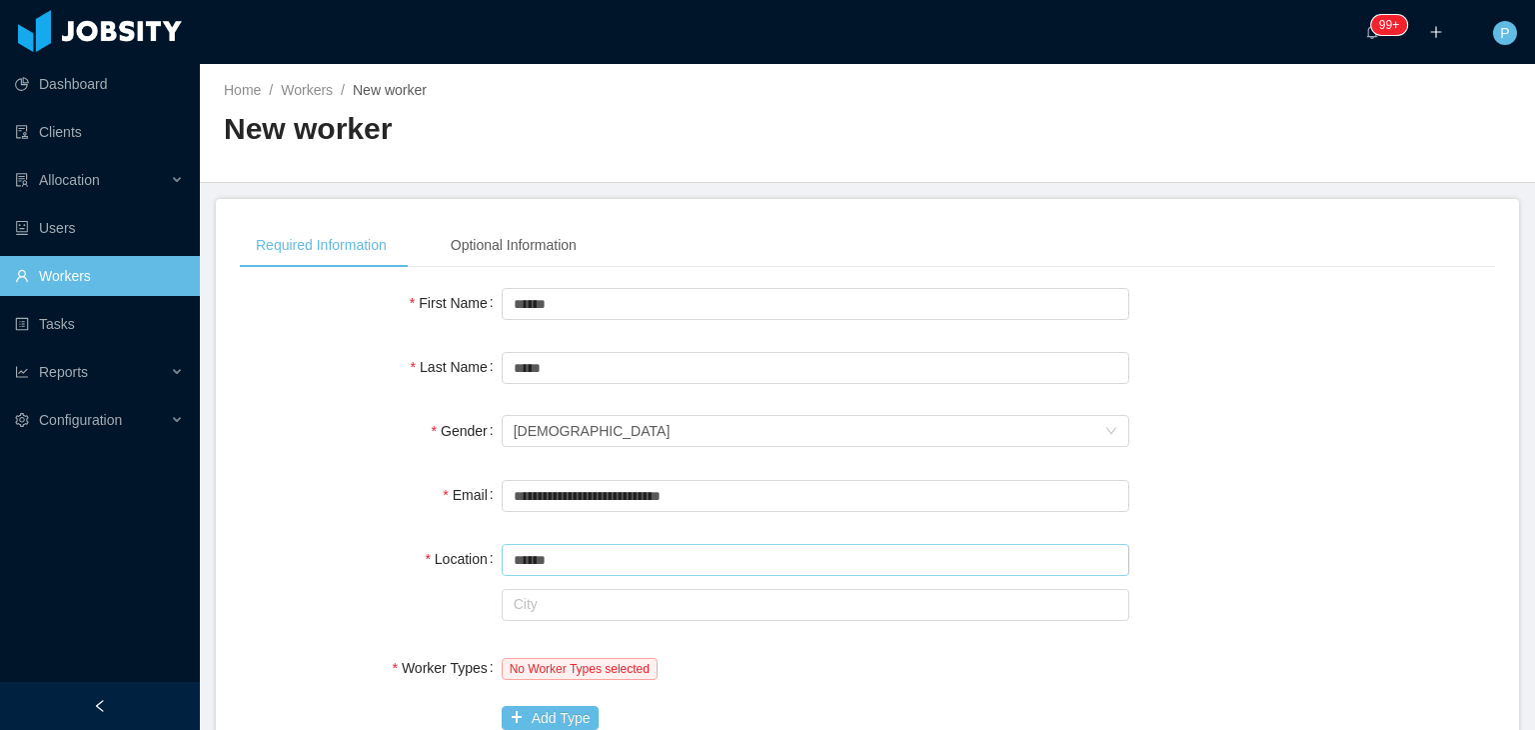
type input "******"
click at [558, 607] on input "text" at bounding box center [816, 605] width 628 height 32
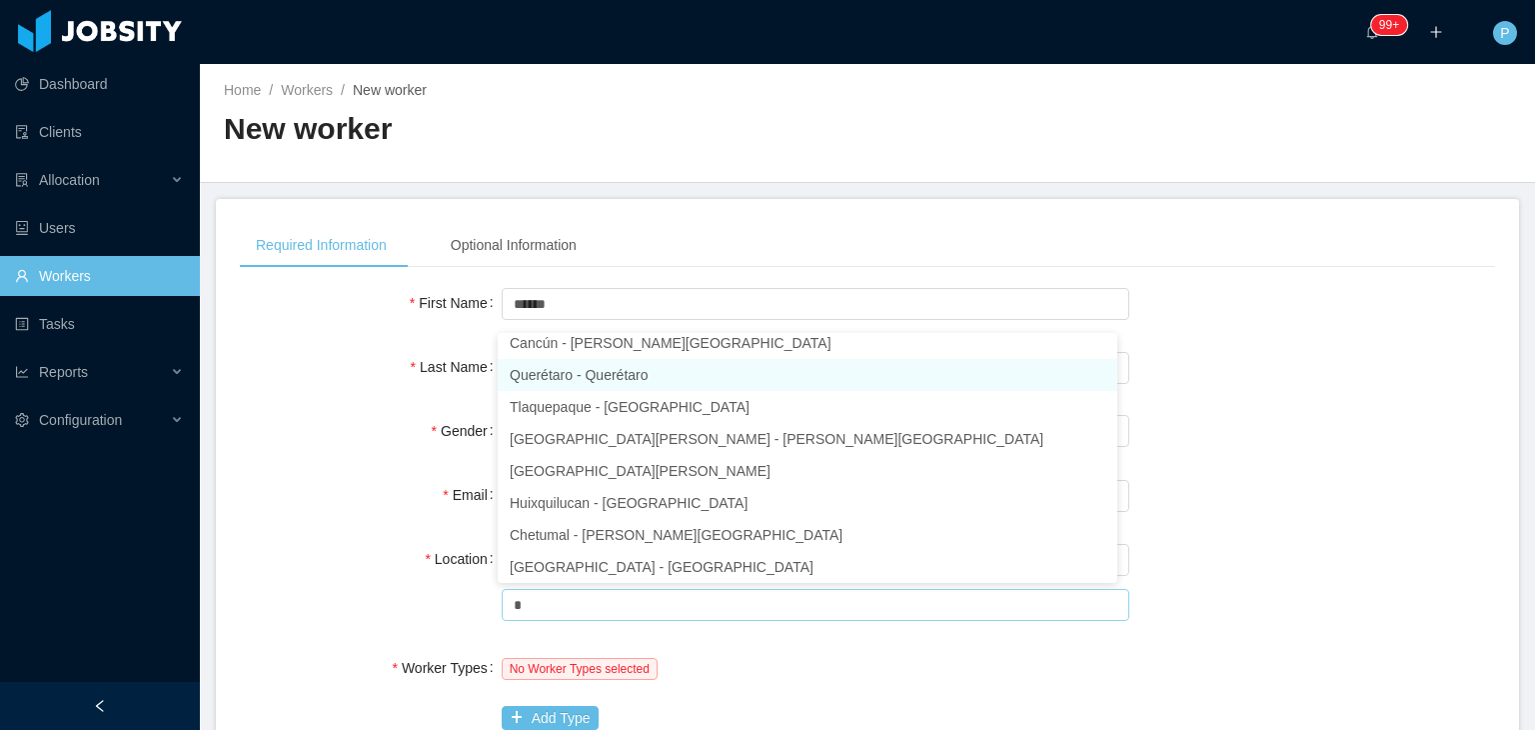
click at [586, 373] on li "Querétaro - Querétaro" at bounding box center [808, 375] width 620 height 32
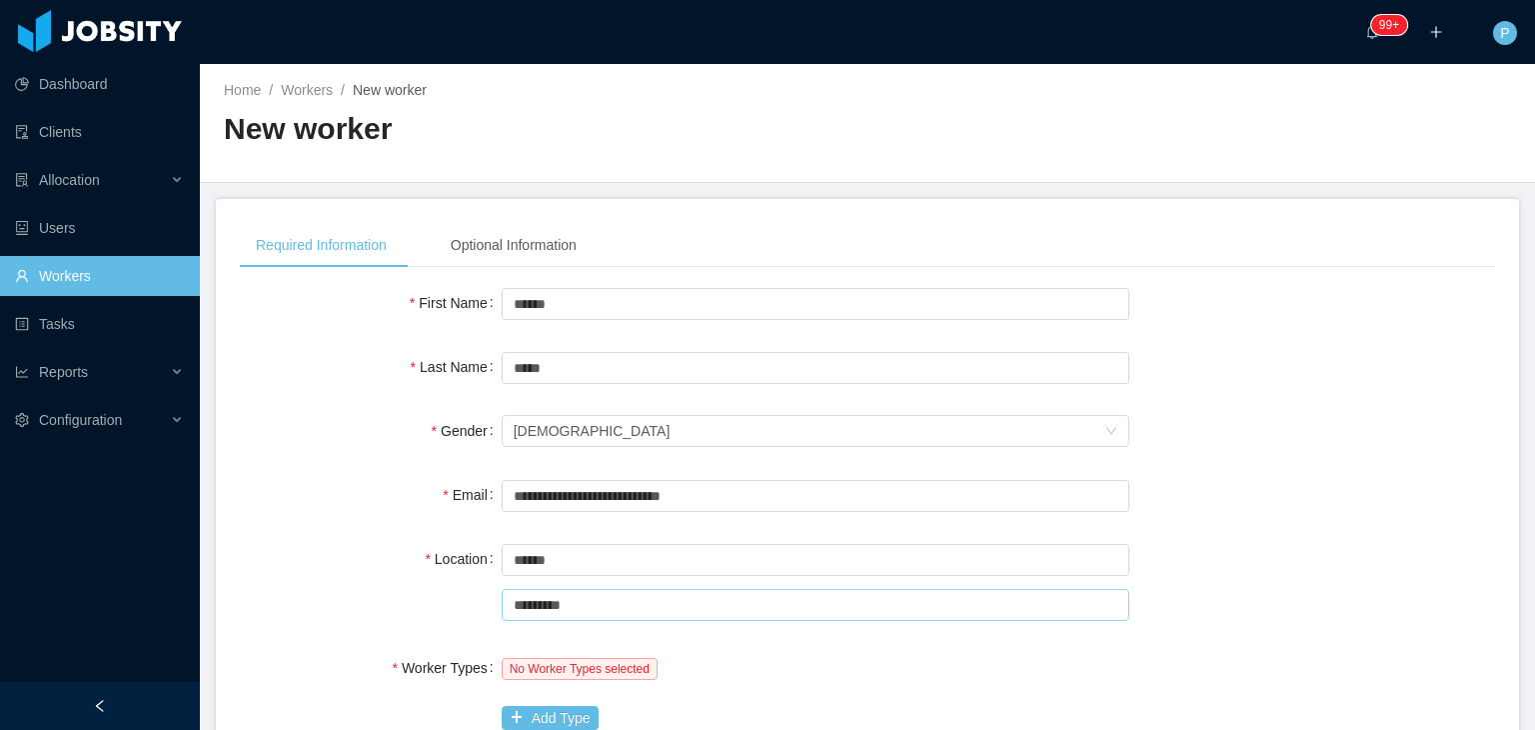
scroll to position [4, 0]
type input "*********"
click at [363, 577] on div "Location" at bounding box center [371, 559] width 262 height 40
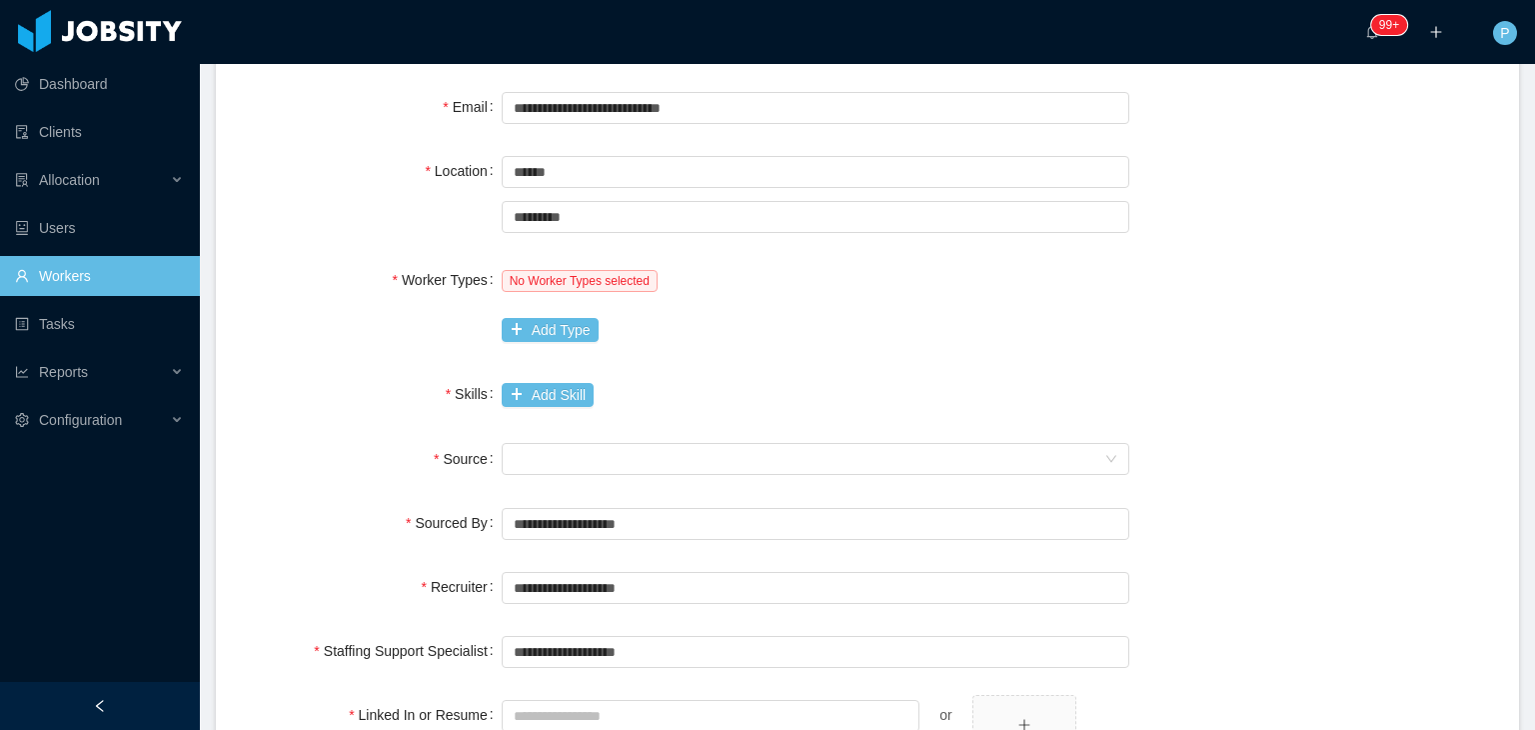
scroll to position [400, 0]
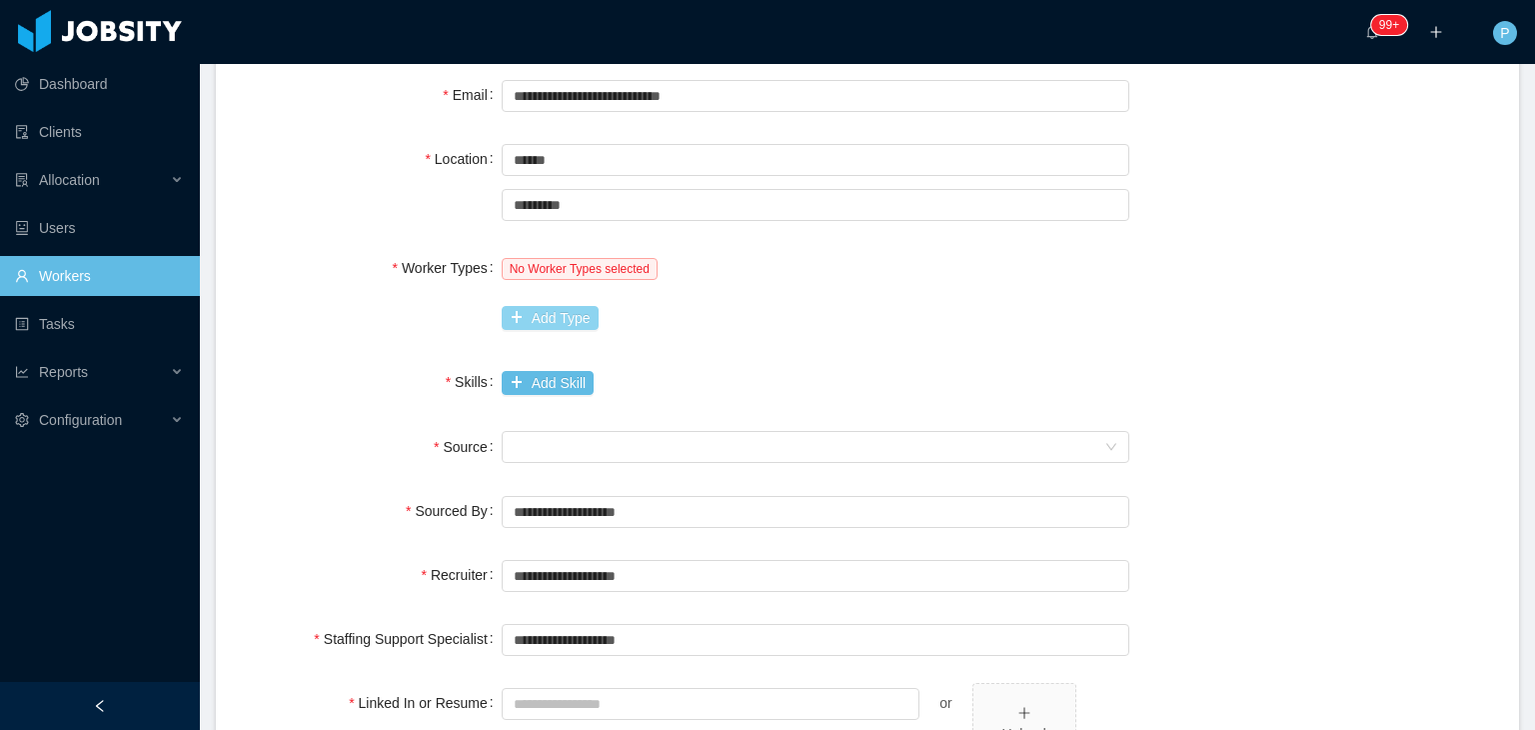
click at [544, 309] on button "Add Type" at bounding box center [550, 318] width 97 height 24
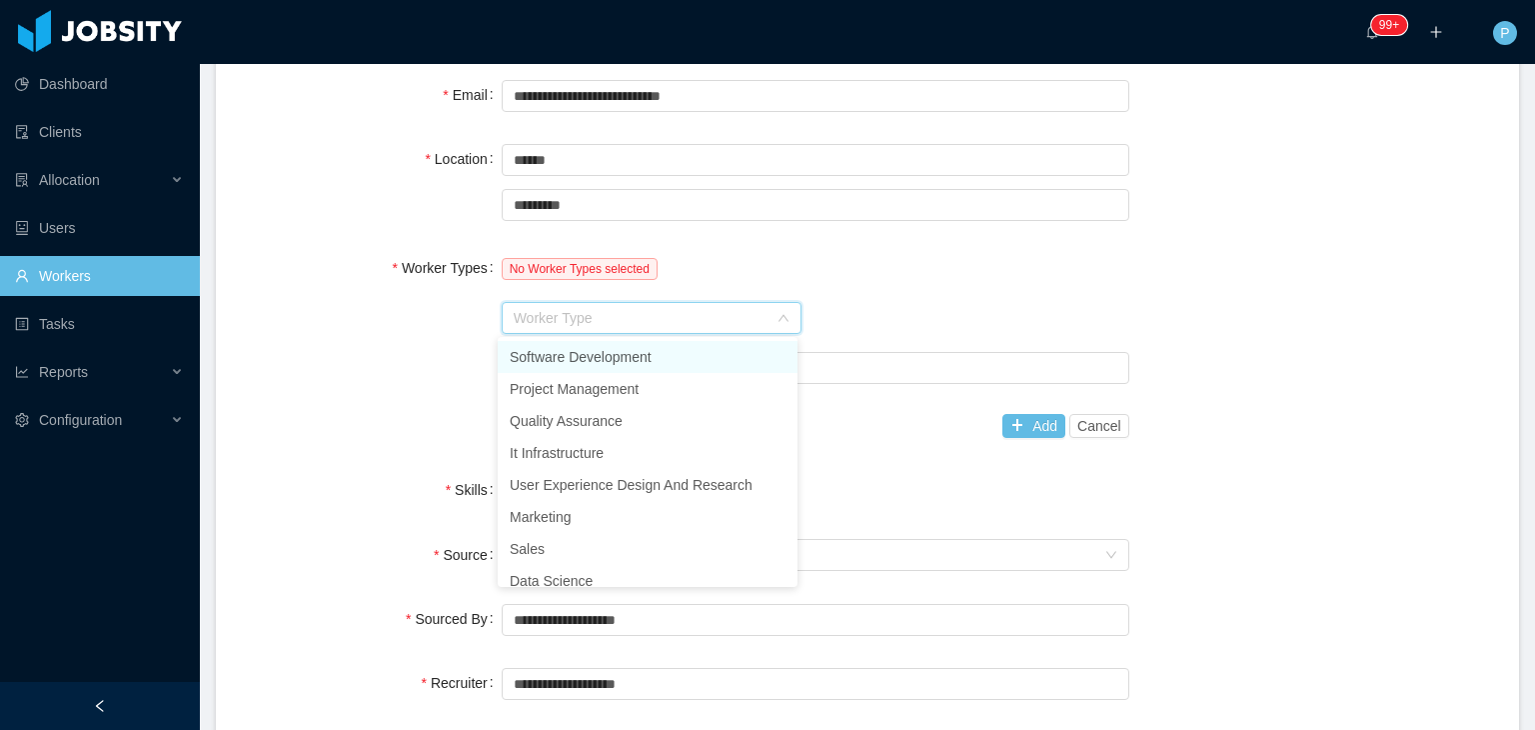
click at [548, 351] on li "Software Development" at bounding box center [648, 357] width 300 height 32
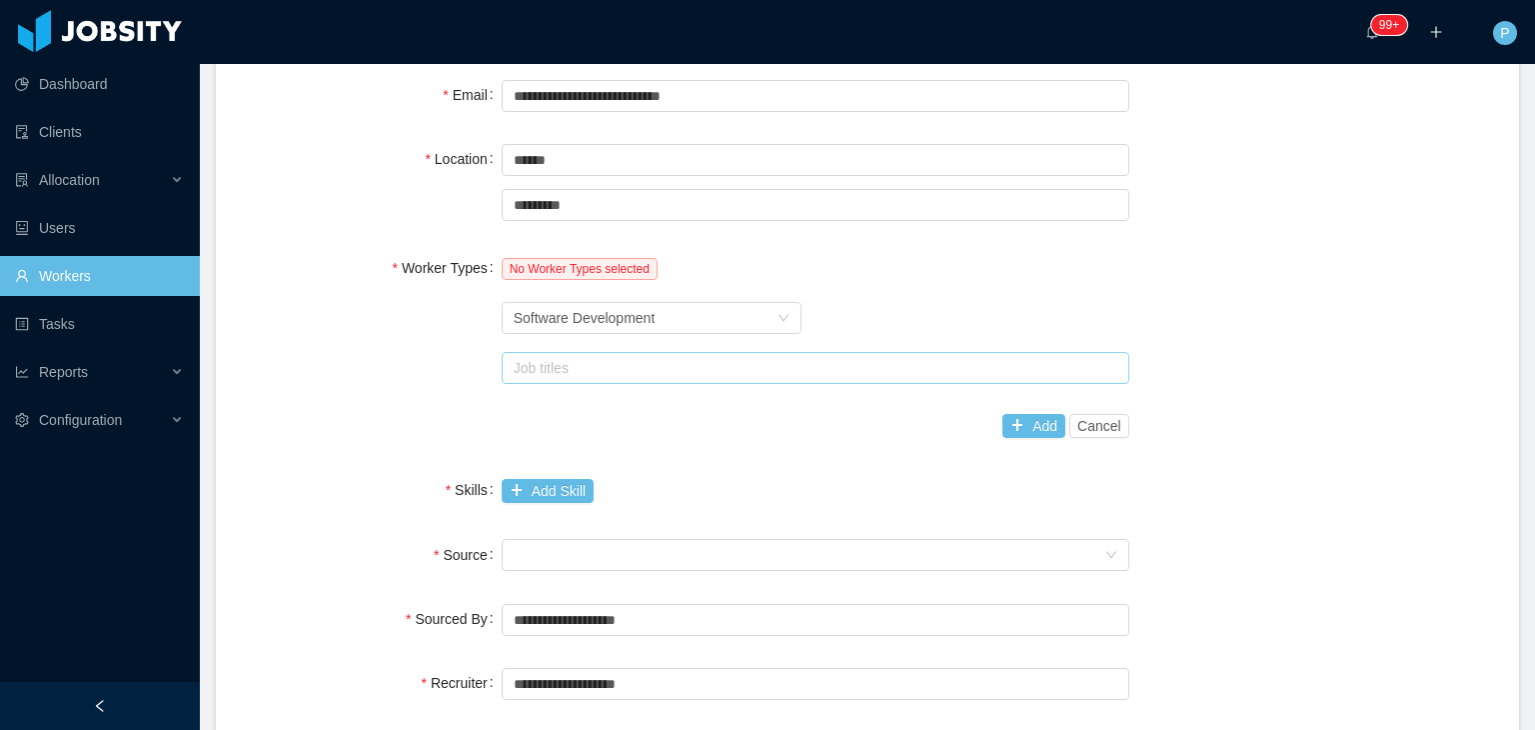
click at [556, 377] on div "Job titles" at bounding box center [813, 368] width 610 height 30
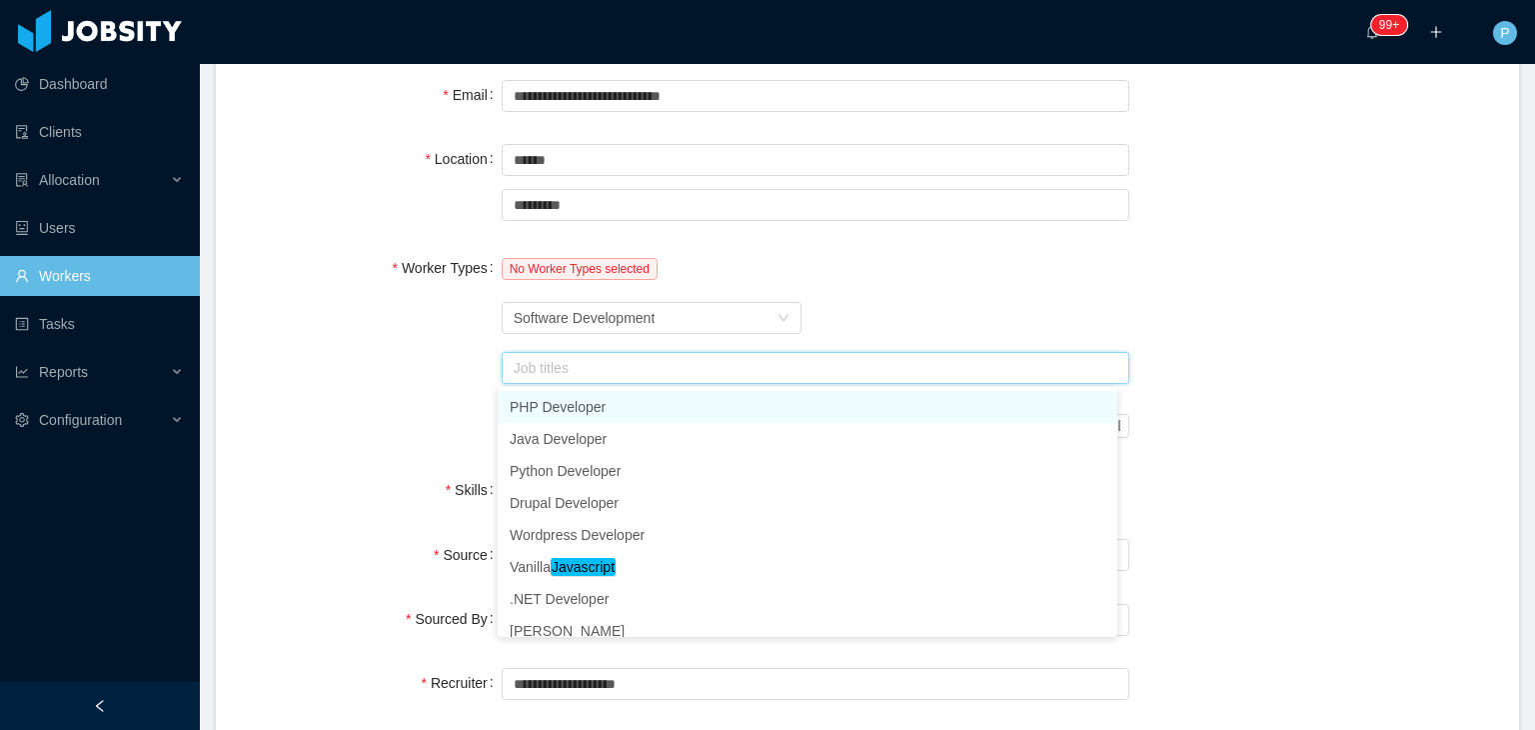
type input "*"
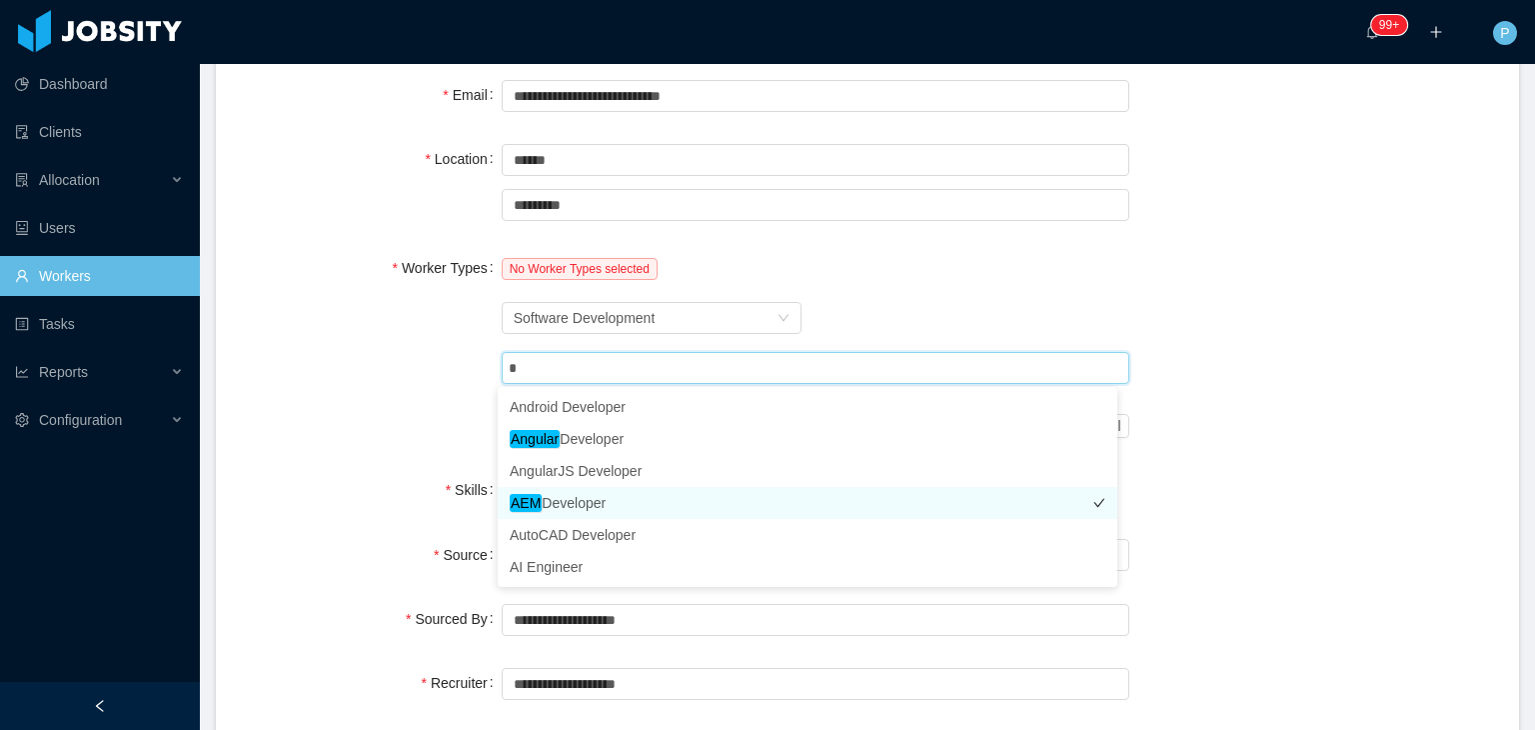
click at [596, 495] on li "AEM Developer" at bounding box center [808, 503] width 620 height 32
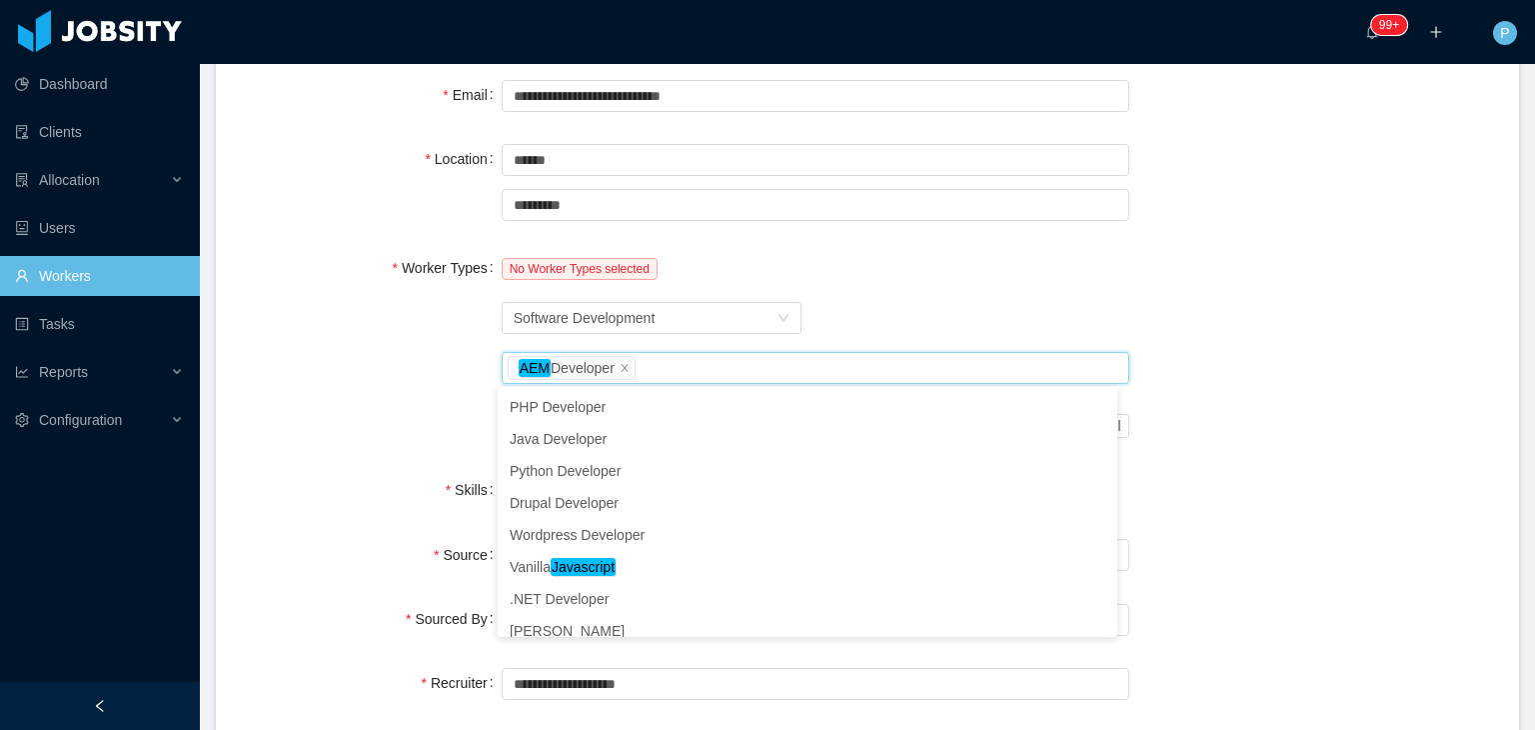
click at [394, 429] on div "Worker Types No Worker Types selected Worker Type Software Development Job titl…" at bounding box center [867, 347] width 1255 height 198
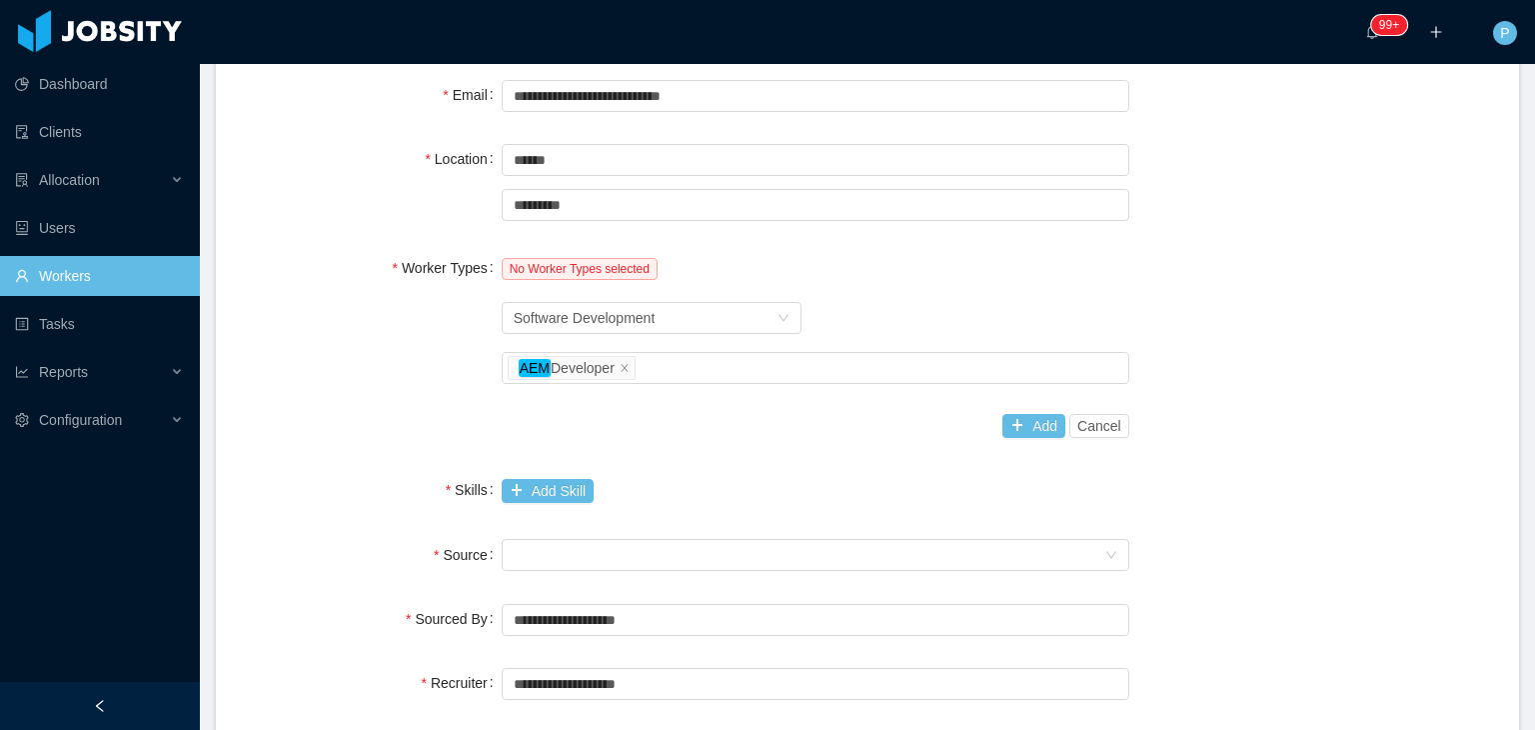
click at [993, 429] on div "Add Cancel" at bounding box center [816, 426] width 628 height 40
click at [1005, 426] on button "Add" at bounding box center [1033, 426] width 63 height 24
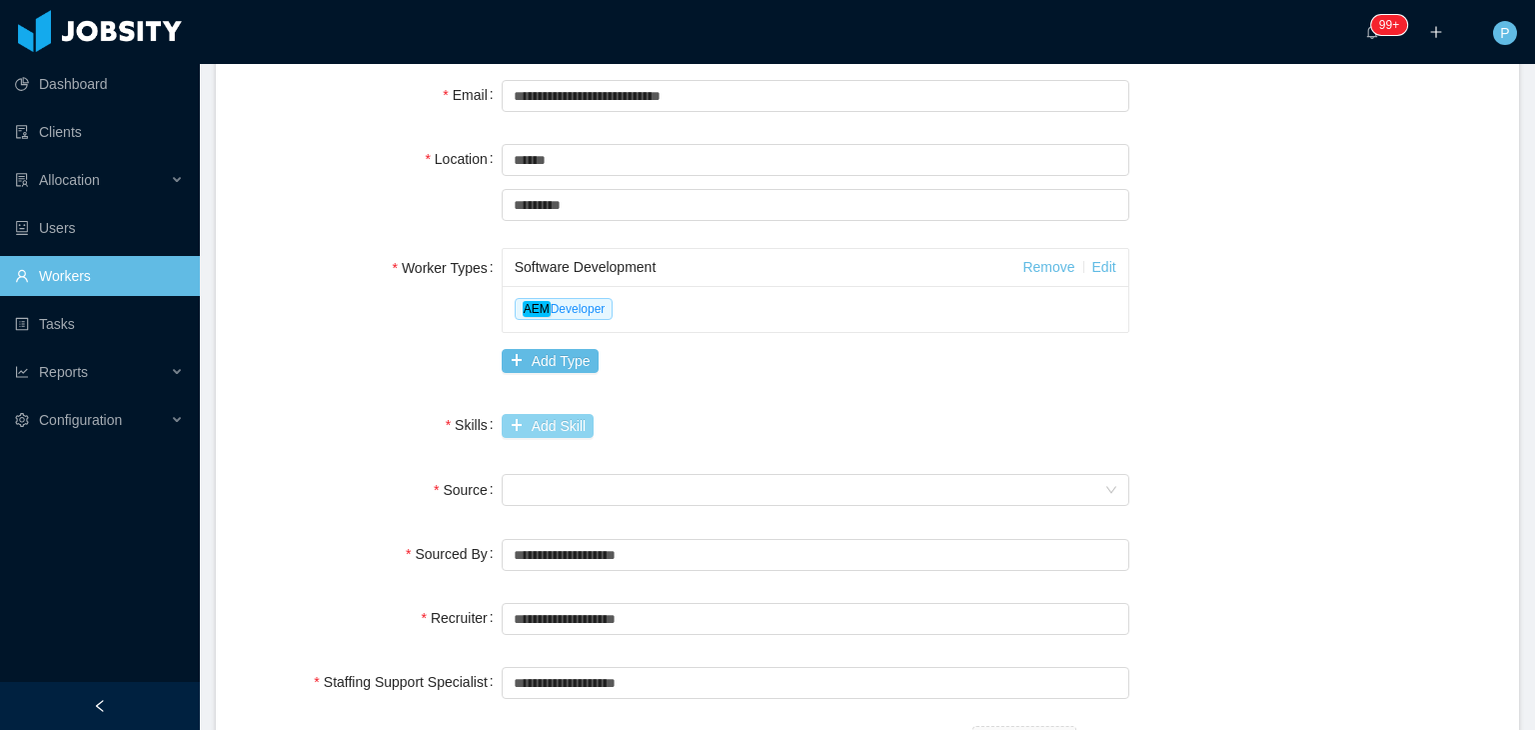
click at [546, 425] on button "Add Skill" at bounding box center [548, 426] width 92 height 24
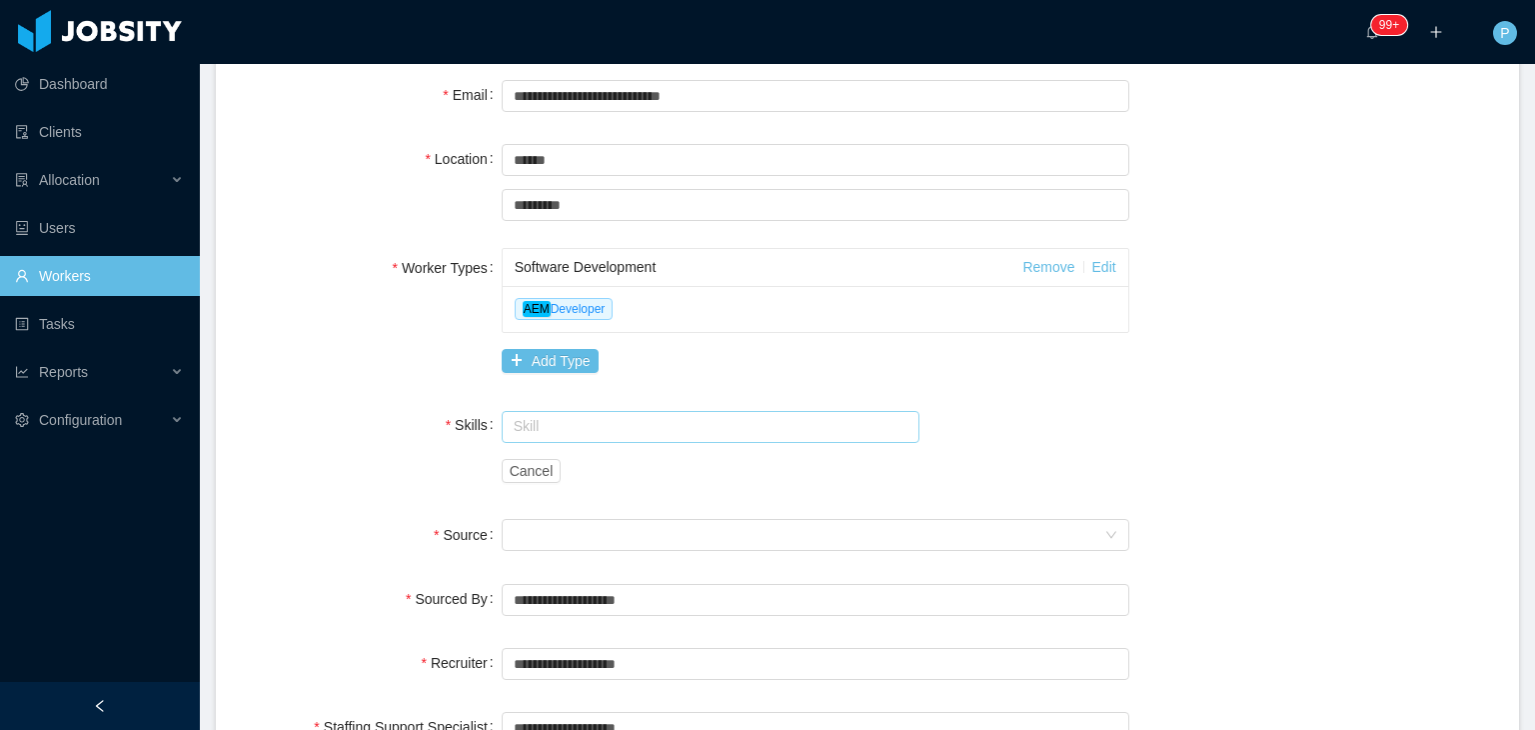
click at [546, 425] on input "text" at bounding box center [711, 427] width 419 height 32
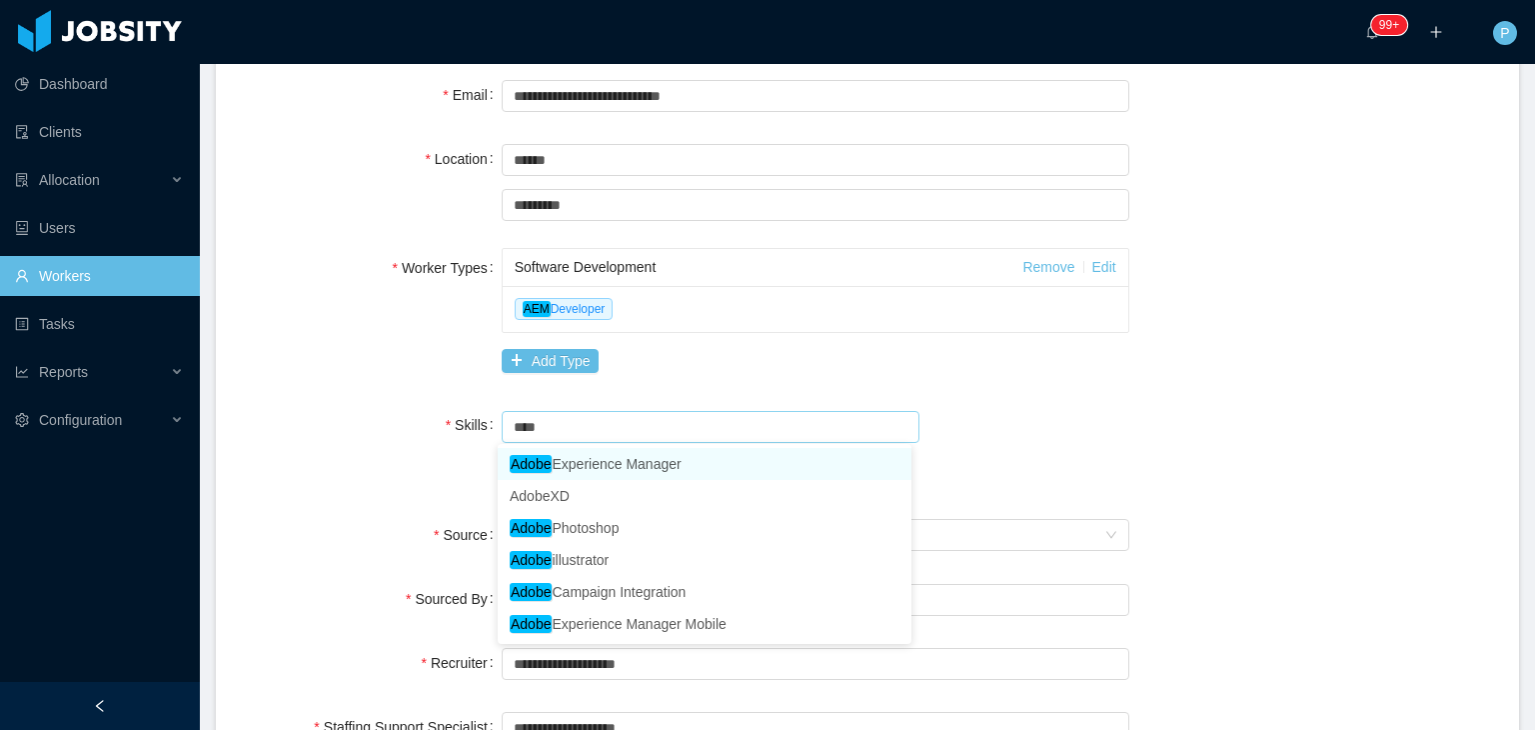
click at [641, 462] on li "Adobe Experience Manager" at bounding box center [705, 464] width 414 height 32
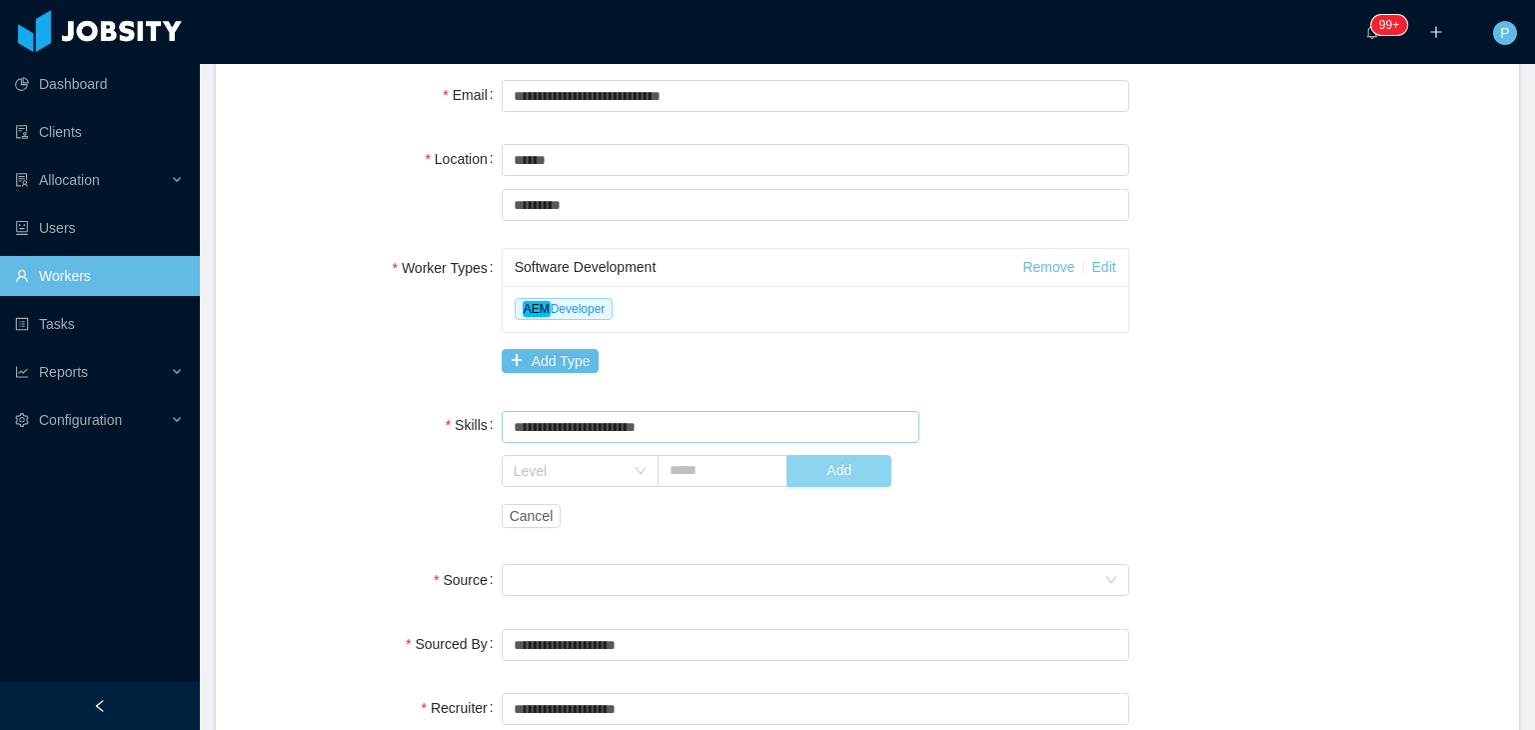
type input "**********"
click at [821, 473] on button "Add" at bounding box center [839, 471] width 105 height 32
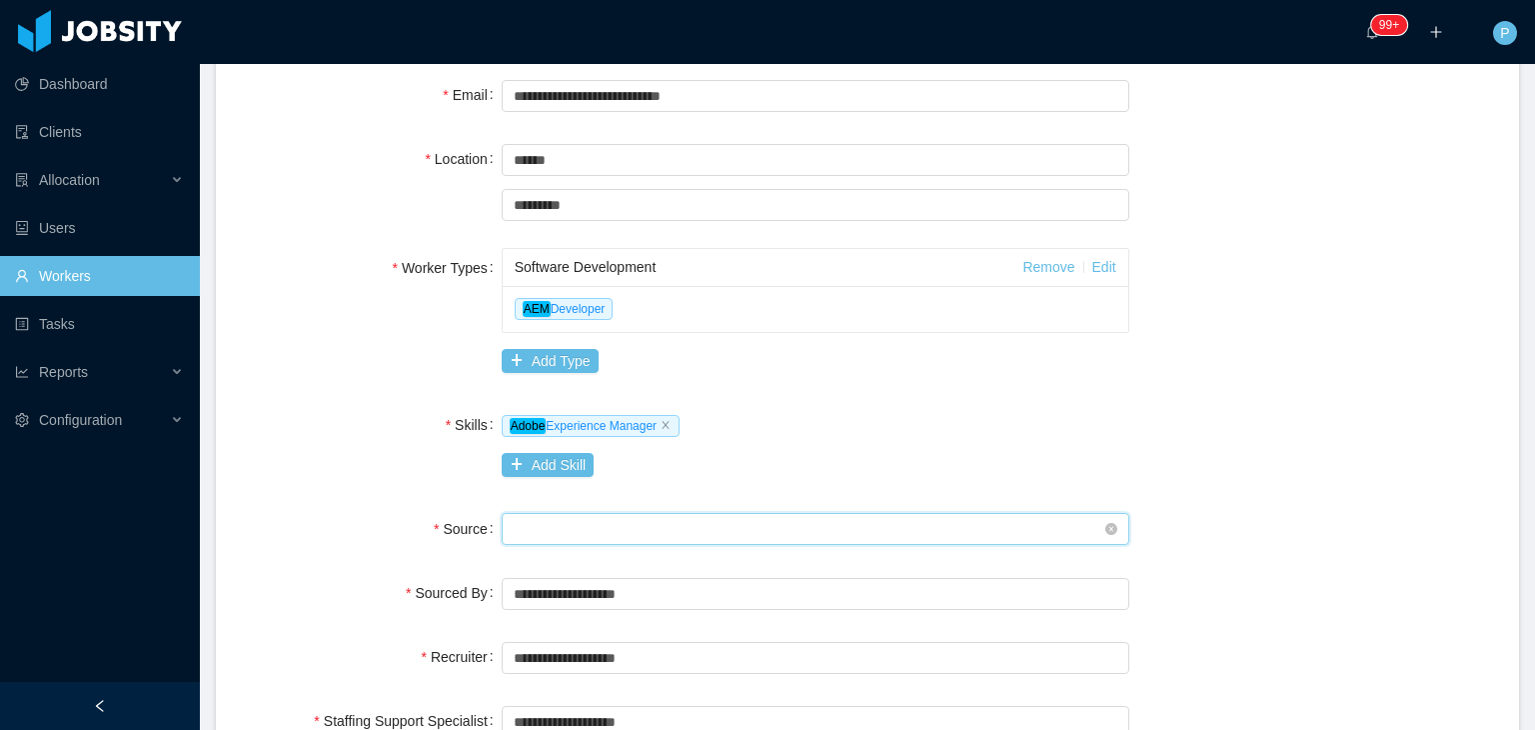
click at [613, 519] on div "Seniority" at bounding box center [809, 529] width 591 height 30
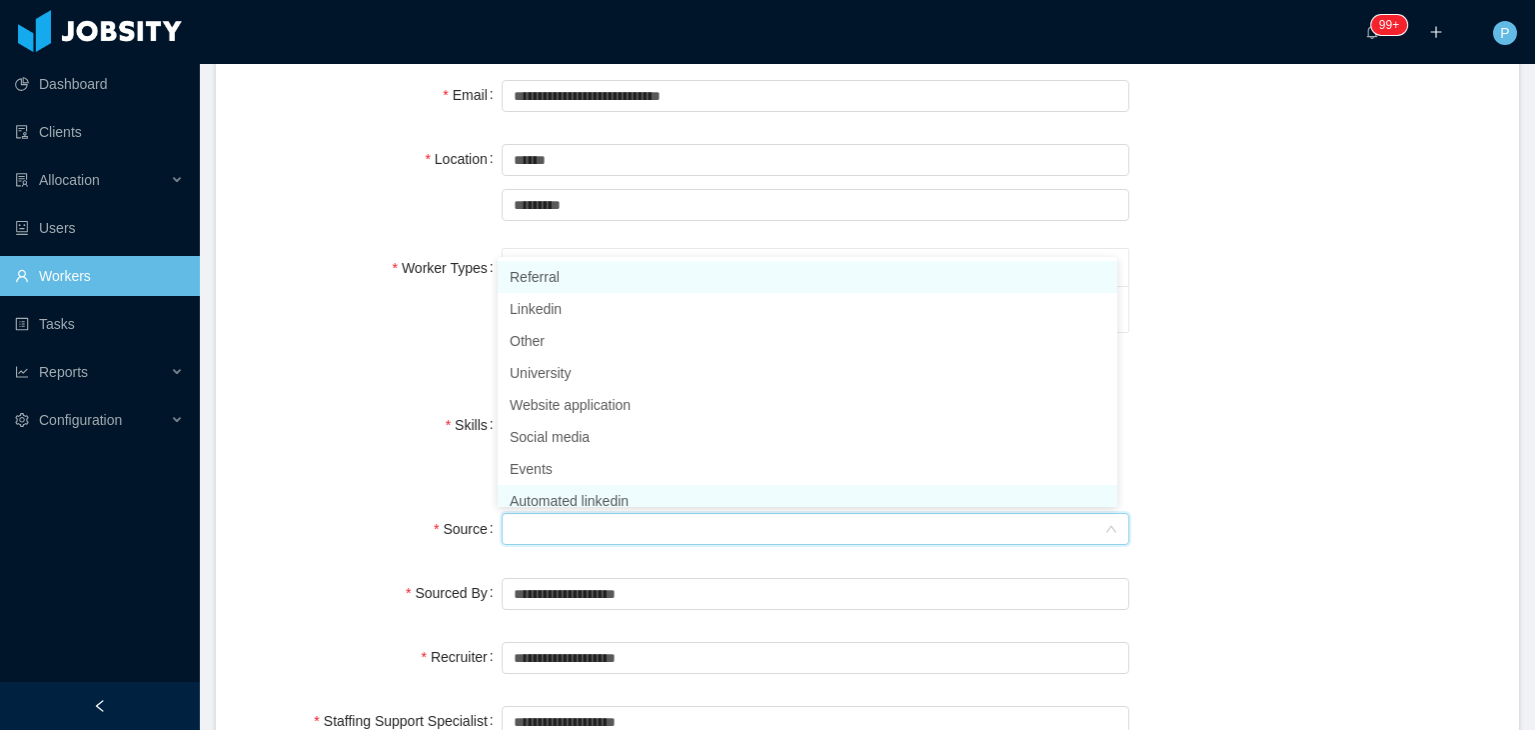
scroll to position [10, 0]
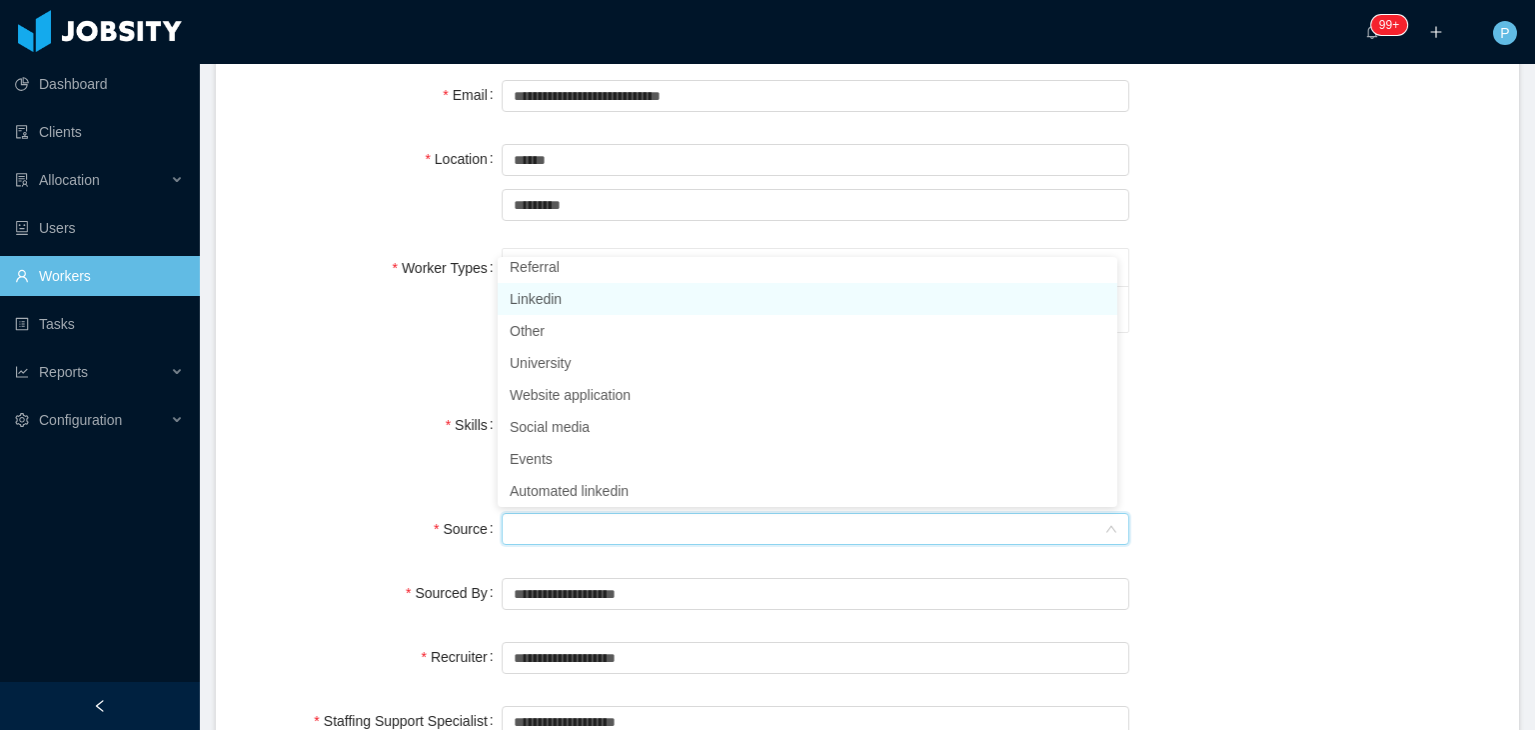
click at [561, 294] on li "Linkedin" at bounding box center [808, 299] width 620 height 32
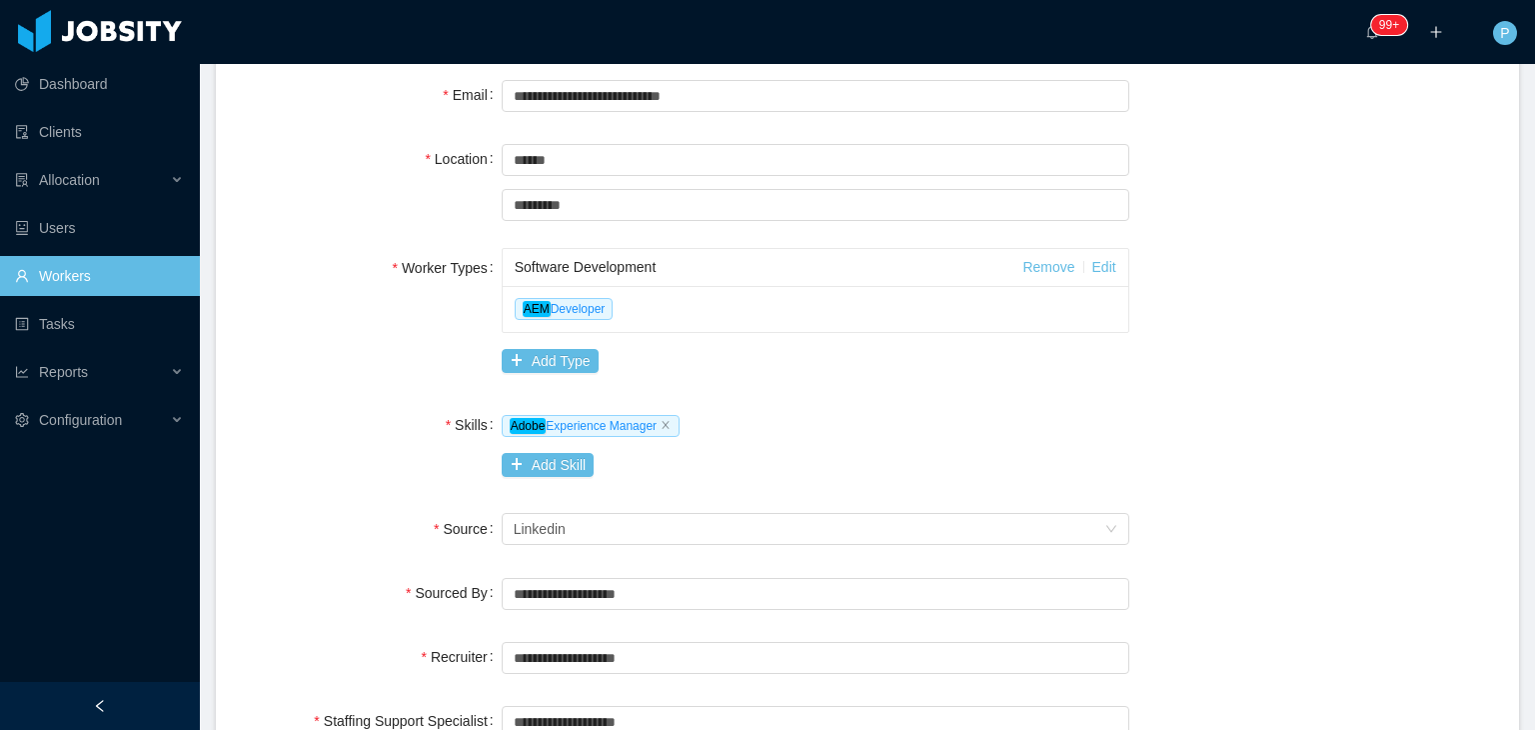
click at [316, 520] on div "Source" at bounding box center [371, 529] width 262 height 40
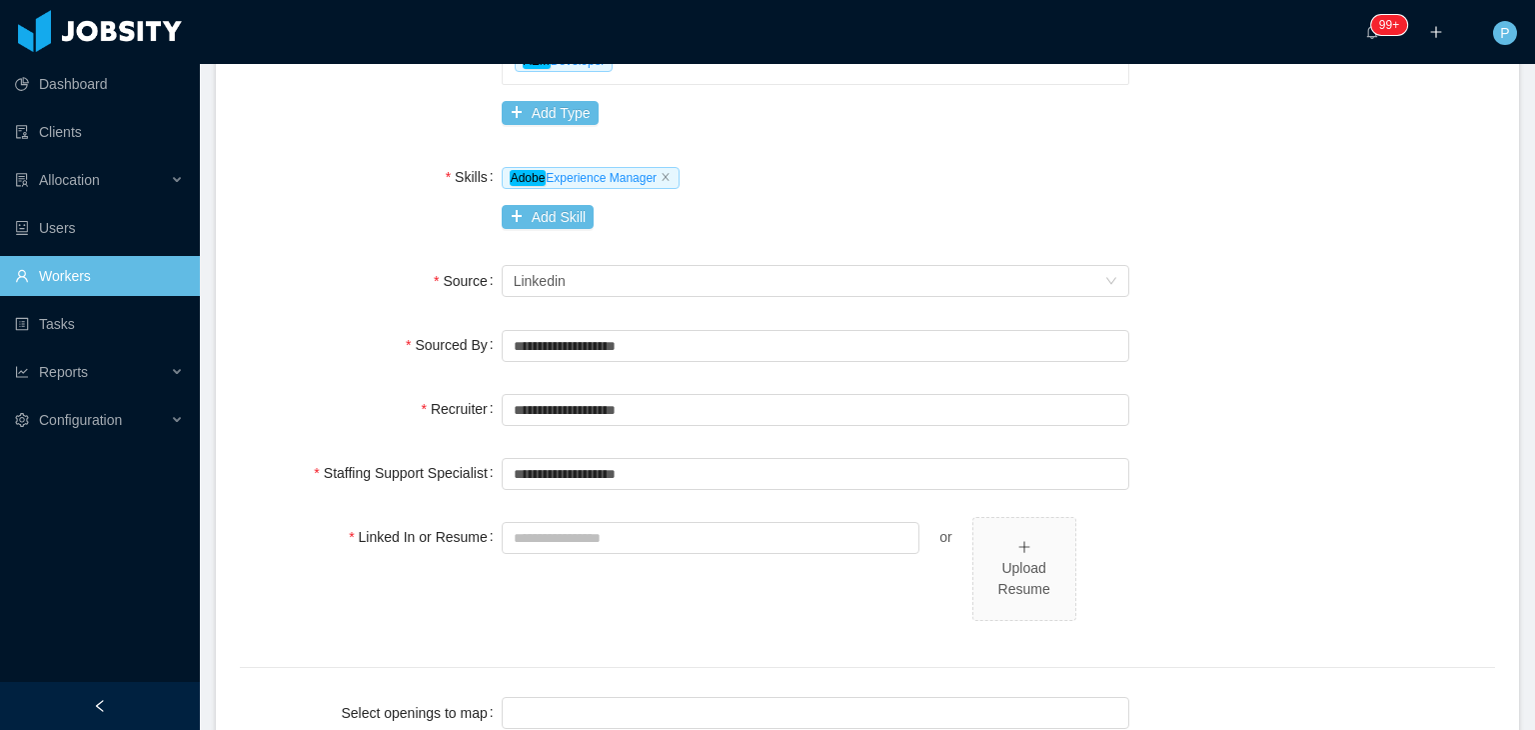
scroll to position [760, 0]
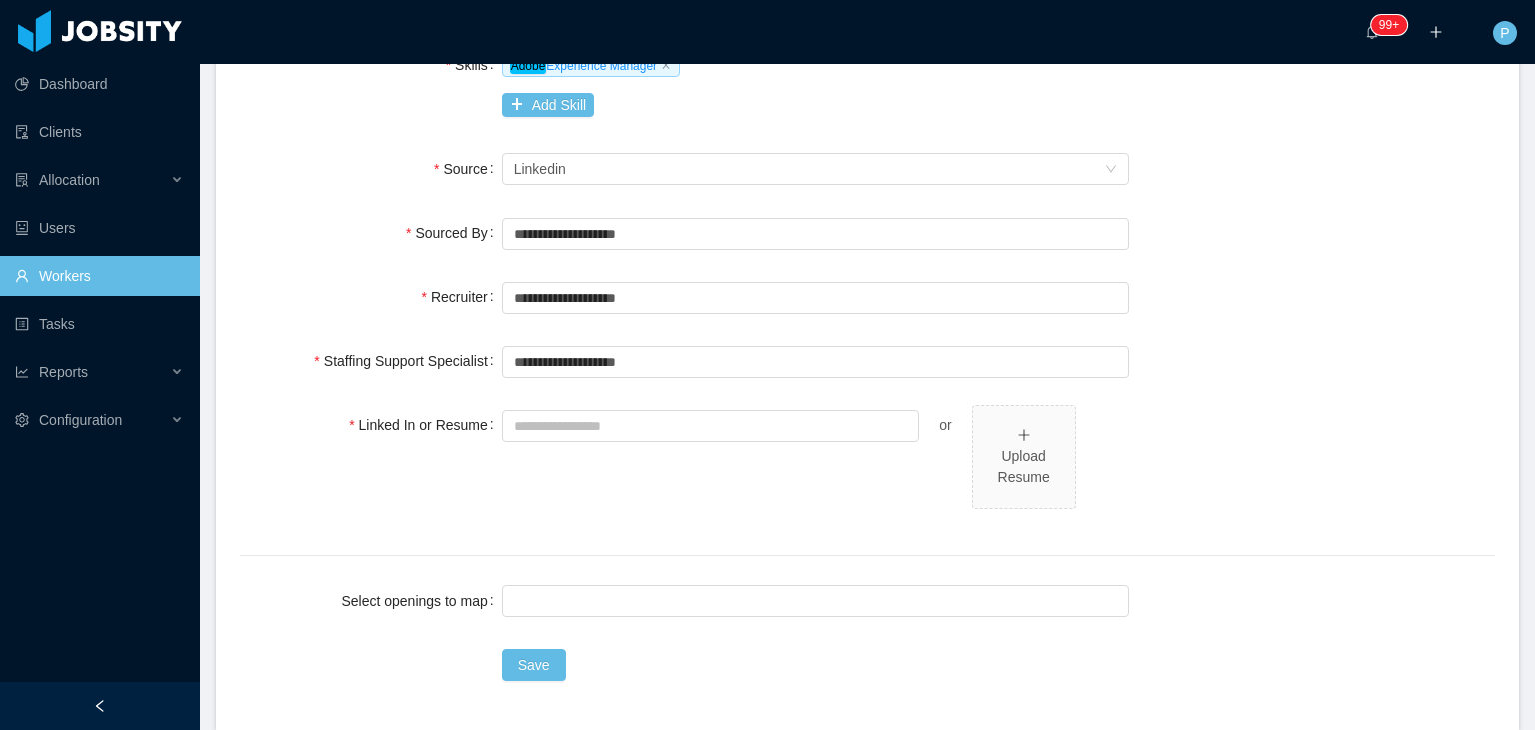
click at [620, 337] on div "**********" at bounding box center [867, 83] width 1255 height 1121
click at [622, 350] on input "text" at bounding box center [816, 362] width 628 height 32
type input "**********"
click at [621, 421] on input "Linked In or Resume" at bounding box center [711, 426] width 419 height 32
paste input "**********"
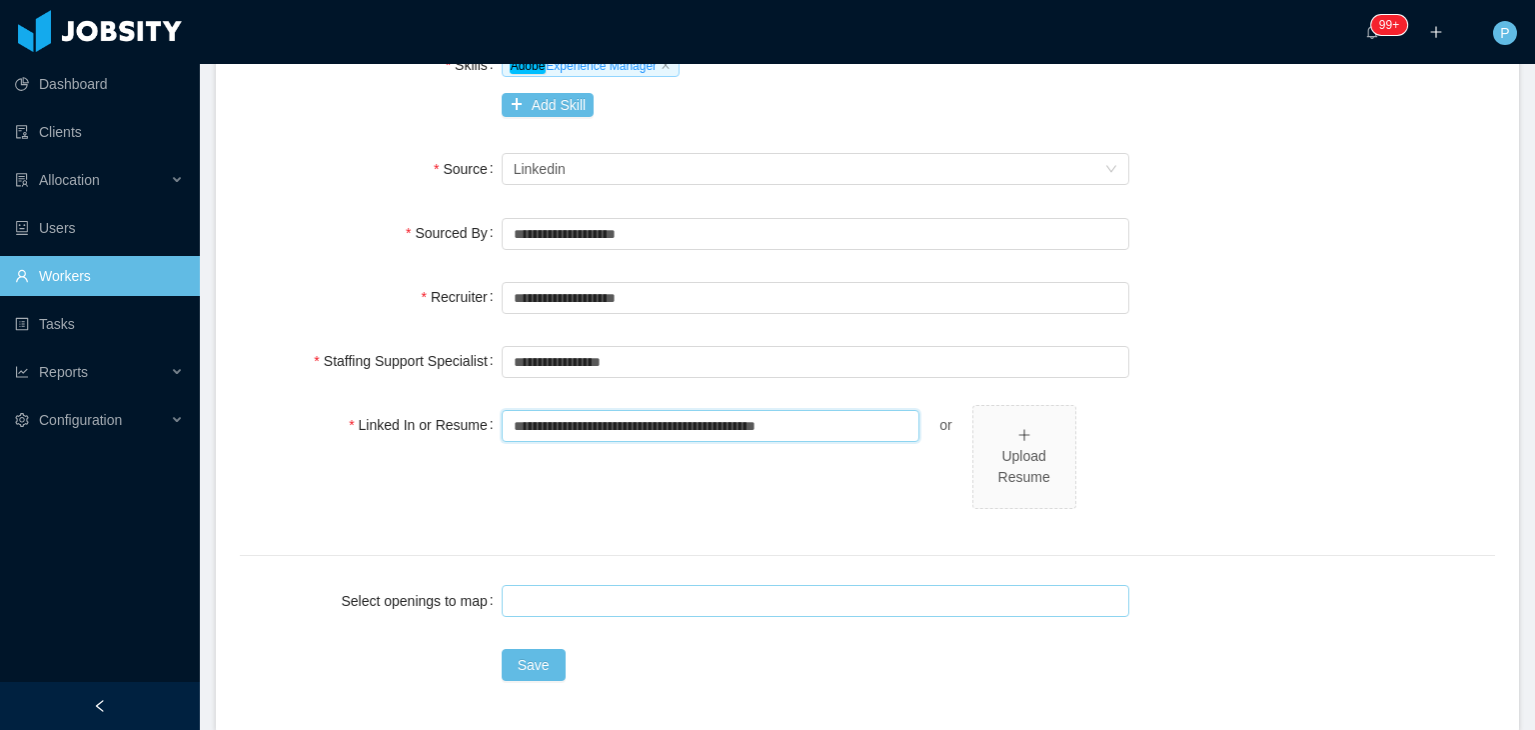
type input "**********"
click at [598, 593] on div at bounding box center [813, 601] width 610 height 30
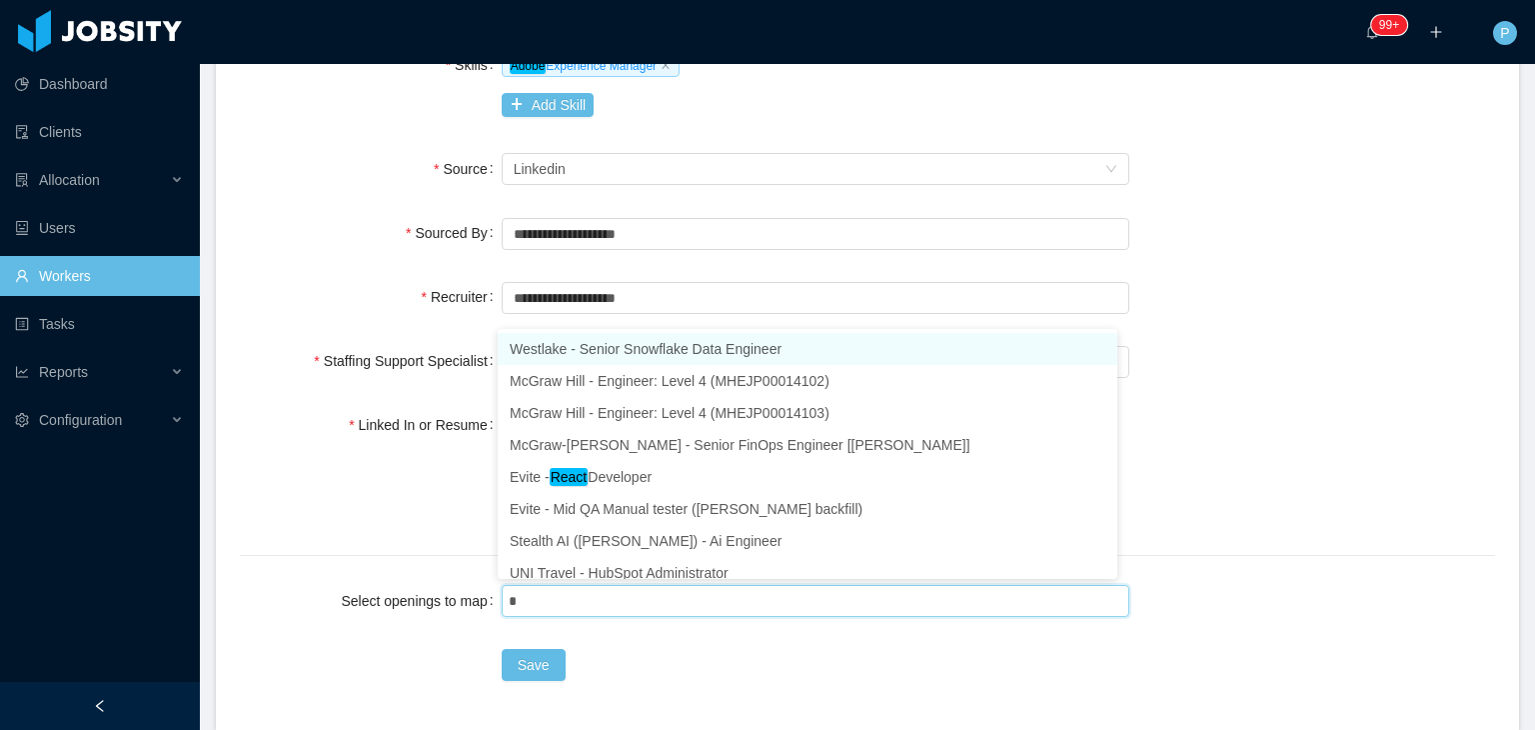
type input "**"
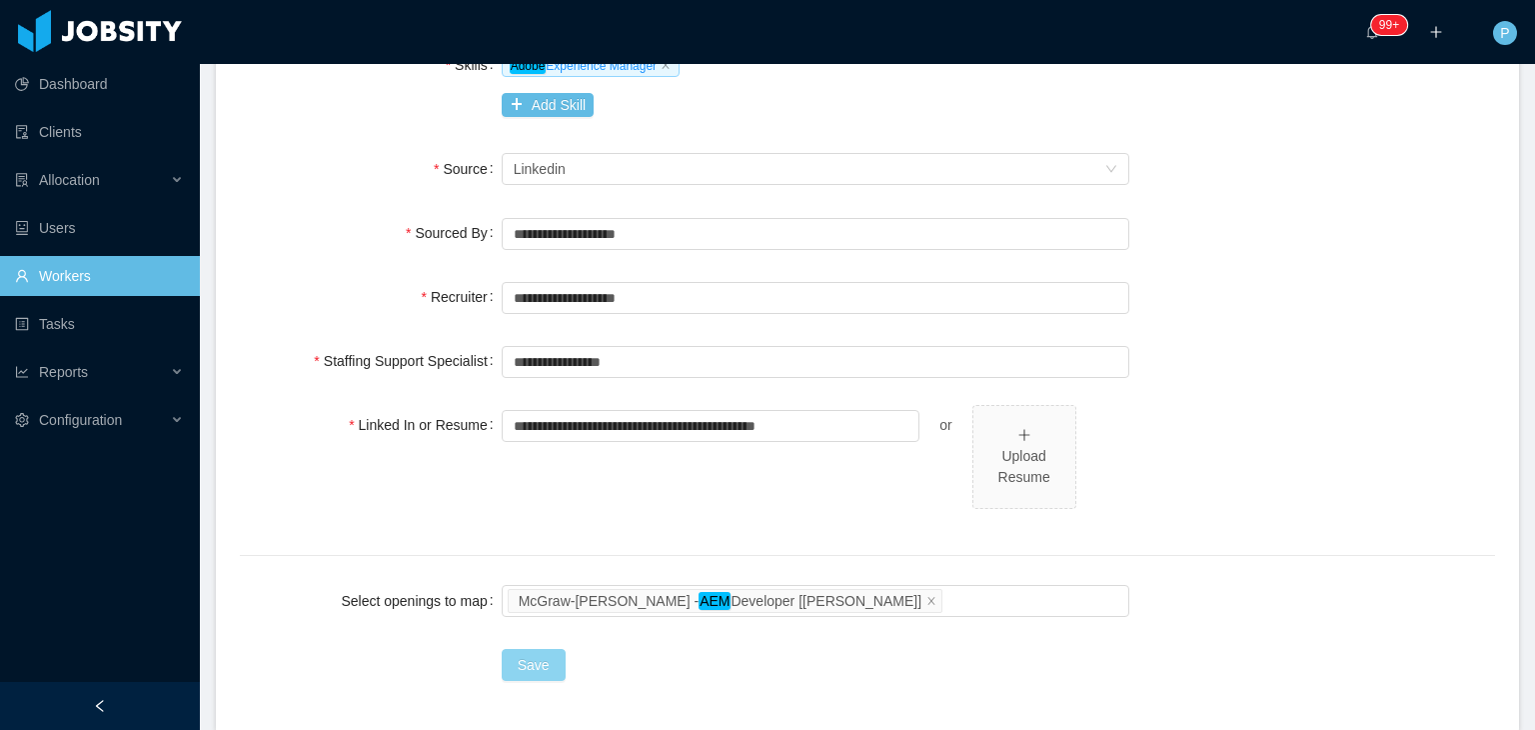
click at [535, 676] on button "Save" at bounding box center [534, 665] width 64 height 32
click at [156, 260] on link "Workers" at bounding box center [99, 276] width 169 height 40
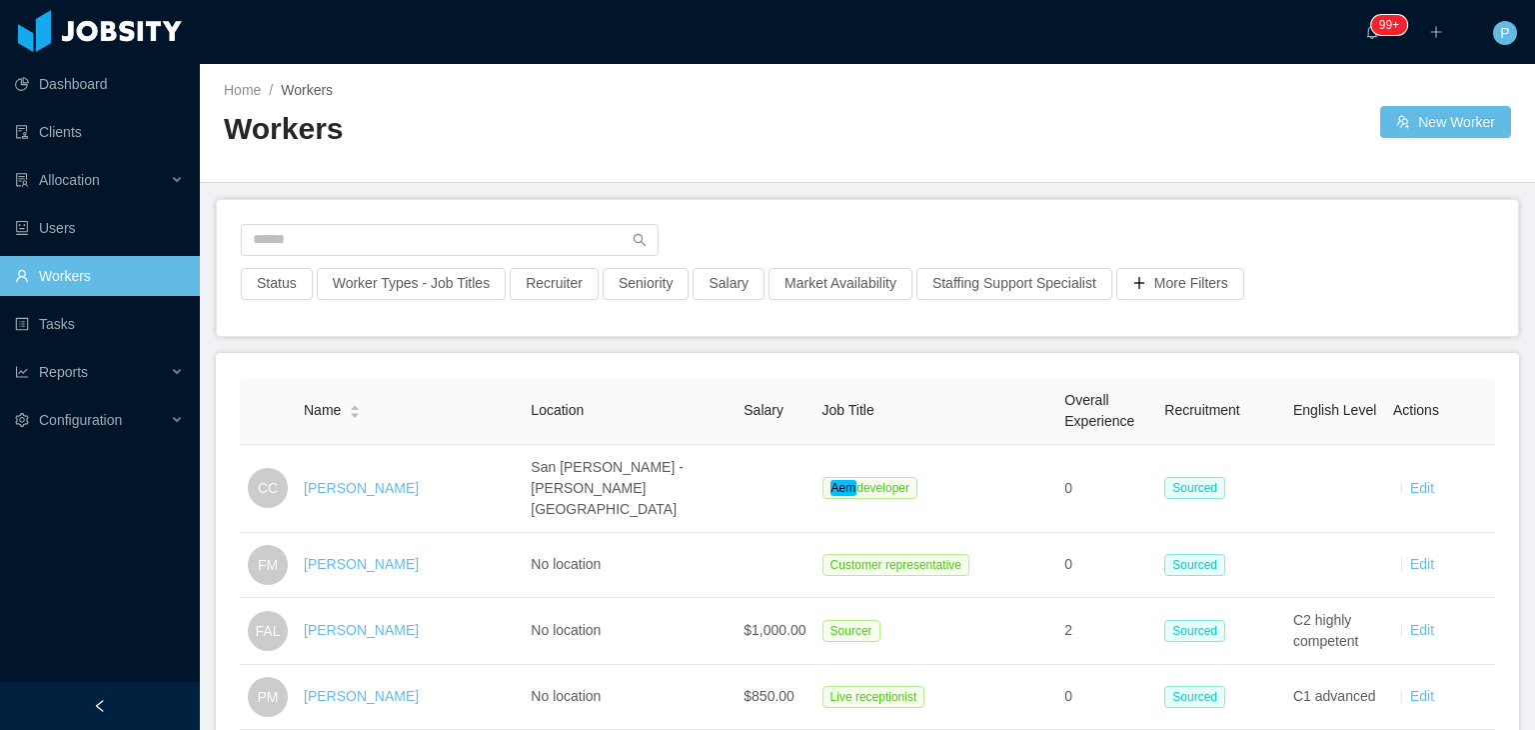
click at [536, 218] on div "Status Worker Types - Job Titles Recruiter Seniority Salary Market Availability…" at bounding box center [867, 268] width 1301 height 136
click at [543, 245] on input "text" at bounding box center [450, 240] width 418 height 32
paste input "**********"
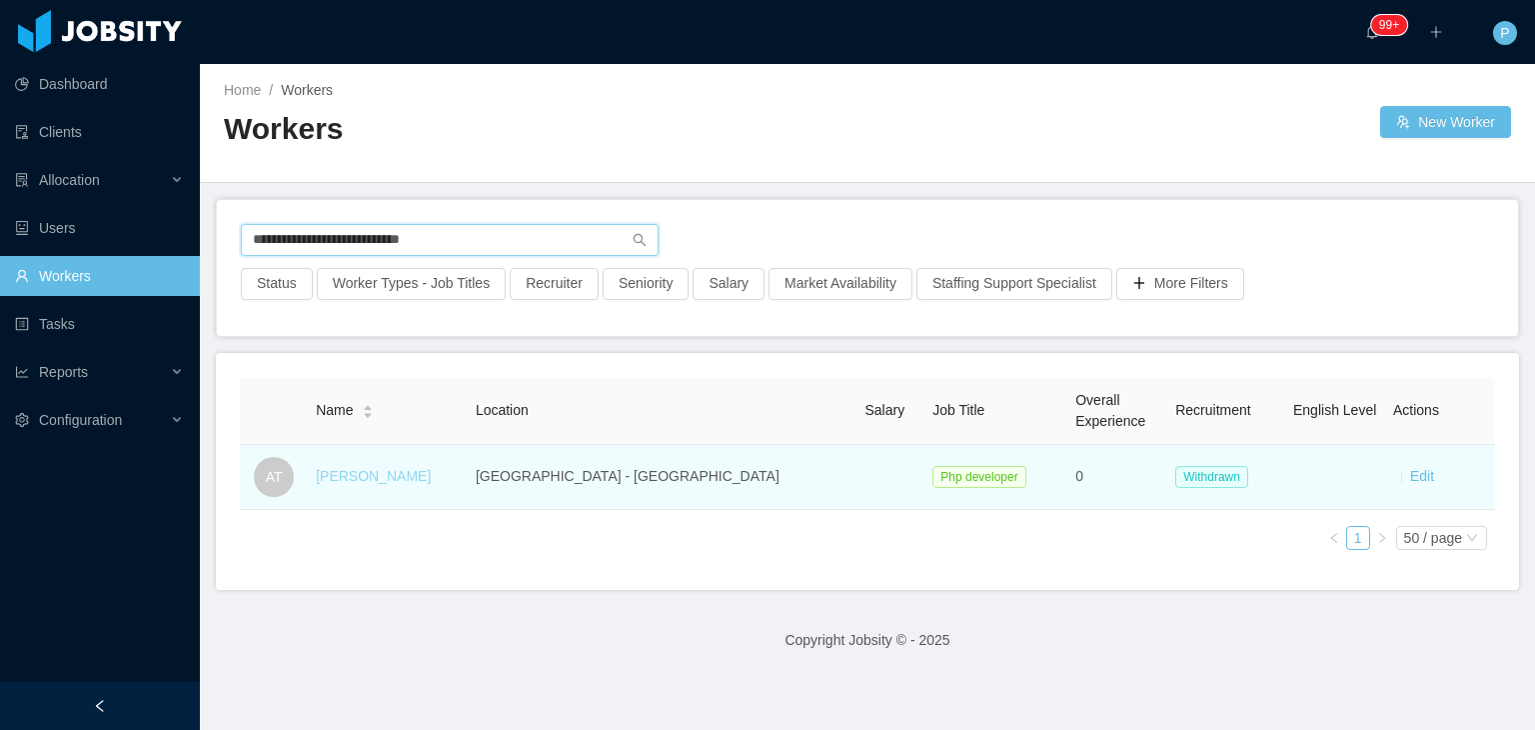
type input "**********"
click at [398, 473] on link "Adrián Trejo" at bounding box center [373, 476] width 115 height 16
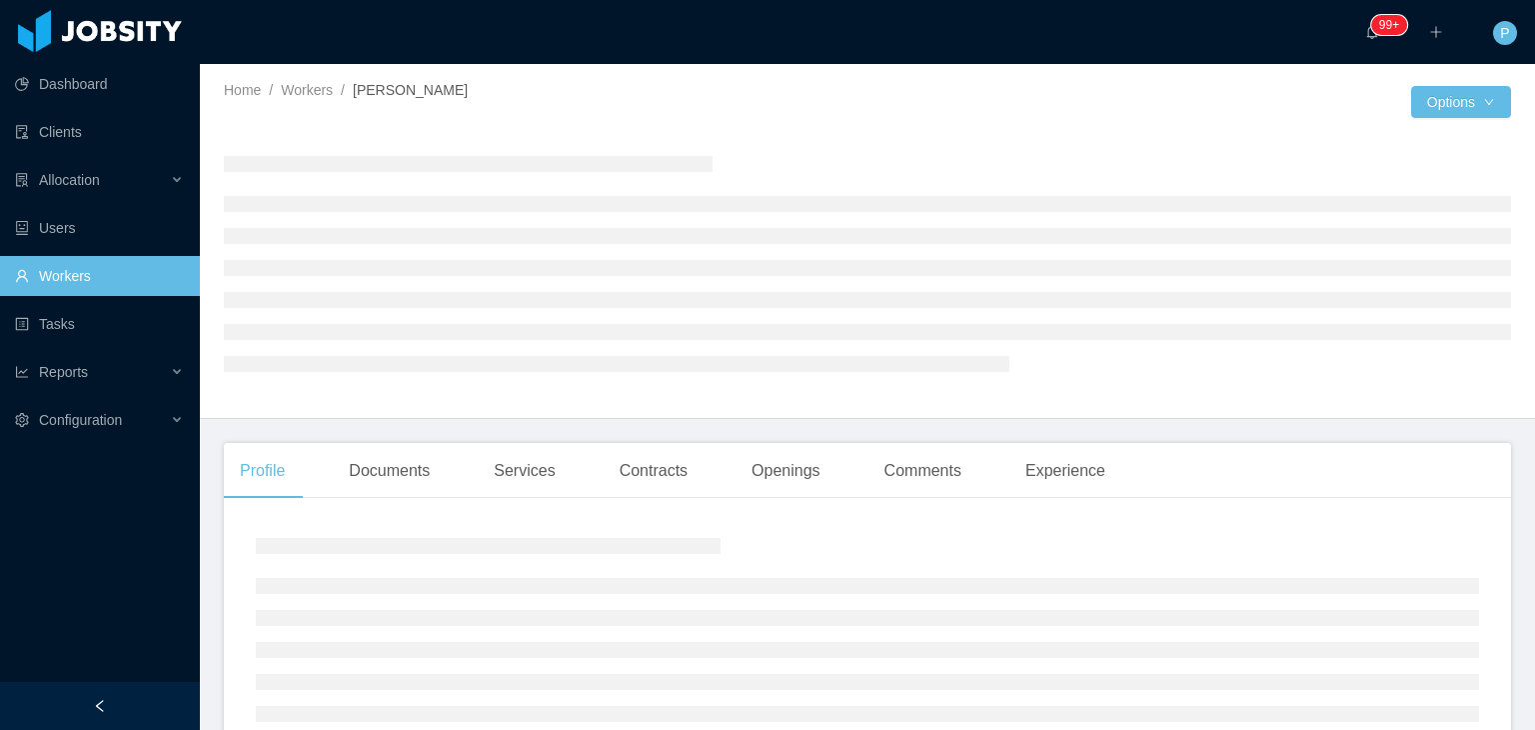
click at [915, 137] on div at bounding box center [867, 263] width 1287 height 278
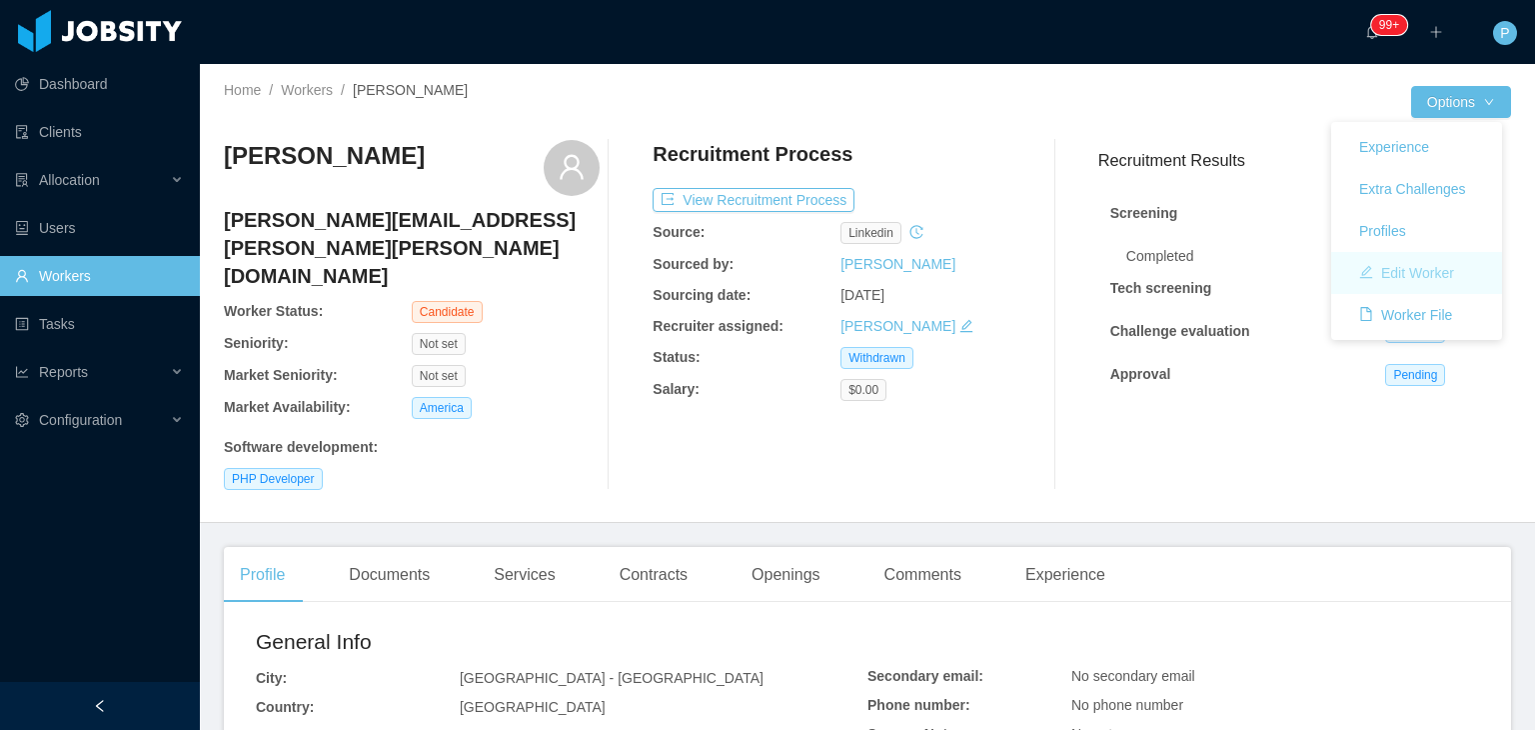
click at [1447, 271] on button "Edit Worker" at bounding box center [1406, 273] width 127 height 32
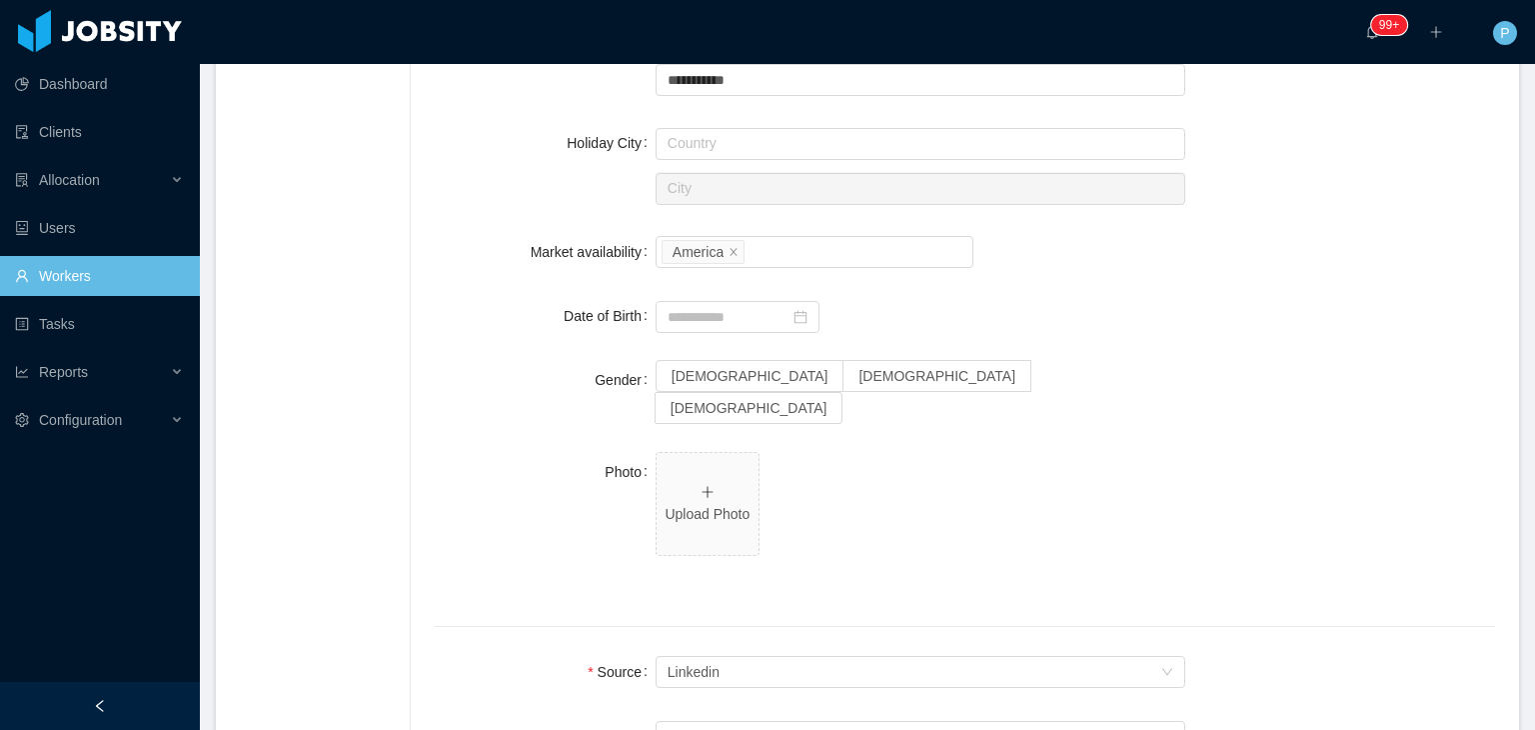
scroll to position [917, 0]
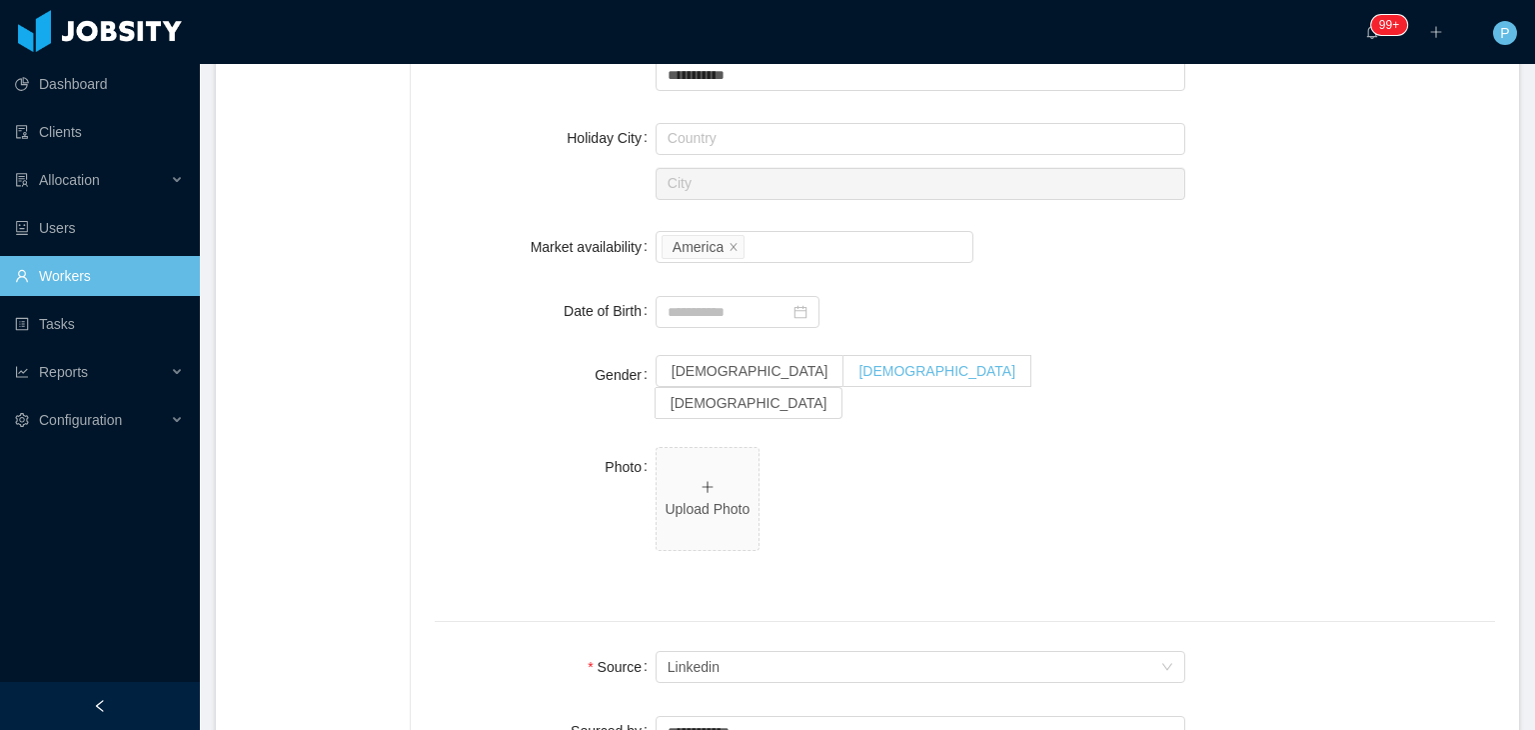
click at [858, 378] on span "Male" at bounding box center [936, 371] width 157 height 16
click at [779, 73] on input "**********" at bounding box center [921, 75] width 531 height 32
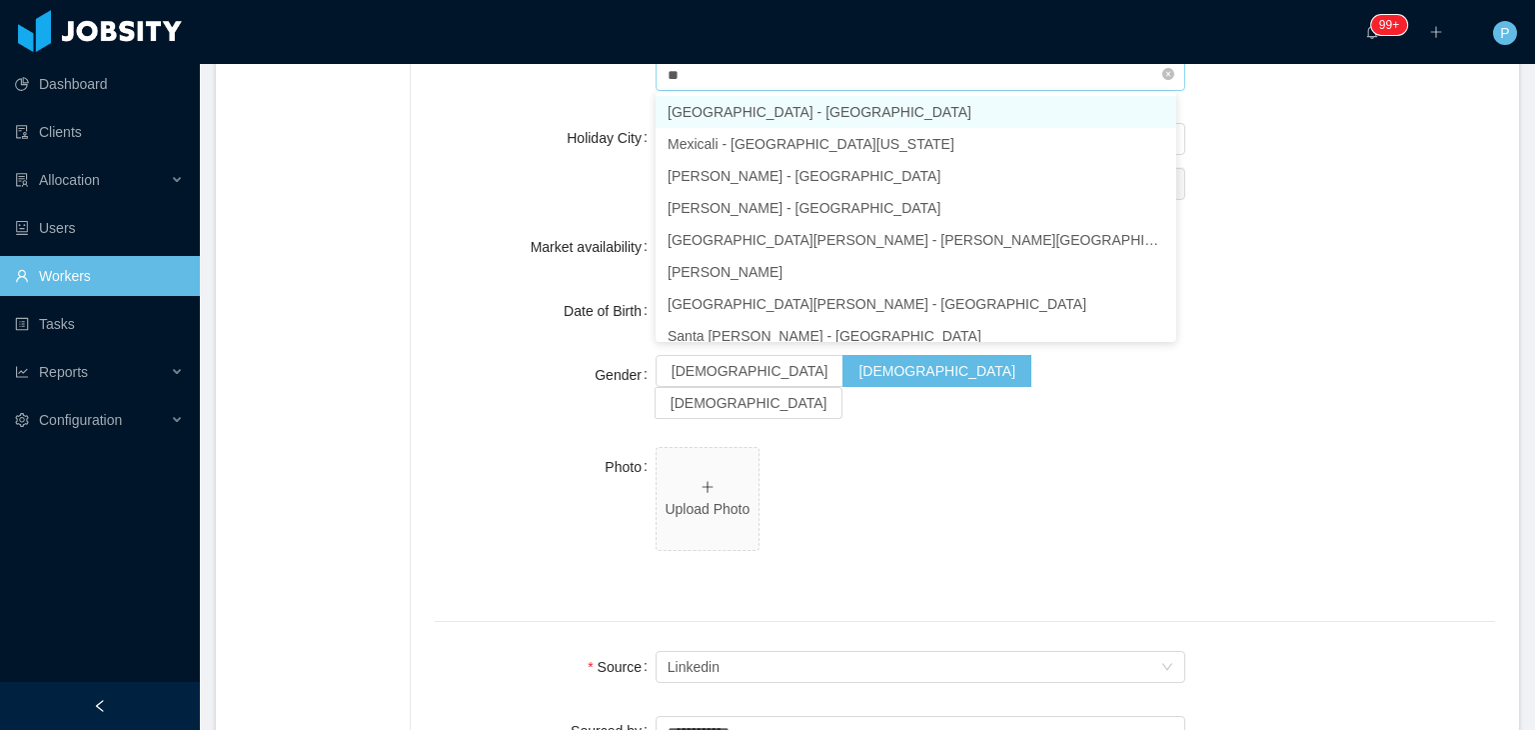
type input "*"
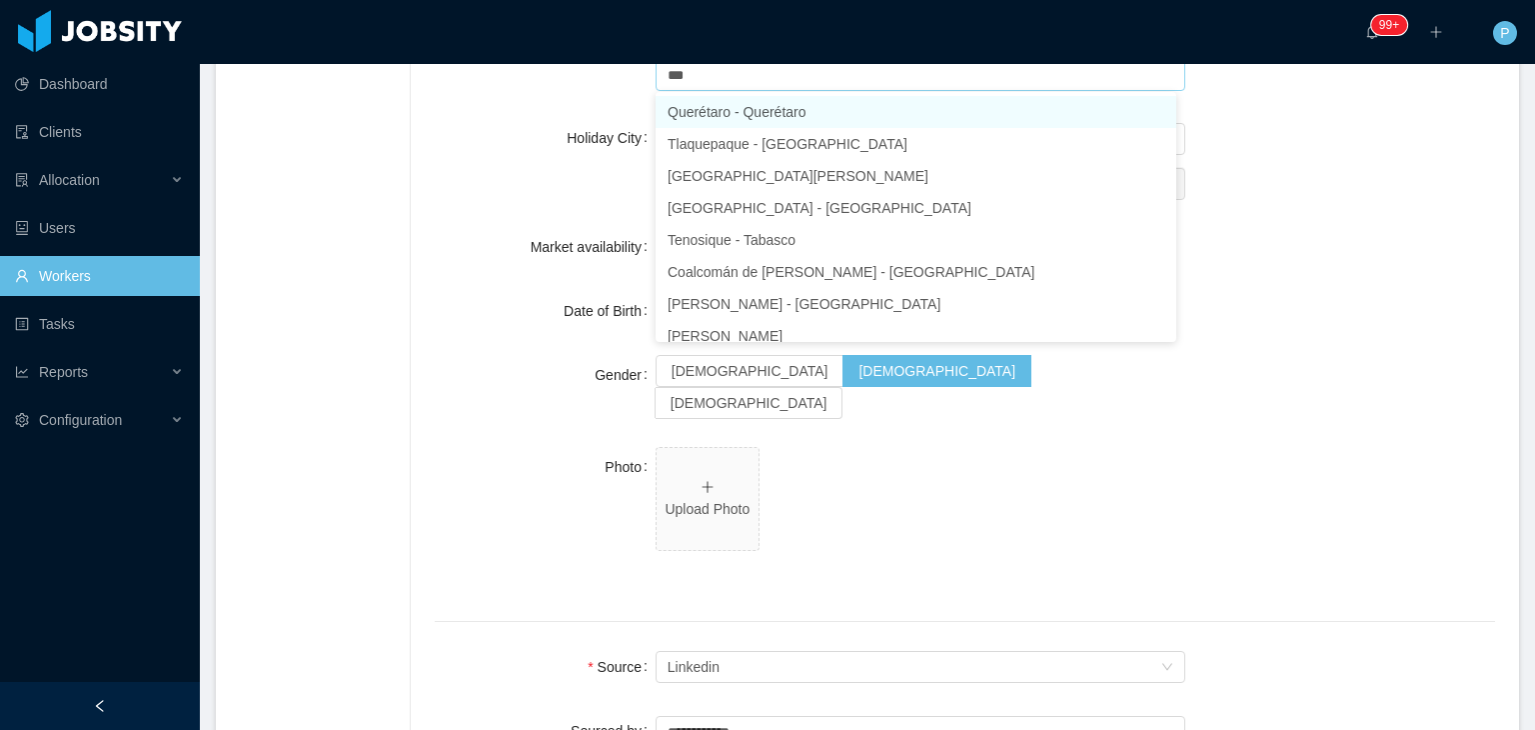
click at [704, 101] on li "Querétaro - Querétaro" at bounding box center [916, 112] width 521 height 32
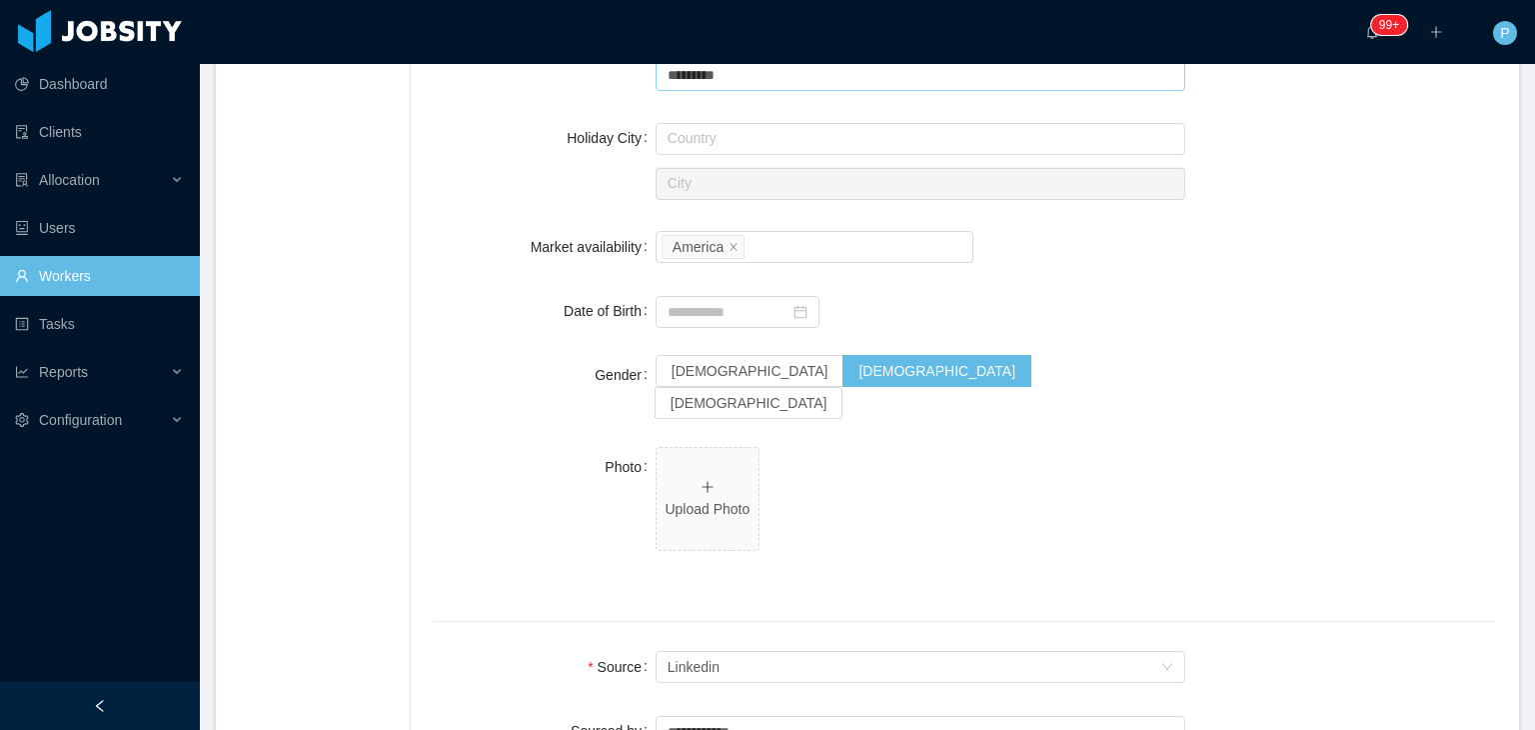
type input "*********"
click at [480, 324] on div "Date of Birth" at bounding box center [545, 311] width 221 height 40
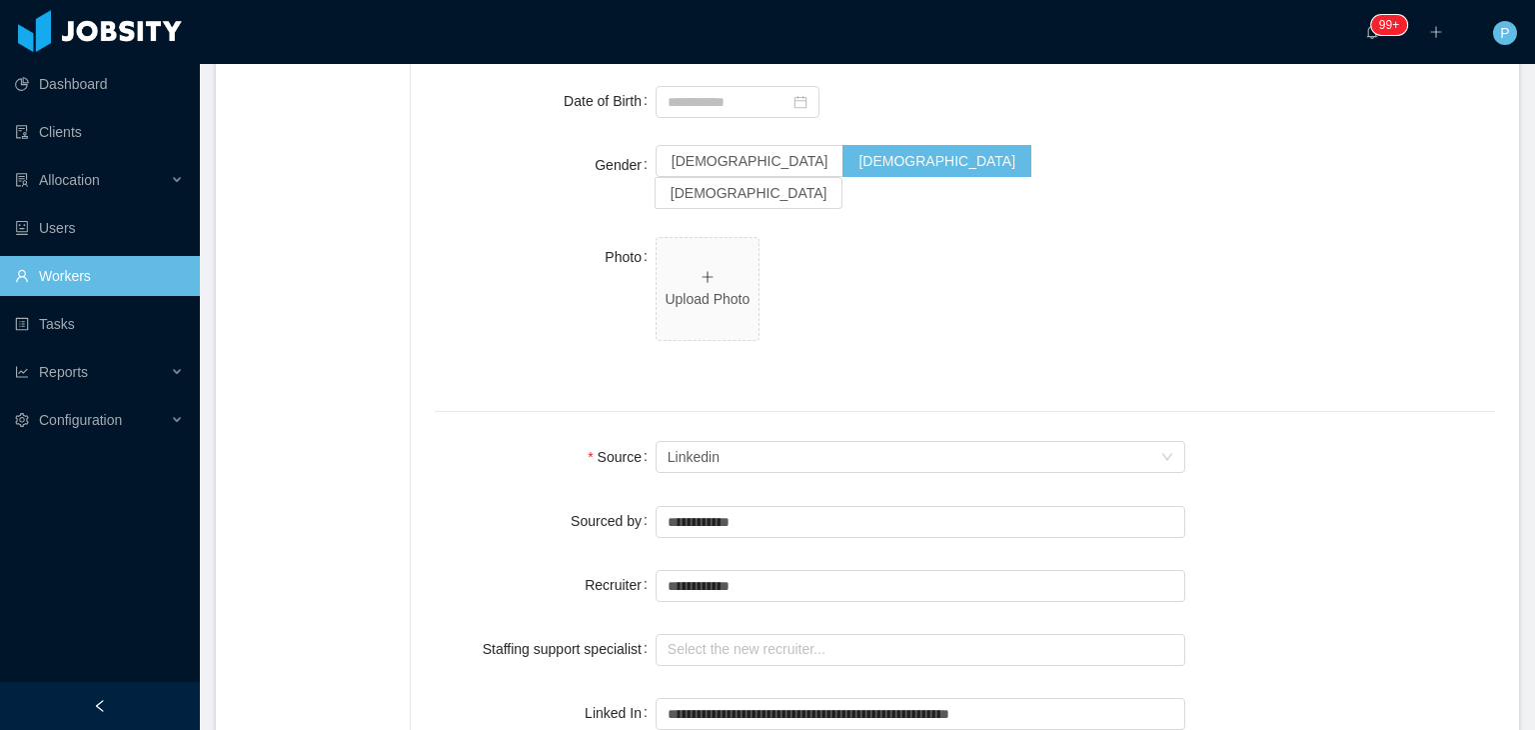
scroll to position [1277, 0]
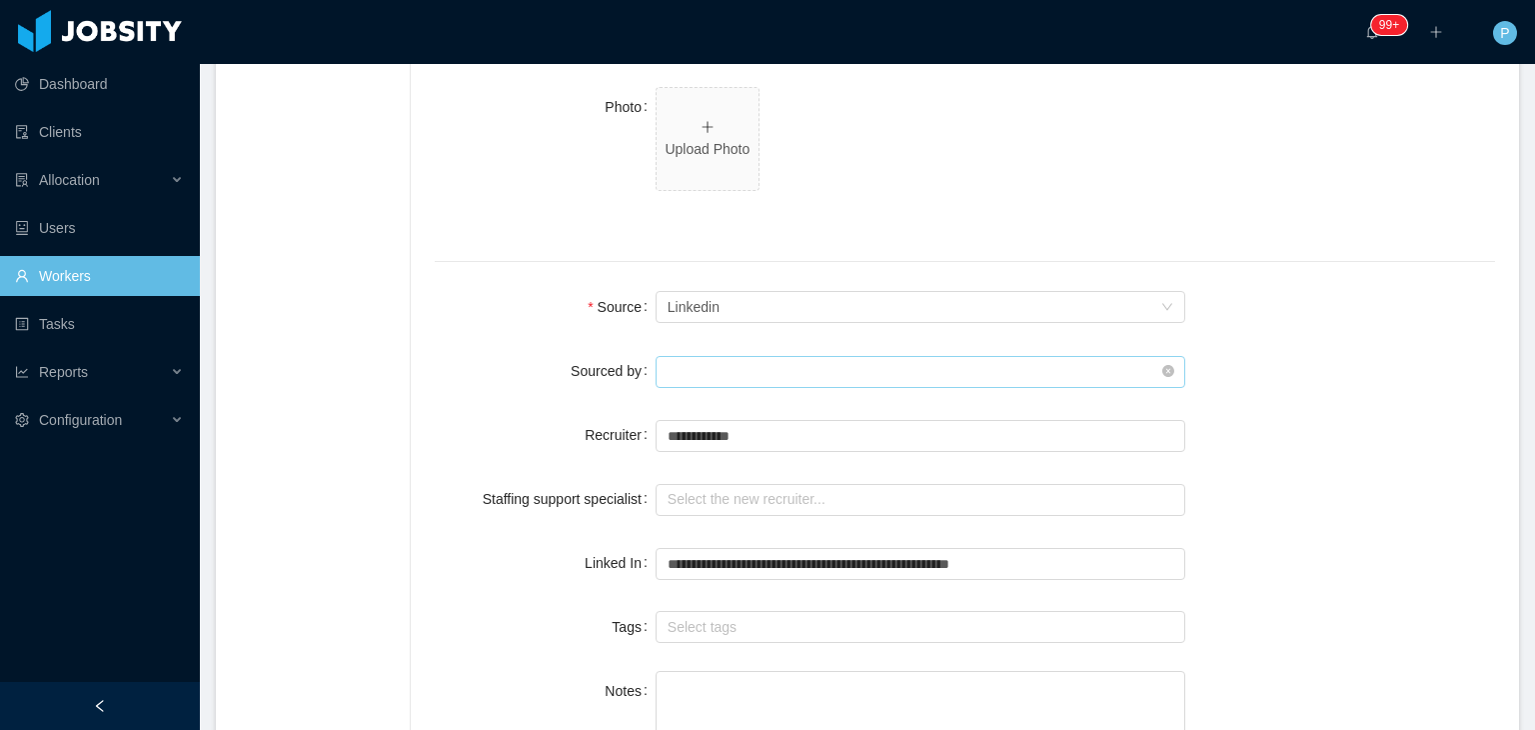
click at [685, 356] on input "text" at bounding box center [921, 372] width 531 height 32
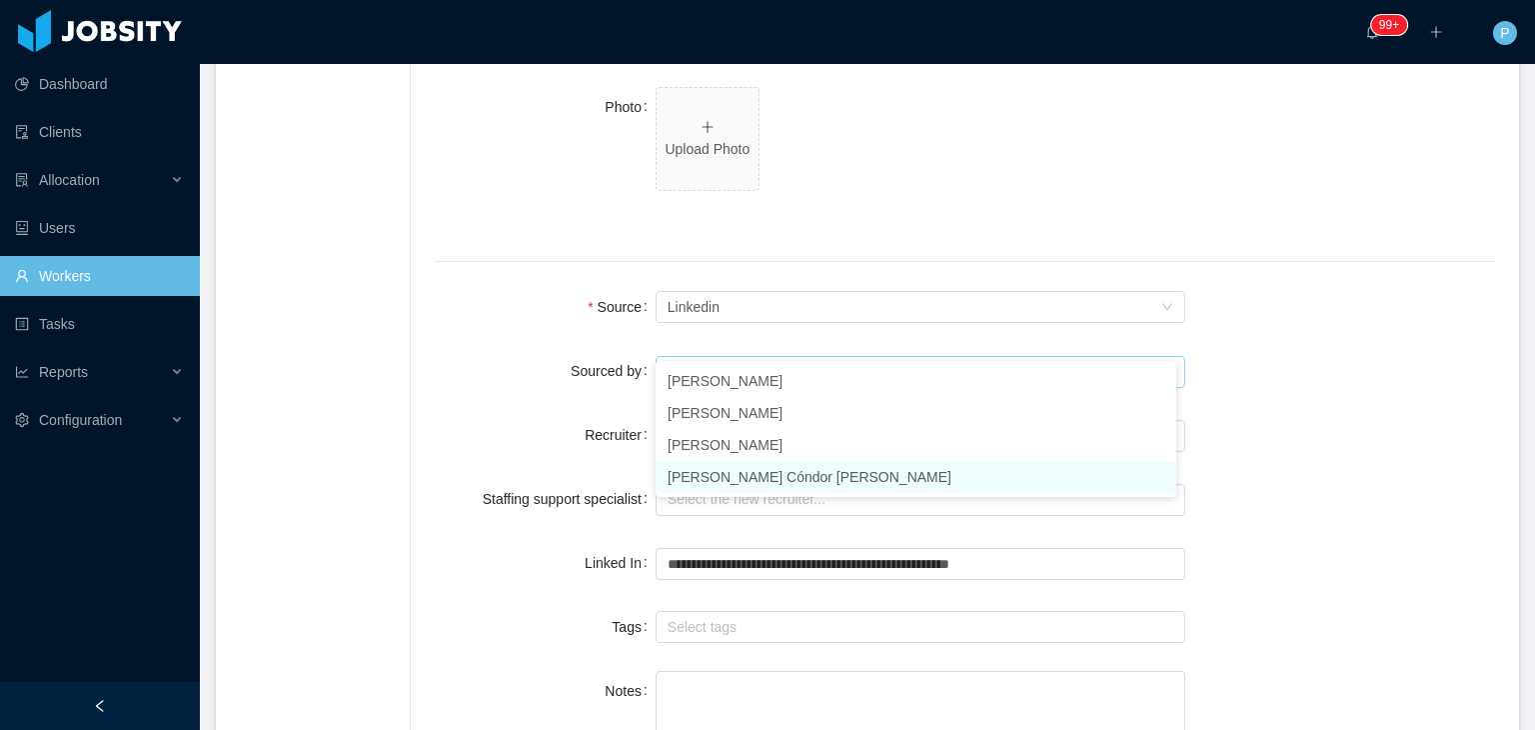
click at [717, 477] on li "[PERSON_NAME] Cóndor [PERSON_NAME]" at bounding box center [916, 477] width 521 height 32
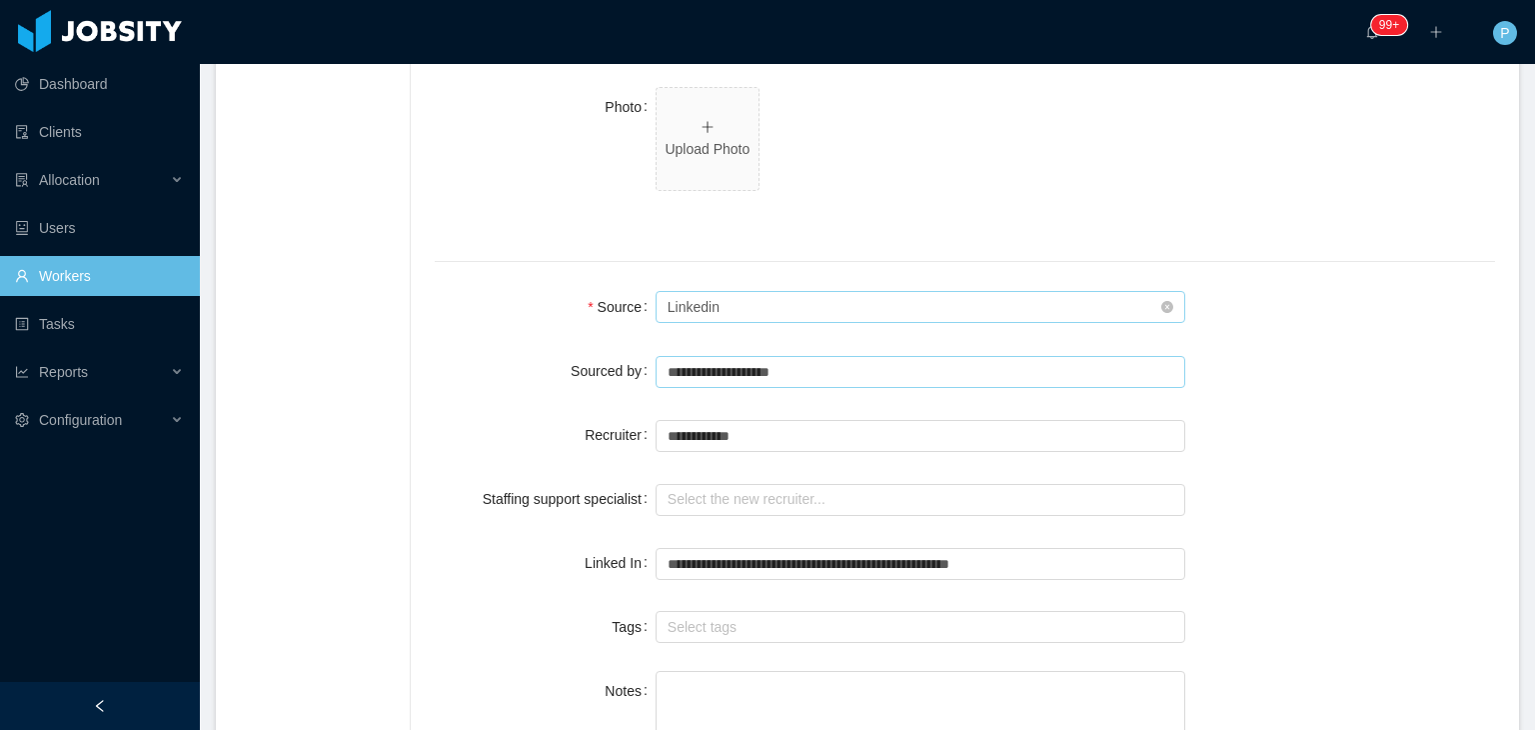
type input "**********"
click at [731, 292] on div "Seniority Linkedin" at bounding box center [915, 307] width 494 height 30
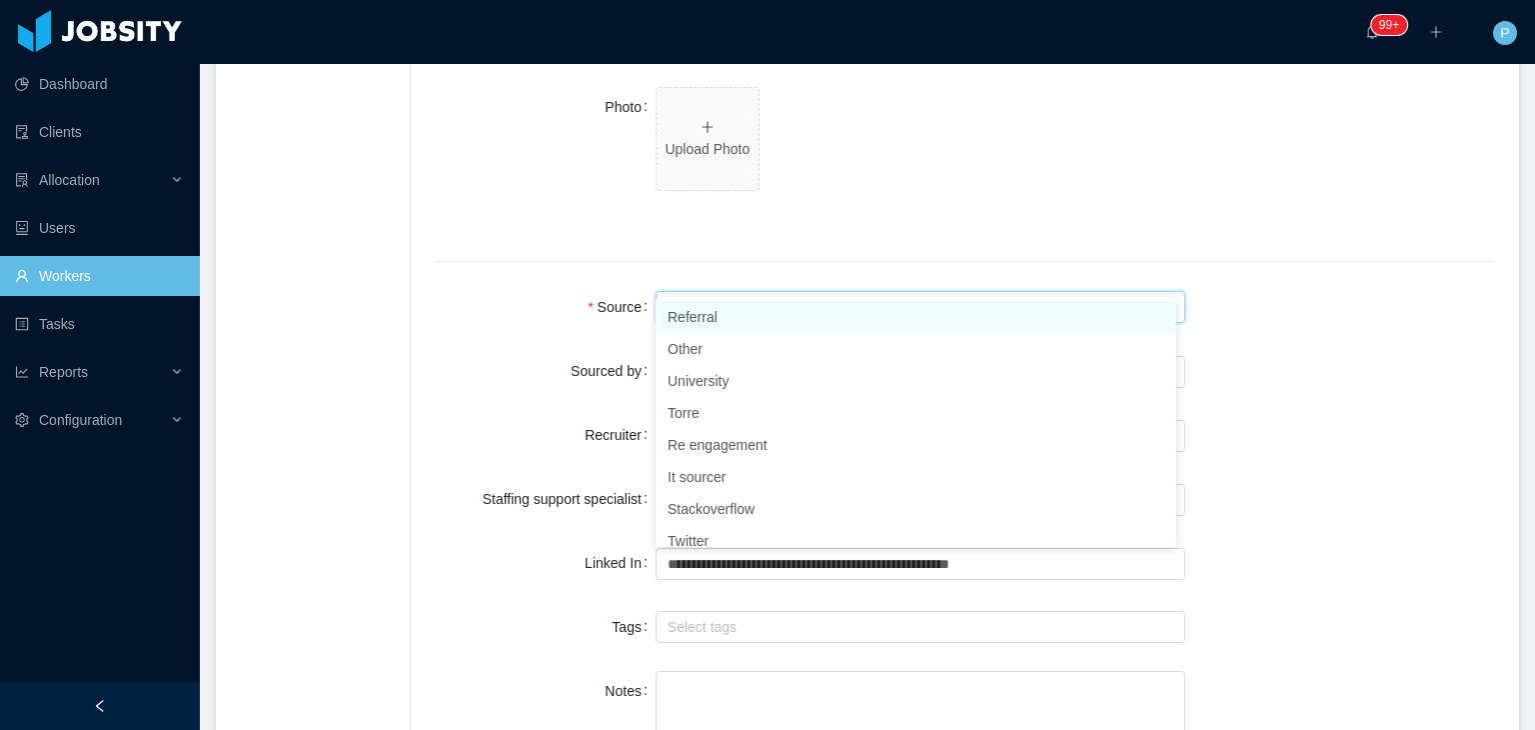
type input "**"
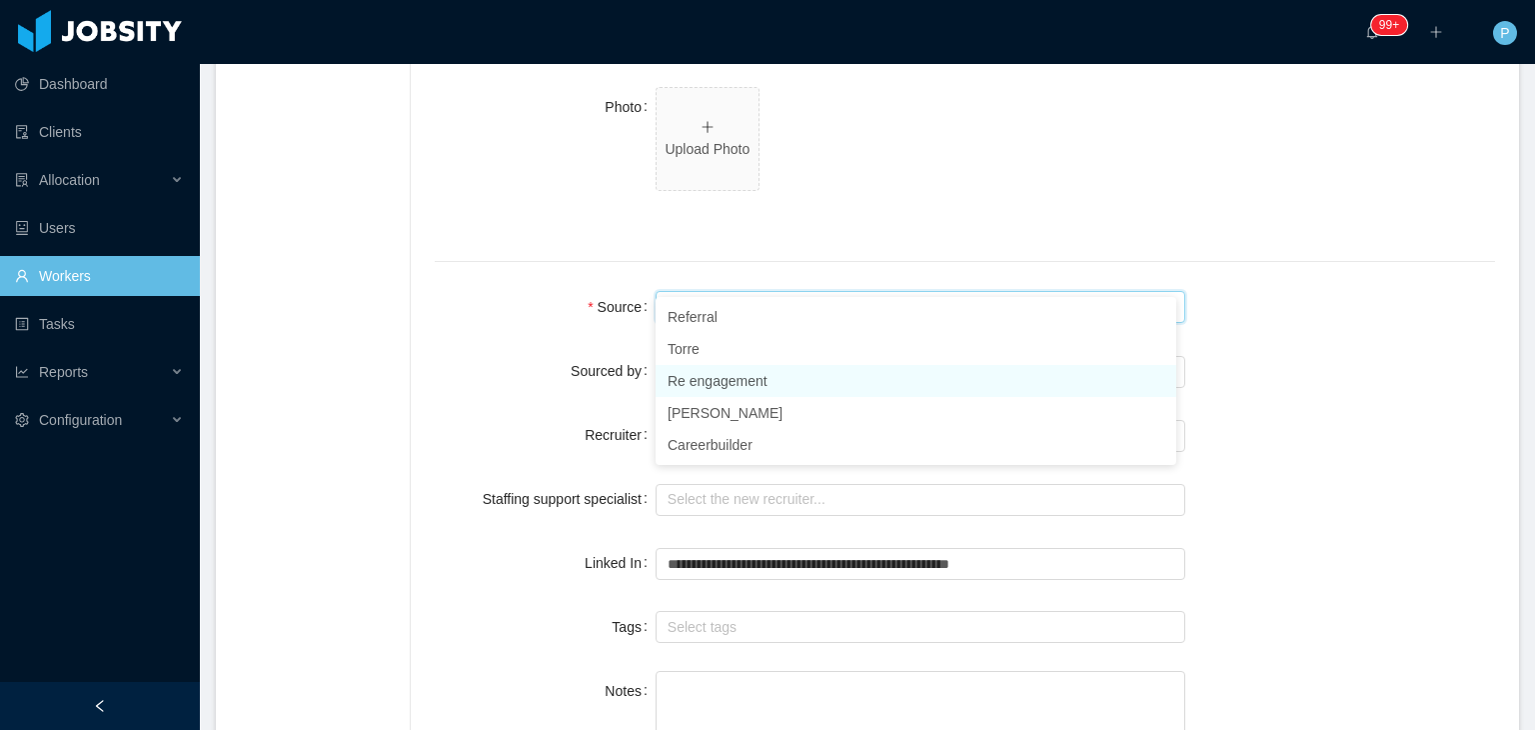
click at [752, 377] on li "Re engagement" at bounding box center [916, 381] width 521 height 32
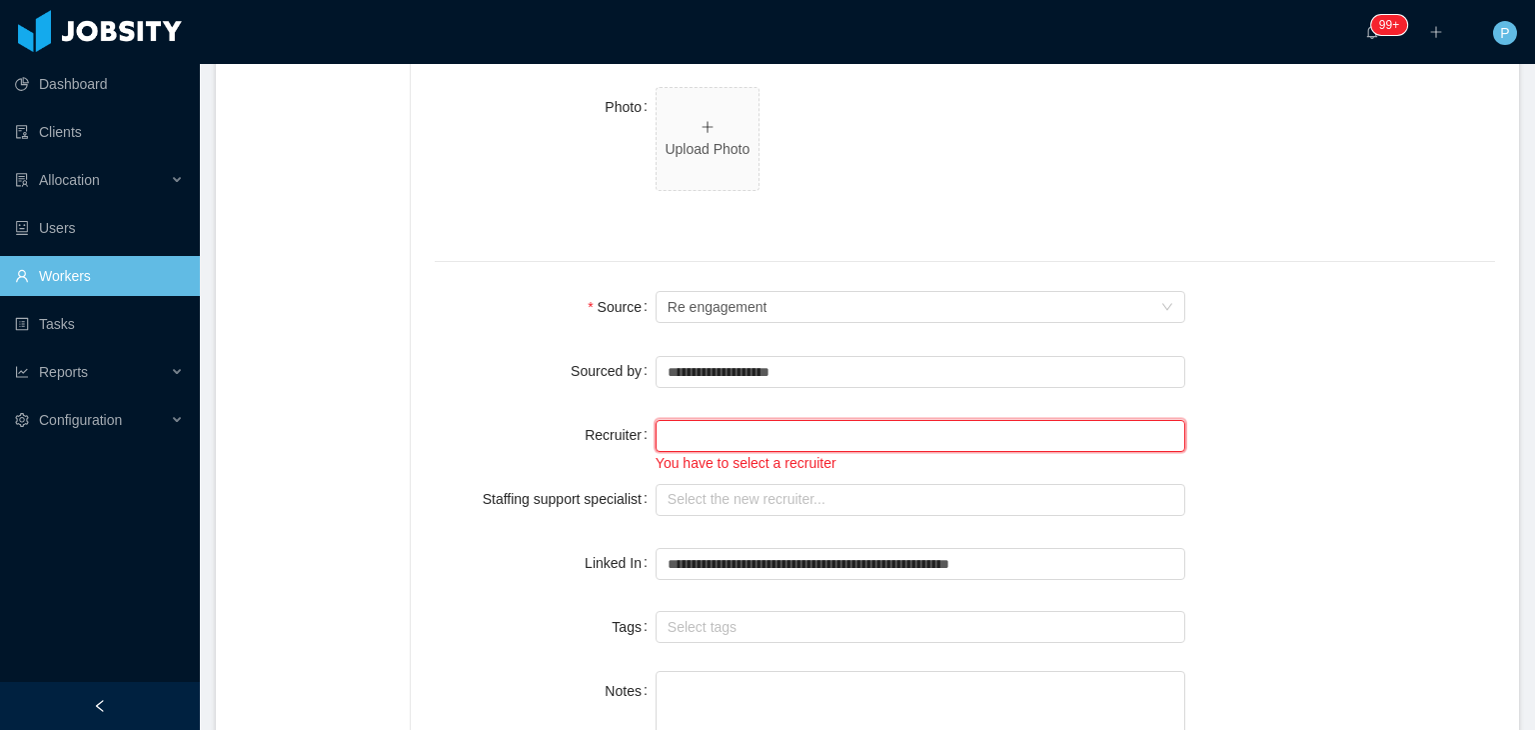
click at [746, 420] on input "text" at bounding box center [921, 436] width 531 height 32
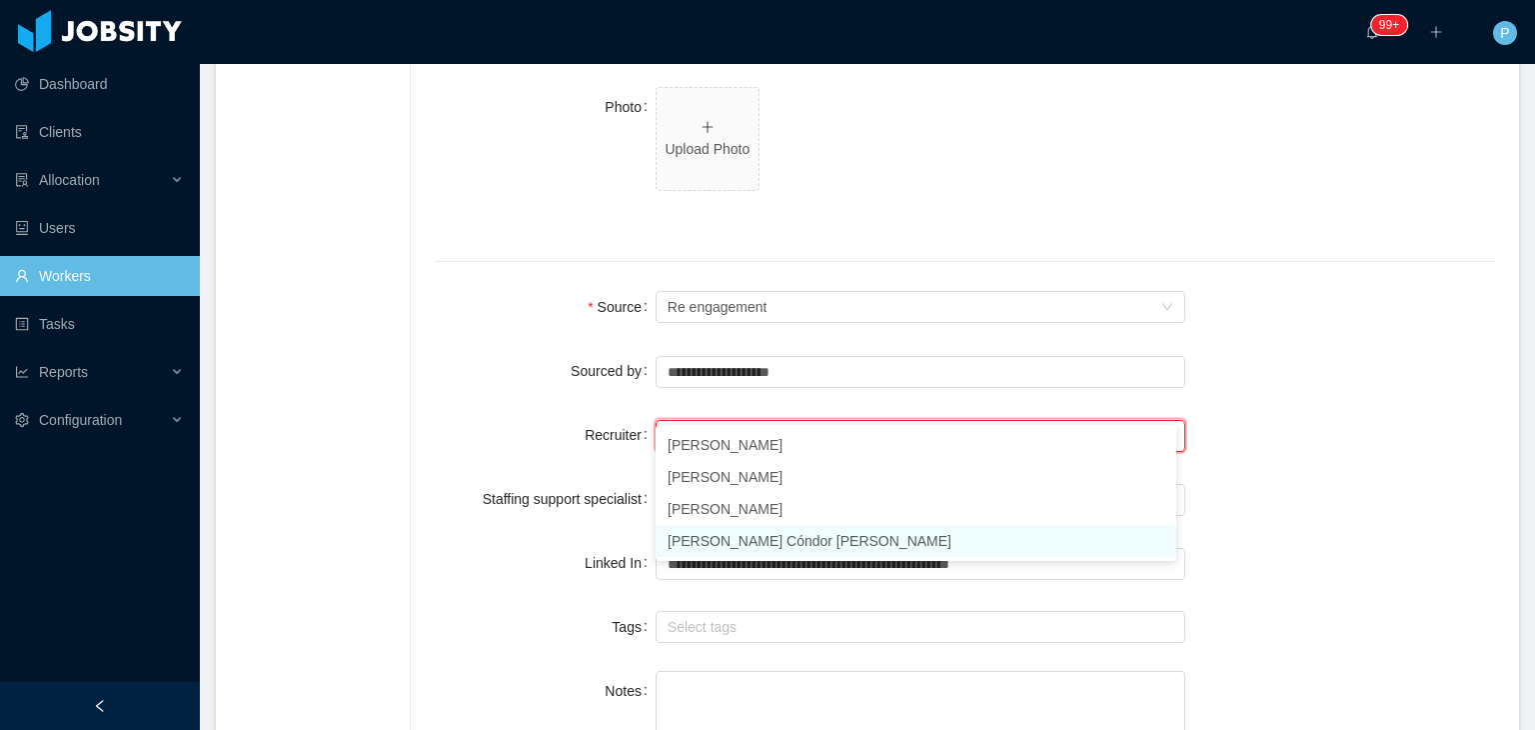
click at [759, 539] on li "[PERSON_NAME] Cóndor [PERSON_NAME]" at bounding box center [916, 541] width 521 height 32
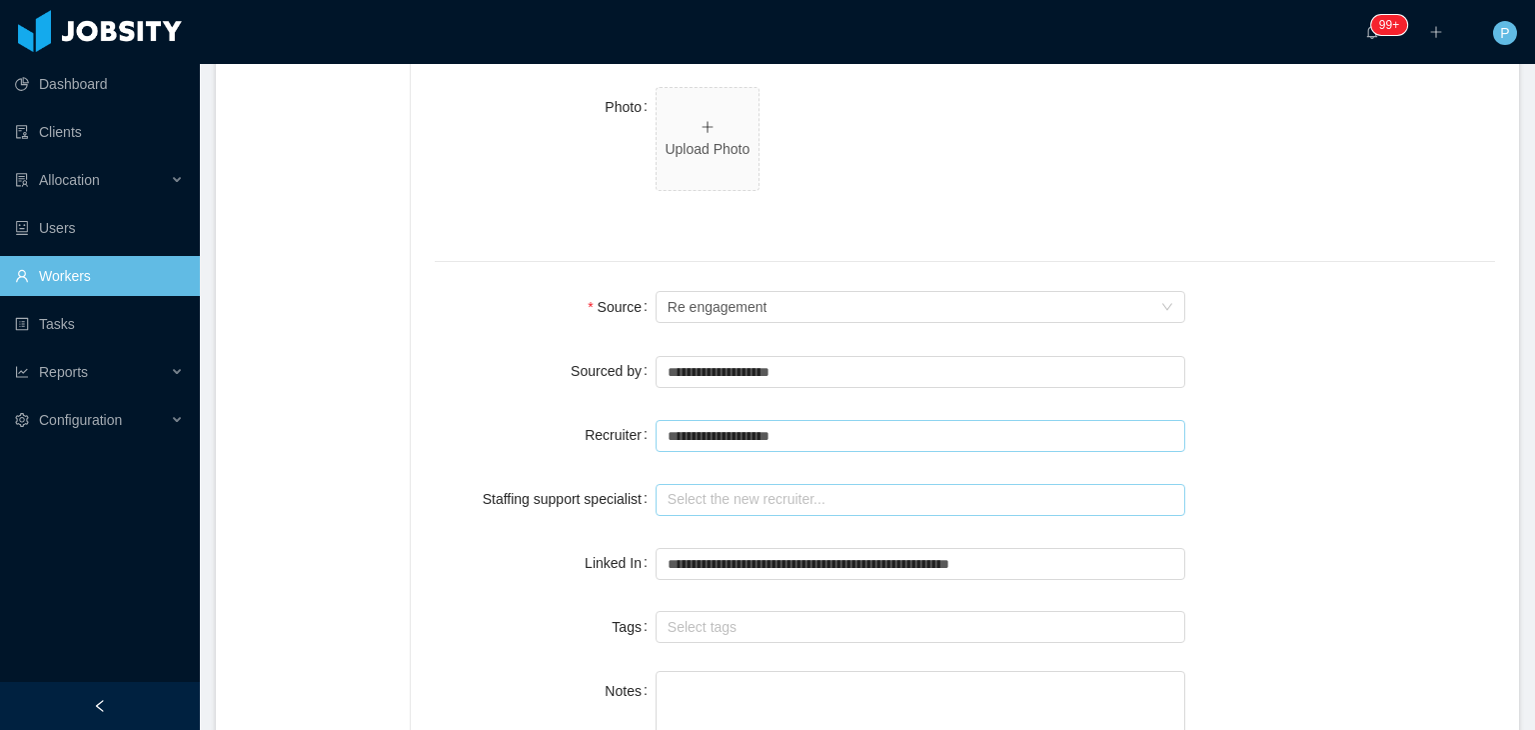
type input "**********"
click at [755, 484] on input "text" at bounding box center [921, 500] width 531 height 32
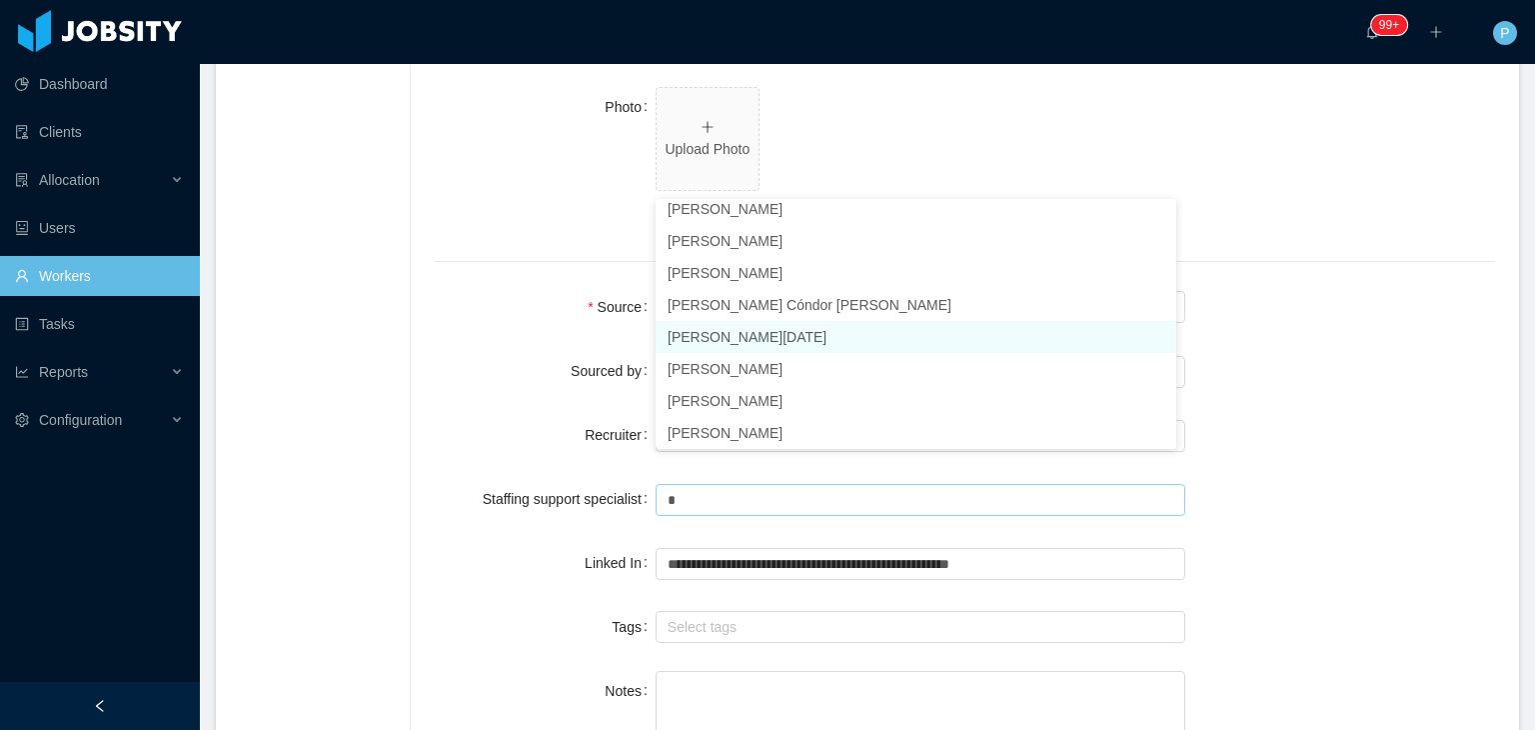
click at [714, 327] on li "Larissa De Natale" at bounding box center [916, 337] width 521 height 32
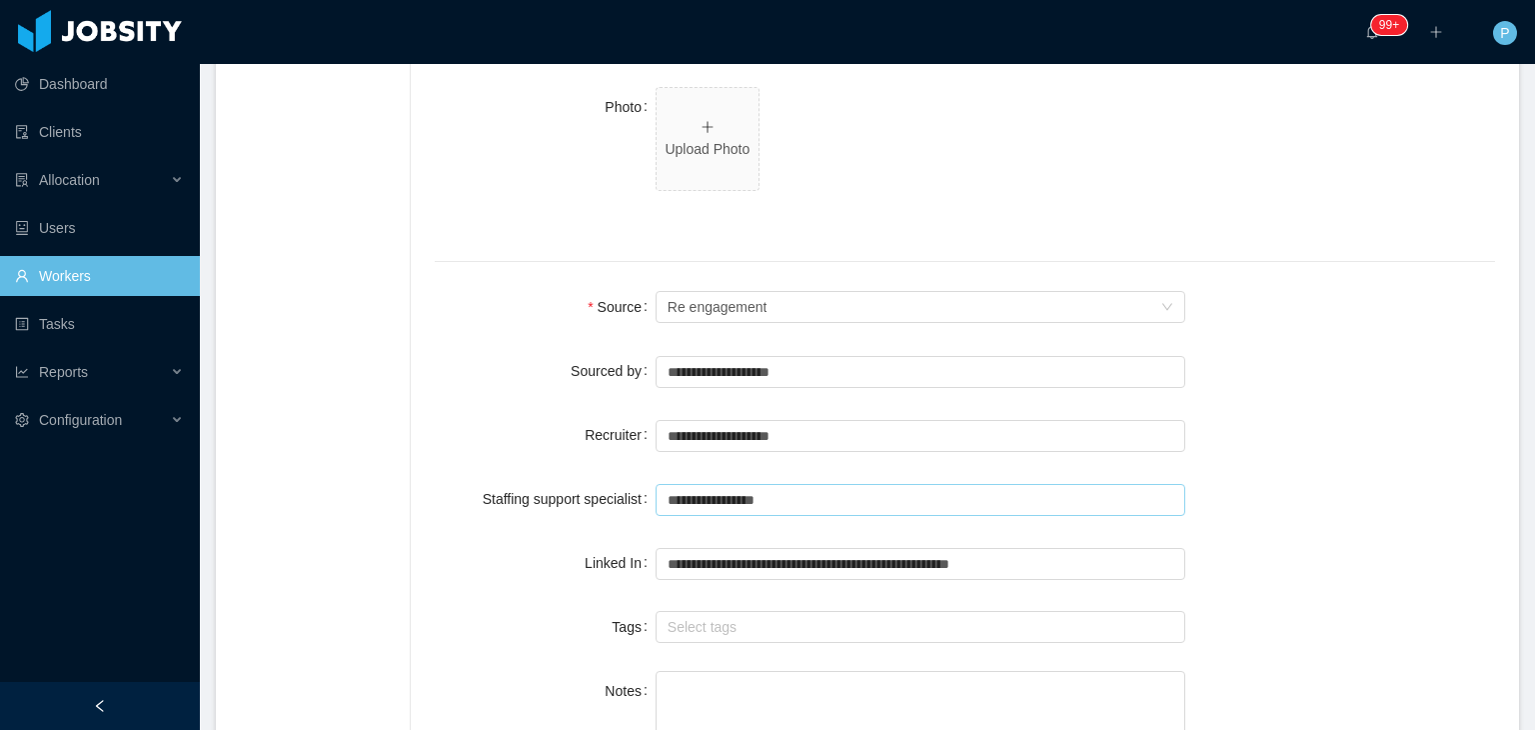
scroll to position [4, 0]
type input "**********"
click at [1080, 548] on input "**********" at bounding box center [921, 564] width 531 height 32
type input "*"
paste input "**********"
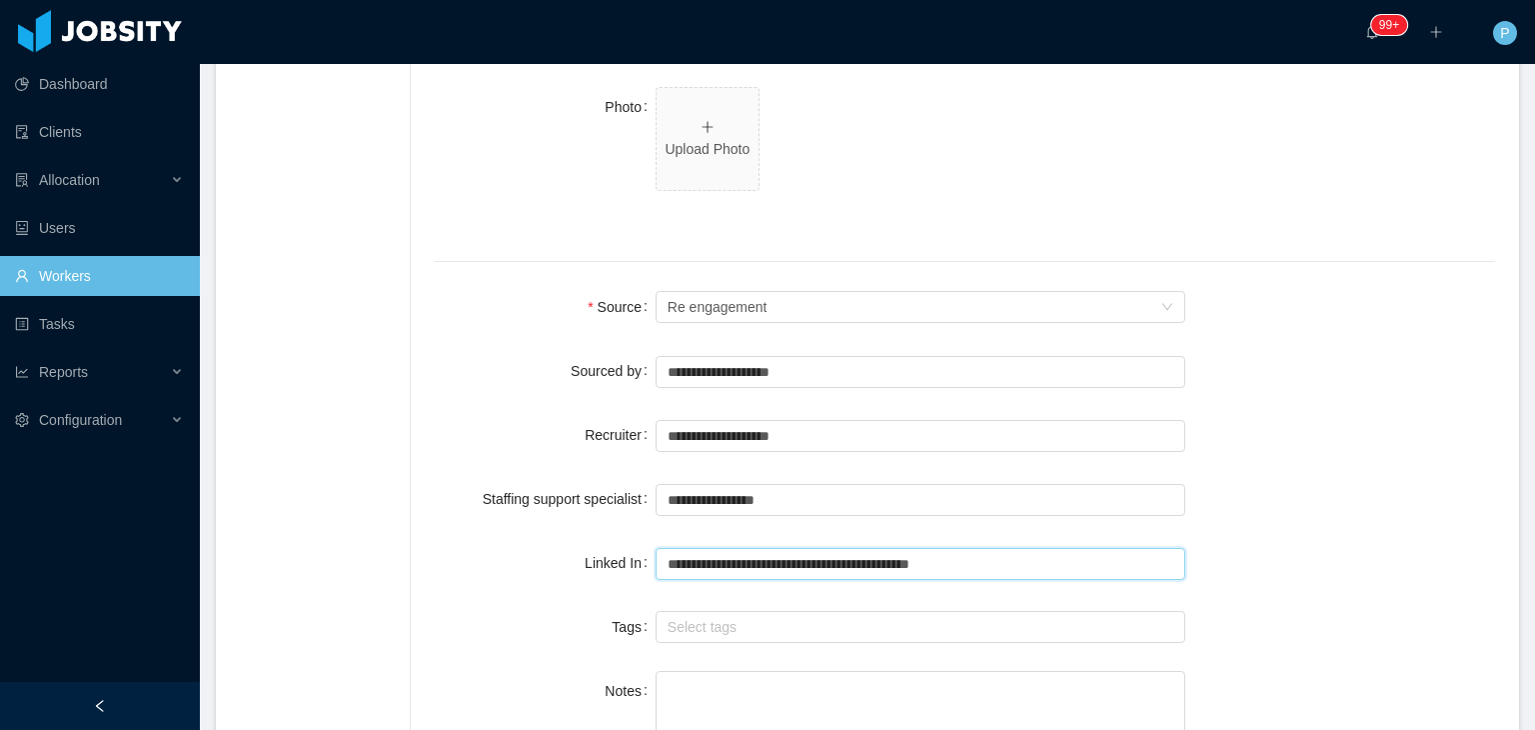
type input "**********"
click at [468, 615] on div "Tags" at bounding box center [545, 627] width 221 height 40
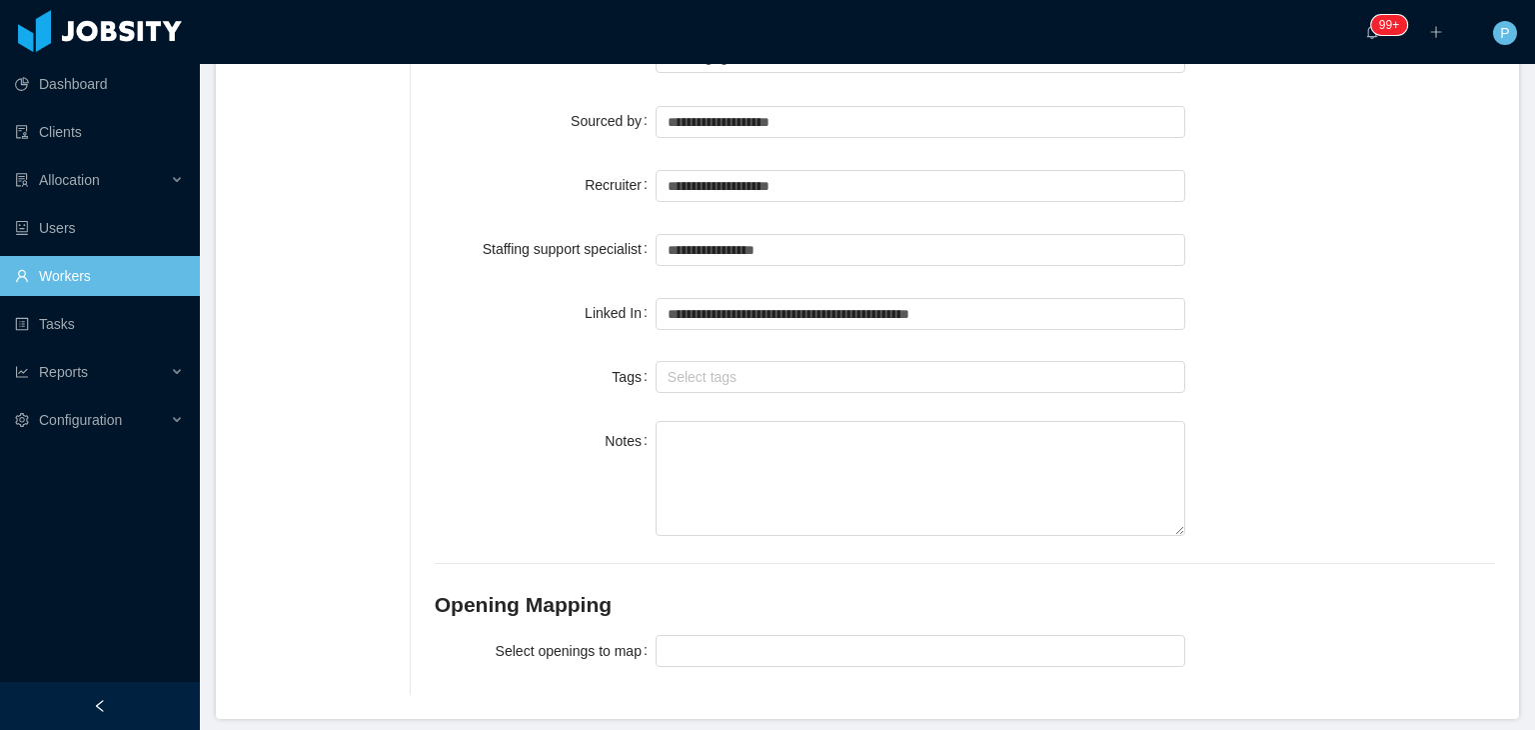
scroll to position [1571, 0]
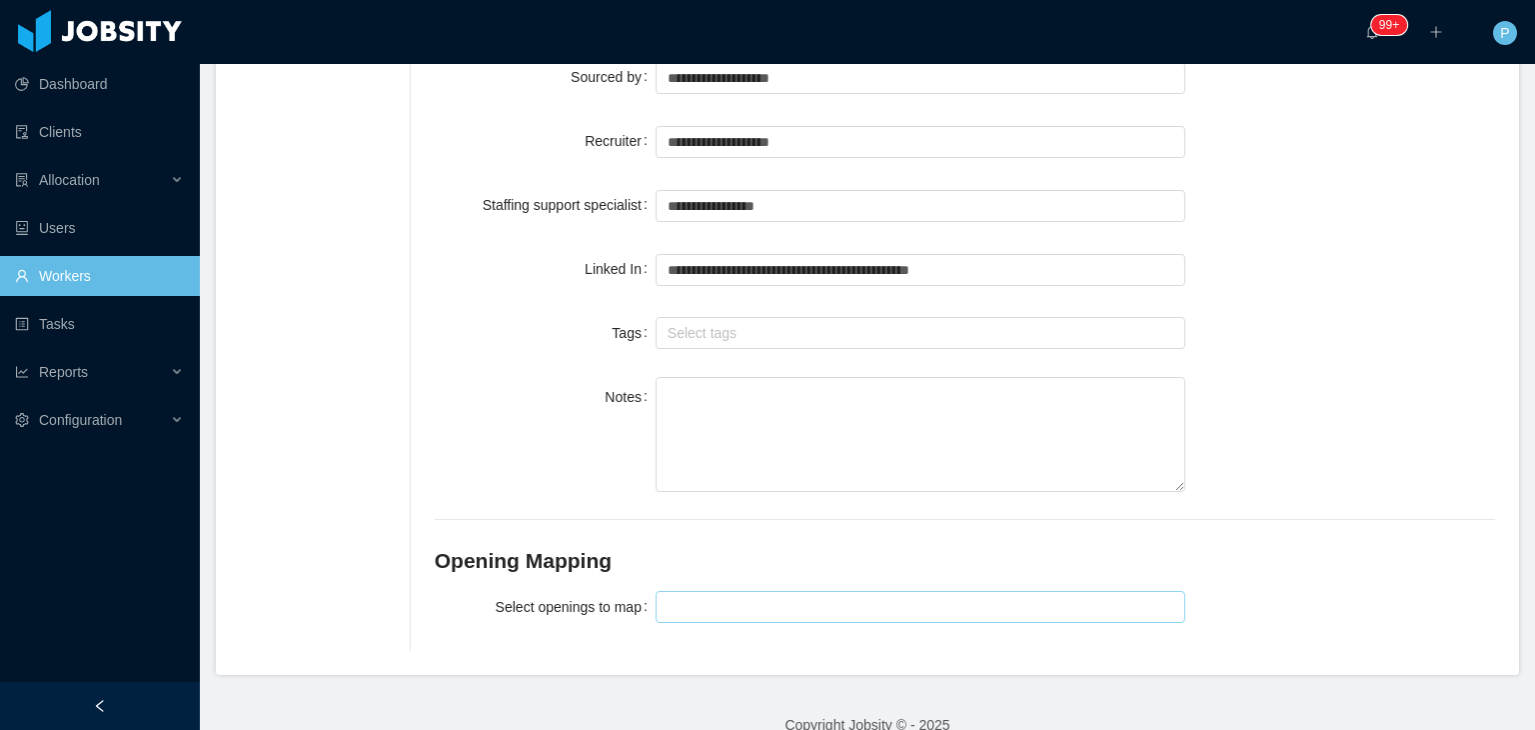
click at [714, 592] on div at bounding box center [918, 607] width 513 height 30
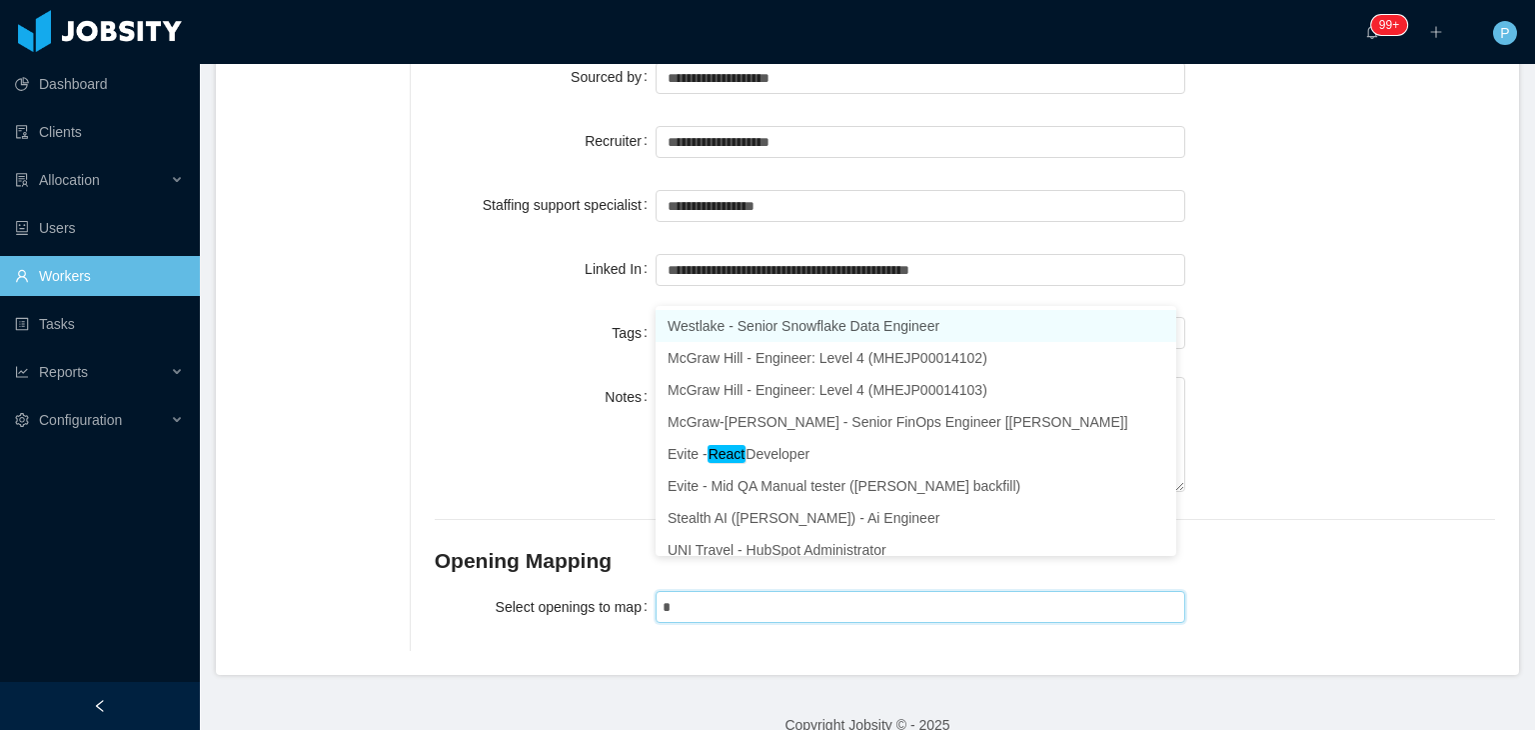
type input "**"
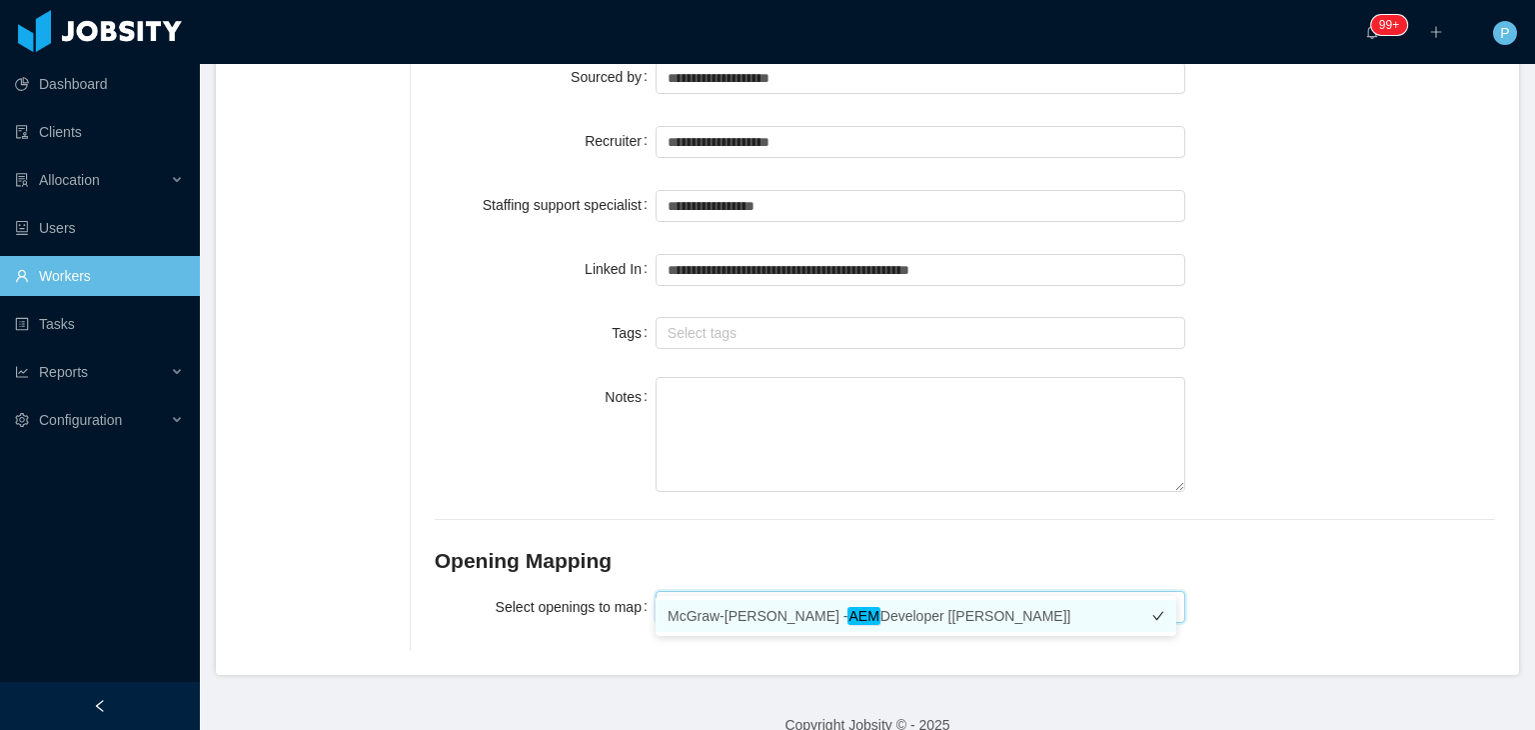
click at [847, 622] on em "AEM" at bounding box center [863, 616] width 32 height 18
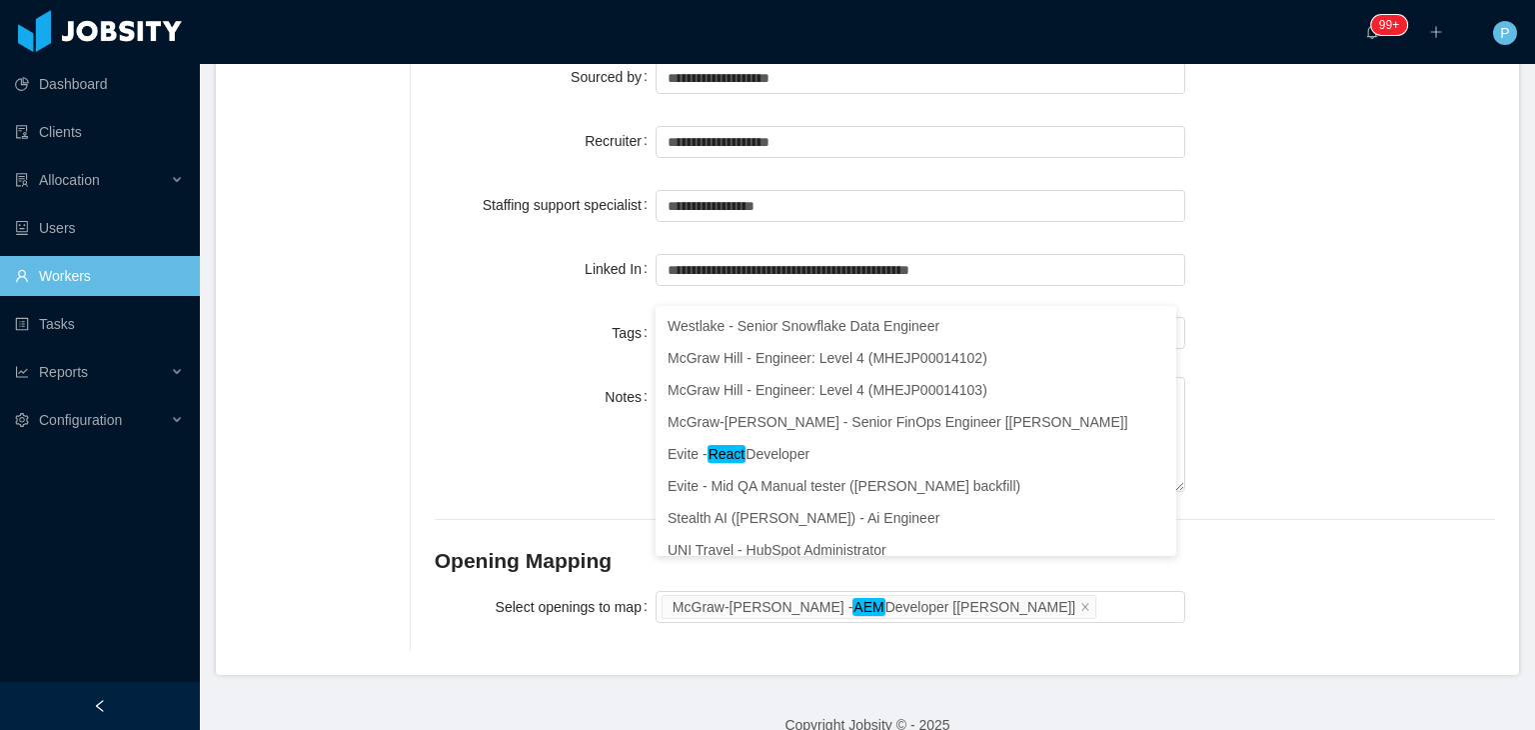
click at [1371, 457] on div "Notes" at bounding box center [965, 436] width 1060 height 119
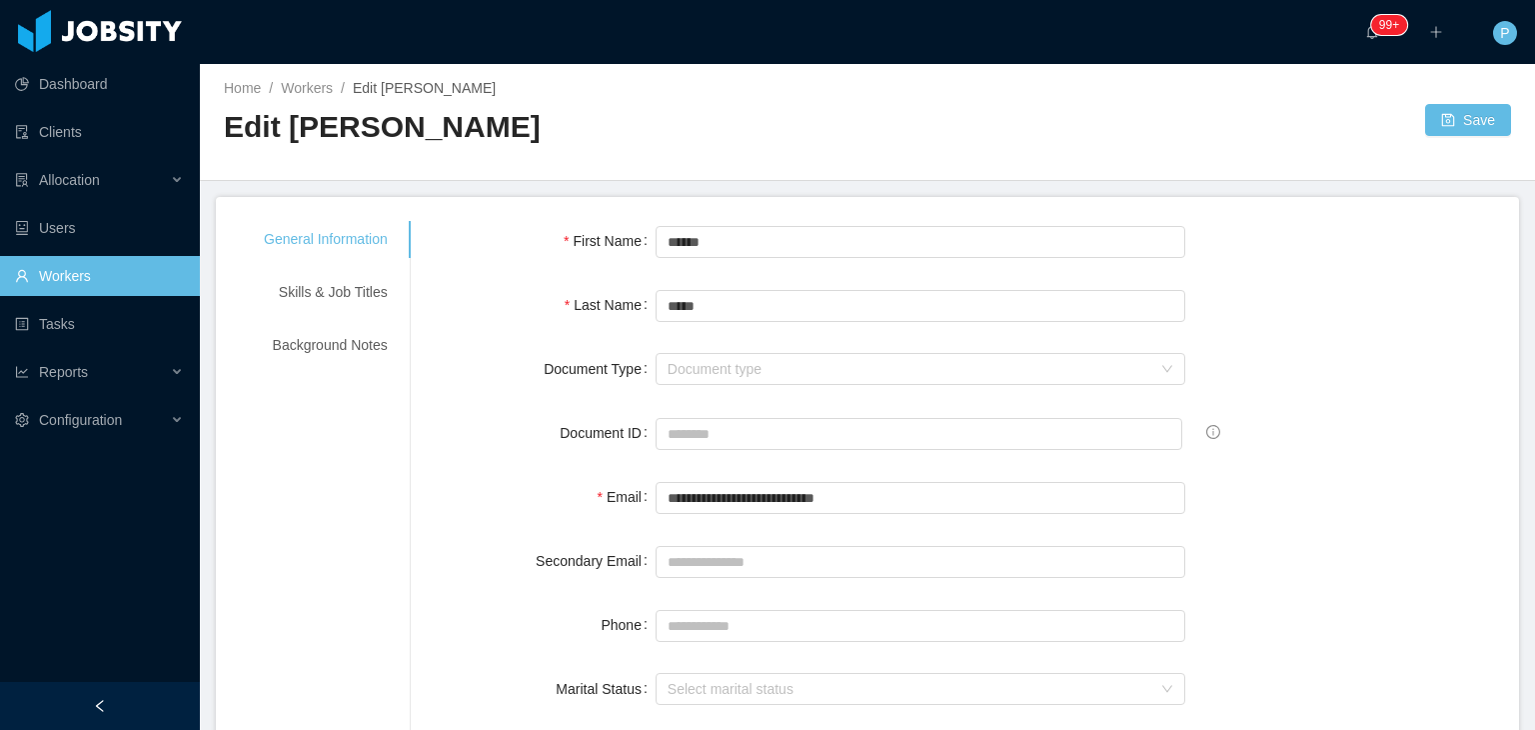
scroll to position [0, 0]
click at [1459, 113] on button "Save" at bounding box center [1468, 122] width 86 height 32
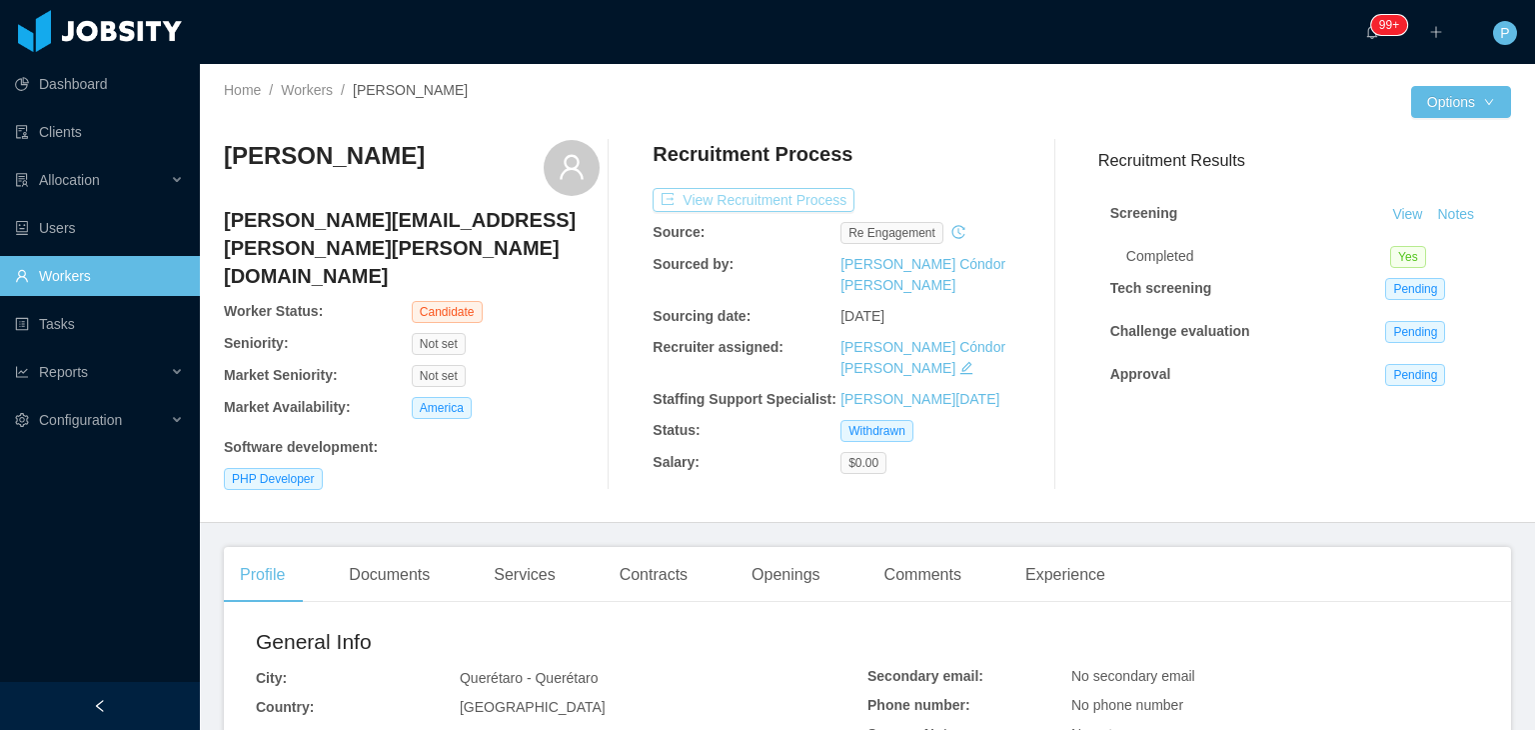
click at [800, 203] on button "View Recruitment Process" at bounding box center [754, 200] width 202 height 24
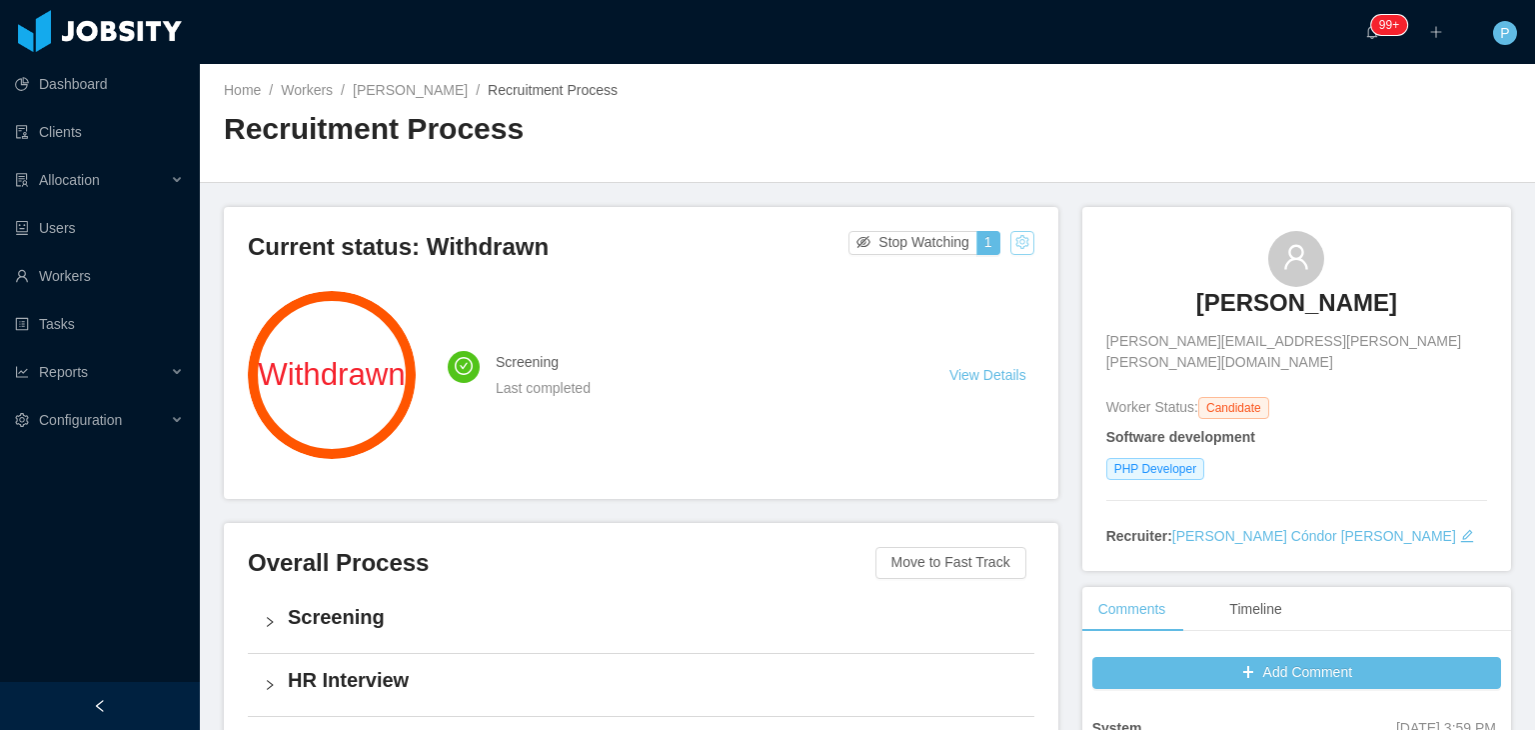
click at [1012, 242] on button "button" at bounding box center [1022, 243] width 24 height 24
click at [1003, 301] on div "Change status" at bounding box center [969, 306] width 90 height 22
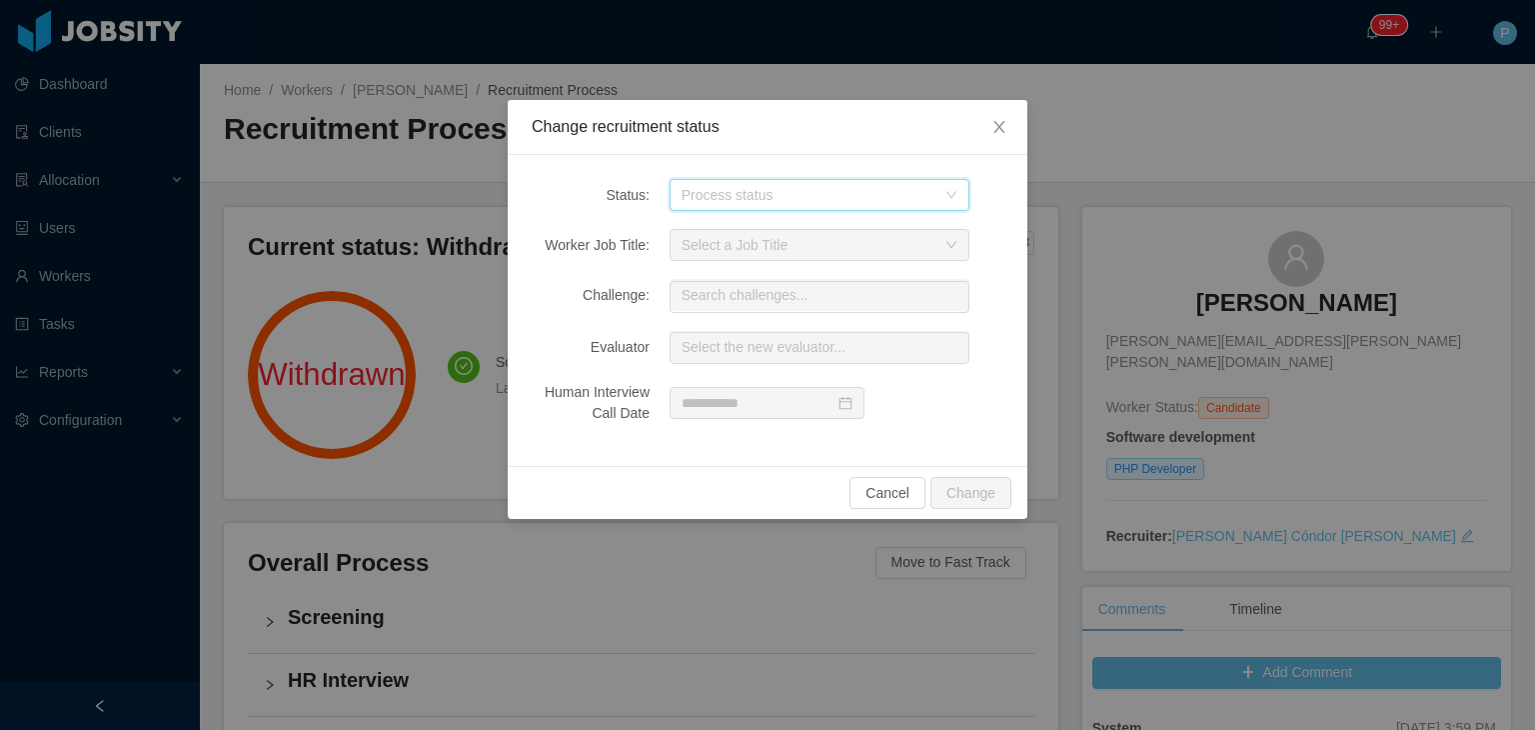
click at [951, 197] on icon "icon: down" at bounding box center [951, 195] width 12 height 12
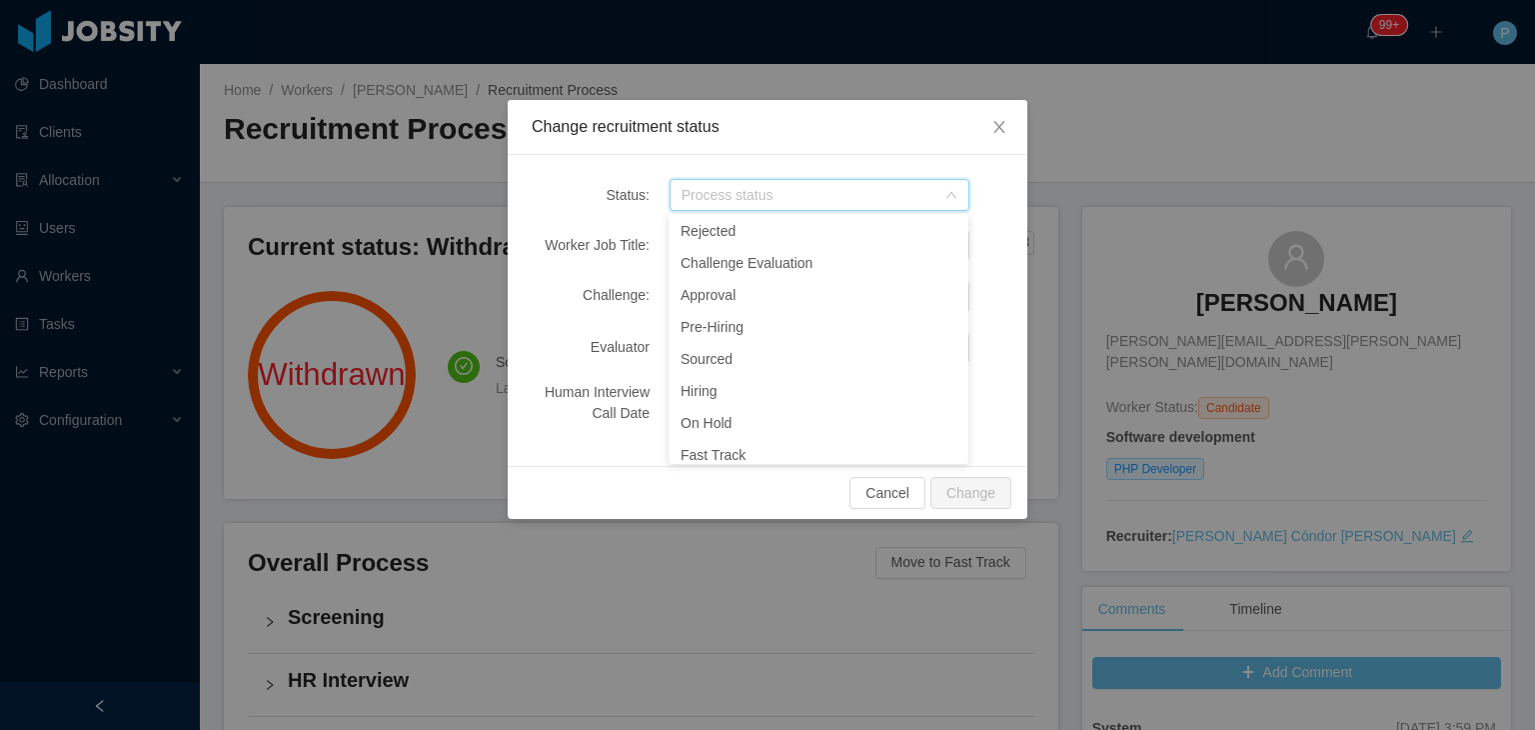
scroll to position [218, 0]
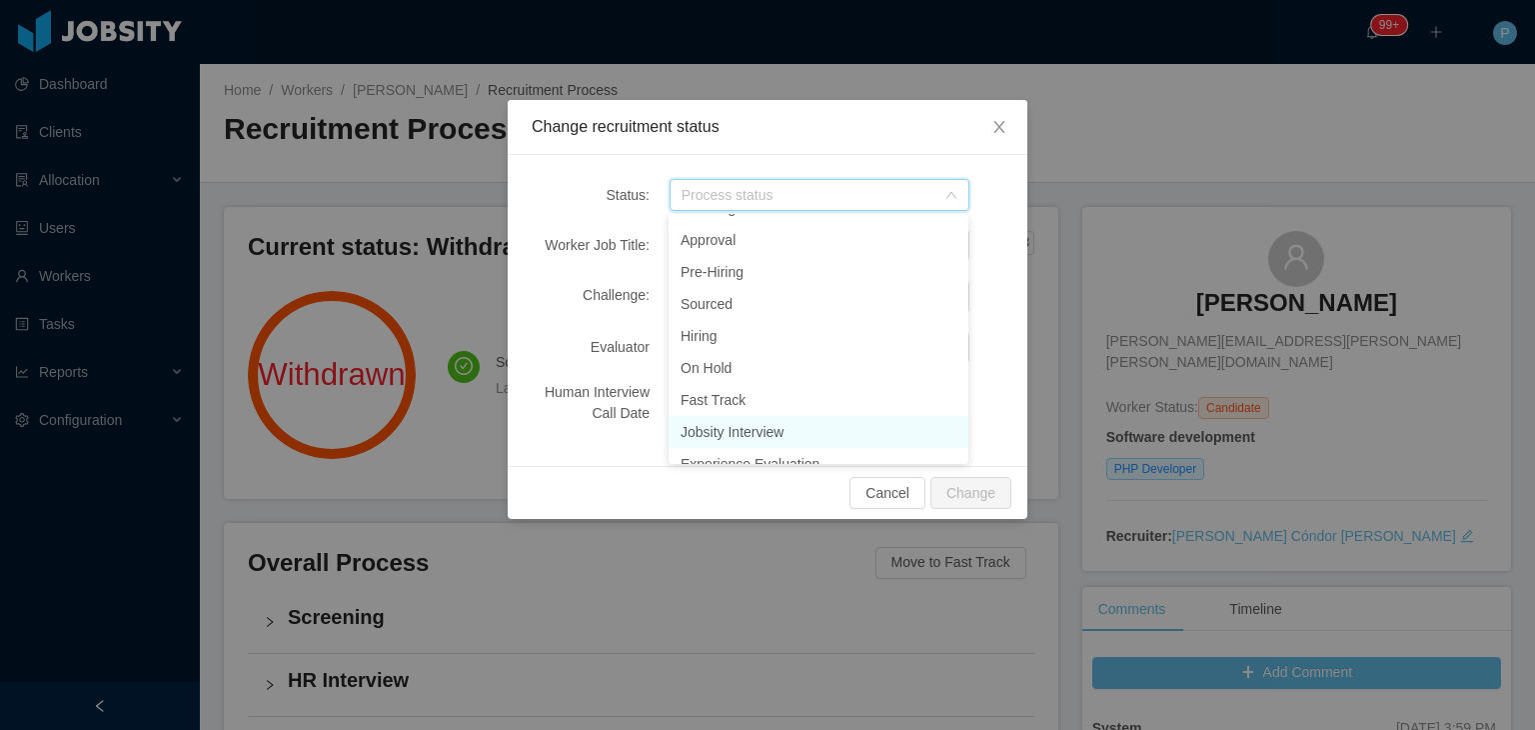
click at [815, 420] on li "Jobsity Interview" at bounding box center [819, 432] width 300 height 32
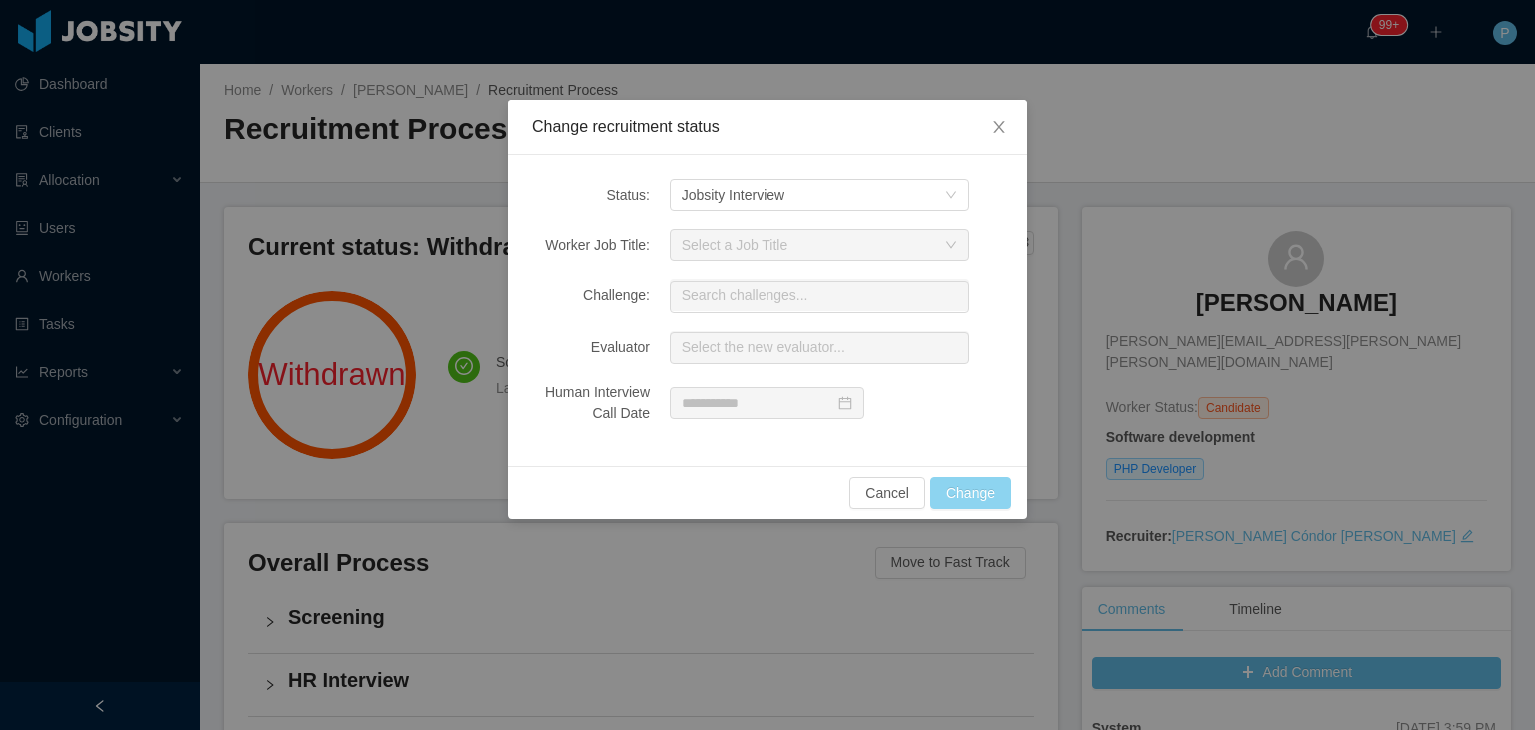
click at [965, 482] on button "Change" at bounding box center [970, 493] width 81 height 32
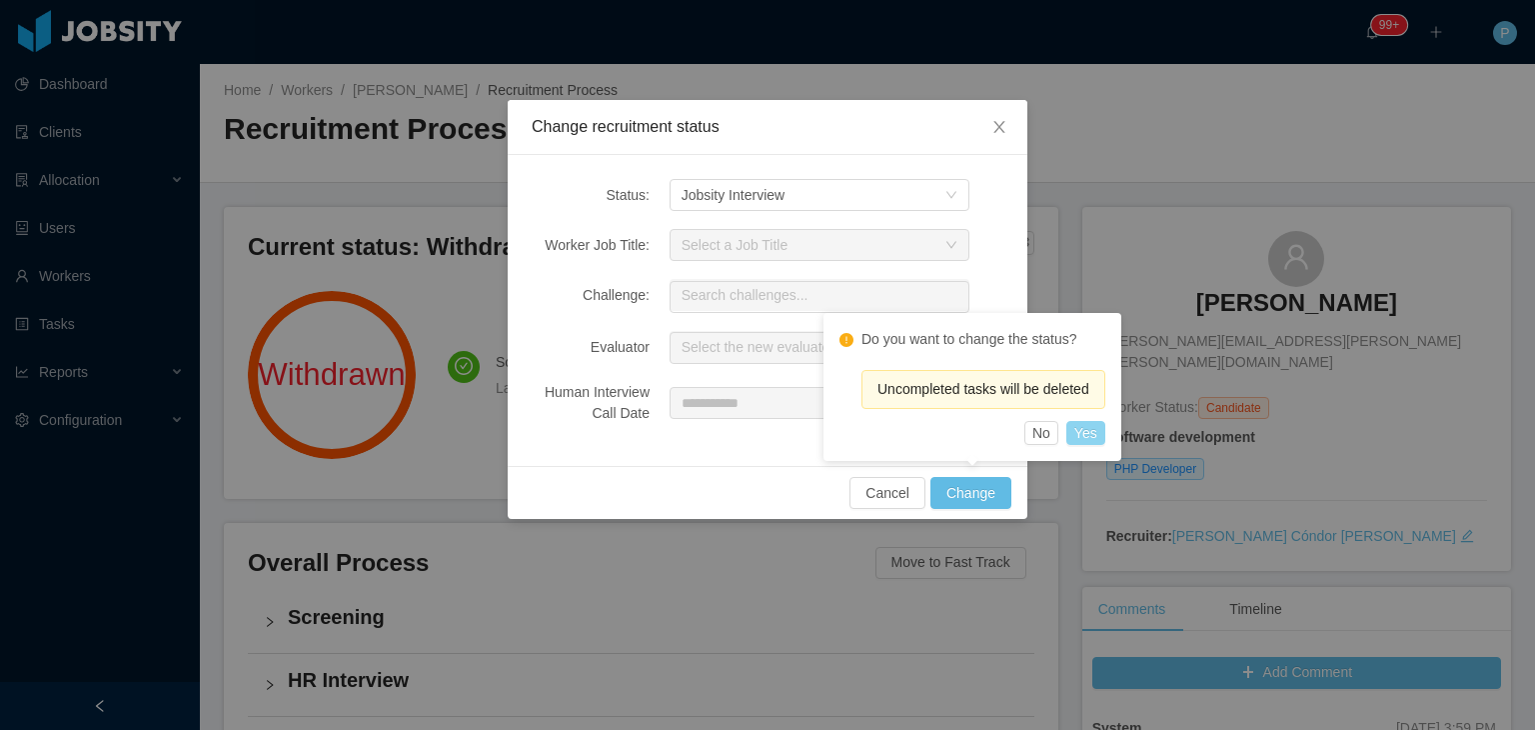
click at [1085, 430] on button "Yes" at bounding box center [1085, 433] width 39 height 24
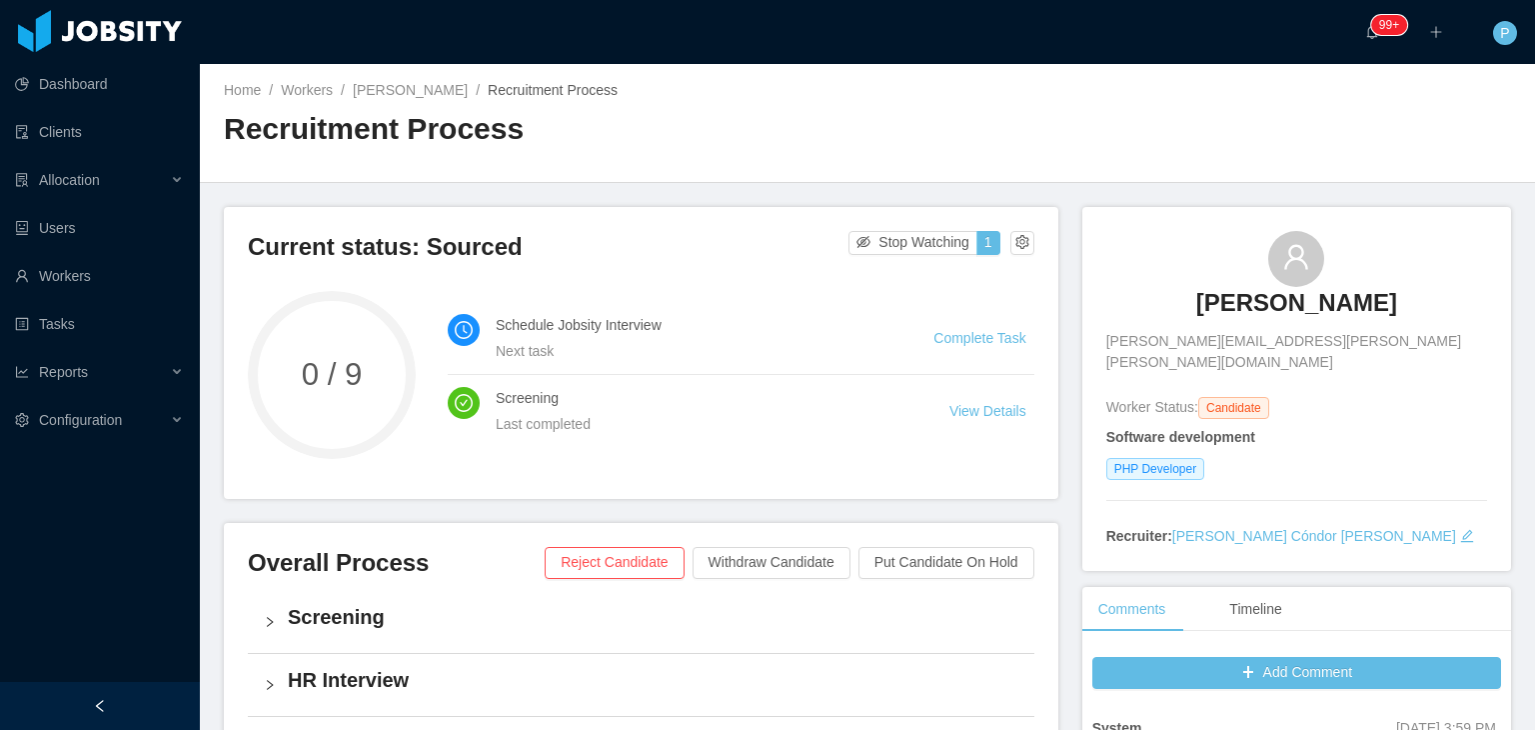
click at [817, 70] on div "Home / Workers / Adrián Trejo / Recruitment Process / Recruitment Process" at bounding box center [867, 123] width 1335 height 119
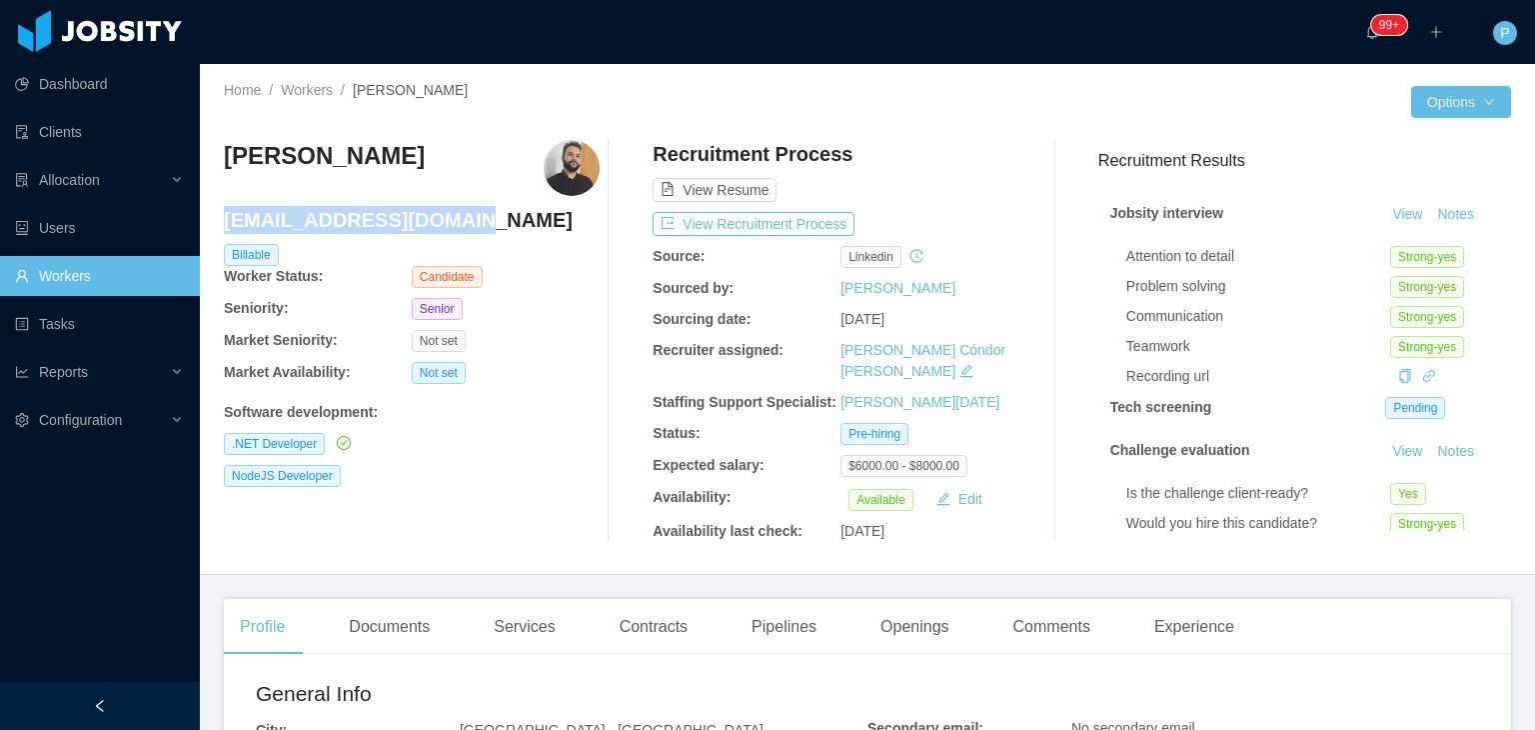
drag, startPoint x: 450, startPoint y: 221, endPoint x: 224, endPoint y: 222, distance: 225.9
click at [224, 222] on h4 "[EMAIL_ADDRESS][DOMAIN_NAME]" at bounding box center [412, 220] width 376 height 28
copy h4 "[EMAIL_ADDRESS][DOMAIN_NAME]"
click at [404, 604] on div "Documents" at bounding box center [389, 627] width 113 height 56
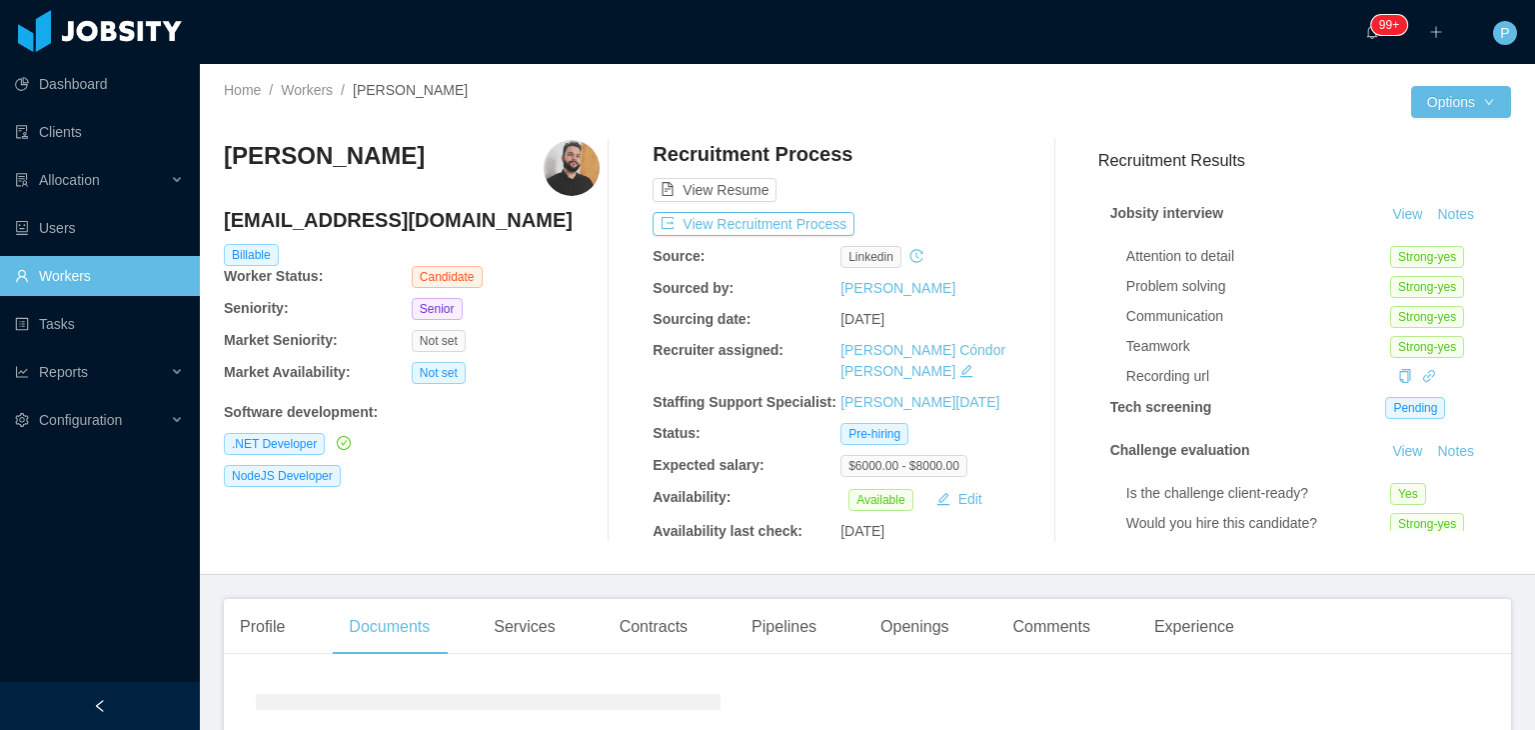
click at [516, 496] on div "Julio Lemes juliolemesti@gmail.com Billable Worker Status: Candidate Seniority:…" at bounding box center [412, 341] width 376 height 402
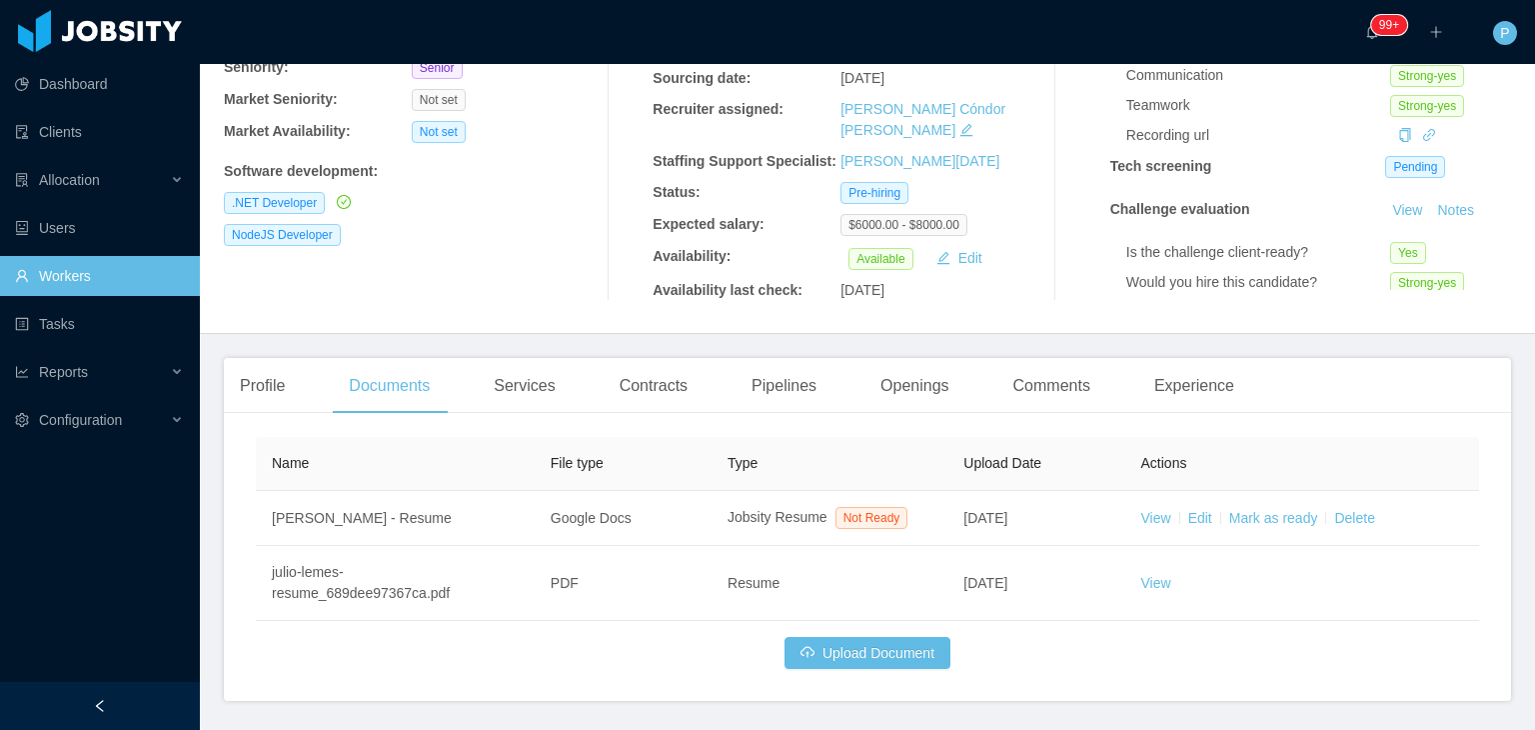
scroll to position [293, 0]
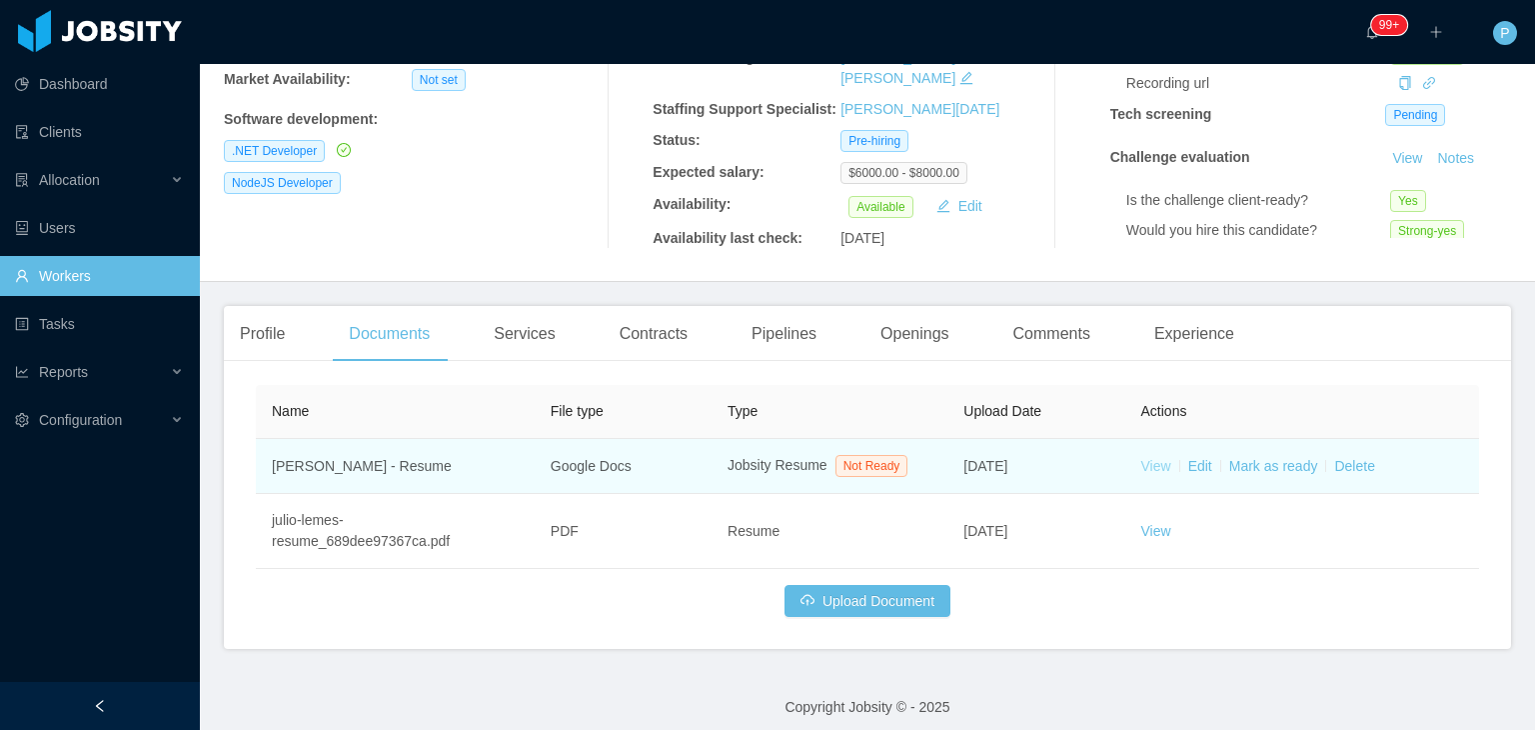
click at [1147, 458] on link "View" at bounding box center [1156, 466] width 30 height 16
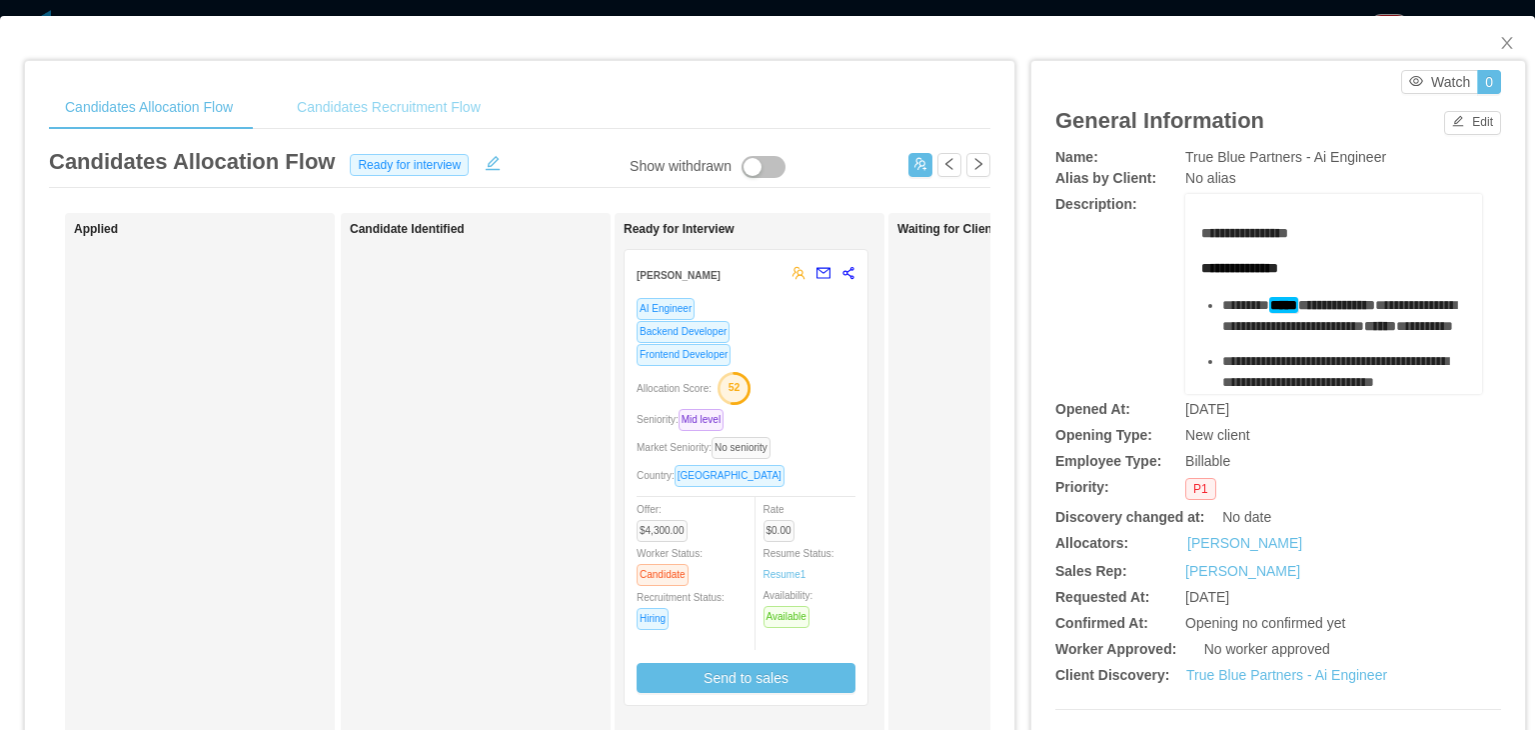
click at [440, 105] on div "Candidates Recruitment Flow" at bounding box center [389, 107] width 216 height 45
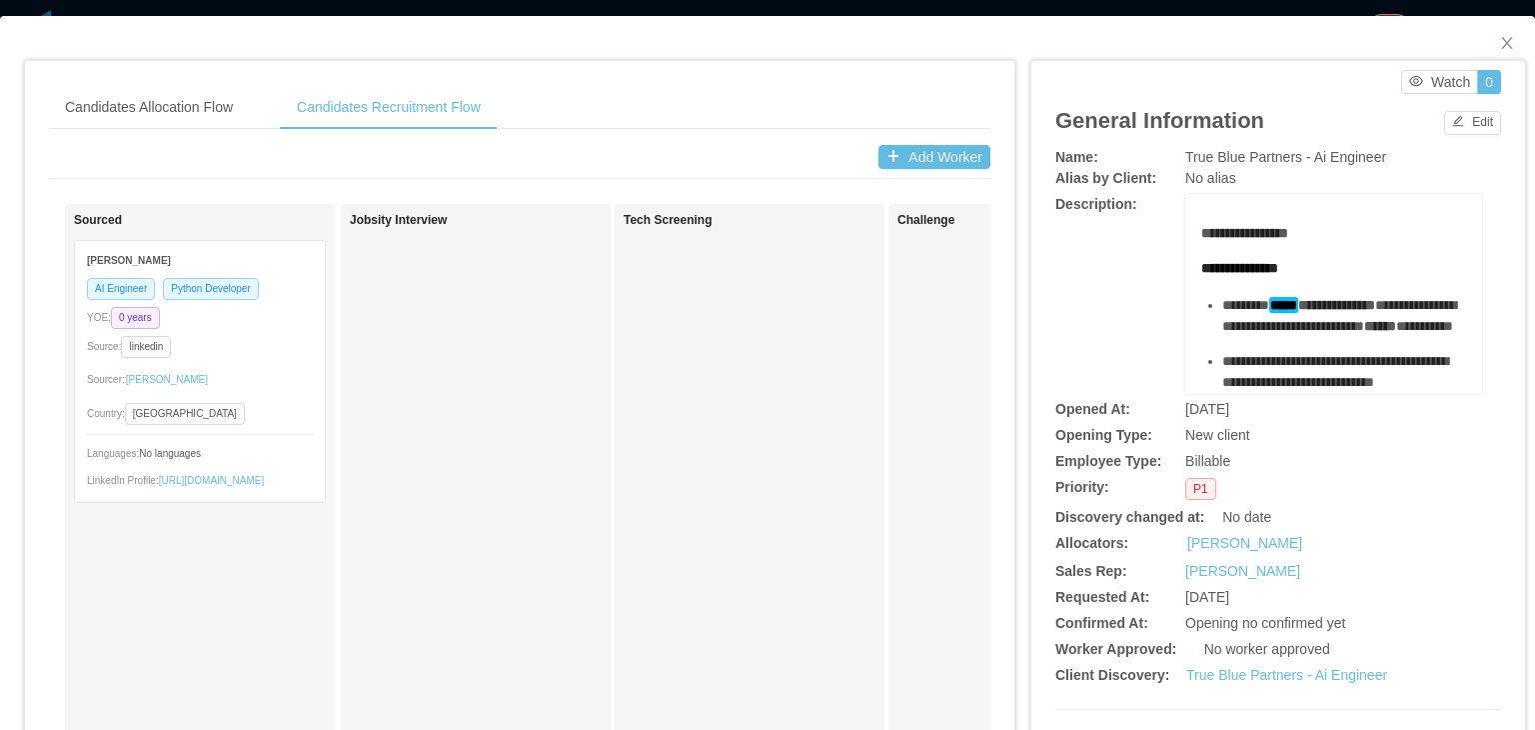
click at [780, 78] on div "Candidates Allocation Flow Candidates Recruitment Flow Candidates Allocation Fl…" at bounding box center [519, 652] width 989 height 1182
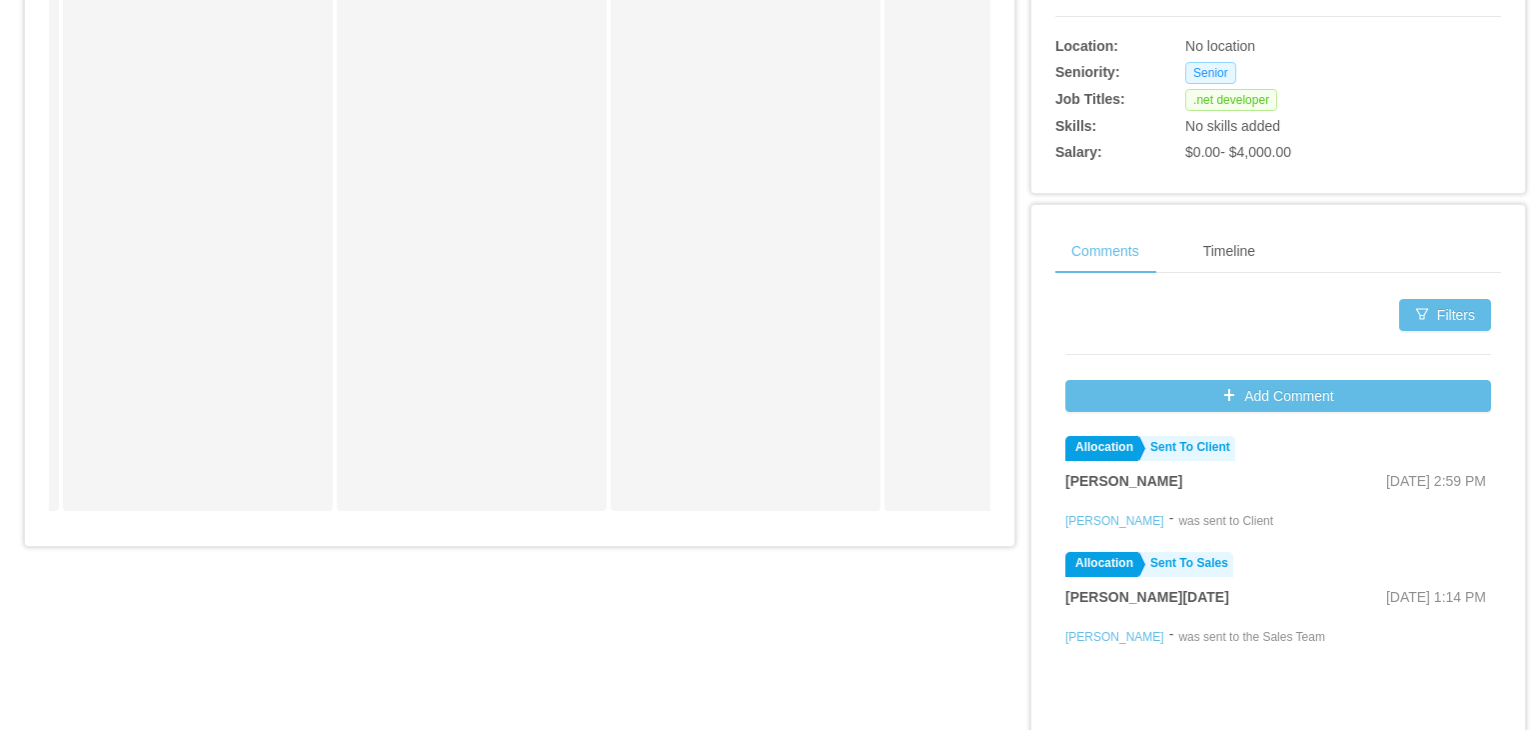
scroll to position [699, 0]
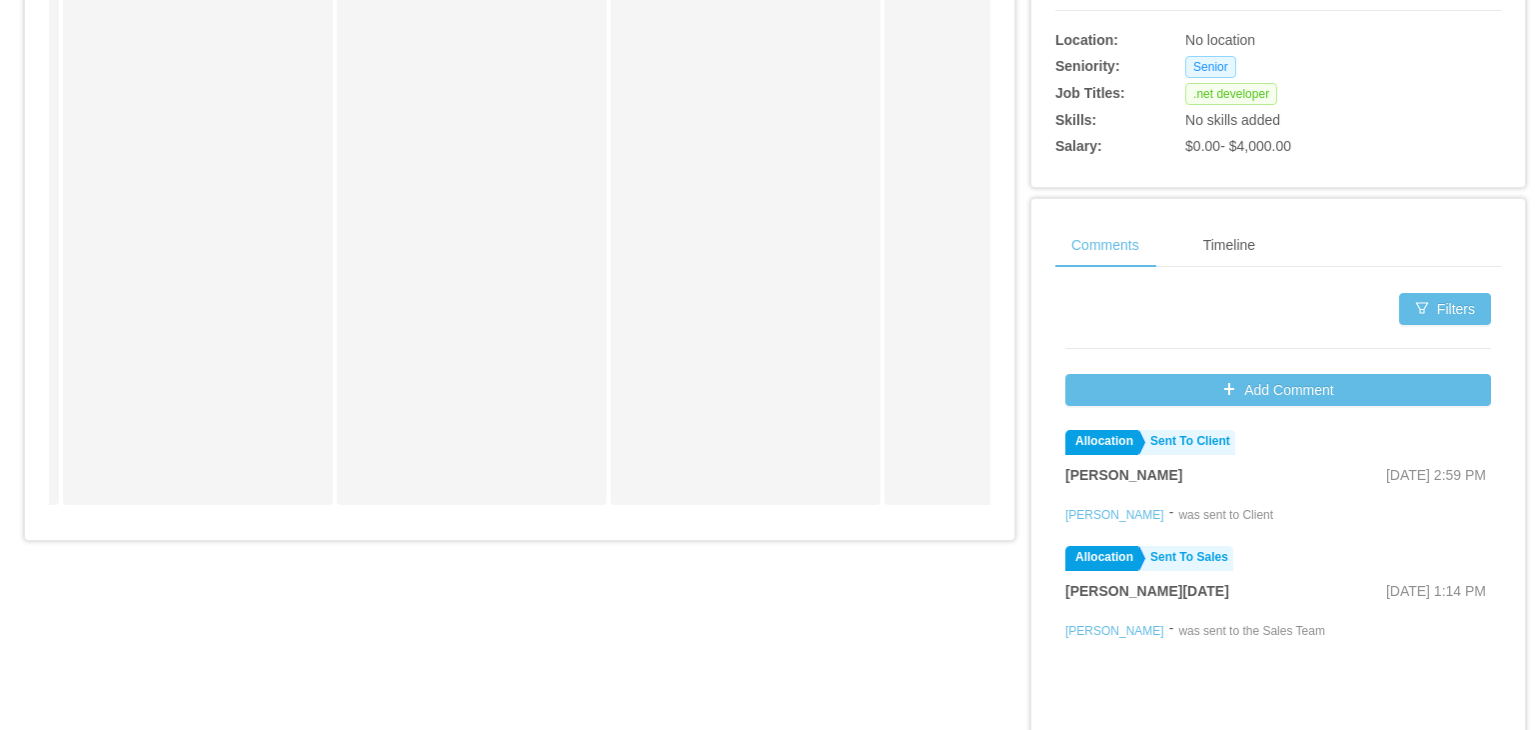
drag, startPoint x: 971, startPoint y: 540, endPoint x: 970, endPoint y: 529, distance: 11.0
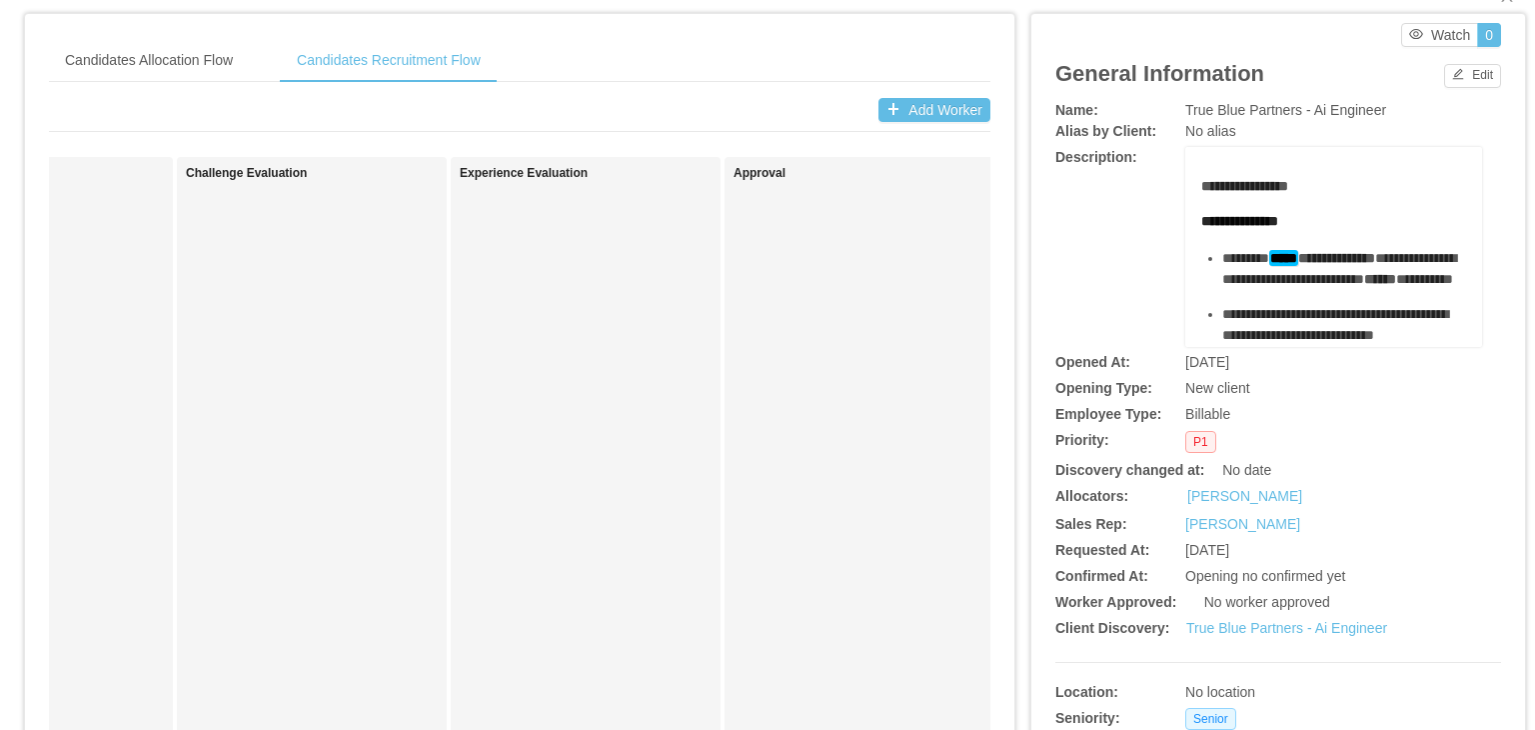
scroll to position [0, 0]
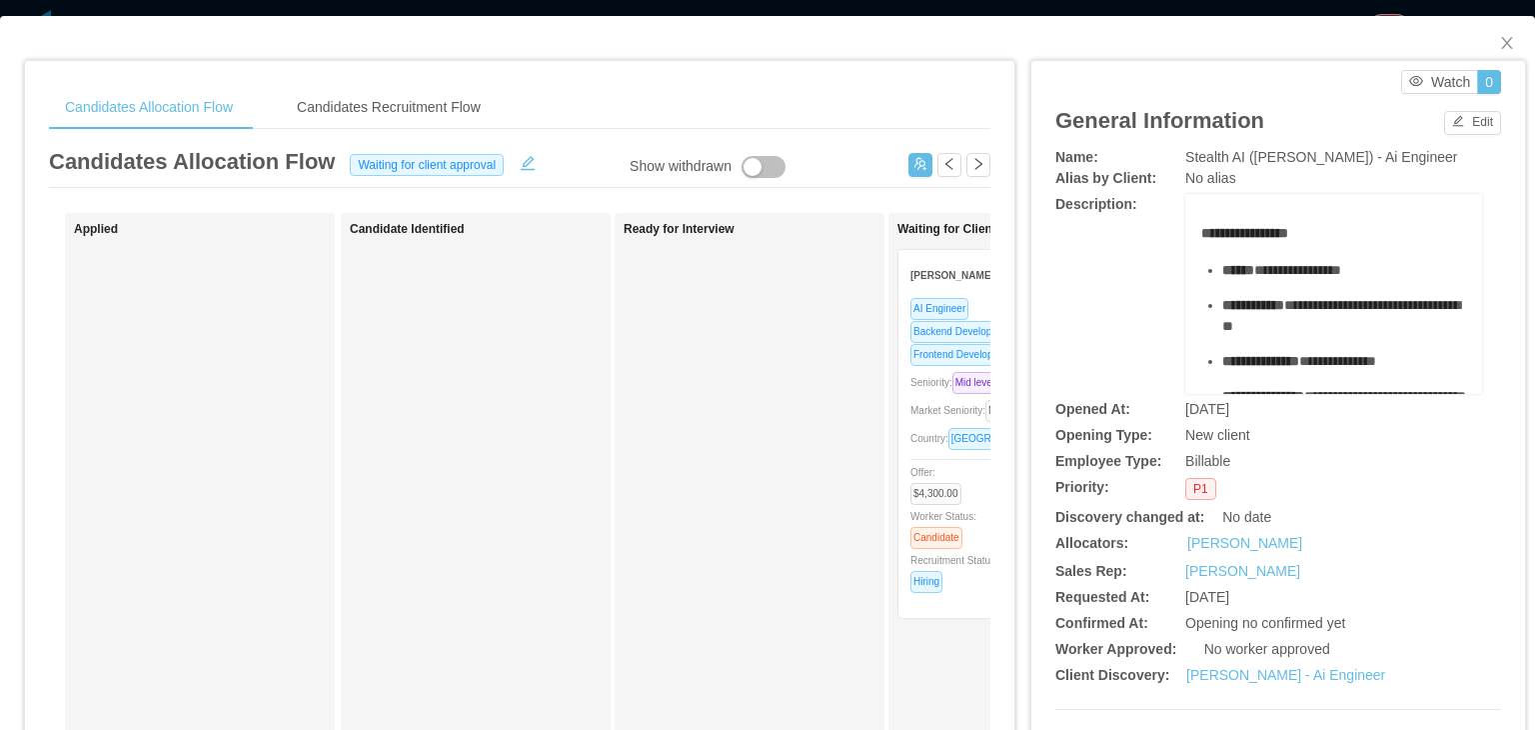
click at [1134, 303] on div "**********" at bounding box center [1278, 294] width 446 height 200
click at [437, 104] on div "Candidates Recruitment Flow" at bounding box center [389, 107] width 216 height 45
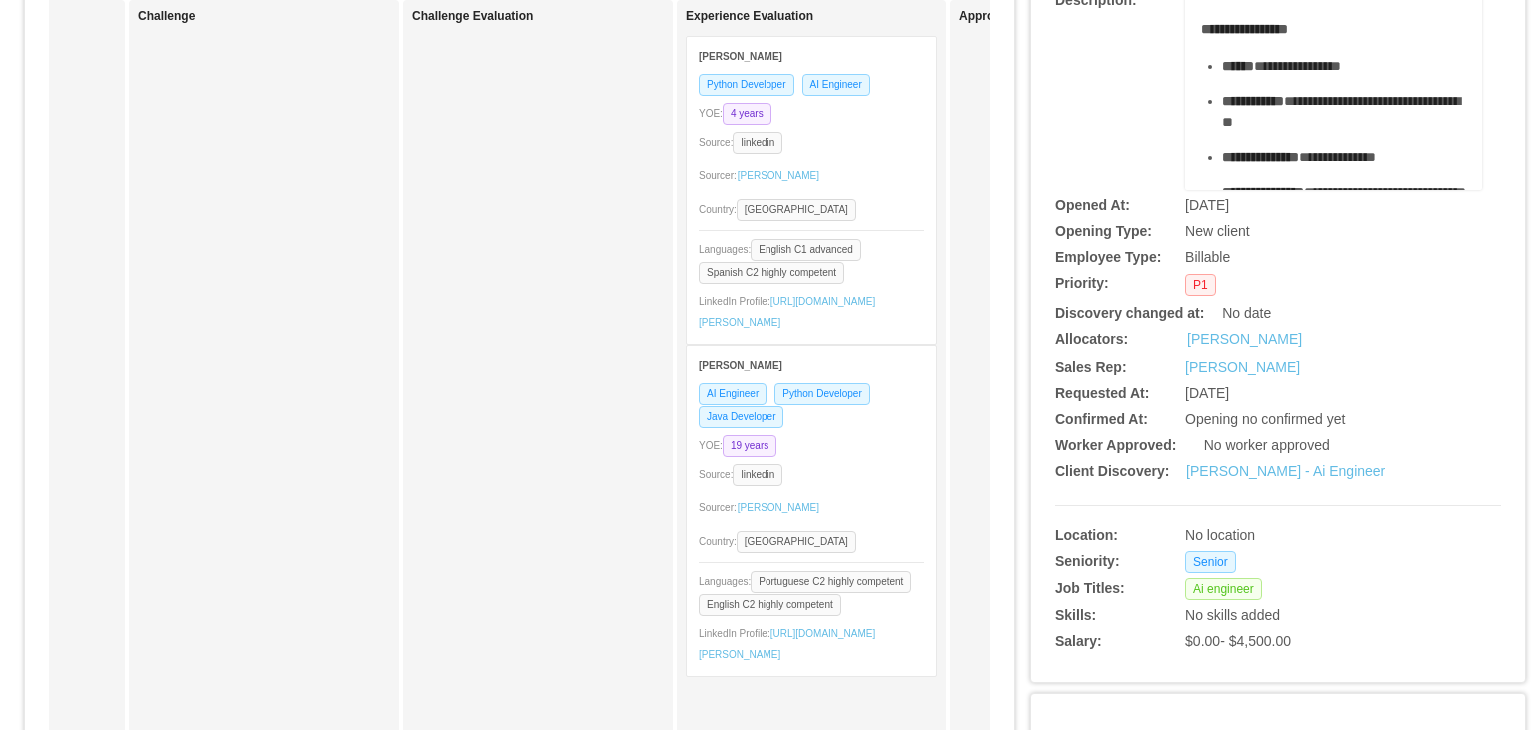
scroll to position [208, 0]
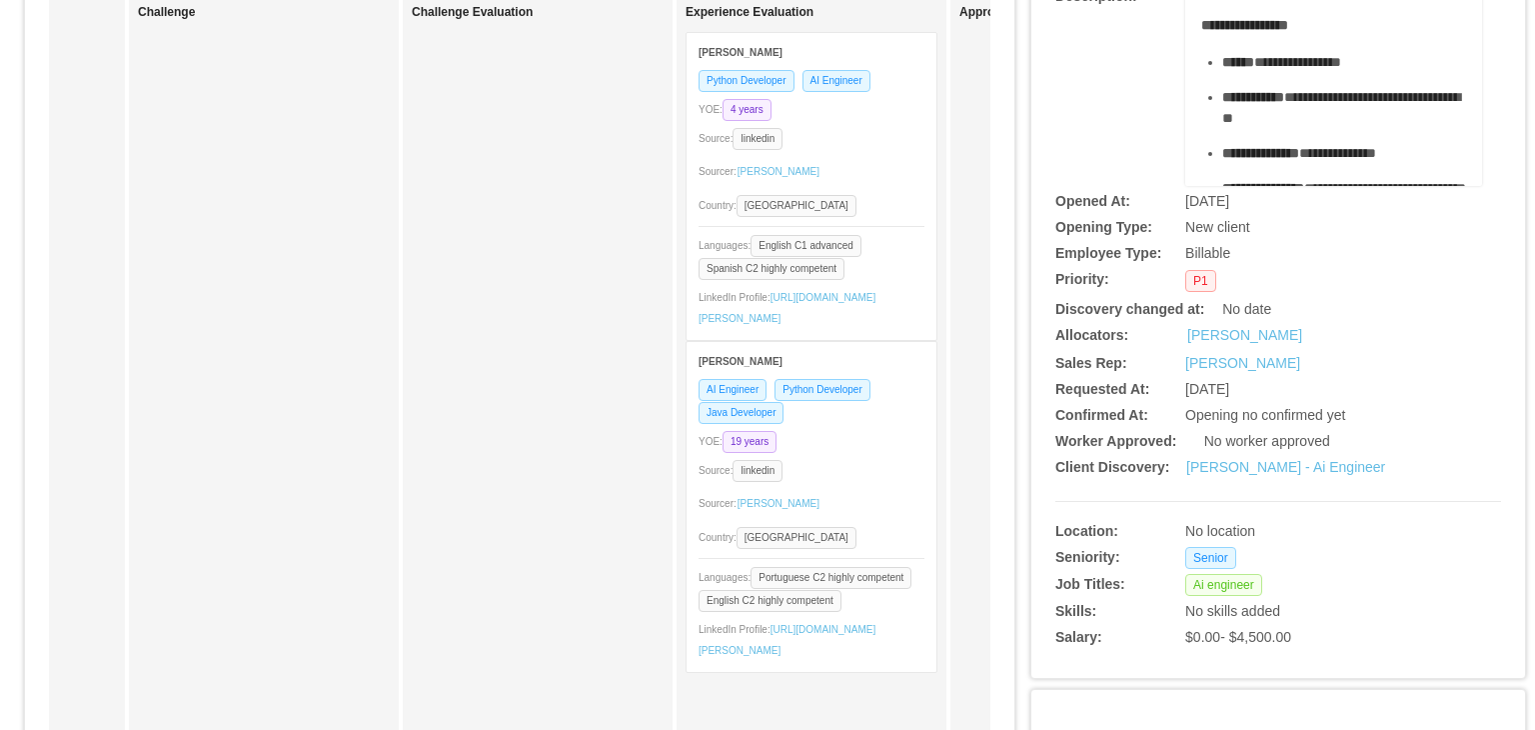
drag, startPoint x: 1534, startPoint y: 260, endPoint x: 1531, endPoint y: 125, distance: 135.0
click at [1531, 125] on div "Candidates Allocation Flow Candidates Recruitment Flow Candidates Allocation Fl…" at bounding box center [767, 365] width 1535 height 730
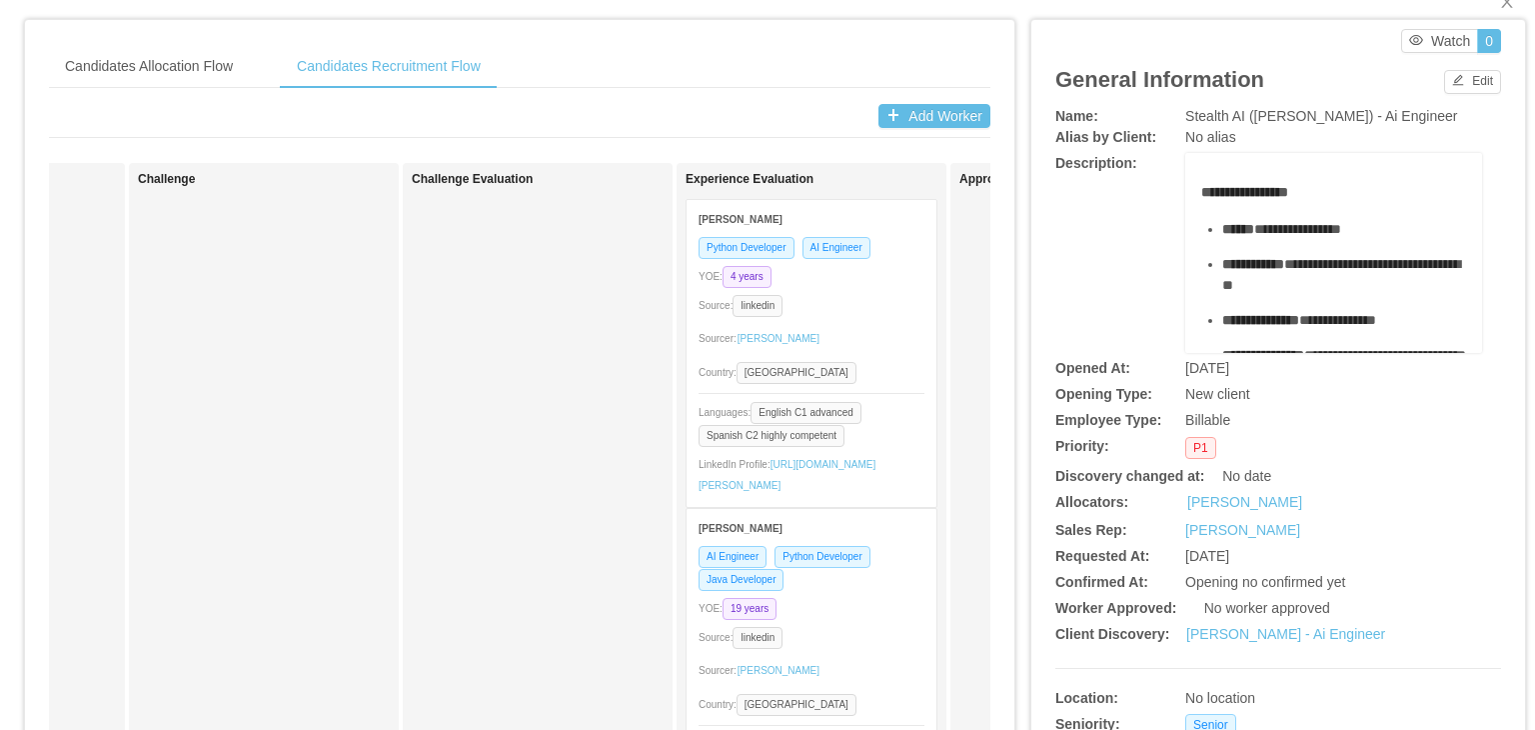
scroll to position [36, 0]
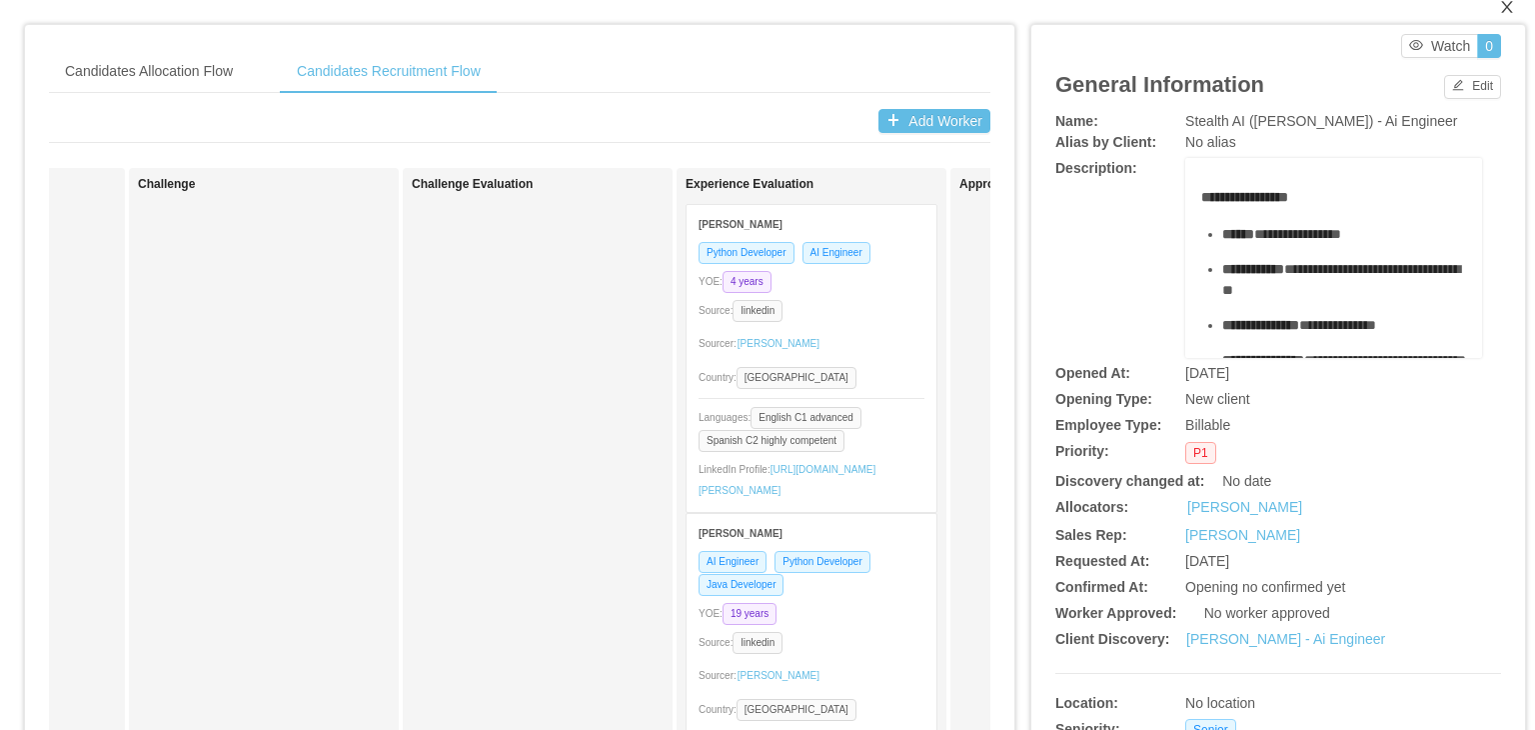
click at [1501, 10] on icon "icon: close" at bounding box center [1506, 7] width 11 height 12
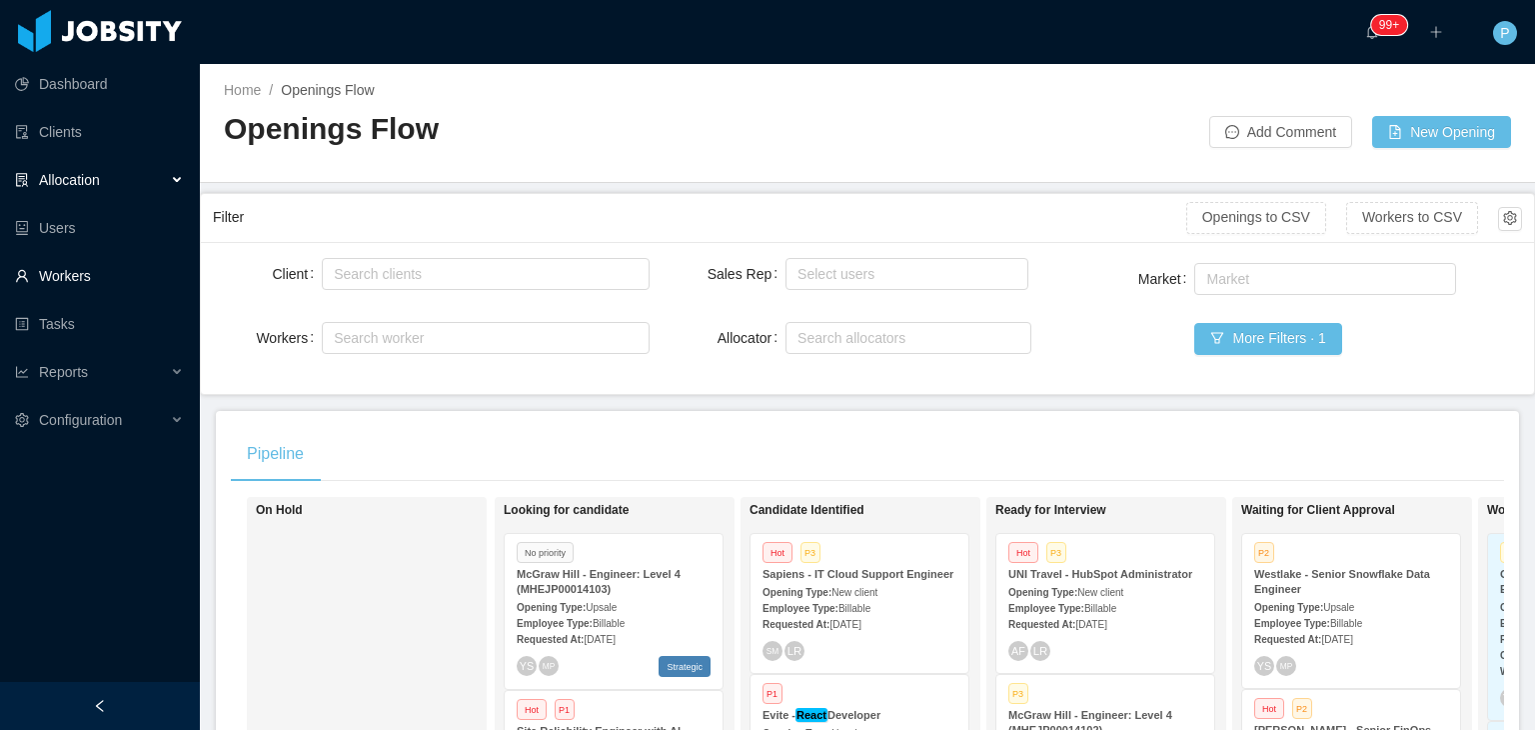
click at [71, 281] on link "Workers" at bounding box center [99, 276] width 169 height 40
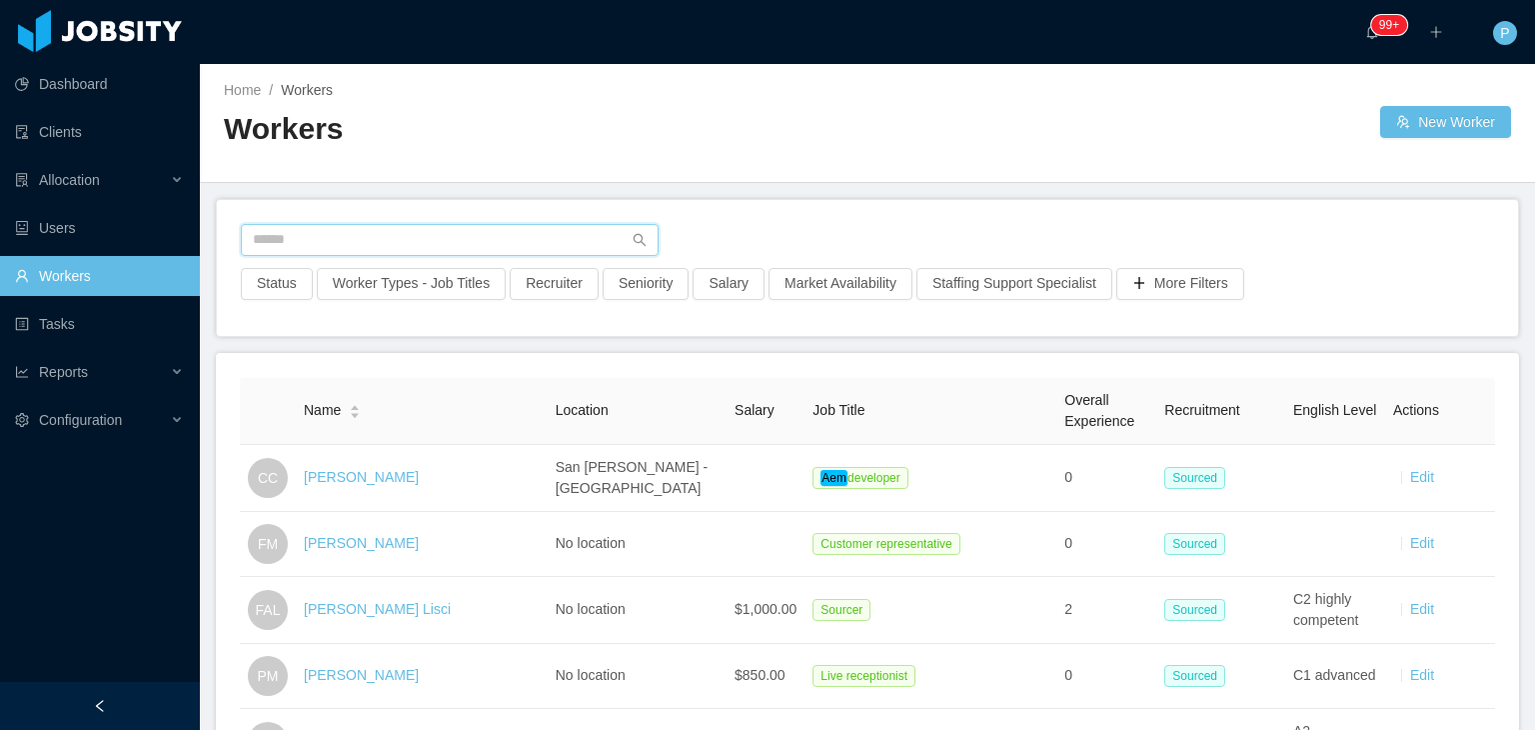
click at [404, 233] on input "text" at bounding box center [450, 240] width 418 height 32
paste input "**********"
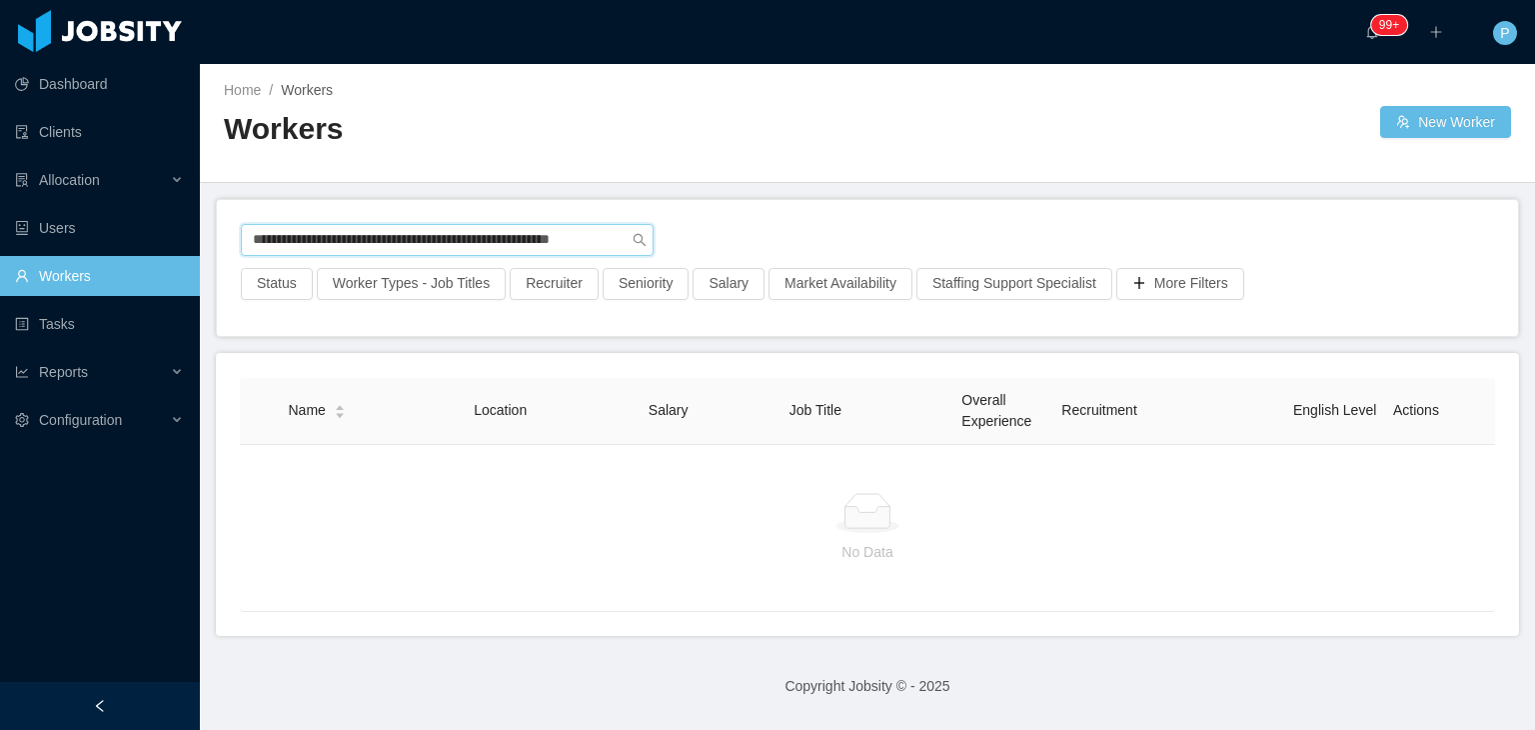
type input "**********"
click at [931, 149] on div "Home / Workers / Workers New Worker" at bounding box center [867, 123] width 1335 height 119
click at [828, 87] on div "Home / Workers /" at bounding box center [546, 90] width 644 height 21
click at [80, 377] on span "Reports" at bounding box center [63, 372] width 49 height 16
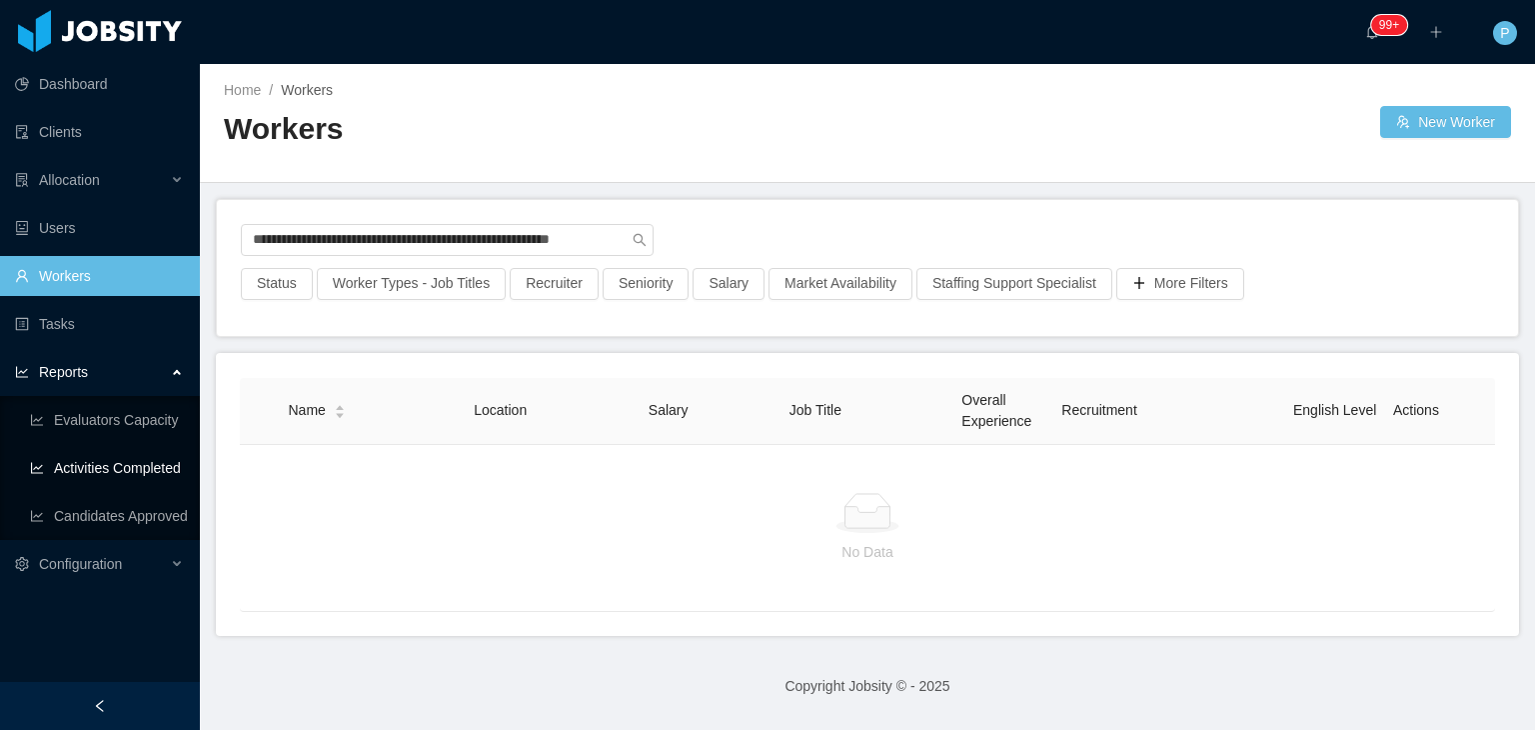
click at [131, 479] on link "Activities Completed" at bounding box center [107, 468] width 154 height 40
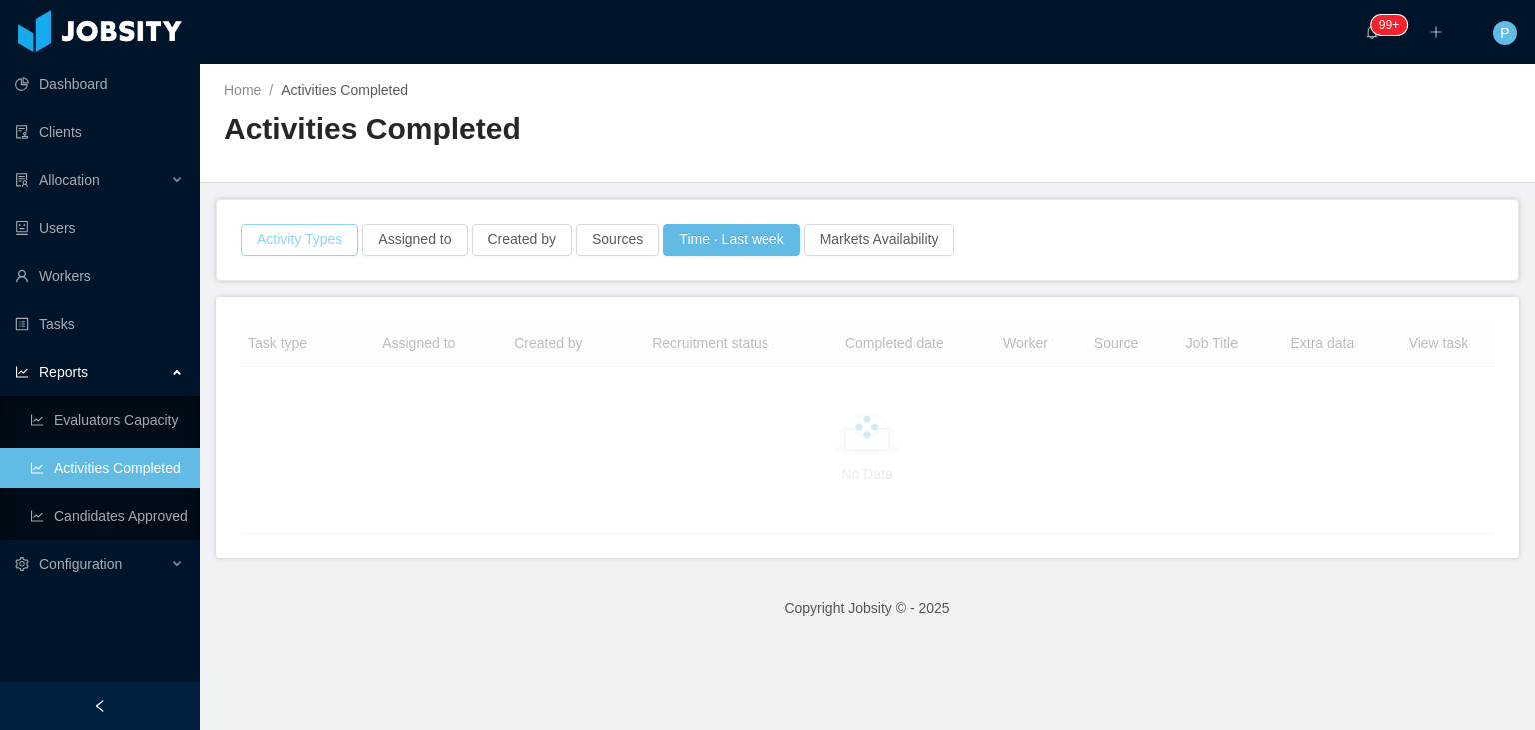
click at [316, 237] on button "Activity Types" at bounding box center [299, 240] width 117 height 32
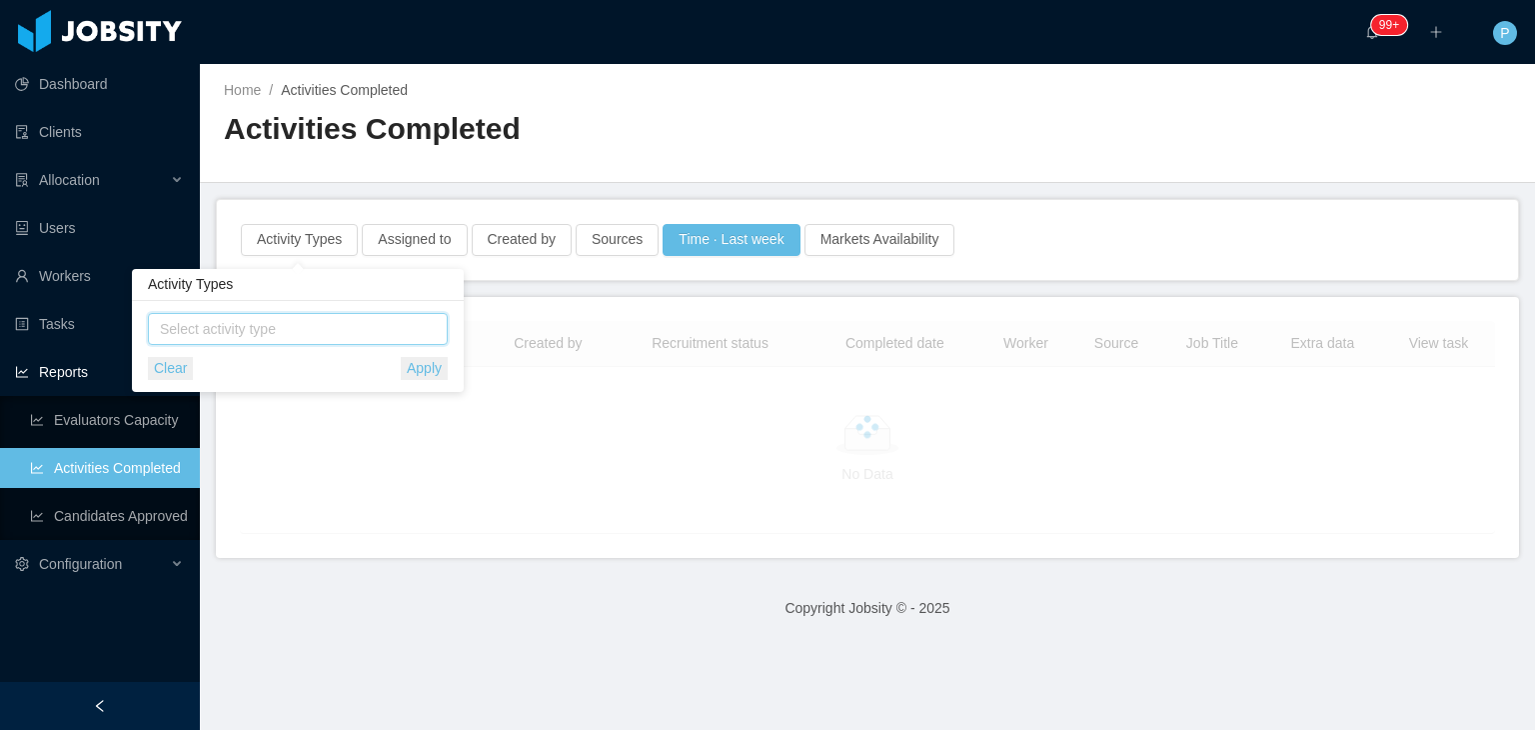
click at [316, 314] on ul at bounding box center [300, 329] width 293 height 30
type input "***"
click at [335, 369] on span "Experience evaluation" at bounding box center [310, 366] width 268 height 27
click at [566, 287] on main "Home / Activities Completed / Activities Completed Activity Types Assigned to C…" at bounding box center [867, 397] width 1335 height 666
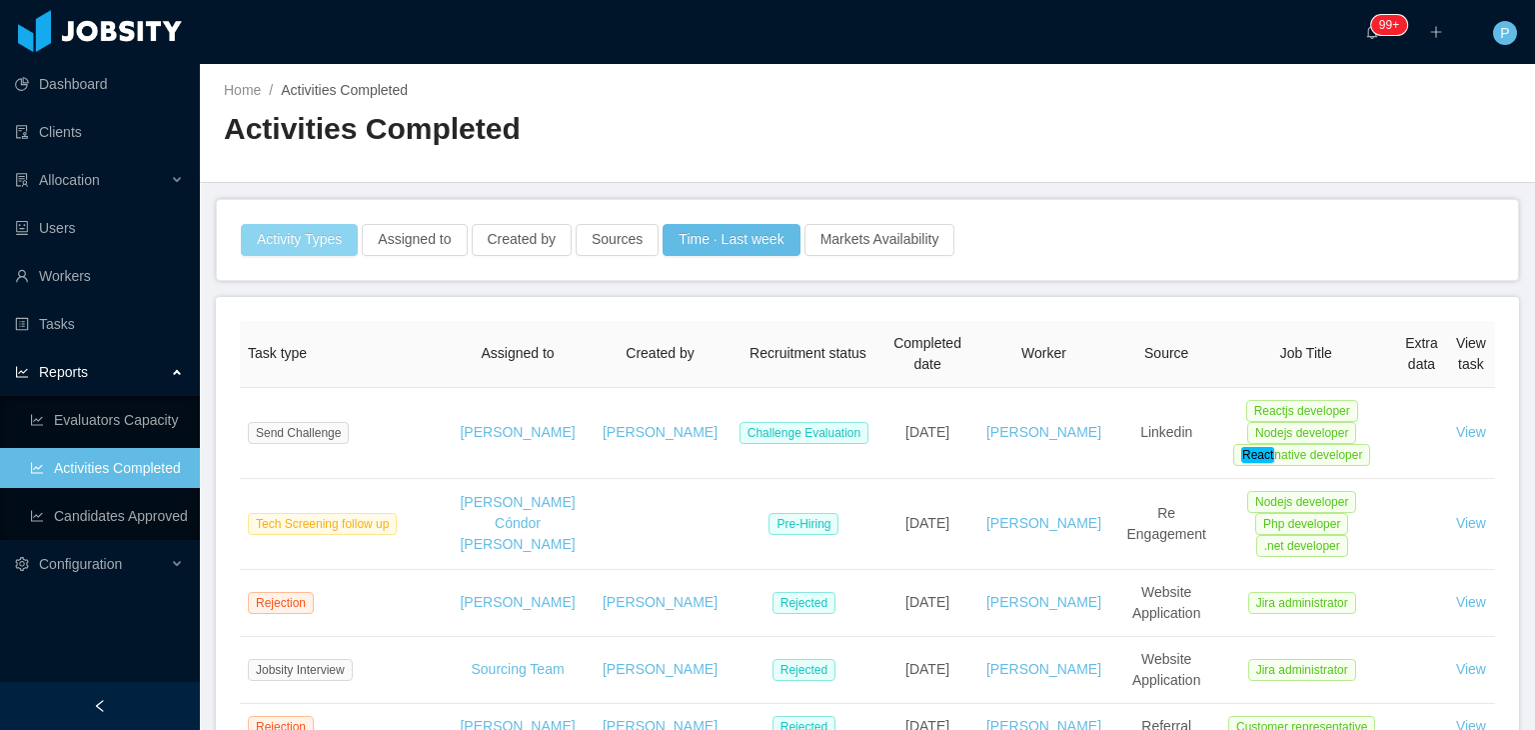
click at [271, 230] on button "Activity Types" at bounding box center [299, 240] width 117 height 32
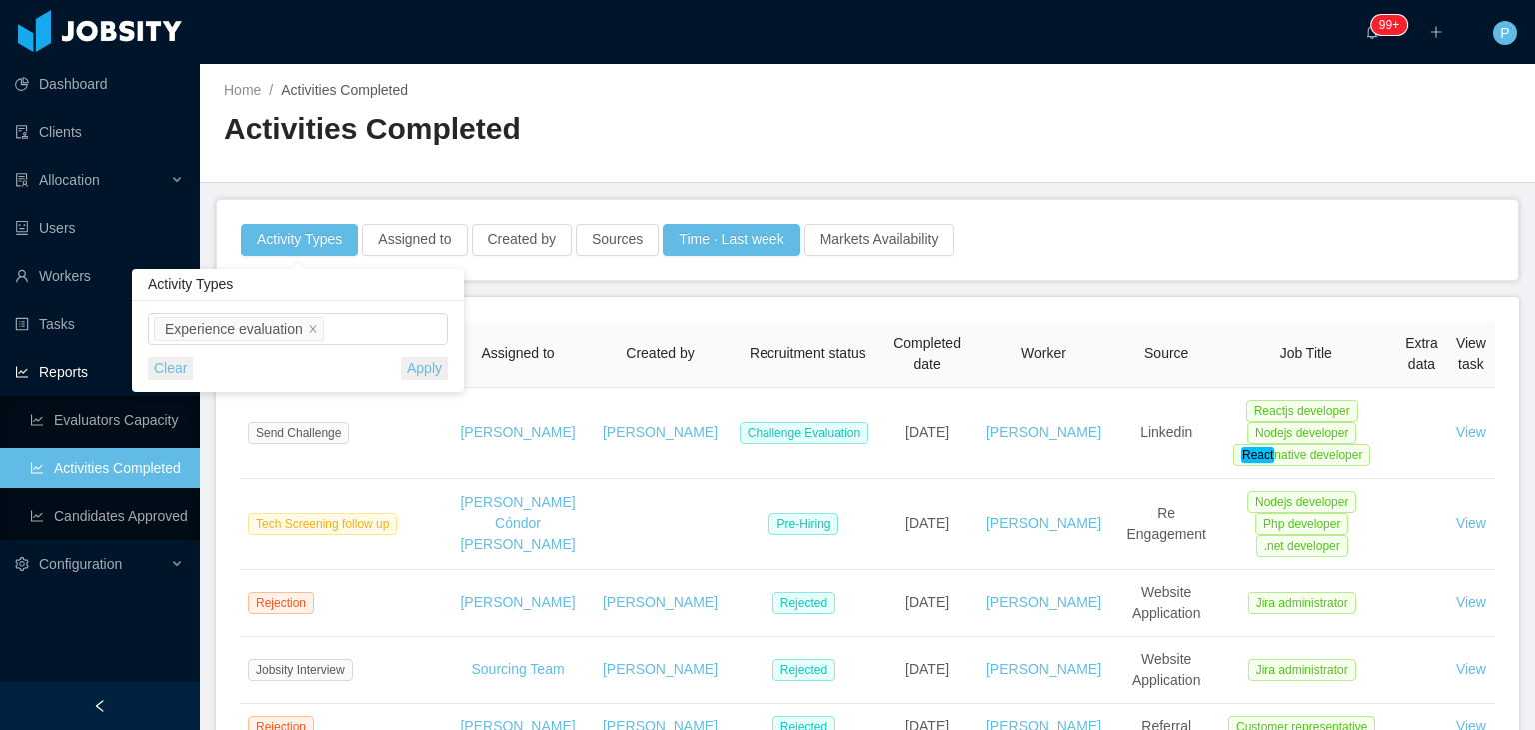
click at [419, 376] on button "Apply" at bounding box center [424, 368] width 47 height 23
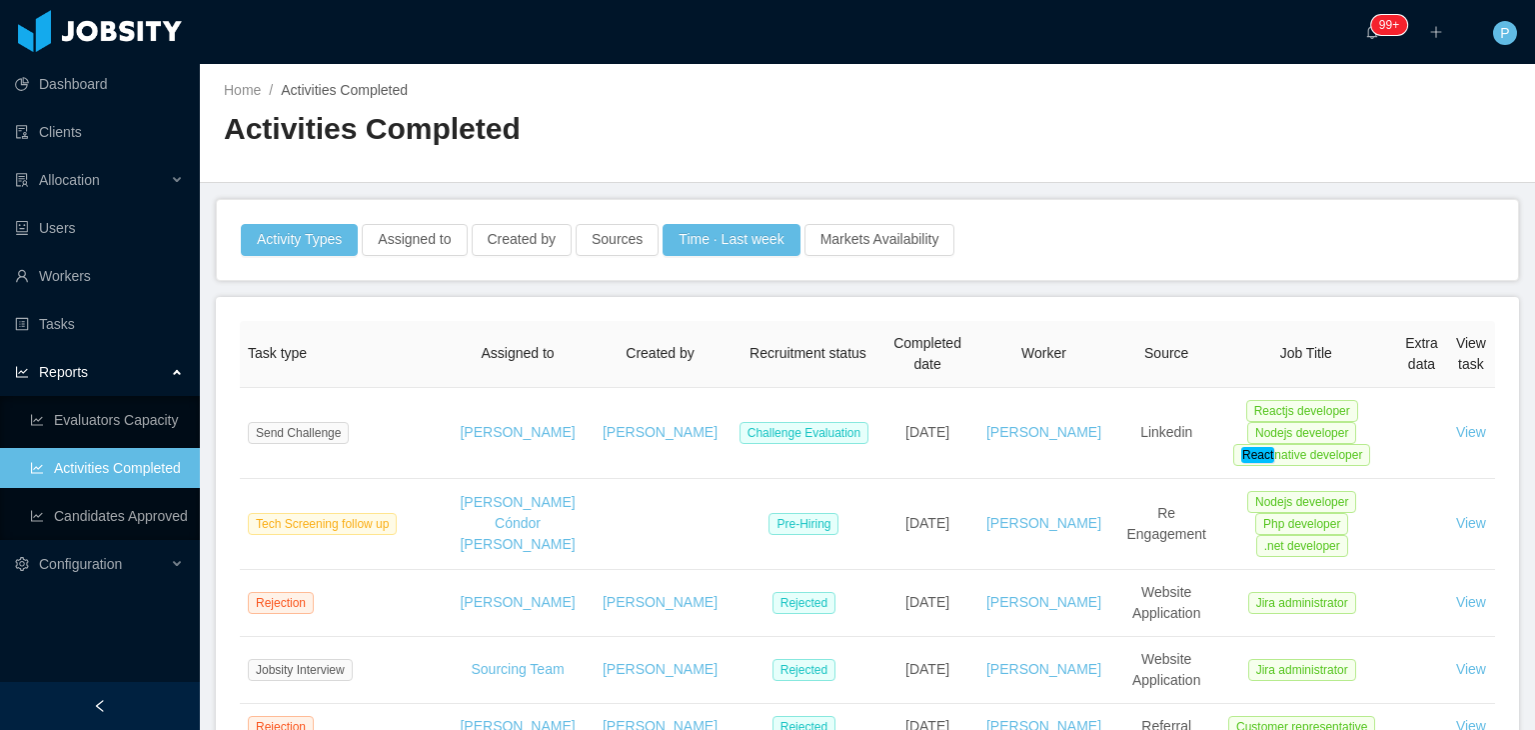
click at [987, 158] on div "Home / Activities Completed / Activities Completed" at bounding box center [867, 123] width 1335 height 119
click at [740, 233] on button "Time · Last week" at bounding box center [731, 240] width 137 height 32
click at [564, 367] on button "Clear" at bounding box center [563, 368] width 45 height 23
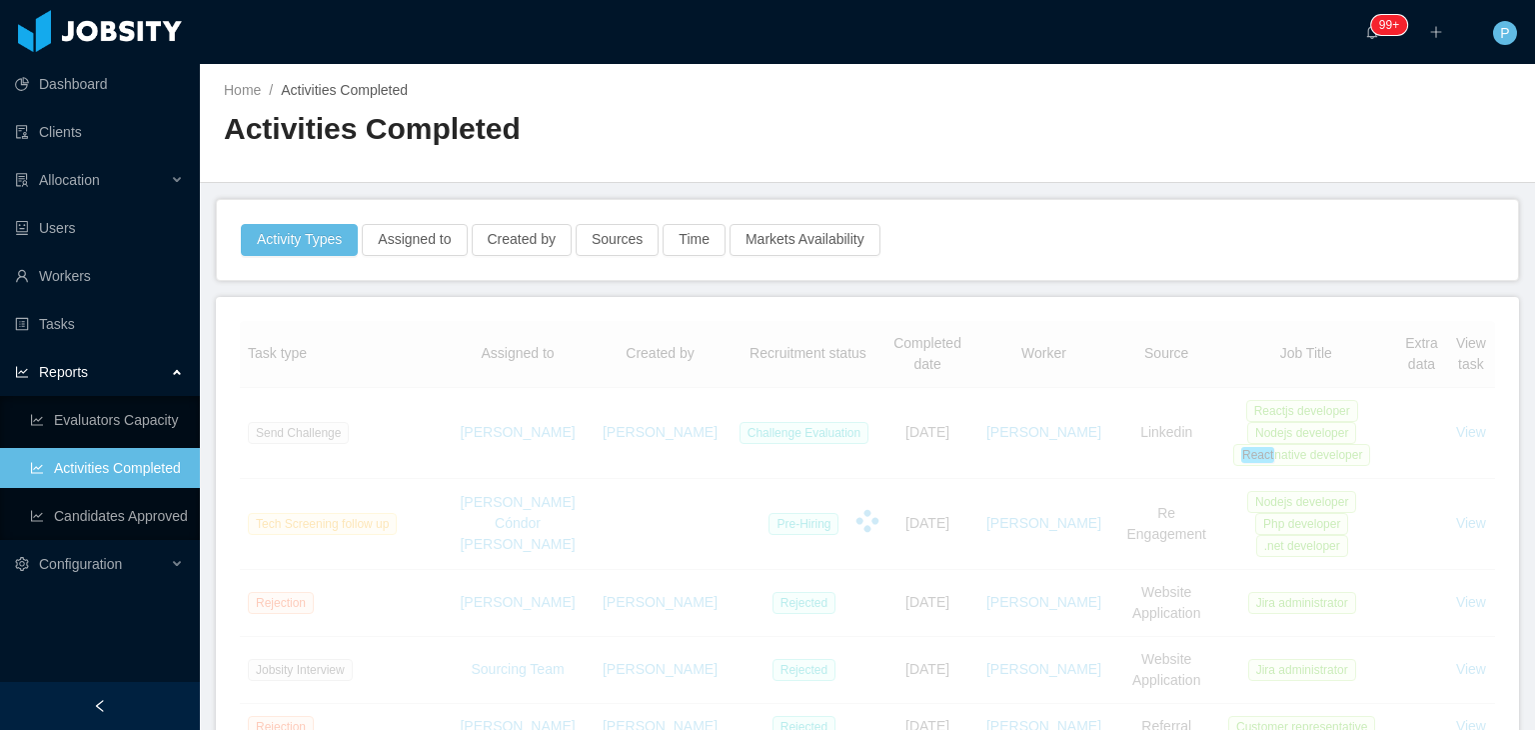
click at [1075, 169] on div "Home / Activities Completed / Activities Completed" at bounding box center [867, 123] width 1335 height 119
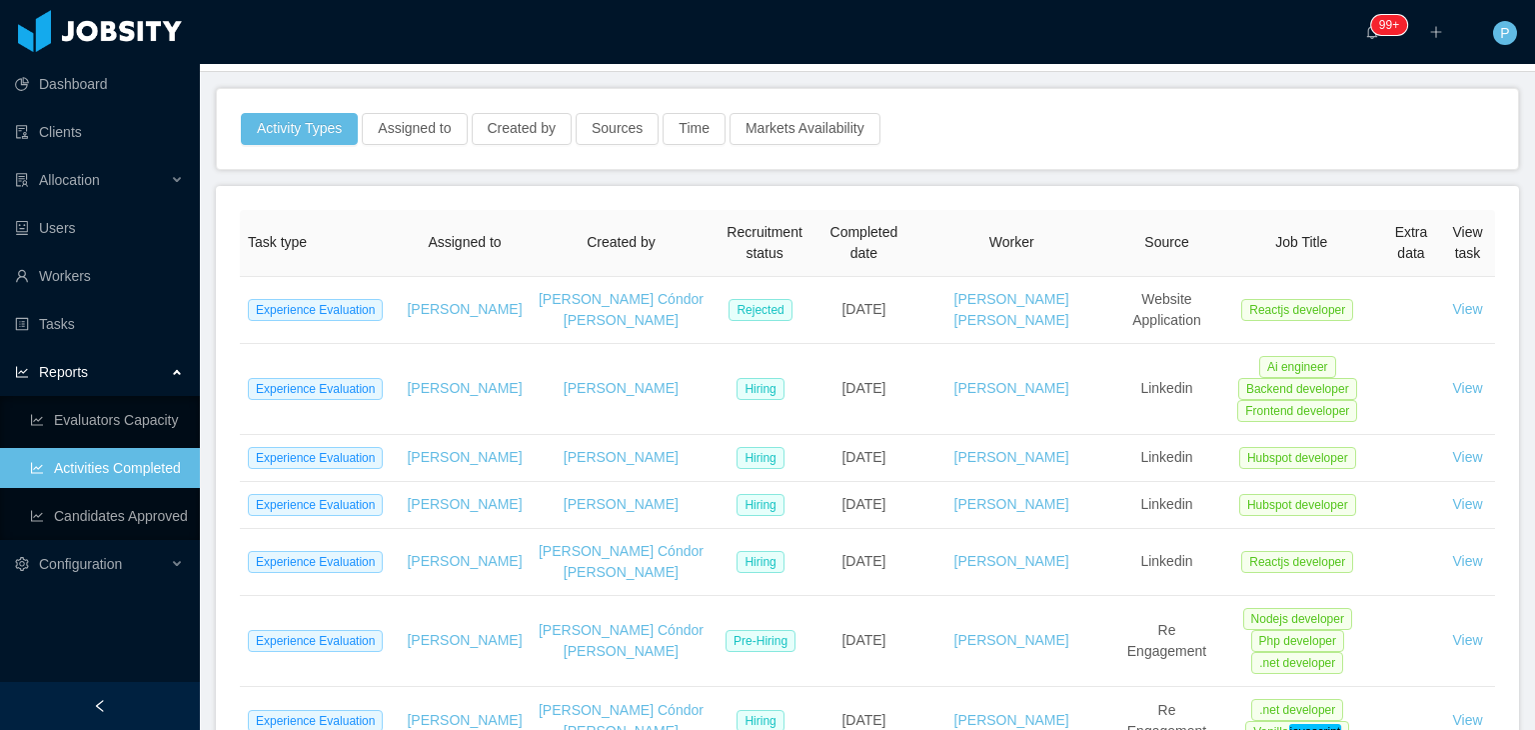
scroll to position [33, 0]
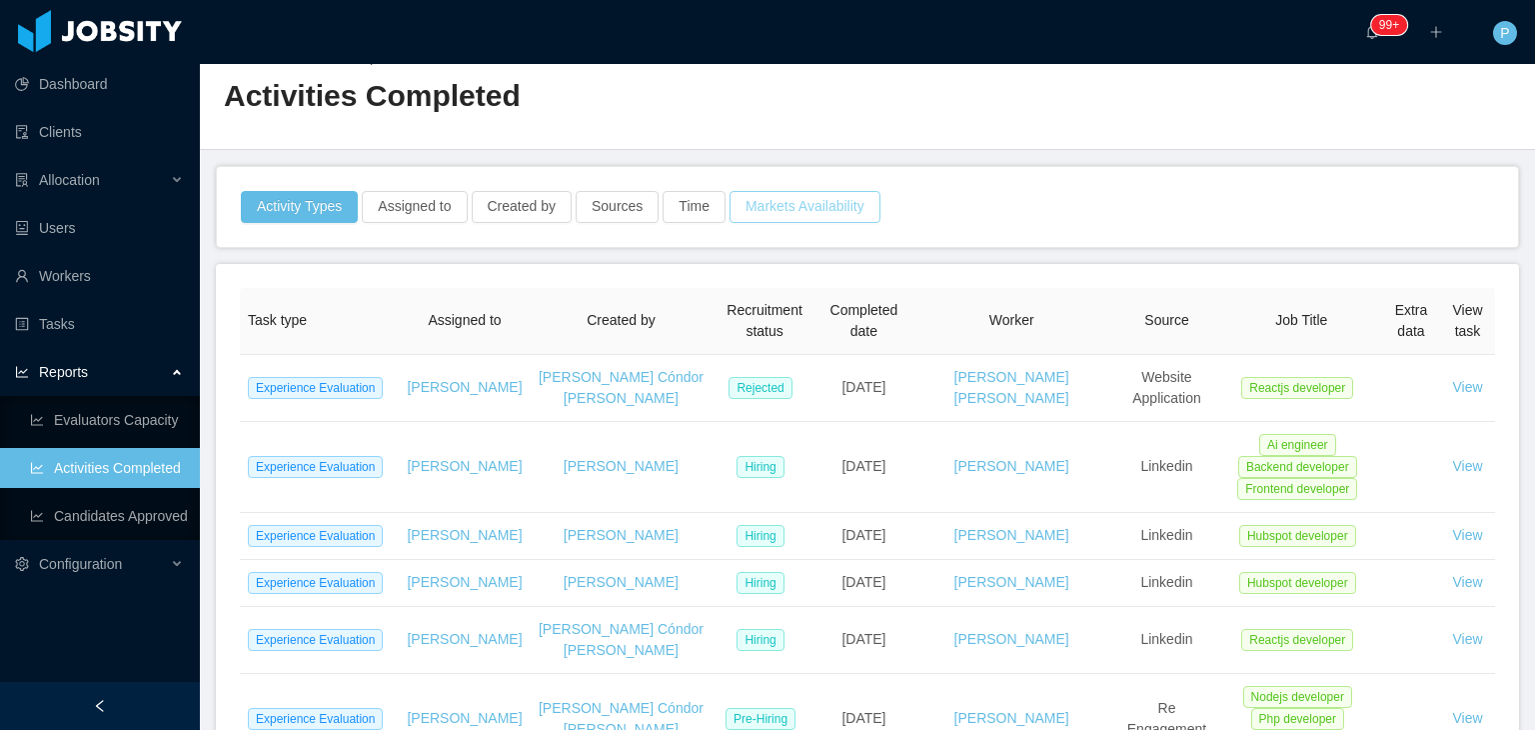
click at [763, 216] on button "Markets Availability" at bounding box center [805, 207] width 151 height 32
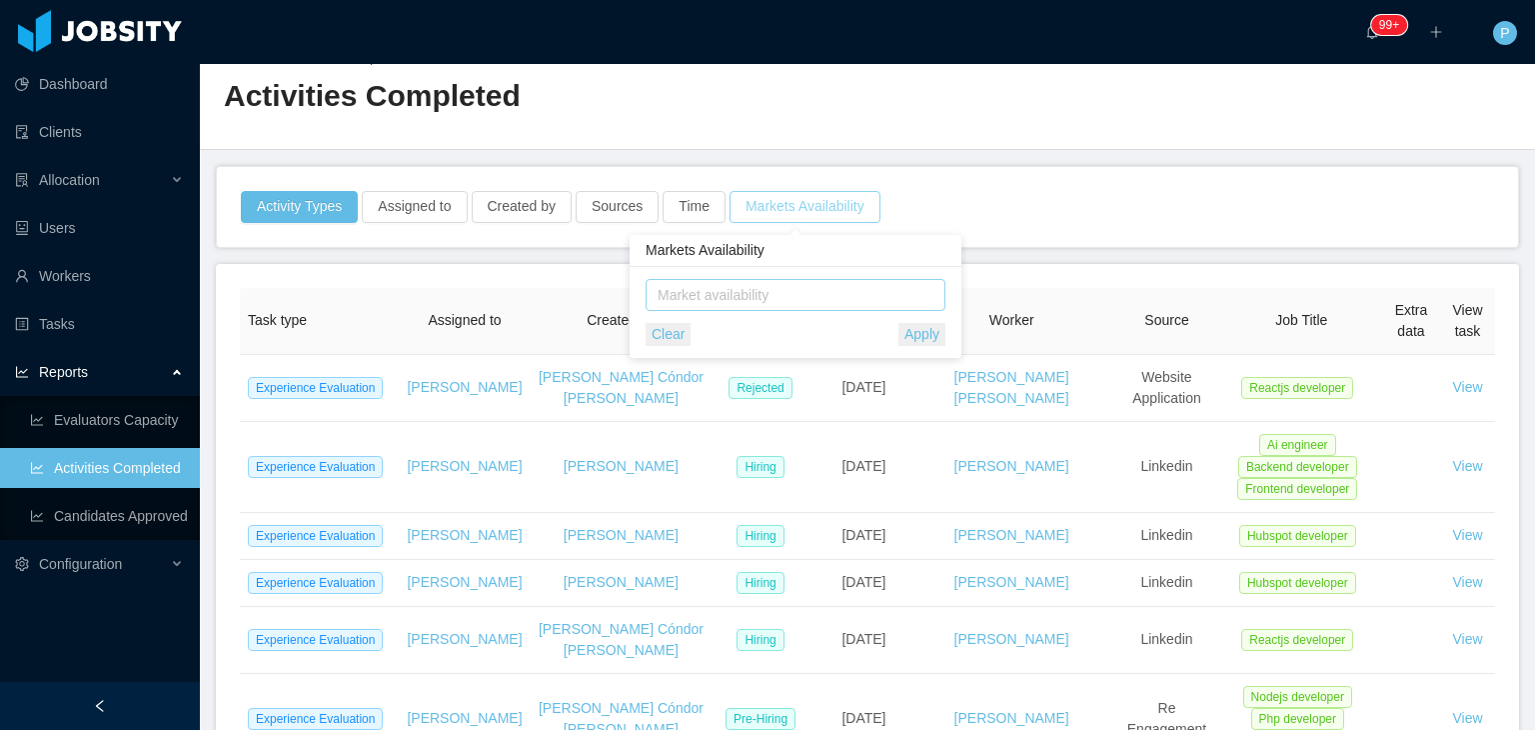
click at [812, 285] on div "Market availability" at bounding box center [791, 295] width 267 height 20
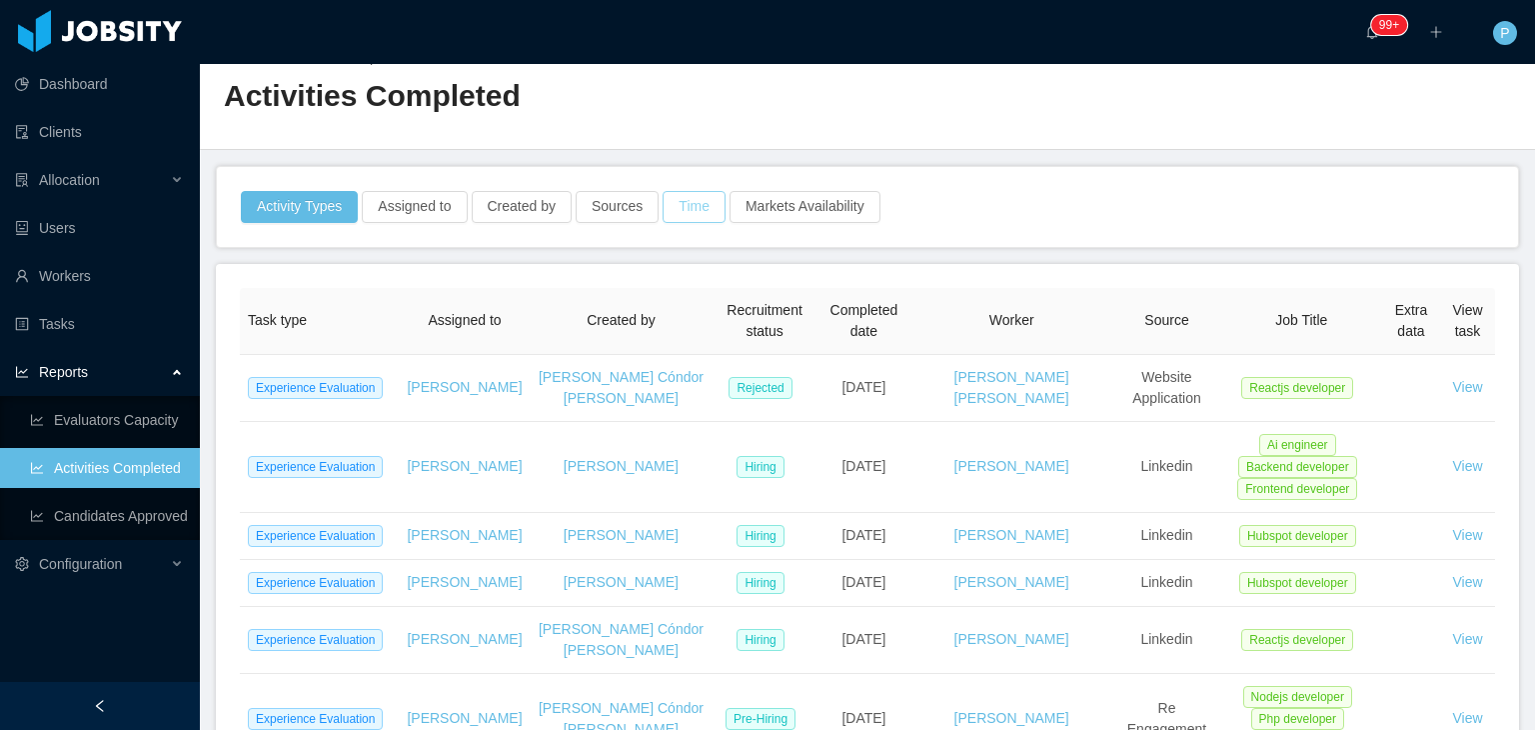
click at [690, 209] on button "Time" at bounding box center [694, 207] width 63 height 32
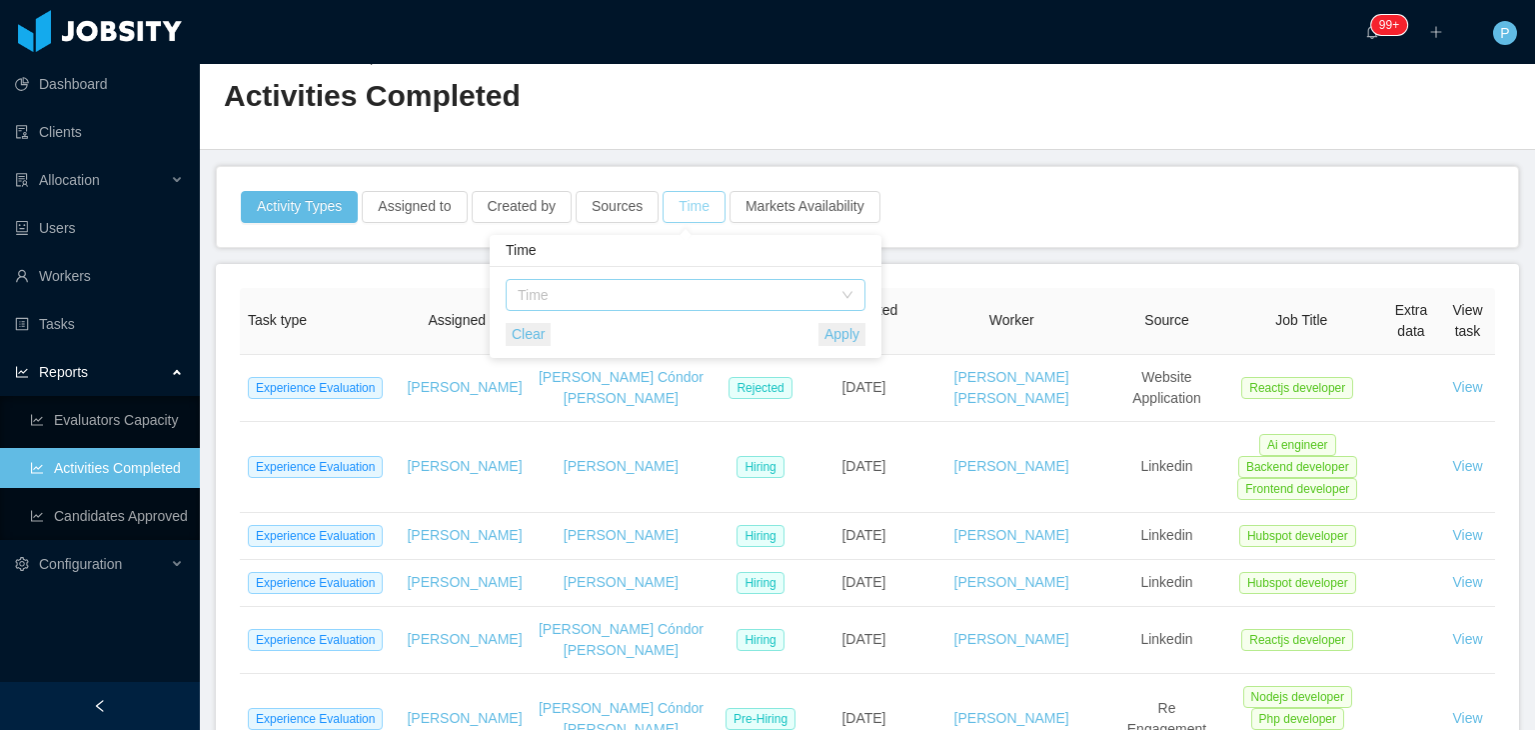
click at [685, 293] on div "Time" at bounding box center [675, 295] width 314 height 20
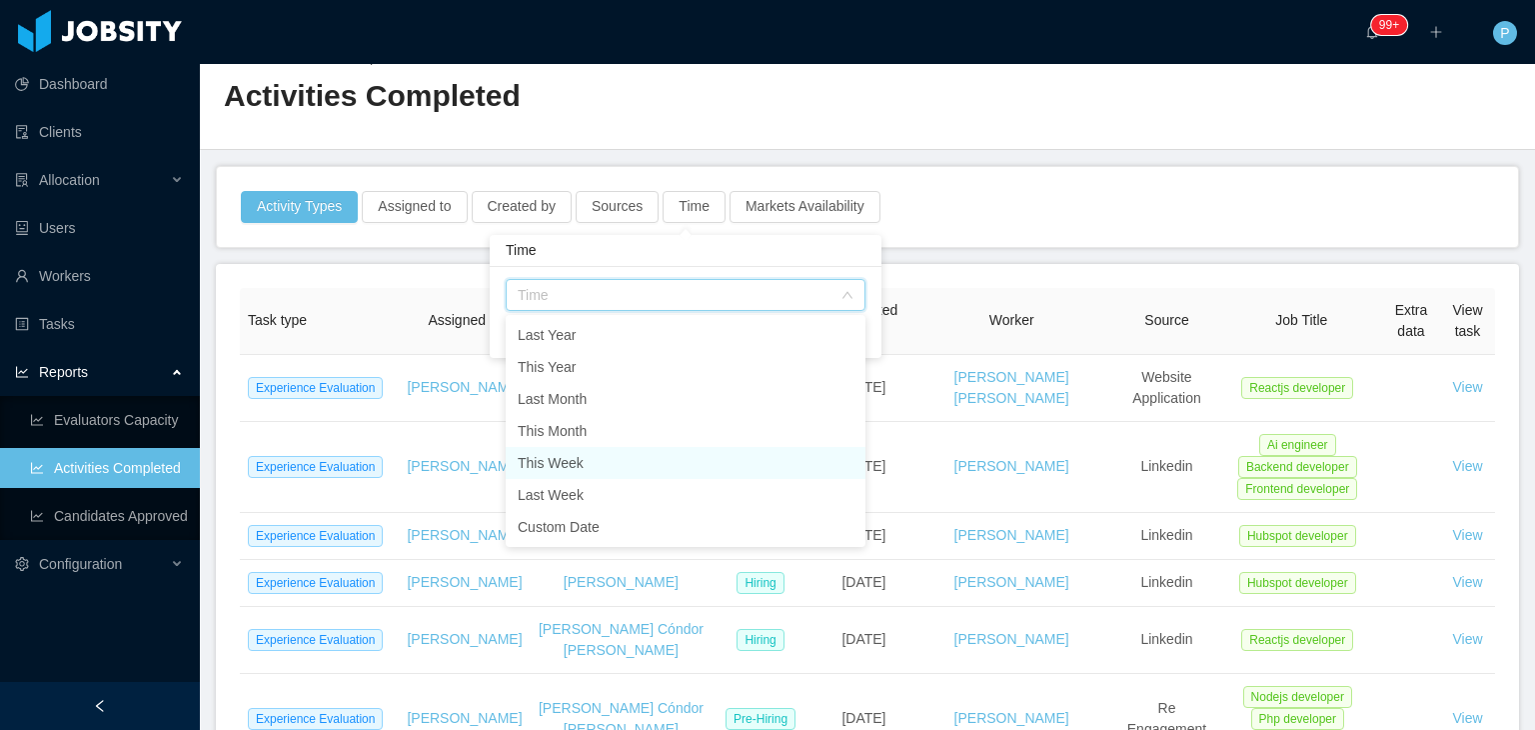
click at [633, 467] on li "This Week" at bounding box center [686, 463] width 360 height 32
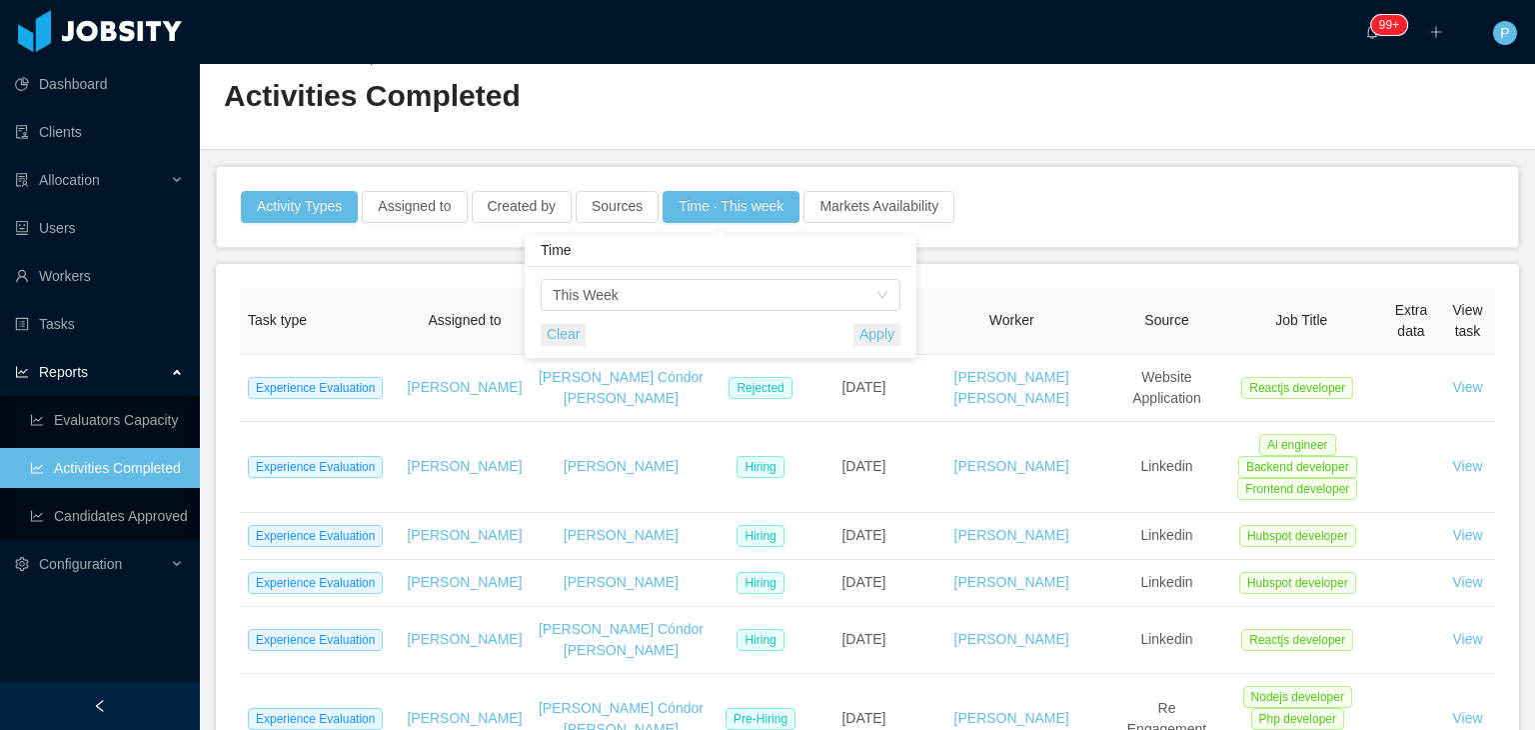
click at [887, 330] on button "Apply" at bounding box center [876, 334] width 47 height 23
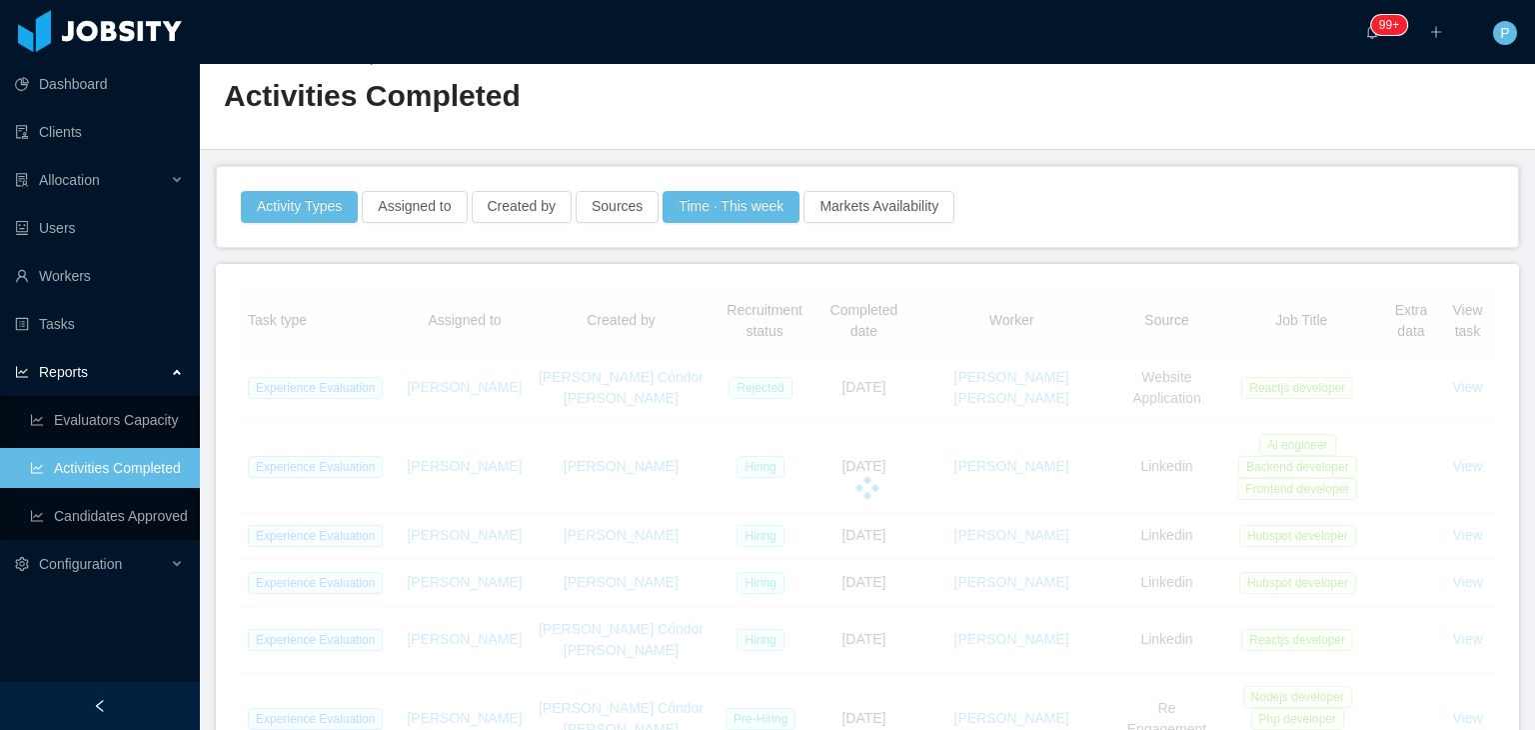
click at [1109, 125] on div "Home / Activities Completed / Activities Completed" at bounding box center [867, 90] width 1335 height 119
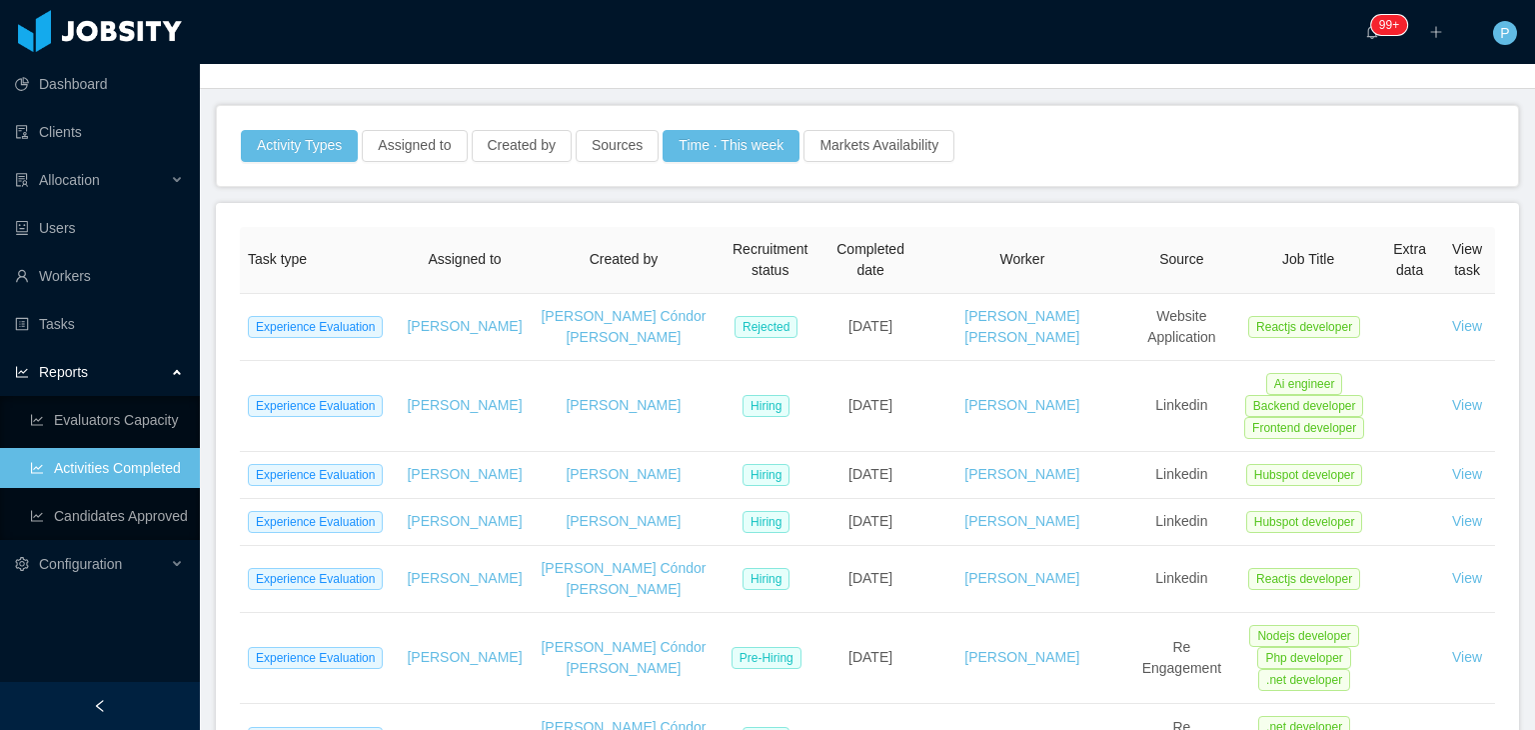
scroll to position [21, 0]
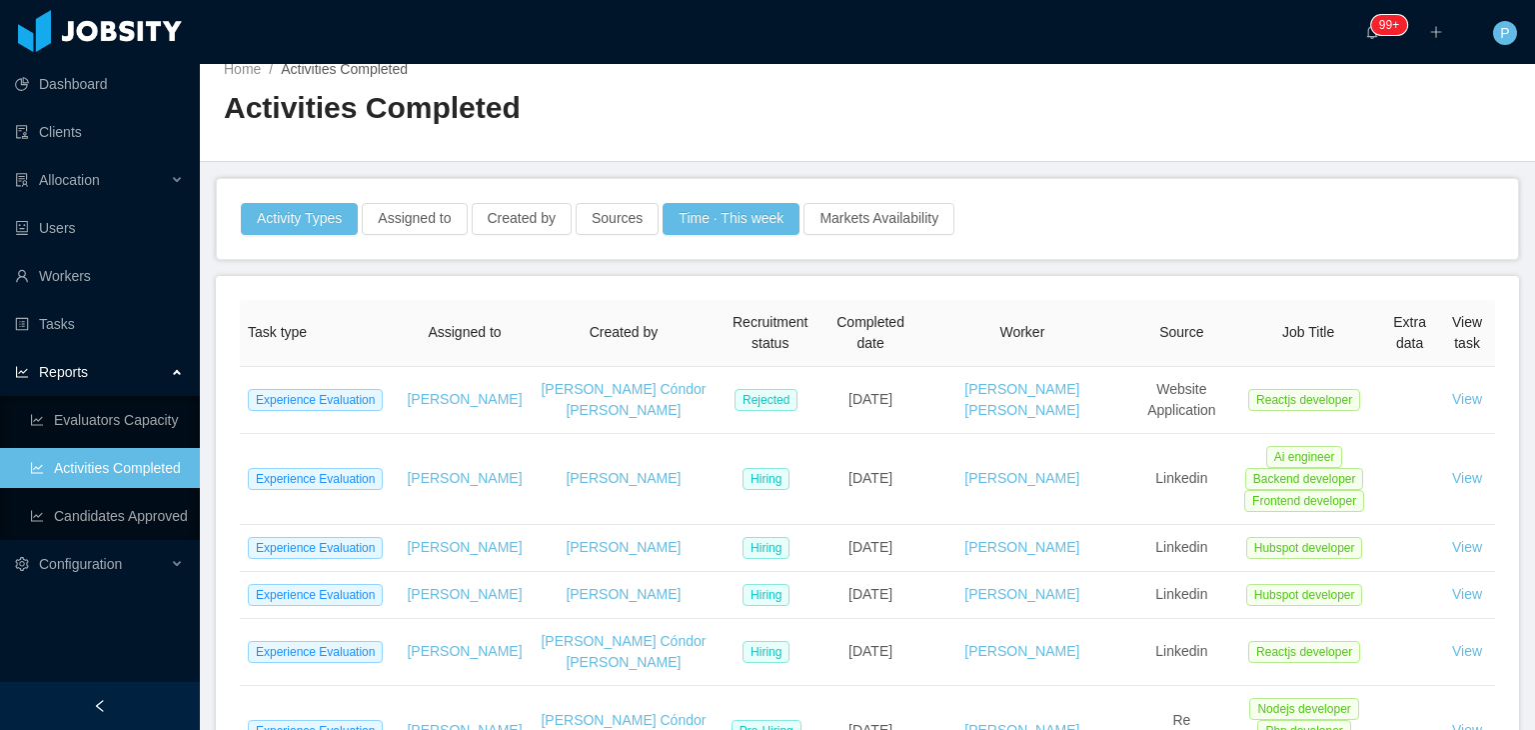
click at [1021, 117] on div "Home / Activities Completed / Activities Completed" at bounding box center [867, 102] width 1335 height 119
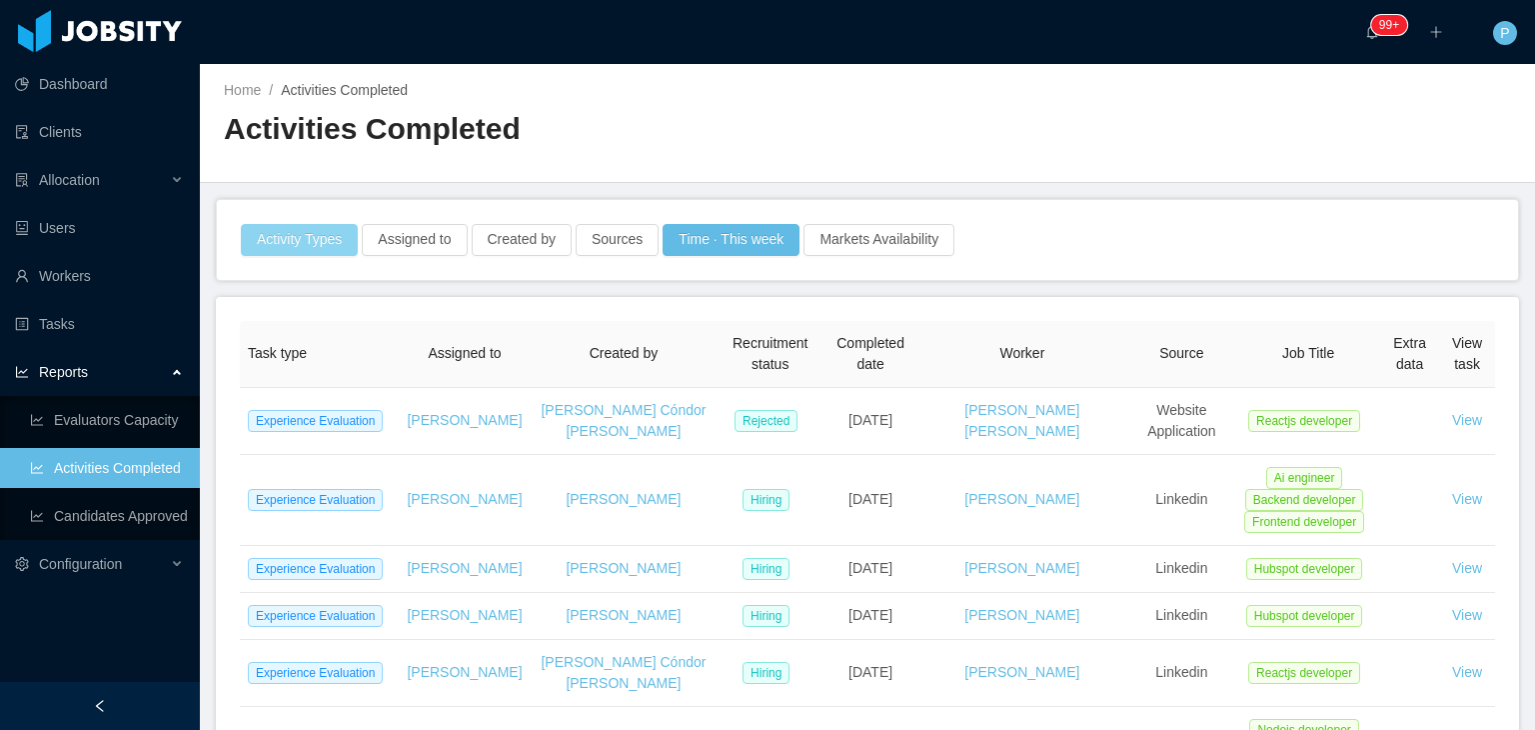
click at [280, 229] on button "Activity Types" at bounding box center [299, 240] width 117 height 32
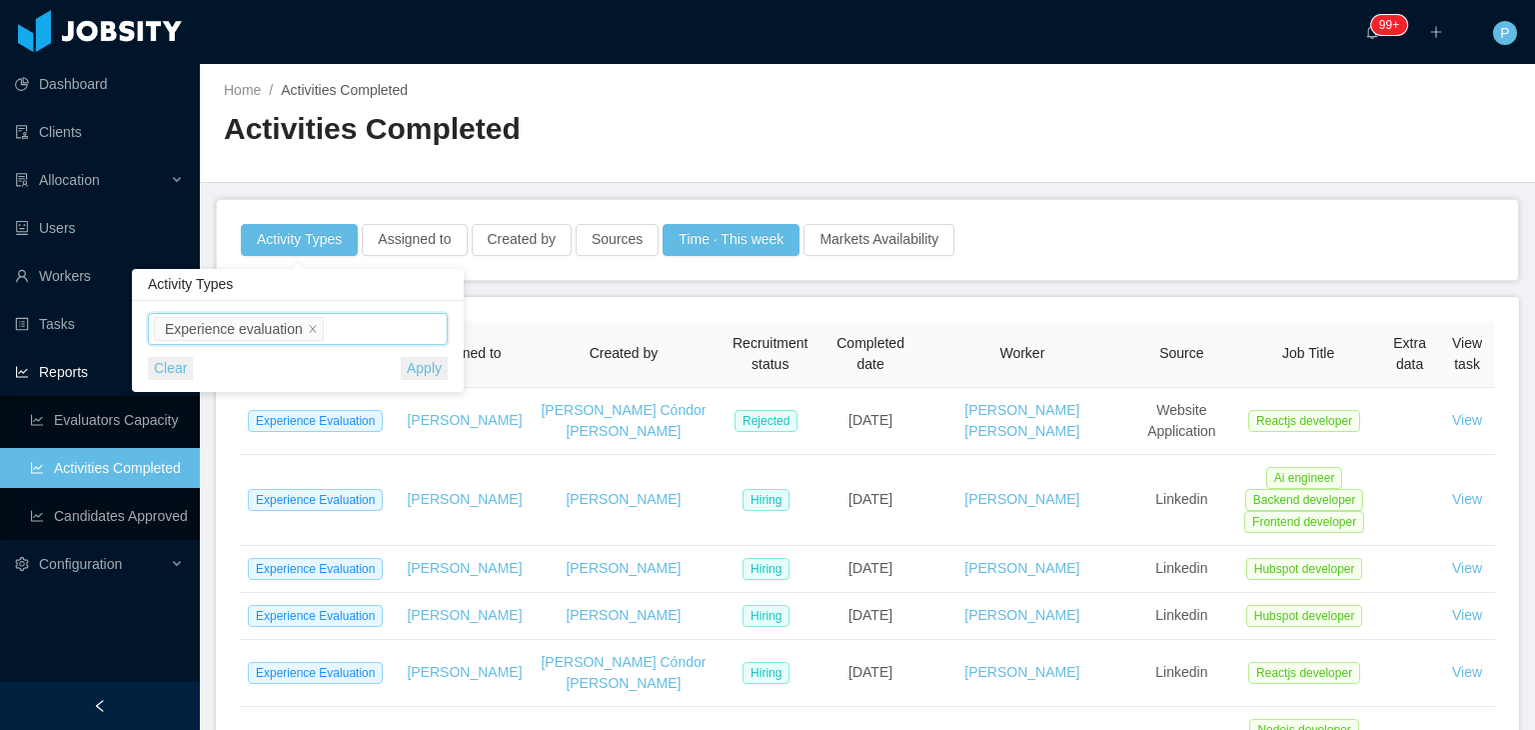
click at [348, 321] on ul "Experience evaluation" at bounding box center [300, 329] width 293 height 30
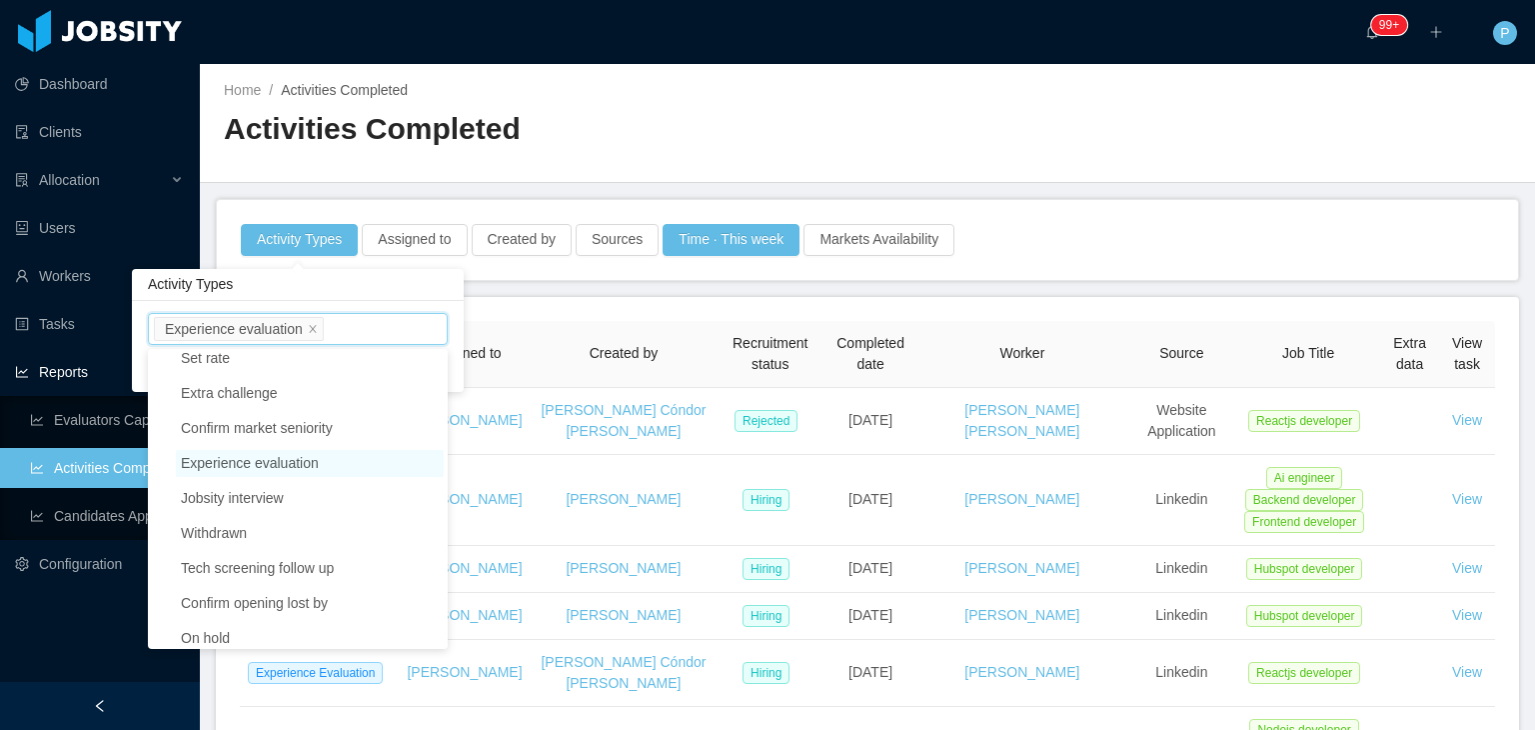
scroll to position [768, 0]
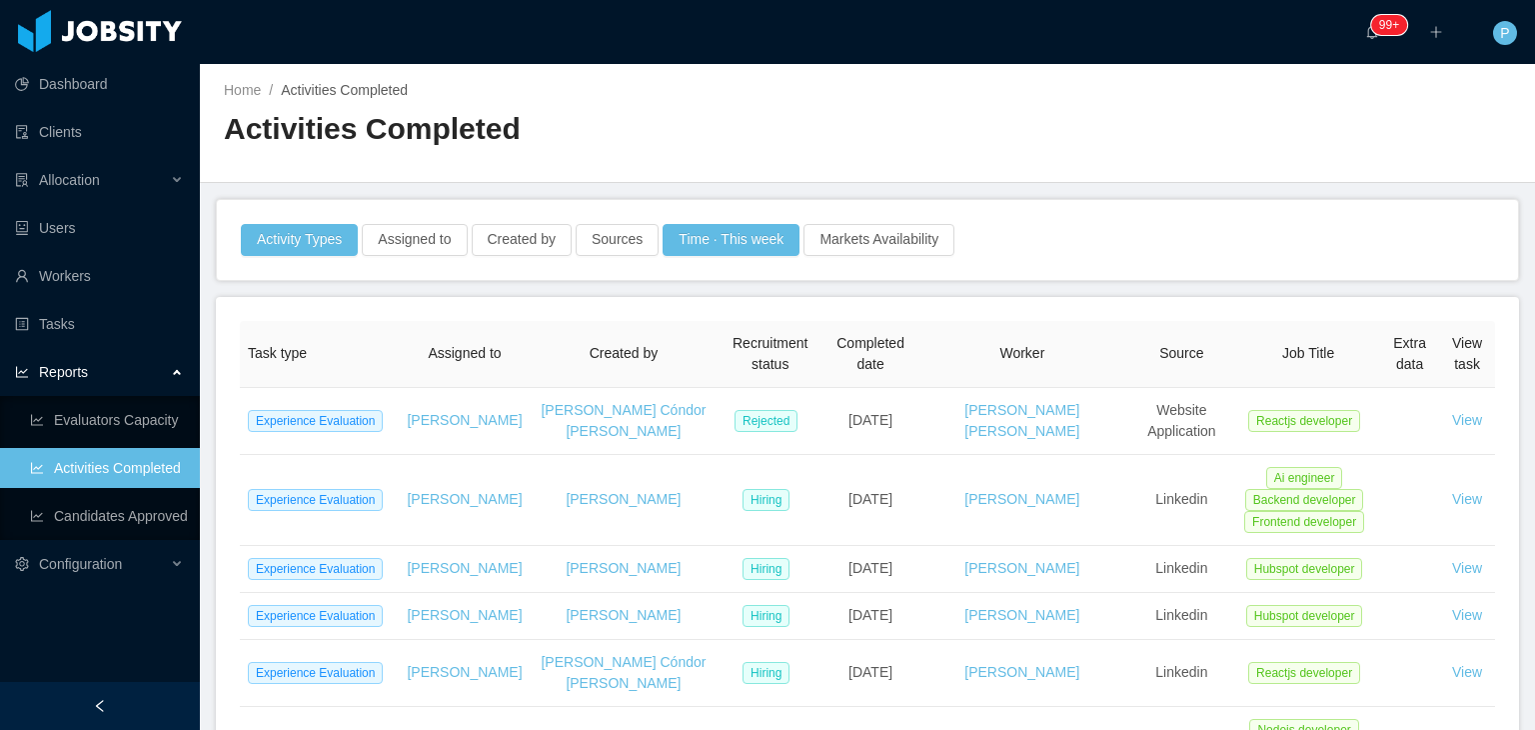
click at [667, 148] on h2 "Activities Completed" at bounding box center [546, 129] width 644 height 41
click at [1044, 241] on div "Activity Types Assigned to Created by Sources Time · This week Markets Availabi…" at bounding box center [867, 240] width 1257 height 32
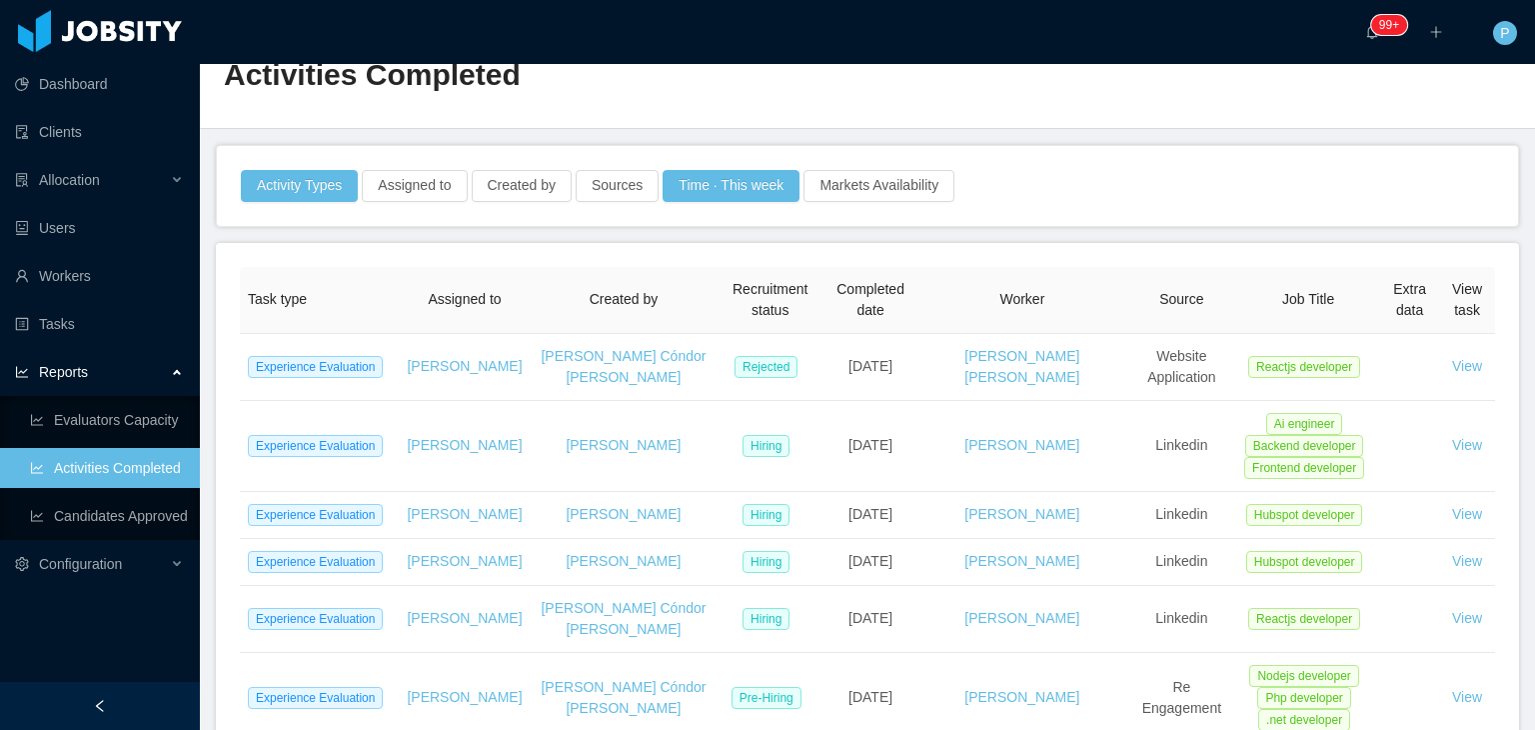
scroll to position [52, 0]
click at [1174, 207] on div "Activity Types Assigned to Created by Sources Time · This week Markets Availabi…" at bounding box center [867, 188] width 1301 height 80
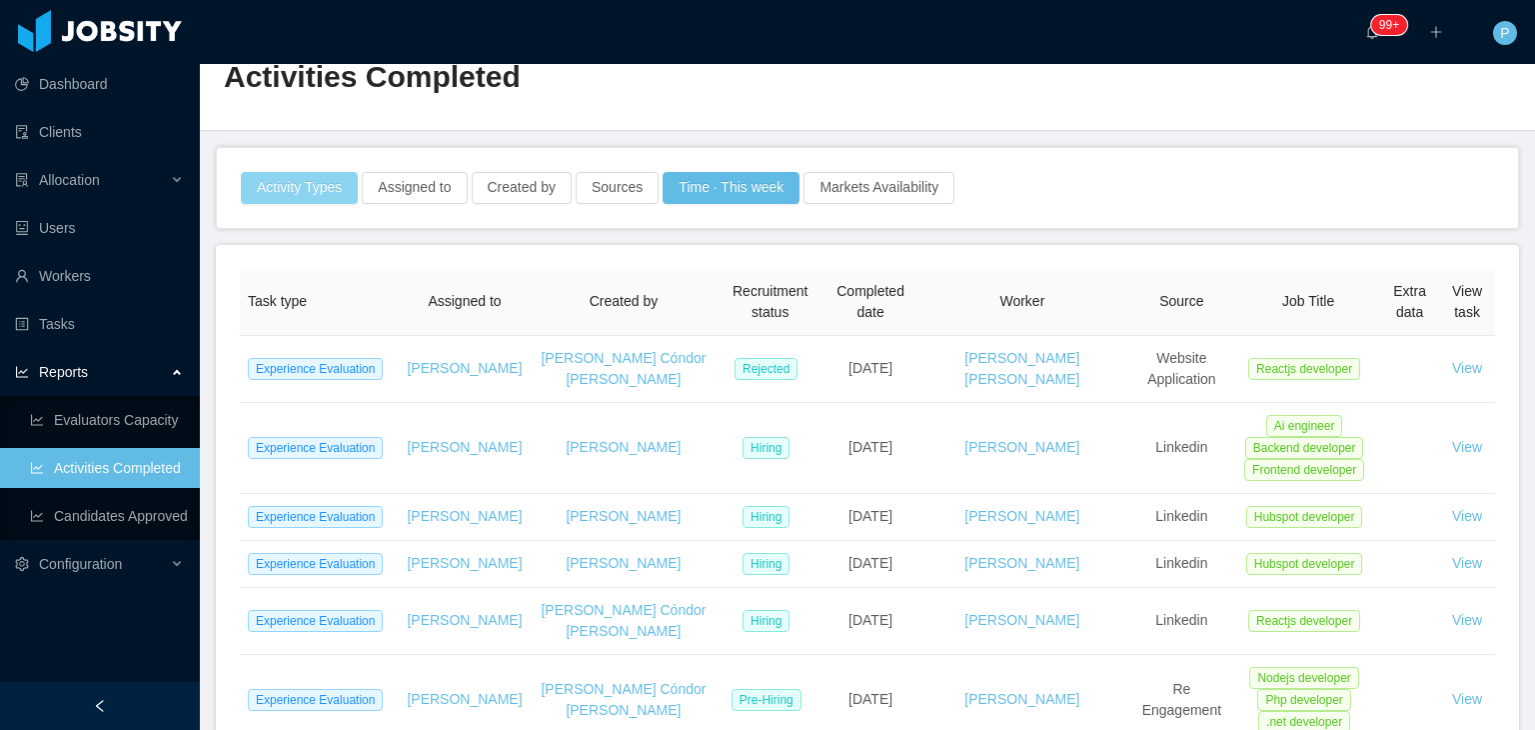
click at [292, 186] on button "Activity Types" at bounding box center [299, 188] width 117 height 32
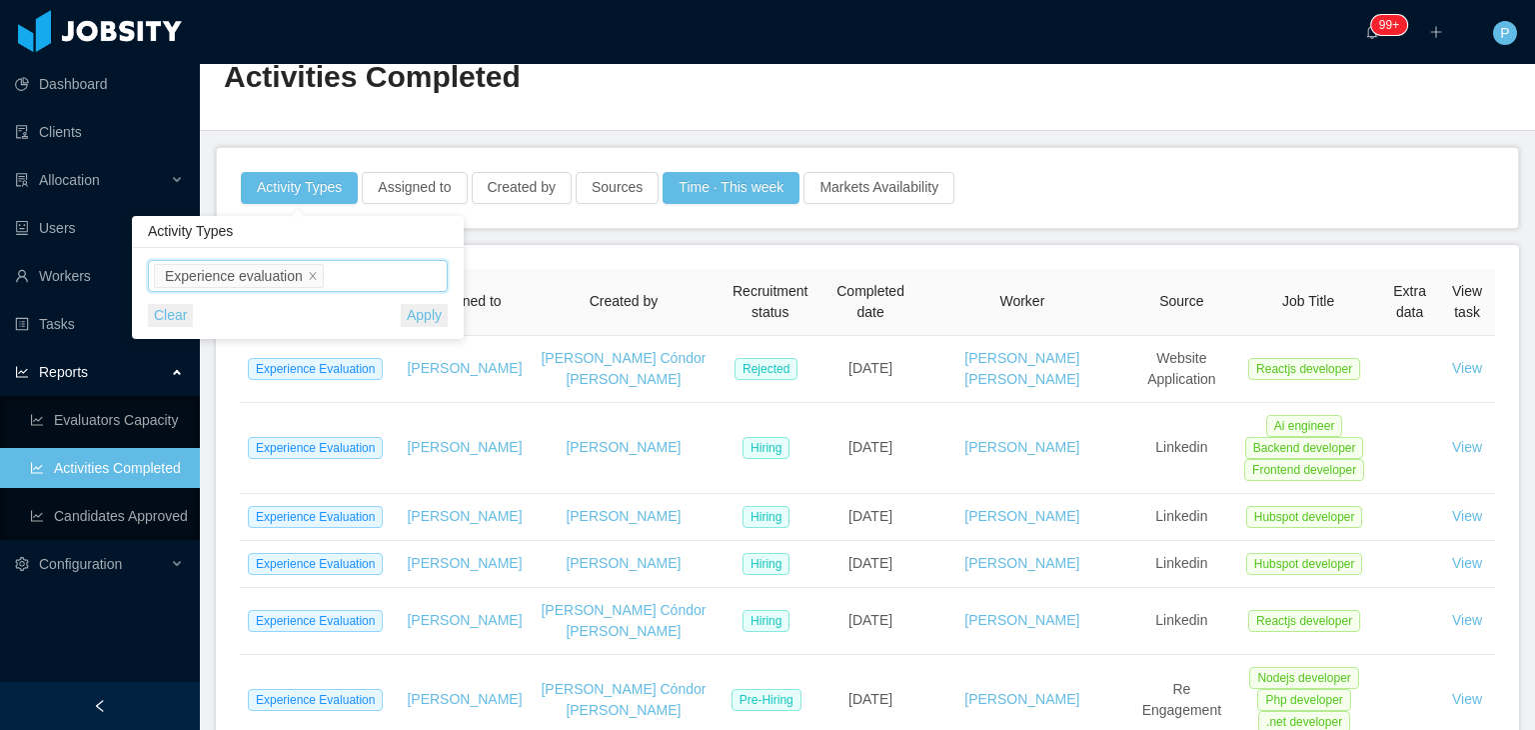
click at [344, 285] on ul "Experience evaluation" at bounding box center [300, 276] width 293 height 30
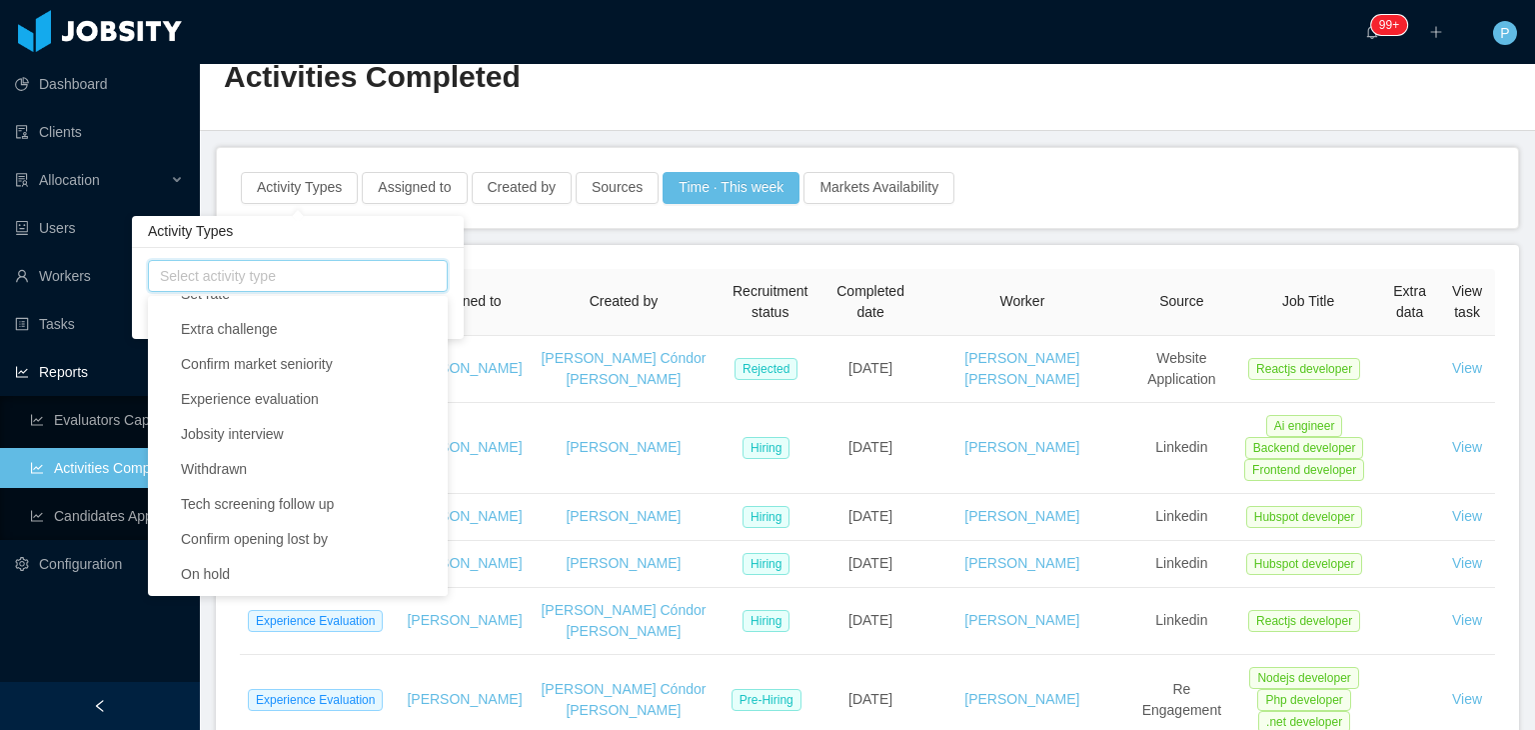
scroll to position [768, 0]
click at [308, 391] on span "Experience evaluation" at bounding box center [250, 399] width 138 height 16
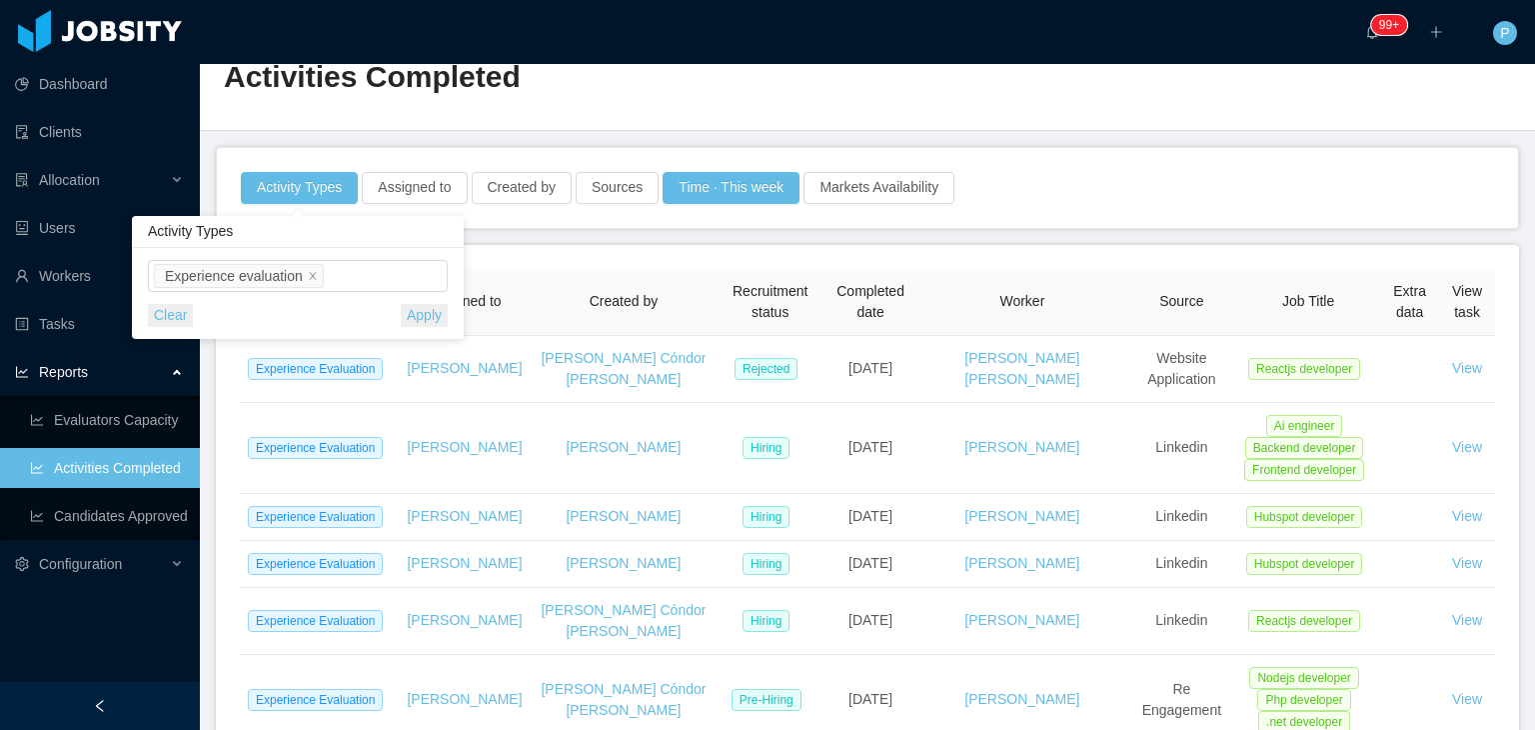
click at [439, 233] on div "Activity Types" at bounding box center [298, 232] width 332 height 32
click at [432, 316] on button "Apply" at bounding box center [424, 315] width 47 height 23
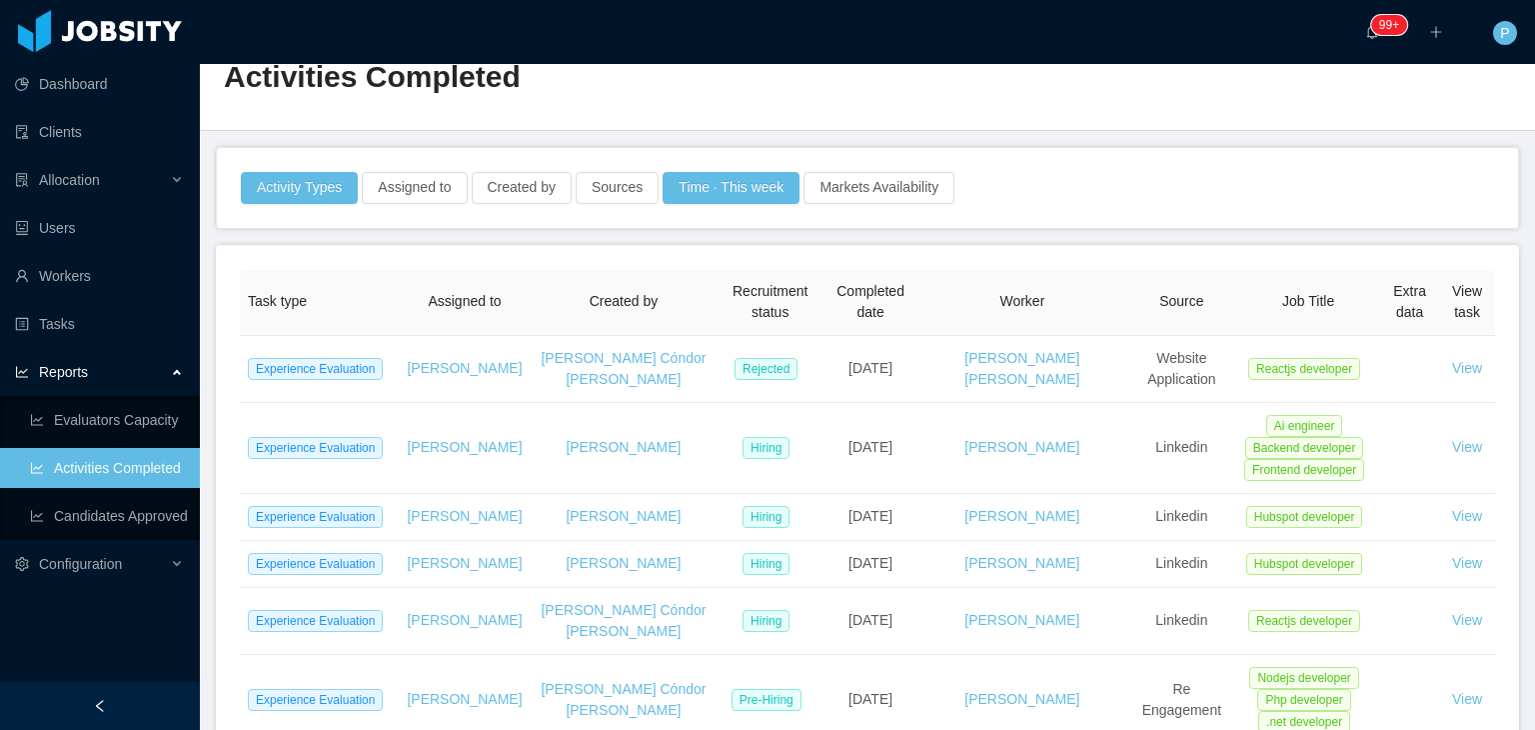
click at [905, 135] on main "Home / Activities Completed / Activities Completed Activity Types Assigned to C…" at bounding box center [867, 345] width 1335 height 666
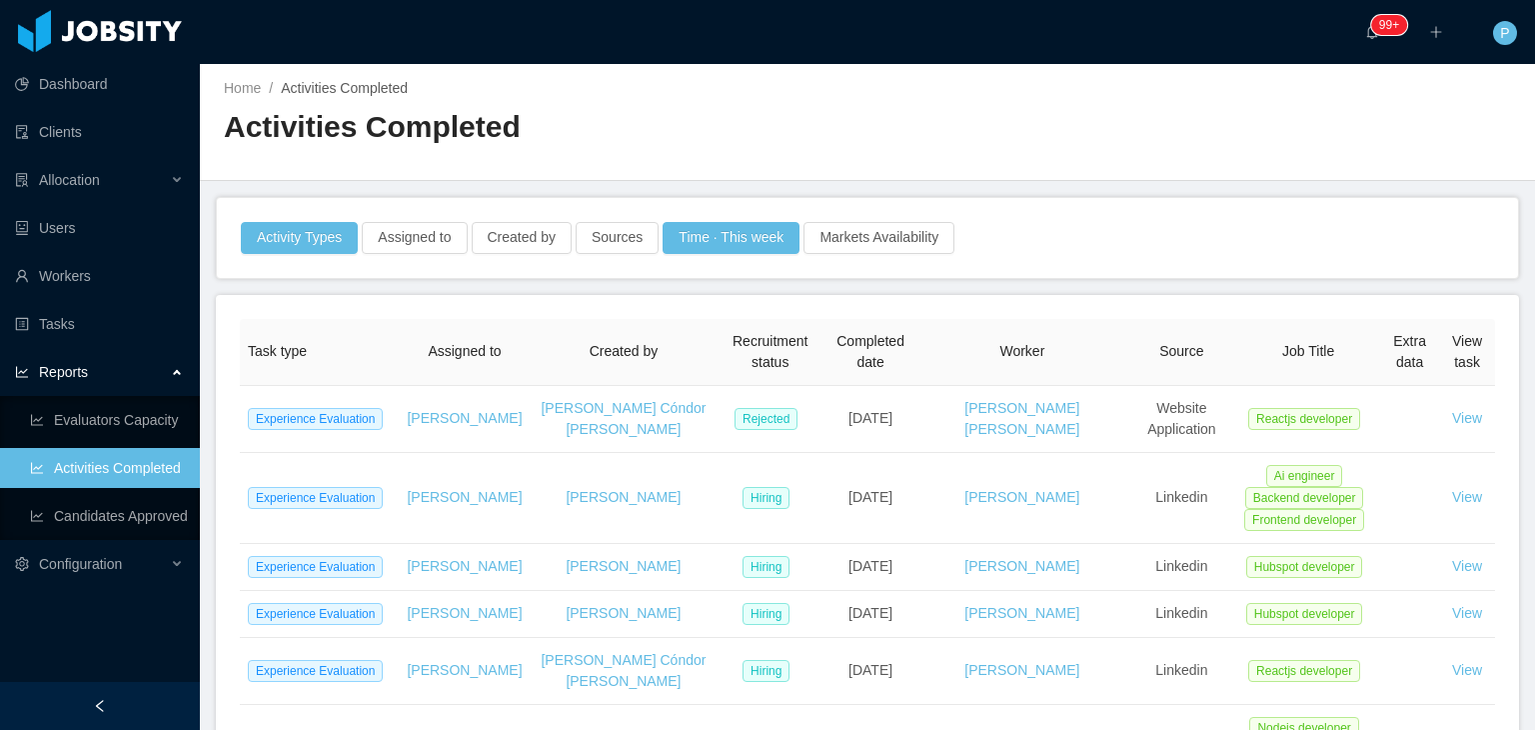
scroll to position [0, 0]
click at [795, 69] on div "Home / Activities Completed / Activities Completed" at bounding box center [867, 123] width 1335 height 119
click at [300, 231] on button "Activity Types" at bounding box center [299, 240] width 117 height 32
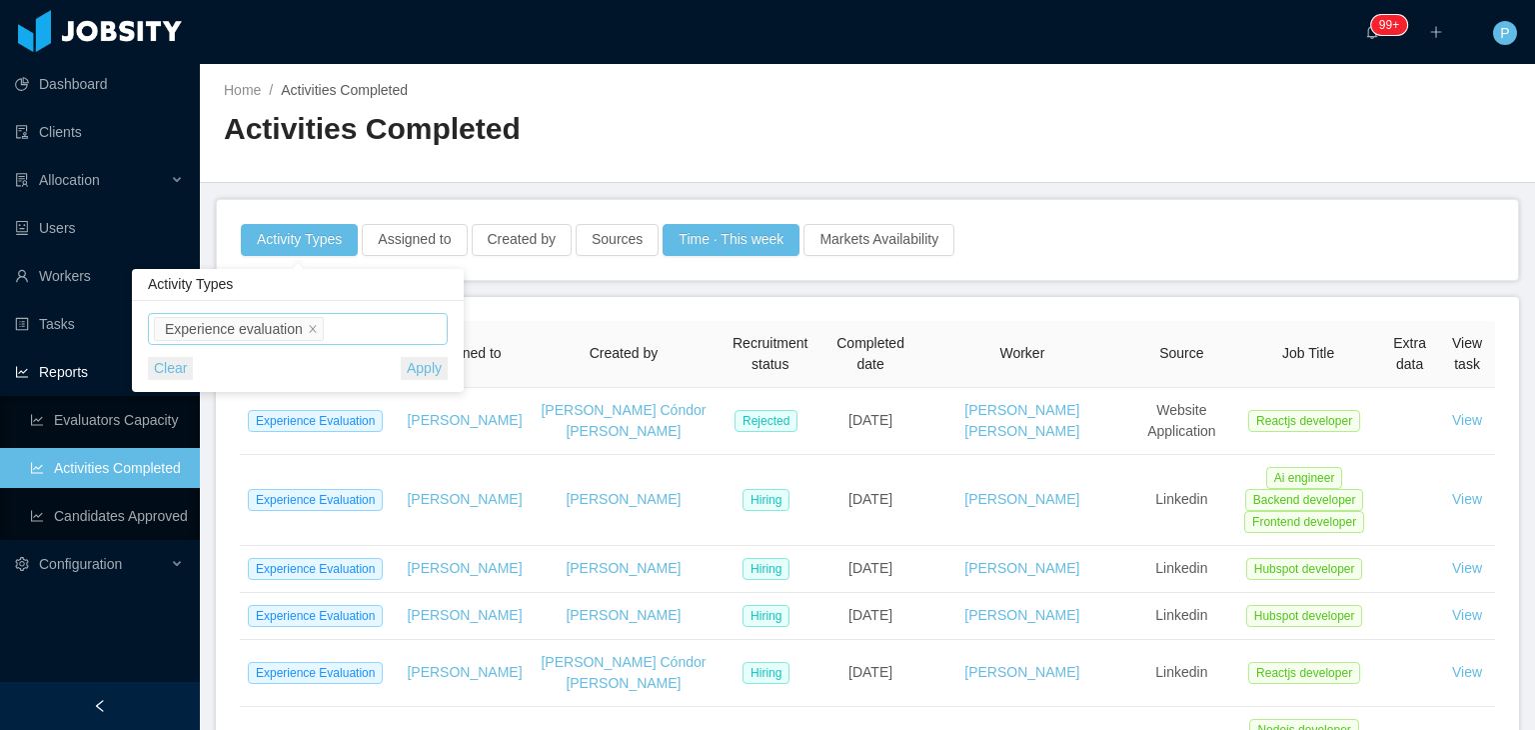
click at [368, 320] on ul "Experience evaluation" at bounding box center [300, 329] width 293 height 30
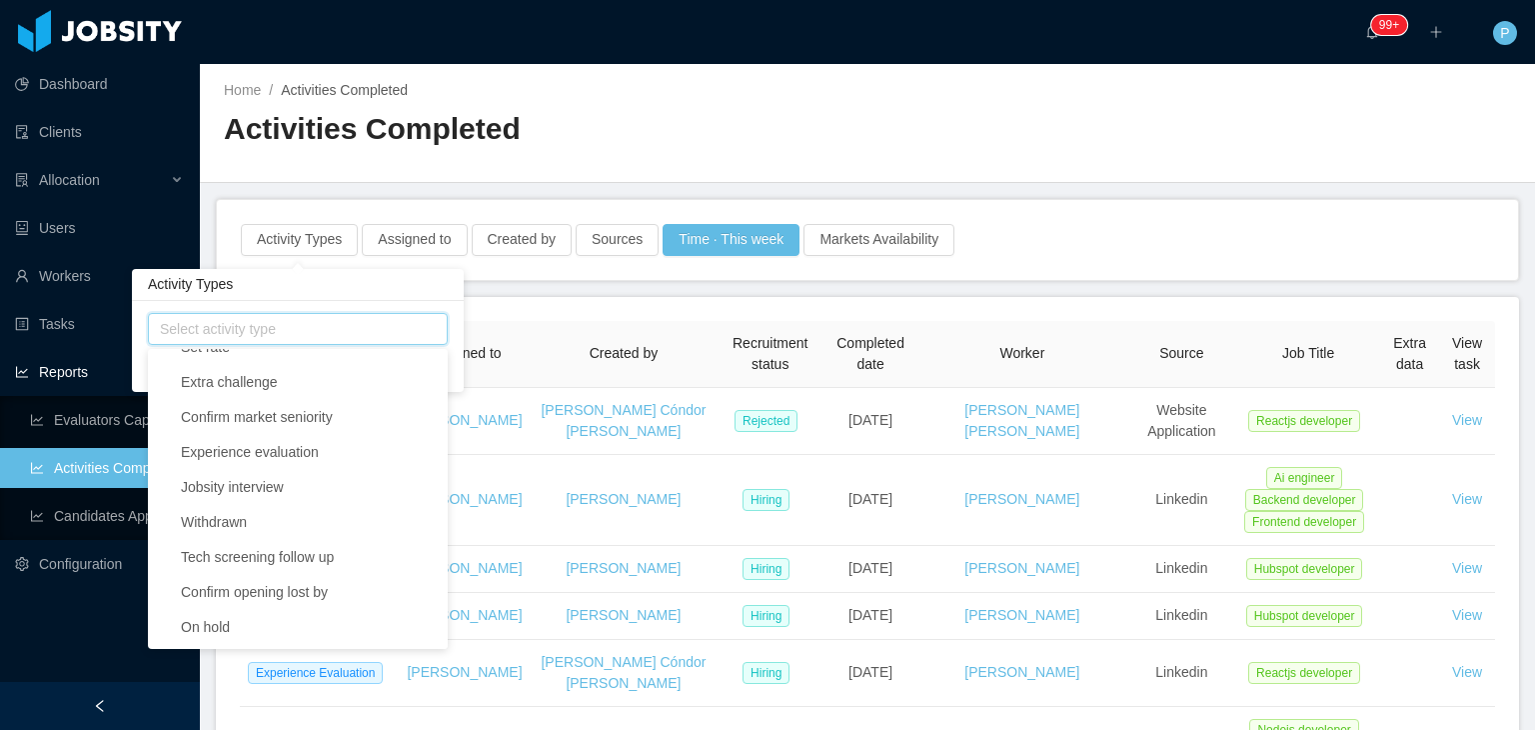
scroll to position [768, 0]
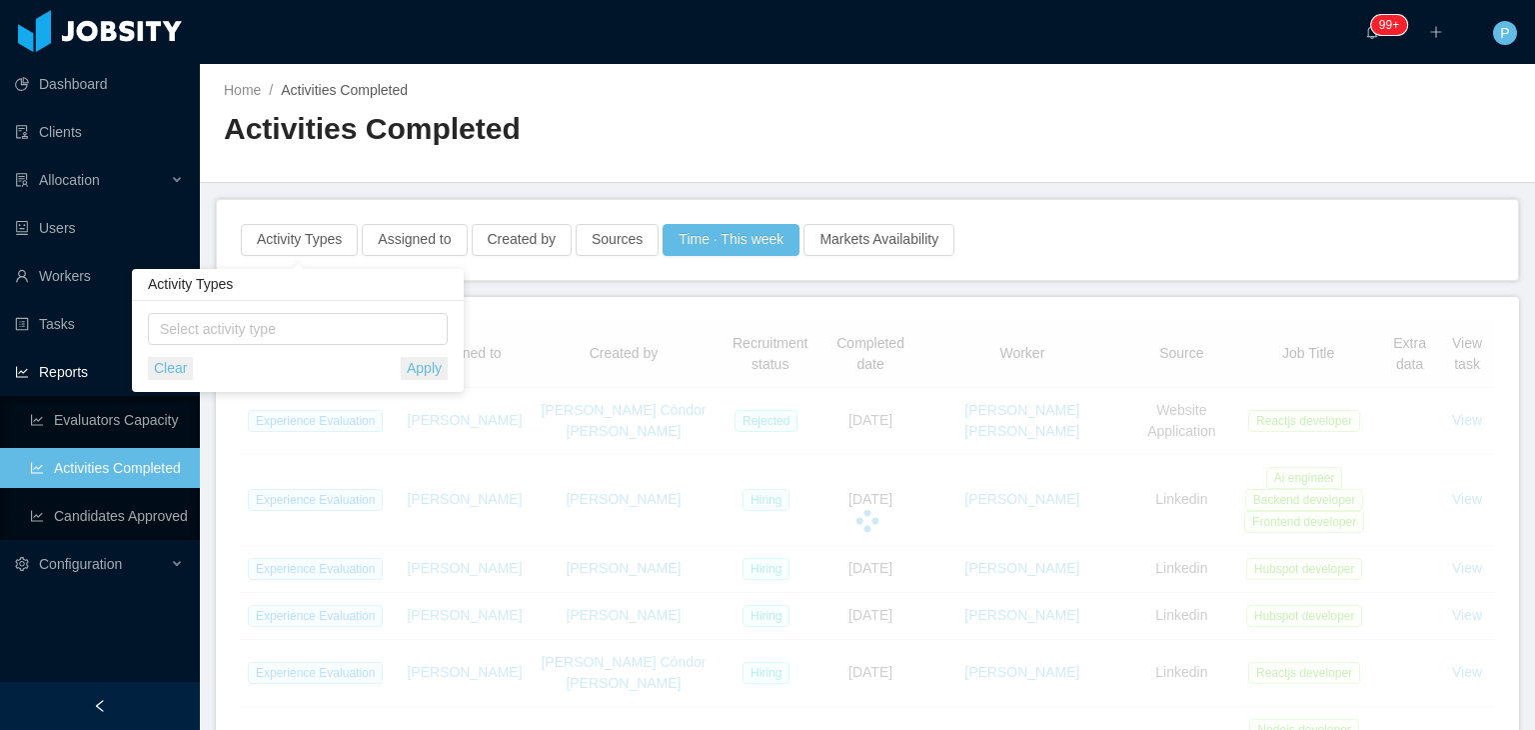
click at [701, 51] on div "··· 99+ ··· ··· P ···" at bounding box center [767, 32] width 1539 height 64
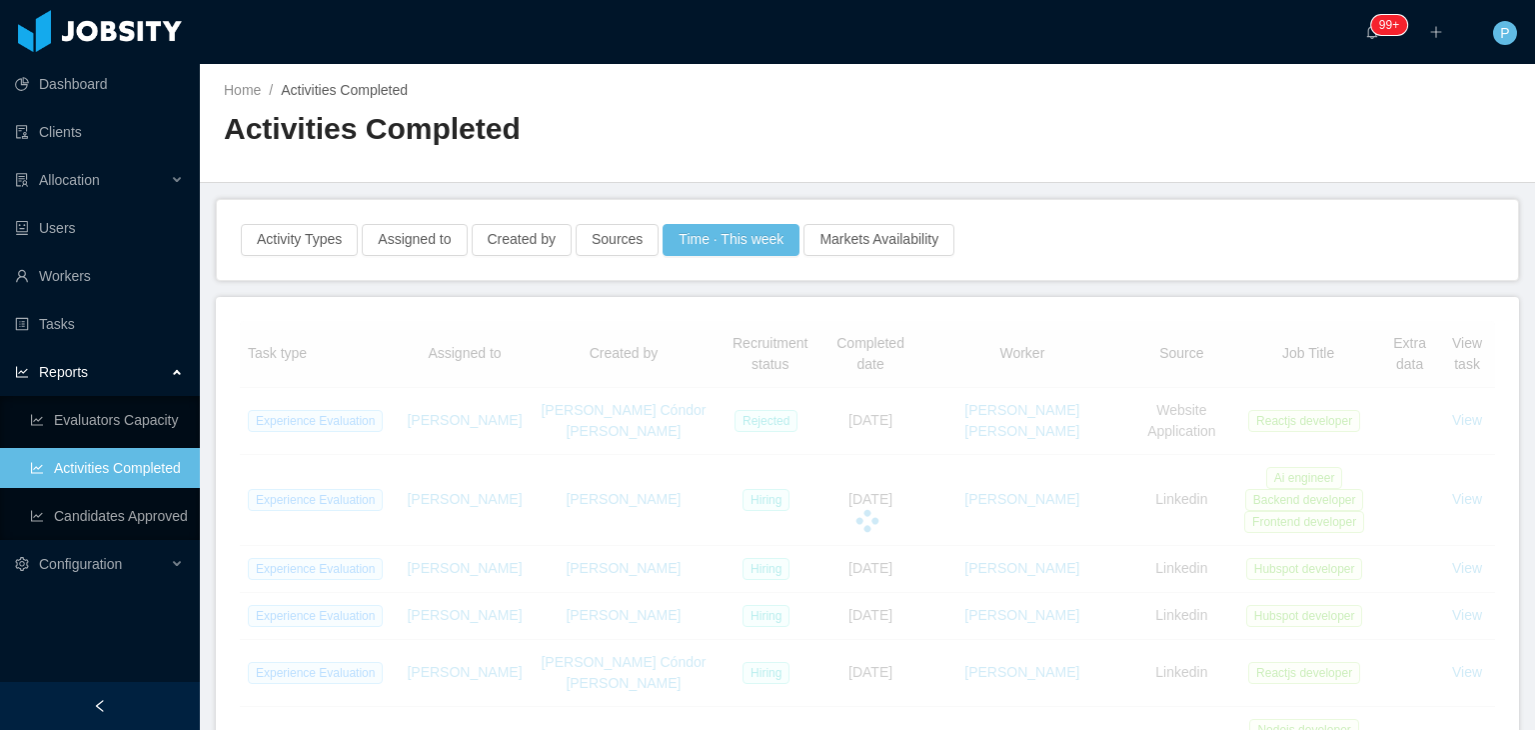
click at [687, 129] on h2 "Activities Completed" at bounding box center [546, 129] width 644 height 41
click at [99, 269] on link "Workers" at bounding box center [99, 276] width 169 height 40
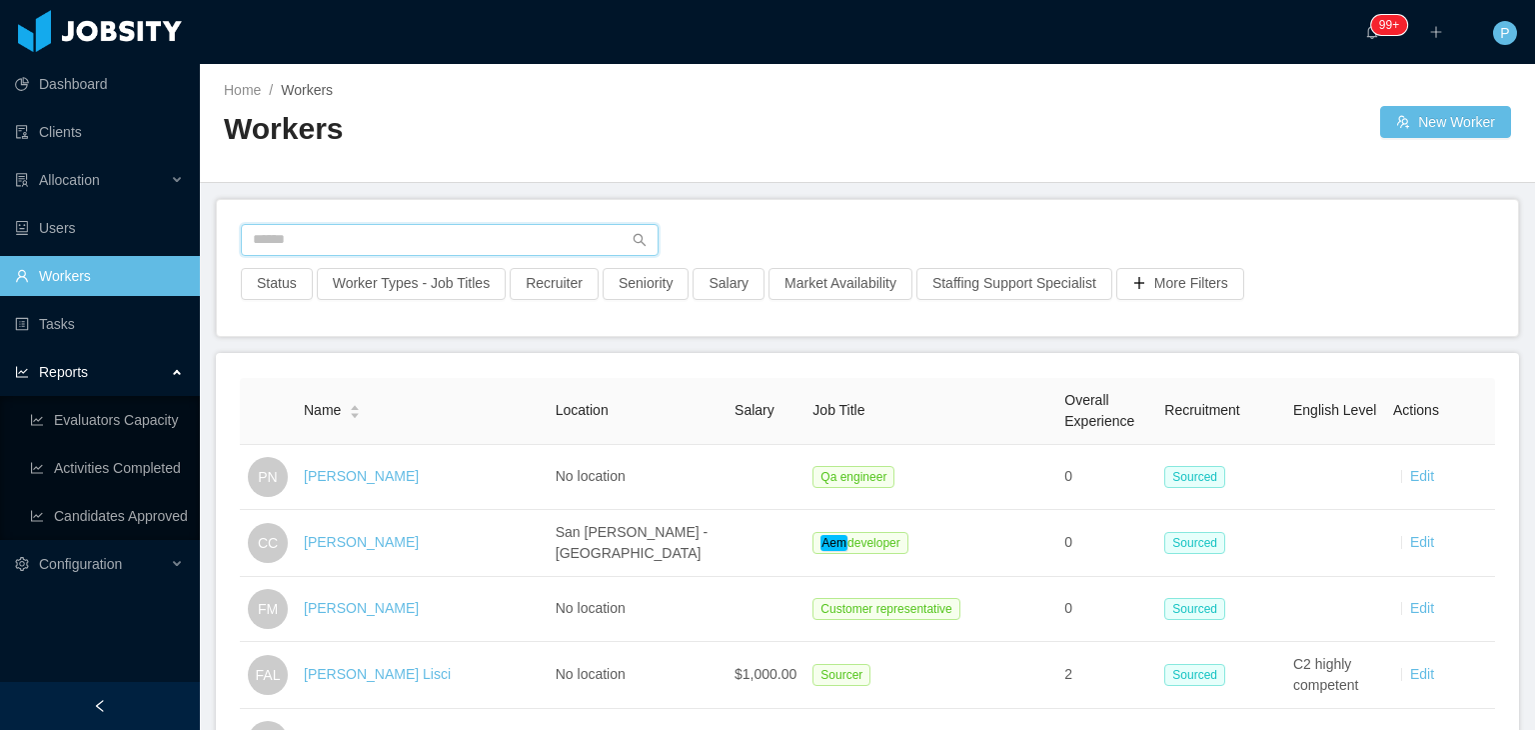
click at [382, 230] on input "text" at bounding box center [450, 240] width 418 height 32
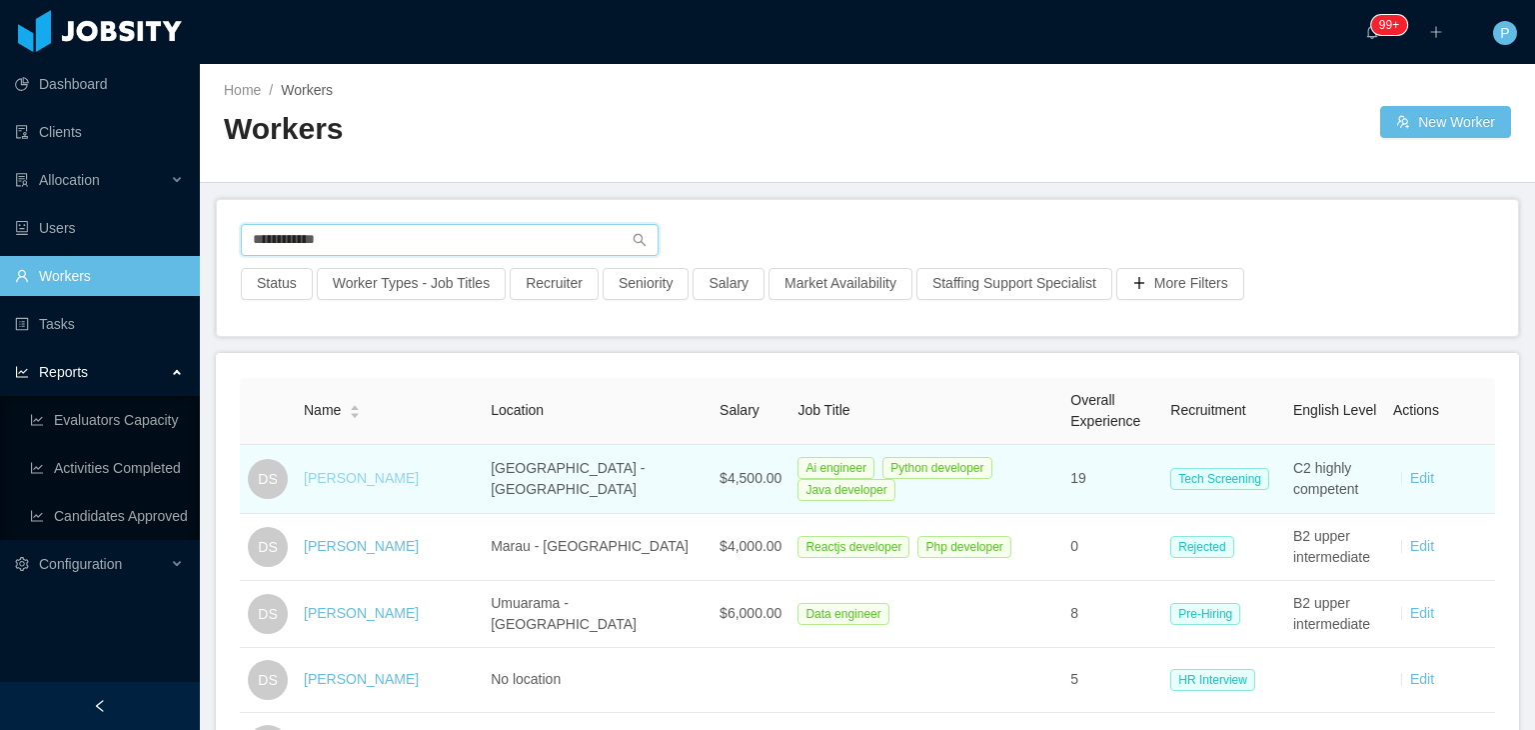
type input "**********"
click at [344, 479] on link "Danilo Silva" at bounding box center [361, 478] width 115 height 16
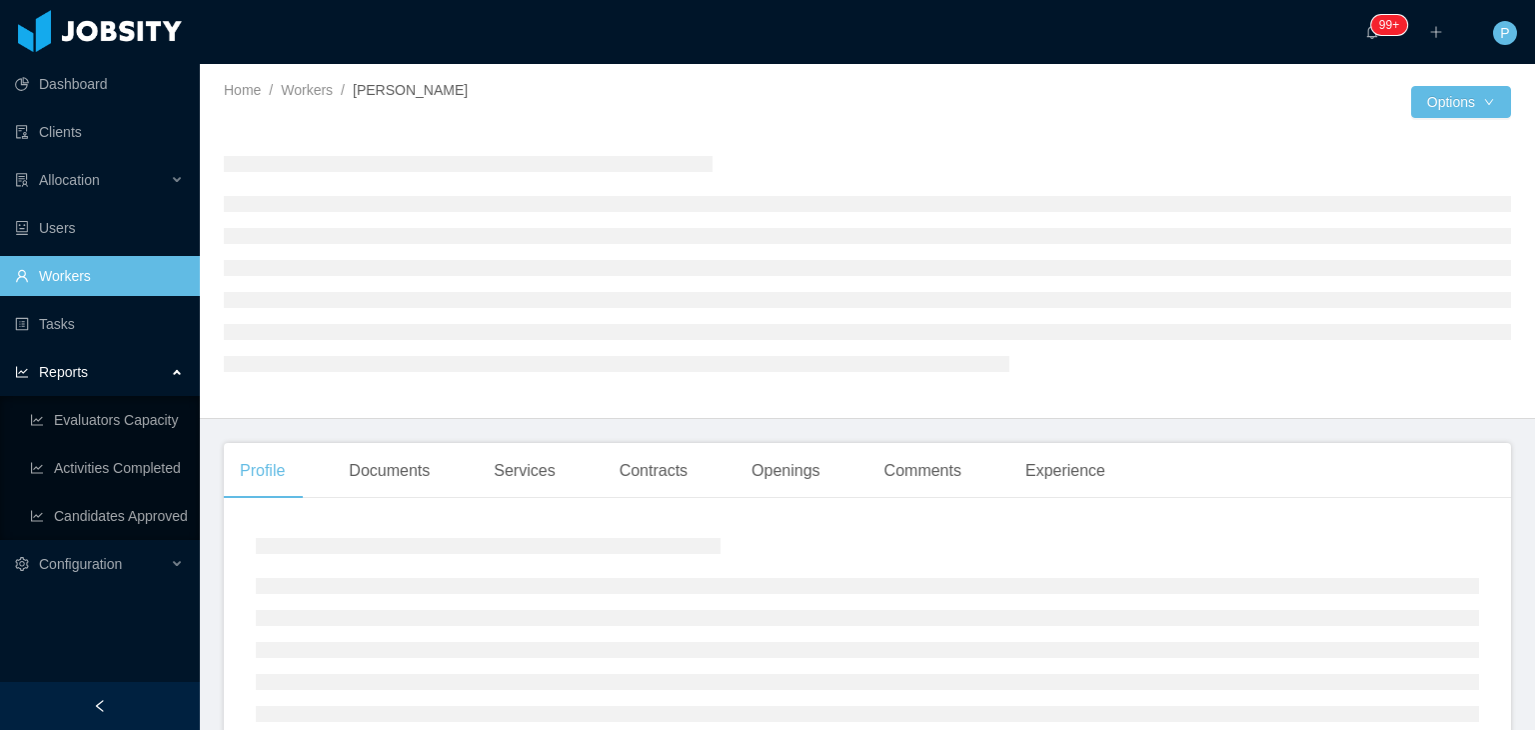
click at [949, 158] on div at bounding box center [867, 263] width 1287 height 246
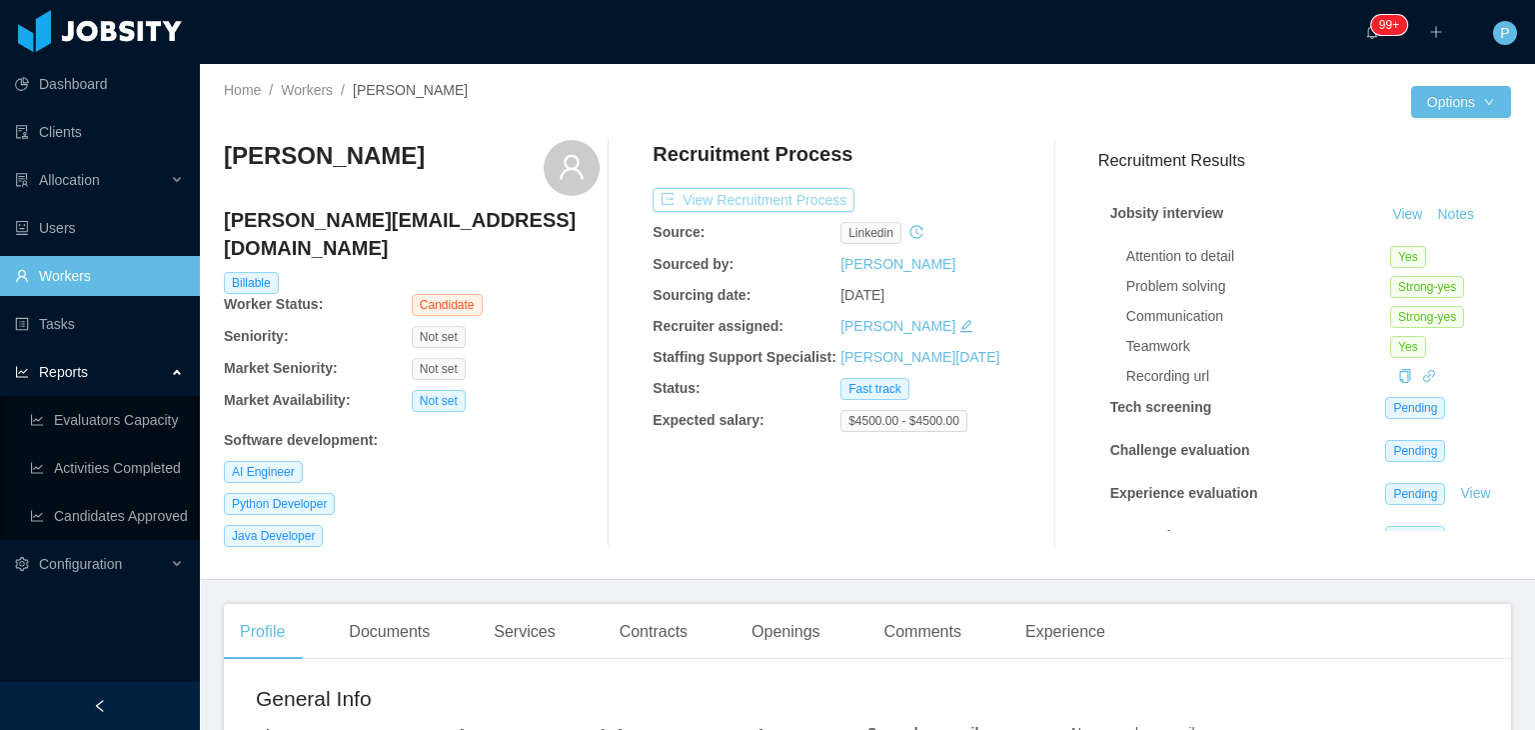
click at [800, 200] on button "View Recruitment Process" at bounding box center [754, 200] width 202 height 24
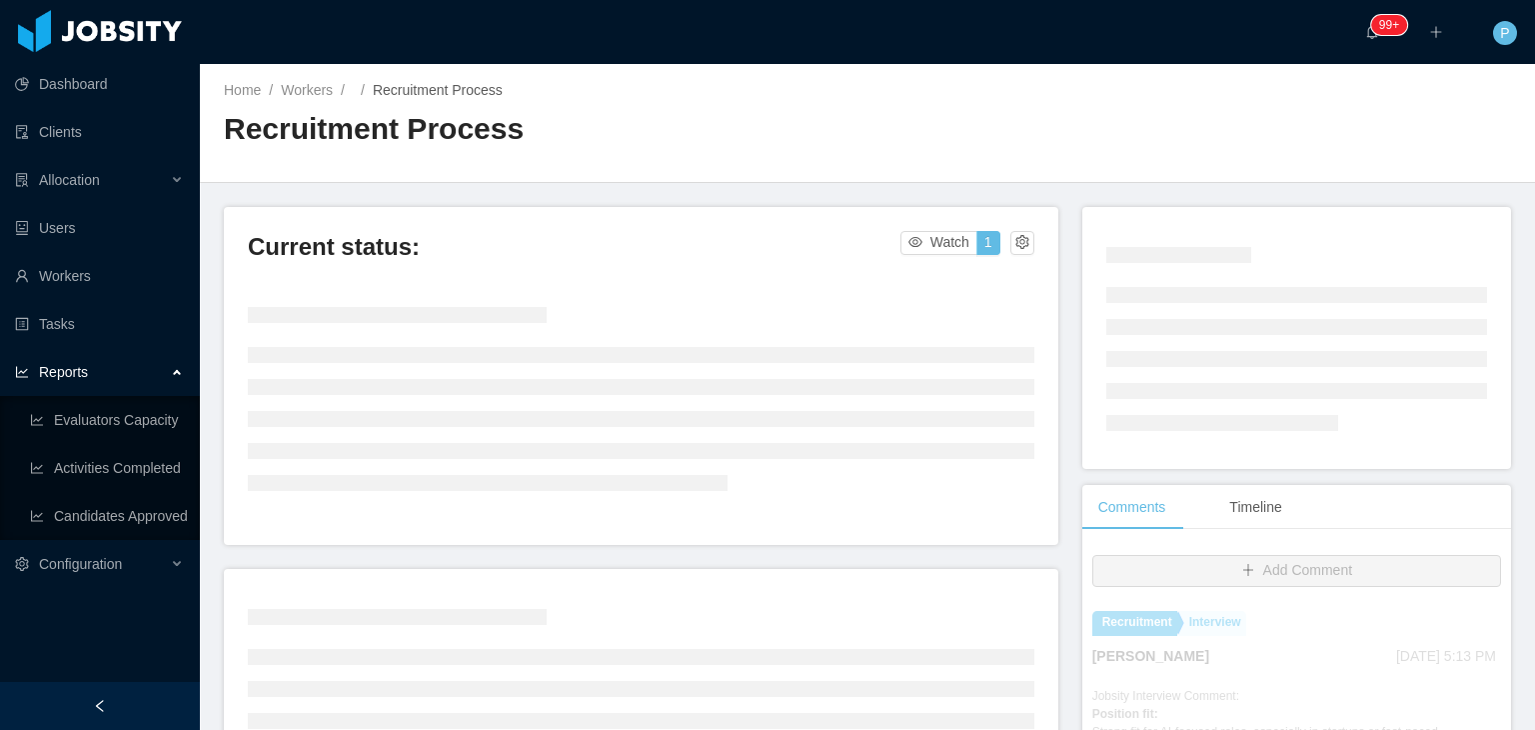
scroll to position [370, 0]
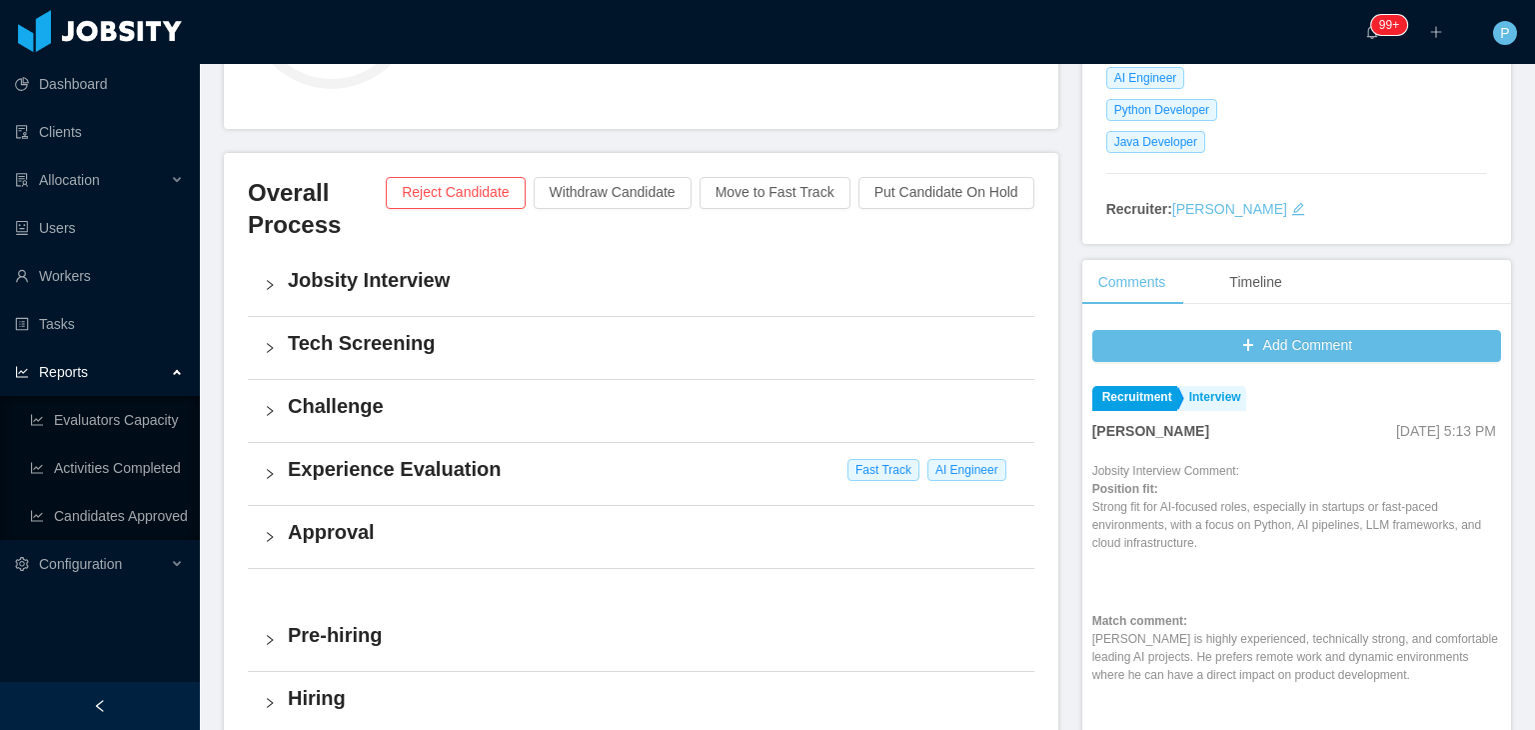
click at [780, 484] on div "Experience Evaluation Fast Track AI Engineer" at bounding box center [641, 474] width 787 height 62
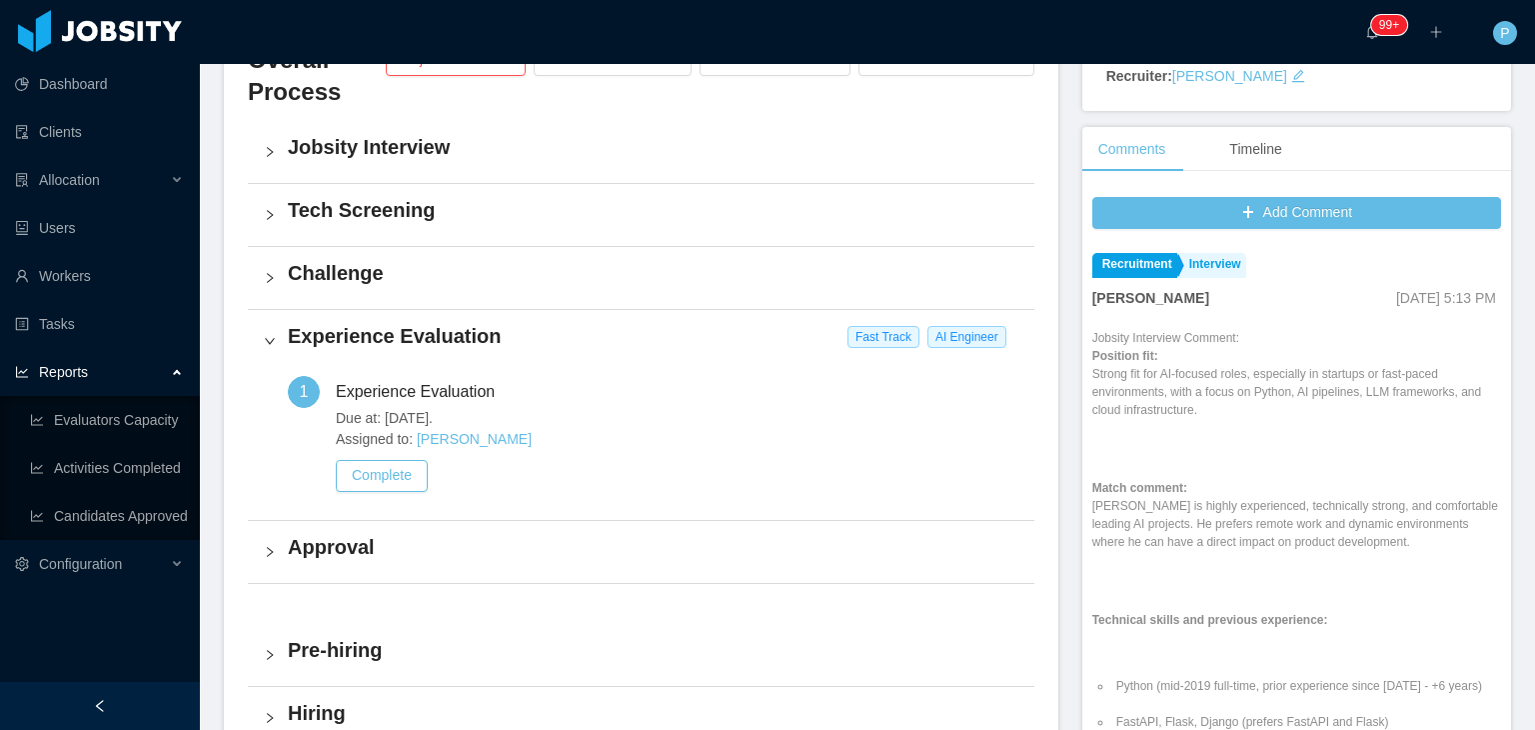
scroll to position [513, 0]
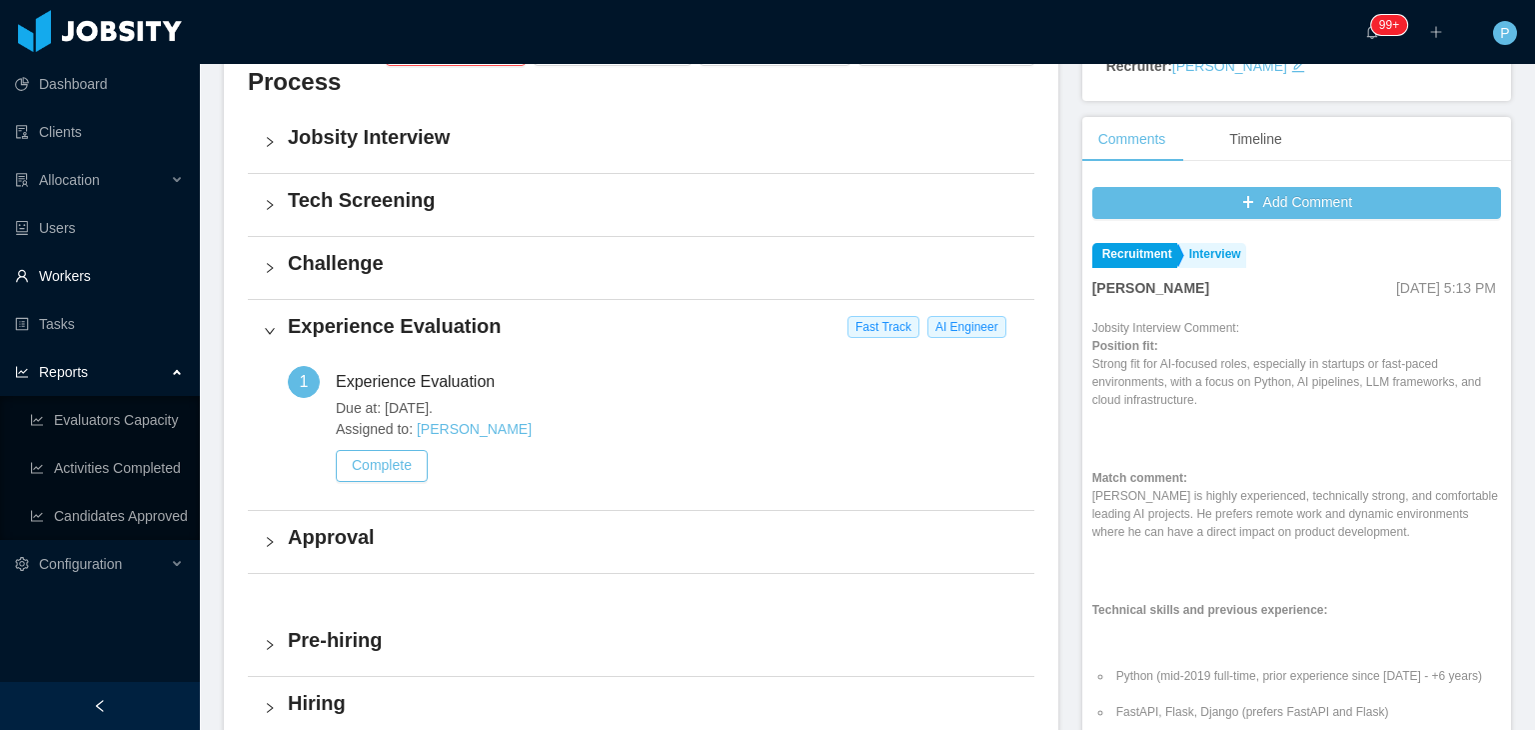
click at [68, 280] on link "Workers" at bounding box center [99, 276] width 169 height 40
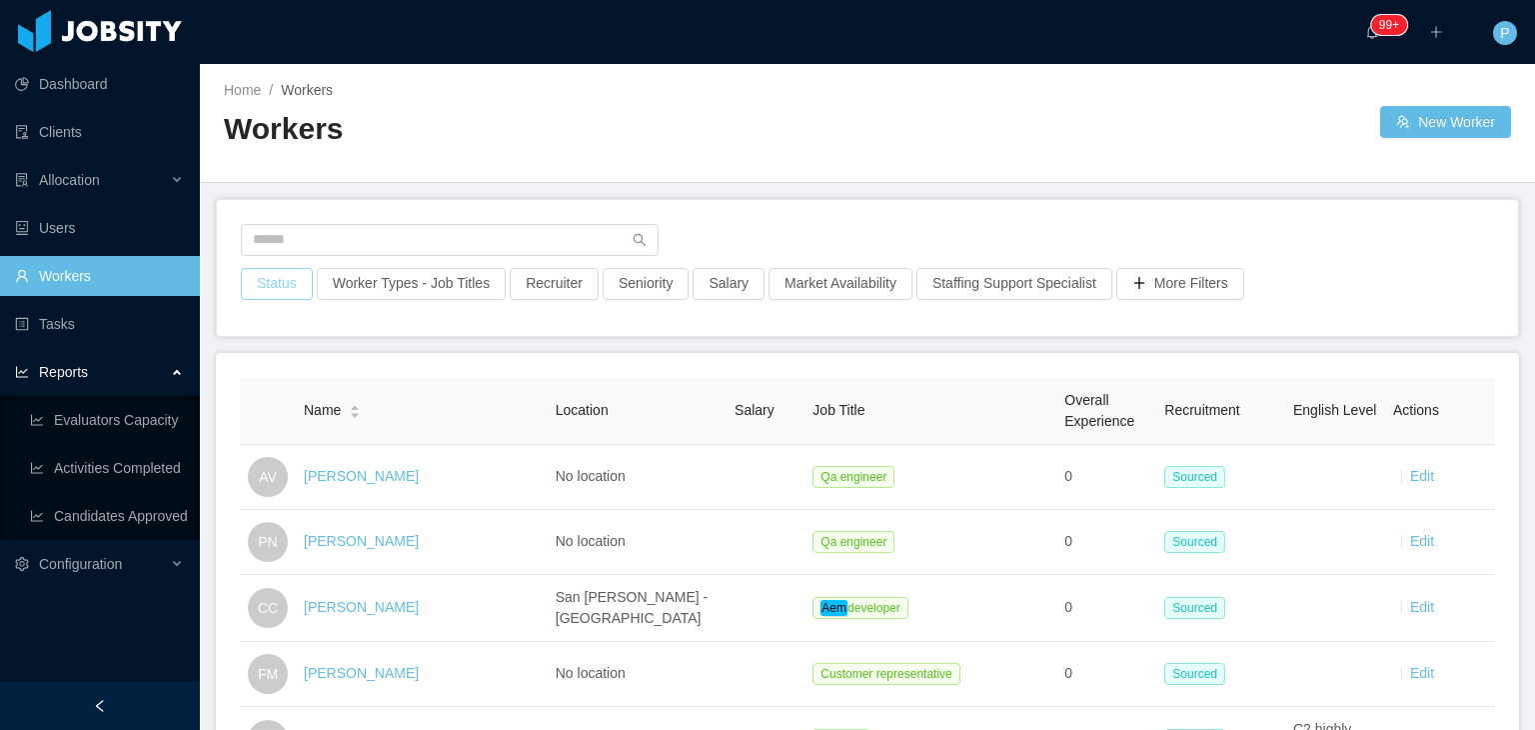
click at [270, 282] on button "Status" at bounding box center [277, 284] width 72 height 32
click at [386, 273] on button "Worker Types - Job Titles" at bounding box center [411, 284] width 189 height 32
click at [384, 211] on div "Status Worker Types - Job Titles Recruiter Seniority Salary Market Availability…" at bounding box center [867, 268] width 1301 height 136
click at [63, 371] on span "Reports" at bounding box center [63, 372] width 49 height 16
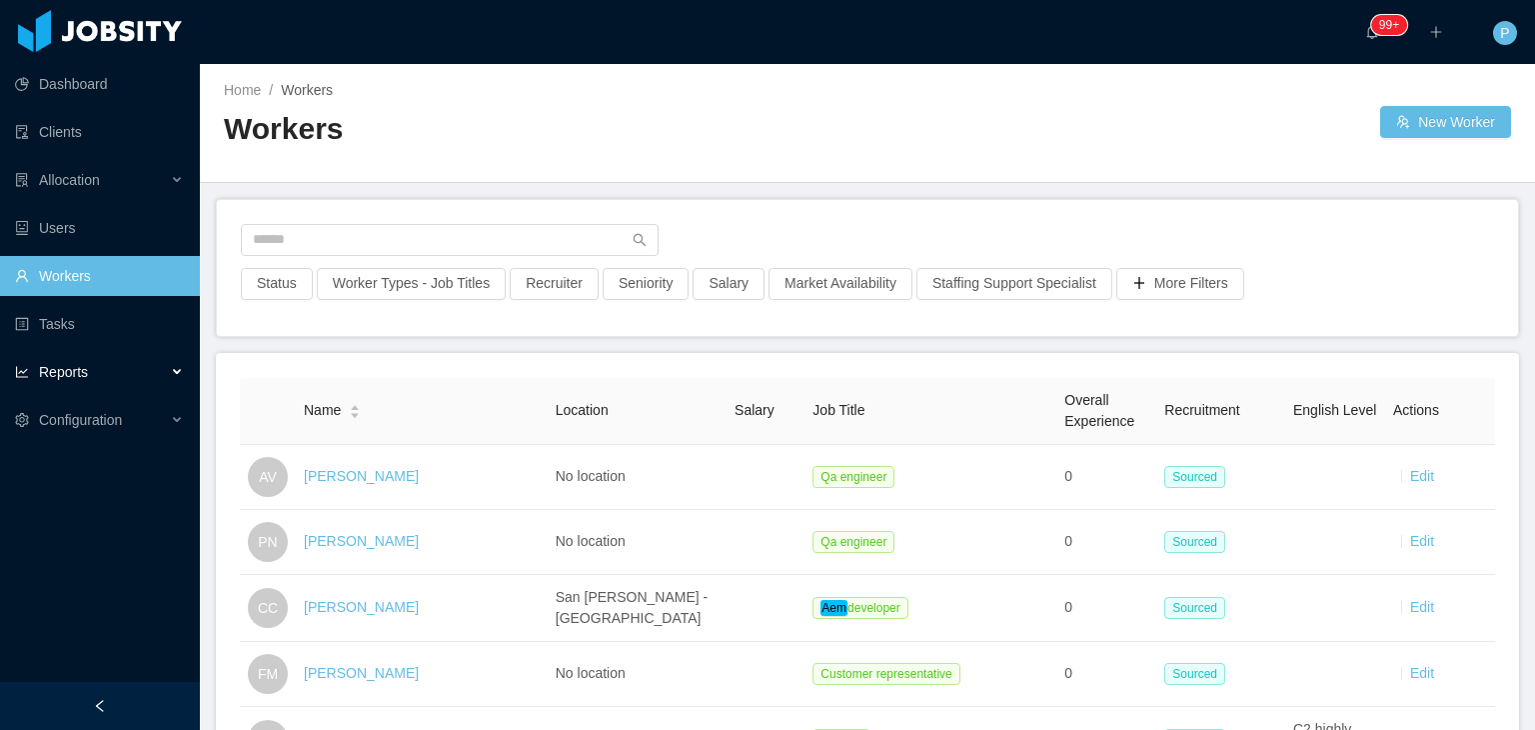
click at [63, 371] on span "Reports" at bounding box center [63, 372] width 49 height 16
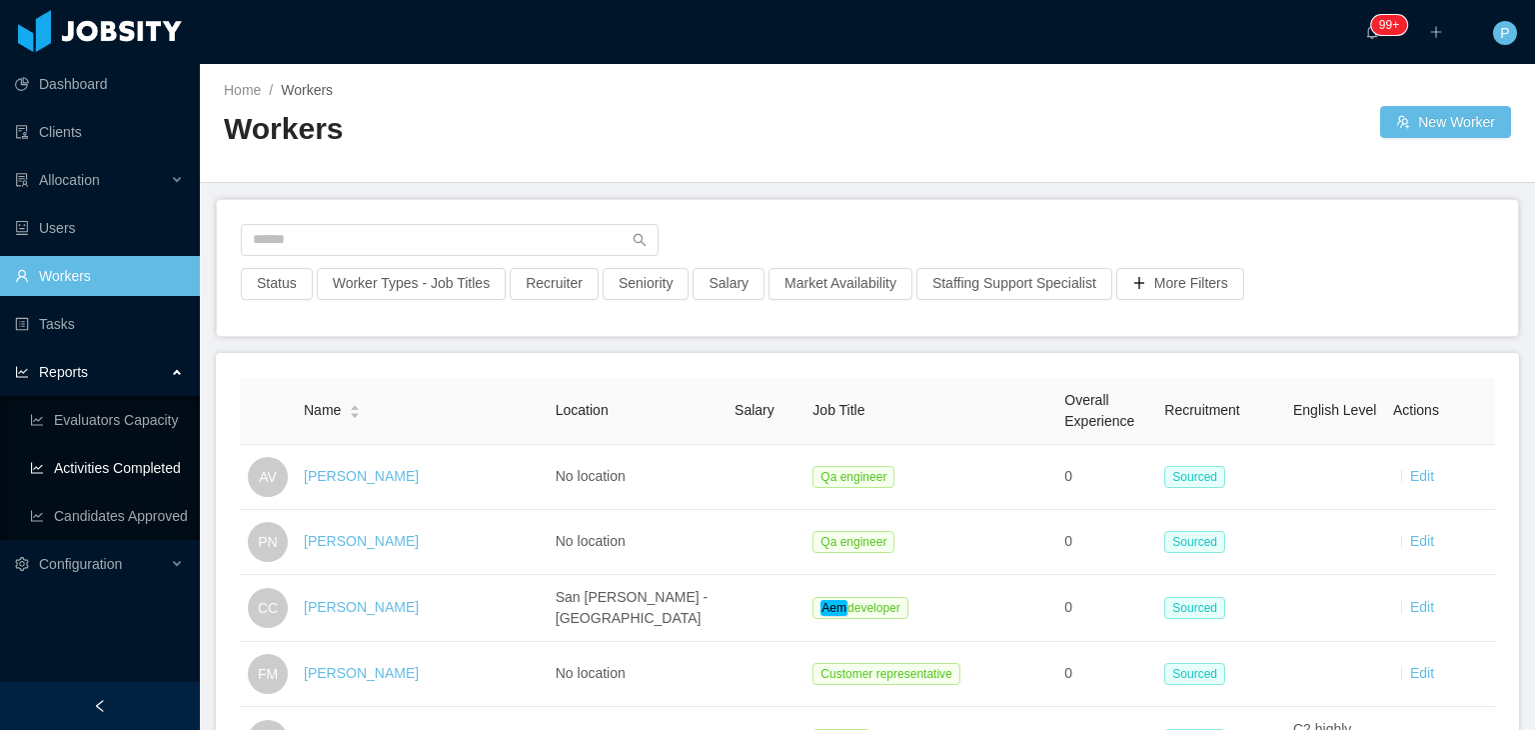
click at [156, 475] on link "Activities Completed" at bounding box center [107, 468] width 154 height 40
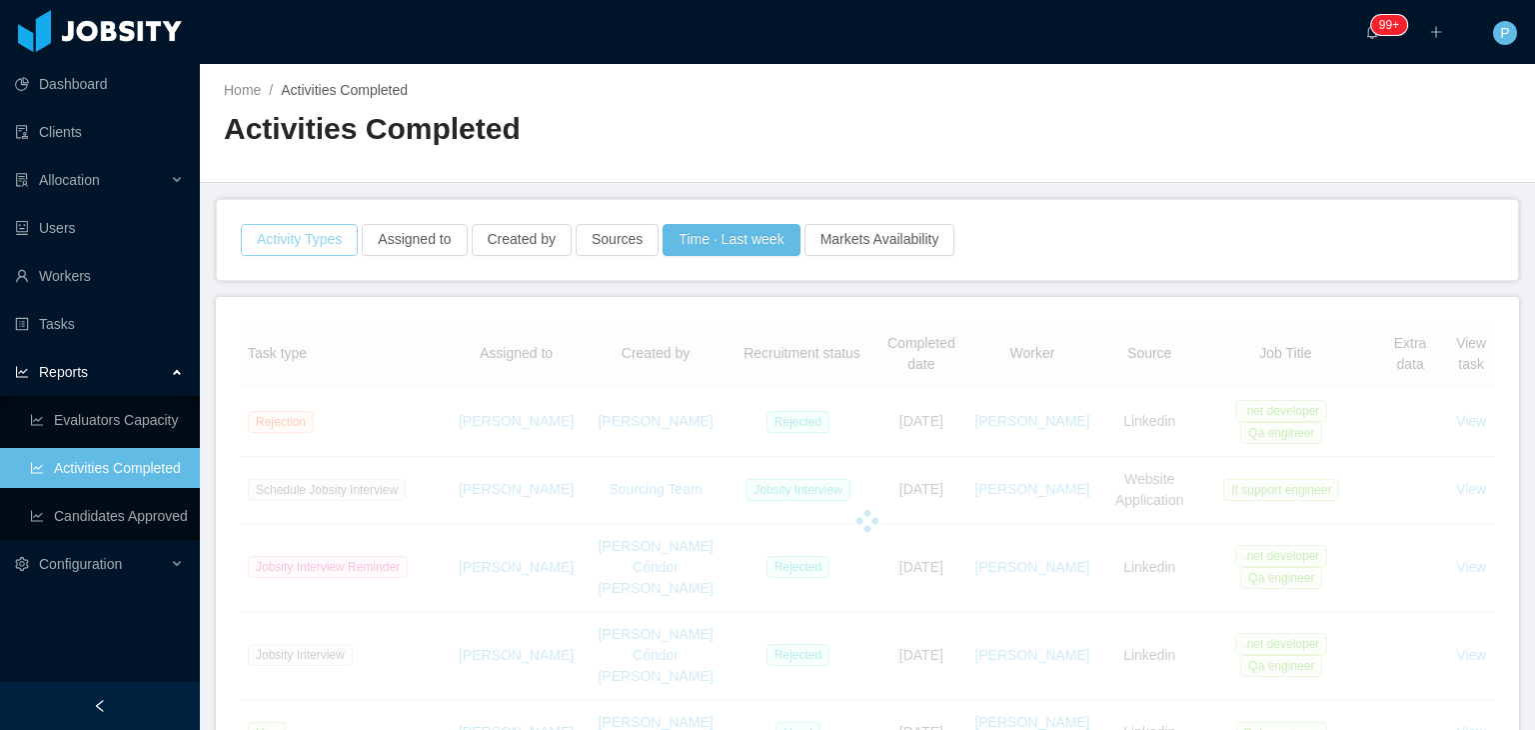
click at [308, 245] on button "Activity Types" at bounding box center [299, 240] width 117 height 32
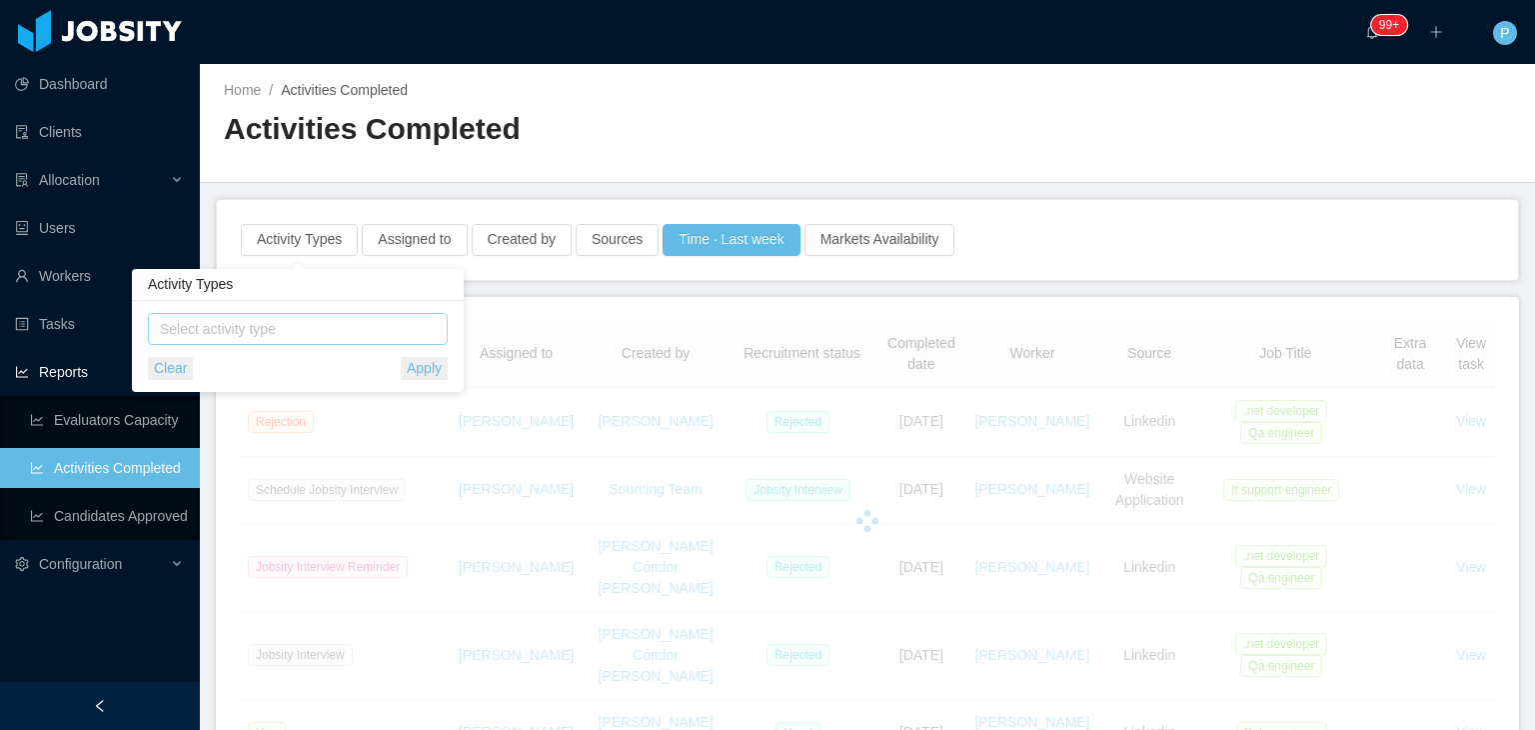
click at [304, 319] on span "Select activity type" at bounding box center [299, 329] width 279 height 20
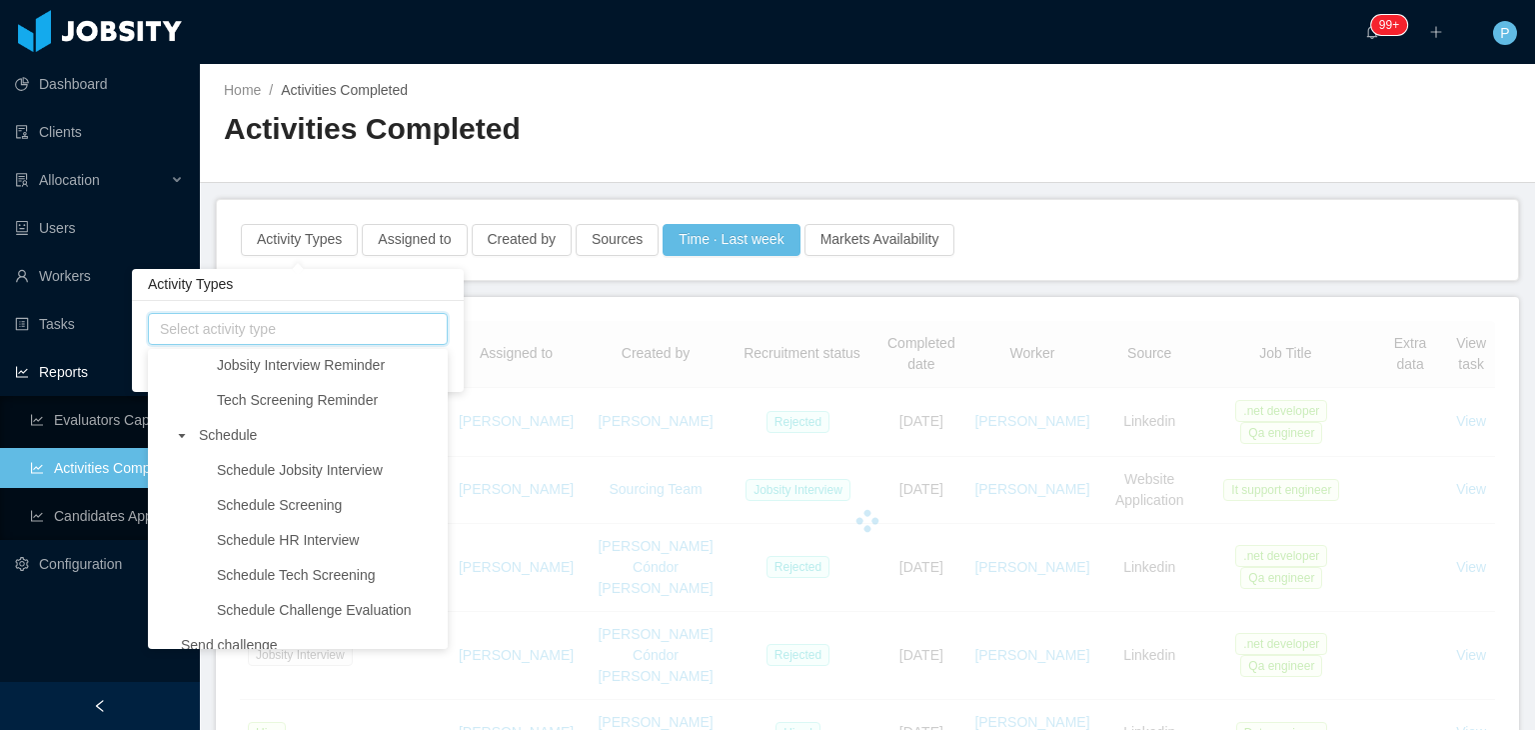
scroll to position [284, 0]
click at [330, 468] on span "Schedule Jobsity Interview" at bounding box center [300, 467] width 166 height 16
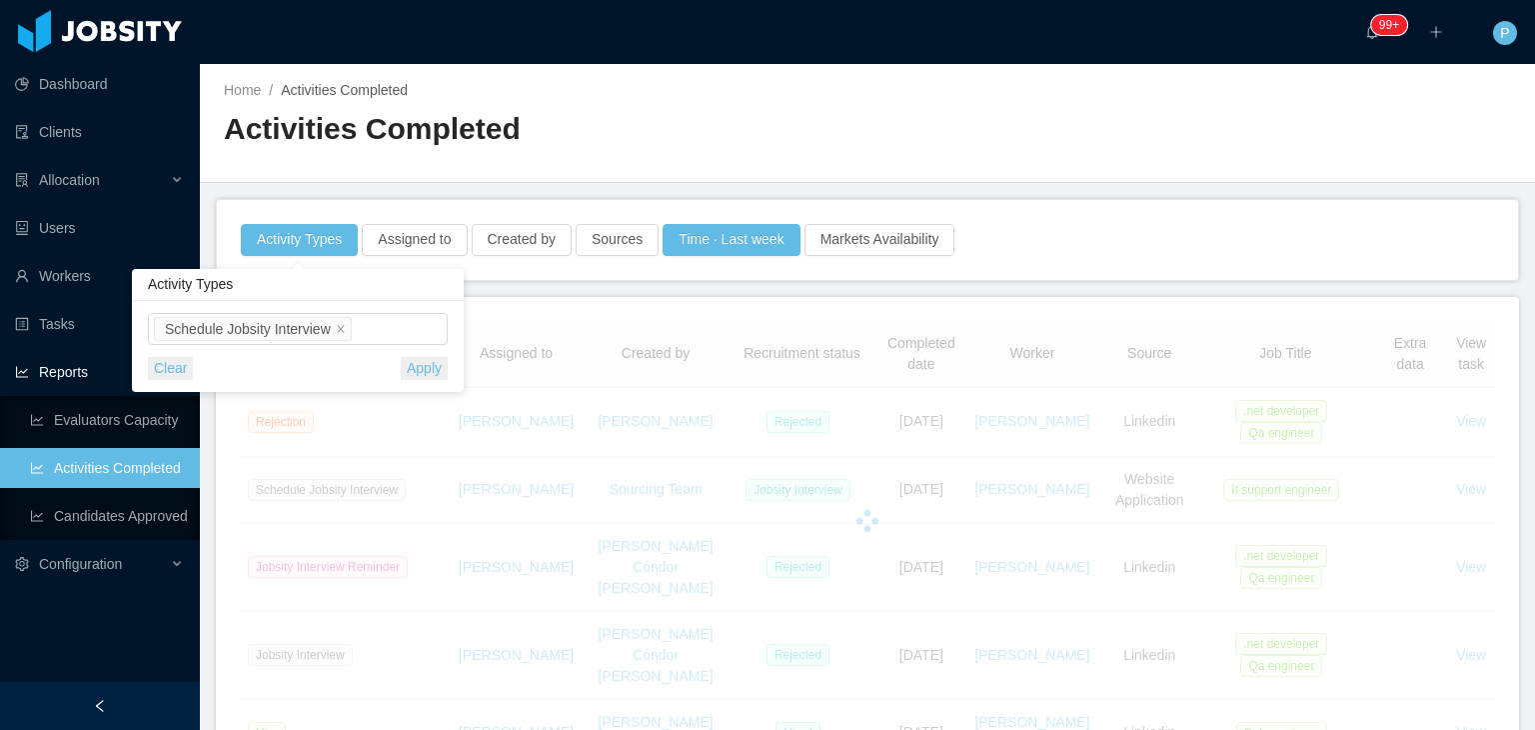
click at [750, 107] on div "Home / Activities Completed / Activities Completed" at bounding box center [546, 122] width 644 height 85
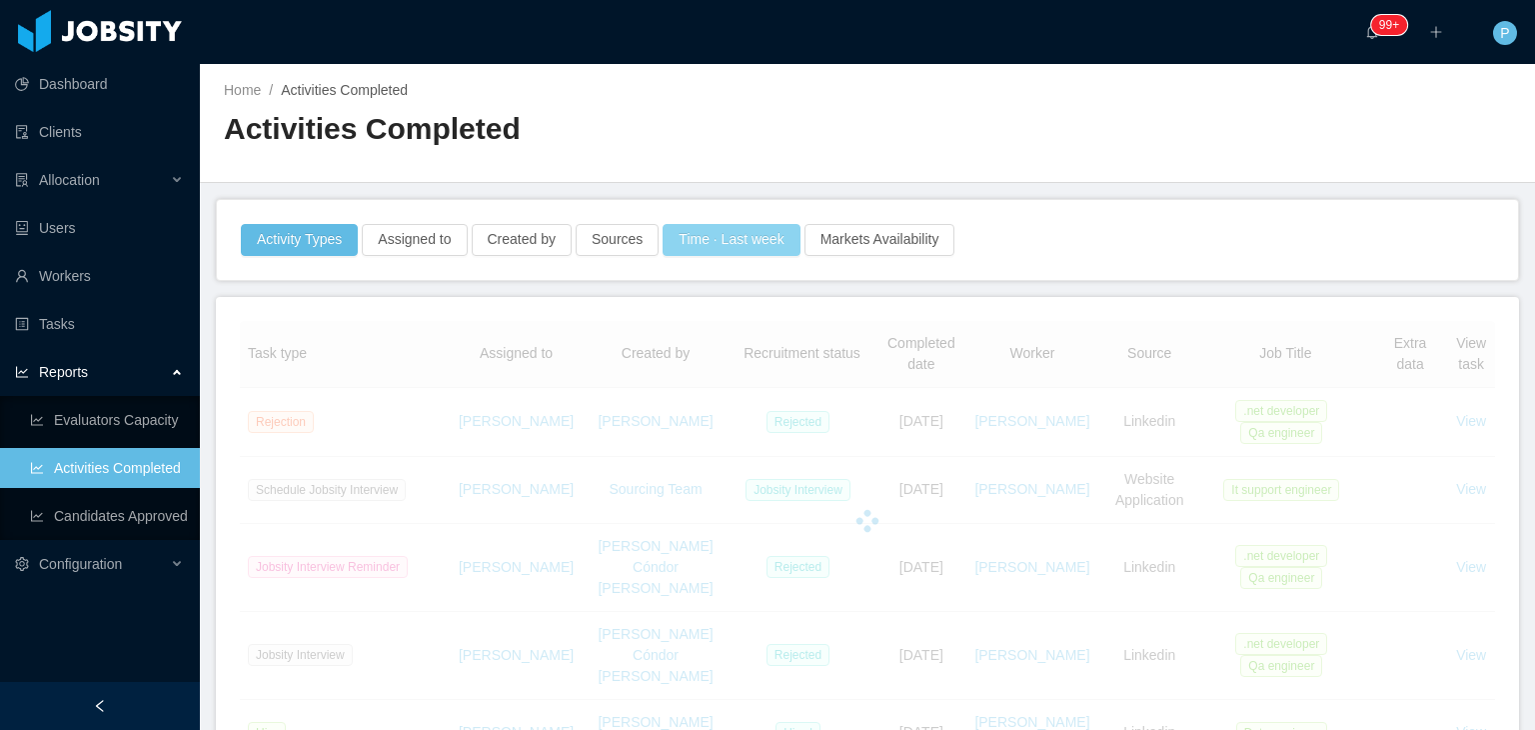
click at [732, 238] on button "Time · Last week" at bounding box center [731, 240] width 137 height 32
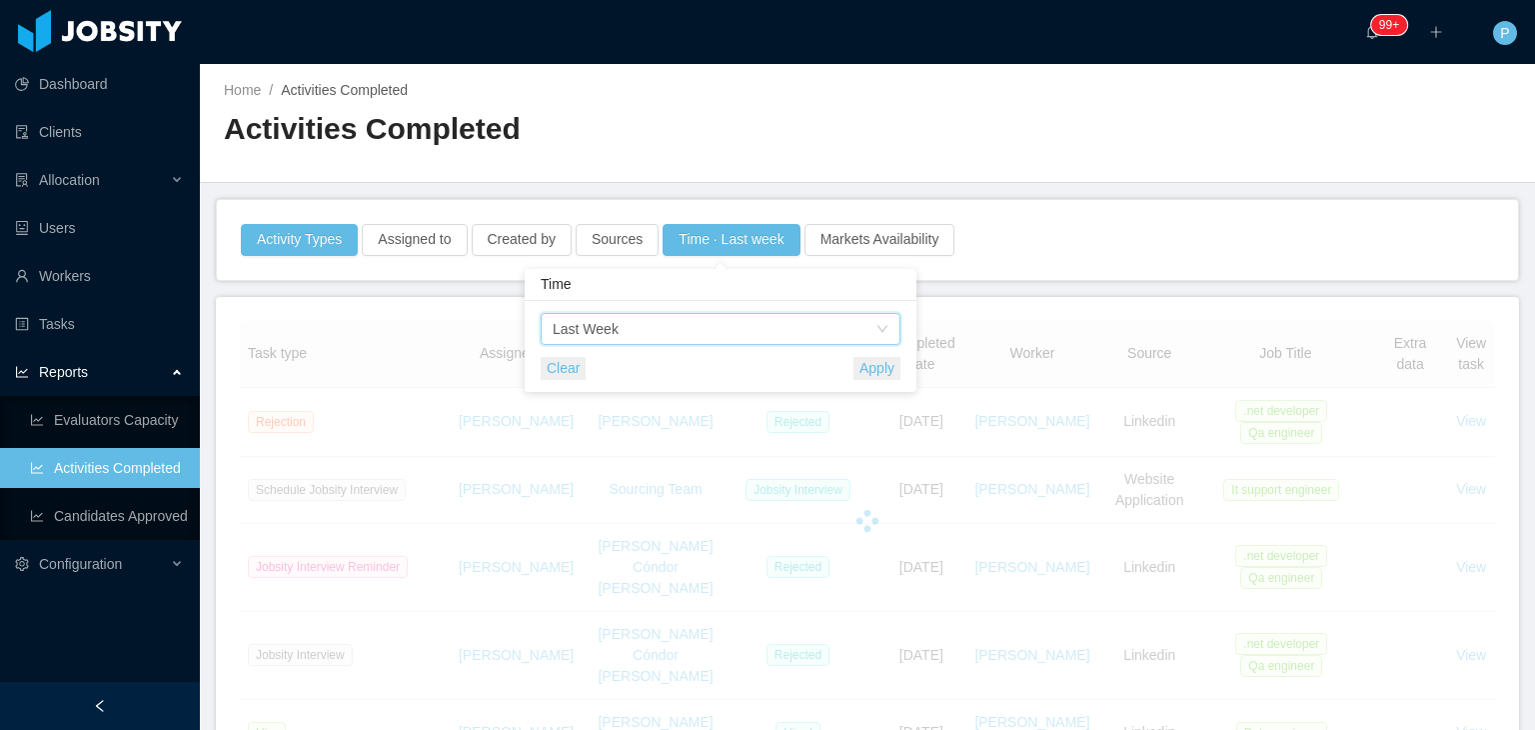
click at [738, 326] on div "Time Last Week" at bounding box center [714, 329] width 323 height 30
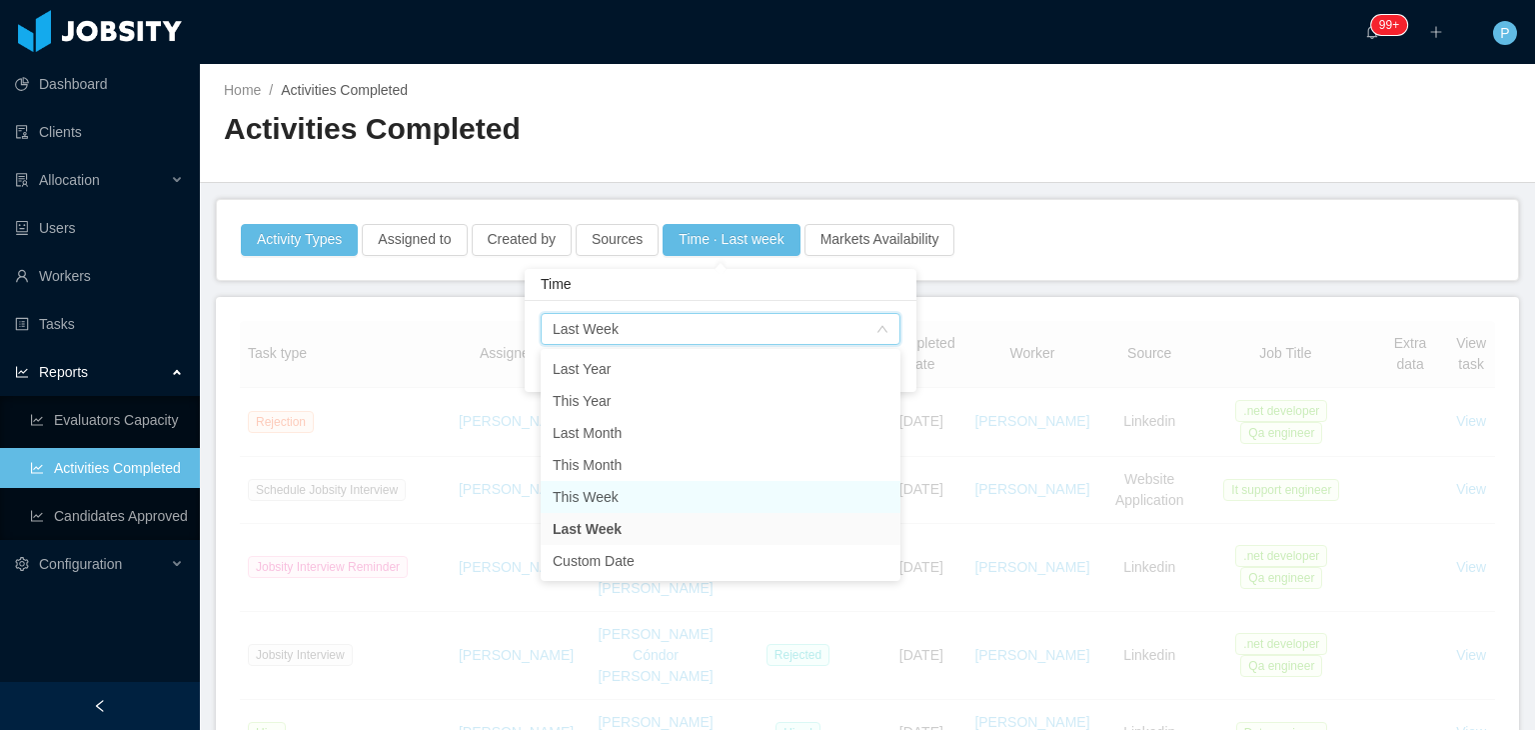
click at [620, 500] on li "This Week" at bounding box center [721, 497] width 360 height 32
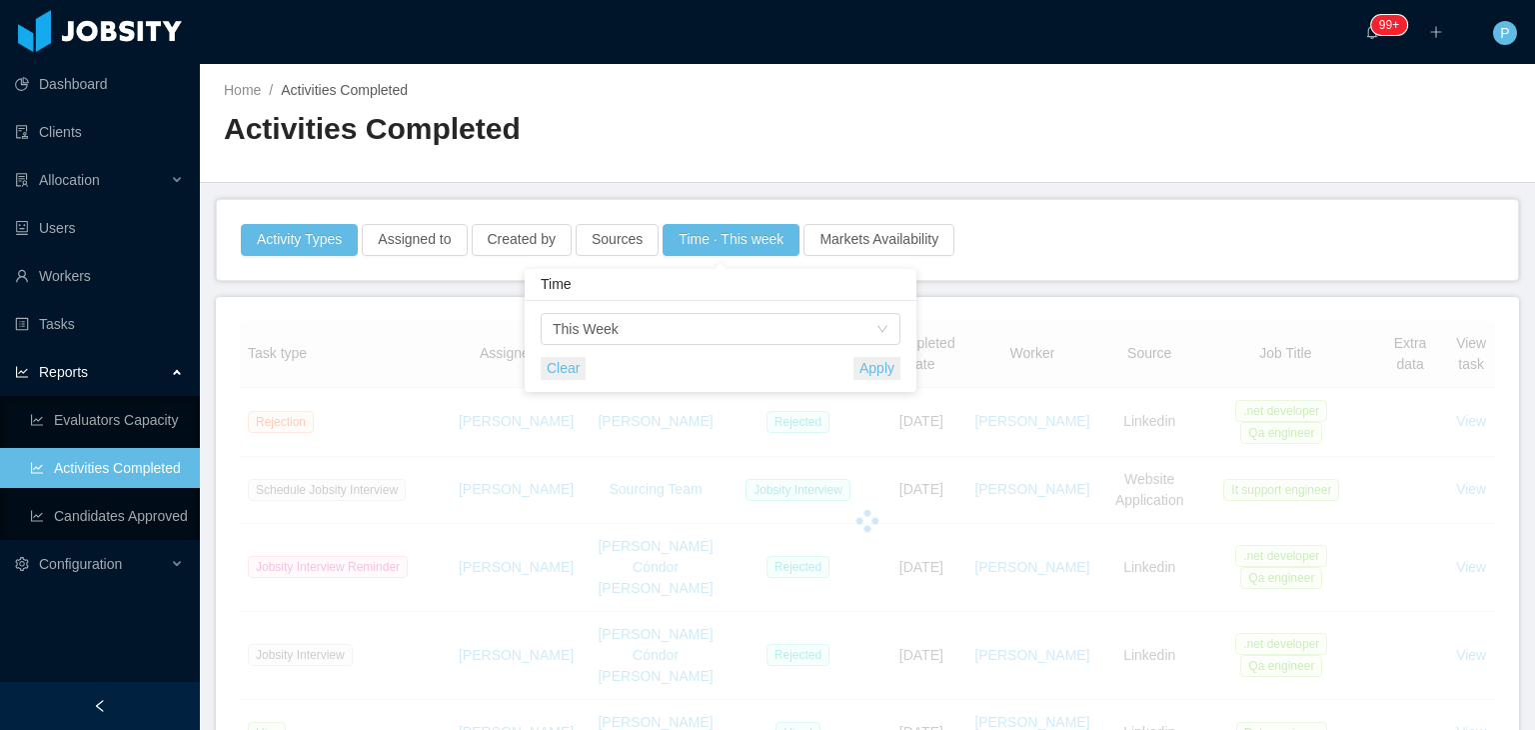
click at [895, 373] on button "Apply" at bounding box center [876, 368] width 47 height 23
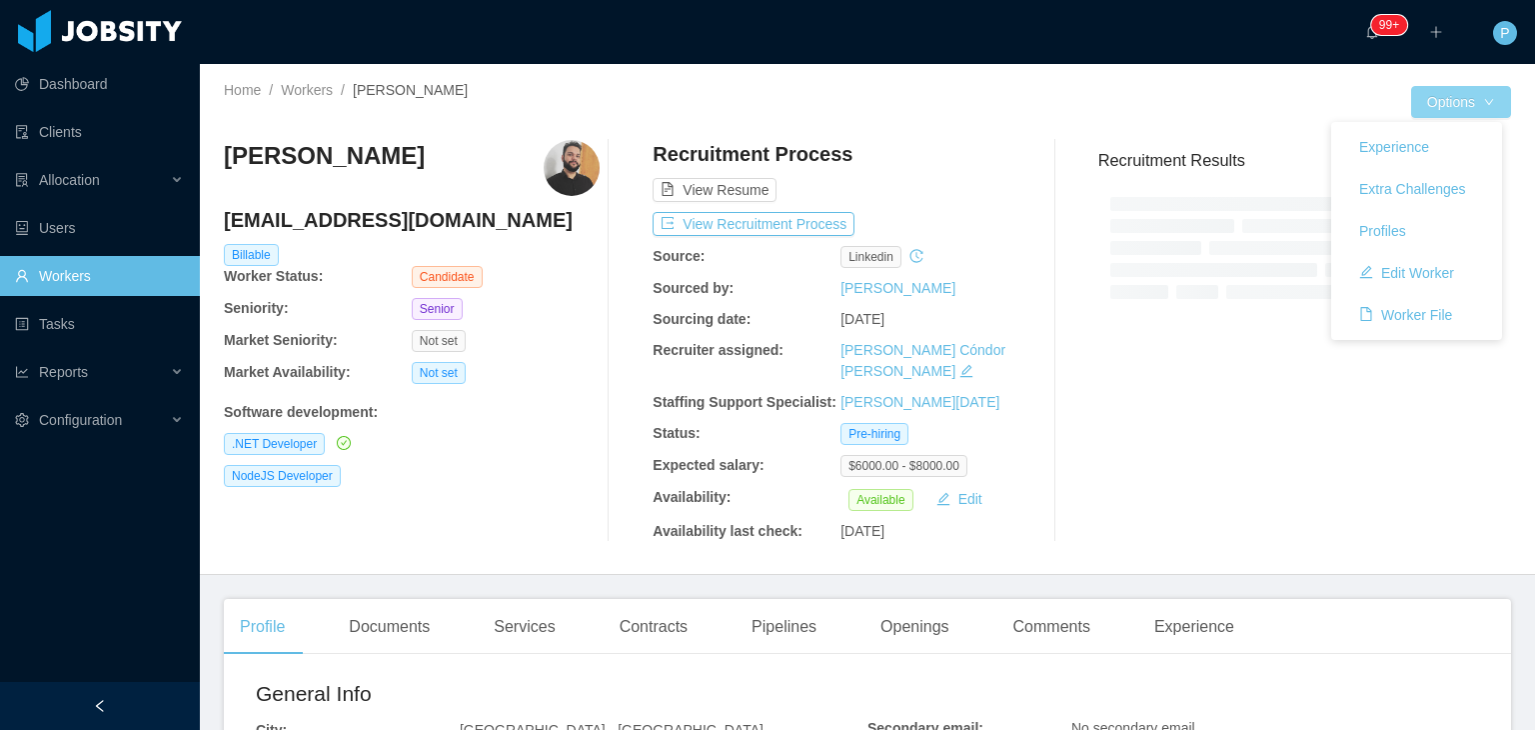
click at [1439, 106] on button "Options" at bounding box center [1461, 102] width 100 height 32
click at [1420, 271] on button "Edit Worker" at bounding box center [1406, 273] width 127 height 32
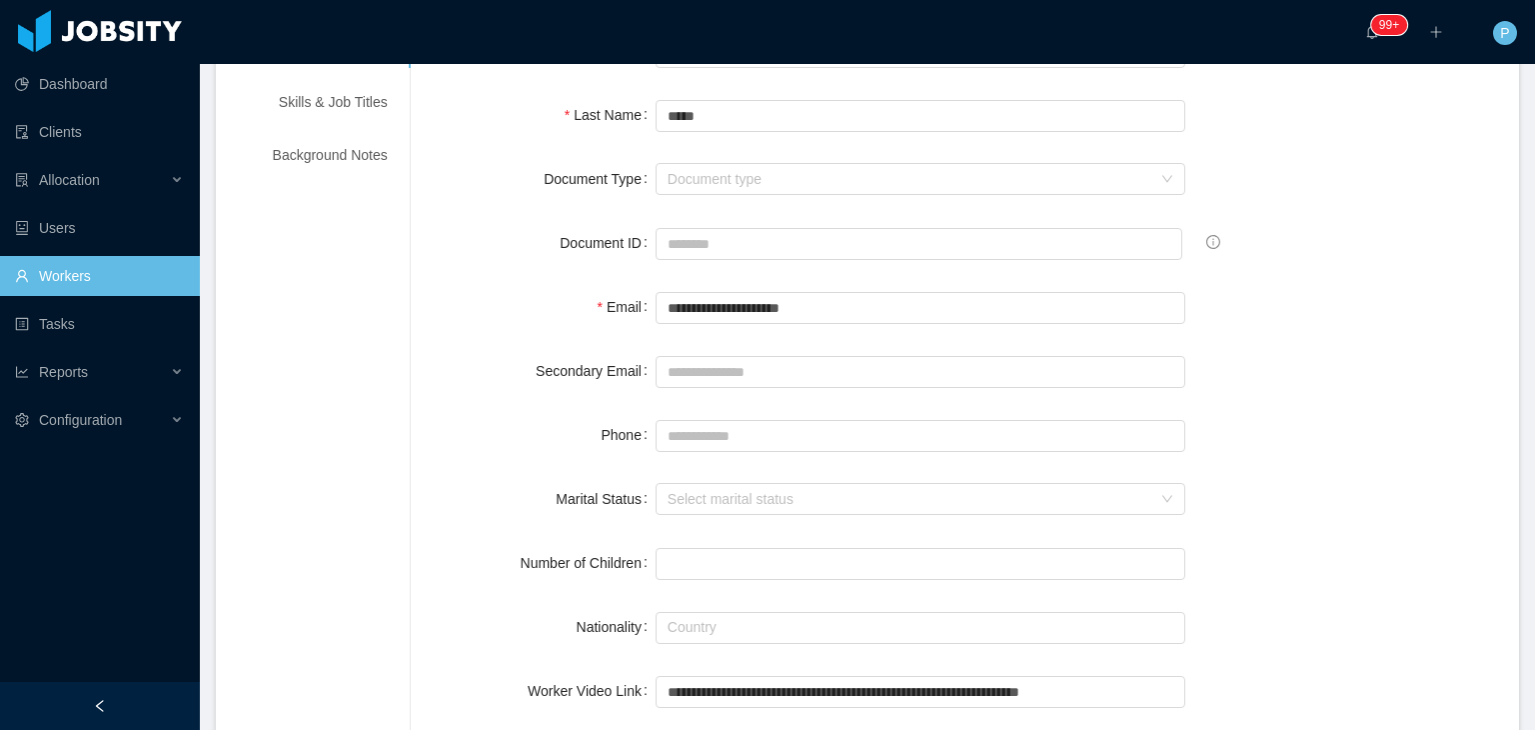
scroll to position [212, 0]
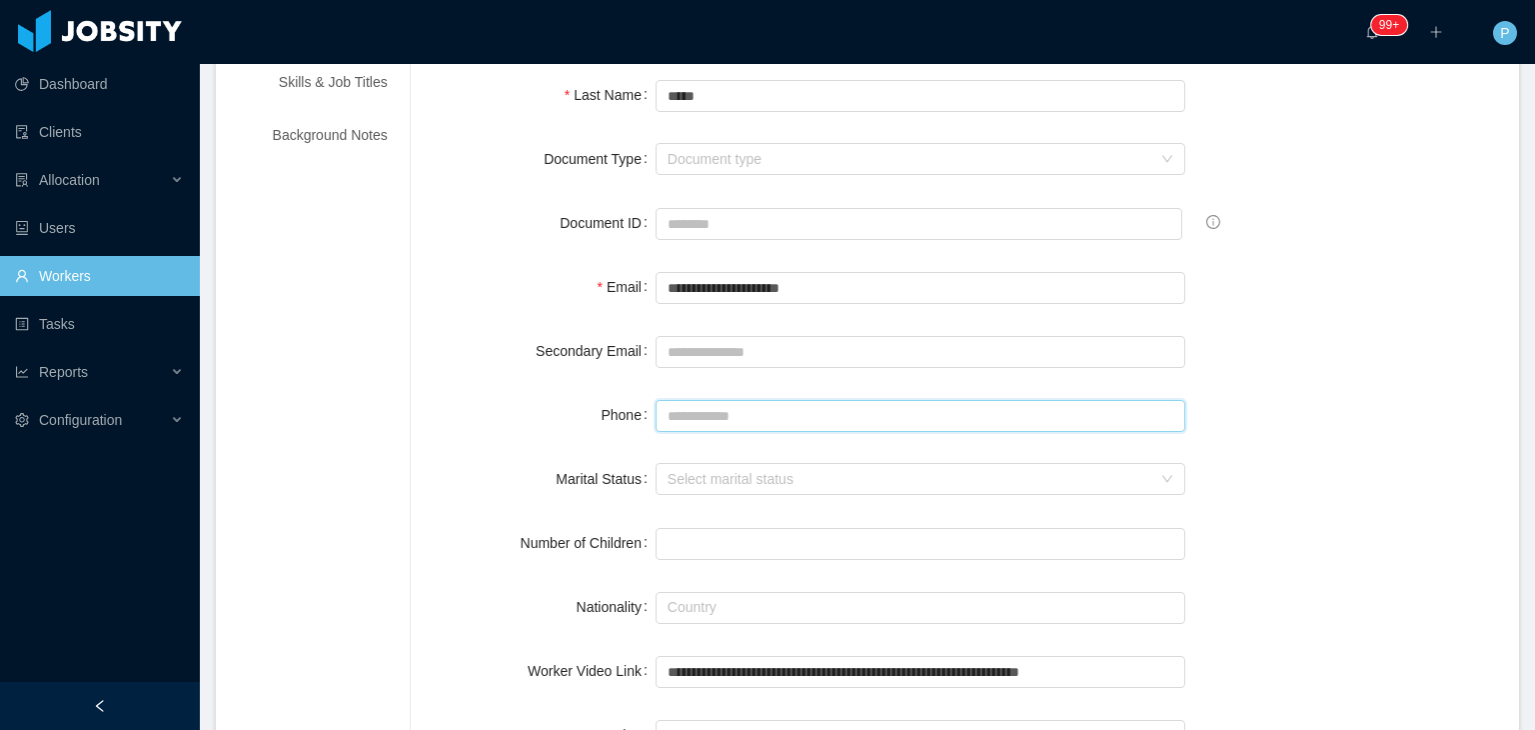
click at [948, 409] on input "Phone" at bounding box center [921, 416] width 531 height 32
paste input "**********"
type input "**********"
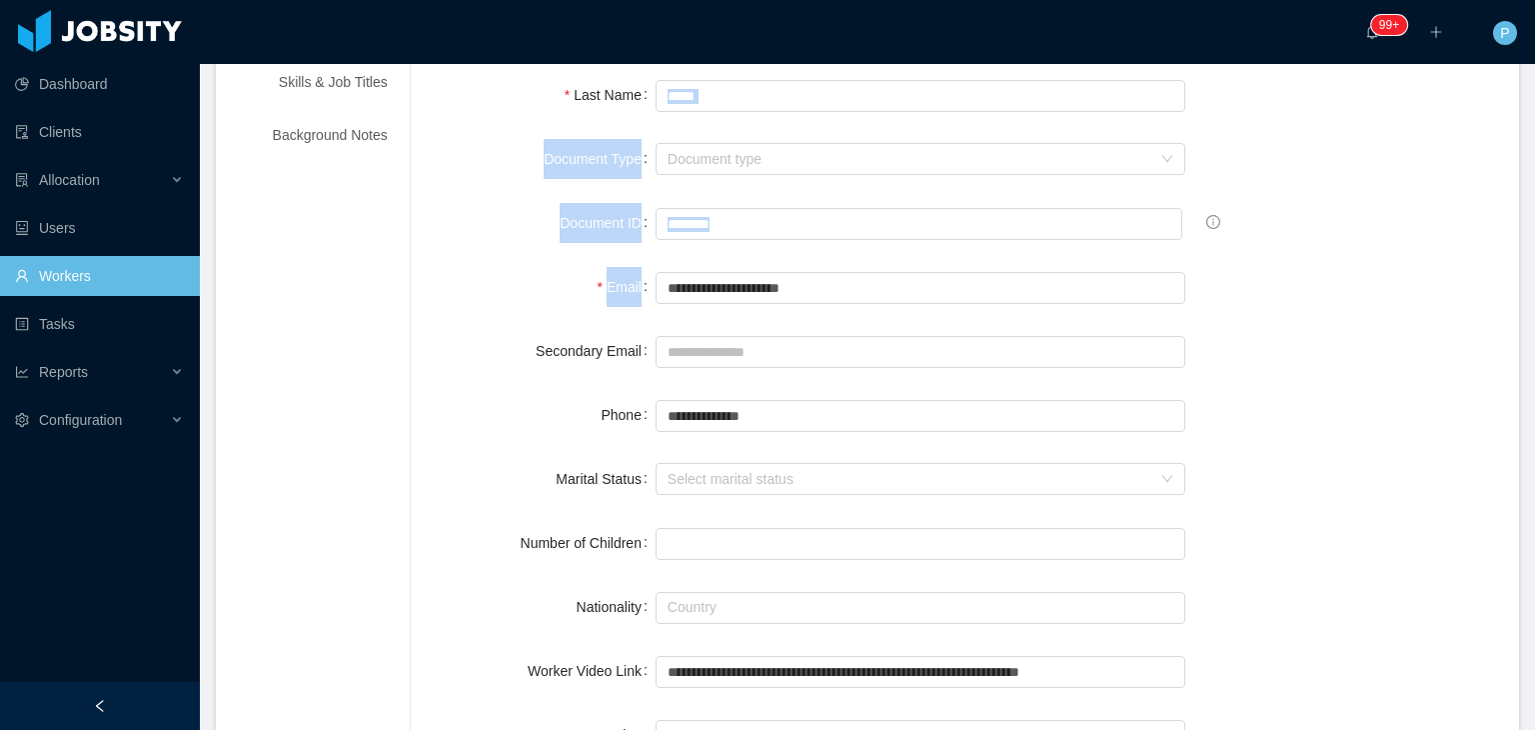
drag, startPoint x: 1515, startPoint y: 250, endPoint x: 1534, endPoint y: 97, distance: 154.1
click at [1534, 97] on section "**********" at bounding box center [867, 365] width 1335 height 730
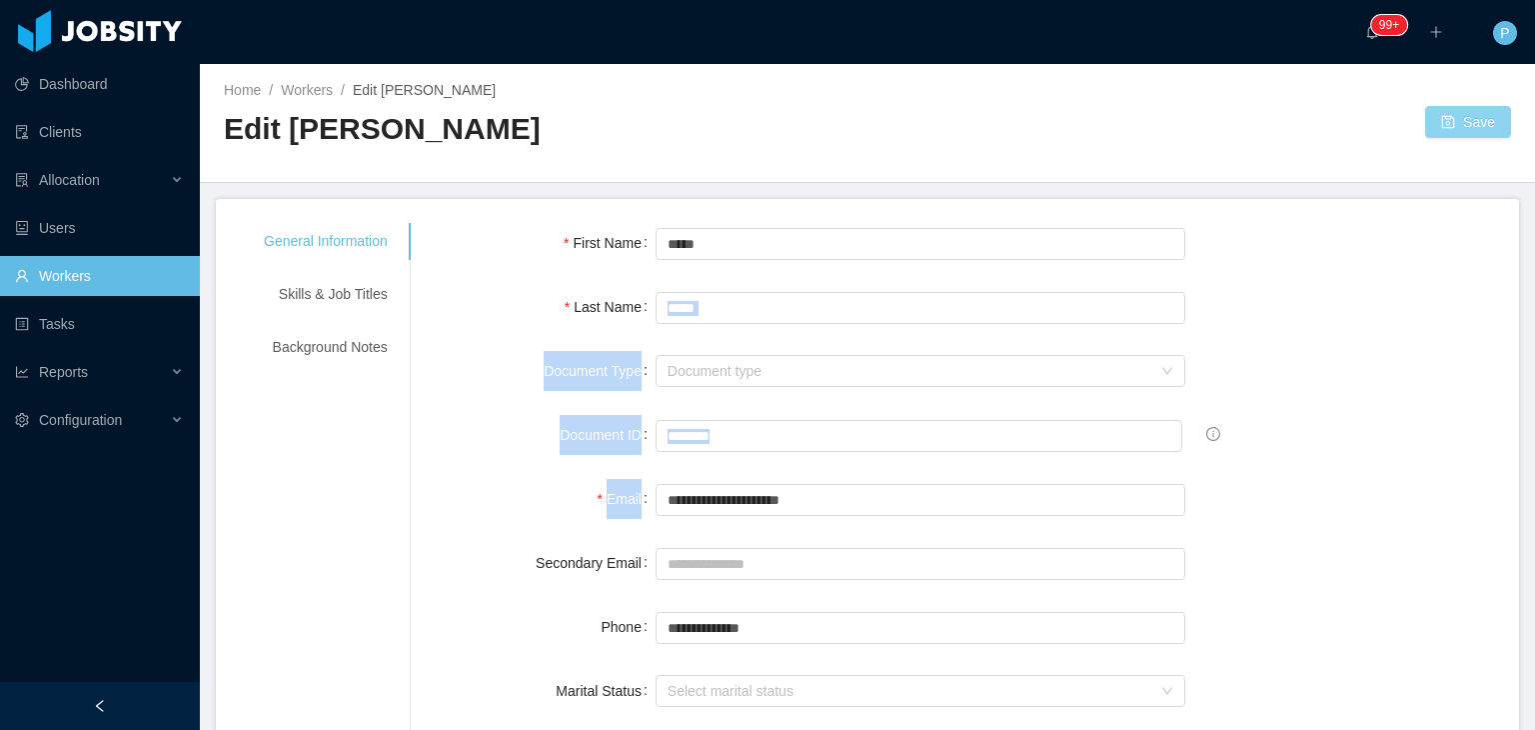
click at [1457, 114] on button "Save" at bounding box center [1468, 122] width 86 height 32
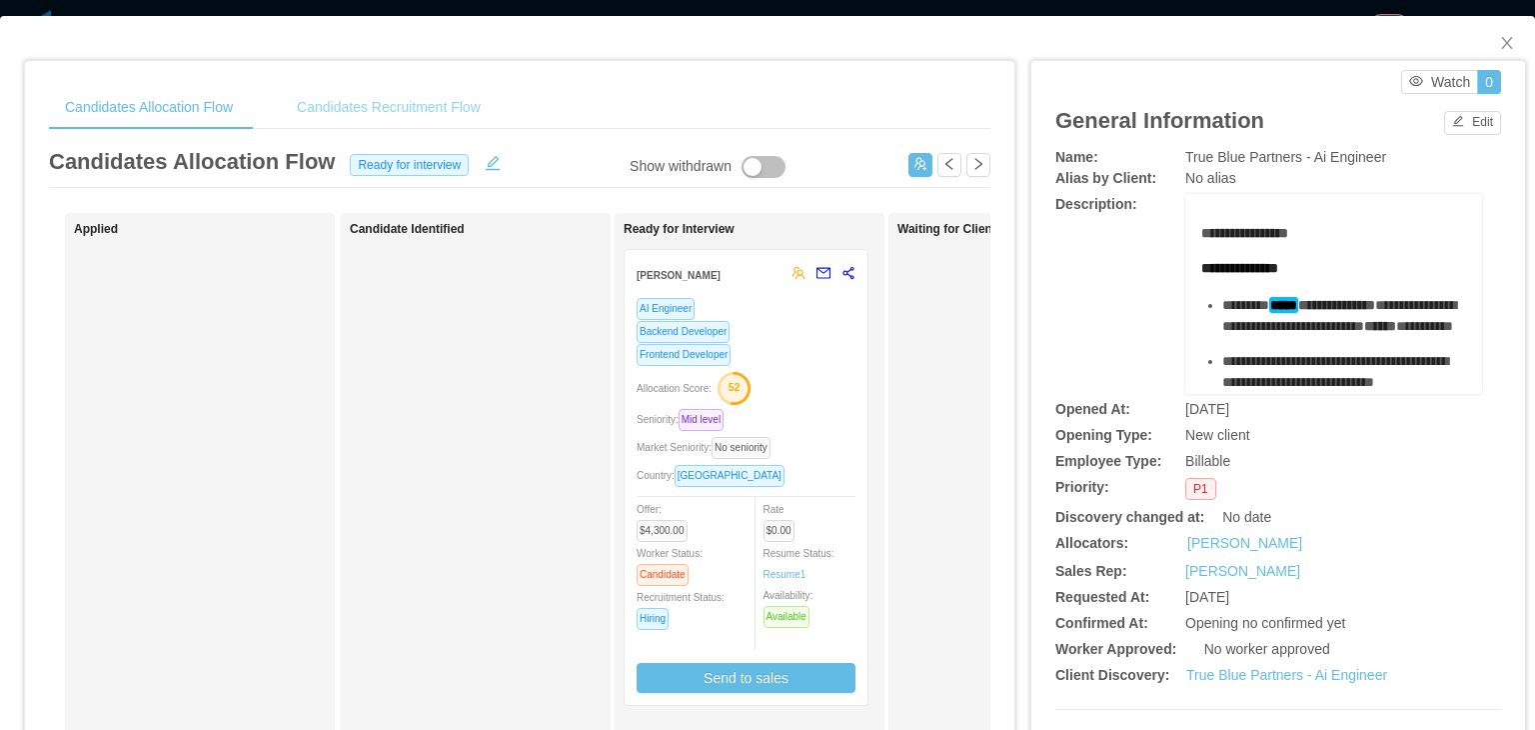
click at [455, 116] on div "Candidates Recruitment Flow" at bounding box center [389, 107] width 216 height 45
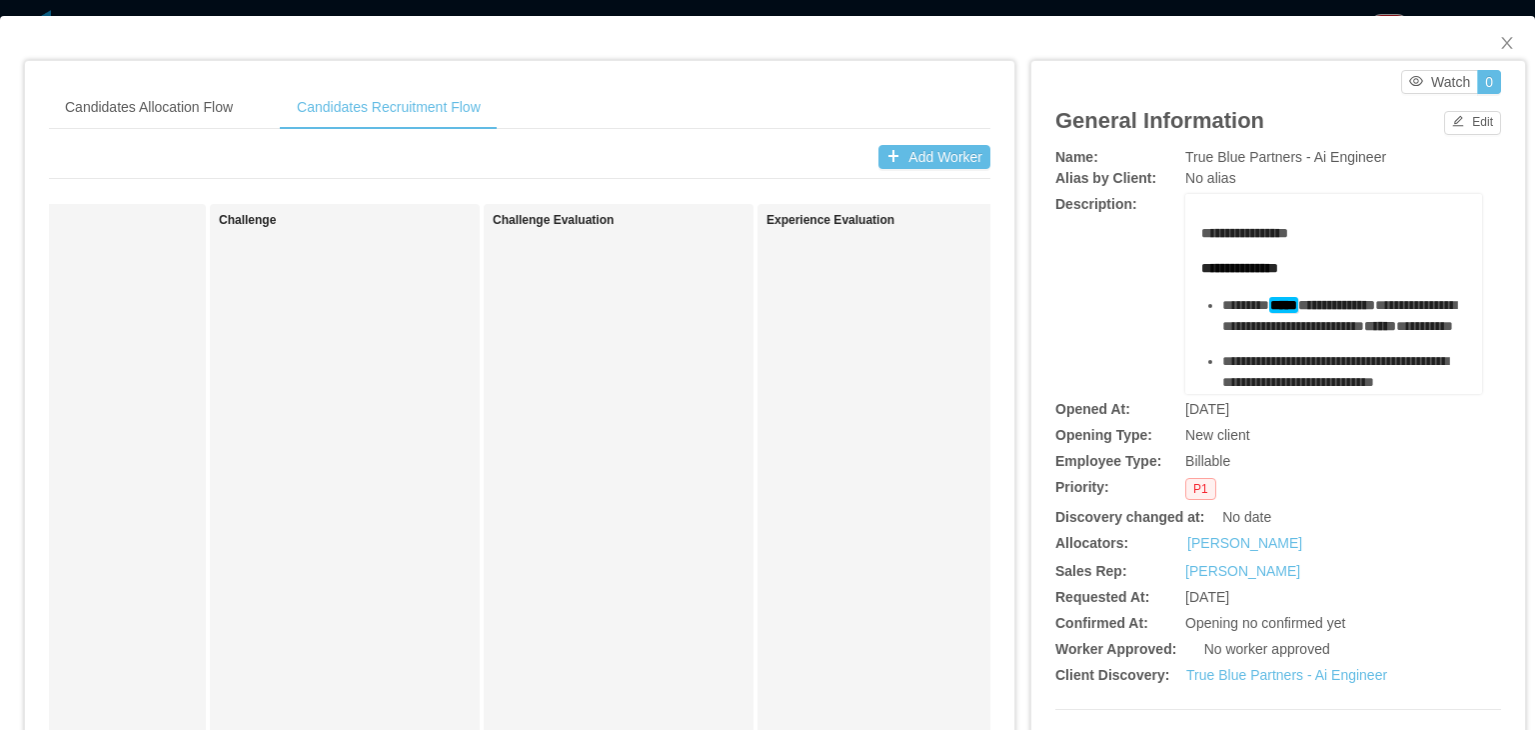
click at [1159, 324] on div "**********" at bounding box center [1278, 294] width 446 height 200
drag, startPoint x: 1272, startPoint y: 303, endPoint x: 1321, endPoint y: 325, distance: 53.7
click at [1321, 325] on div "**********" at bounding box center [1344, 316] width 245 height 42
copy div "**********"
click at [1499, 45] on icon "icon: close" at bounding box center [1507, 43] width 16 height 16
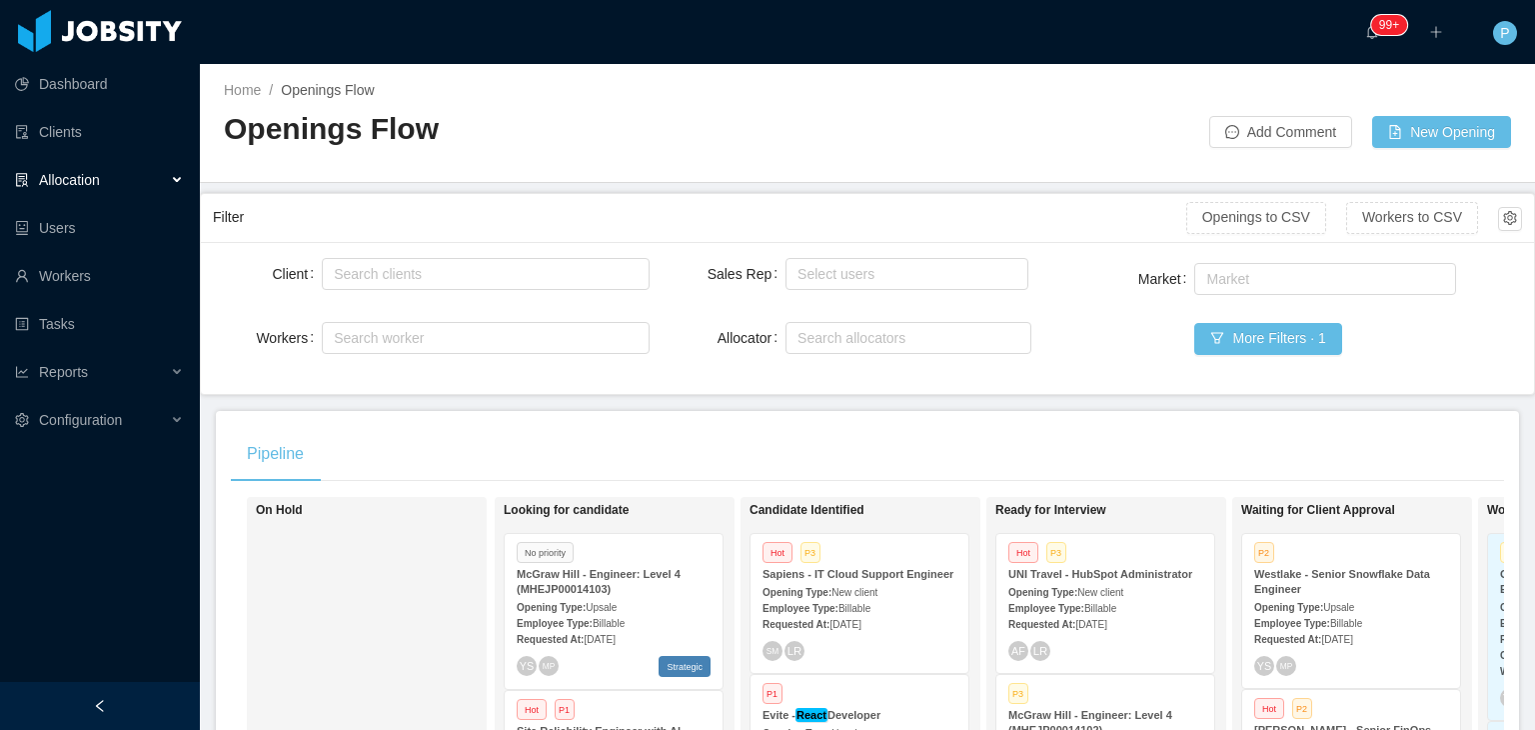
click at [976, 98] on div at bounding box center [1038, 122] width 342 height 52
click at [972, 156] on div "Home / Openings Flow / Openings Flow Add Comment New Opening" at bounding box center [867, 123] width 1335 height 119
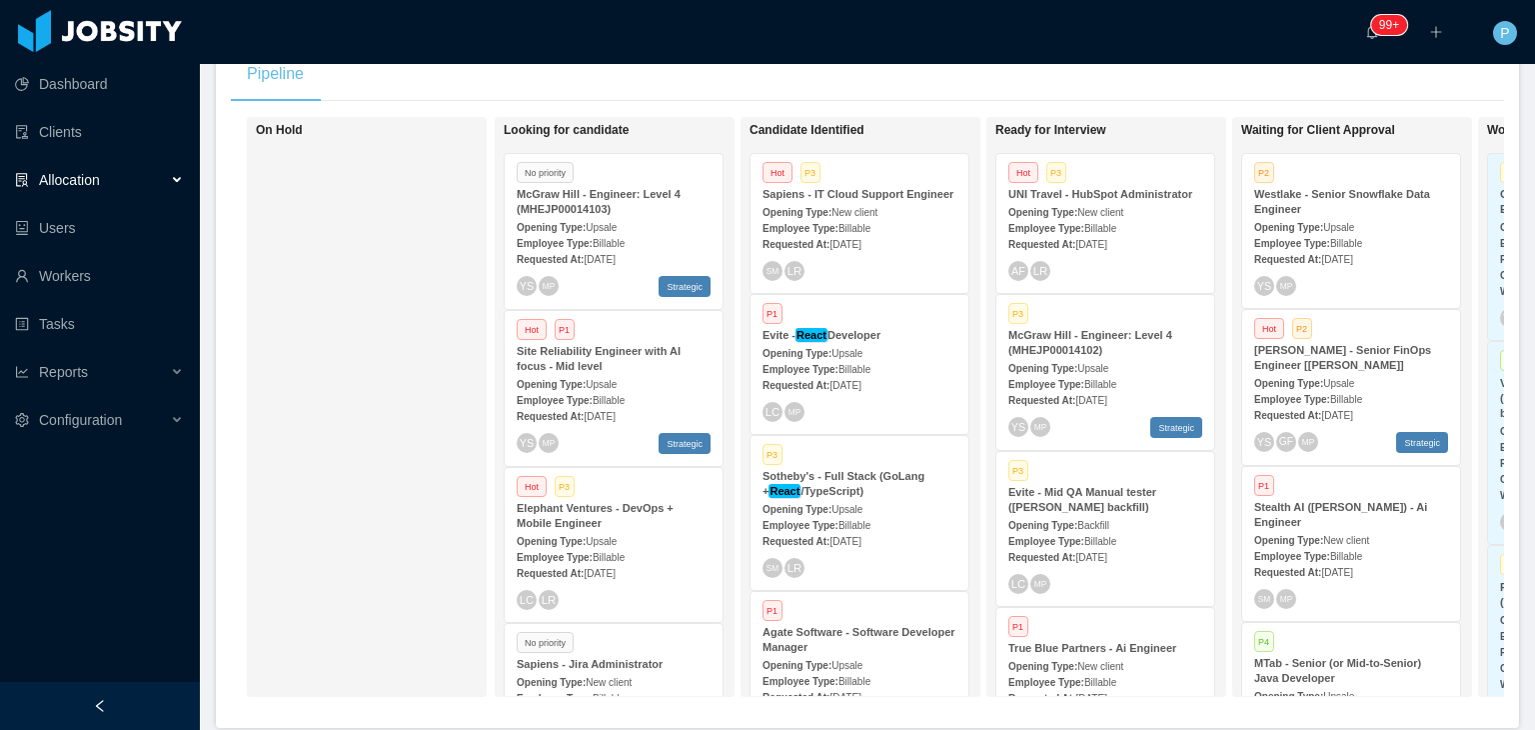
scroll to position [392, 0]
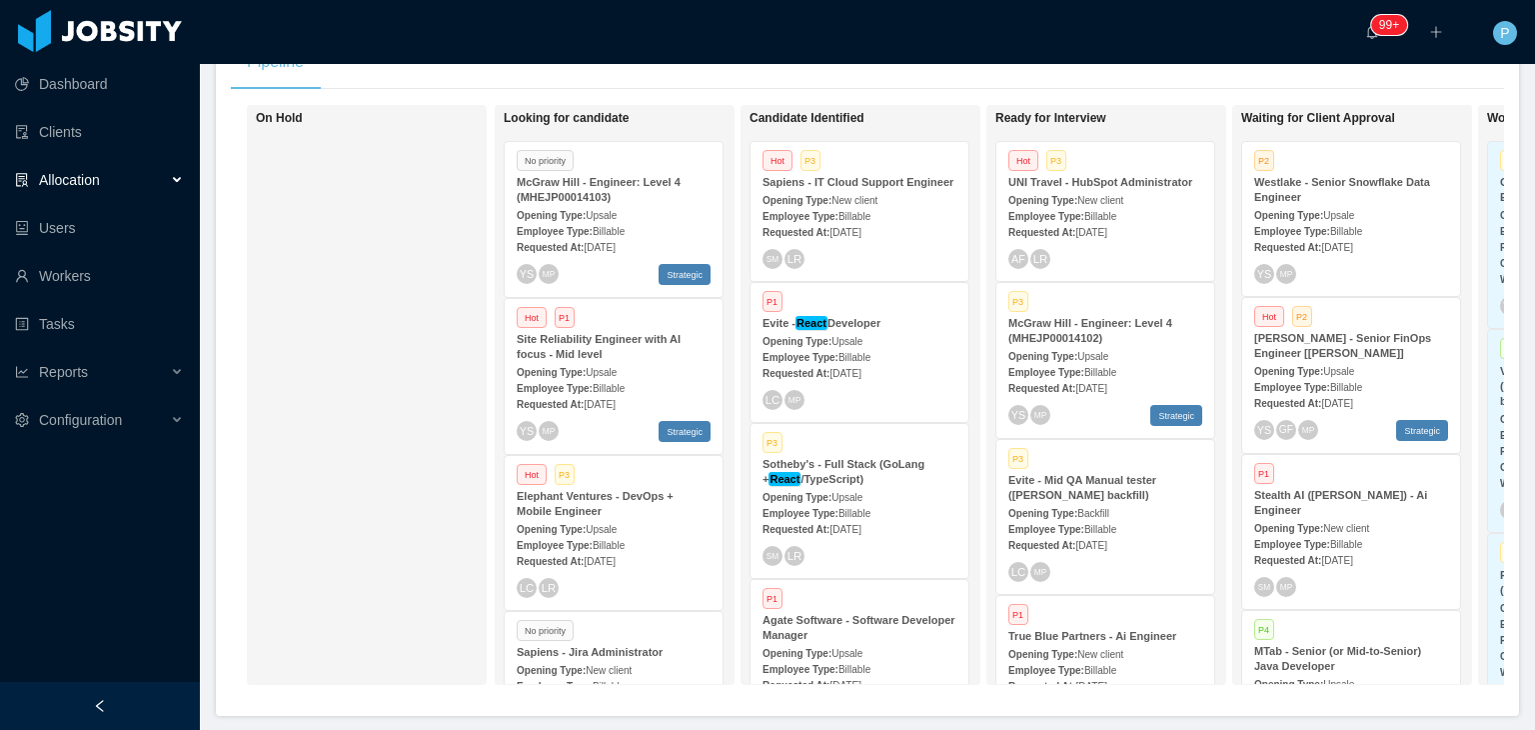
click at [1353, 545] on span "Billable" at bounding box center [1346, 544] width 32 height 11
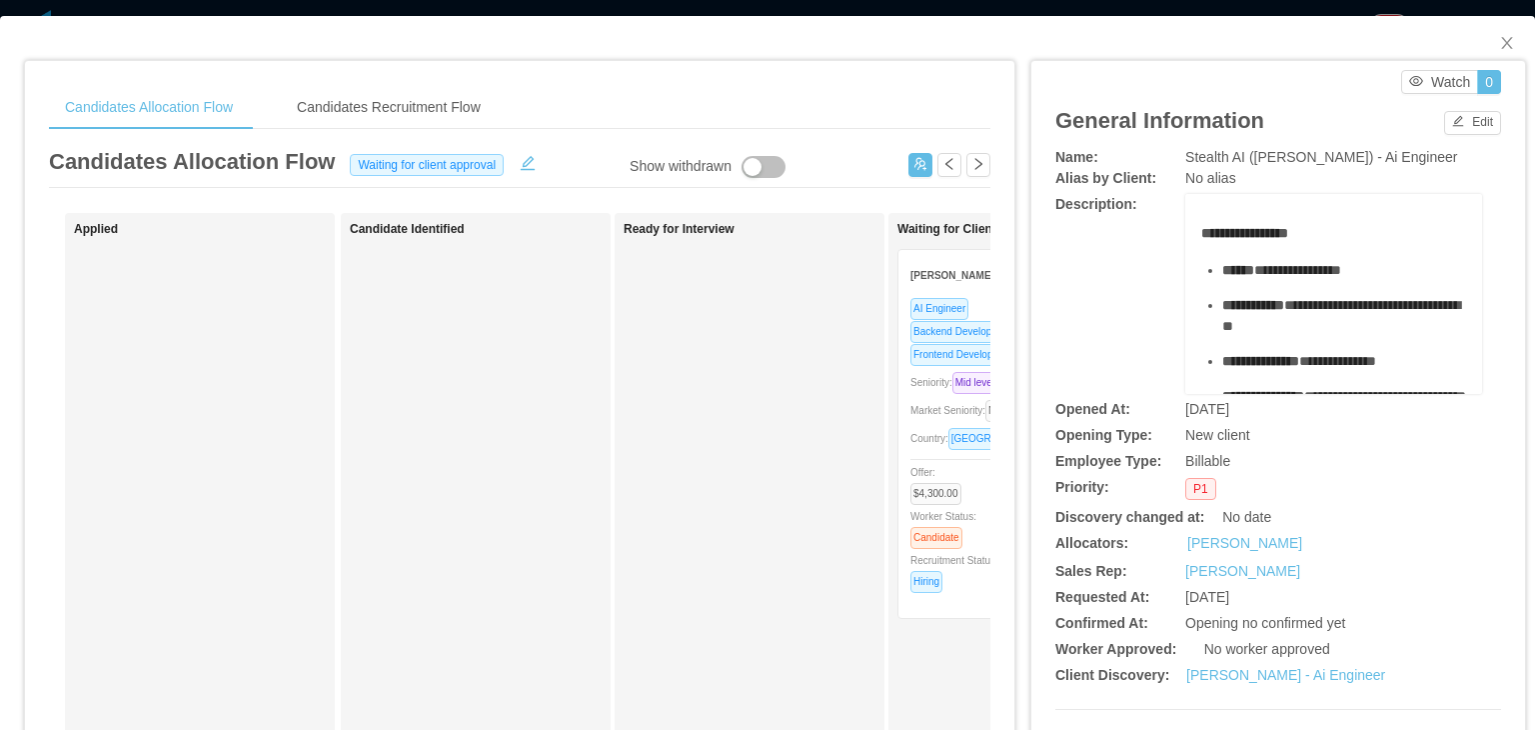
click at [1098, 256] on div "**********" at bounding box center [1278, 294] width 446 height 200
click at [414, 114] on div "Candidates Recruitment Flow" at bounding box center [389, 107] width 216 height 45
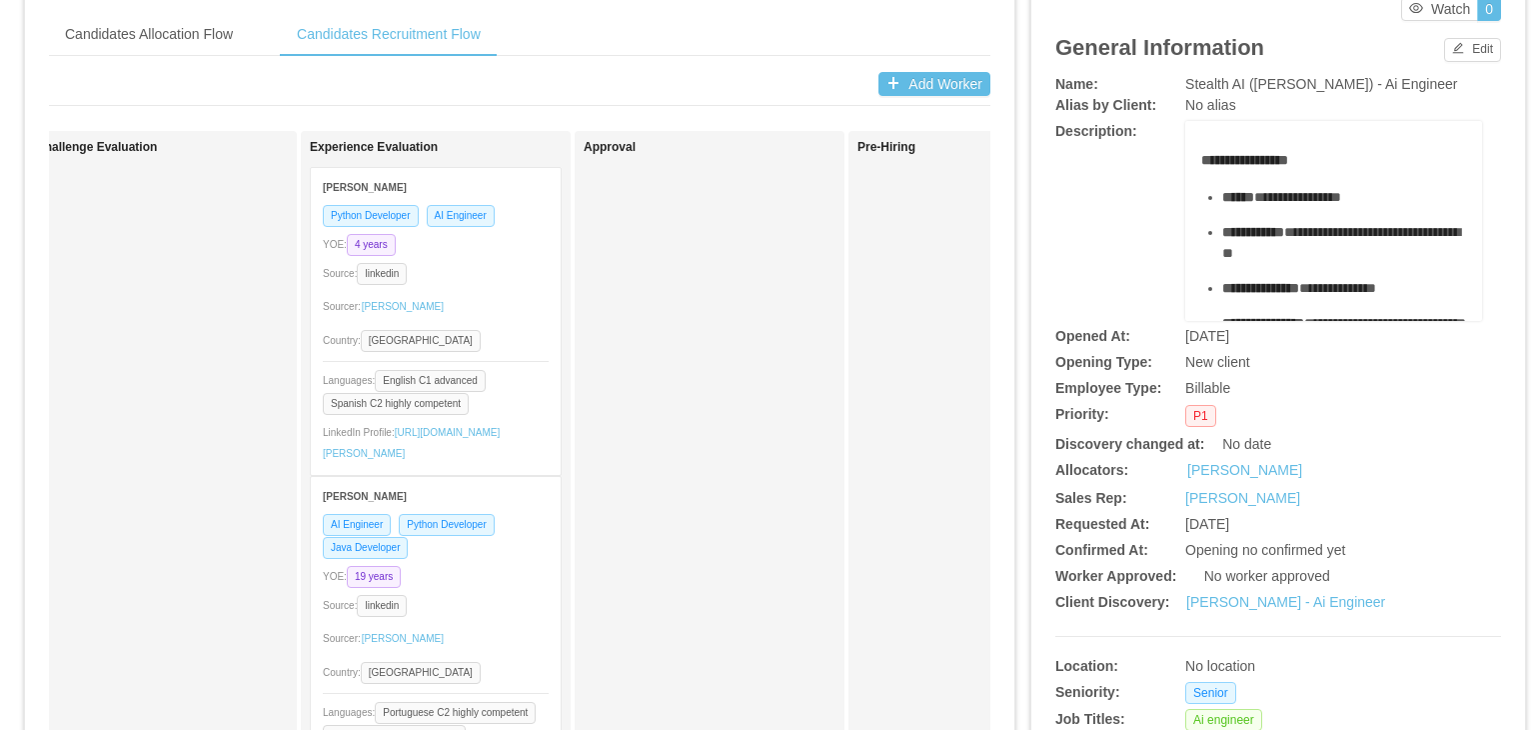
scroll to position [69, 0]
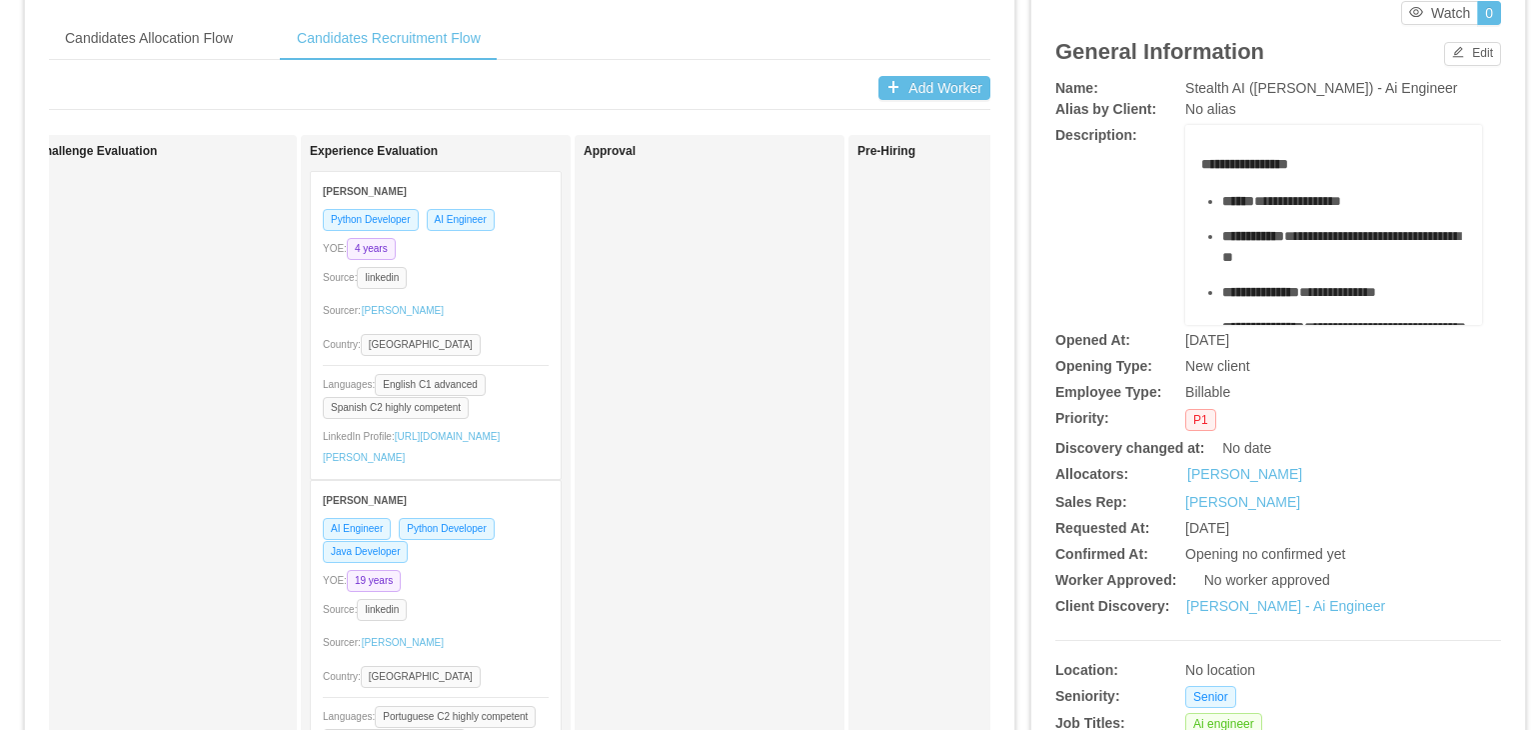
click at [806, 81] on div "Add Worker" at bounding box center [519, 88] width 941 height 24
click at [793, 76] on div "Add Worker" at bounding box center [519, 88] width 941 height 24
click at [693, 45] on div "Candidates Allocation Flow Candidates Recruitment Flow" at bounding box center [519, 38] width 941 height 45
click at [490, 293] on div "Python Developer AI Engineer YOE: 4 years Source: linkedin Sourcer: Martin Rold…" at bounding box center [436, 343] width 250 height 271
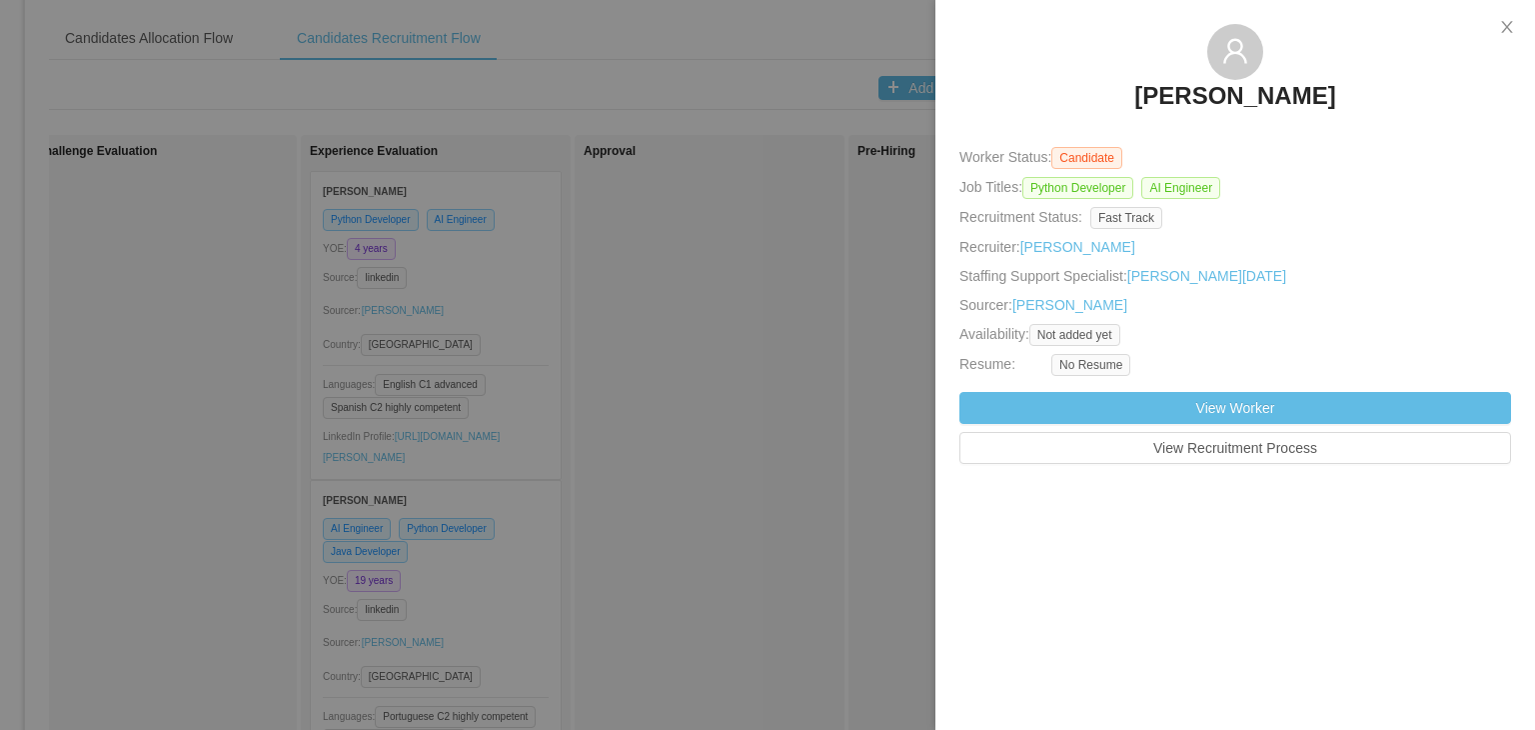
click at [1363, 201] on div "Constancio Molinengo Worker Status: Candidate Job Titles: Python Developer AI E…" at bounding box center [1235, 244] width 552 height 440
click at [1499, 27] on icon "icon: close" at bounding box center [1507, 27] width 16 height 16
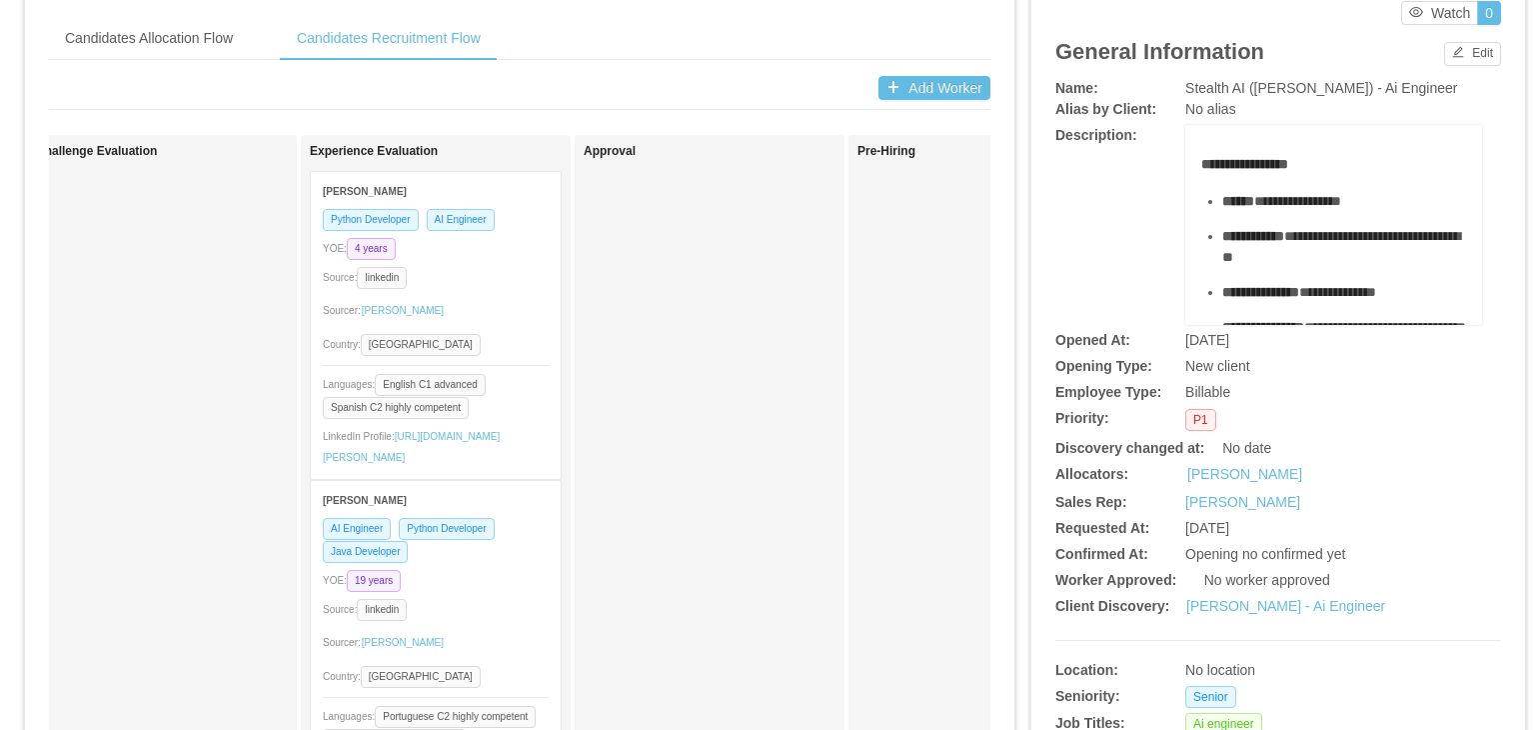
click at [488, 302] on div "Sourcer: Martin Roldan" at bounding box center [436, 311] width 226 height 32
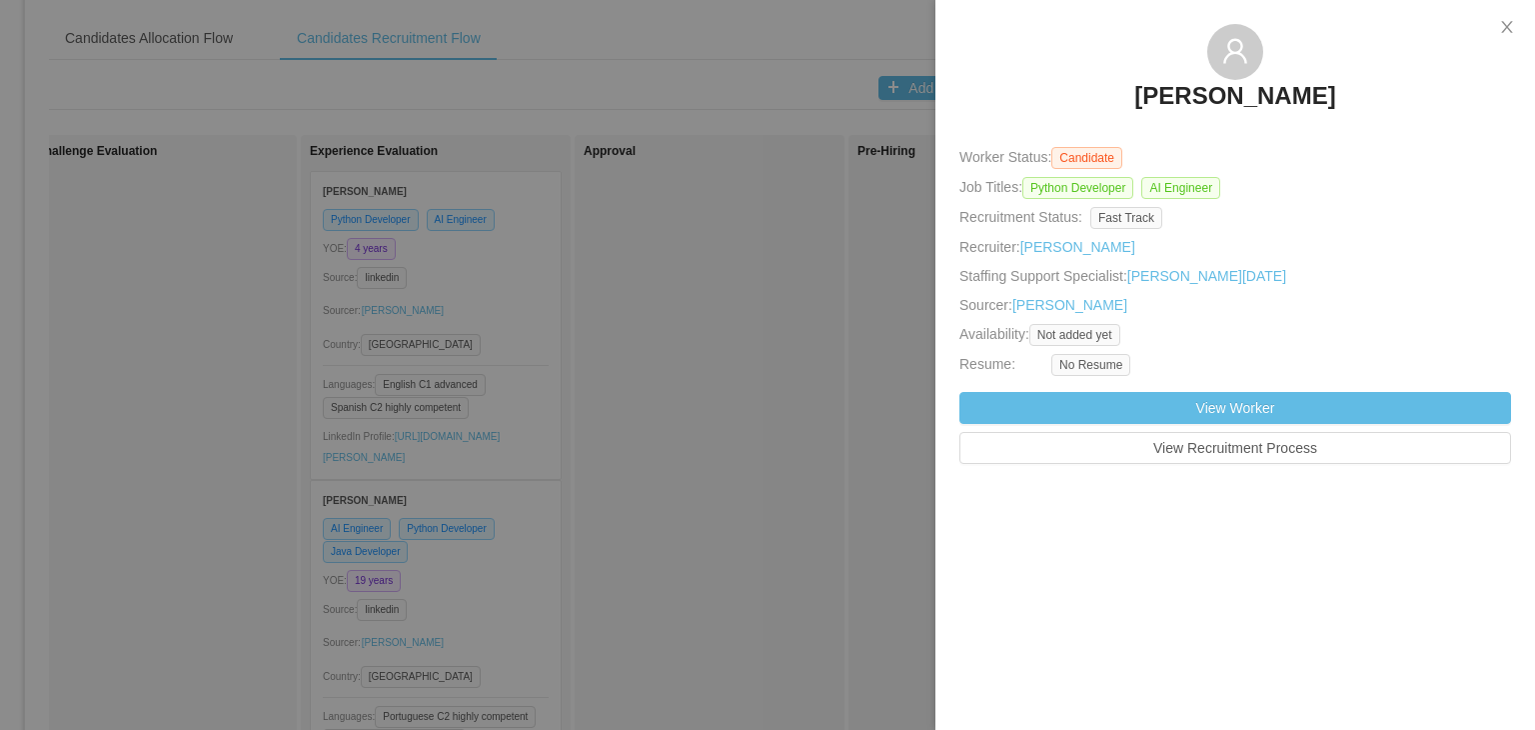
click at [1233, 93] on h3 "Constancio Molinengo" at bounding box center [1234, 96] width 201 height 32
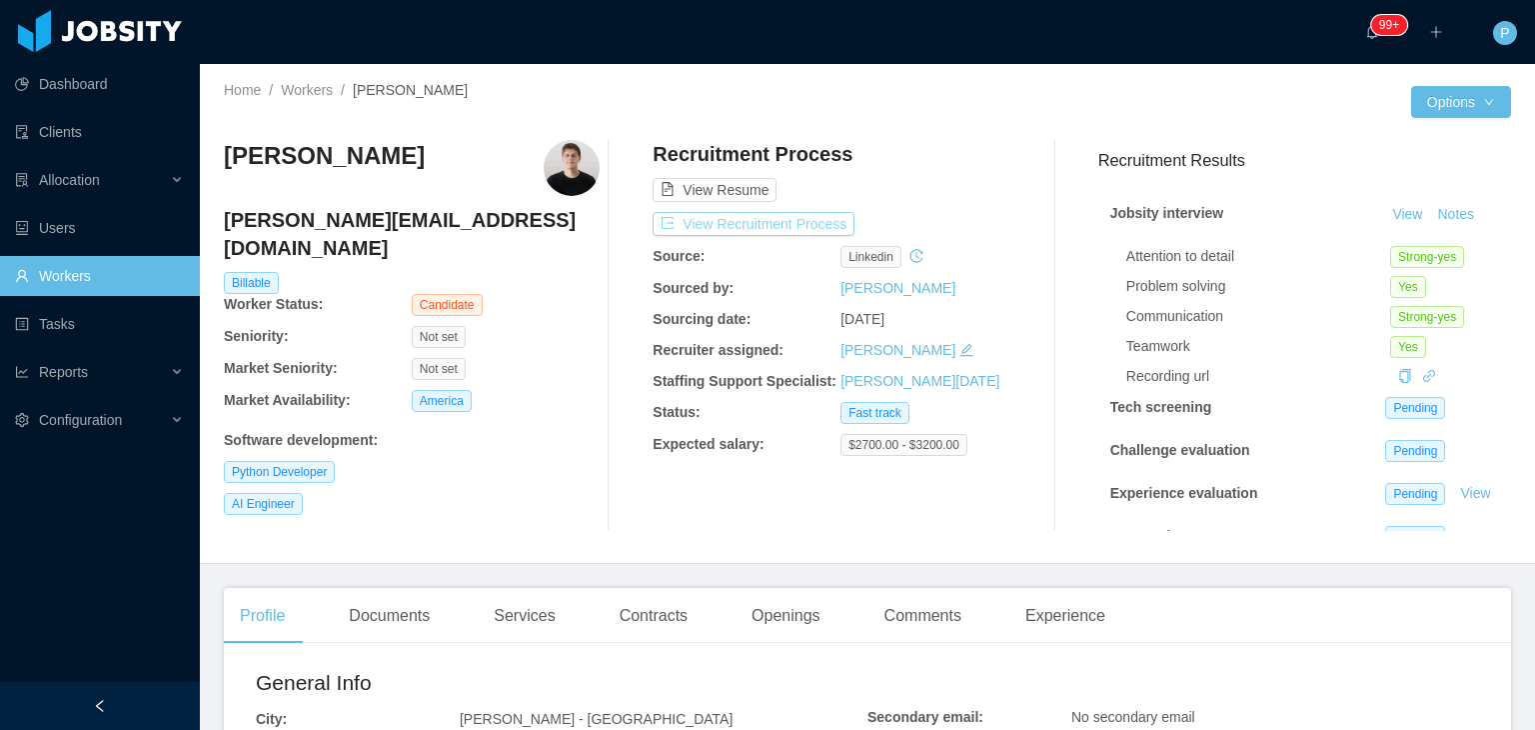
click at [763, 231] on button "View Recruitment Process" at bounding box center [754, 224] width 202 height 24
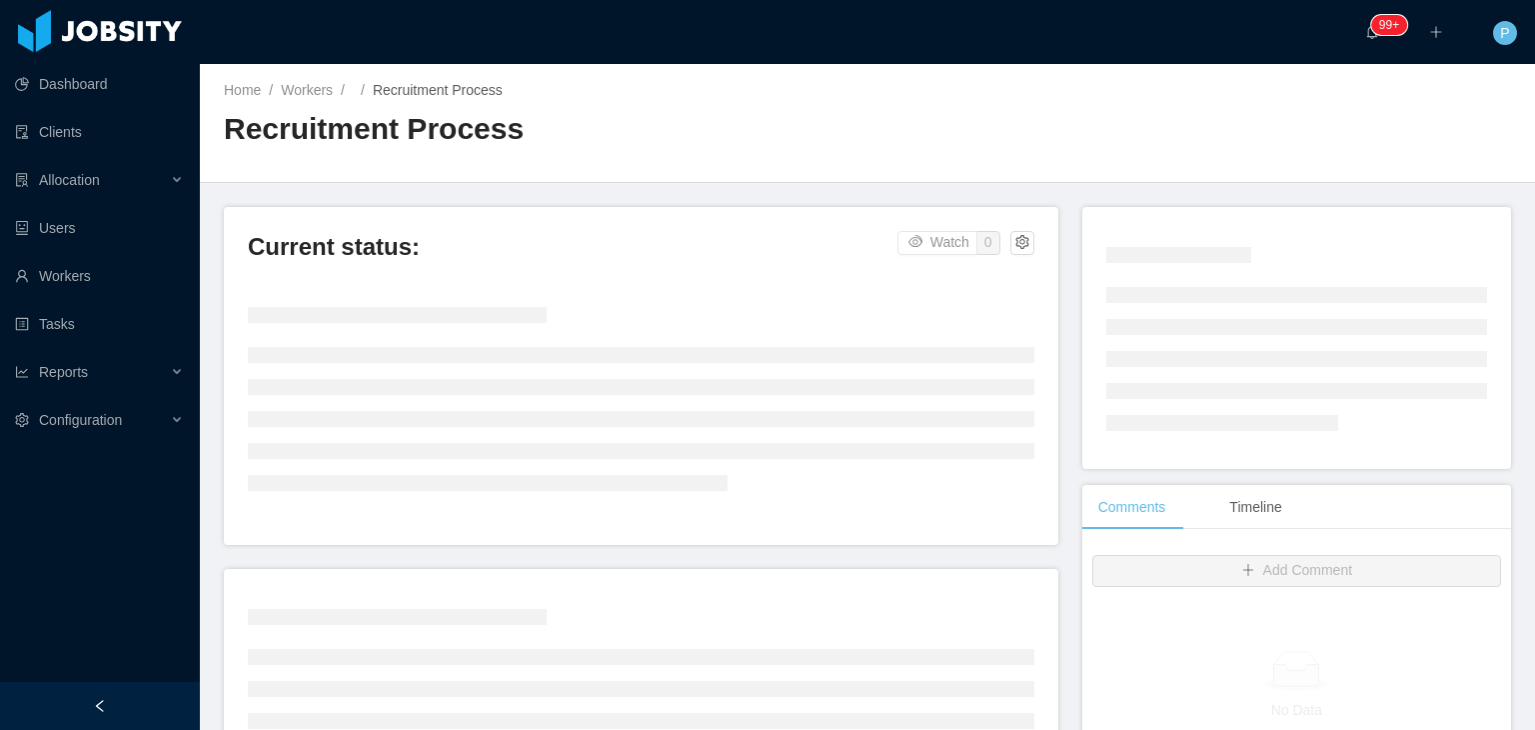
drag, startPoint x: 763, startPoint y: 231, endPoint x: 925, endPoint y: 155, distance: 179.7
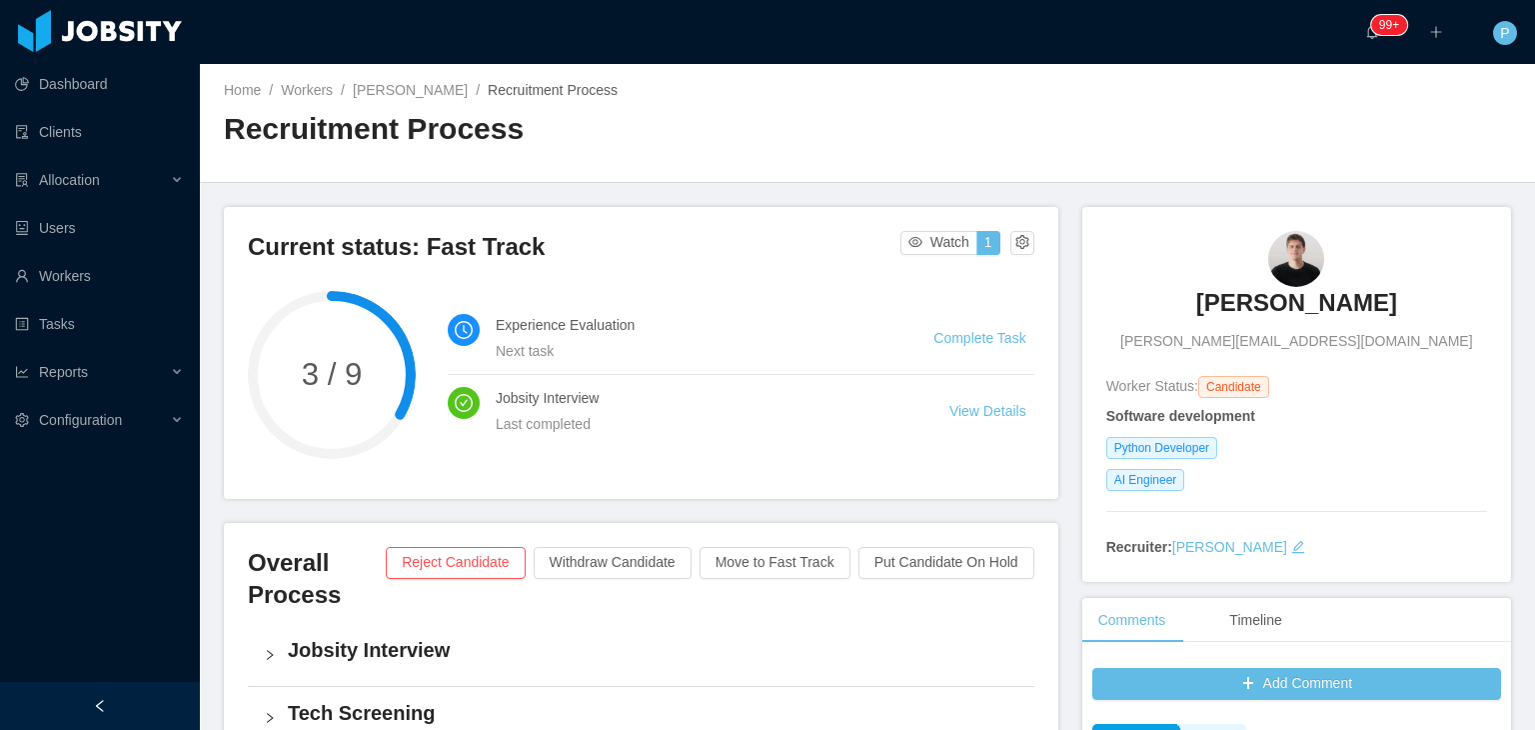
click at [1095, 131] on div "Home / Workers / Constancio Molinengo / Recruitment Process / Recruitment Proce…" at bounding box center [867, 123] width 1335 height 119
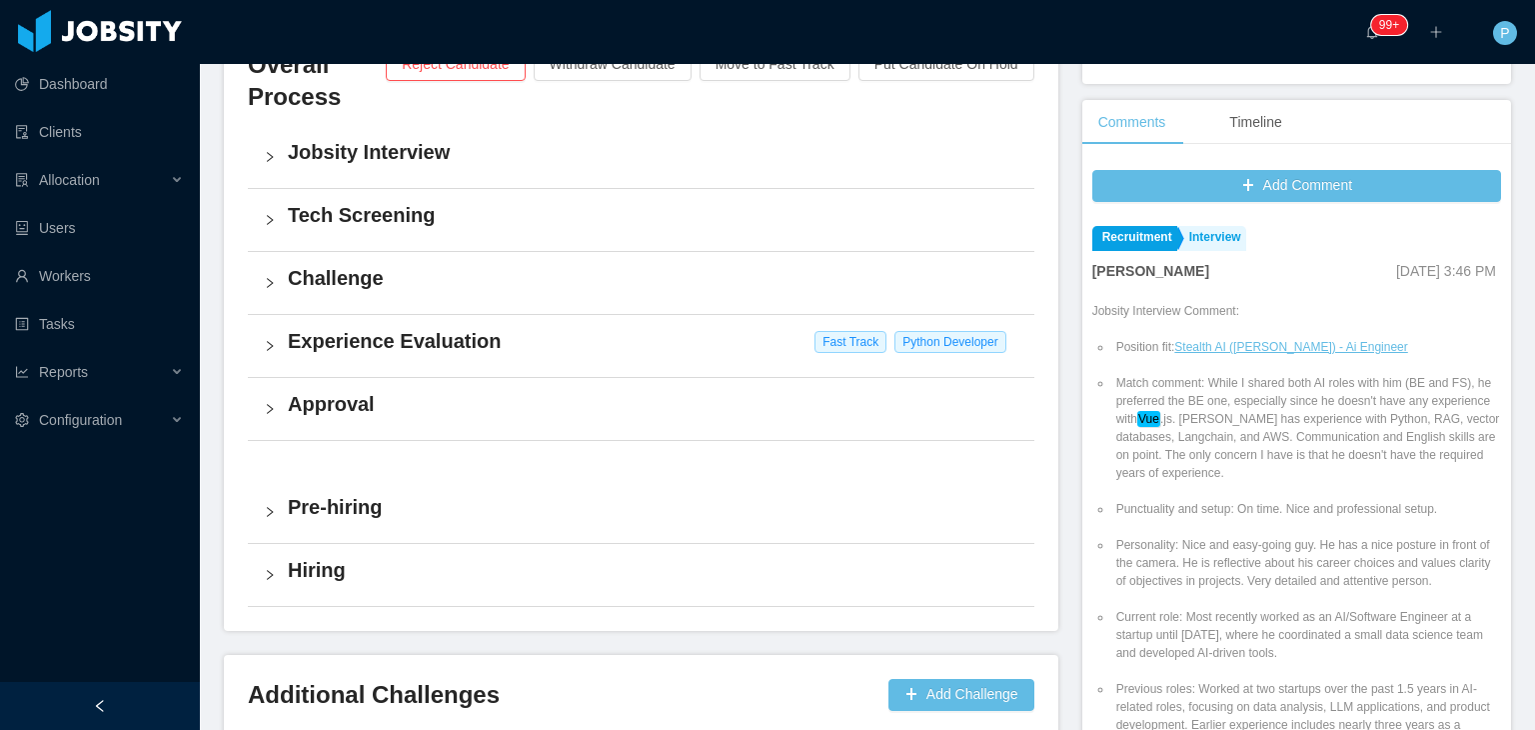
scroll to position [500, 0]
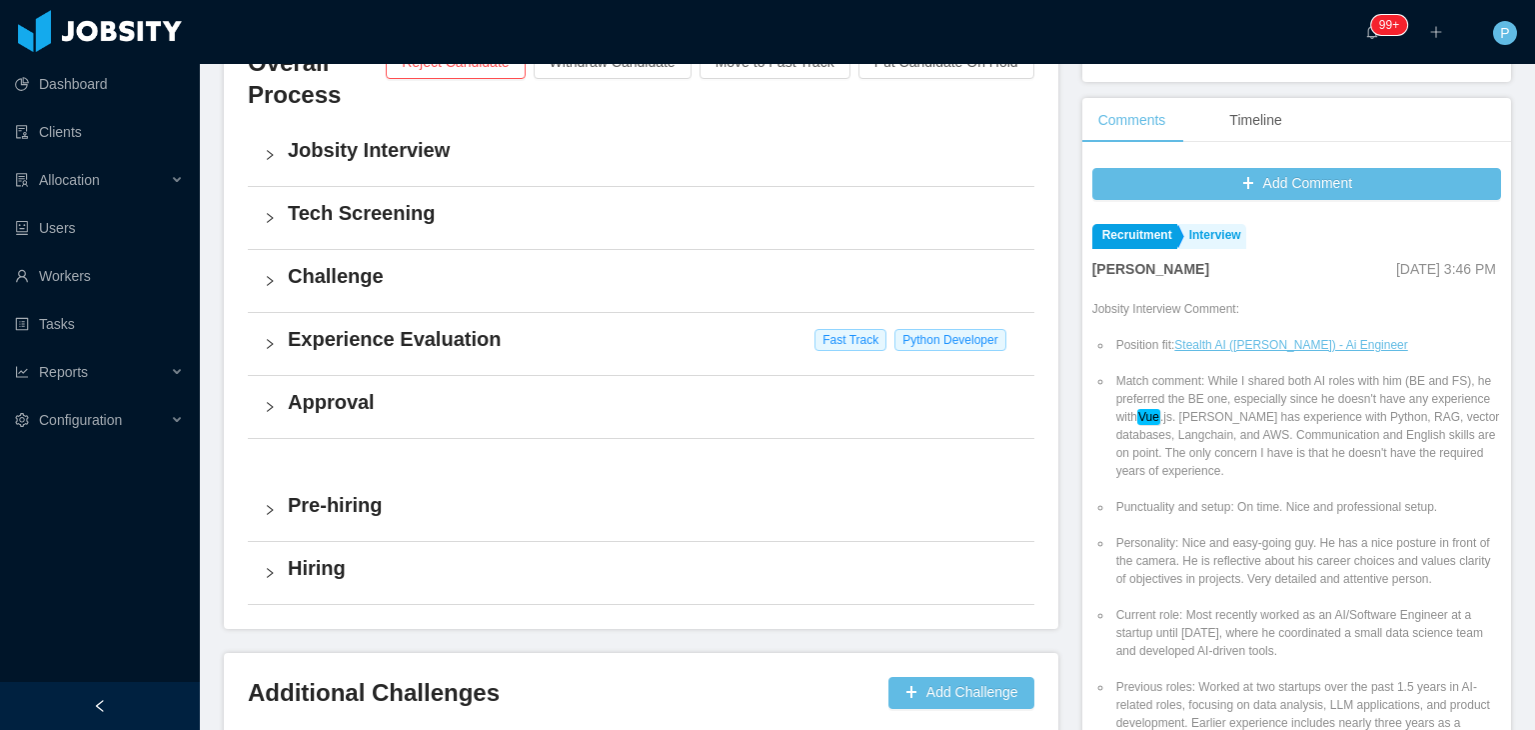
click at [628, 364] on div "Experience Evaluation Fast Track Python Developer" at bounding box center [641, 344] width 787 height 62
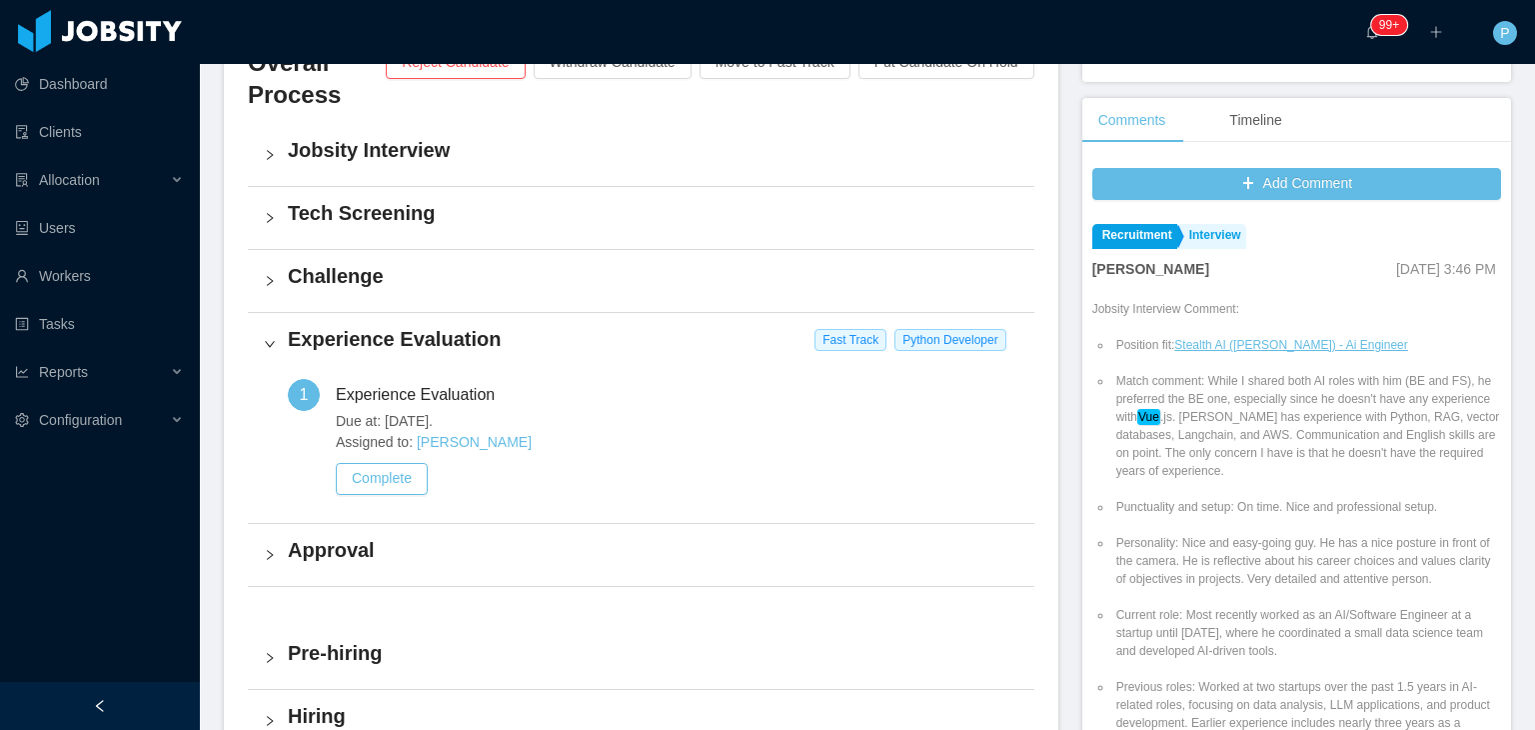
scroll to position [460, 0]
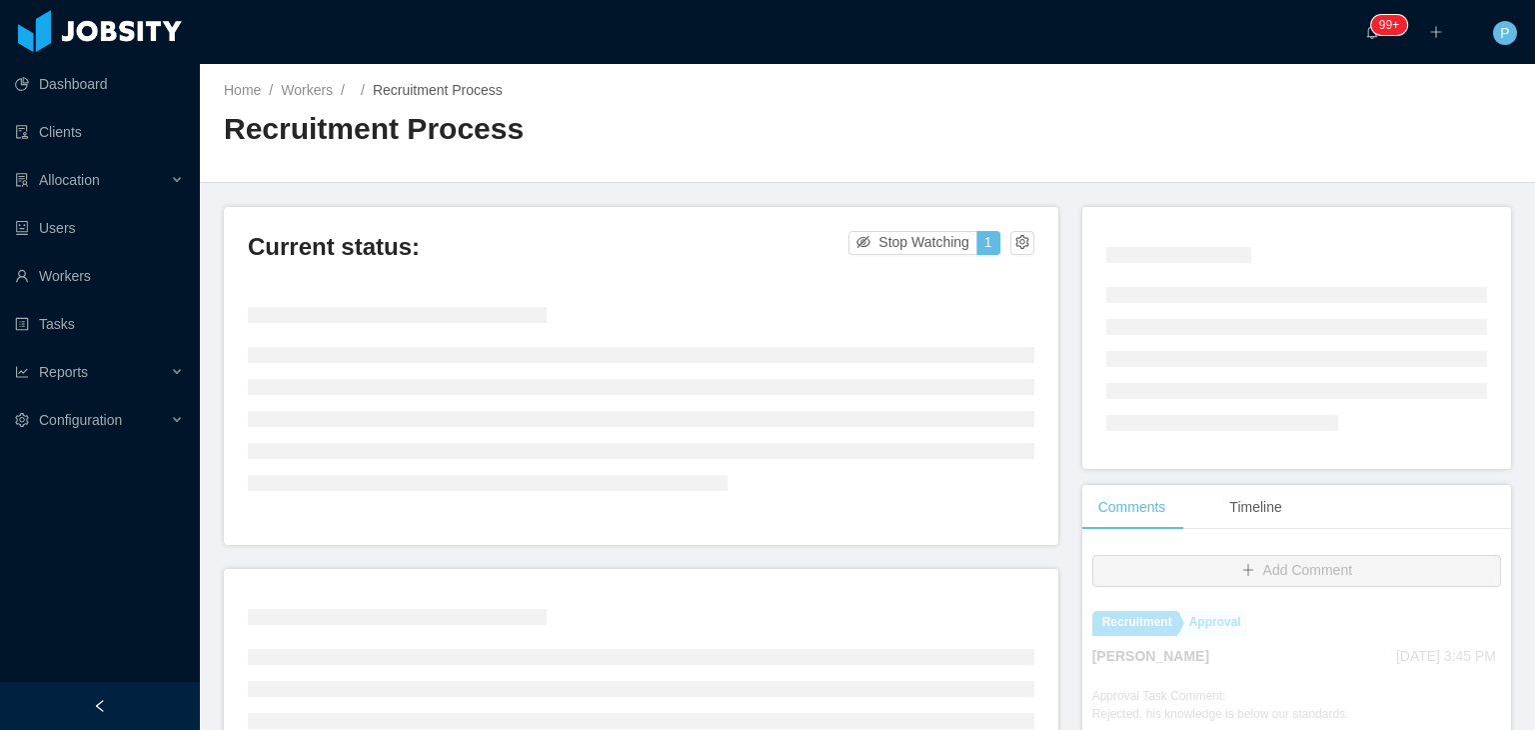
click at [752, 146] on h2 "Recruitment Process" at bounding box center [546, 129] width 644 height 41
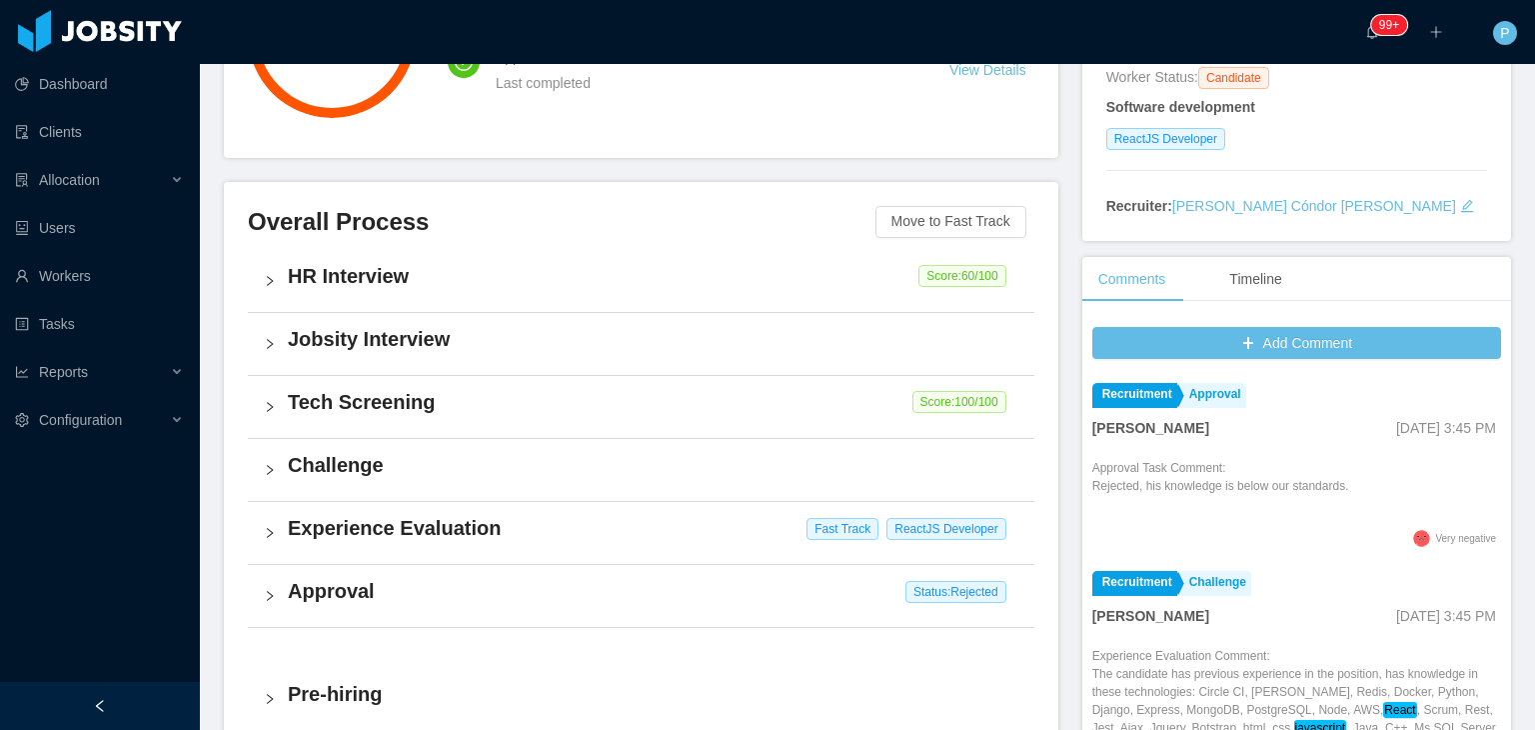
drag, startPoint x: 1510, startPoint y: 313, endPoint x: 1510, endPoint y: 397, distance: 83.9
click at [1510, 397] on section "··· 99+ ··· ··· P ··· Home / Workers / [PERSON_NAME] [PERSON_NAME] / Recruitmen…" at bounding box center [867, 365] width 1335 height 730
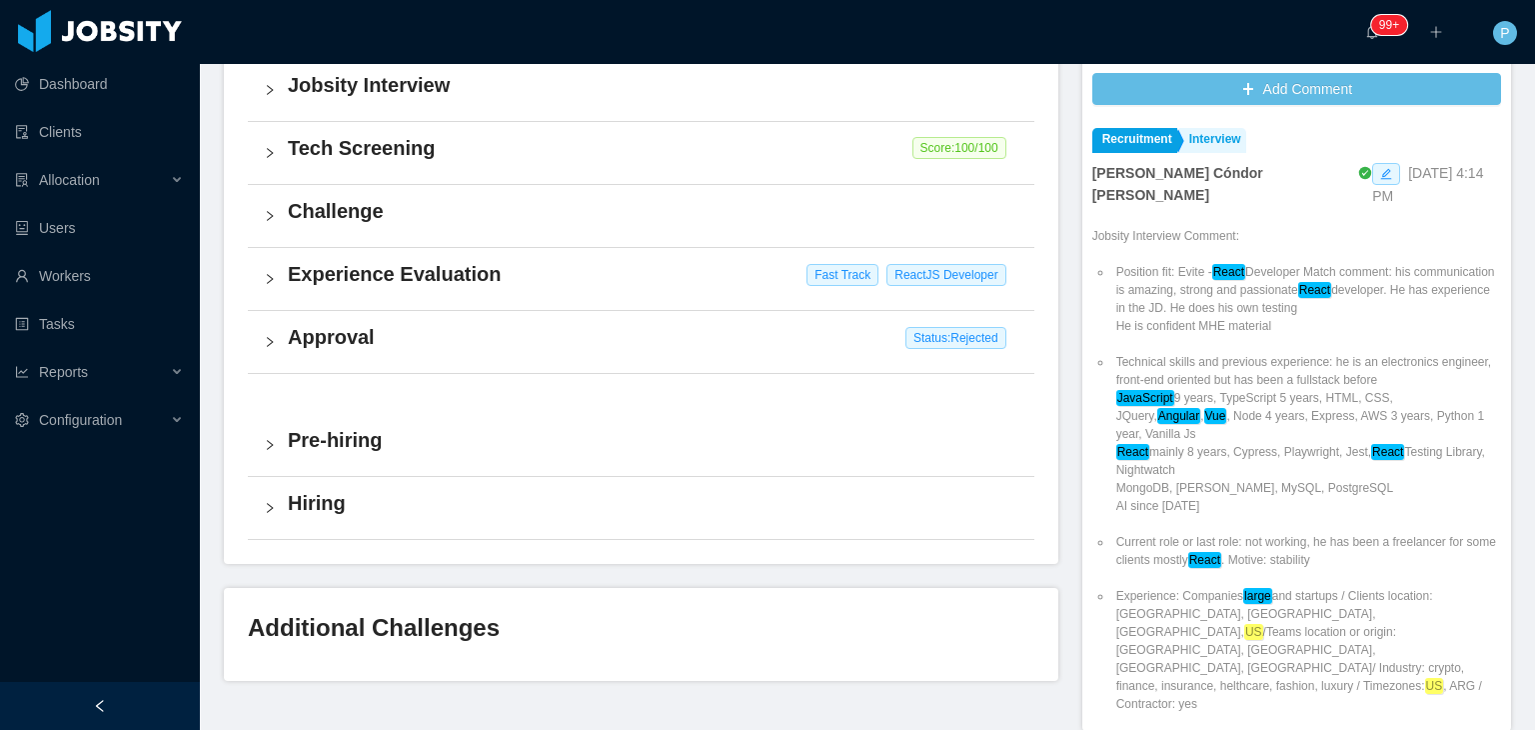
scroll to position [745, 0]
